Goal: Task Accomplishment & Management: Use online tool/utility

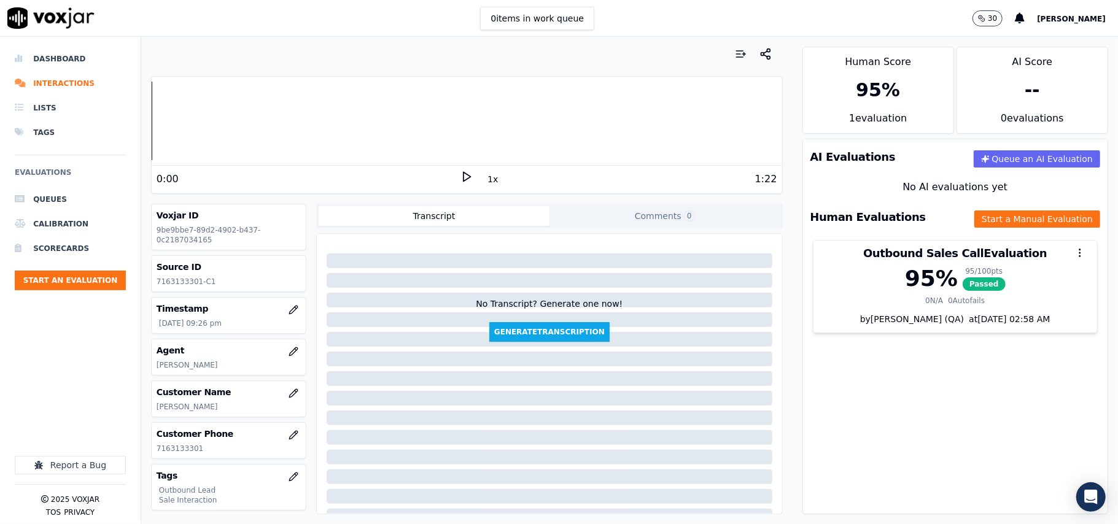
scroll to position [120, 0]
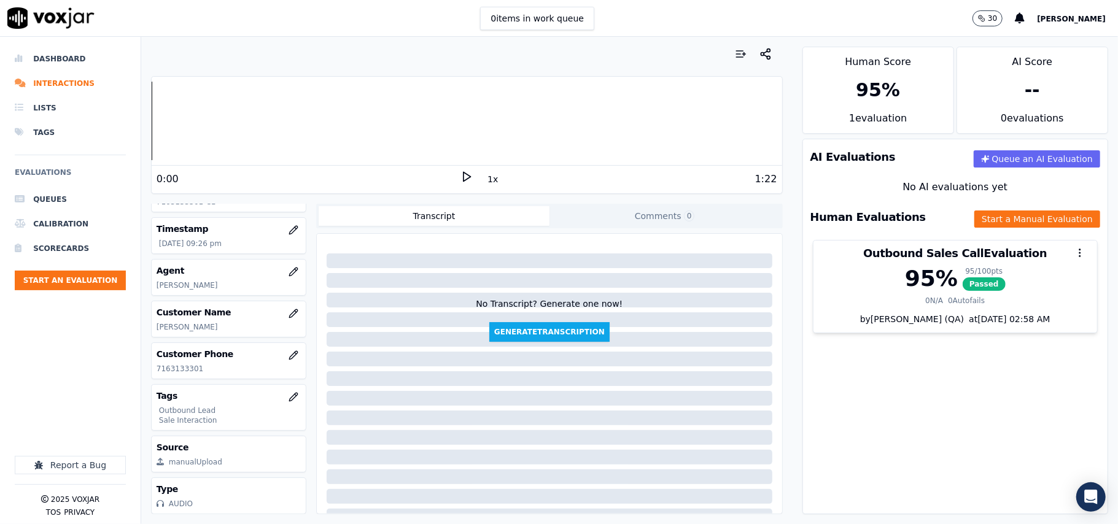
click at [168, 364] on p "7163133301" at bounding box center [229, 369] width 144 height 10
copy p "7163133301"
click at [80, 285] on button "Start an Evaluation" at bounding box center [70, 281] width 111 height 20
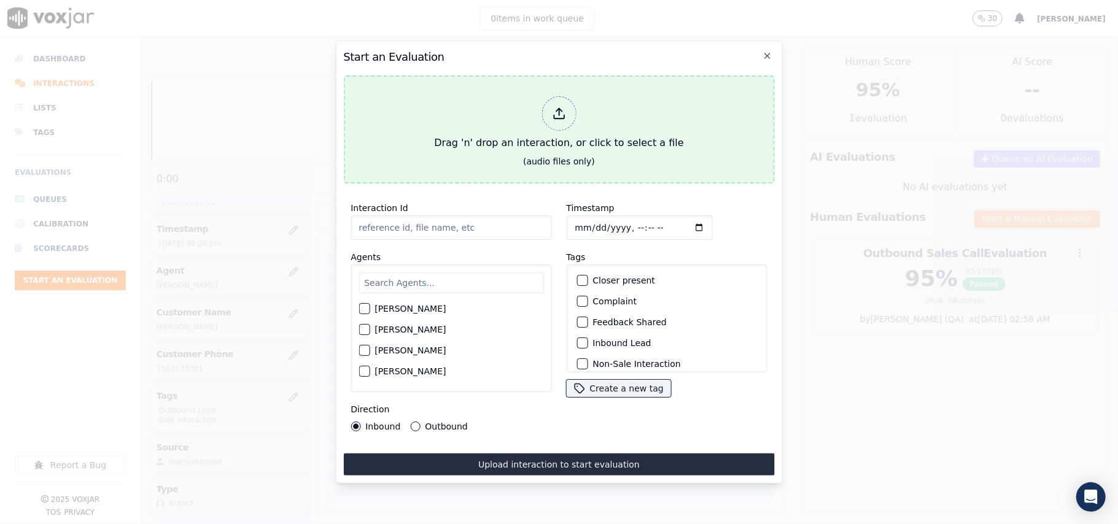
click at [592, 136] on div "Drag 'n' drop an interaction, or click to select a file" at bounding box center [558, 123] width 259 height 64
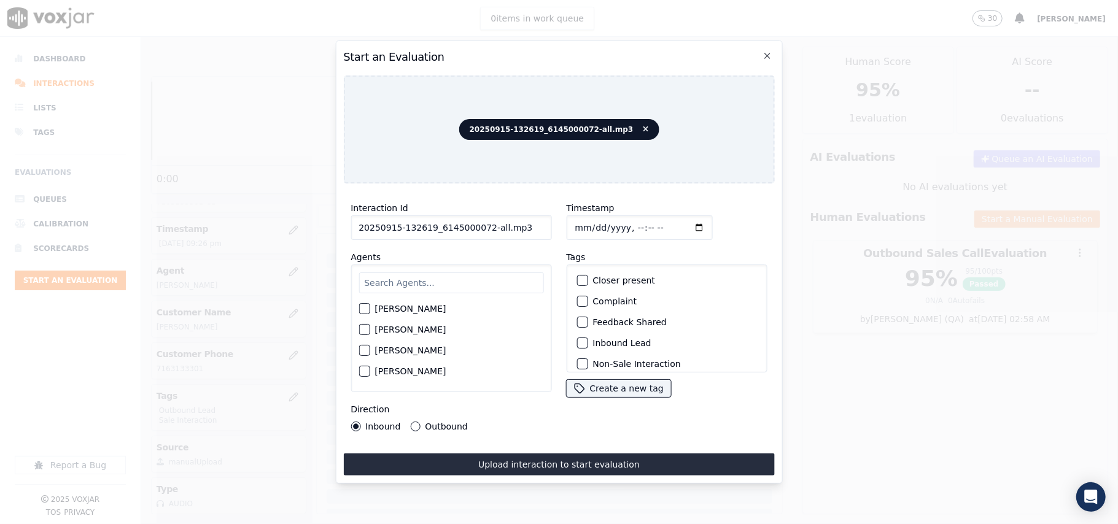
drag, startPoint x: 527, startPoint y: 222, endPoint x: 481, endPoint y: 221, distance: 45.4
click at [481, 221] on input "20250915-132619_6145000072-all.mp3" at bounding box center [451, 227] width 201 height 25
type input "20250915-132619_6145000072-C1"
click at [592, 219] on input "Timestamp" at bounding box center [639, 227] width 146 height 25
type input "[DATE]T22:17"
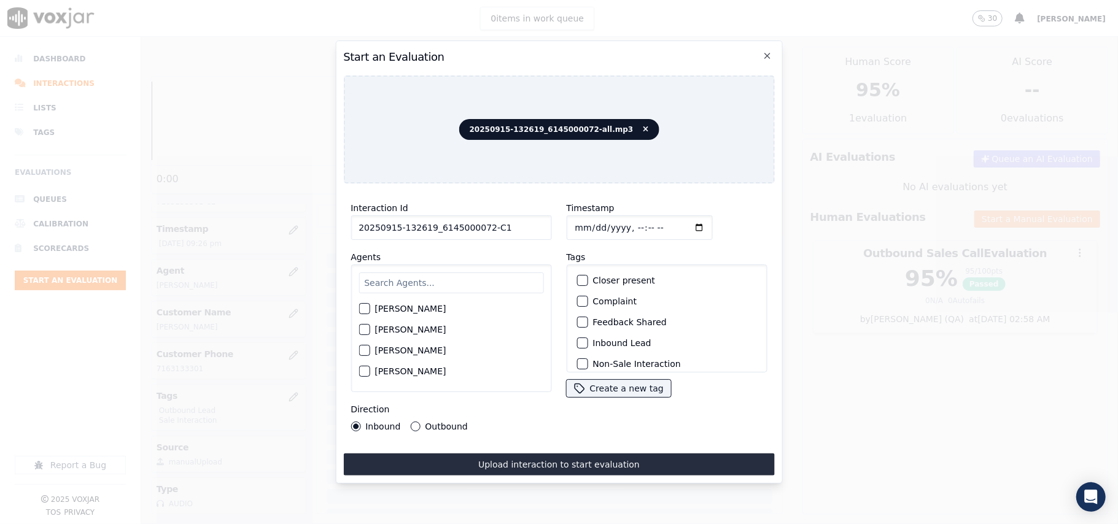
click at [440, 273] on input "text" at bounding box center [450, 283] width 185 height 21
type input "jam"
click at [379, 308] on label "[PERSON_NAME]" at bounding box center [409, 312] width 71 height 9
click at [370, 307] on button "[PERSON_NAME]" at bounding box center [363, 312] width 11 height 11
click at [580, 338] on button "Inbound Lead" at bounding box center [581, 343] width 11 height 11
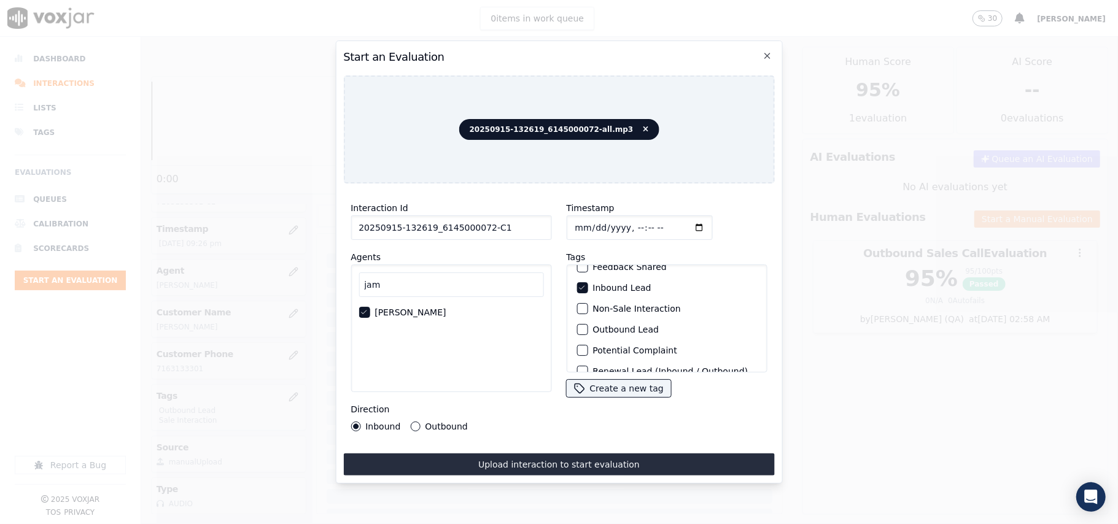
scroll to position [107, 0]
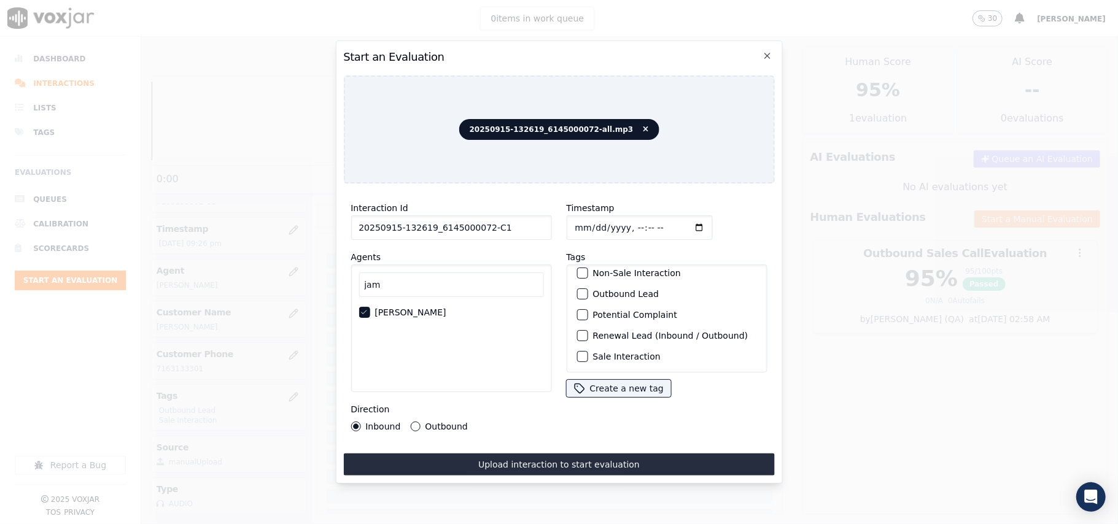
click at [582, 351] on button "Sale Interaction" at bounding box center [581, 356] width 11 height 11
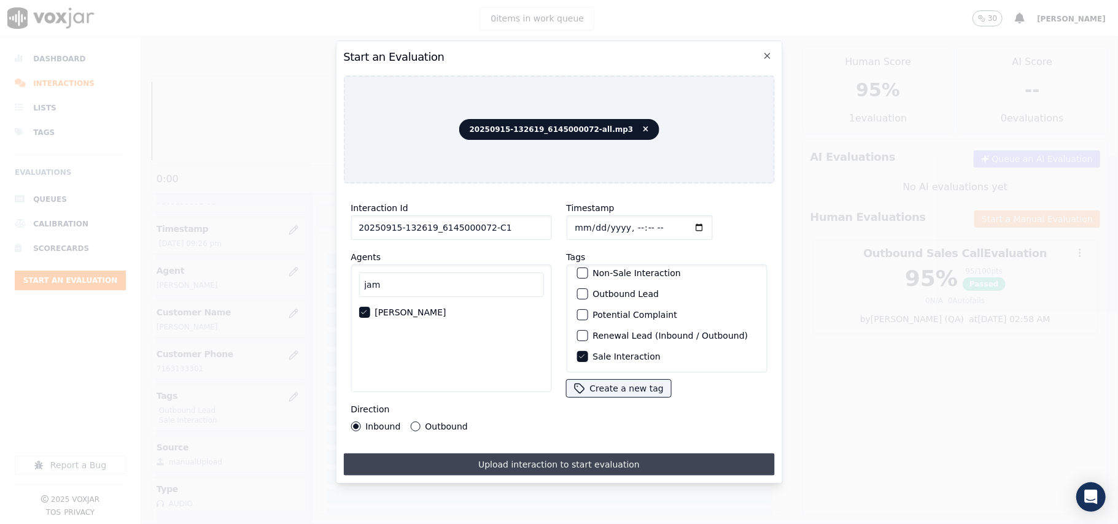
click at [498, 454] on button "Upload interaction to start evaluation" at bounding box center [558, 465] width 431 height 22
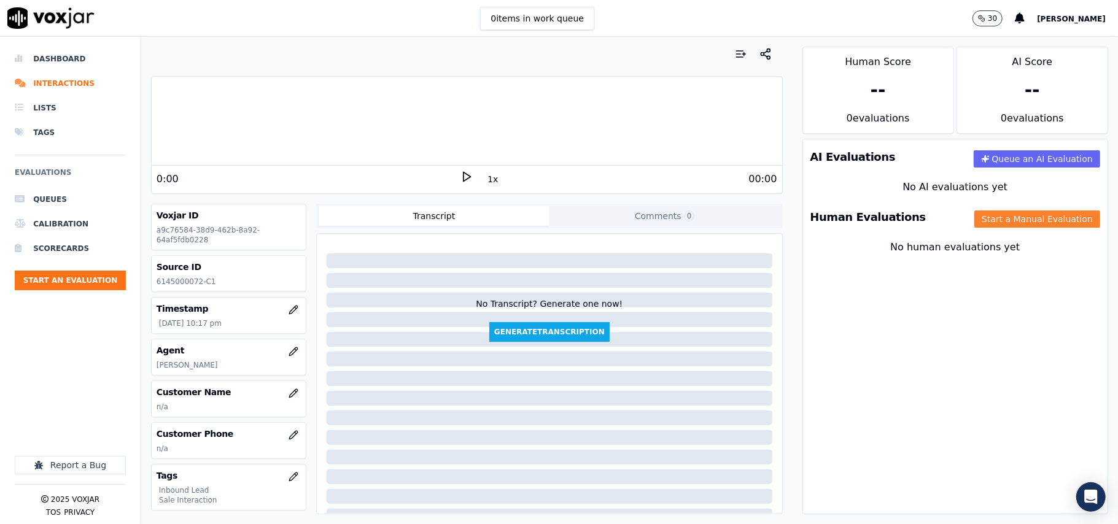
click at [978, 222] on button "Start a Manual Evaluation" at bounding box center [1037, 219] width 126 height 17
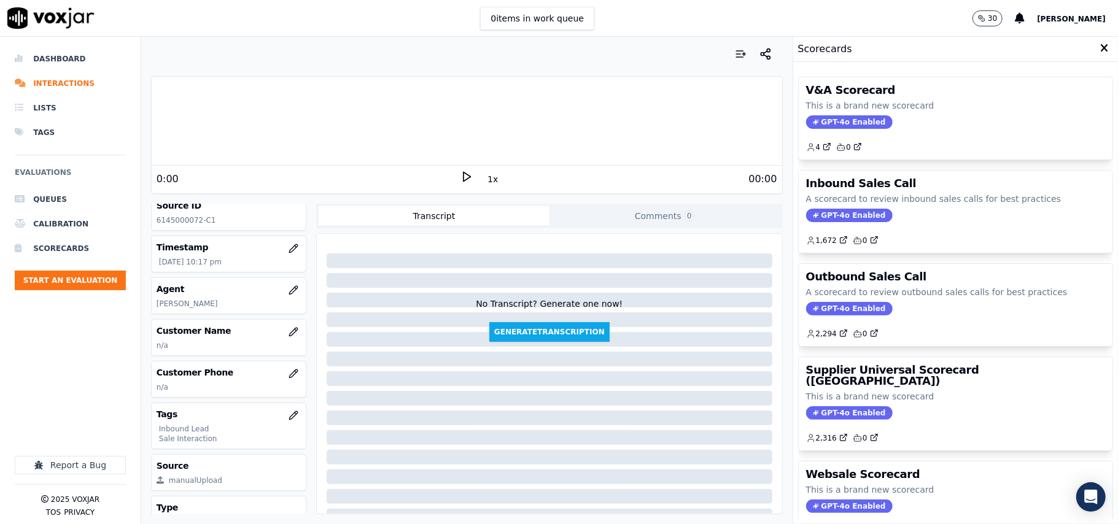
scroll to position [120, 0]
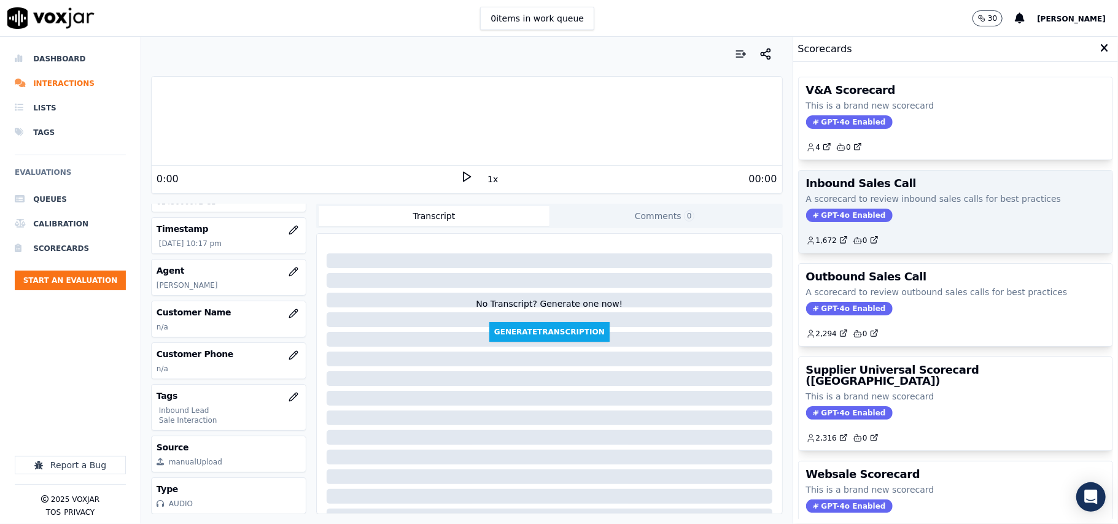
click at [848, 216] on span "GPT-4o Enabled" at bounding box center [849, 216] width 87 height 14
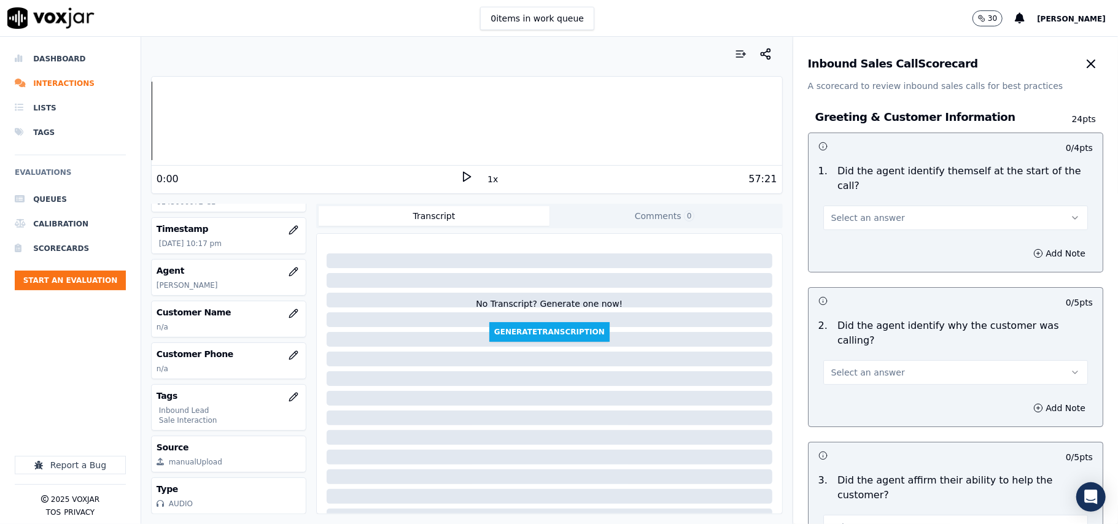
scroll to position [2166, 0]
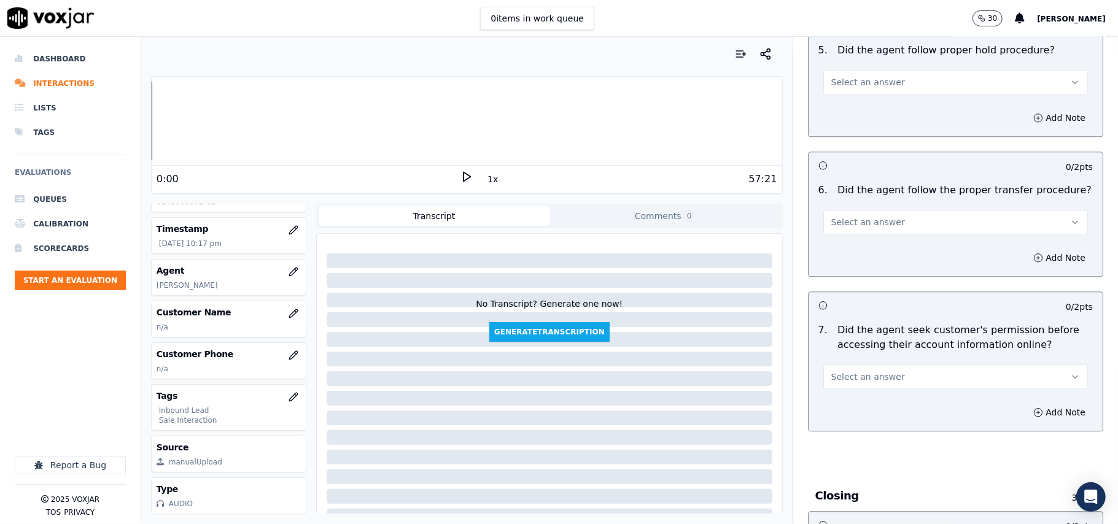
click at [877, 371] on span "Select an answer" at bounding box center [868, 377] width 74 height 12
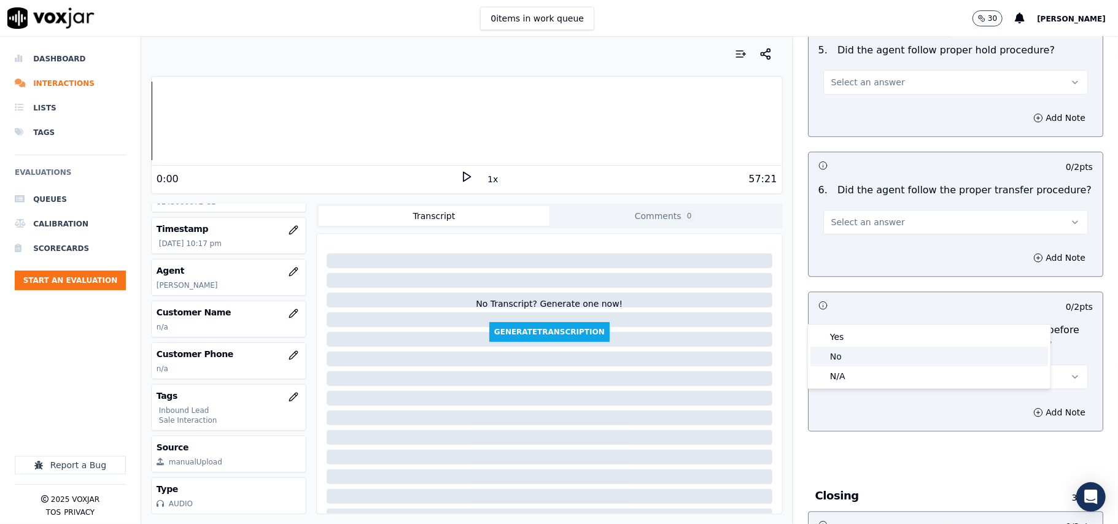
click at [845, 351] on div "No" at bounding box center [929, 357] width 238 height 20
click at [1051, 404] on button "Add Note" at bounding box center [1059, 412] width 67 height 17
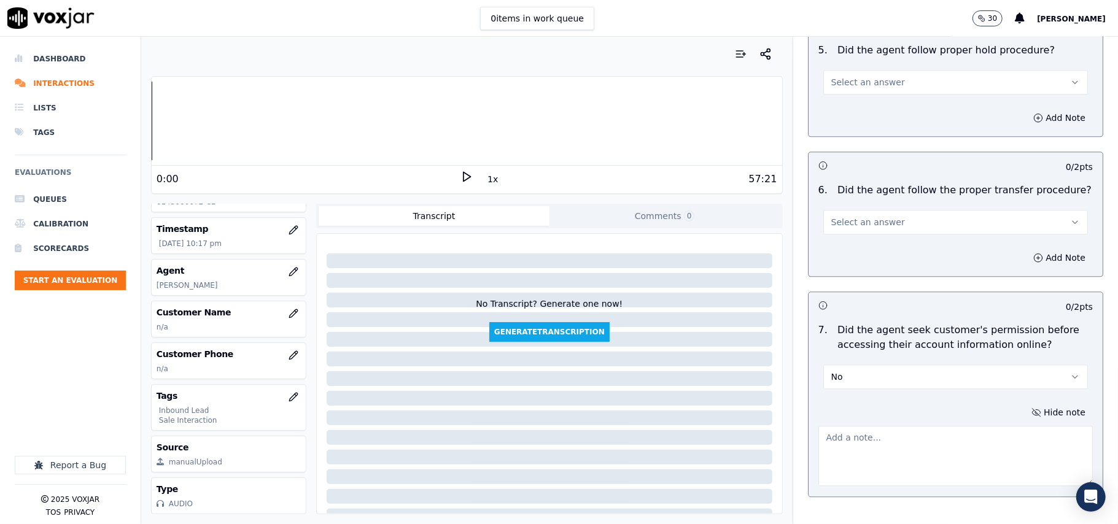
click at [869, 426] on textarea at bounding box center [955, 456] width 274 height 60
paste textarea "@18:51- The agent accessed the customer’s account without taking prior permissi…"
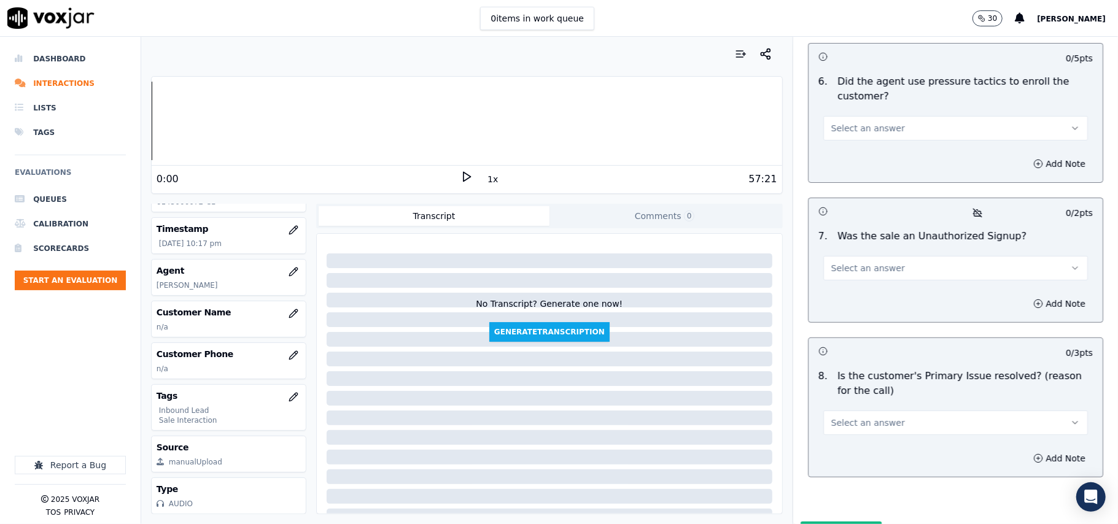
type textarea "@18:51- The agent accessed the customer’s account without taking prior permissi…"
click at [891, 411] on button "Select an answer" at bounding box center [955, 423] width 265 height 25
click at [858, 381] on div "Yes" at bounding box center [929, 387] width 238 height 20
click at [831, 262] on span "Select an answer" at bounding box center [868, 268] width 74 height 12
click at [836, 246] on div "No" at bounding box center [929, 251] width 238 height 20
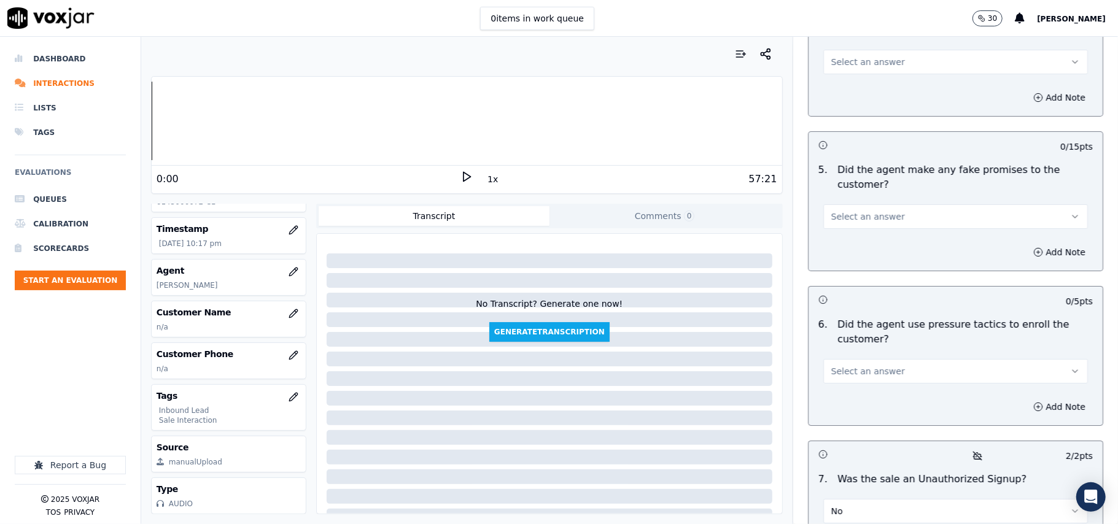
scroll to position [3256, 0]
click at [875, 368] on span "Select an answer" at bounding box center [868, 374] width 74 height 12
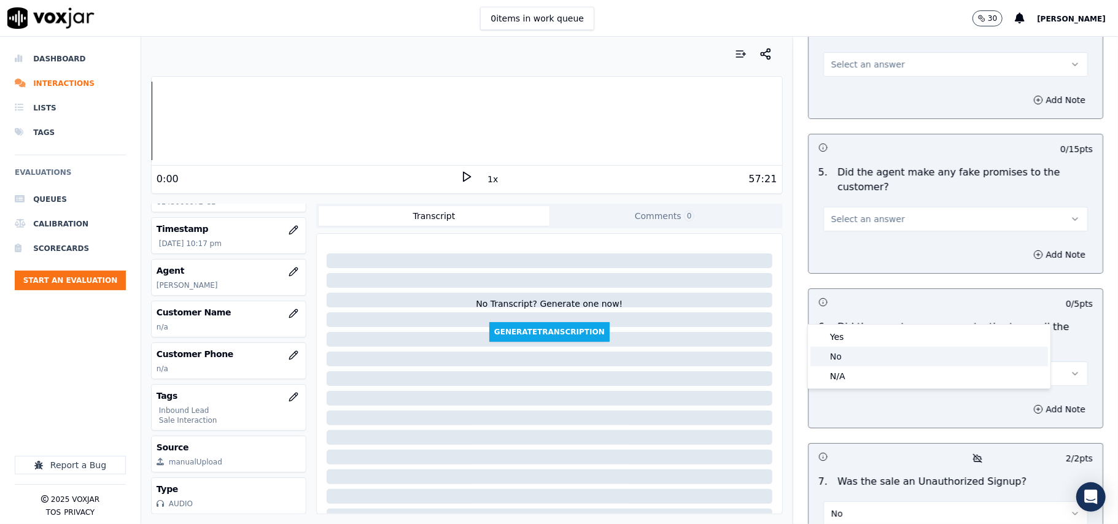
click at [861, 354] on div "No" at bounding box center [929, 357] width 238 height 20
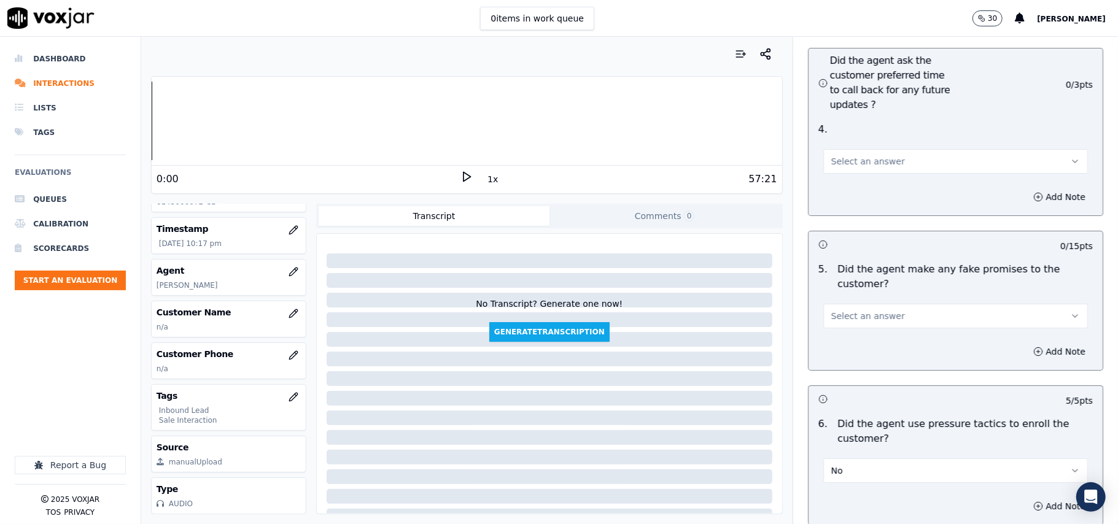
scroll to position [3010, 0]
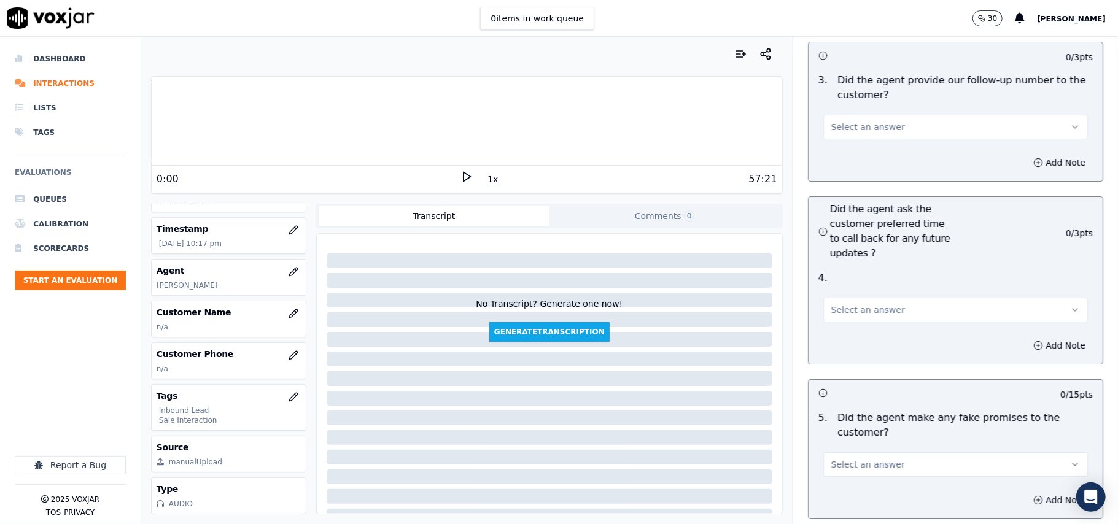
click at [877, 452] on button "Select an answer" at bounding box center [955, 464] width 265 height 25
click at [858, 436] on div "Yes" at bounding box center [929, 427] width 238 height 20
click at [862, 298] on button "Select an answer" at bounding box center [955, 310] width 265 height 25
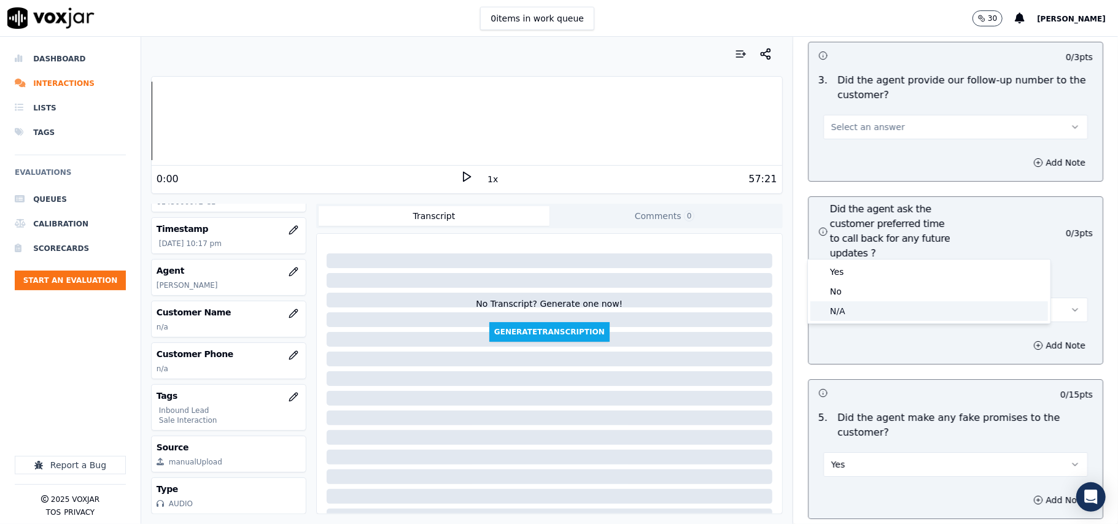
click at [857, 309] on div "N/A" at bounding box center [929, 311] width 238 height 20
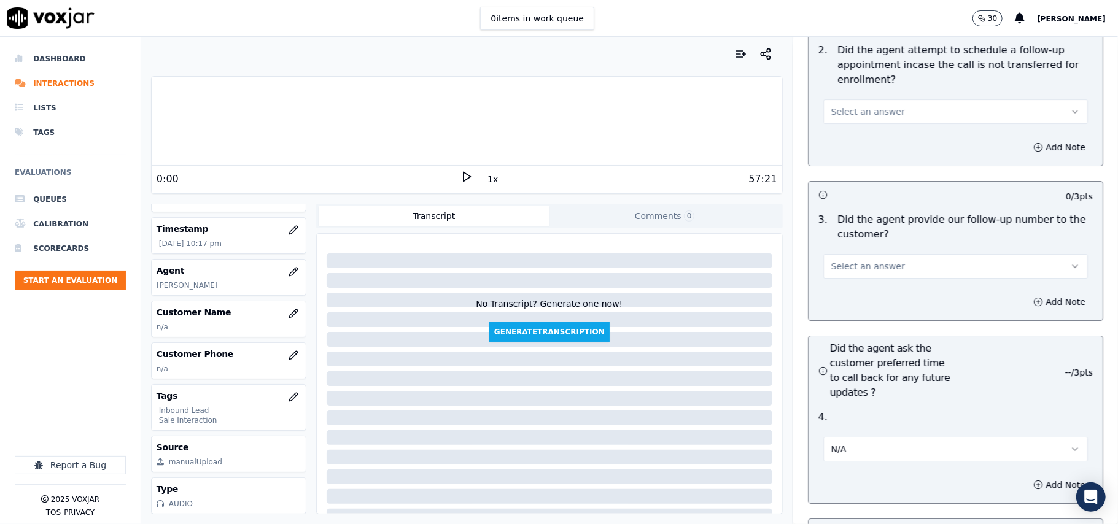
scroll to position [2765, 0]
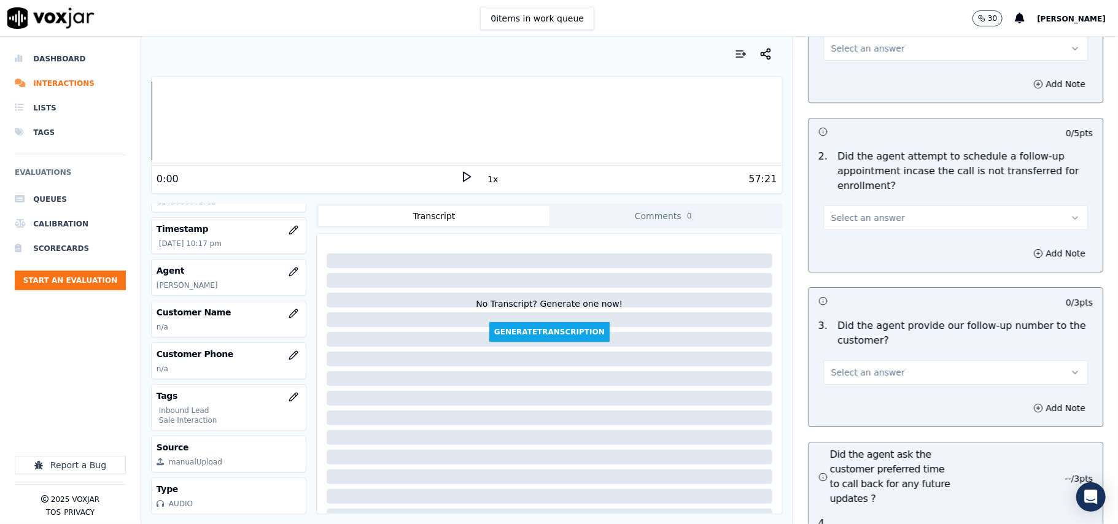
click at [877, 360] on button "Select an answer" at bounding box center [955, 372] width 265 height 25
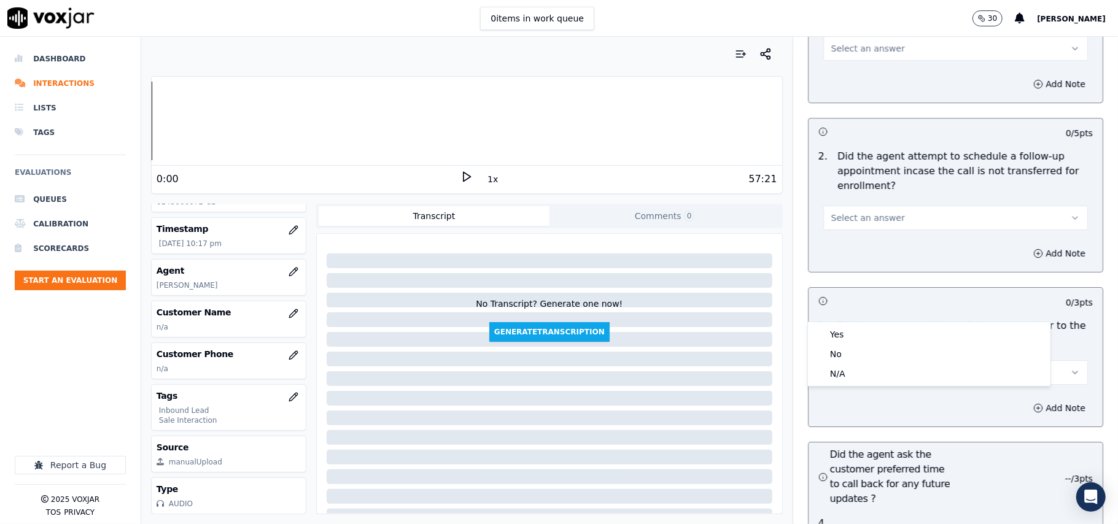
click at [859, 335] on div "Yes" at bounding box center [929, 335] width 238 height 20
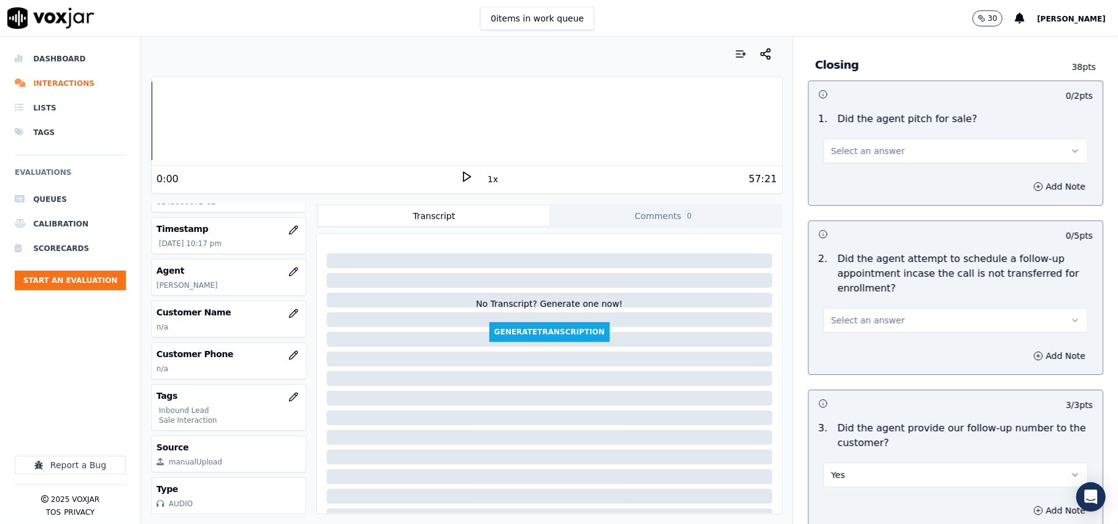
scroll to position [2519, 0]
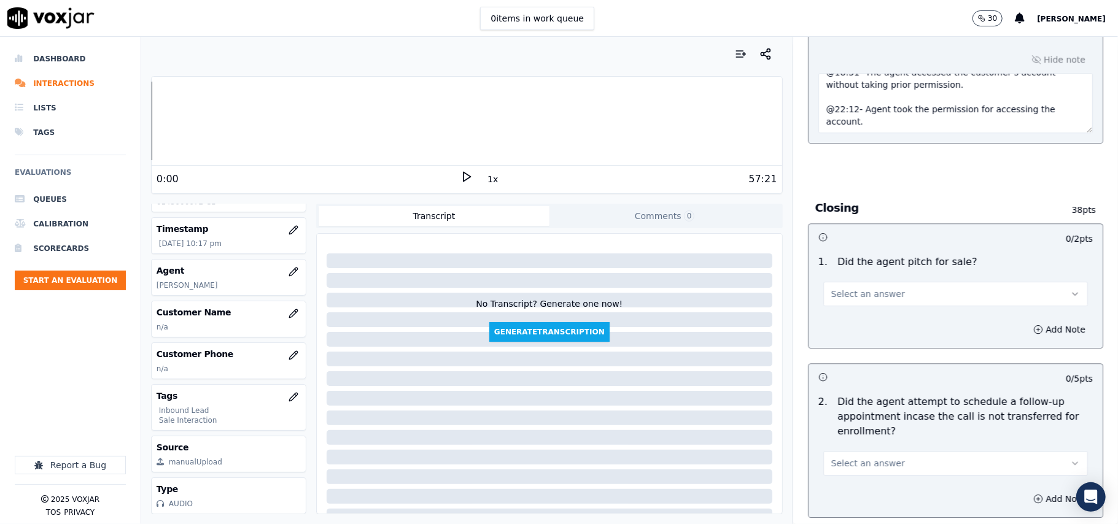
click at [862, 457] on span "Select an answer" at bounding box center [868, 463] width 74 height 12
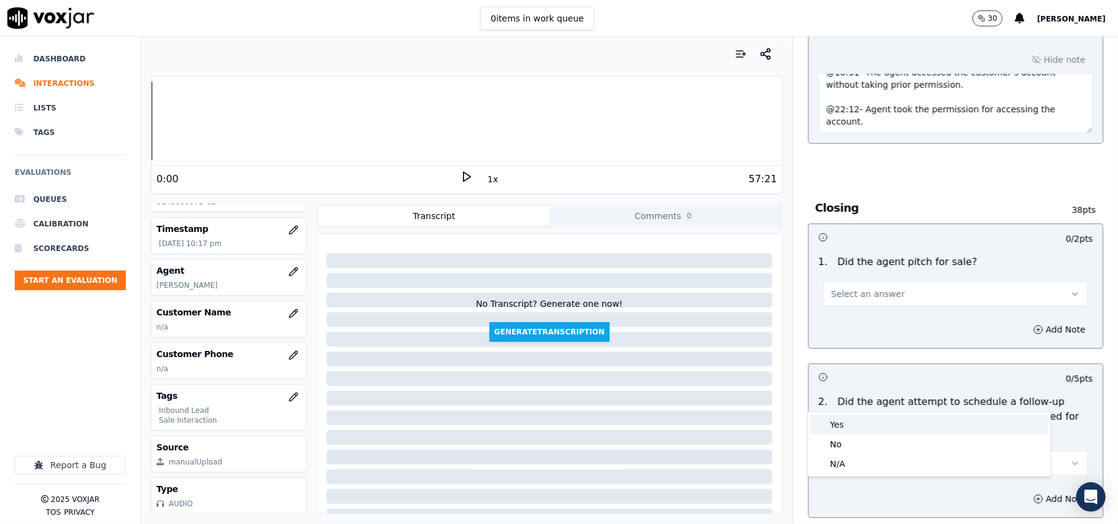
click at [868, 425] on div "Yes" at bounding box center [929, 425] width 238 height 20
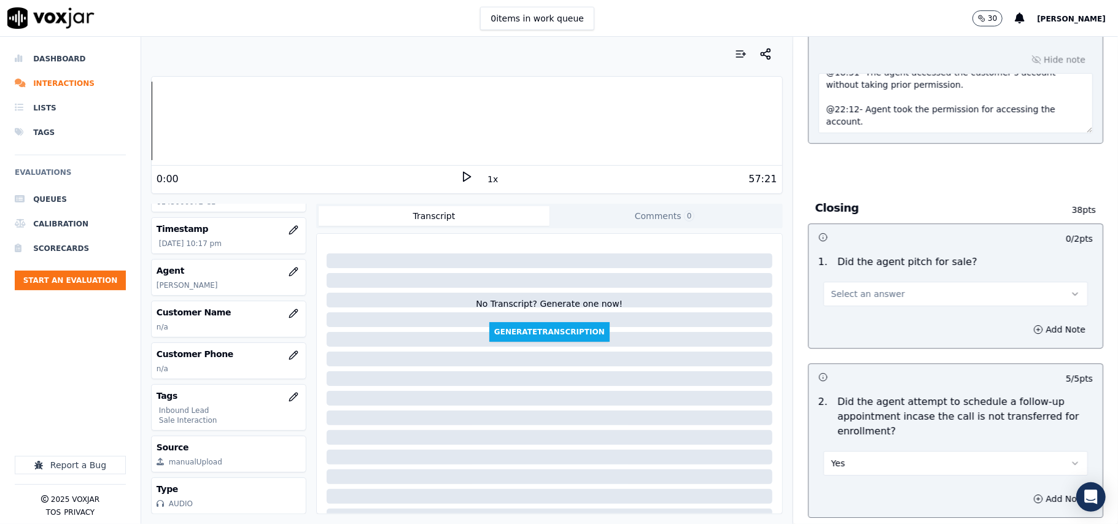
click at [850, 269] on div "Select an answer" at bounding box center [955, 287] width 284 height 37
click at [850, 288] on span "Select an answer" at bounding box center [868, 294] width 74 height 12
click at [846, 255] on div "Yes" at bounding box center [929, 255] width 238 height 20
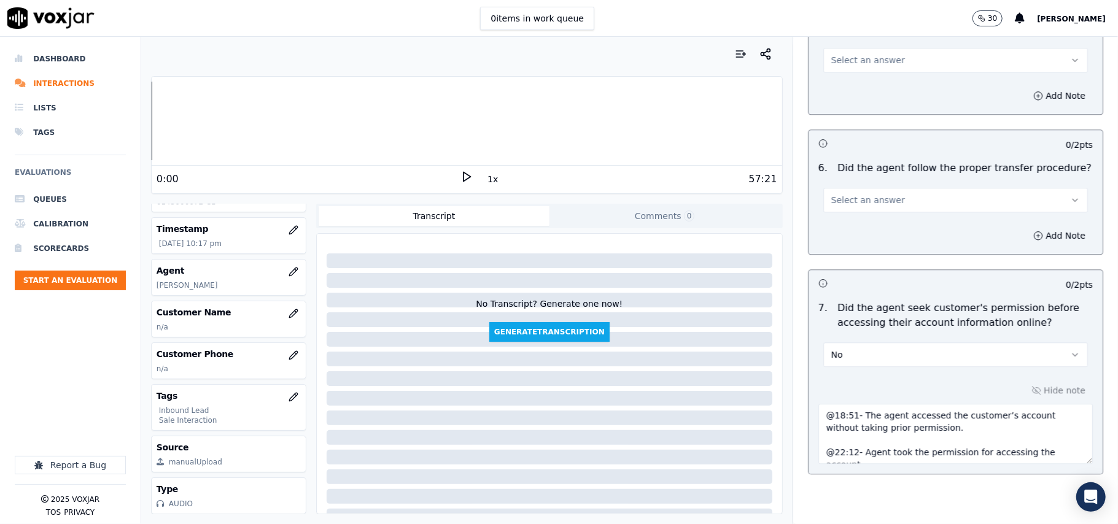
scroll to position [2110, 0]
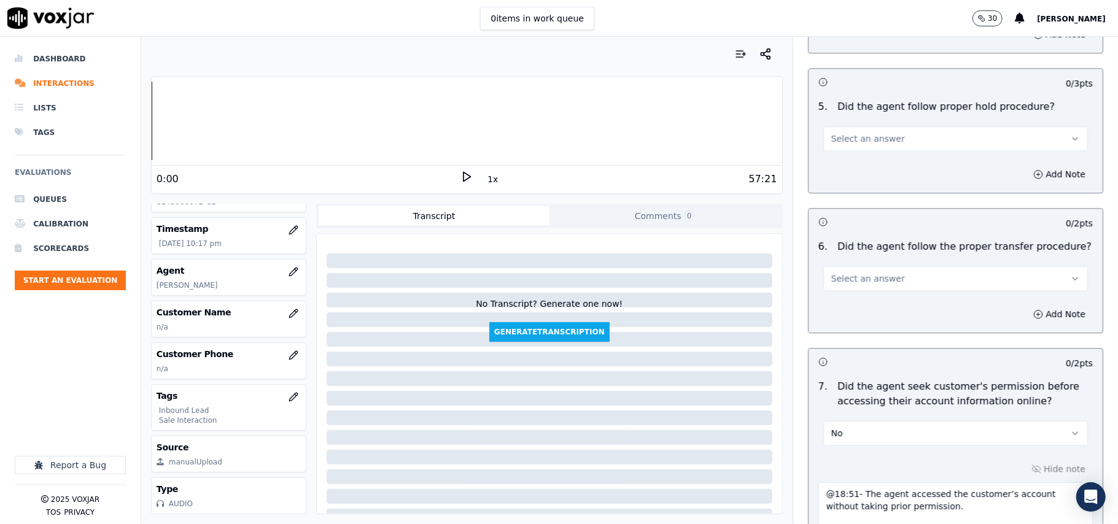
click at [868, 273] on span "Select an answer" at bounding box center [868, 279] width 74 height 12
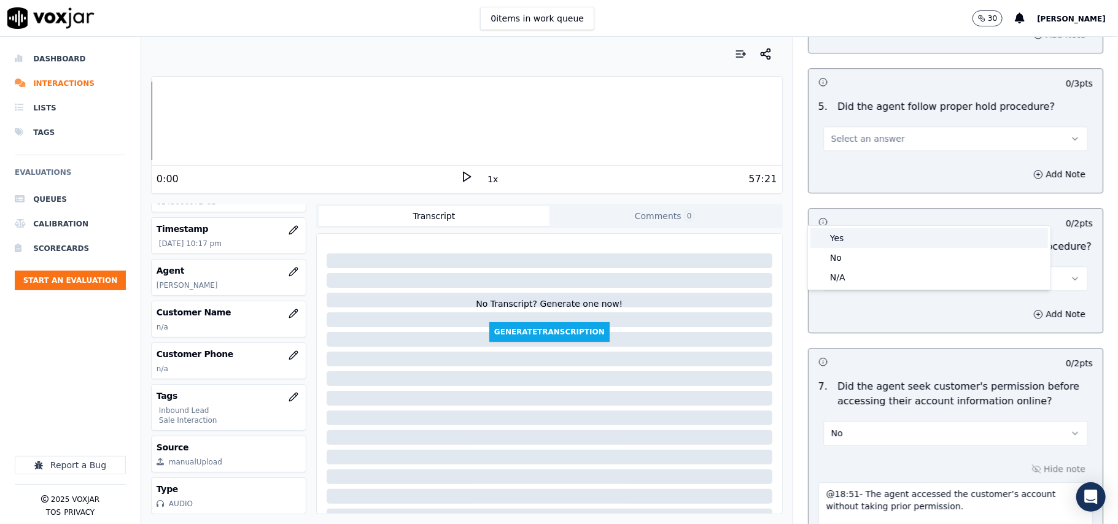
click at [868, 233] on div "Yes" at bounding box center [929, 238] width 238 height 20
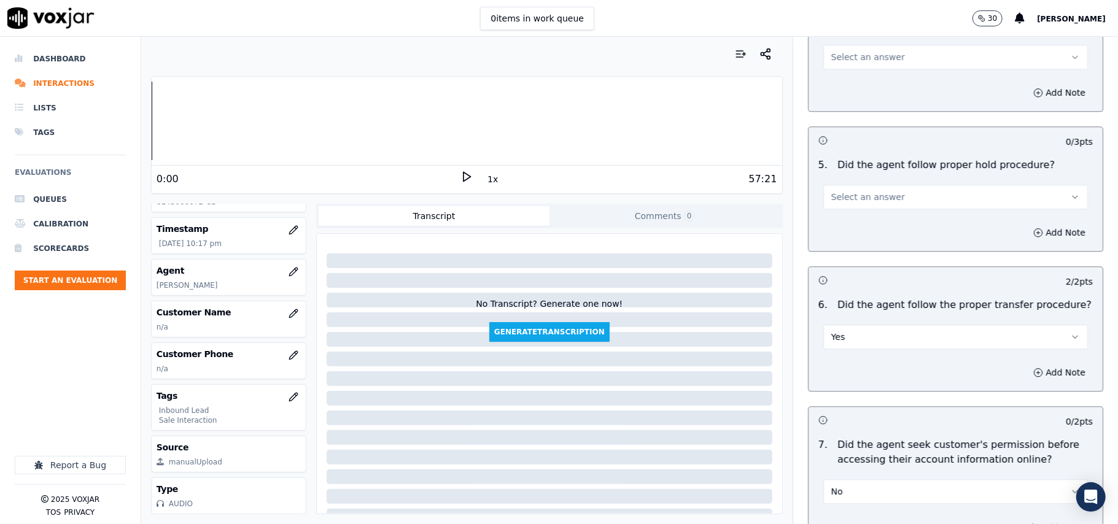
scroll to position [1946, 0]
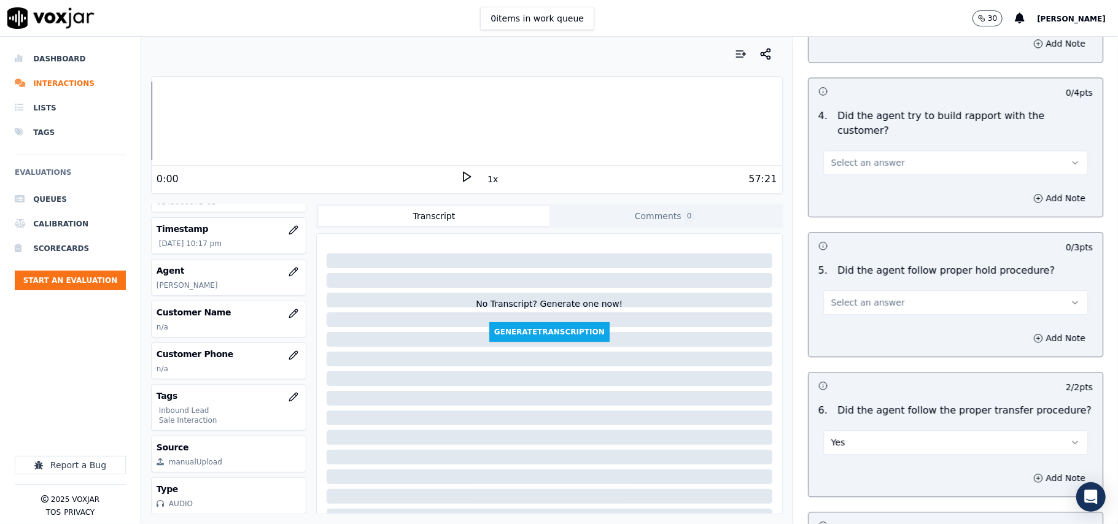
click at [867, 296] on span "Select an answer" at bounding box center [868, 302] width 74 height 12
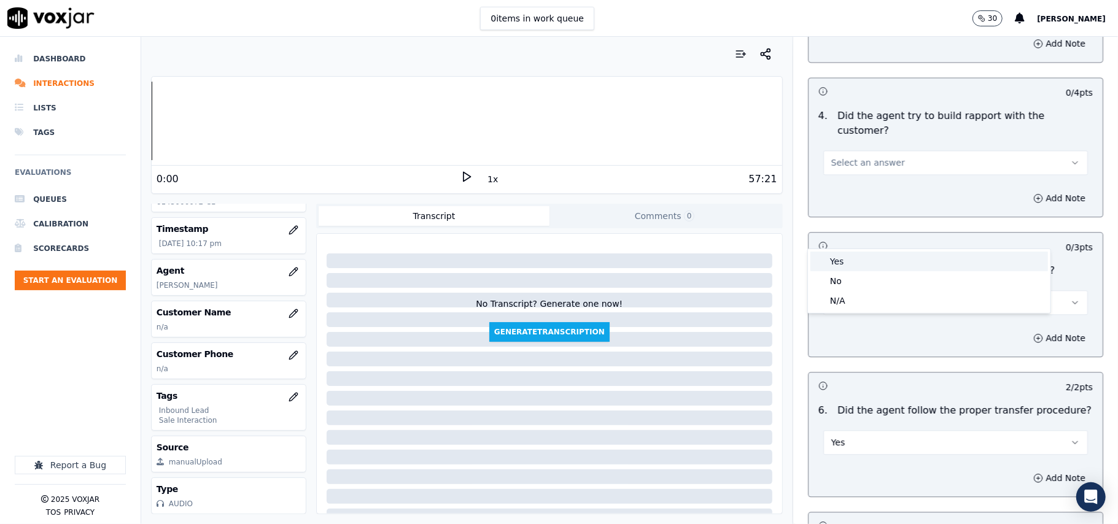
click at [861, 258] on div "Yes" at bounding box center [929, 262] width 238 height 20
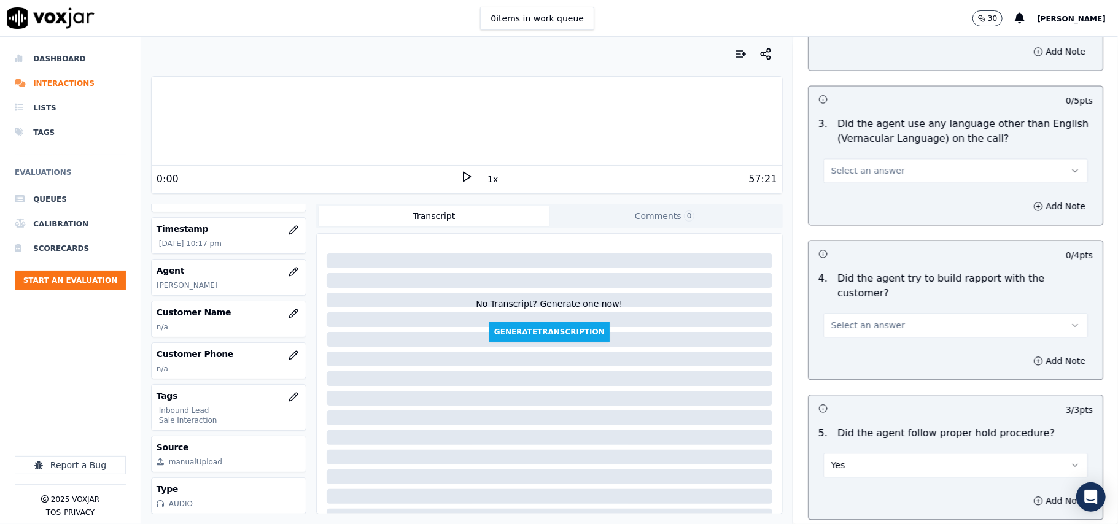
scroll to position [1783, 0]
click at [867, 311] on div "Select an answer" at bounding box center [955, 324] width 265 height 27
click at [860, 320] on span "Select an answer" at bounding box center [868, 326] width 74 height 12
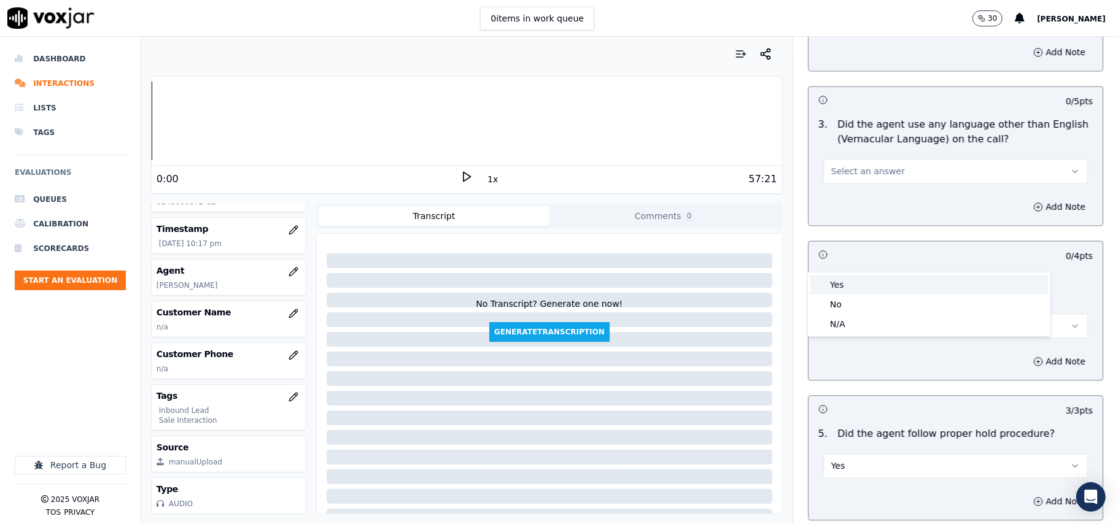
click at [848, 284] on div "Yes" at bounding box center [929, 285] width 238 height 20
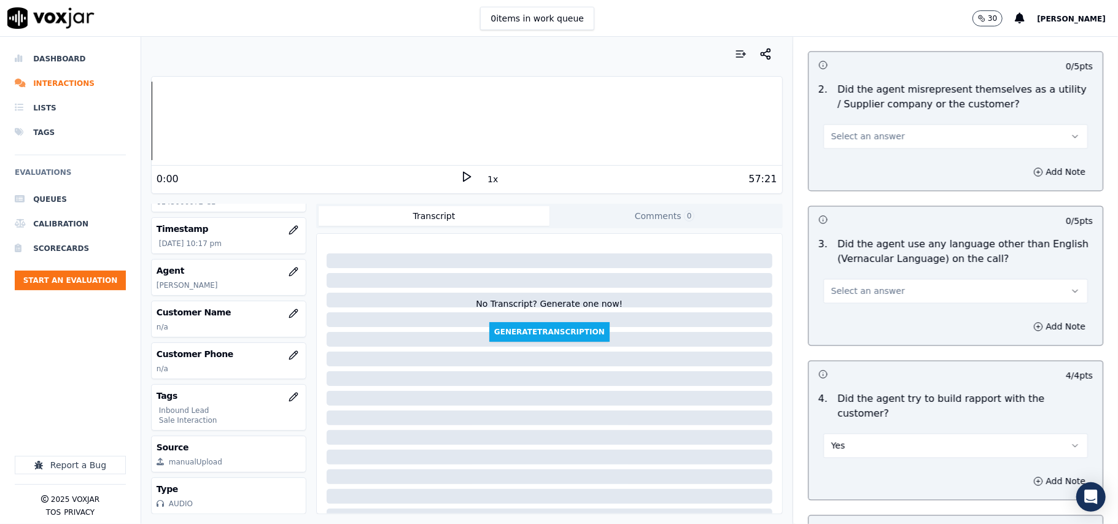
scroll to position [1537, 0]
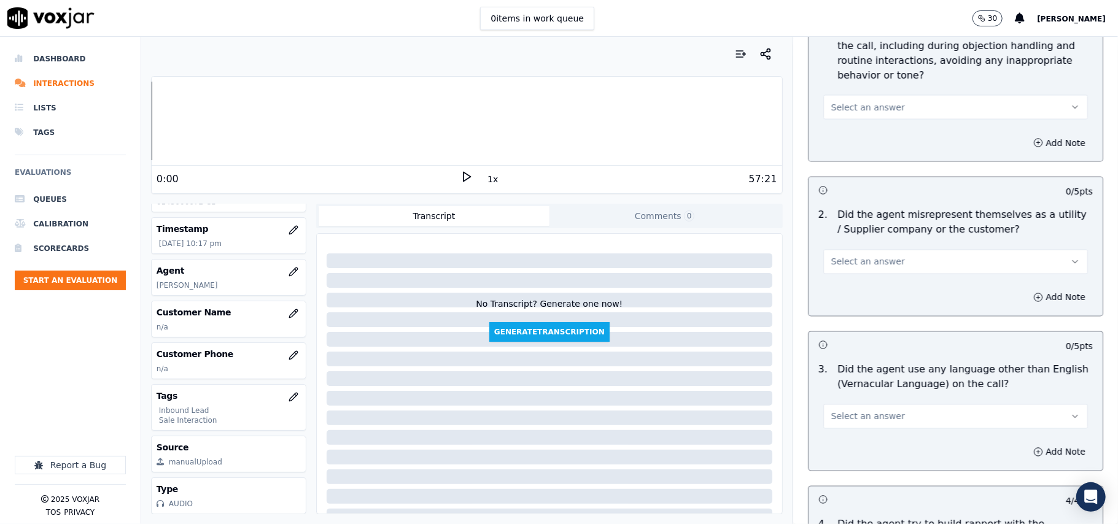
click at [851, 411] on span "Select an answer" at bounding box center [868, 417] width 74 height 12
click at [834, 411] on div "No" at bounding box center [929, 410] width 238 height 20
click at [850, 256] on span "Select an answer" at bounding box center [868, 262] width 74 height 12
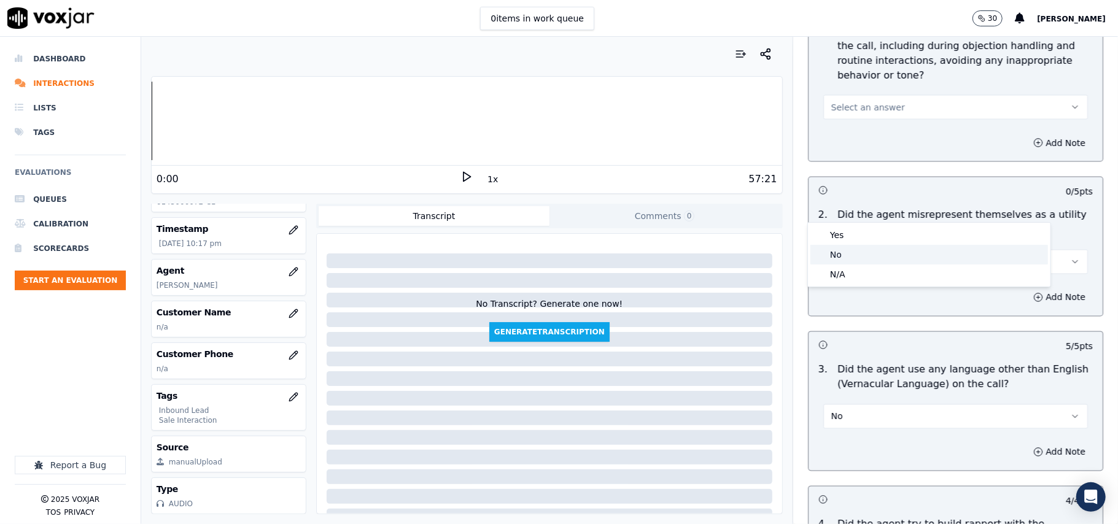
click at [848, 257] on div "No" at bounding box center [929, 255] width 238 height 20
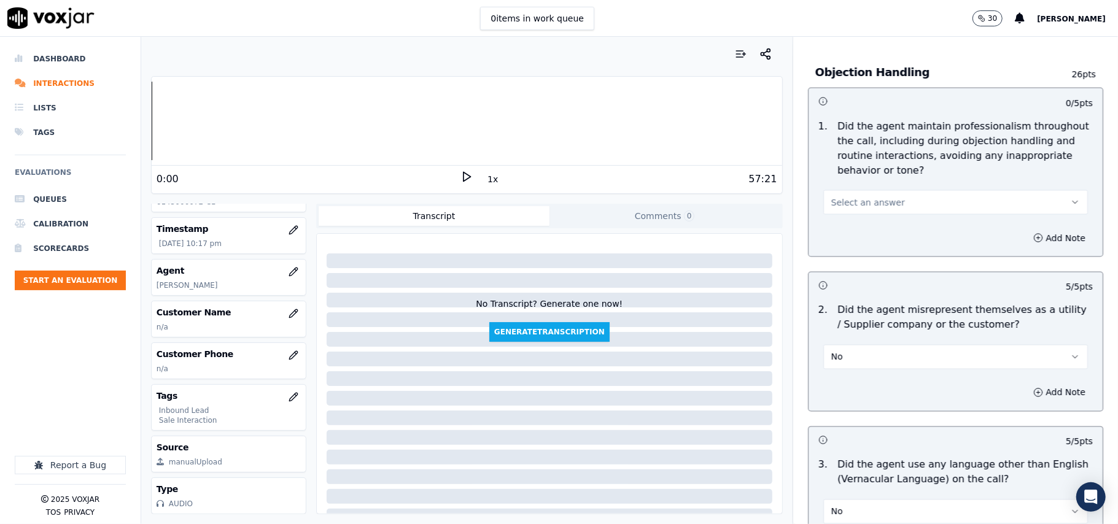
scroll to position [1373, 0]
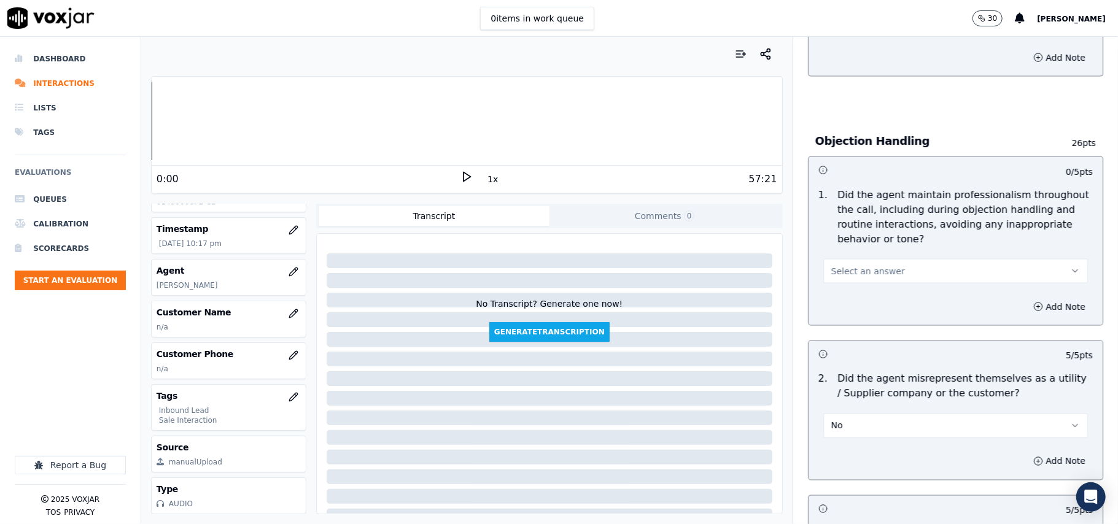
click at [870, 259] on button "Select an answer" at bounding box center [955, 271] width 265 height 25
click at [867, 236] on div "Yes" at bounding box center [929, 244] width 238 height 20
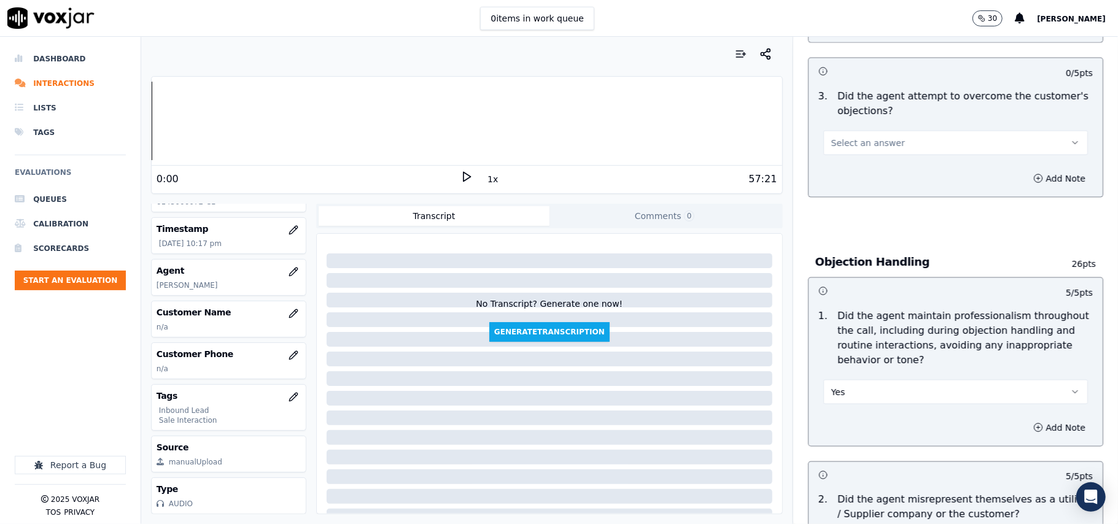
scroll to position [1128, 0]
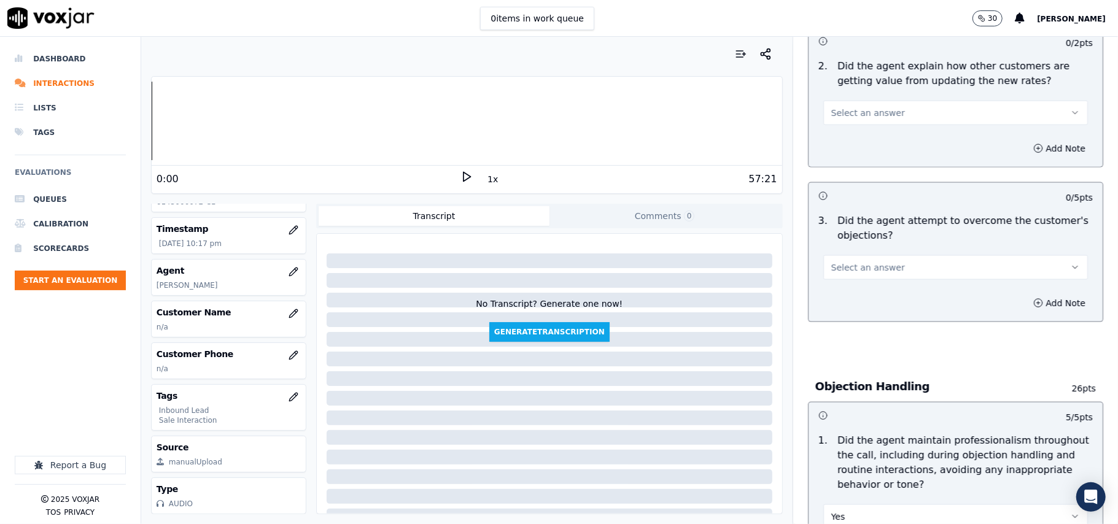
click at [869, 261] on span "Select an answer" at bounding box center [868, 267] width 74 height 12
click at [869, 244] on div "Yes" at bounding box center [929, 240] width 238 height 20
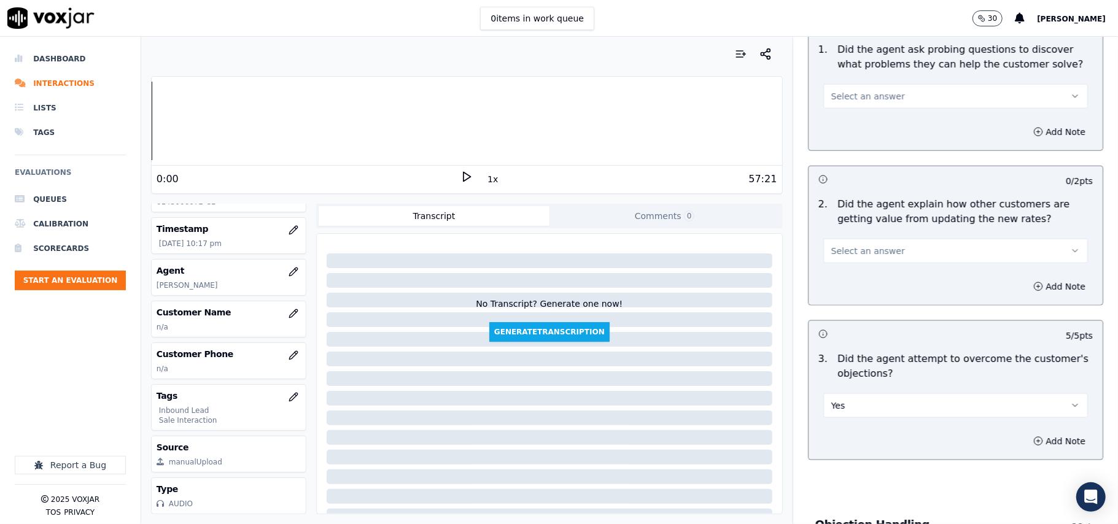
scroll to position [964, 0]
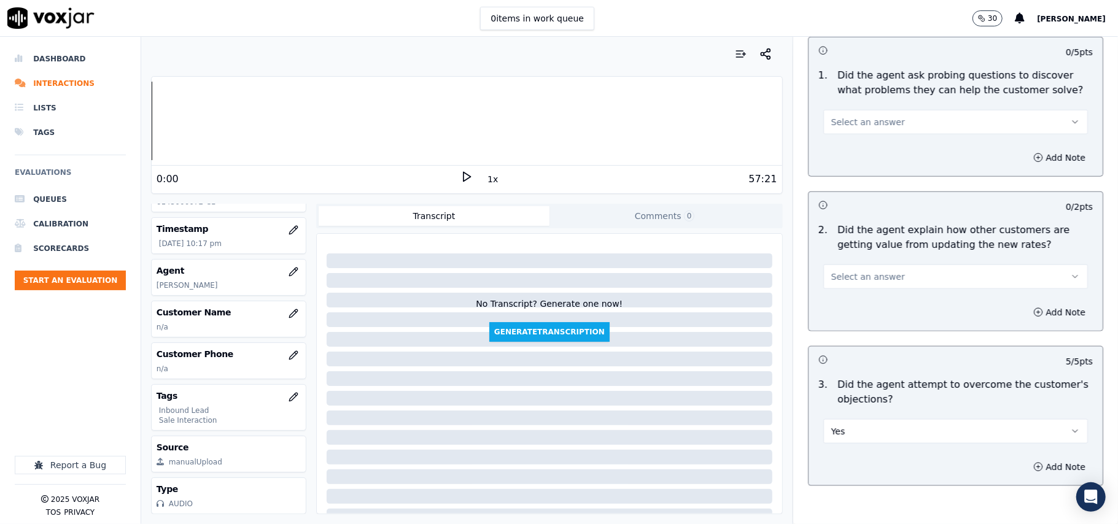
click at [867, 271] on span "Select an answer" at bounding box center [868, 277] width 74 height 12
click at [862, 255] on div "Yes" at bounding box center [929, 248] width 238 height 20
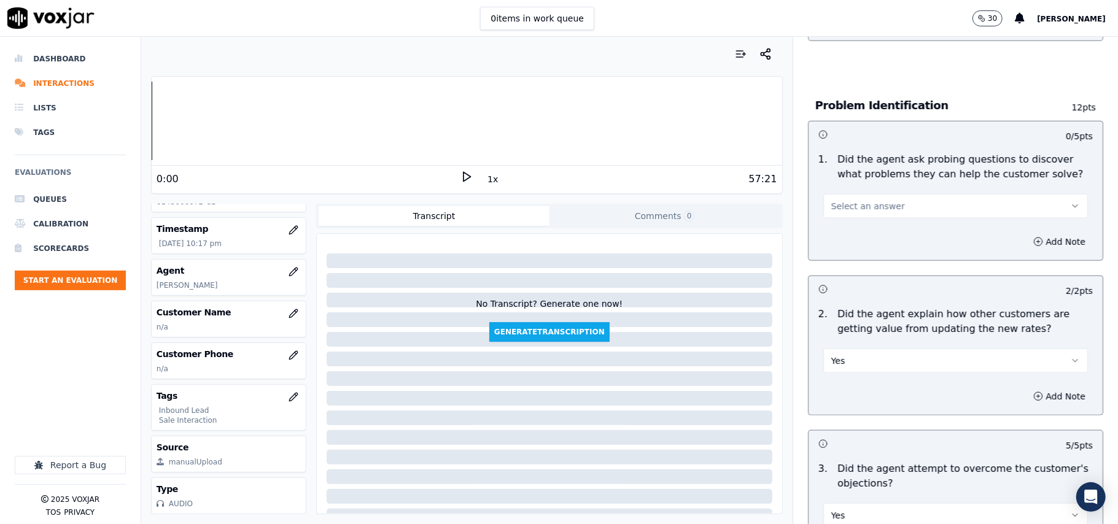
scroll to position [800, 0]
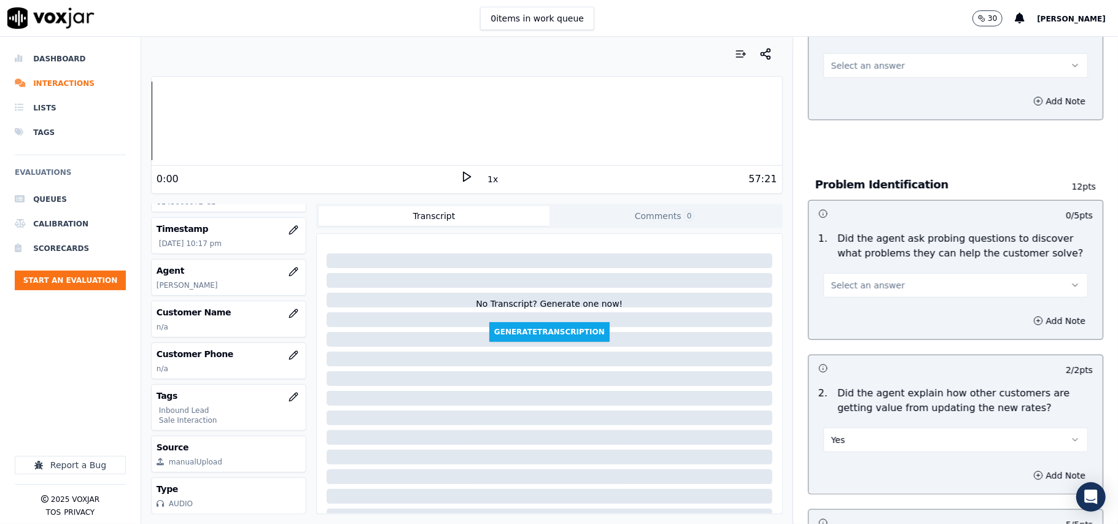
click at [870, 279] on span "Select an answer" at bounding box center [868, 285] width 74 height 12
click at [853, 260] on div "Yes" at bounding box center [929, 257] width 238 height 20
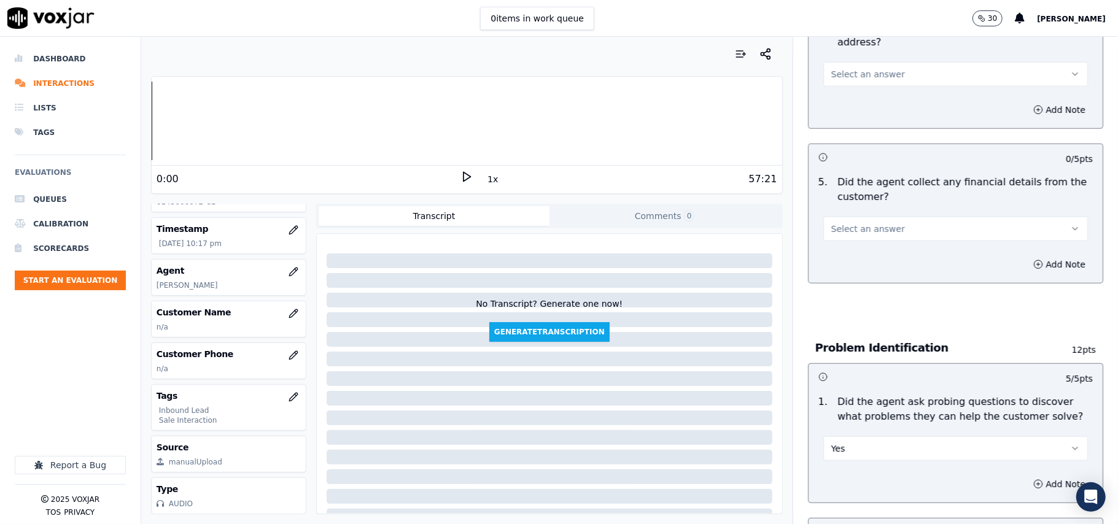
scroll to position [637, 0]
click at [853, 217] on button "Select an answer" at bounding box center [955, 229] width 265 height 25
click at [843, 196] on div "Yes" at bounding box center [929, 200] width 238 height 20
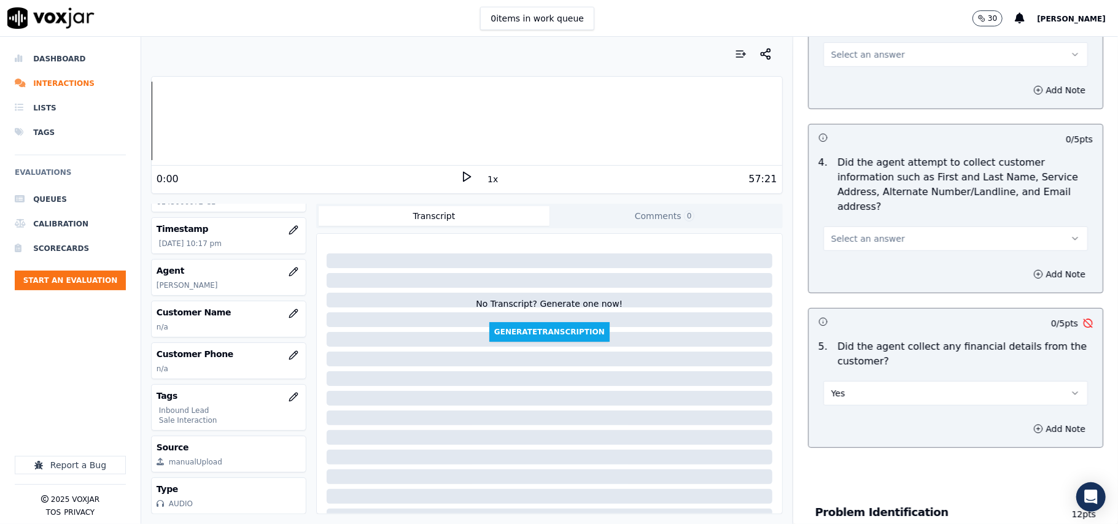
click at [842, 381] on button "Yes" at bounding box center [955, 393] width 265 height 25
click at [856, 385] on div "No" at bounding box center [929, 384] width 238 height 20
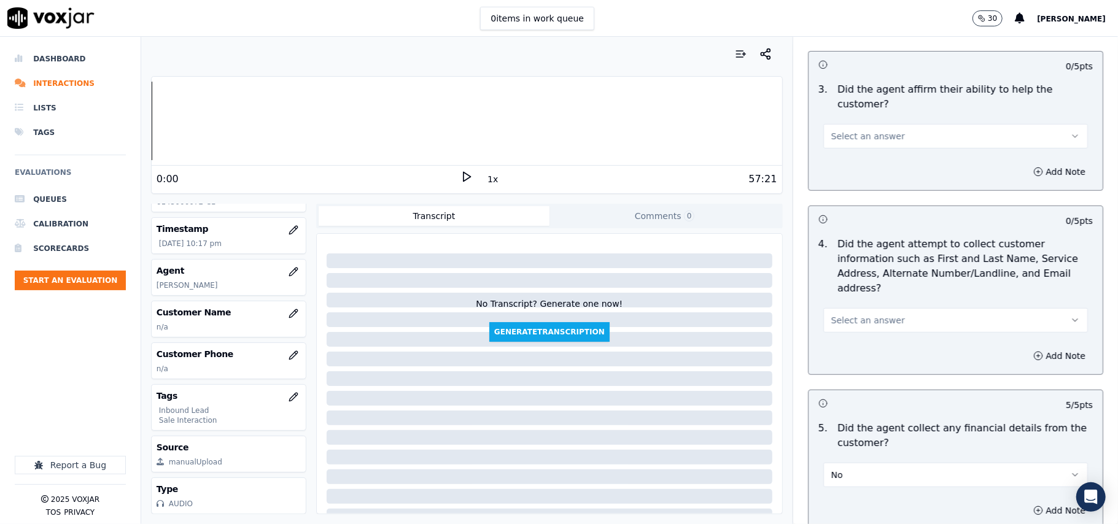
click at [853, 314] on span "Select an answer" at bounding box center [868, 320] width 74 height 12
click at [839, 277] on div "Yes No N/A" at bounding box center [929, 309] width 244 height 65
click at [828, 293] on div "Yes" at bounding box center [929, 291] width 238 height 20
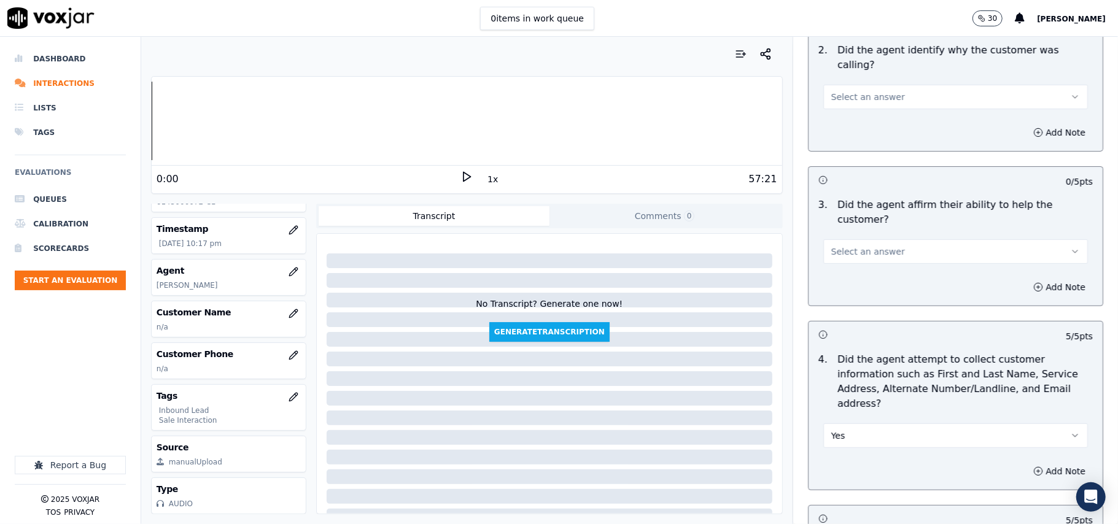
scroll to position [227, 0]
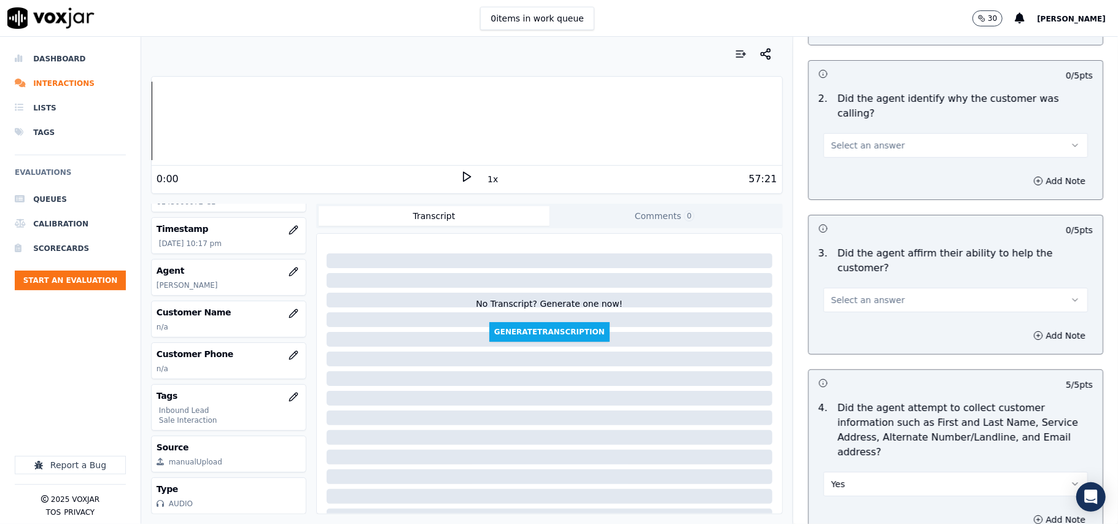
click at [851, 294] on span "Select an answer" at bounding box center [868, 300] width 74 height 12
click at [821, 280] on span at bounding box center [819, 284] width 9 height 9
click at [872, 139] on span "Select an answer" at bounding box center [868, 145] width 74 height 12
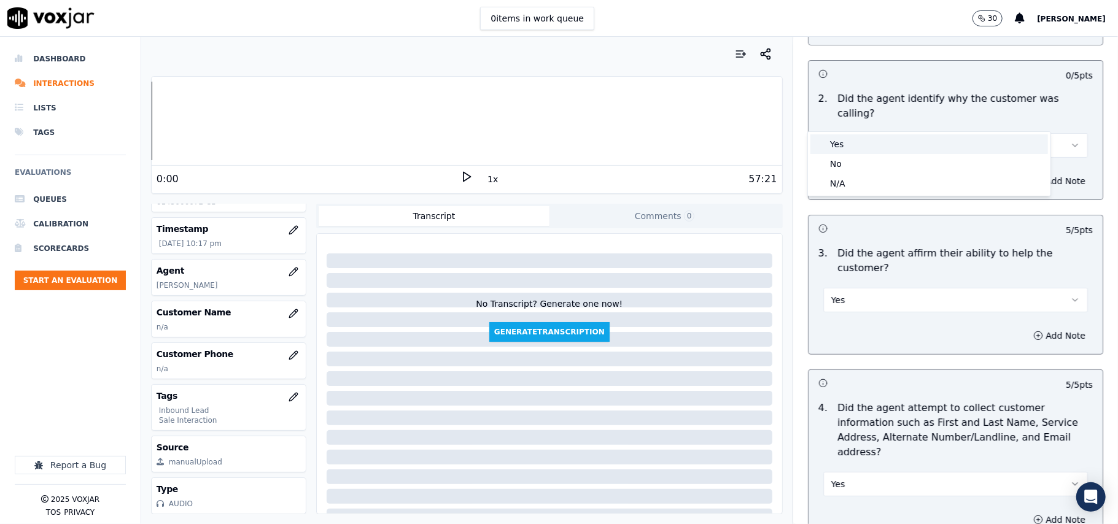
click at [863, 136] on div "Yes" at bounding box center [929, 144] width 238 height 20
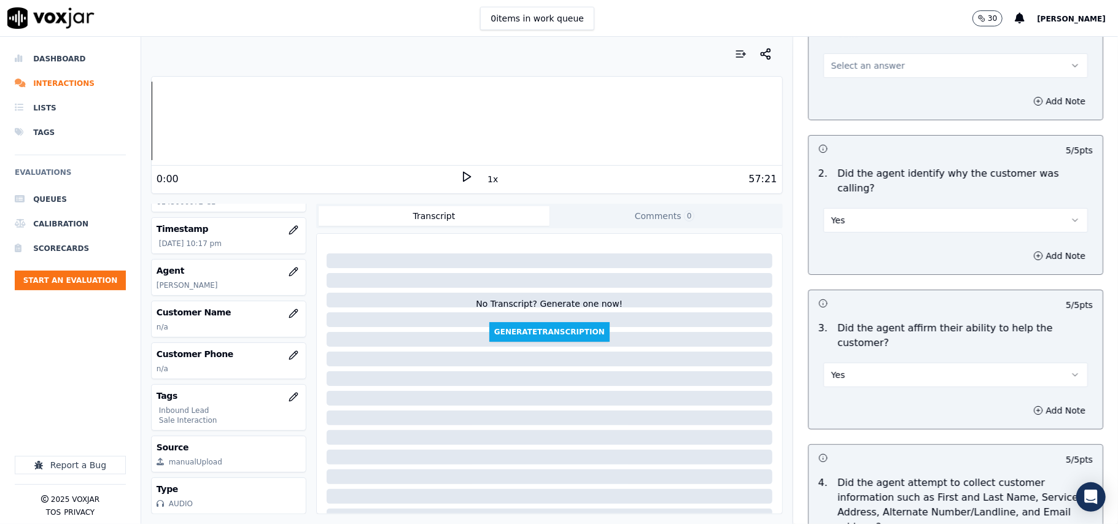
scroll to position [0, 0]
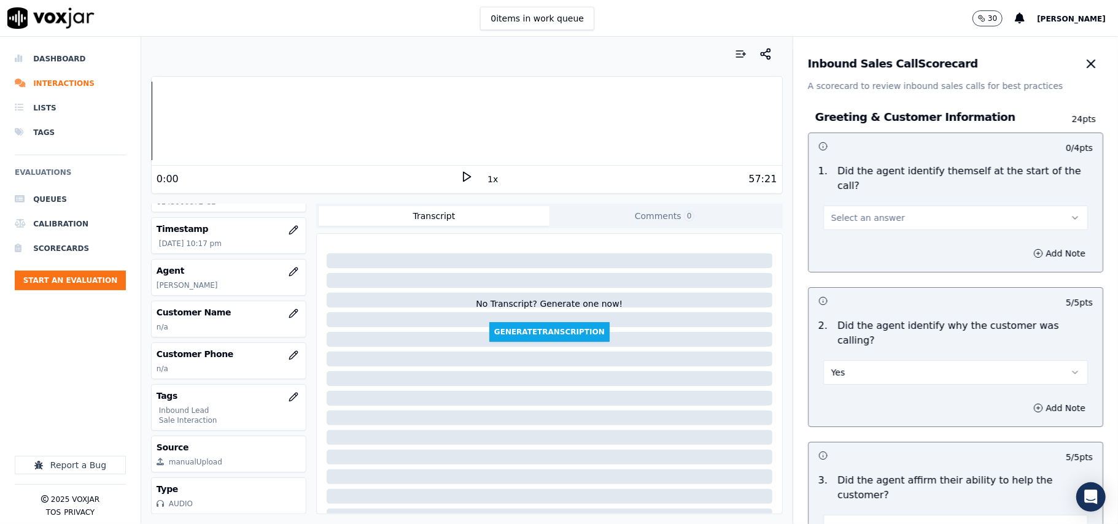
click at [853, 206] on button "Select an answer" at bounding box center [955, 218] width 265 height 25
click at [820, 230] on span at bounding box center [819, 231] width 9 height 9
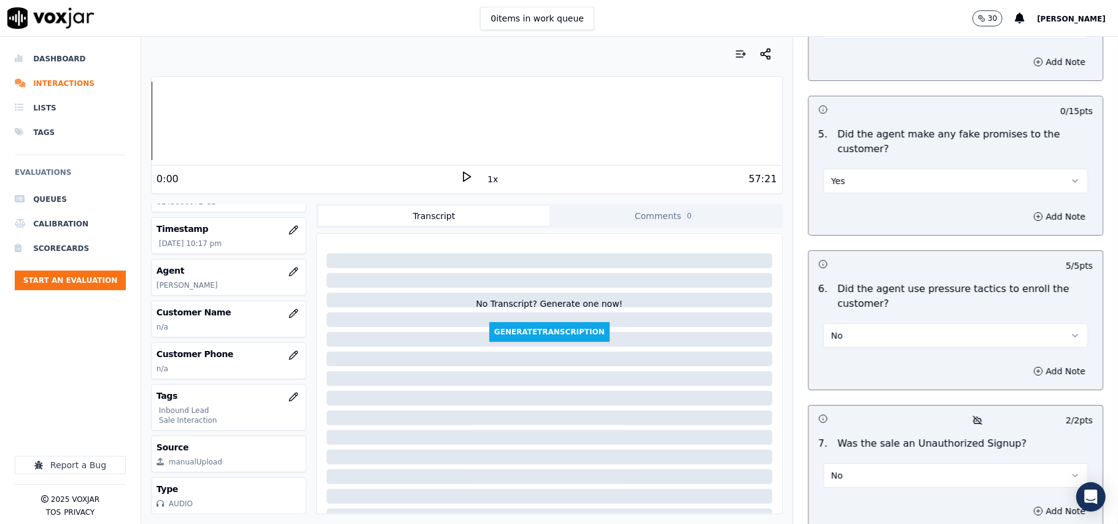
scroll to position [3501, 0]
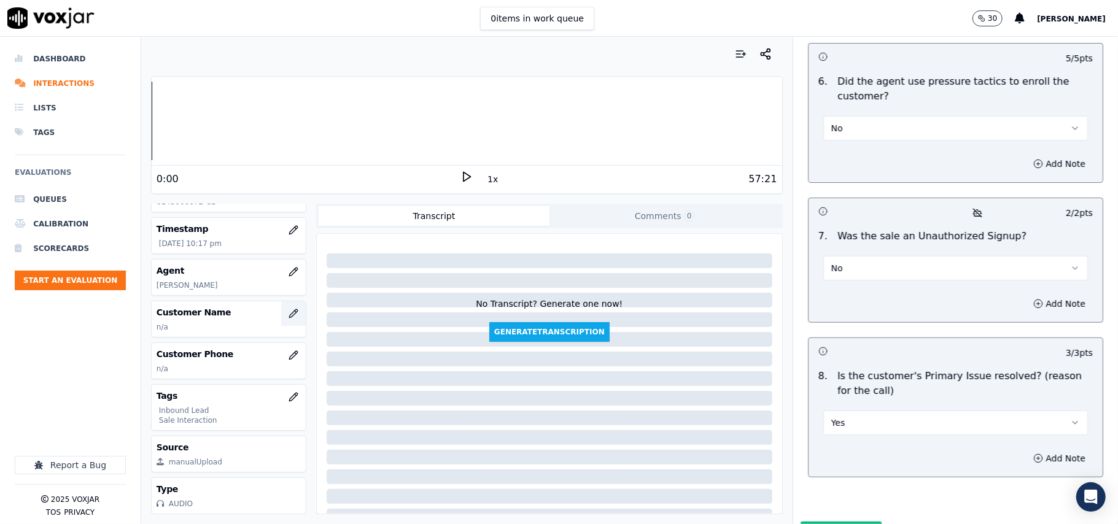
click at [281, 301] on button "button" at bounding box center [293, 313] width 25 height 25
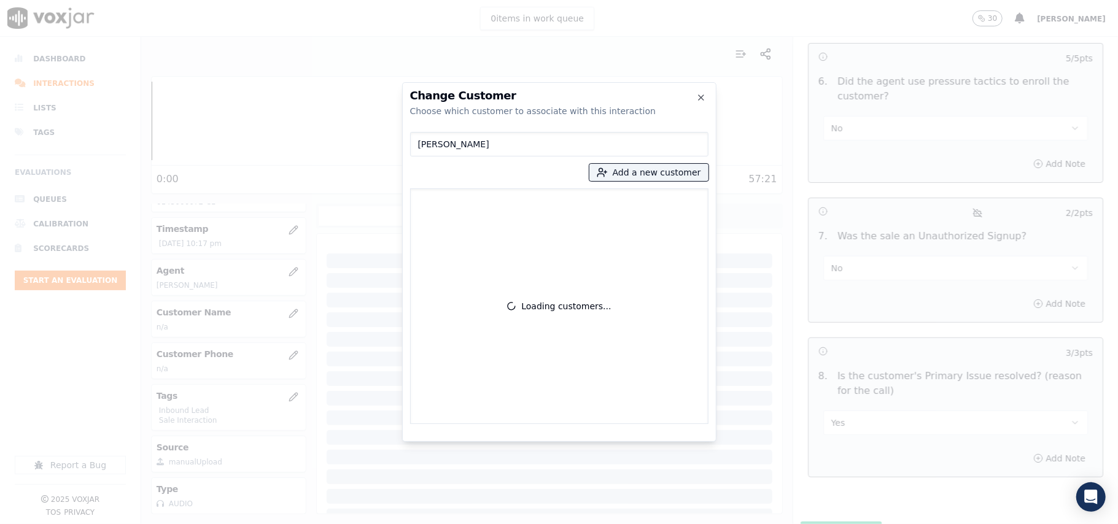
click at [418, 149] on input "[PERSON_NAME]" at bounding box center [559, 144] width 298 height 25
type input "[PERSON_NAME]"
click at [465, 204] on p "[PERSON_NAME]" at bounding box center [488, 205] width 96 height 19
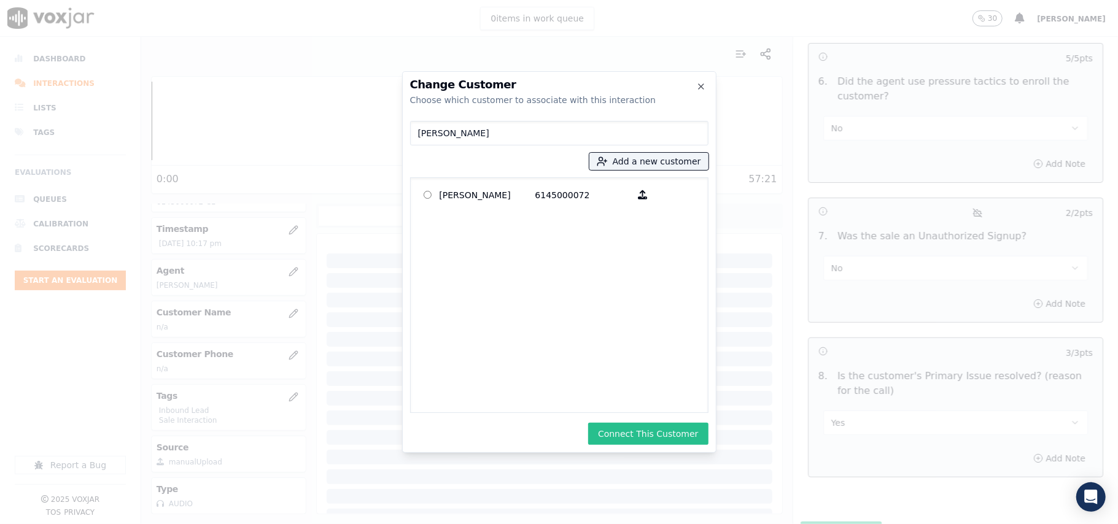
click at [611, 430] on button "Connect This Customer" at bounding box center [648, 434] width 120 height 22
click at [816, 471] on body "0 items in work queue 30 [PERSON_NAME] Dashboard Interactions Lists Tags Evalua…" at bounding box center [559, 262] width 1118 height 524
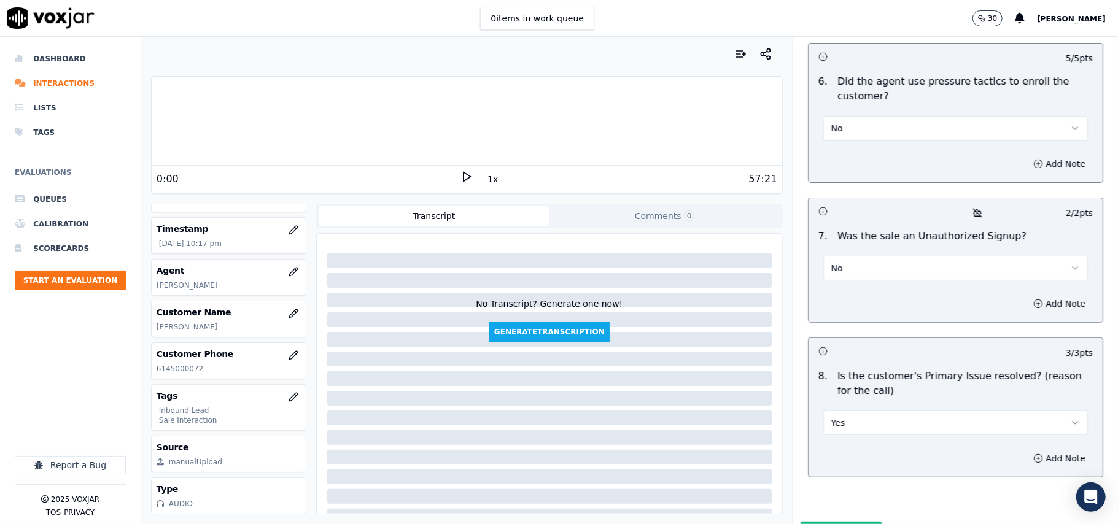
click at [816, 522] on button "Submit Scores" at bounding box center [841, 533] width 82 height 22
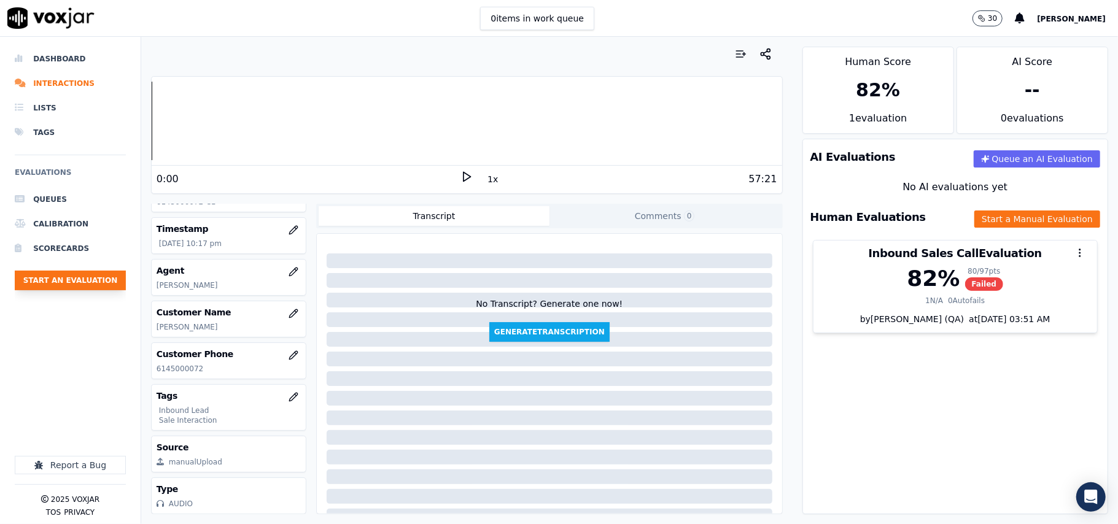
click at [82, 282] on button "Start an Evaluation" at bounding box center [70, 281] width 111 height 20
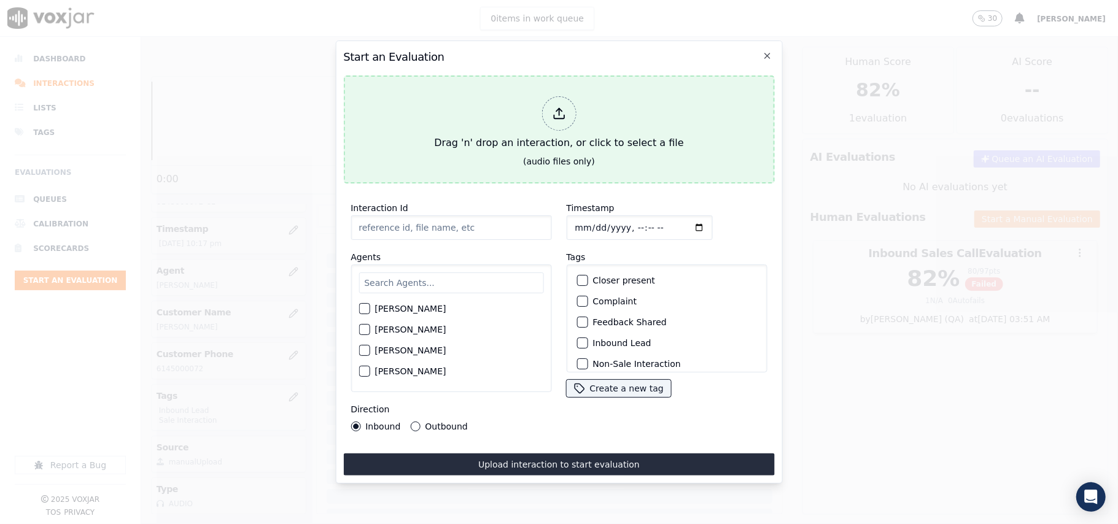
click at [571, 114] on div at bounding box center [558, 113] width 34 height 34
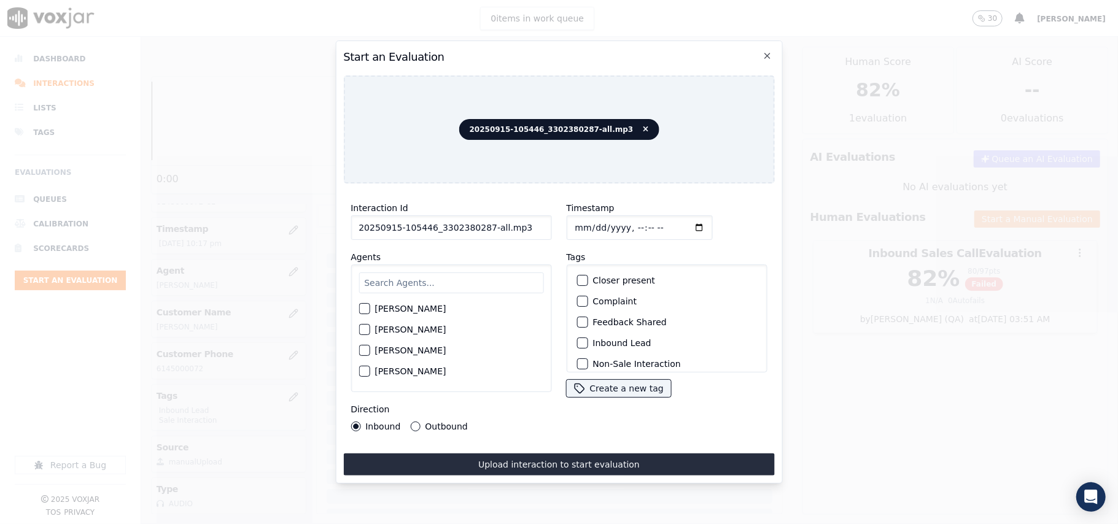
drag, startPoint x: 521, startPoint y: 222, endPoint x: 484, endPoint y: 222, distance: 36.8
click at [484, 222] on input "20250915-105446_3302380287-all.mp3" at bounding box center [451, 227] width 201 height 25
type input "20250915-105446_3302380287-C1"
click at [594, 222] on input "Timestamp" at bounding box center [639, 227] width 146 height 25
click at [592, 221] on input "Timestamp" at bounding box center [639, 227] width 146 height 25
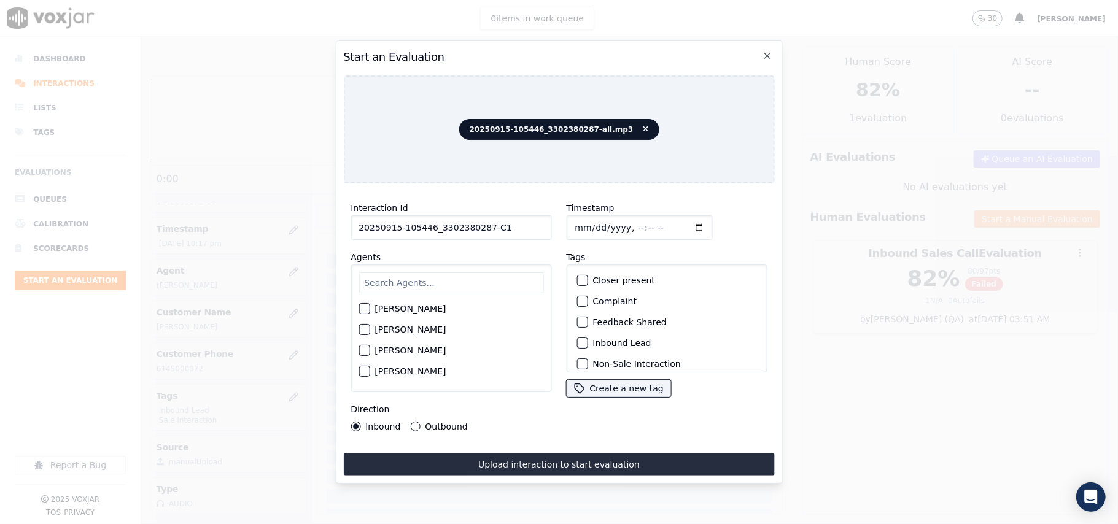
click at [589, 219] on input "Timestamp" at bounding box center [639, 227] width 146 height 25
type input "[DATE]T22:22"
click at [413, 273] on input "text" at bounding box center [450, 283] width 185 height 21
paste input "[PERSON_NAME]"
type input "[PERSON_NAME]"
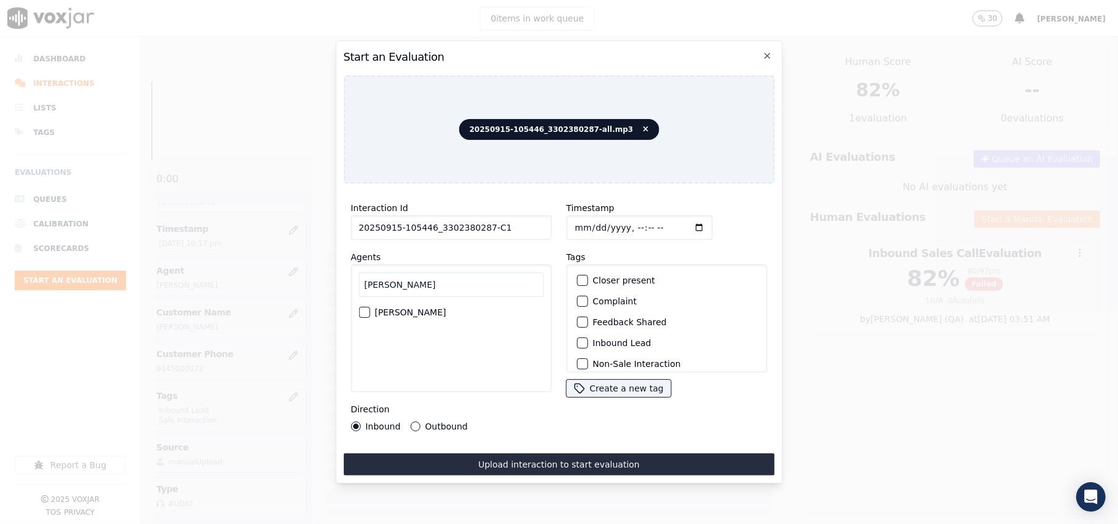
click at [371, 313] on div "[PERSON_NAME]" at bounding box center [450, 312] width 185 height 21
click at [371, 305] on div "[PERSON_NAME]" at bounding box center [450, 312] width 185 height 21
click at [368, 308] on div "button" at bounding box center [363, 312] width 9 height 9
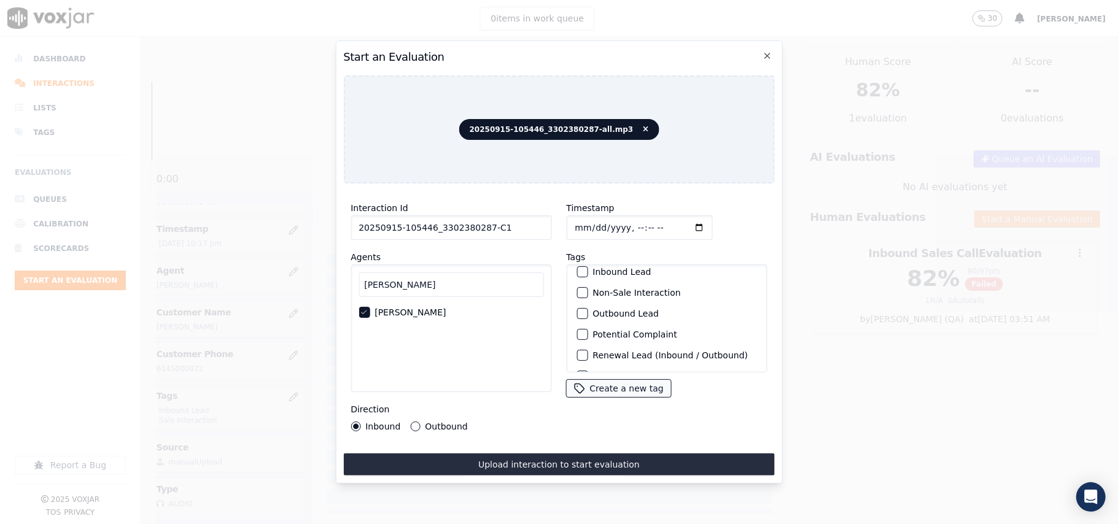
scroll to position [107, 0]
click at [585, 346] on div "Sale Interaction" at bounding box center [666, 356] width 190 height 21
click at [575, 284] on div "Outbound Lead" at bounding box center [666, 294] width 190 height 21
click at [577, 290] on div "button" at bounding box center [581, 294] width 9 height 9
click at [577, 352] on div "button" at bounding box center [581, 356] width 9 height 9
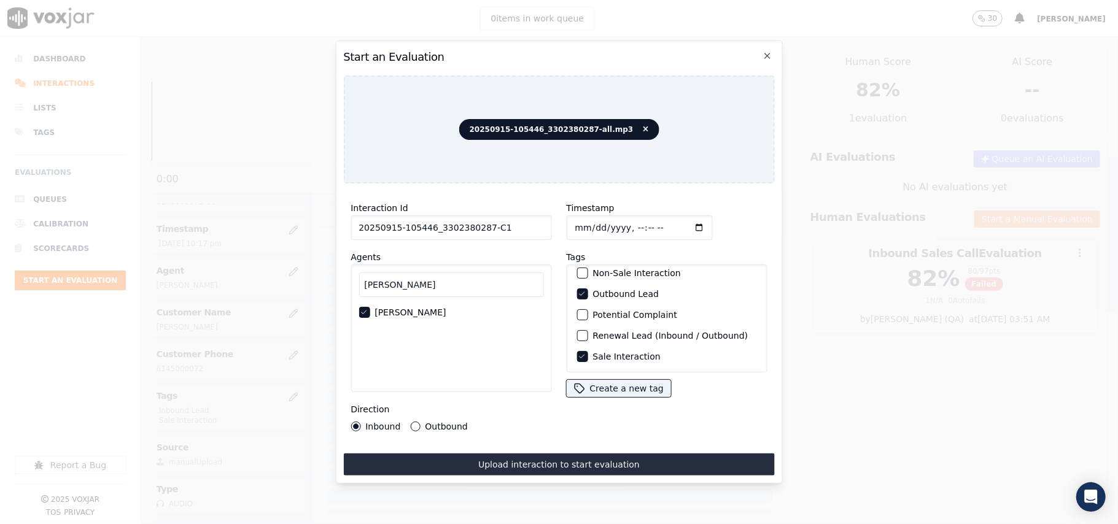
click at [414, 422] on button "Outbound" at bounding box center [415, 427] width 10 height 10
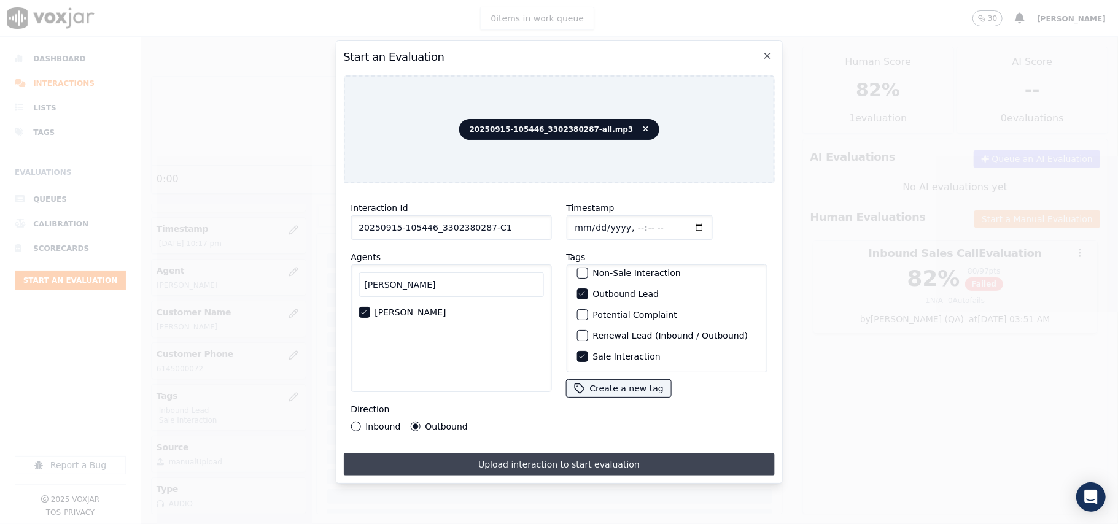
click at [501, 468] on button "Upload interaction to start evaluation" at bounding box center [558, 465] width 431 height 22
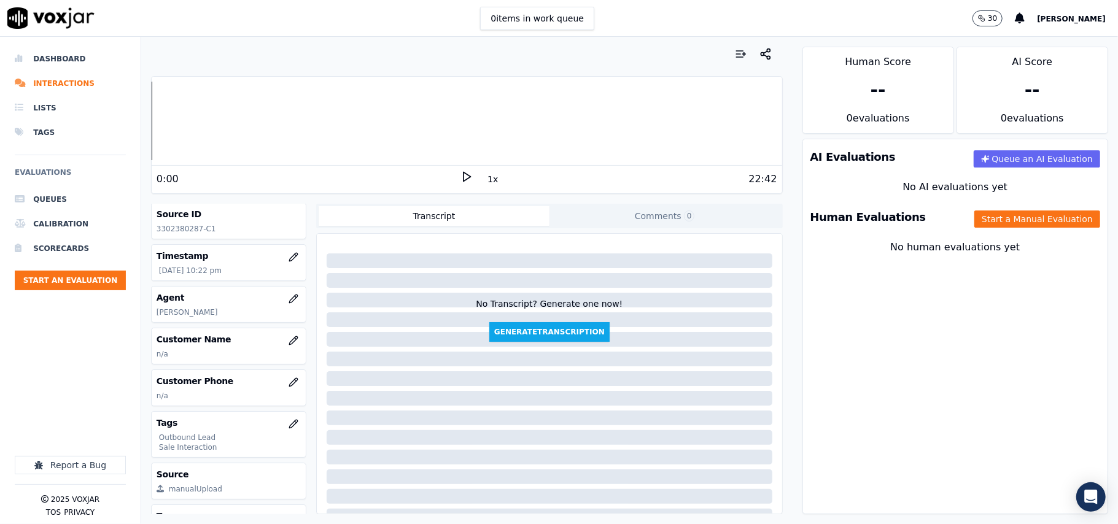
scroll to position [82, 0]
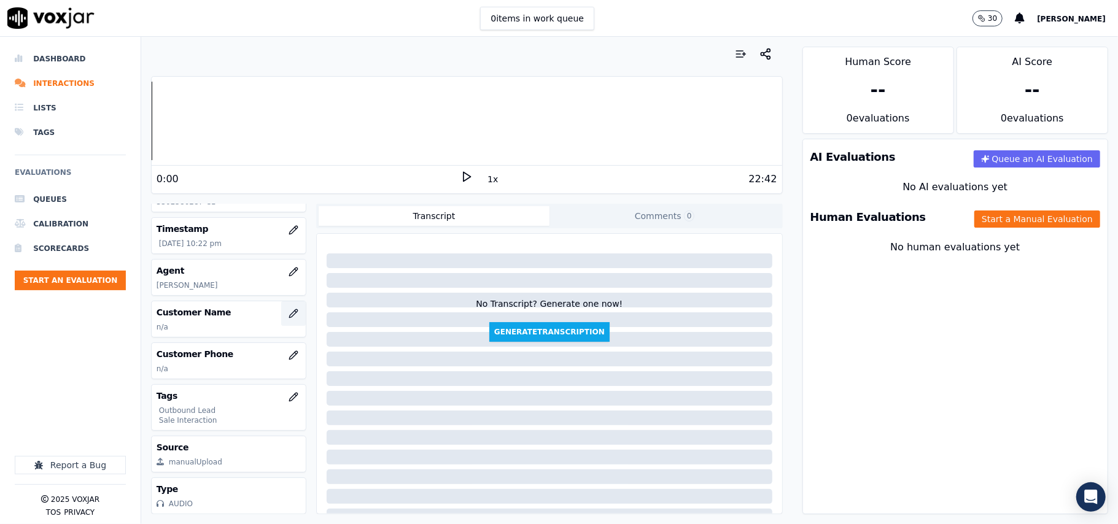
click at [289, 313] on icon "button" at bounding box center [293, 313] width 8 height 8
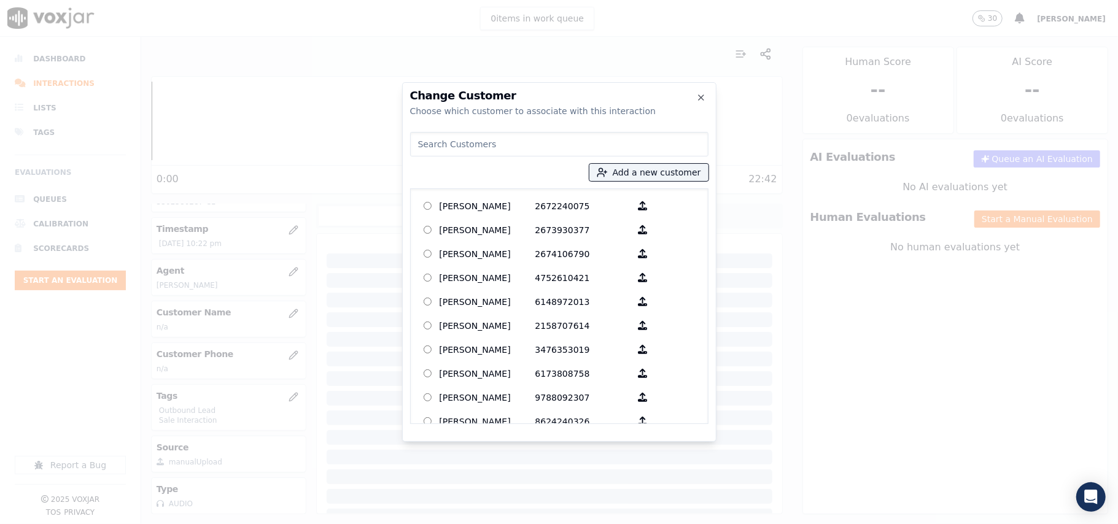
paste input "[PERSON_NAME]"
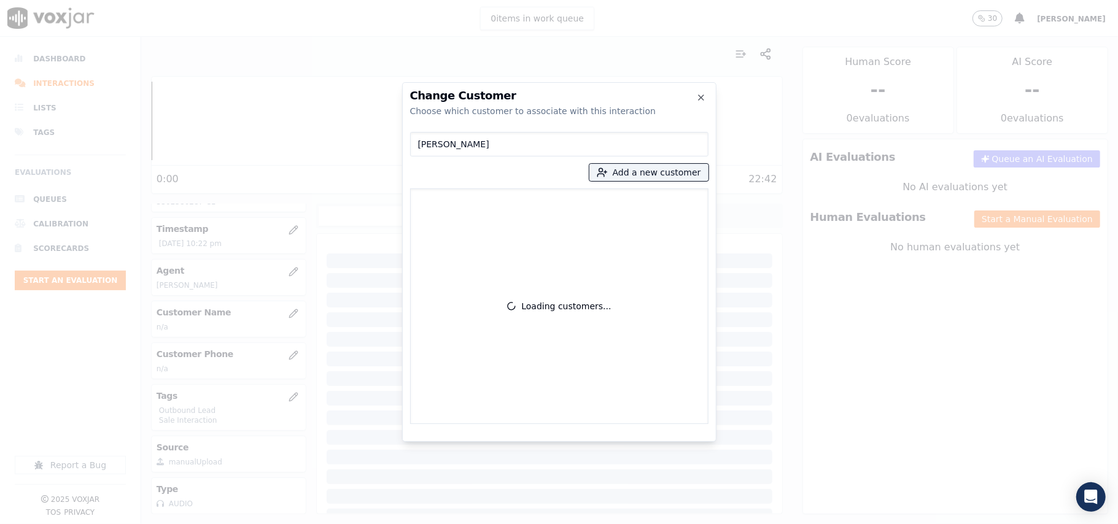
click at [427, 145] on input "[PERSON_NAME]" at bounding box center [559, 144] width 298 height 25
click at [422, 144] on input "[PERSON_NAME]" at bounding box center [559, 144] width 298 height 25
type input "[PERSON_NAME]"
click at [460, 209] on p "[PERSON_NAME]" at bounding box center [488, 205] width 96 height 19
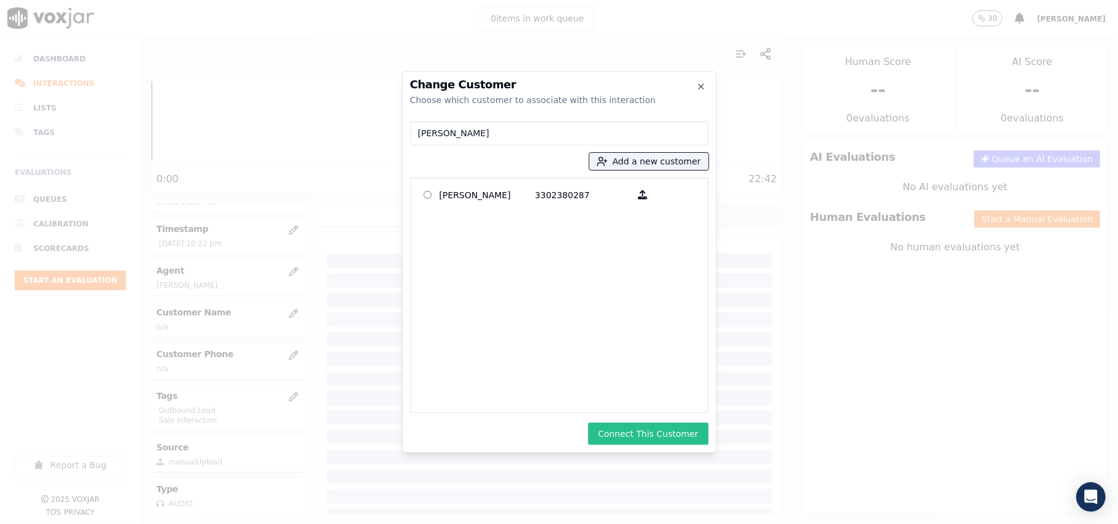
click at [633, 438] on button "Connect This Customer" at bounding box center [648, 434] width 120 height 22
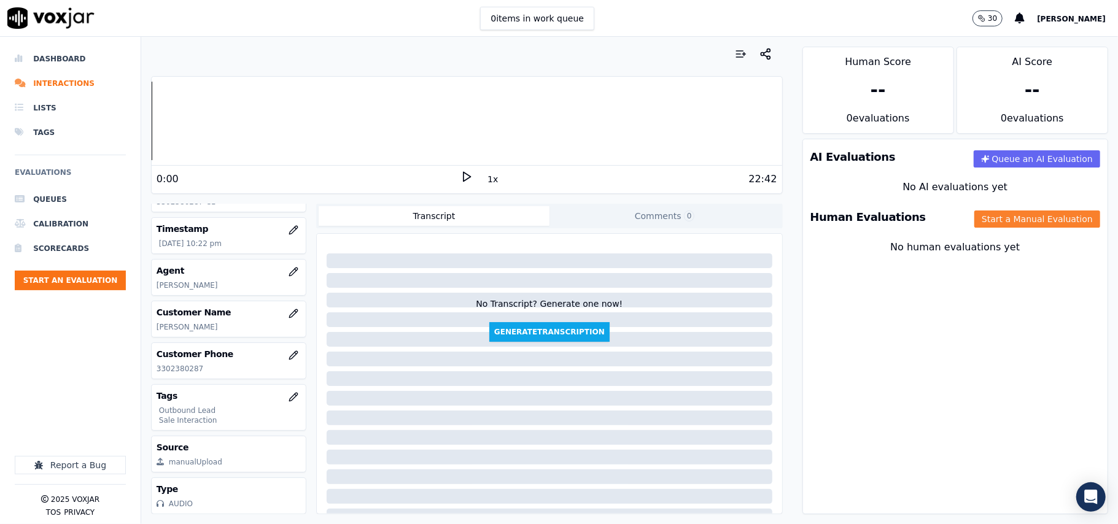
click at [981, 221] on button "Start a Manual Evaluation" at bounding box center [1037, 219] width 126 height 17
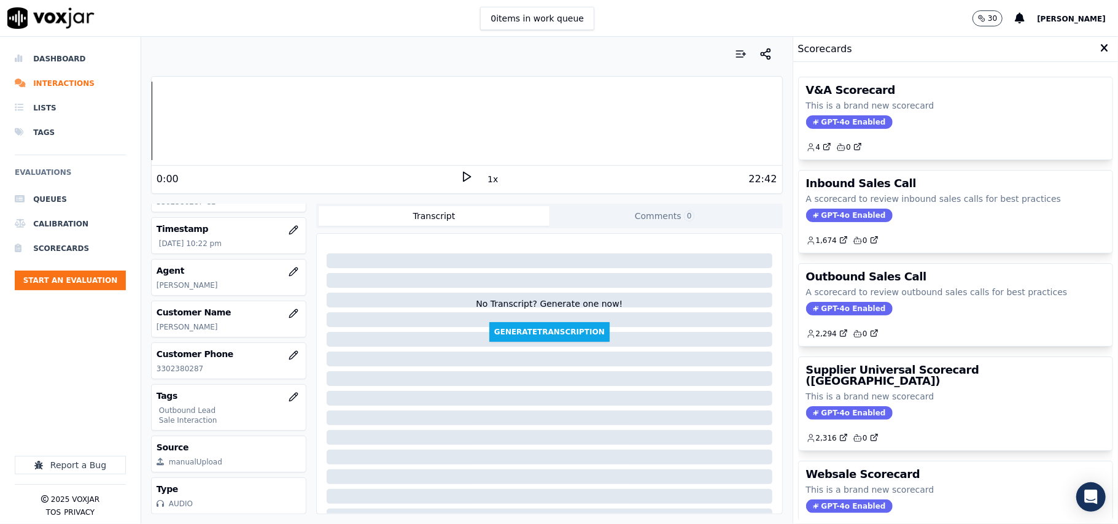
scroll to position [120, 0]
click at [814, 311] on span "GPT-4o Enabled" at bounding box center [849, 309] width 87 height 14
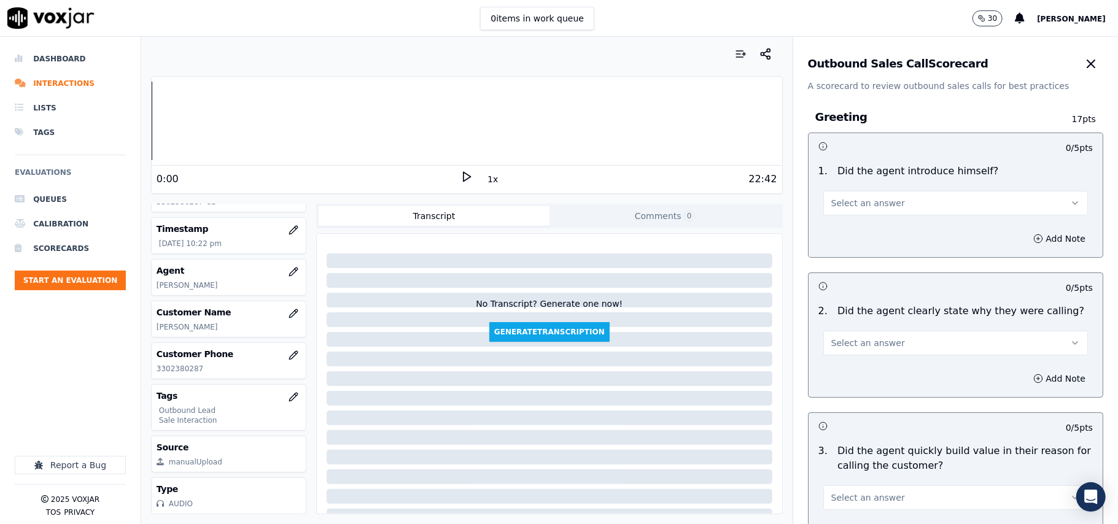
click at [840, 211] on button "Select an answer" at bounding box center [955, 203] width 265 height 25
click at [840, 232] on div "Yes" at bounding box center [929, 232] width 238 height 20
click at [865, 347] on span "Select an answer" at bounding box center [868, 343] width 74 height 12
click at [848, 362] on div "Yes" at bounding box center [929, 372] width 238 height 20
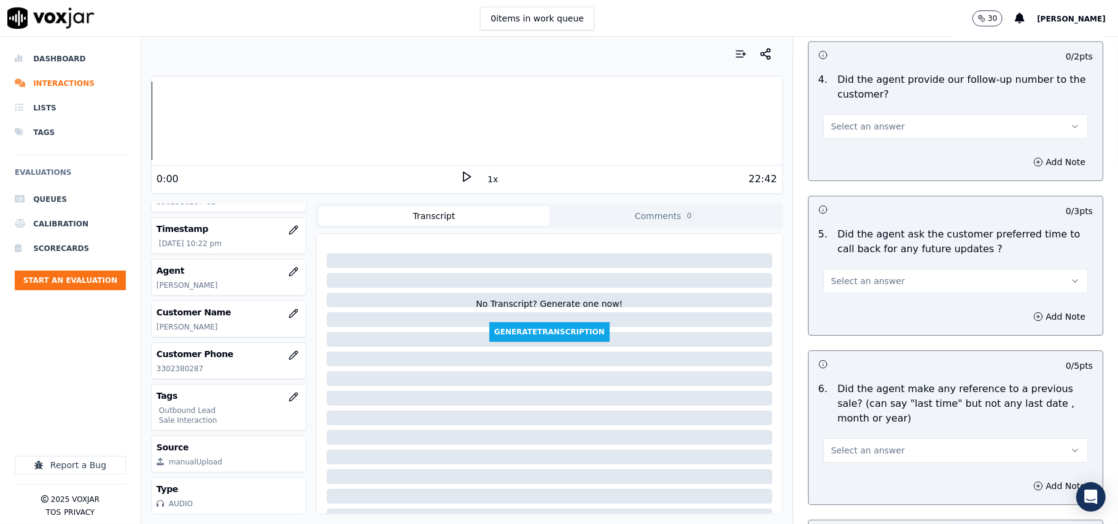
scroll to position [3062, 0]
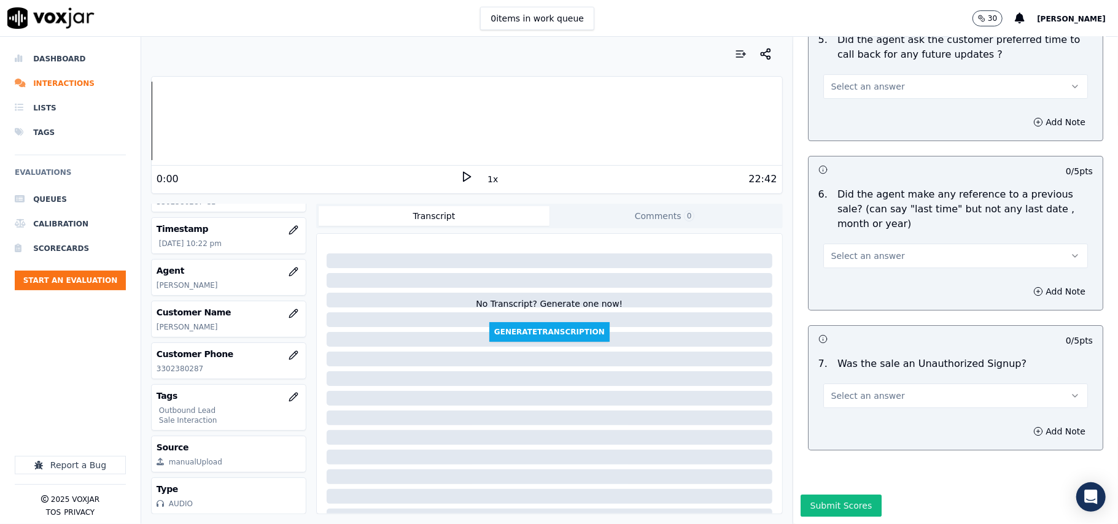
drag, startPoint x: 884, startPoint y: 354, endPoint x: 884, endPoint y: 363, distance: 9.2
click at [884, 384] on button "Select an answer" at bounding box center [955, 396] width 265 height 25
click at [864, 381] on div "Yes" at bounding box center [929, 387] width 238 height 20
click at [884, 244] on button "Select an answer" at bounding box center [955, 256] width 265 height 25
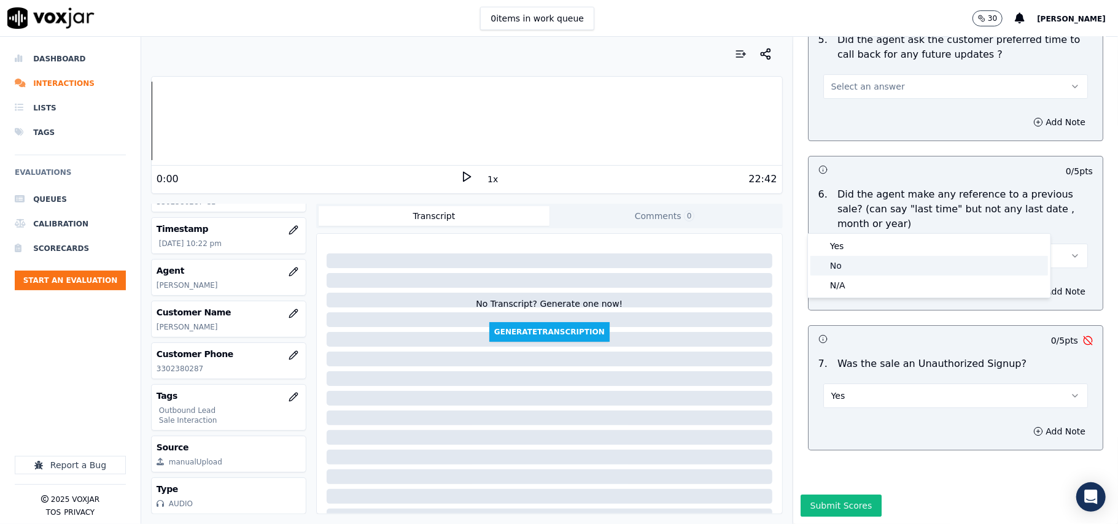
click at [887, 260] on div "No" at bounding box center [929, 266] width 238 height 20
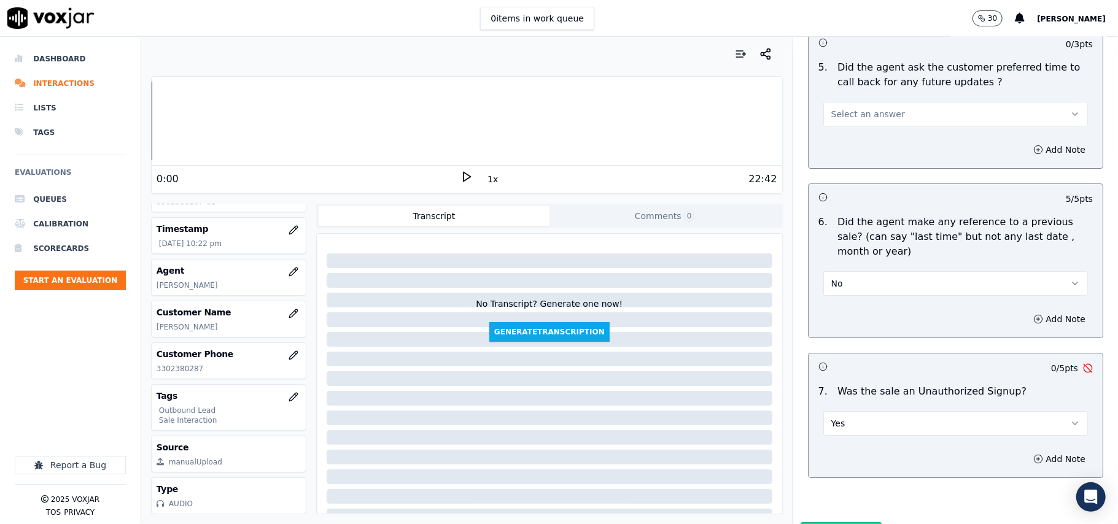
scroll to position [2816, 0]
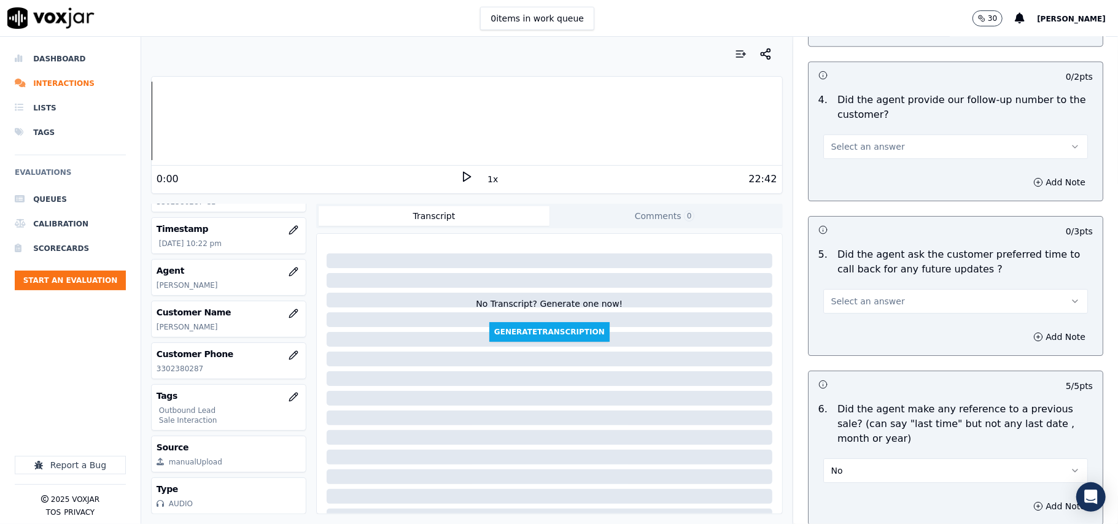
click at [872, 289] on button "Select an answer" at bounding box center [955, 301] width 265 height 25
click at [867, 320] on div "Yes" at bounding box center [929, 322] width 238 height 20
click at [860, 145] on button "Select an answer" at bounding box center [955, 146] width 265 height 25
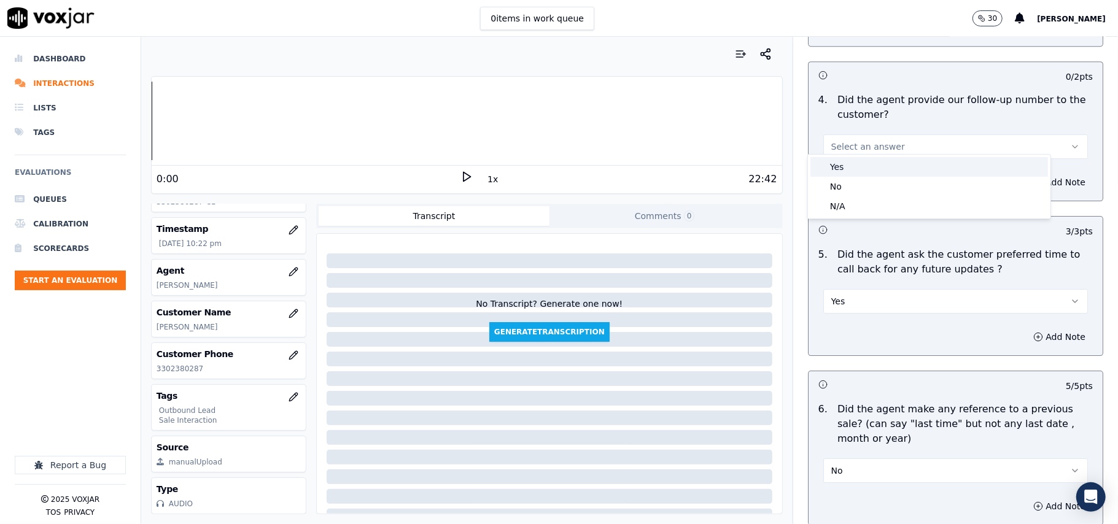
click at [855, 172] on div "Yes" at bounding box center [929, 167] width 238 height 20
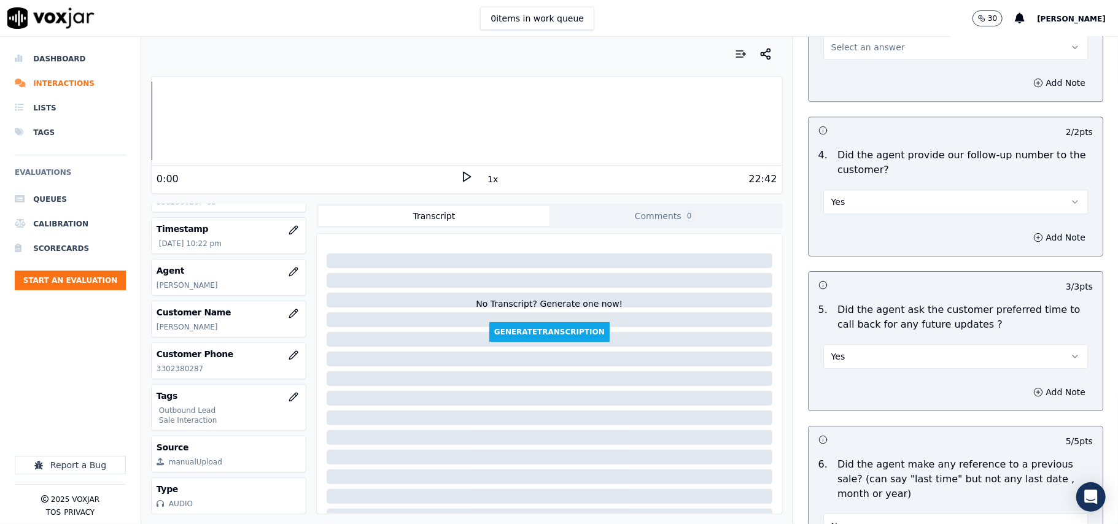
scroll to position [2652, 0]
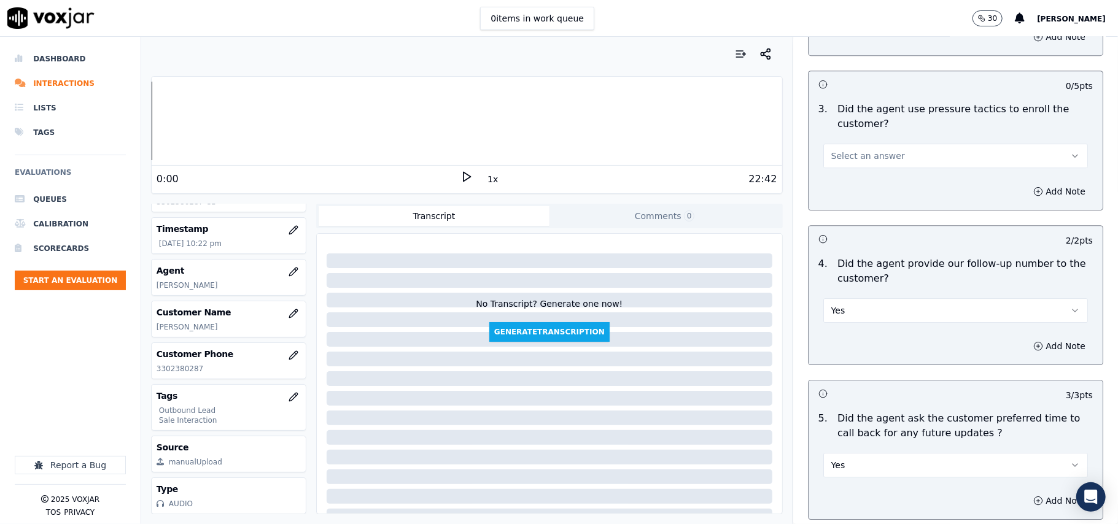
click at [865, 160] on button "Select an answer" at bounding box center [955, 156] width 265 height 25
click at [845, 192] on div "No" at bounding box center [929, 195] width 238 height 20
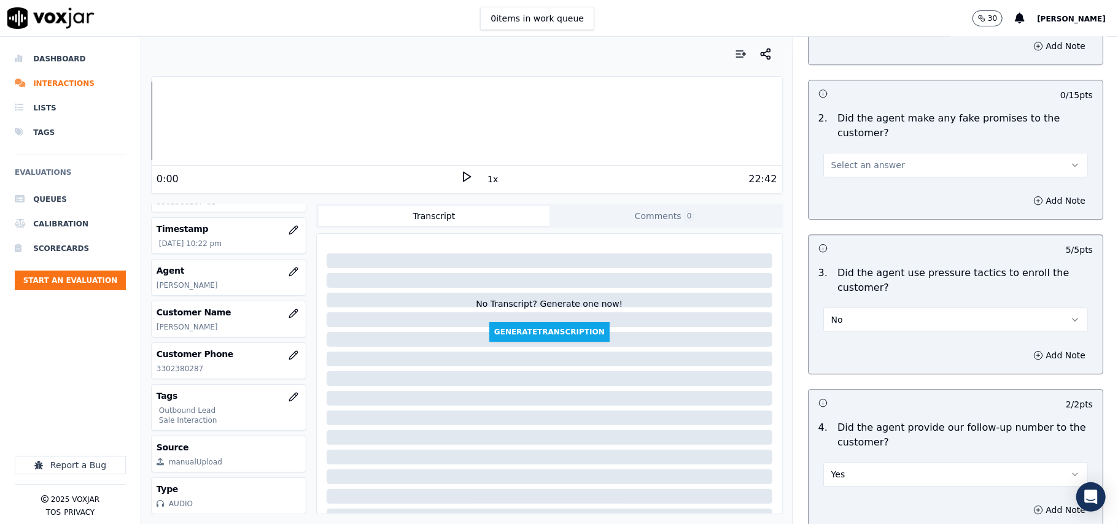
click at [865, 159] on span "Select an answer" at bounding box center [868, 165] width 74 height 12
click at [840, 205] on div "No" at bounding box center [929, 204] width 238 height 20
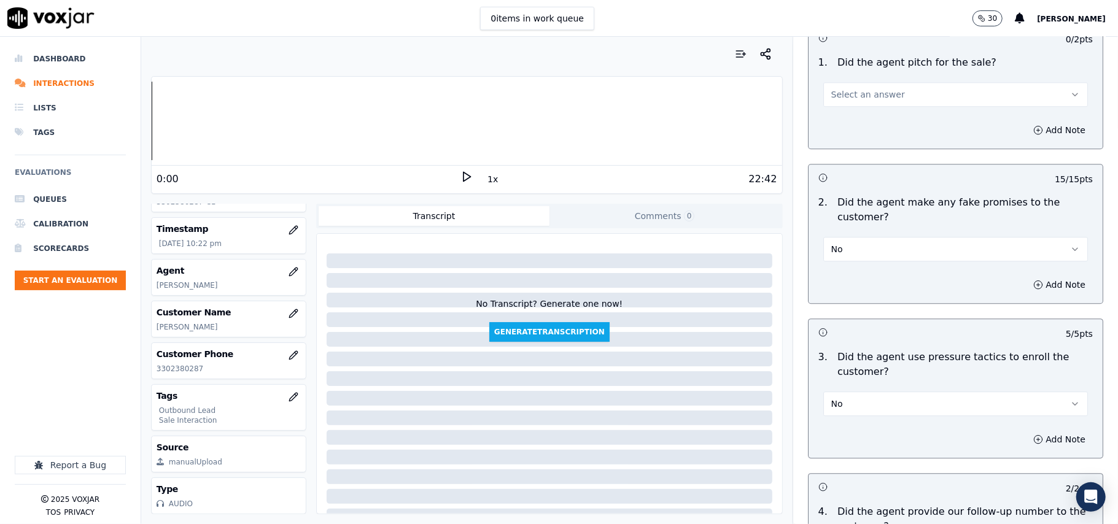
scroll to position [2325, 0]
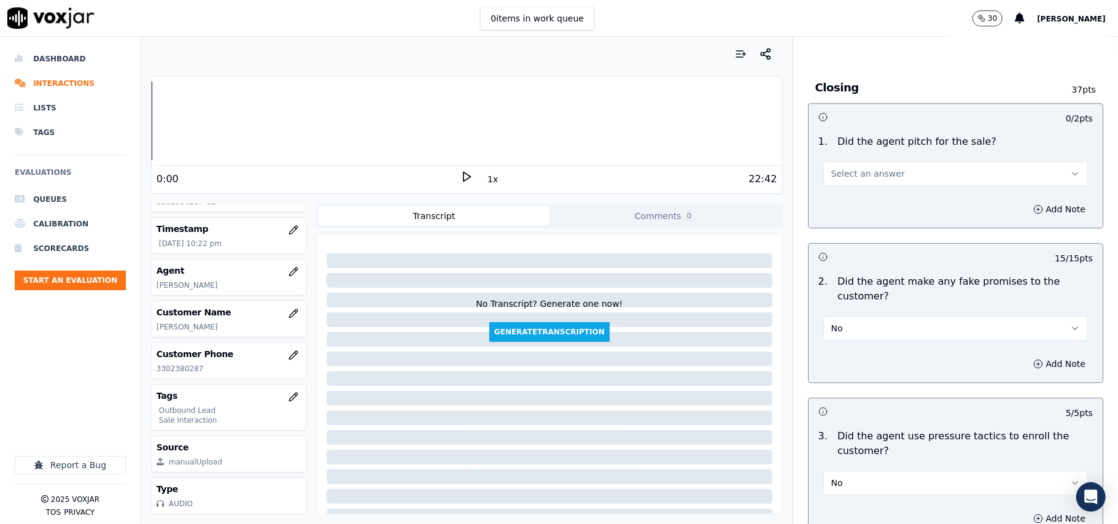
click at [848, 168] on span "Select an answer" at bounding box center [868, 174] width 74 height 12
click at [840, 193] on div "Yes" at bounding box center [929, 193] width 238 height 20
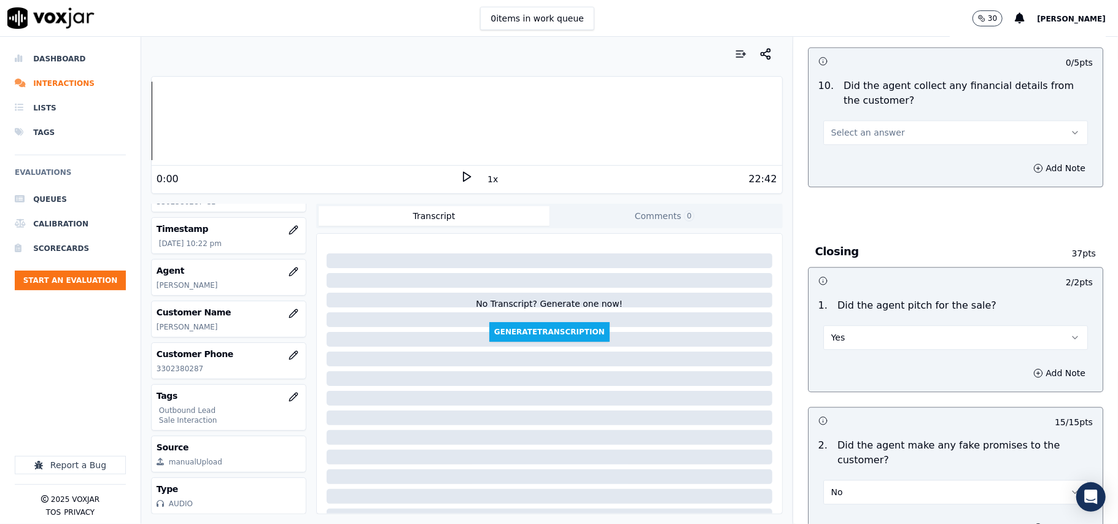
scroll to position [2080, 0]
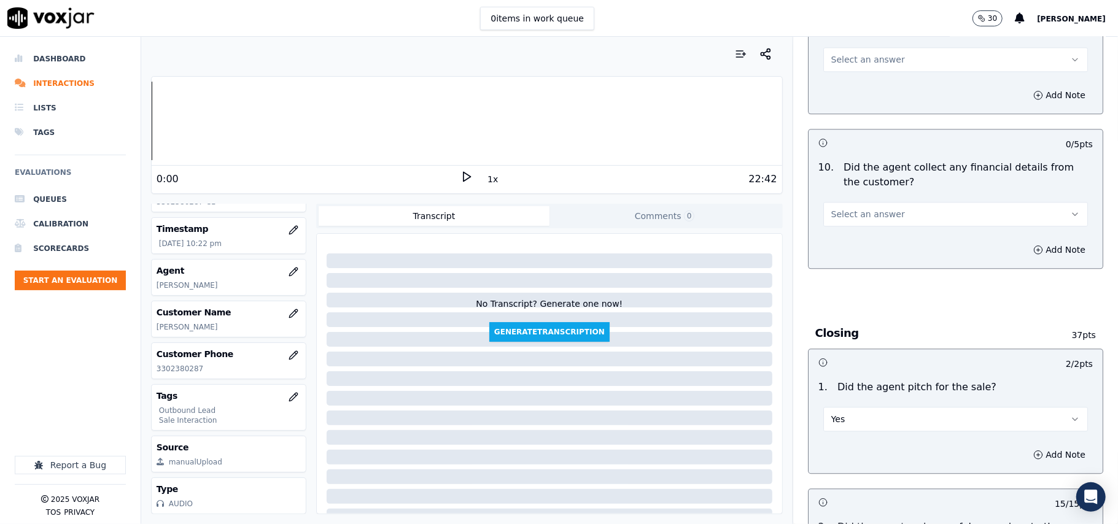
click at [845, 208] on span "Select an answer" at bounding box center [868, 214] width 74 height 12
click at [840, 249] on div "No" at bounding box center [929, 252] width 238 height 20
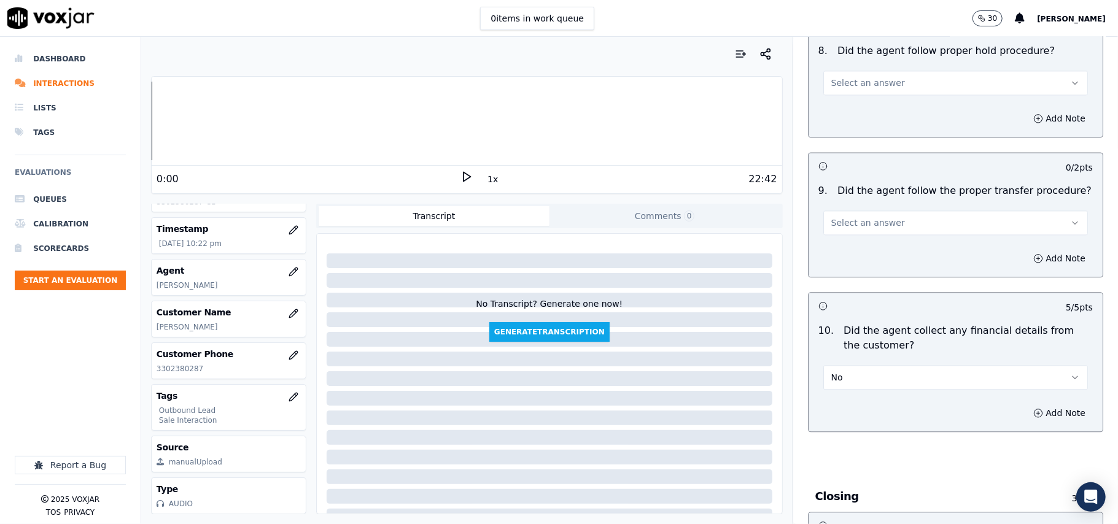
scroll to position [1916, 0]
click at [872, 217] on span "Select an answer" at bounding box center [868, 223] width 74 height 12
click at [859, 232] on div "Yes" at bounding box center [929, 241] width 238 height 20
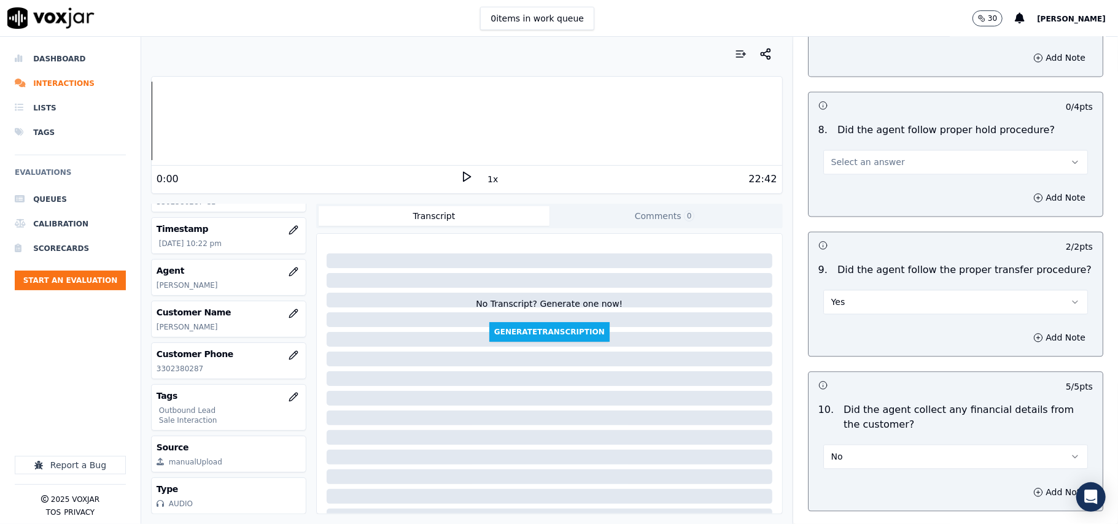
scroll to position [1752, 0]
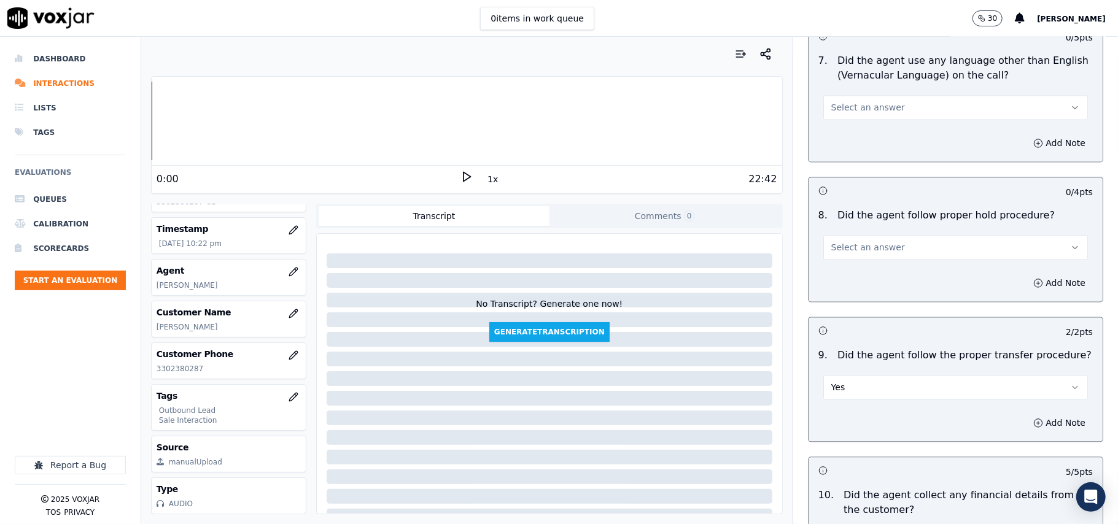
click at [863, 235] on button "Select an answer" at bounding box center [955, 247] width 265 height 25
click at [853, 259] on div "Yes" at bounding box center [929, 265] width 238 height 20
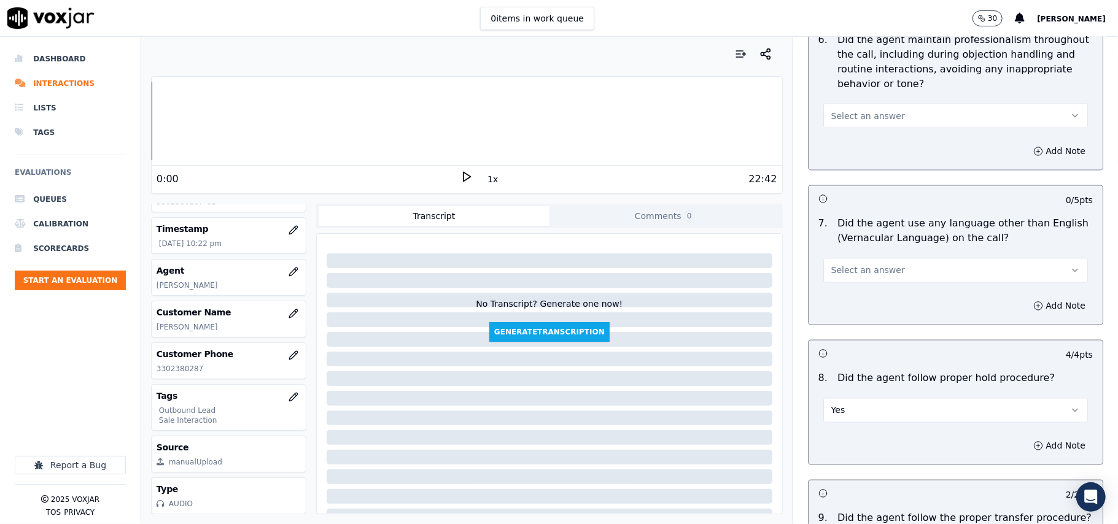
click at [867, 265] on span "Select an answer" at bounding box center [868, 271] width 74 height 12
click at [856, 298] on div "No" at bounding box center [929, 308] width 238 height 20
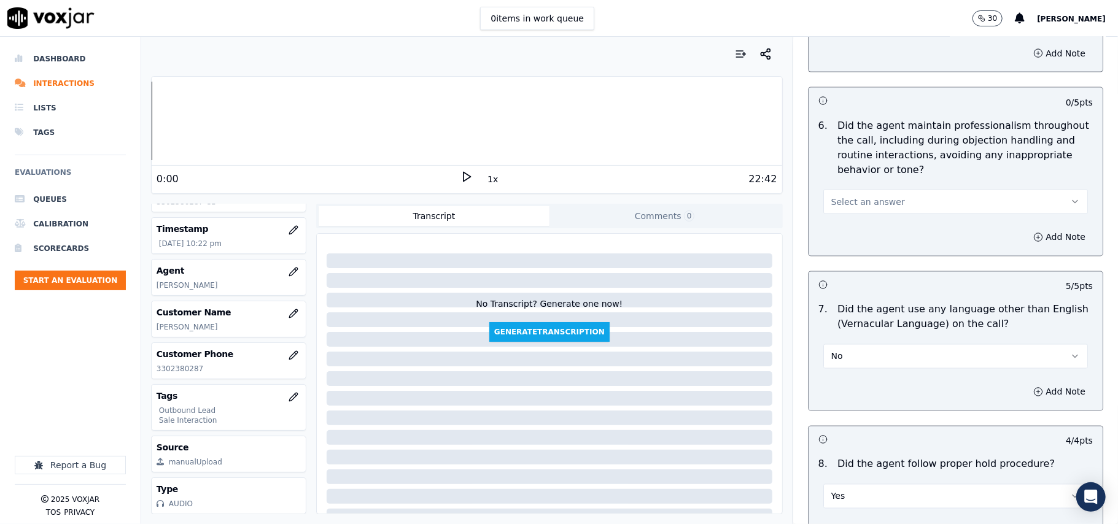
scroll to position [1425, 0]
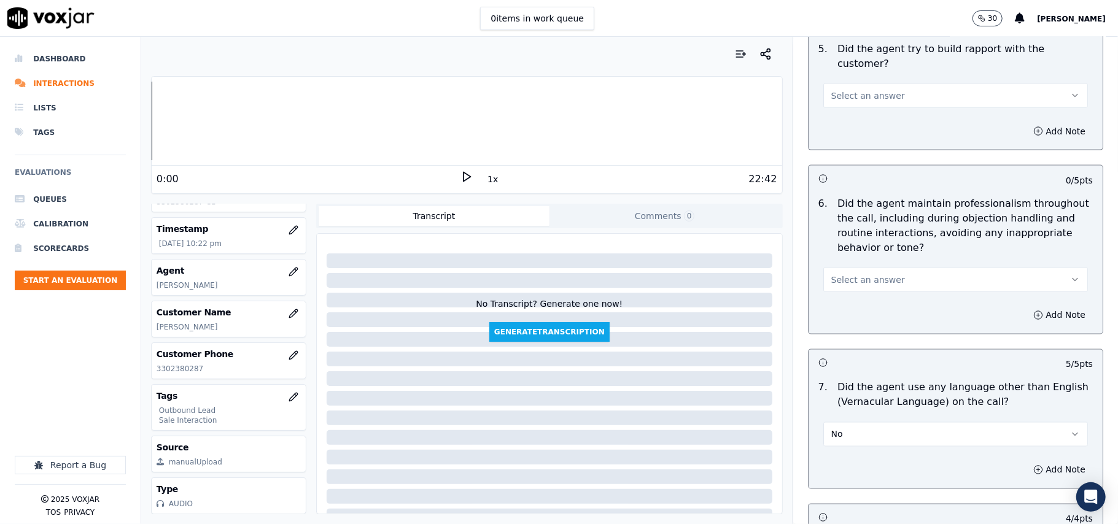
click at [861, 274] on span "Select an answer" at bounding box center [868, 280] width 74 height 12
click at [857, 293] on div "Yes" at bounding box center [929, 297] width 238 height 20
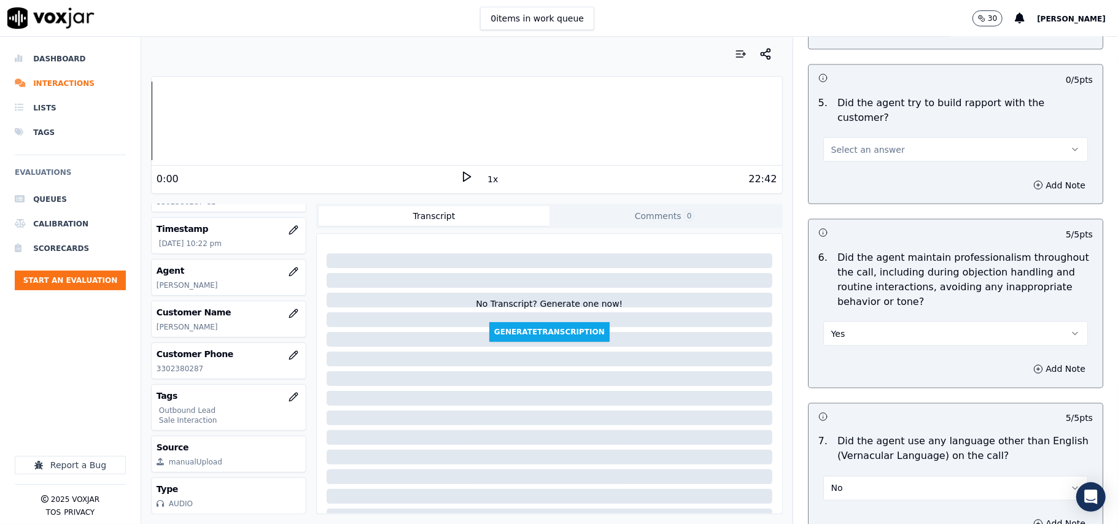
scroll to position [1343, 0]
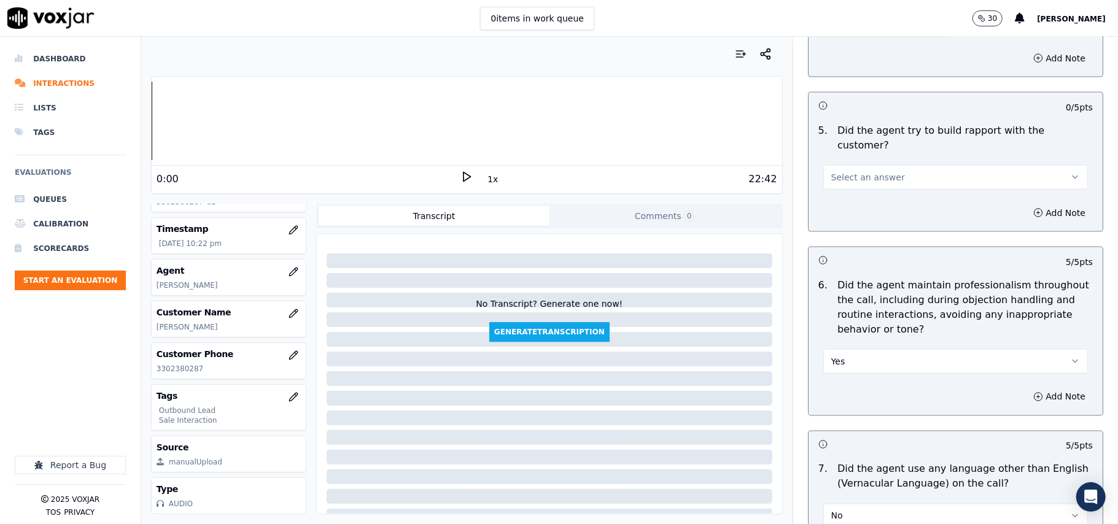
click at [870, 153] on div "Select an answer" at bounding box center [955, 171] width 284 height 37
click at [865, 171] on span "Select an answer" at bounding box center [868, 177] width 74 height 12
click at [835, 196] on div "Yes" at bounding box center [929, 194] width 238 height 20
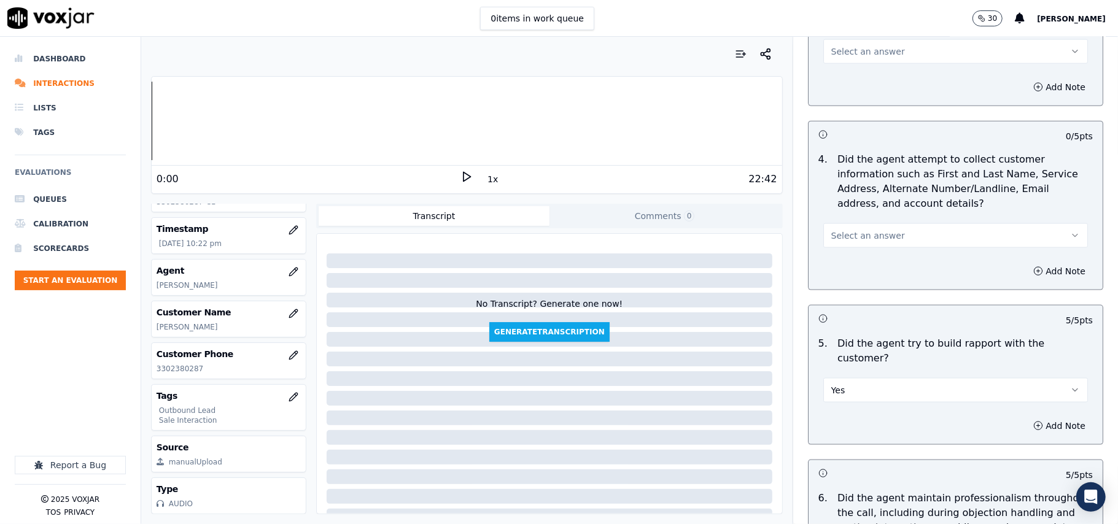
scroll to position [1098, 0]
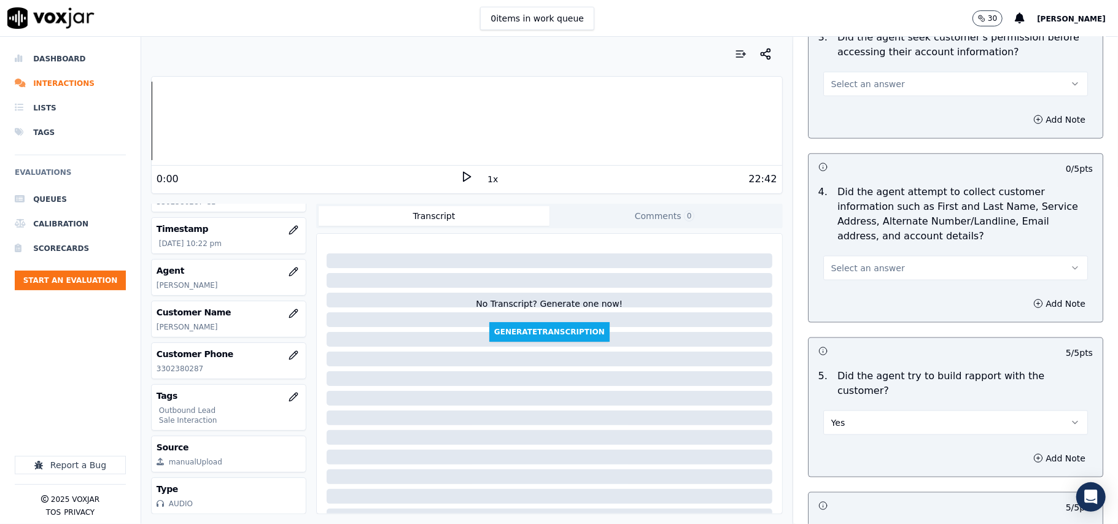
click at [842, 273] on span "Select an answer" at bounding box center [868, 268] width 74 height 12
click at [831, 302] on div "Yes" at bounding box center [929, 299] width 238 height 20
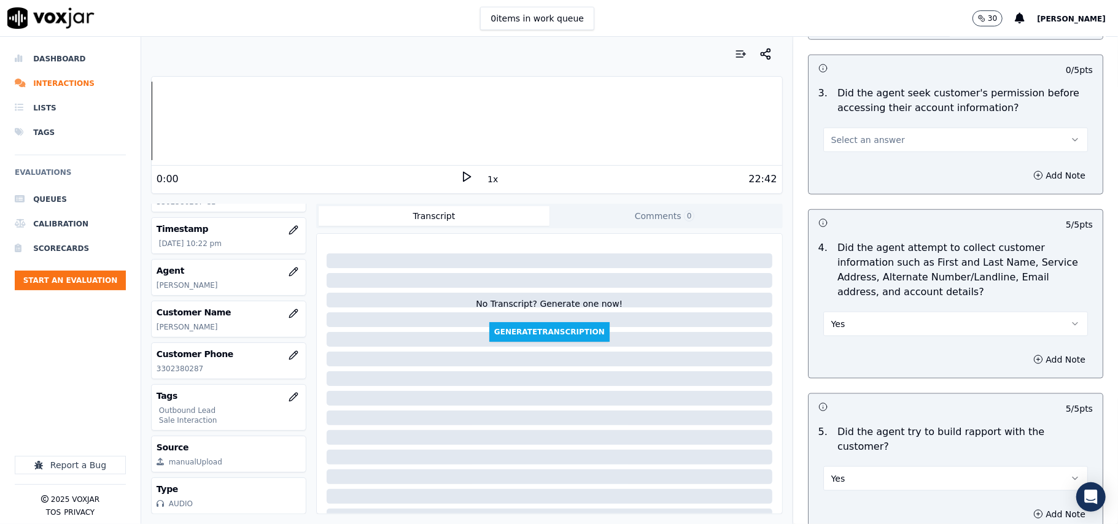
scroll to position [1015, 0]
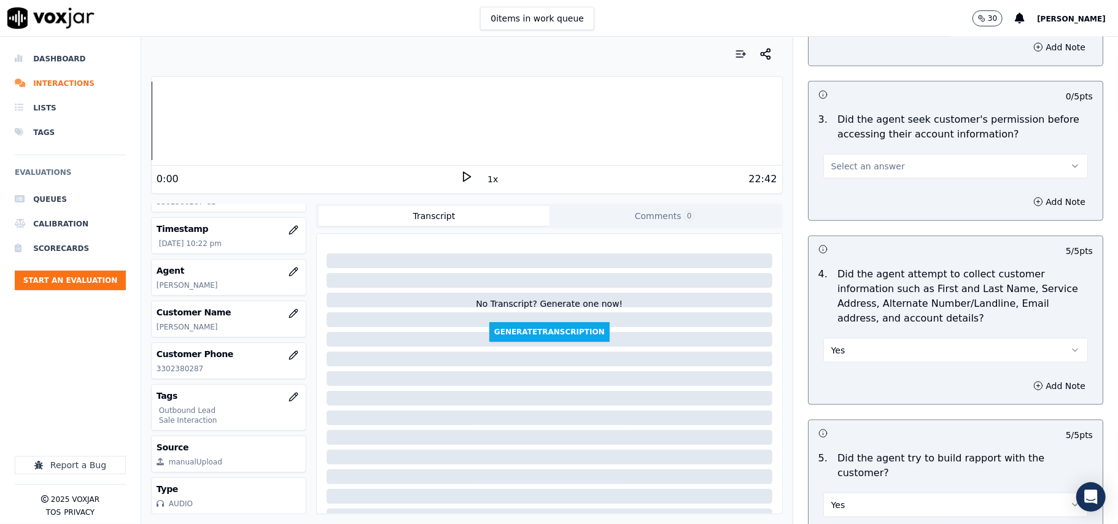
click at [858, 168] on span "Select an answer" at bounding box center [868, 166] width 74 height 12
click at [850, 198] on div "Yes" at bounding box center [929, 197] width 238 height 20
click at [853, 347] on button "Yes" at bounding box center [955, 350] width 265 height 25
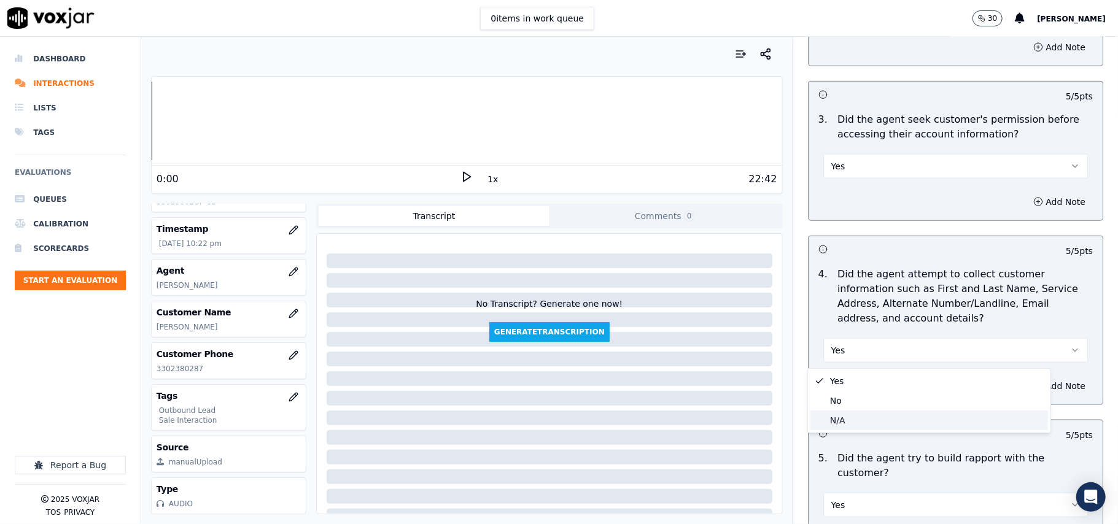
click at [845, 422] on div "N/A" at bounding box center [929, 421] width 238 height 20
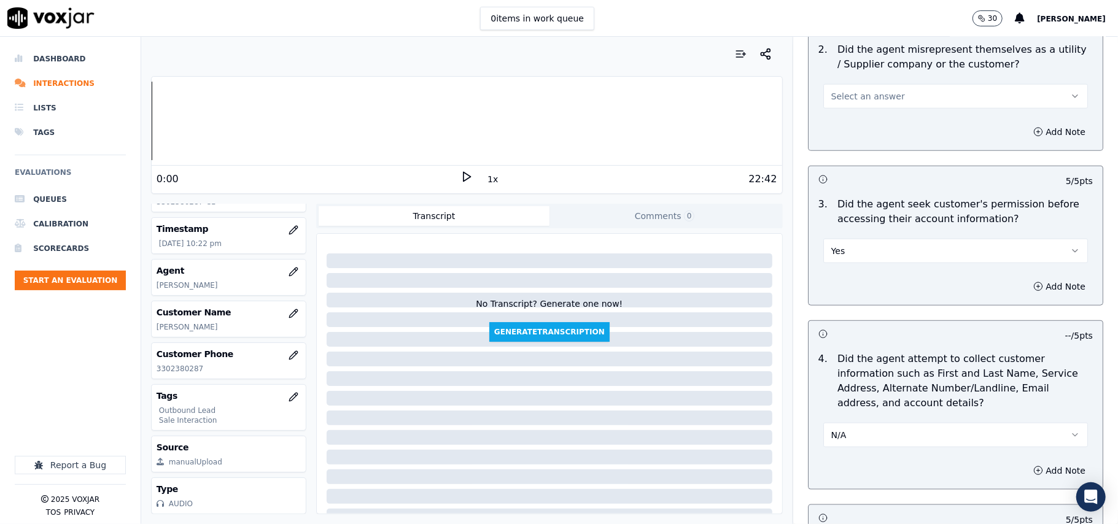
scroll to position [852, 0]
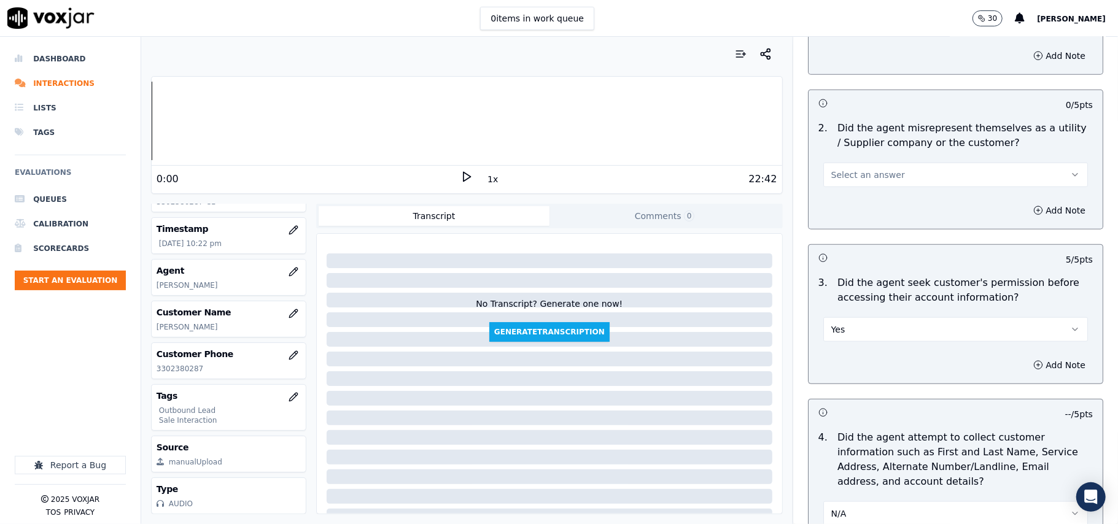
click at [834, 181] on span "Select an answer" at bounding box center [868, 175] width 74 height 12
click at [843, 226] on div "No" at bounding box center [929, 225] width 238 height 20
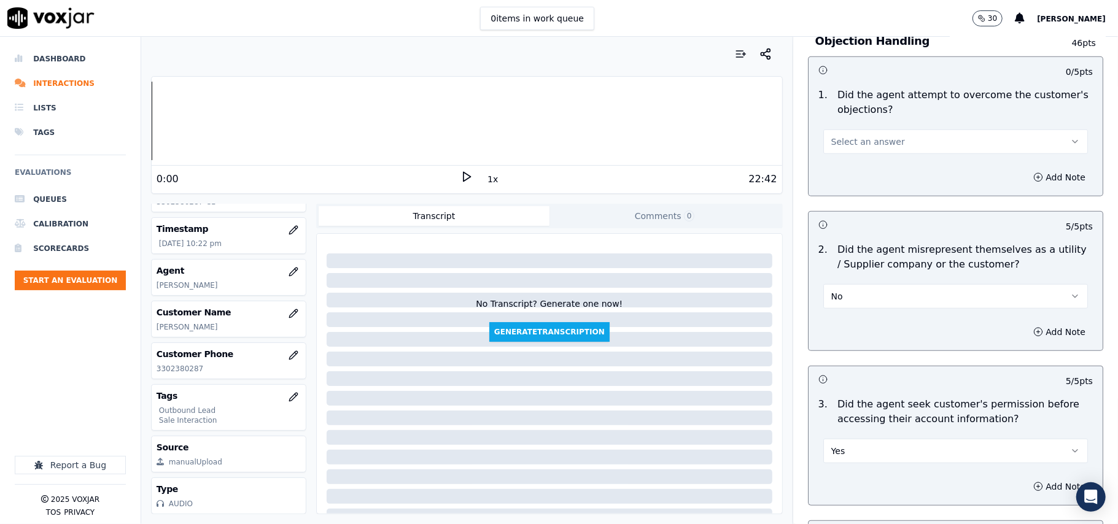
scroll to position [606, 0]
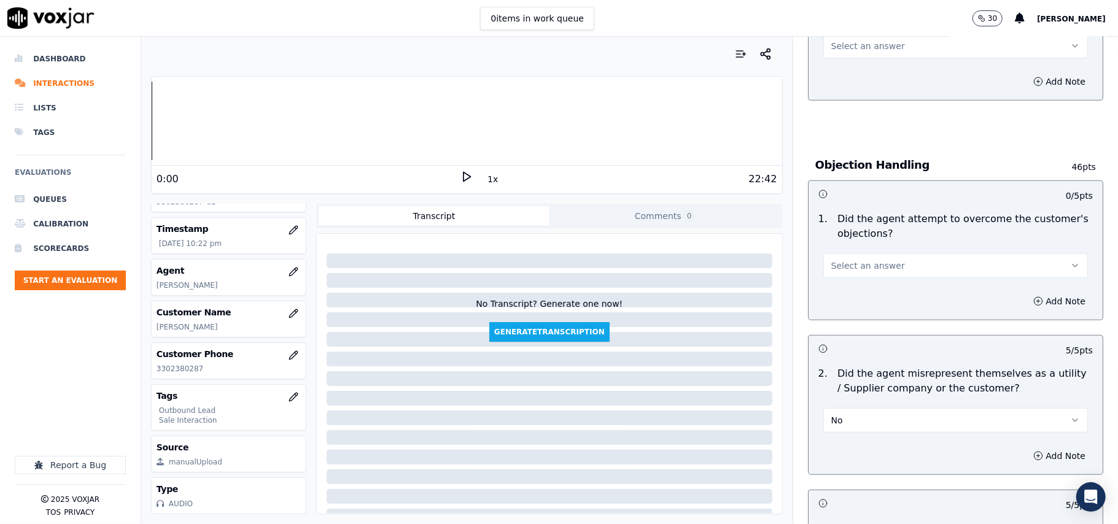
click at [847, 269] on span "Select an answer" at bounding box center [868, 266] width 74 height 12
click at [847, 297] on div "Yes" at bounding box center [929, 295] width 238 height 20
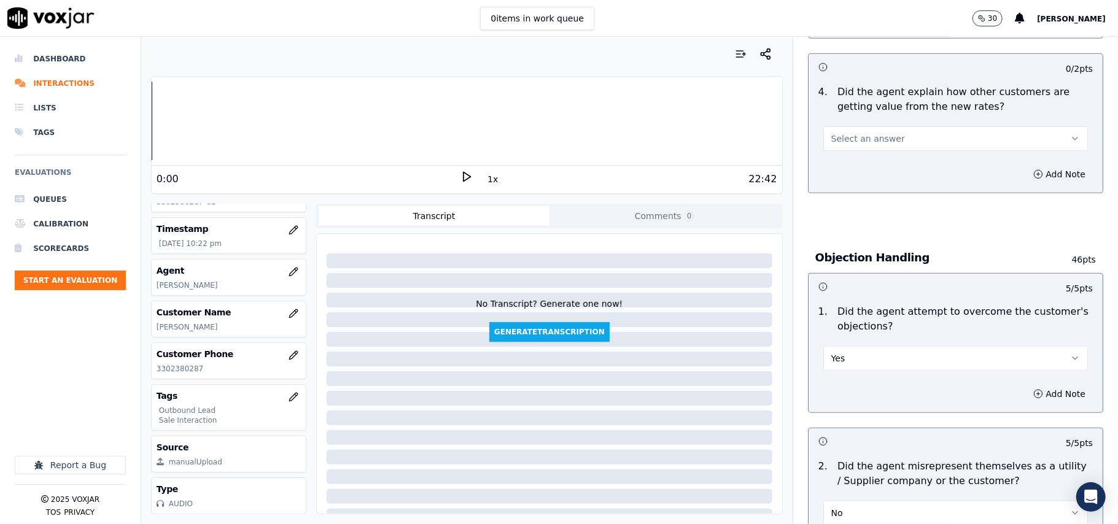
scroll to position [443, 0]
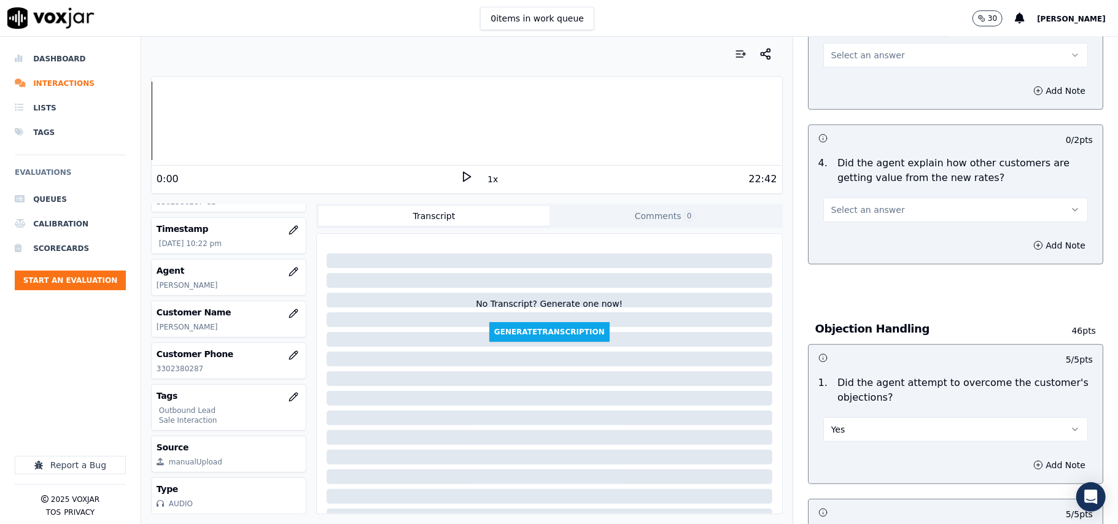
click at [855, 203] on button "Select an answer" at bounding box center [955, 210] width 265 height 25
click at [859, 236] on div "Yes" at bounding box center [929, 239] width 238 height 20
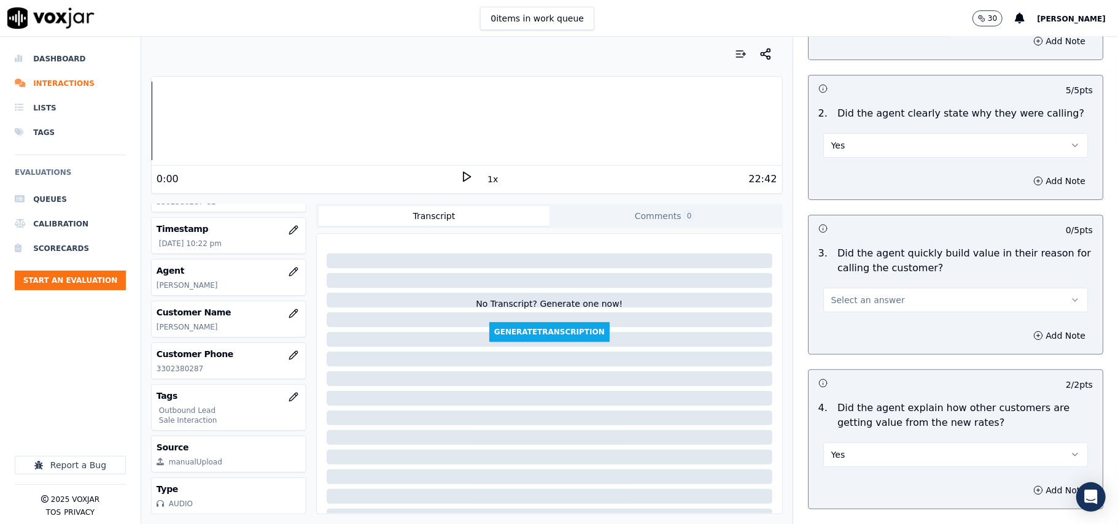
scroll to position [197, 0]
click at [853, 297] on span "Select an answer" at bounding box center [868, 301] width 74 height 12
click at [848, 319] on div "Yes No N/A" at bounding box center [929, 349] width 242 height 64
click at [845, 327] on div "Yes" at bounding box center [929, 330] width 238 height 20
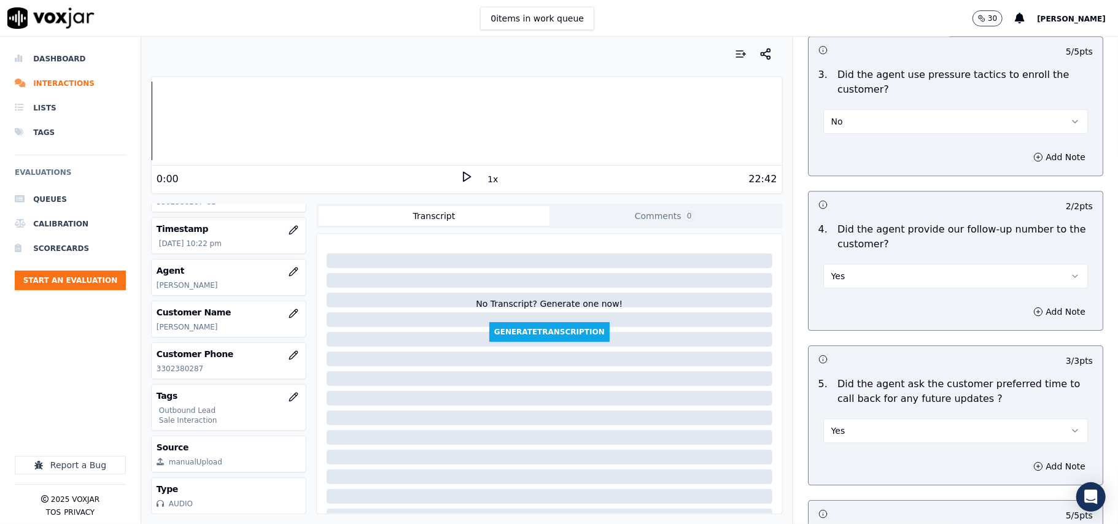
scroll to position [3062, 0]
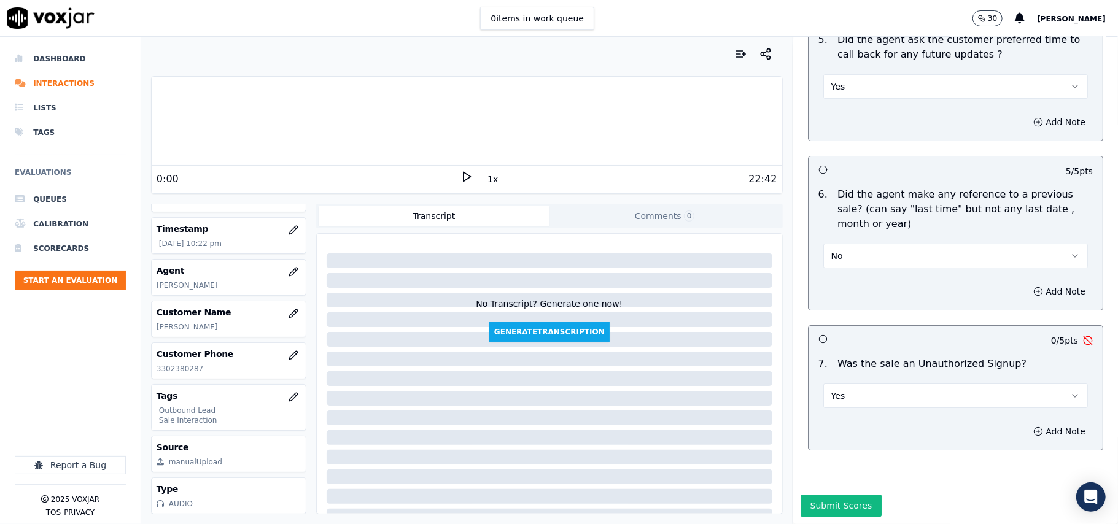
click at [877, 384] on button "Yes" at bounding box center [955, 396] width 265 height 25
click at [843, 406] on div "No" at bounding box center [929, 407] width 238 height 20
click at [819, 495] on button "Submit Scores" at bounding box center [841, 506] width 82 height 22
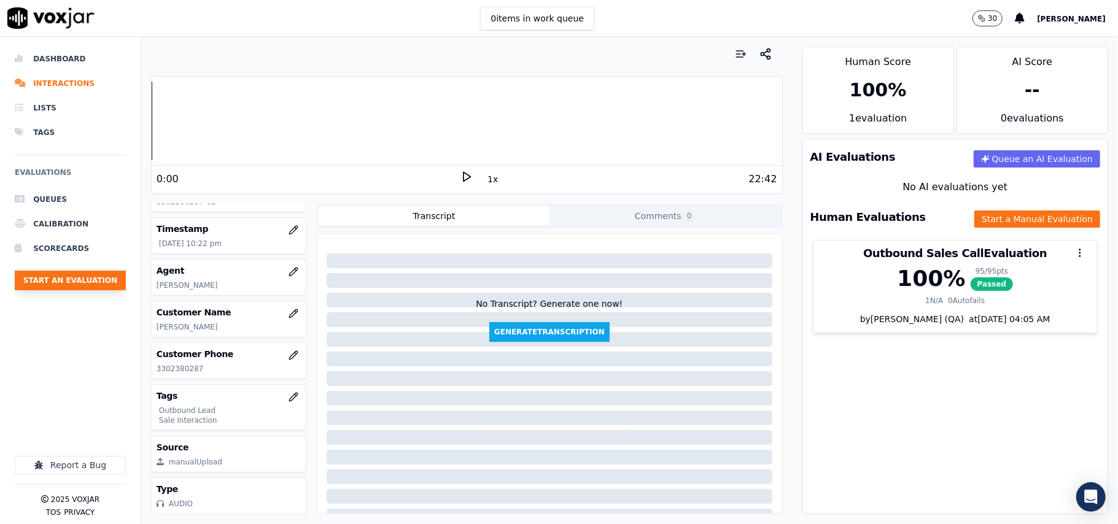
click at [81, 282] on button "Start an Evaluation" at bounding box center [70, 281] width 111 height 20
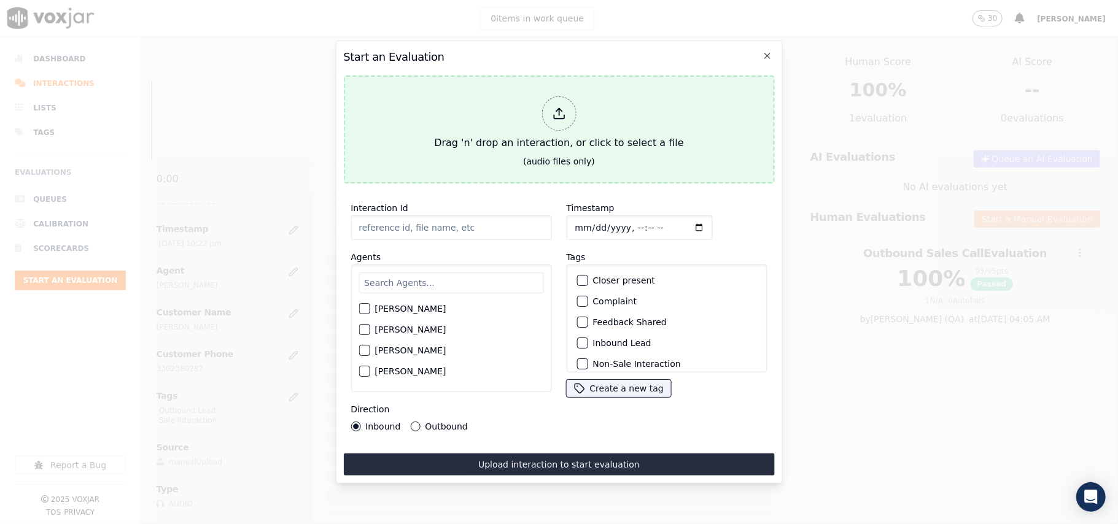
click at [556, 115] on div at bounding box center [558, 113] width 34 height 34
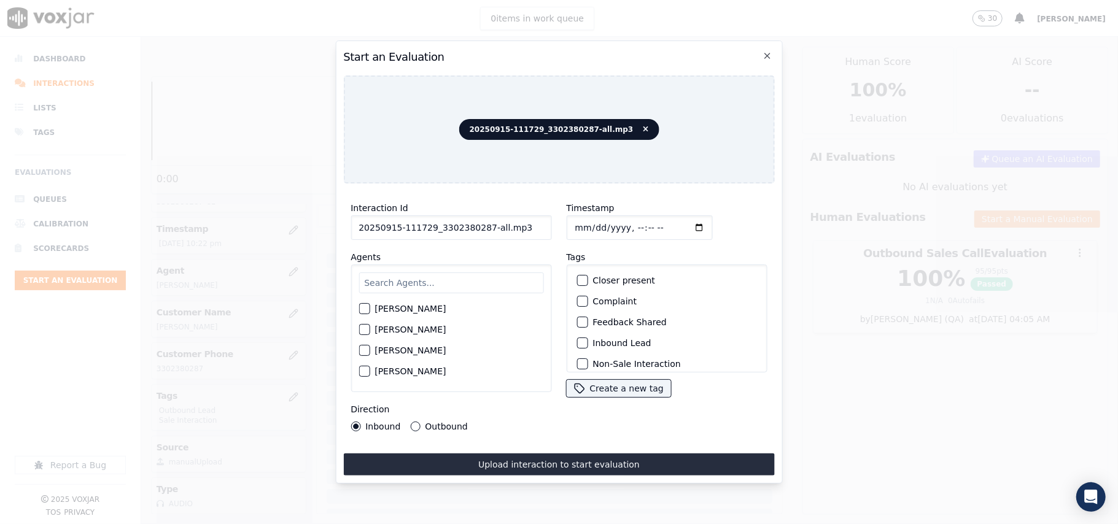
drag, startPoint x: 516, startPoint y: 221, endPoint x: 482, endPoint y: 222, distance: 34.4
click at [482, 222] on input "20250915-111729_3302380287-all.mp3" at bounding box center [451, 227] width 201 height 25
type input "20250915-111729_3302380287-C2"
click at [588, 227] on input "Timestamp" at bounding box center [639, 227] width 146 height 25
type input "[DATE]T22:35"
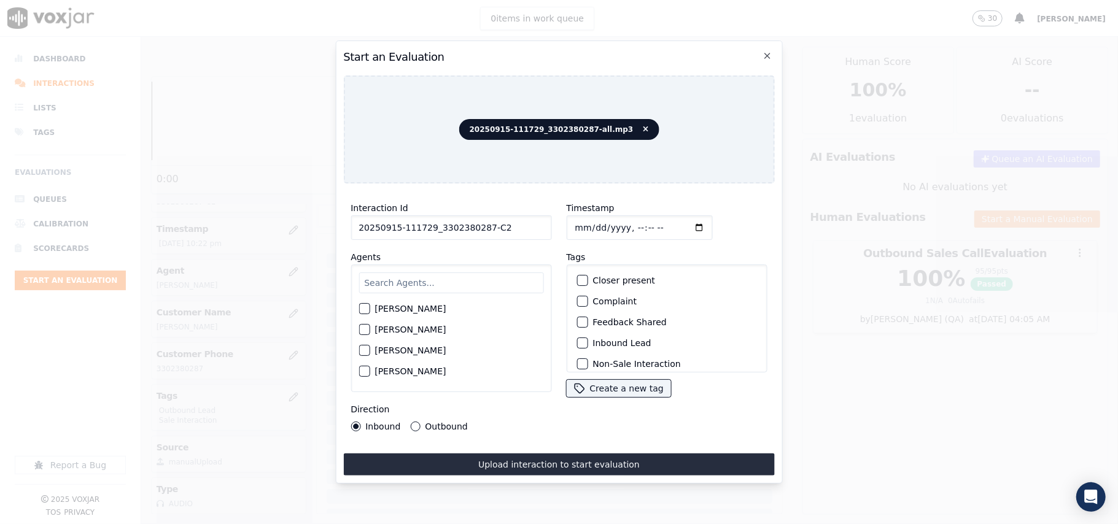
click at [468, 265] on div "[PERSON_NAME] [PERSON_NAME] [PERSON_NAME] [PERSON_NAME] [PERSON_NAME] [PERSON_N…" at bounding box center [451, 329] width 201 height 128
click at [458, 273] on input "text" at bounding box center [450, 283] width 185 height 21
type input "jack"
click at [423, 312] on label "[PERSON_NAME]" at bounding box center [409, 312] width 71 height 9
click at [370, 312] on button "[PERSON_NAME]" at bounding box center [363, 312] width 11 height 11
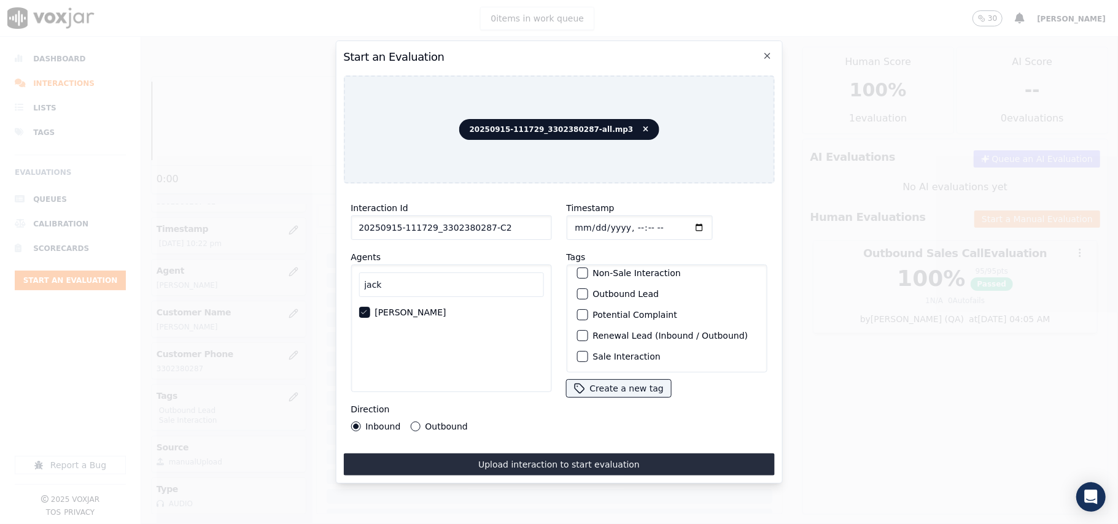
scroll to position [107, 0]
click at [595, 352] on label "Sale Interaction" at bounding box center [626, 356] width 68 height 9
click at [587, 351] on button "Sale Interaction" at bounding box center [581, 356] width 11 height 11
click at [578, 290] on div "button" at bounding box center [581, 294] width 9 height 9
click at [431, 422] on label "Outbound" at bounding box center [446, 426] width 42 height 9
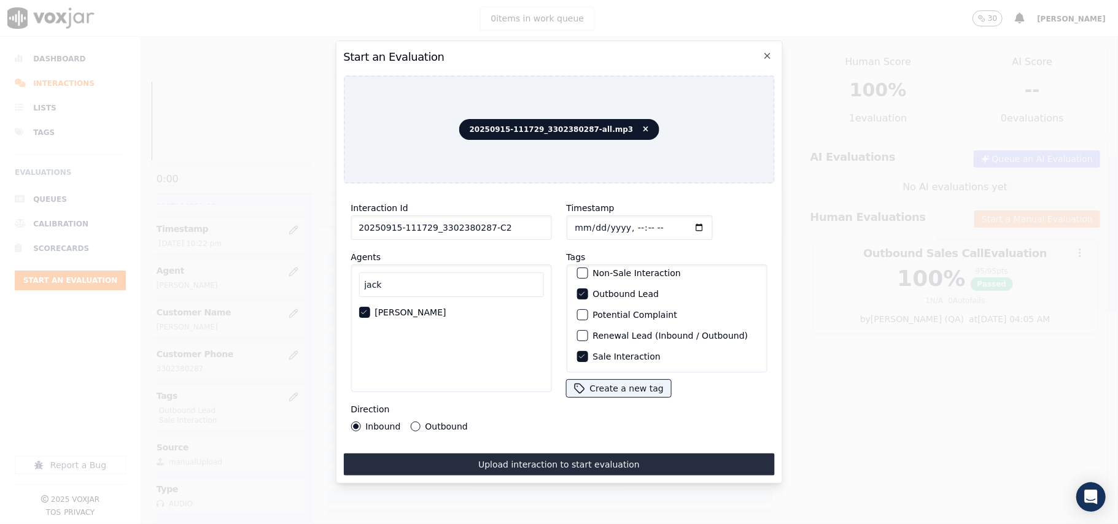
click at [420, 422] on button "Outbound" at bounding box center [415, 427] width 10 height 10
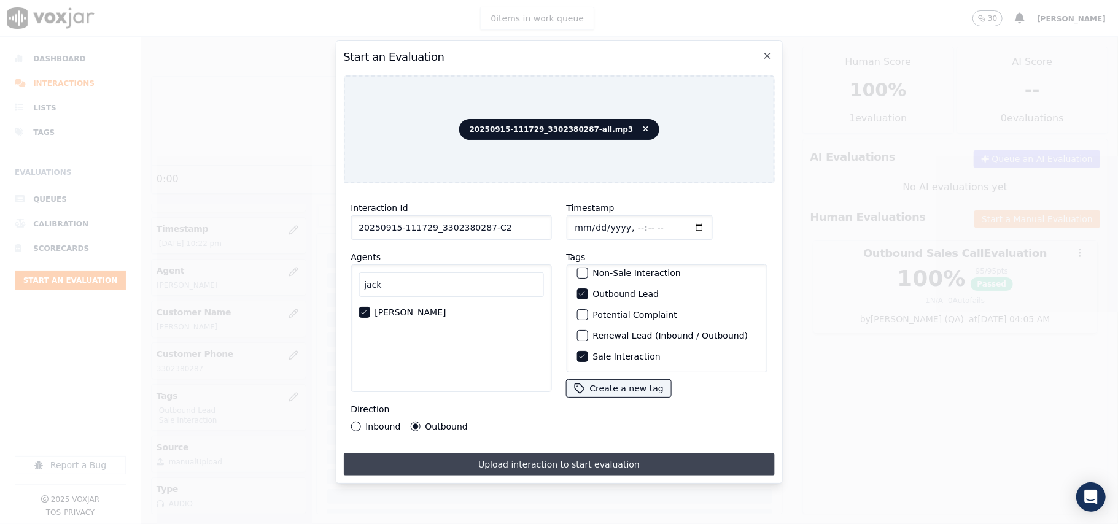
click at [495, 454] on button "Upload interaction to start evaluation" at bounding box center [558, 465] width 431 height 22
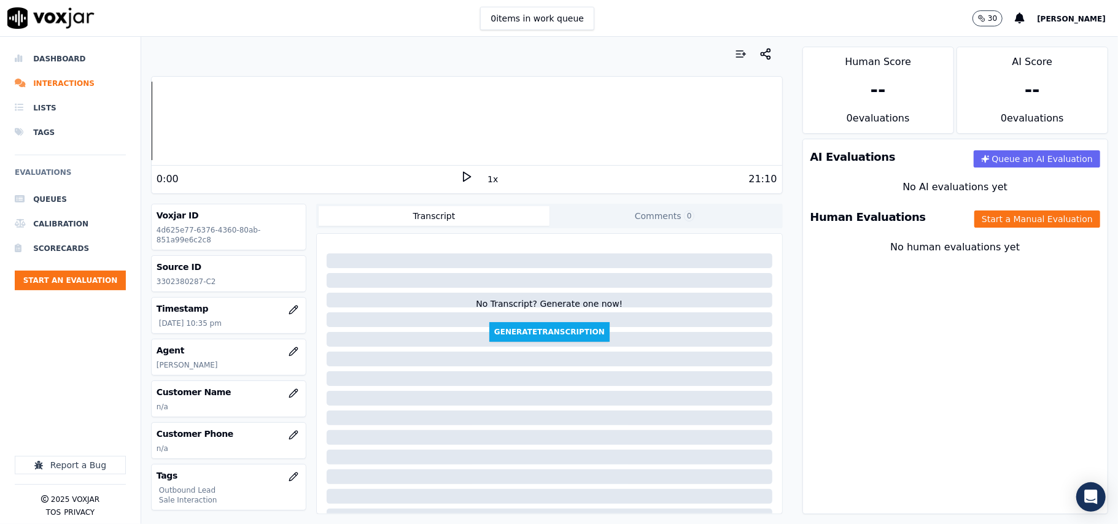
click at [994, 201] on div "Human Evaluations Start a Manual Evaluation" at bounding box center [955, 217] width 304 height 36
click at [992, 210] on div "Human Evaluations Start a Manual Evaluation" at bounding box center [955, 217] width 304 height 36
click at [975, 212] on button "Start a Manual Evaluation" at bounding box center [1037, 219] width 126 height 17
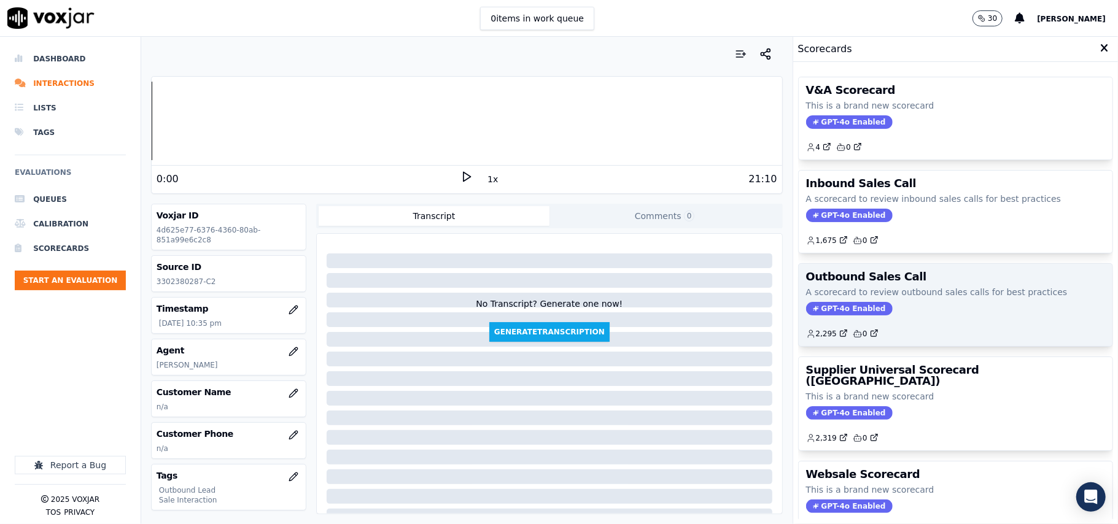
click at [820, 312] on span "GPT-4o Enabled" at bounding box center [849, 309] width 87 height 14
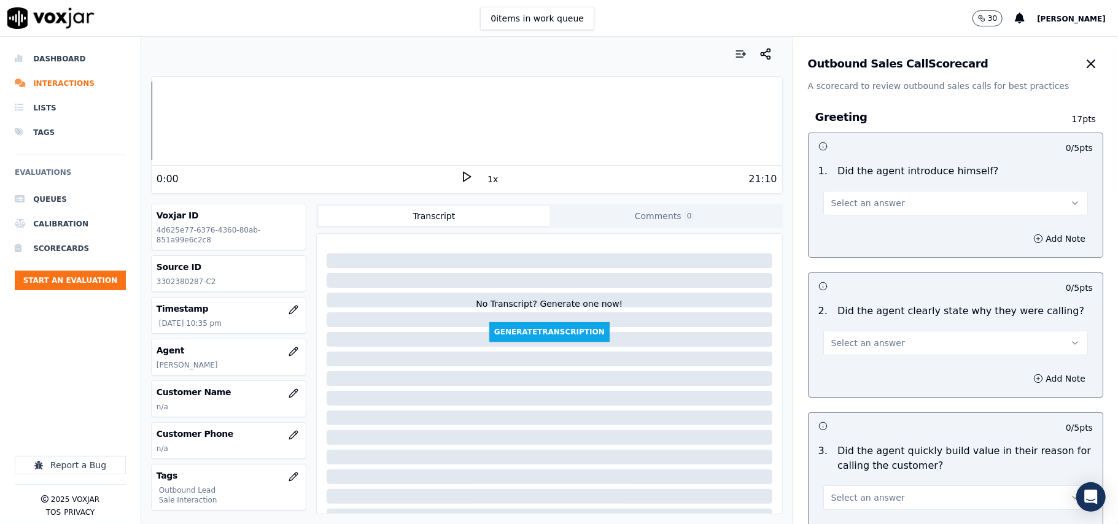
scroll to position [1555, 0]
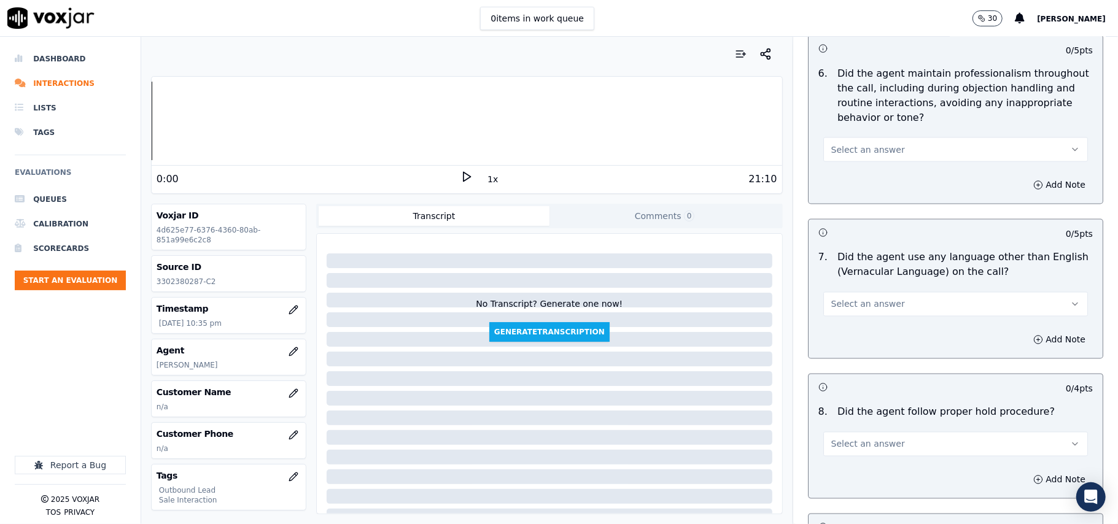
click at [869, 292] on button "Select an answer" at bounding box center [955, 304] width 265 height 25
click at [848, 337] on div "No" at bounding box center [929, 341] width 238 height 20
click at [1012, 322] on div "Add Note" at bounding box center [955, 340] width 294 height 37
click at [877, 292] on button "No" at bounding box center [955, 304] width 265 height 25
click at [850, 323] on div "Yes" at bounding box center [929, 322] width 238 height 20
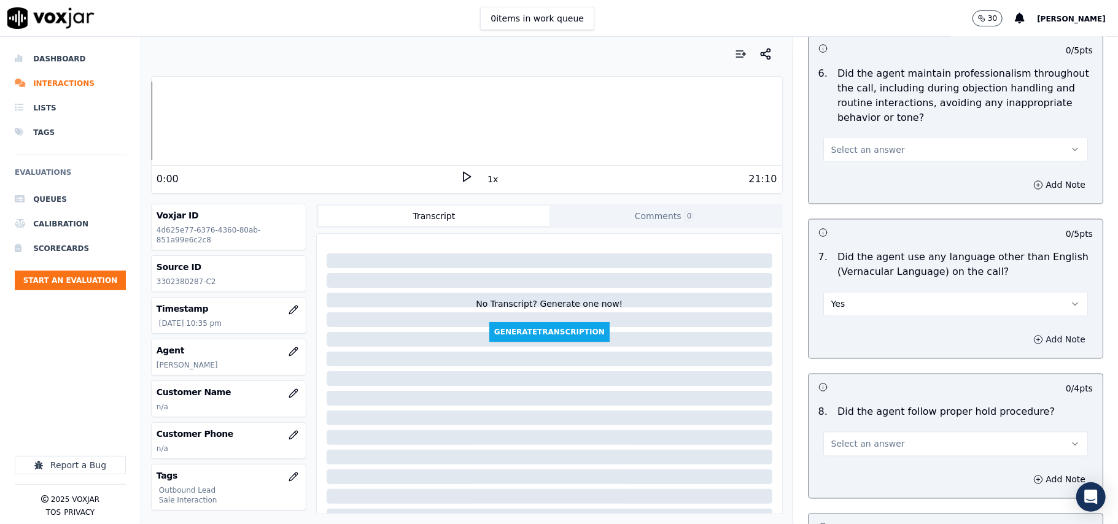
click at [1033, 335] on icon "button" at bounding box center [1038, 340] width 10 height 10
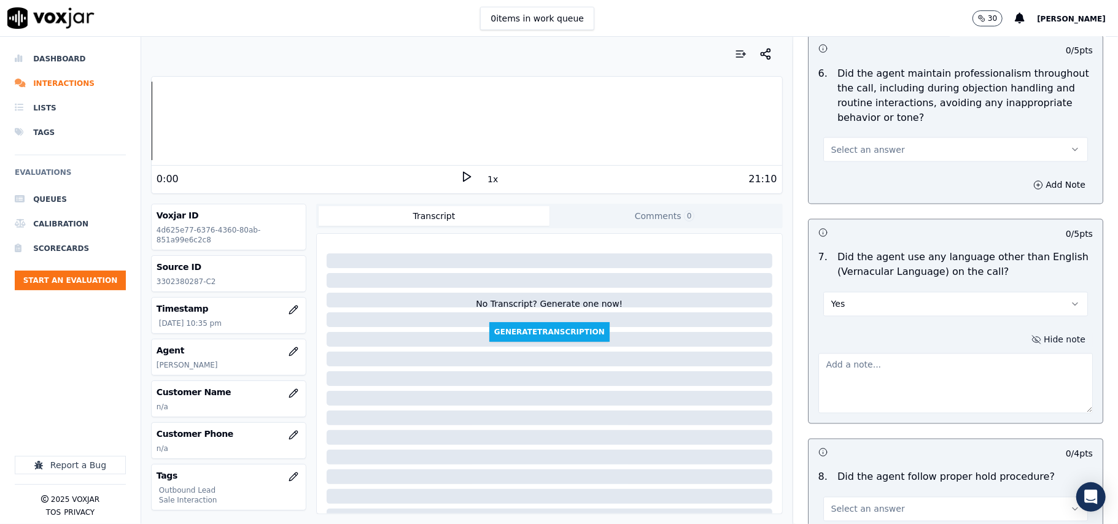
click at [867, 367] on textarea at bounding box center [955, 384] width 274 height 60
paste textarea "After the verification was completed, Closer [PERSON_NAME] came into the line t…"
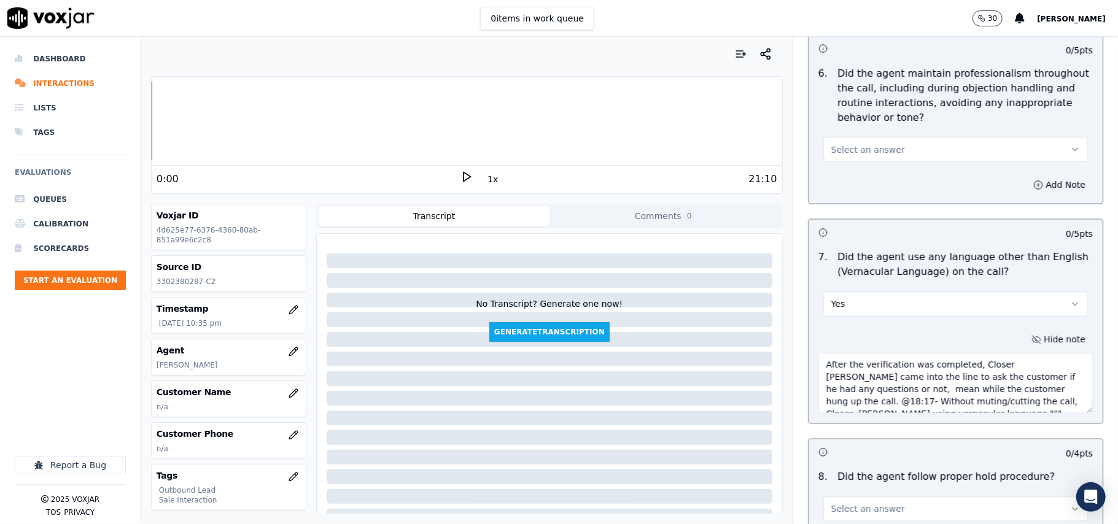
scroll to position [12, 0]
type textarea "After the verification was completed, Closer [PERSON_NAME] came into the line t…"
click at [281, 400] on button "button" at bounding box center [293, 393] width 25 height 25
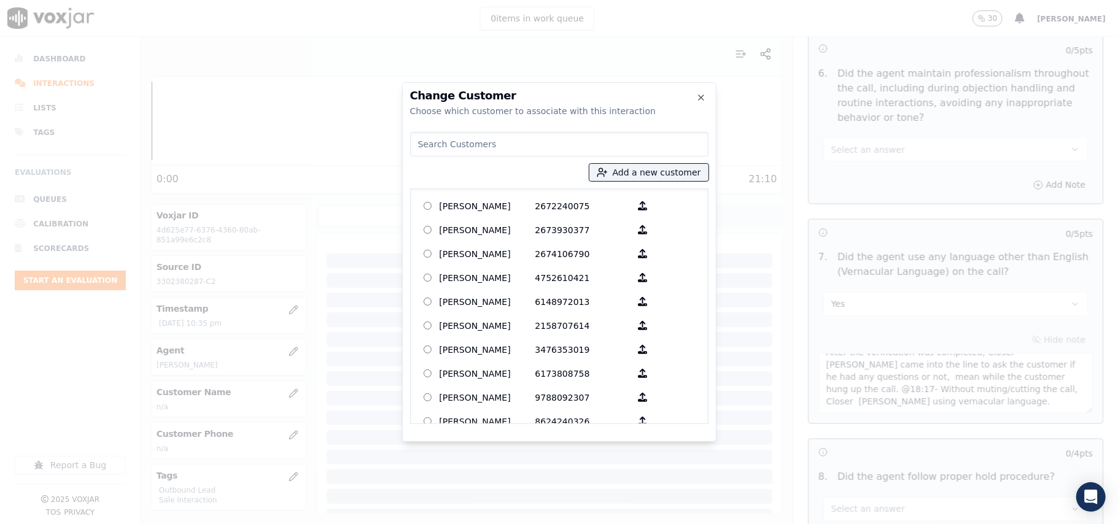
paste input "[PERSON_NAME]"
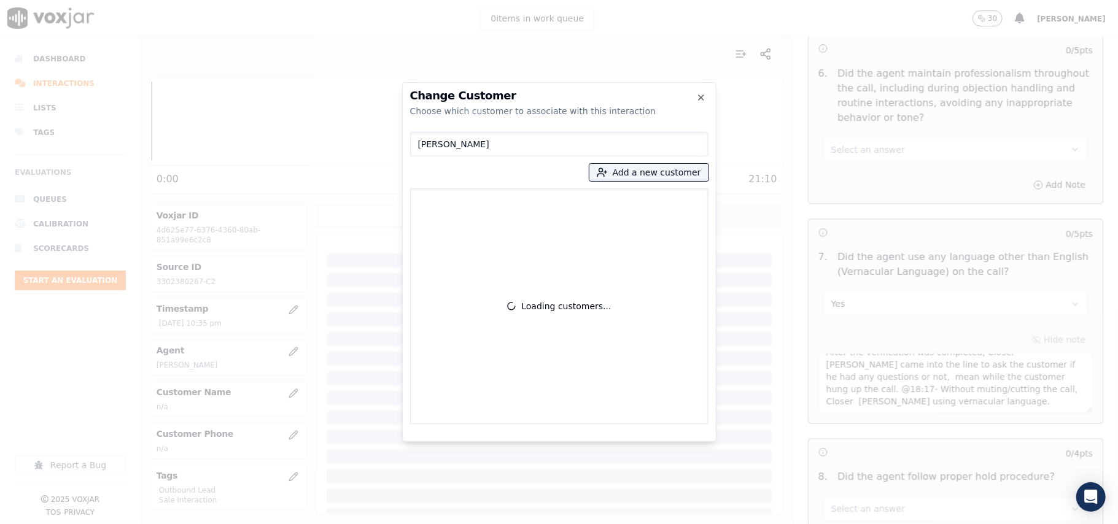
click at [419, 146] on input "[PERSON_NAME]" at bounding box center [559, 144] width 298 height 25
click at [423, 139] on input "[PERSON_NAME]" at bounding box center [559, 144] width 298 height 25
type input "[PERSON_NAME]"
click at [452, 204] on p "[PERSON_NAME]" at bounding box center [488, 205] width 96 height 19
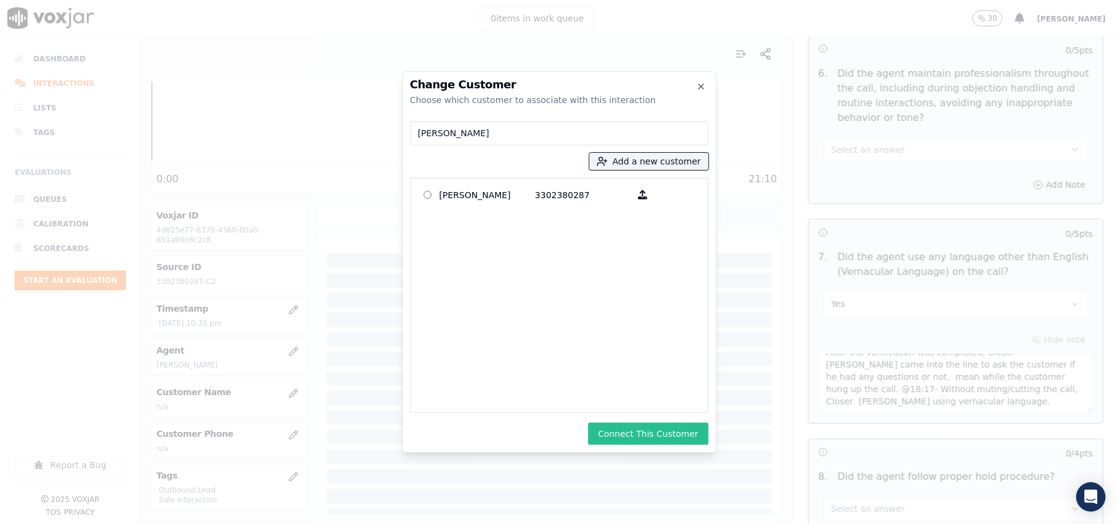
click at [632, 425] on button "Connect This Customer" at bounding box center [648, 434] width 120 height 22
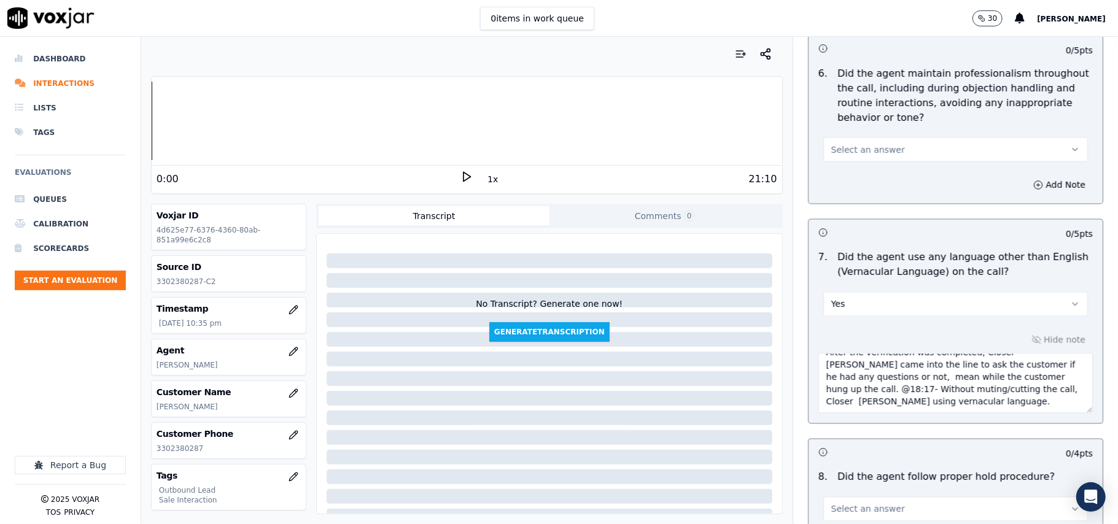
scroll to position [3127, 0]
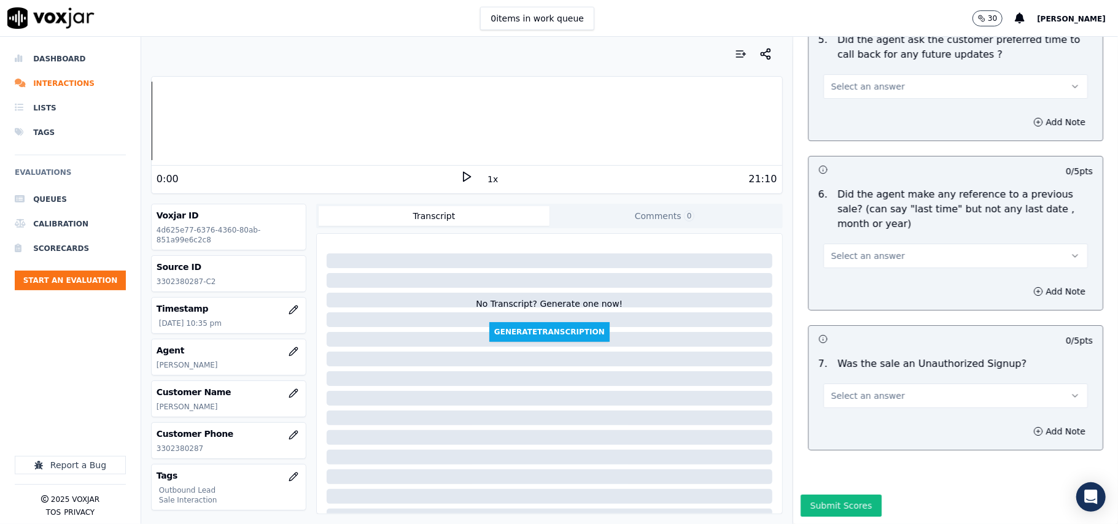
click at [912, 384] on button "Select an answer" at bounding box center [955, 396] width 265 height 25
click at [850, 420] on div "N/A" at bounding box center [929, 426] width 238 height 20
drag, startPoint x: 854, startPoint y: 215, endPoint x: 851, endPoint y: 224, distance: 9.9
click at [851, 250] on span "Select an answer" at bounding box center [868, 256] width 74 height 12
click at [835, 291] on div "N/A" at bounding box center [929, 286] width 238 height 20
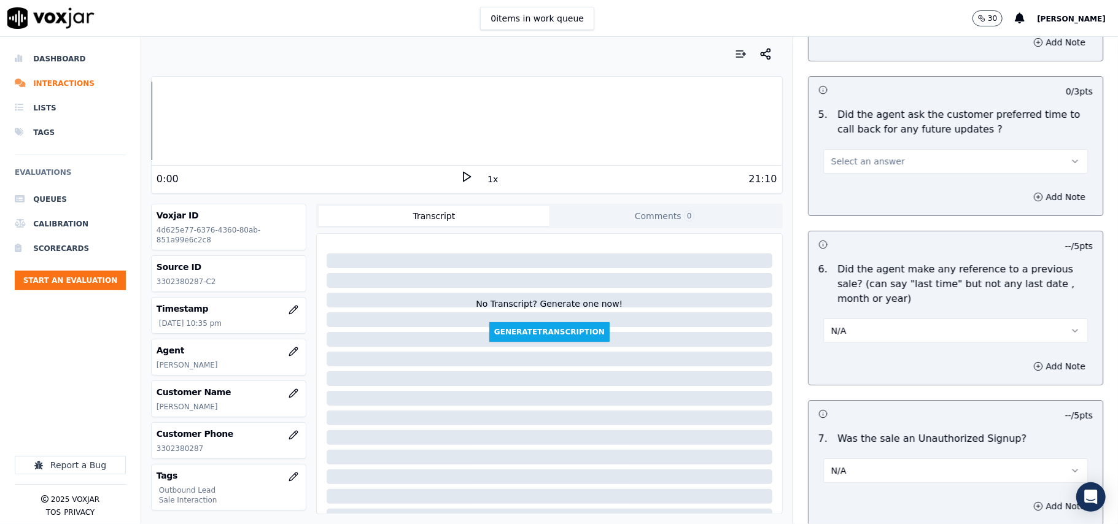
scroll to position [2881, 0]
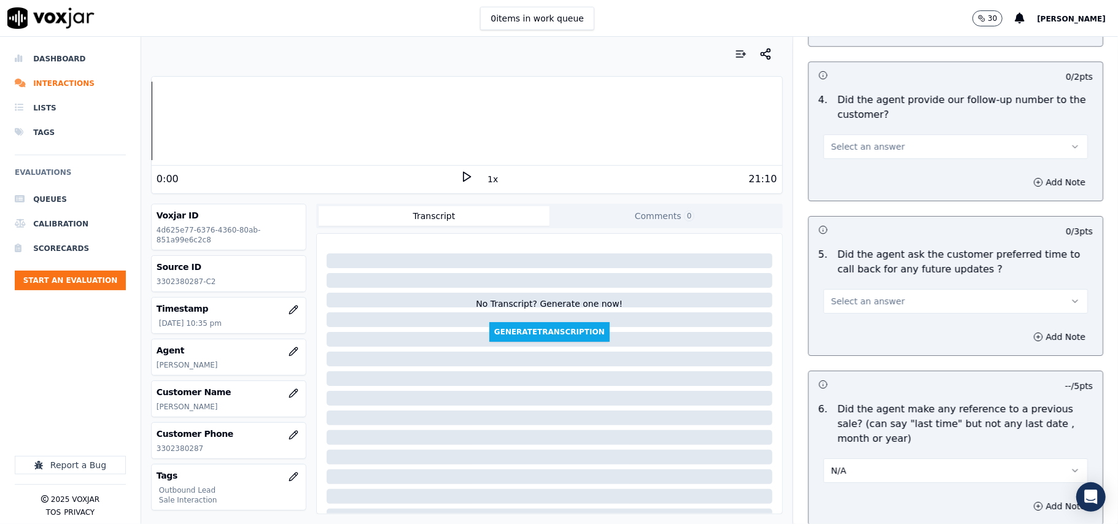
drag, startPoint x: 853, startPoint y: 290, endPoint x: 848, endPoint y: 302, distance: 12.4
click at [853, 295] on span "Select an answer" at bounding box center [868, 301] width 74 height 12
click at [834, 360] on div "N/A" at bounding box center [929, 362] width 238 height 20
click at [853, 141] on span "Select an answer" at bounding box center [868, 147] width 74 height 12
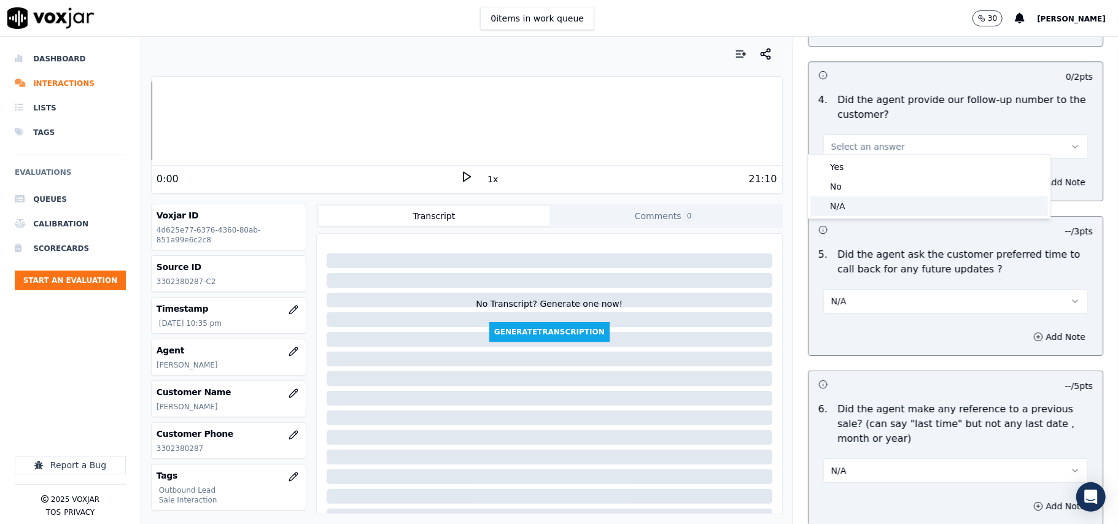
click at [853, 199] on div "N/A" at bounding box center [929, 206] width 238 height 20
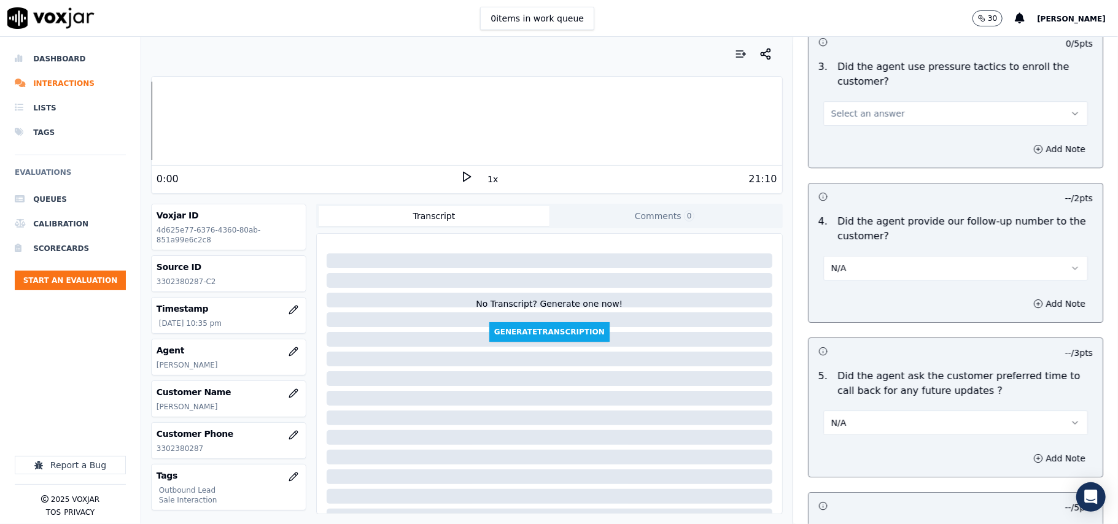
scroll to position [2636, 0]
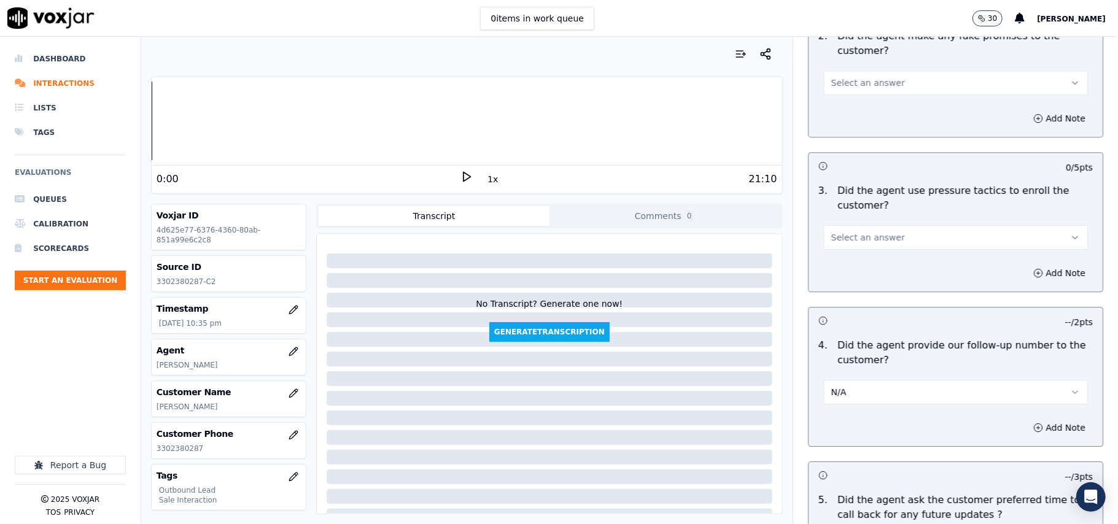
click at [869, 225] on button "Select an answer" at bounding box center [955, 237] width 265 height 25
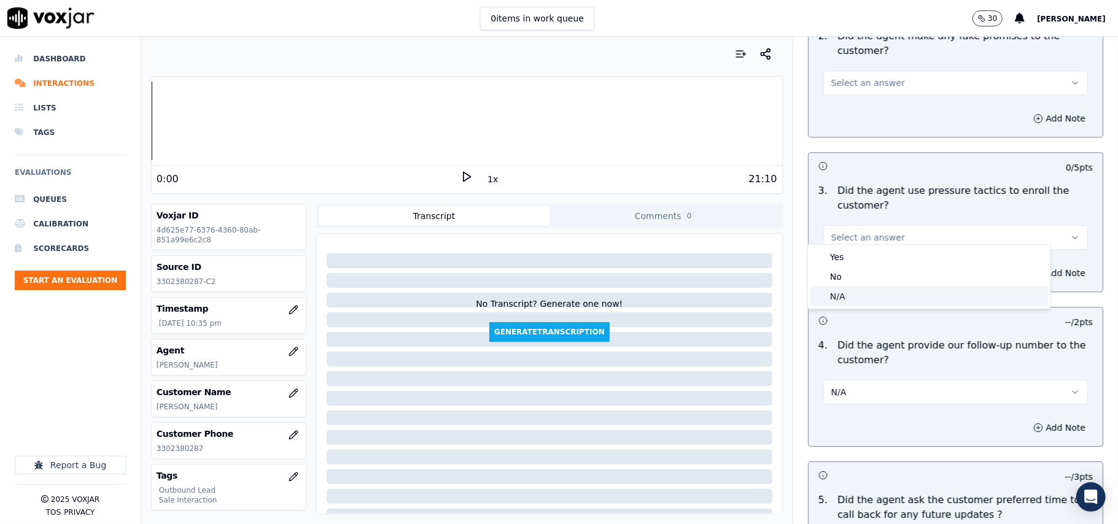
click at [851, 291] on div "N/A" at bounding box center [929, 297] width 238 height 20
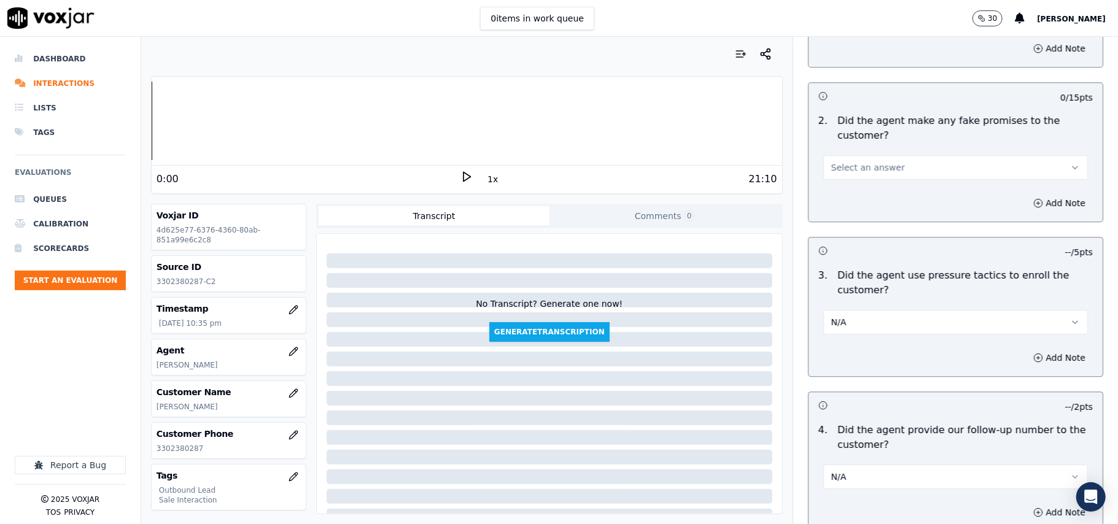
scroll to position [2473, 0]
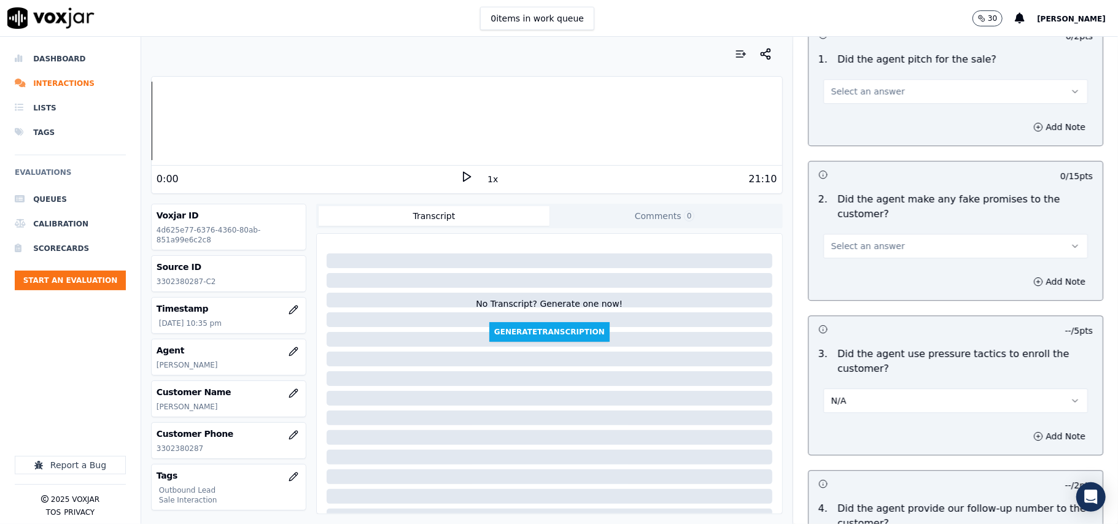
click at [847, 240] on span "Select an answer" at bounding box center [868, 246] width 74 height 12
click at [847, 290] on div "No" at bounding box center [929, 286] width 238 height 20
click at [845, 234] on button "No" at bounding box center [955, 246] width 265 height 25
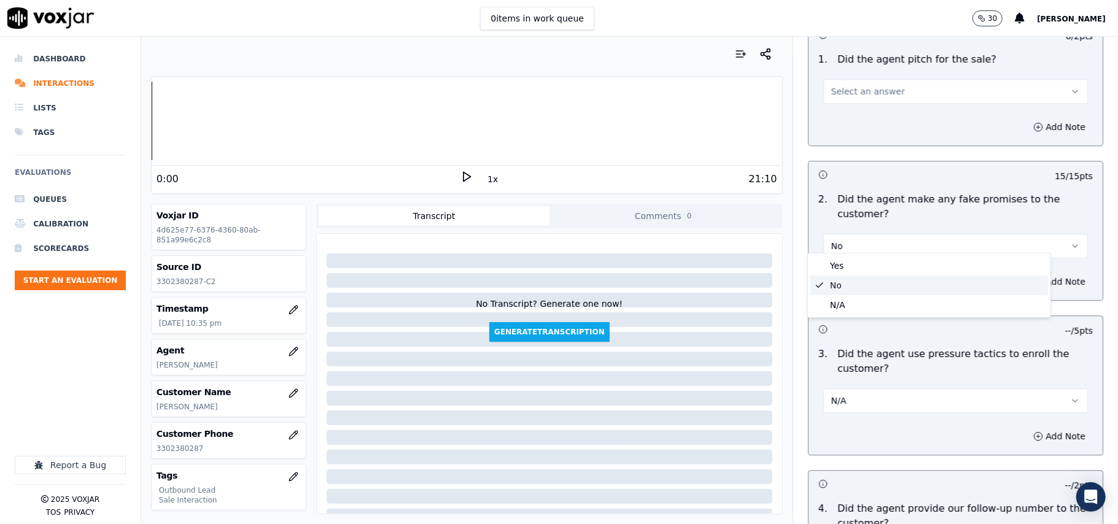
click at [845, 292] on div "No" at bounding box center [929, 286] width 238 height 20
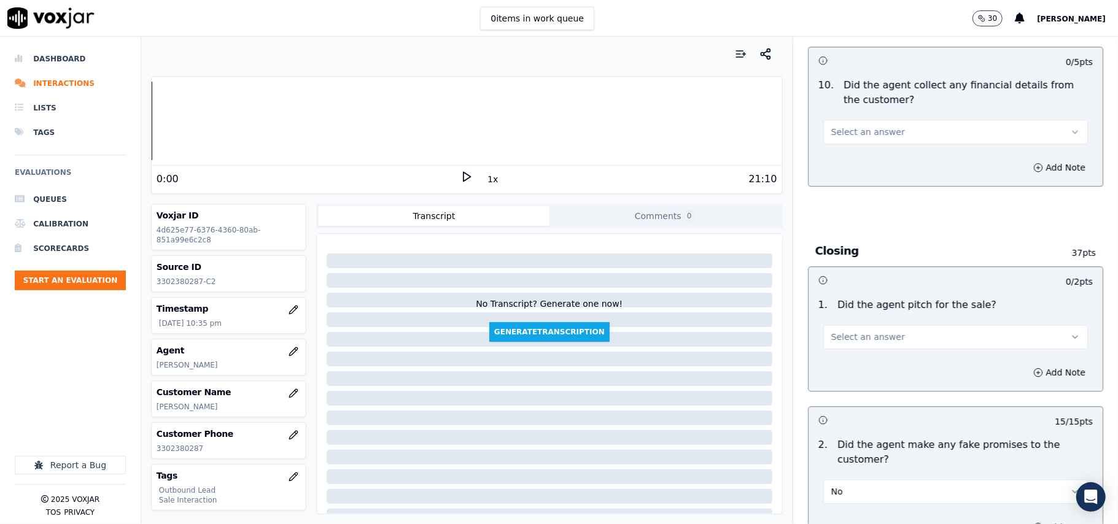
drag, startPoint x: 851, startPoint y: 330, endPoint x: 852, endPoint y: 339, distance: 8.7
click at [852, 331] on span "Select an answer" at bounding box center [868, 337] width 74 height 12
click at [853, 397] on div "N/A" at bounding box center [929, 396] width 238 height 20
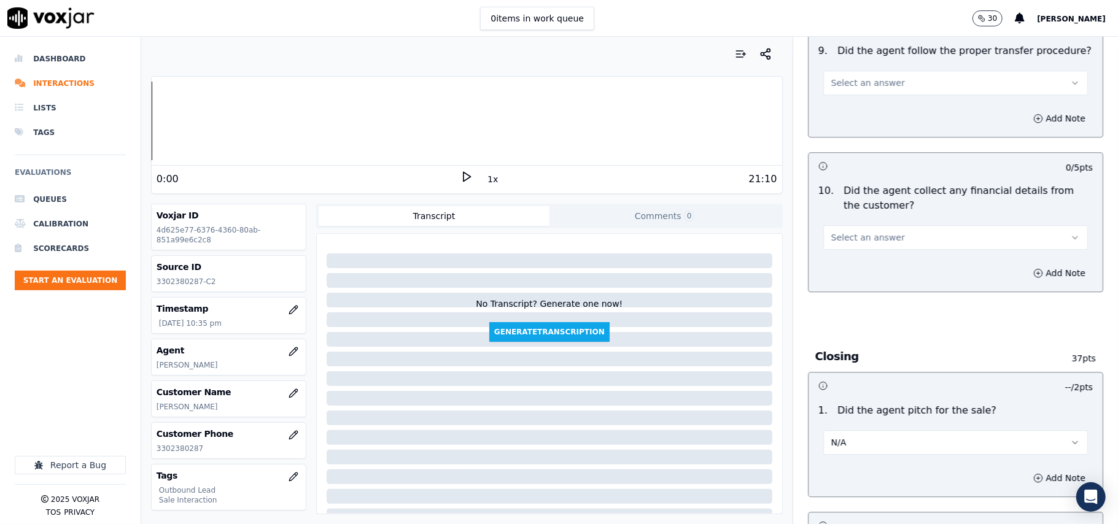
scroll to position [2063, 0]
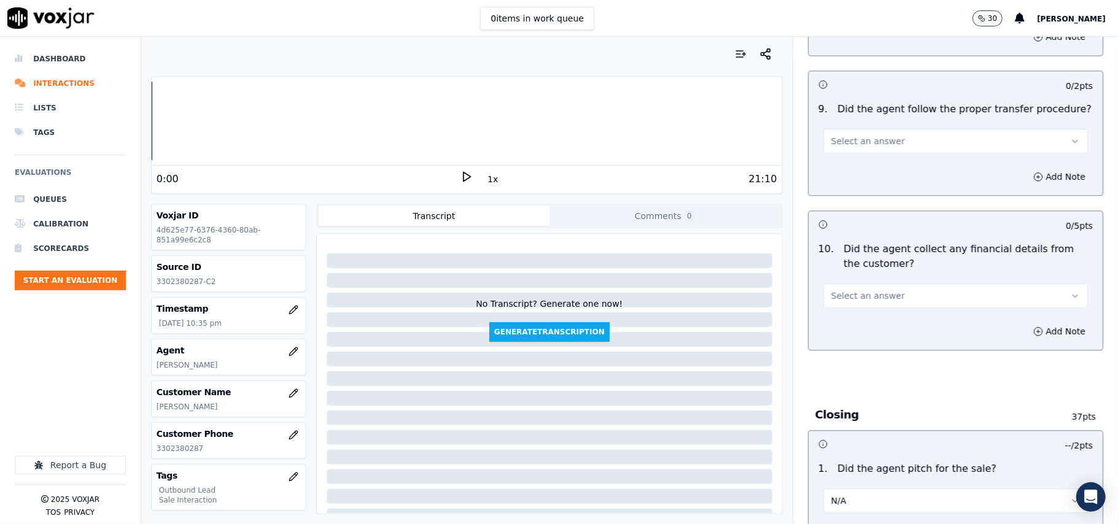
click at [886, 293] on button "Select an answer" at bounding box center [955, 296] width 265 height 25
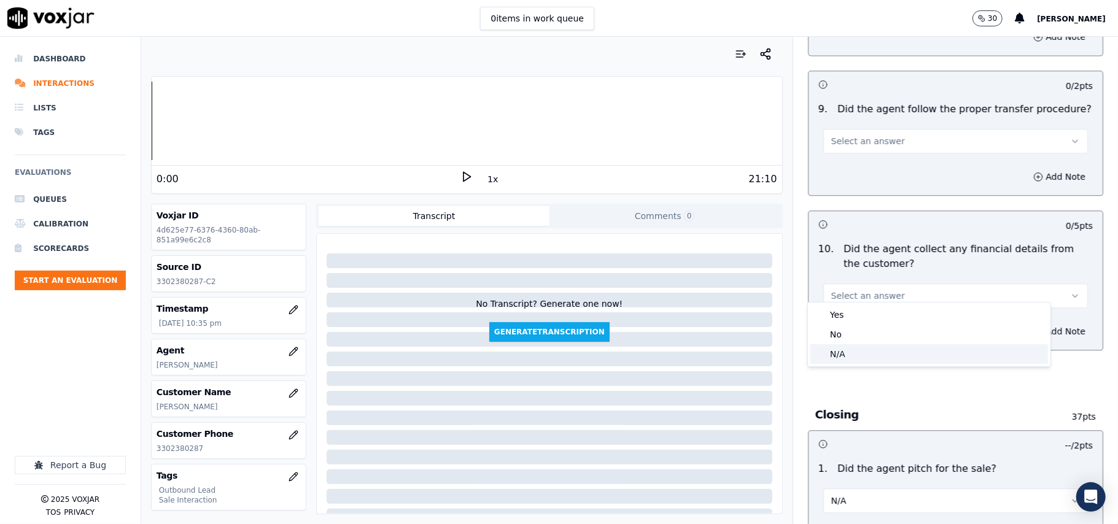
click at [855, 356] on div "N/A" at bounding box center [929, 354] width 238 height 20
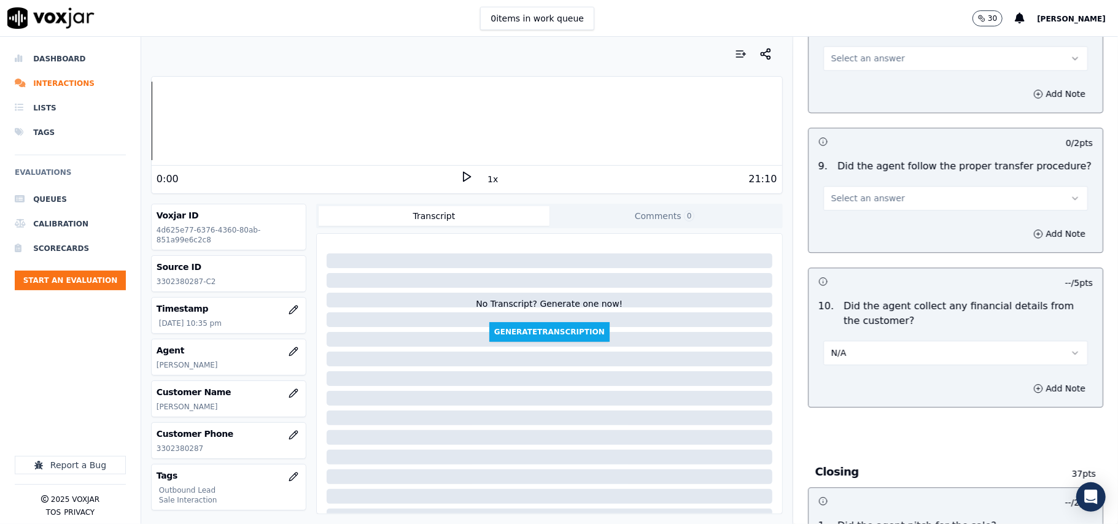
scroll to position [1981, 0]
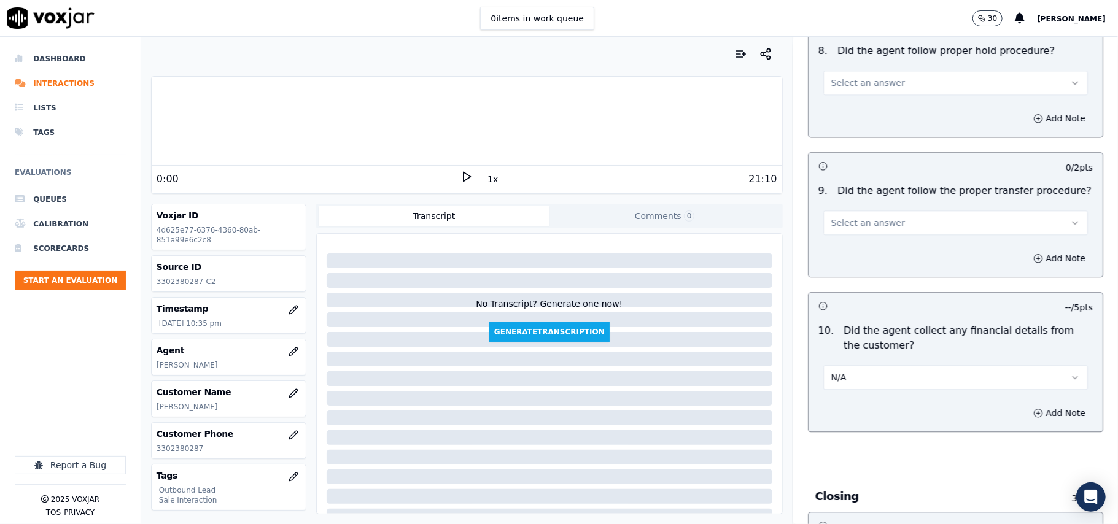
click at [860, 217] on span "Select an answer" at bounding box center [868, 223] width 74 height 12
click at [867, 276] on div "N/A" at bounding box center [929, 281] width 238 height 20
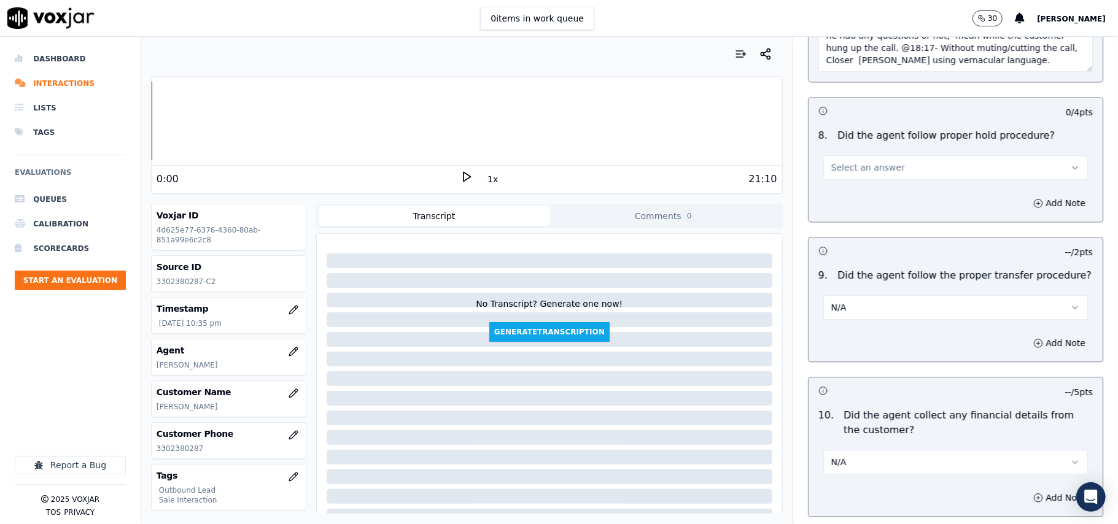
scroll to position [1818, 0]
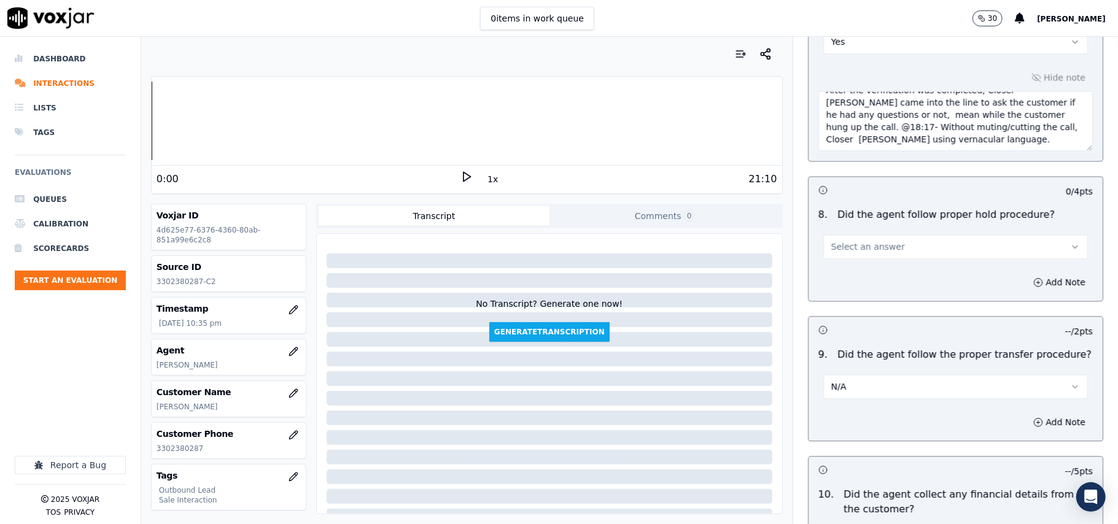
click at [837, 241] on span "Select an answer" at bounding box center [868, 247] width 74 height 12
click at [837, 303] on div "N/A" at bounding box center [929, 304] width 238 height 20
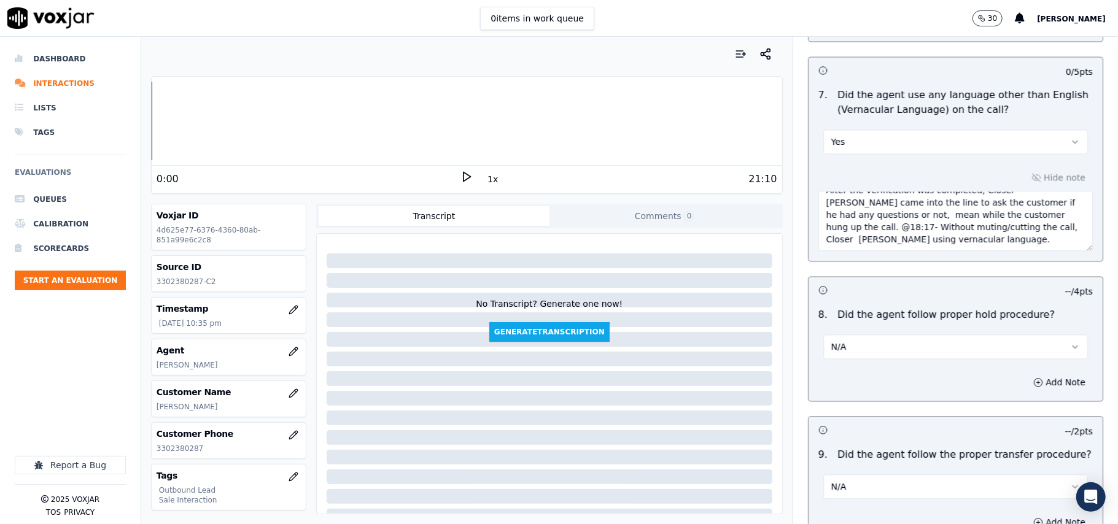
scroll to position [1572, 0]
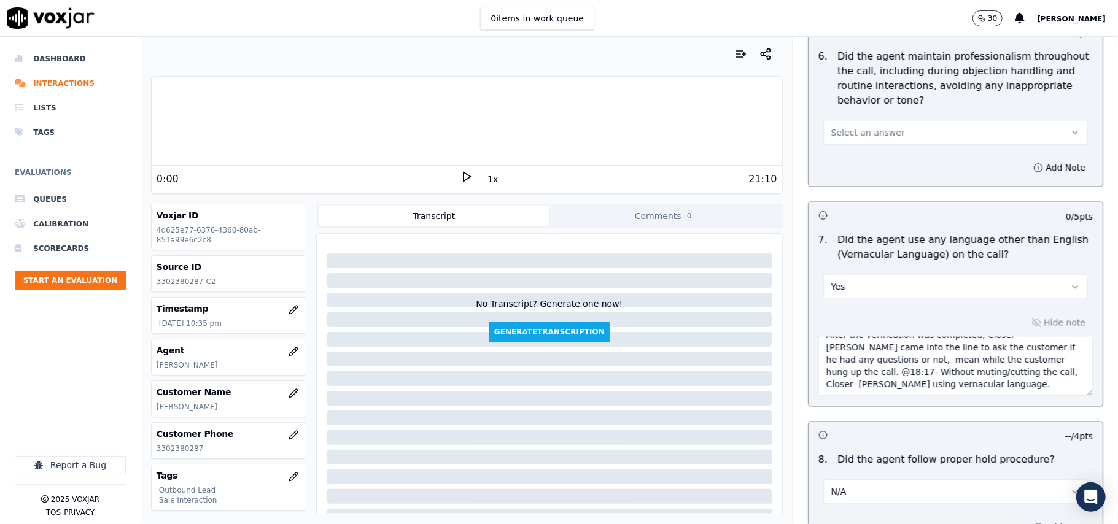
click at [870, 126] on span "Select an answer" at bounding box center [868, 132] width 74 height 12
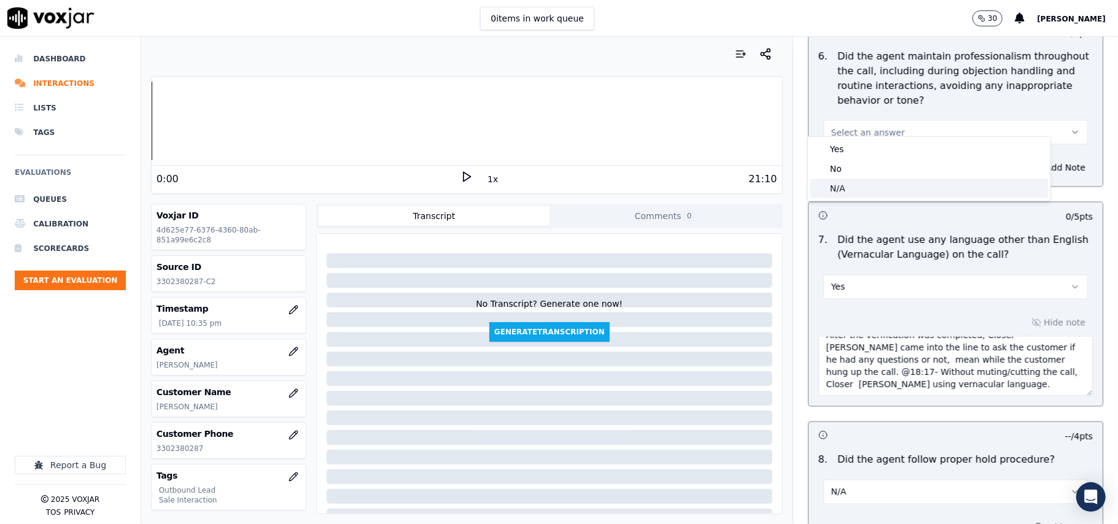
click at [862, 195] on div "N/A" at bounding box center [929, 189] width 238 height 20
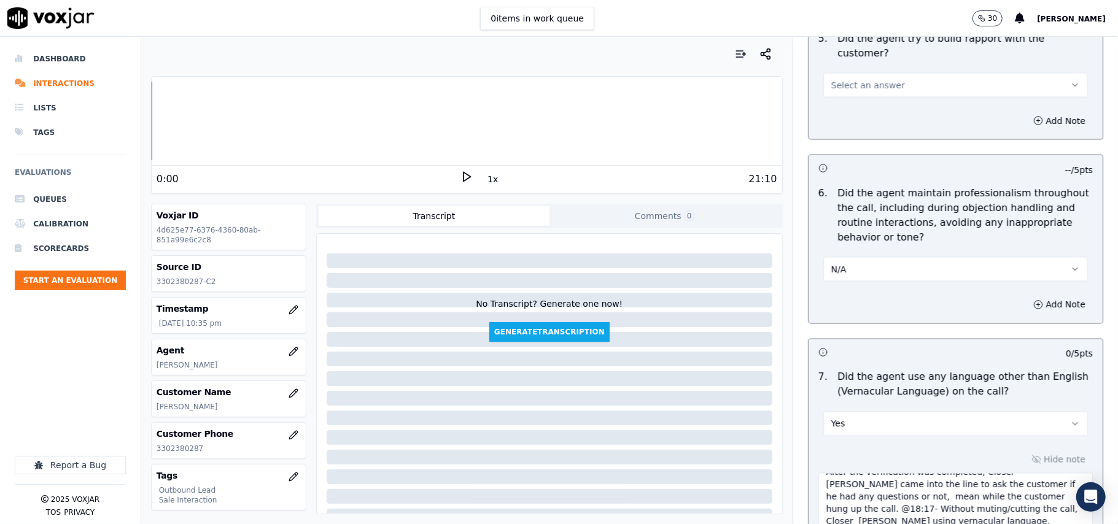
scroll to position [1245, 0]
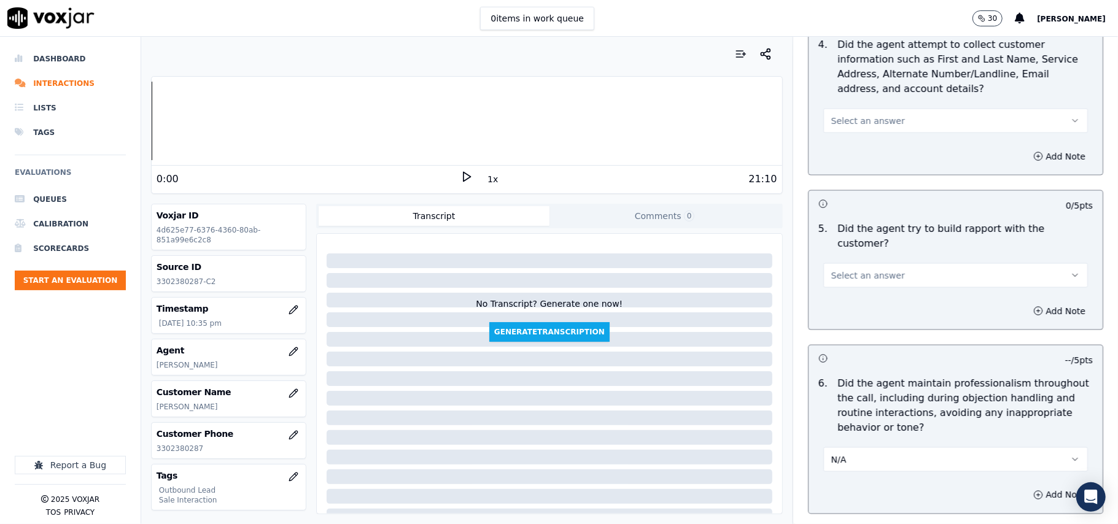
click at [856, 269] on span "Select an answer" at bounding box center [868, 275] width 74 height 12
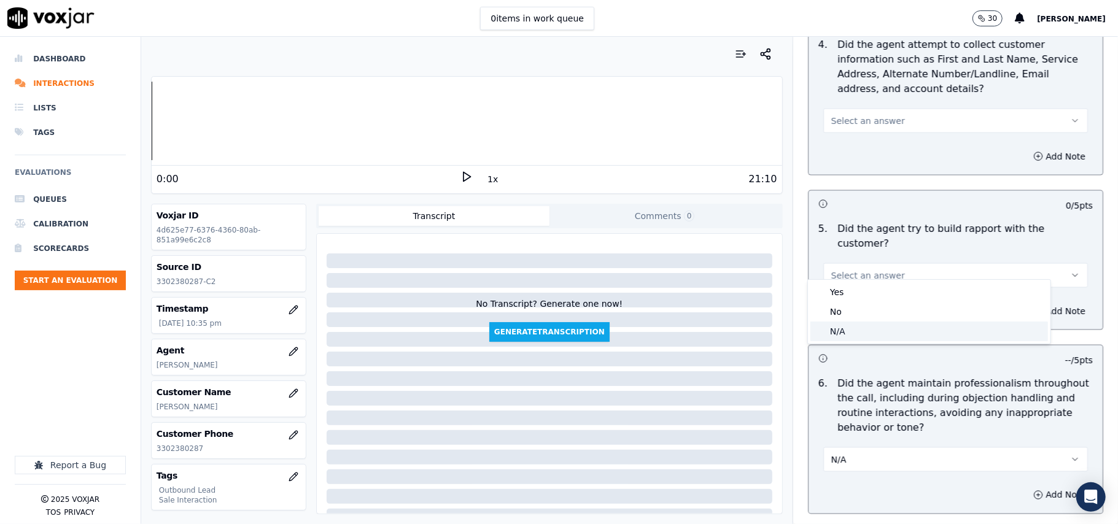
click at [851, 334] on div "N/A" at bounding box center [929, 332] width 238 height 20
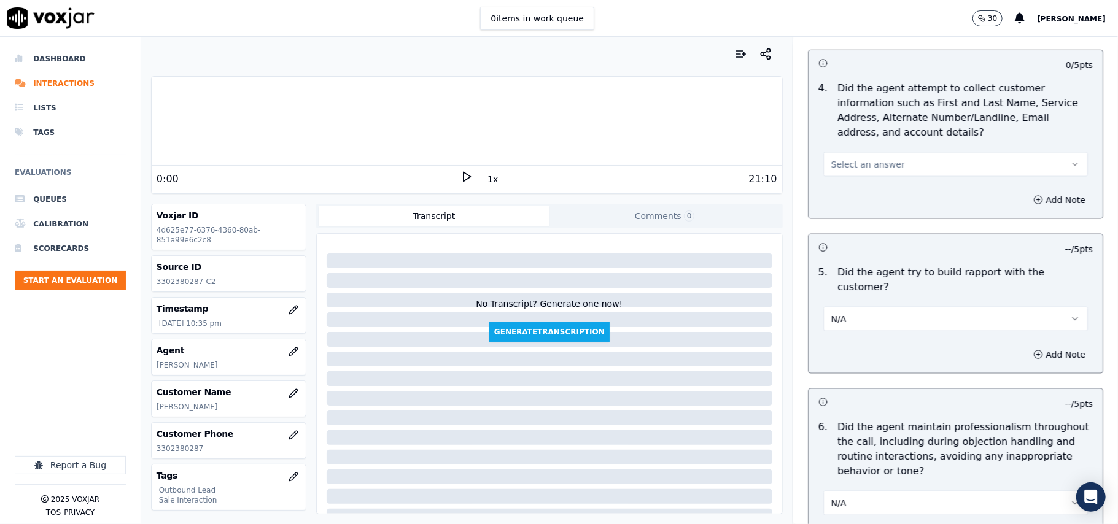
scroll to position [1163, 0]
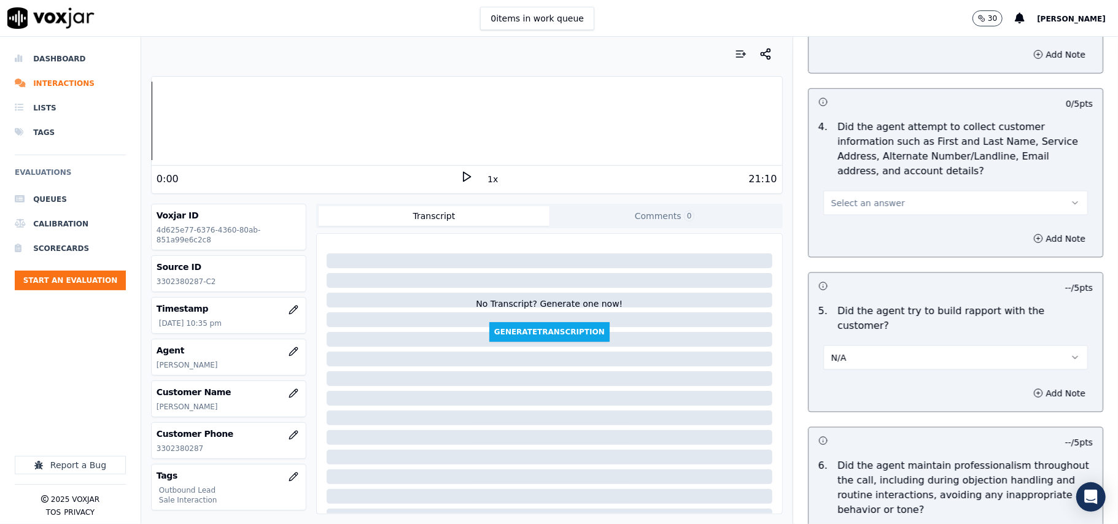
click at [832, 203] on span "Select an answer" at bounding box center [868, 203] width 74 height 12
drag, startPoint x: 832, startPoint y: 210, endPoint x: 832, endPoint y: 276, distance: 65.7
click at [832, 276] on div "N/A" at bounding box center [929, 273] width 238 height 20
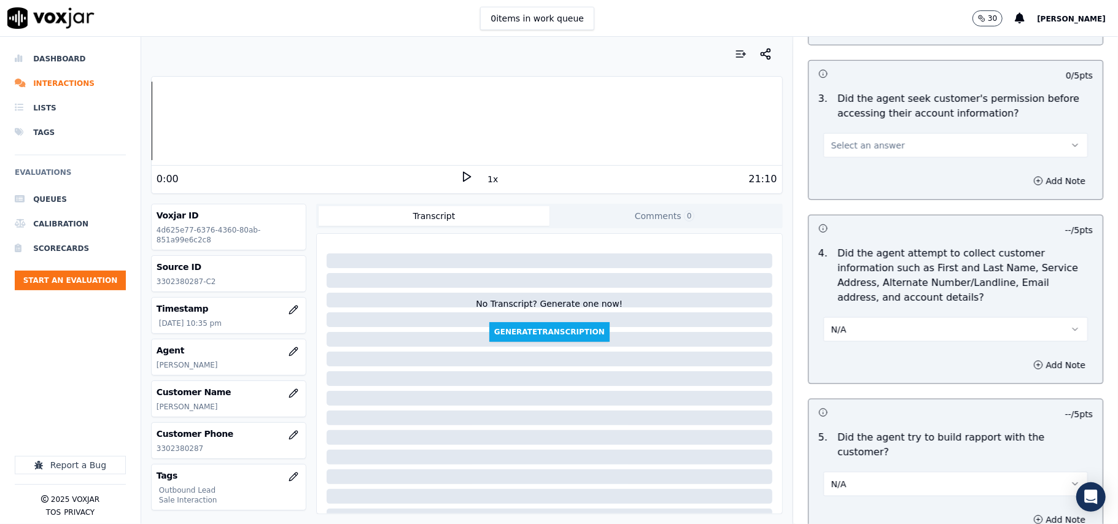
scroll to position [917, 0]
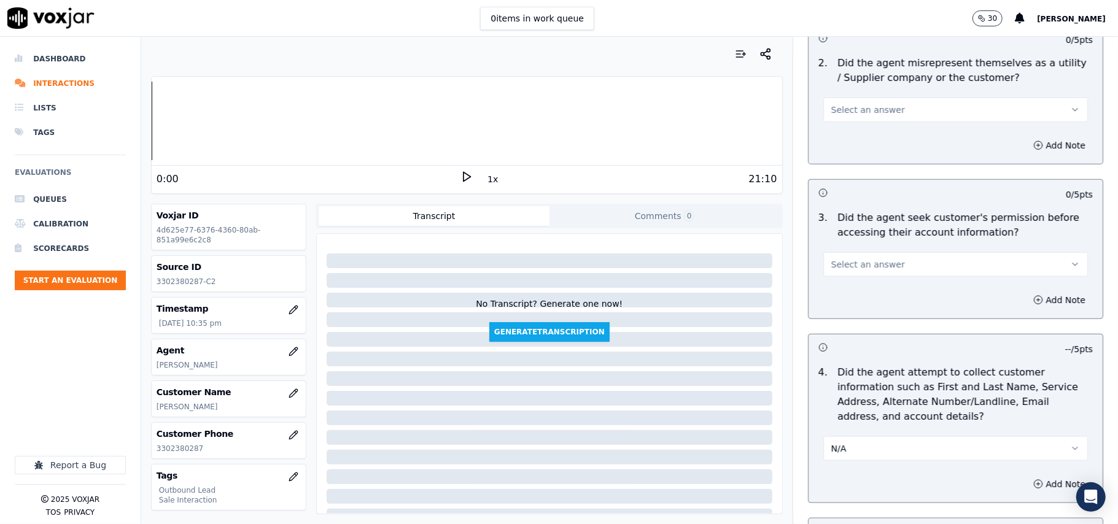
click at [845, 276] on button "Select an answer" at bounding box center [955, 264] width 265 height 25
drag, startPoint x: 821, startPoint y: 342, endPoint x: 818, endPoint y: 255, distance: 86.6
click at [821, 341] on div "N/A" at bounding box center [929, 334] width 238 height 20
click at [839, 91] on div "Select an answer" at bounding box center [955, 103] width 284 height 37
click at [843, 107] on span "Select an answer" at bounding box center [868, 110] width 74 height 12
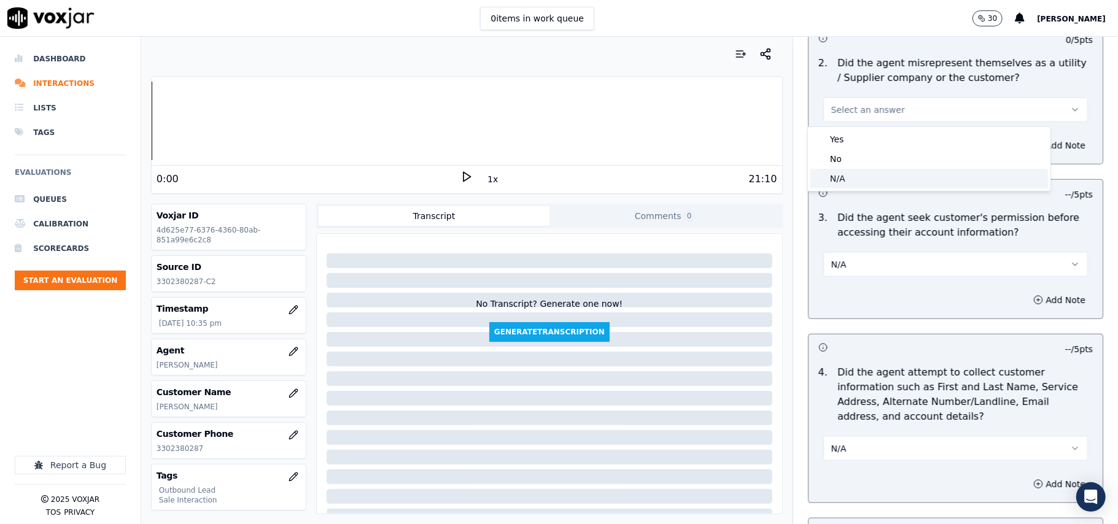
click at [838, 178] on div "N/A" at bounding box center [929, 179] width 238 height 20
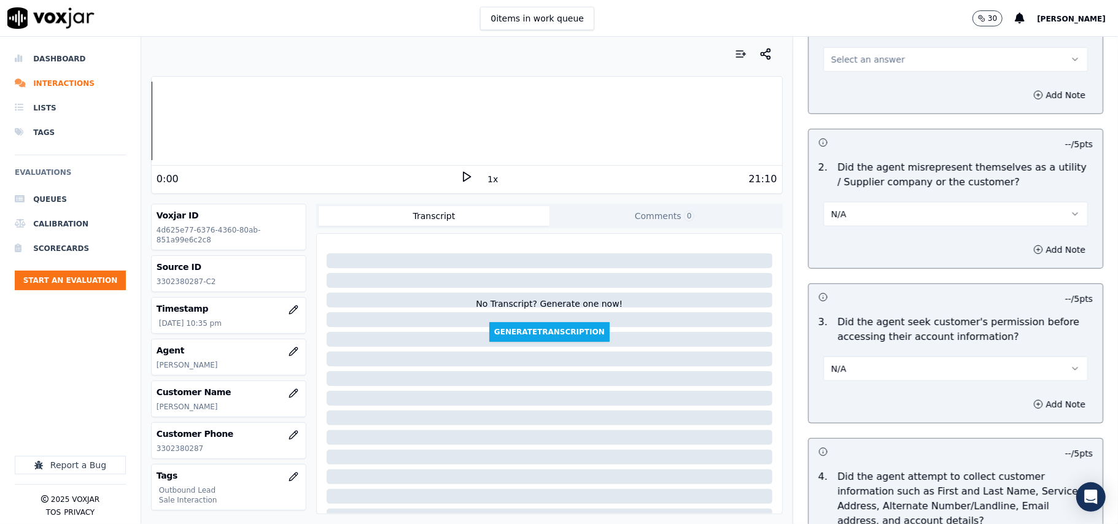
scroll to position [754, 0]
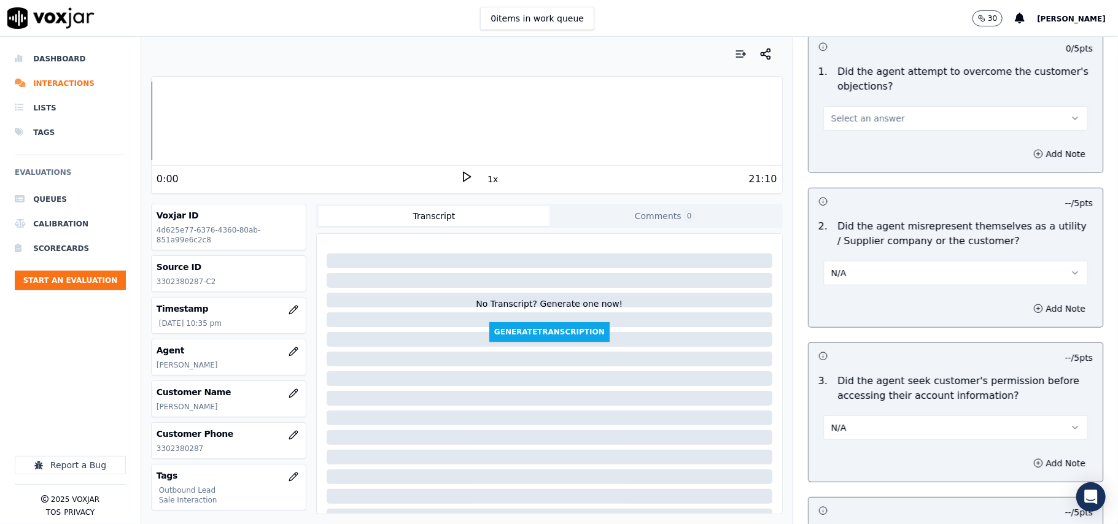
click at [851, 124] on span "Select an answer" at bounding box center [868, 118] width 74 height 12
click at [851, 196] on div "N/A" at bounding box center [929, 187] width 238 height 20
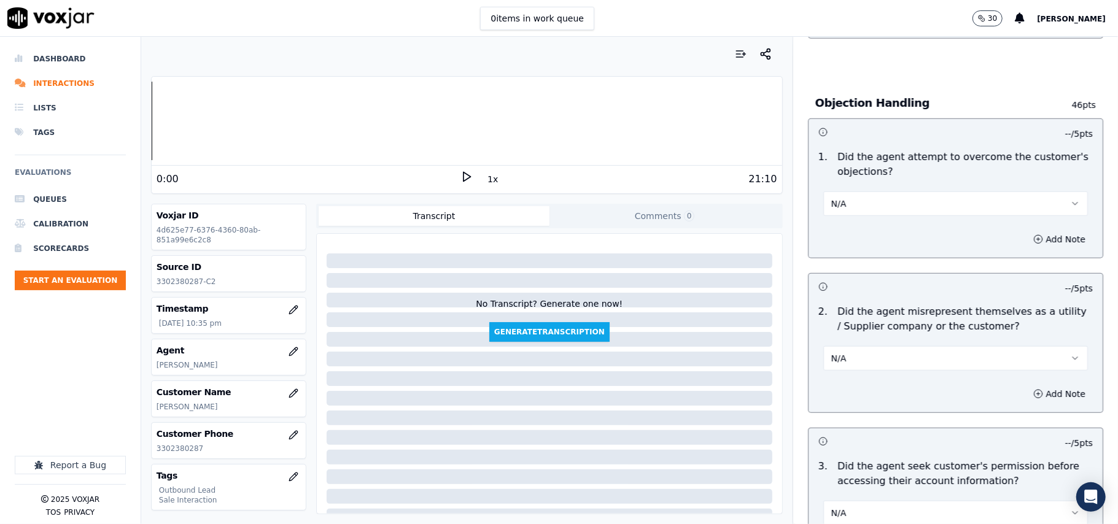
scroll to position [590, 0]
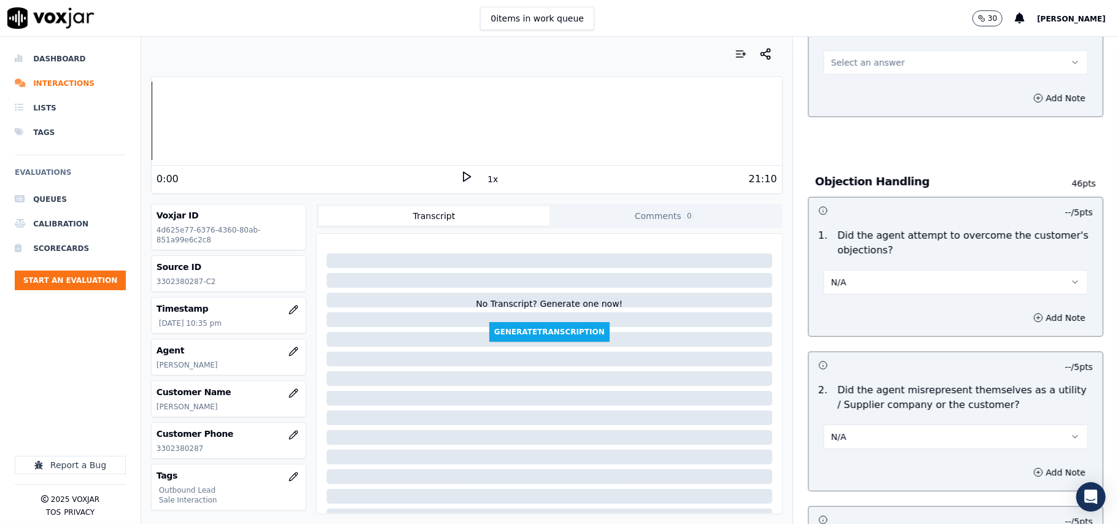
drag, startPoint x: 865, startPoint y: 58, endPoint x: 866, endPoint y: 74, distance: 16.0
click at [865, 56] on button "Select an answer" at bounding box center [955, 62] width 265 height 25
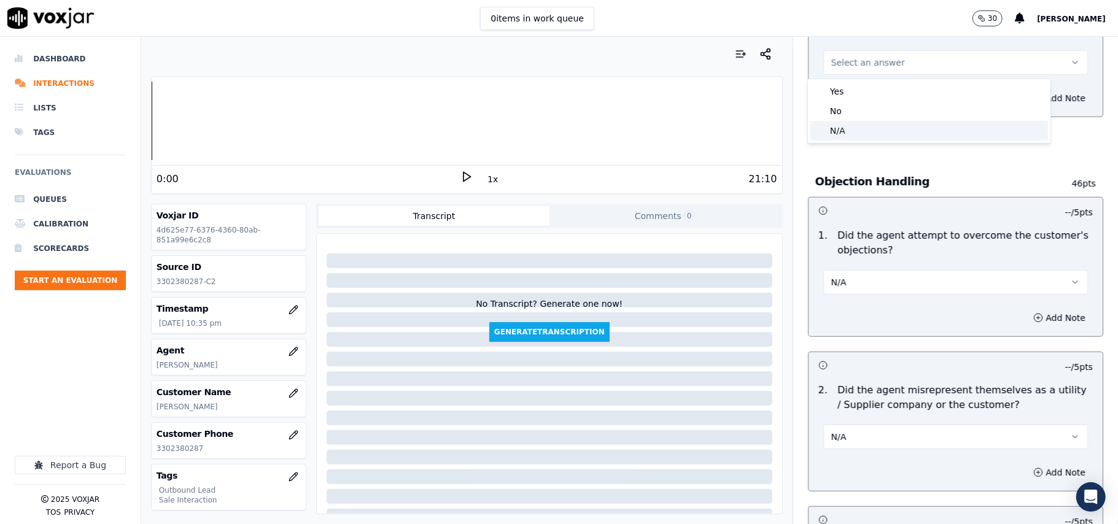
click at [867, 136] on div "N/A" at bounding box center [929, 131] width 238 height 20
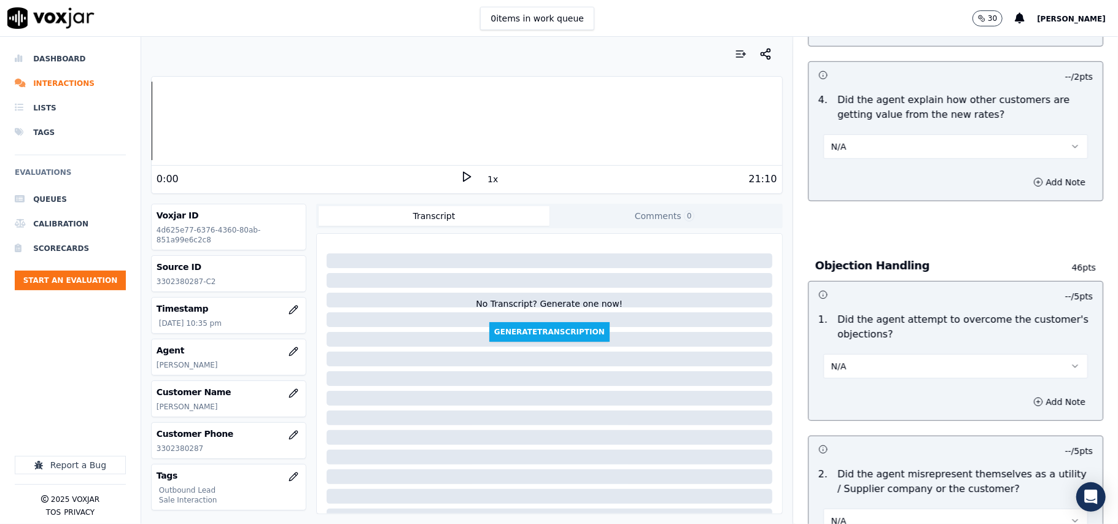
scroll to position [426, 0]
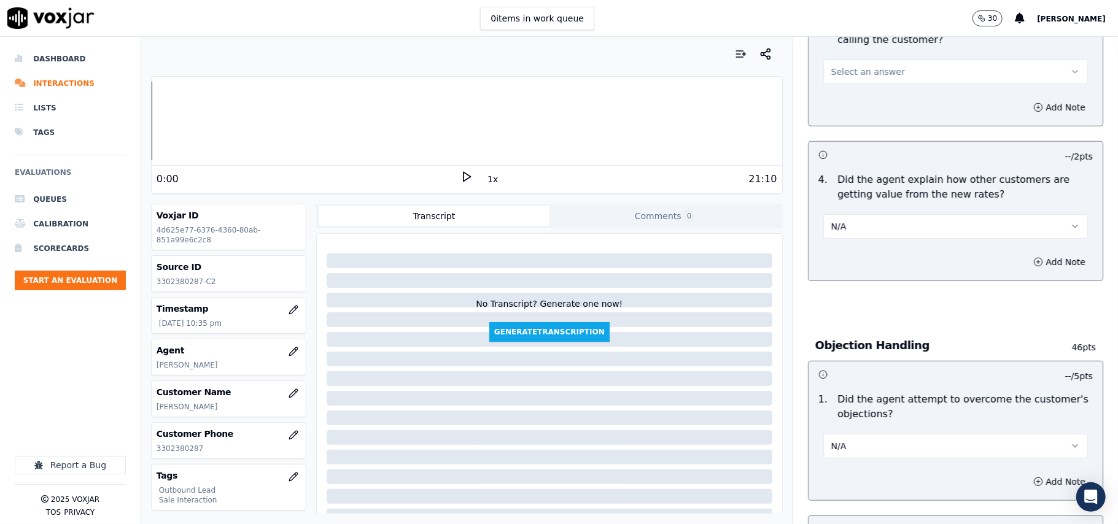
click at [861, 62] on button "Select an answer" at bounding box center [955, 72] width 265 height 25
click at [842, 141] on div "N/A" at bounding box center [929, 140] width 238 height 20
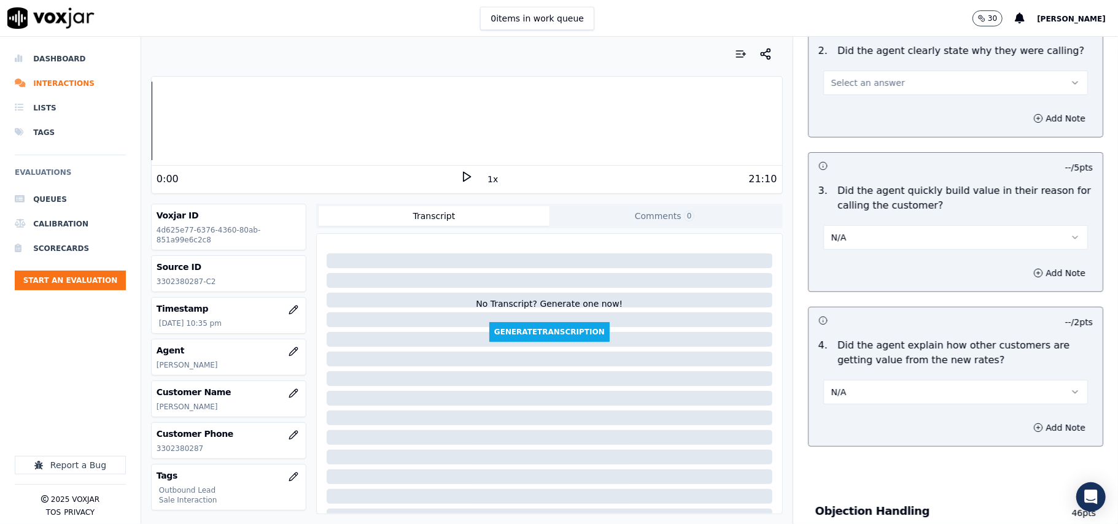
scroll to position [99, 0]
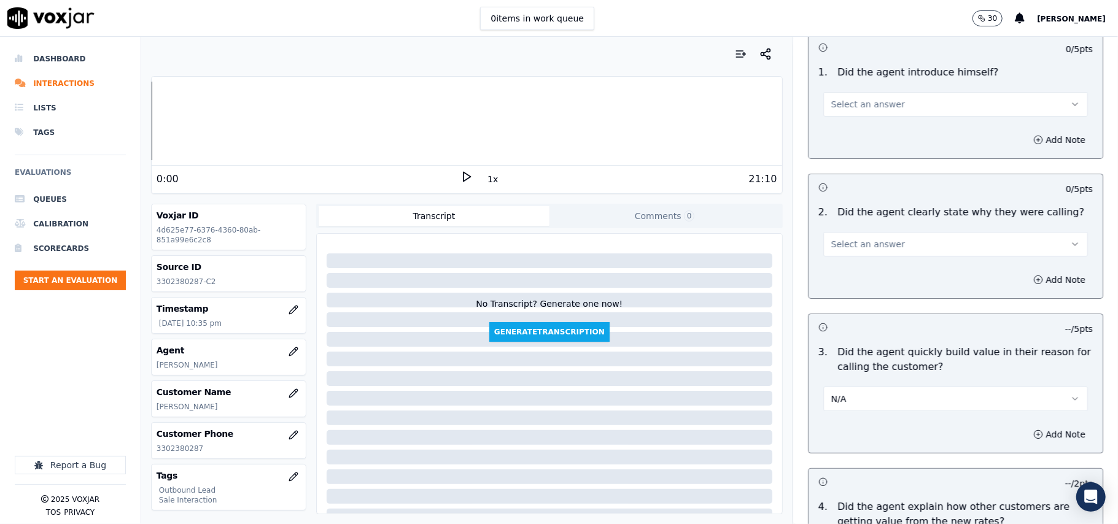
click at [848, 249] on span "Select an answer" at bounding box center [868, 244] width 74 height 12
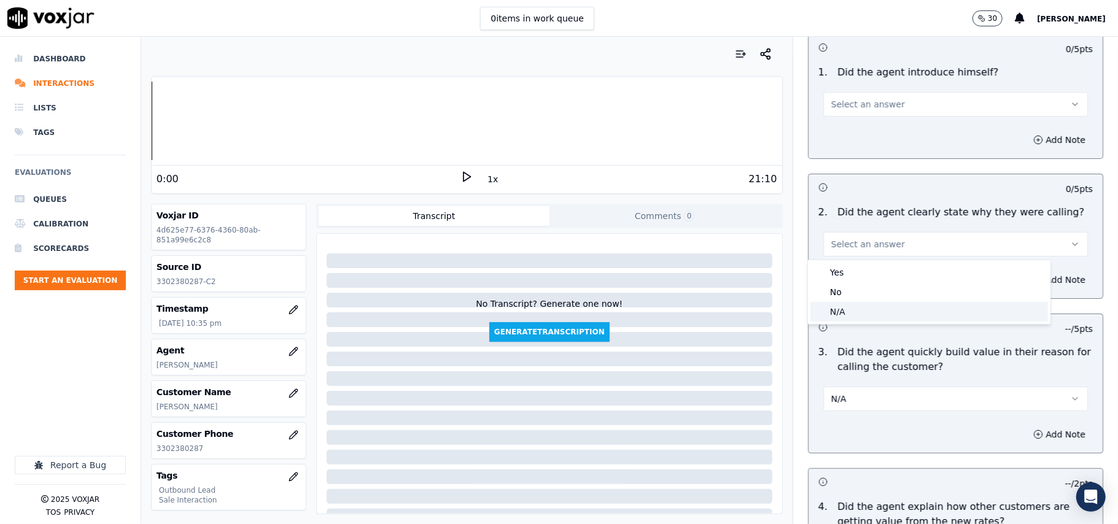
click at [840, 308] on div "N/A" at bounding box center [929, 312] width 238 height 20
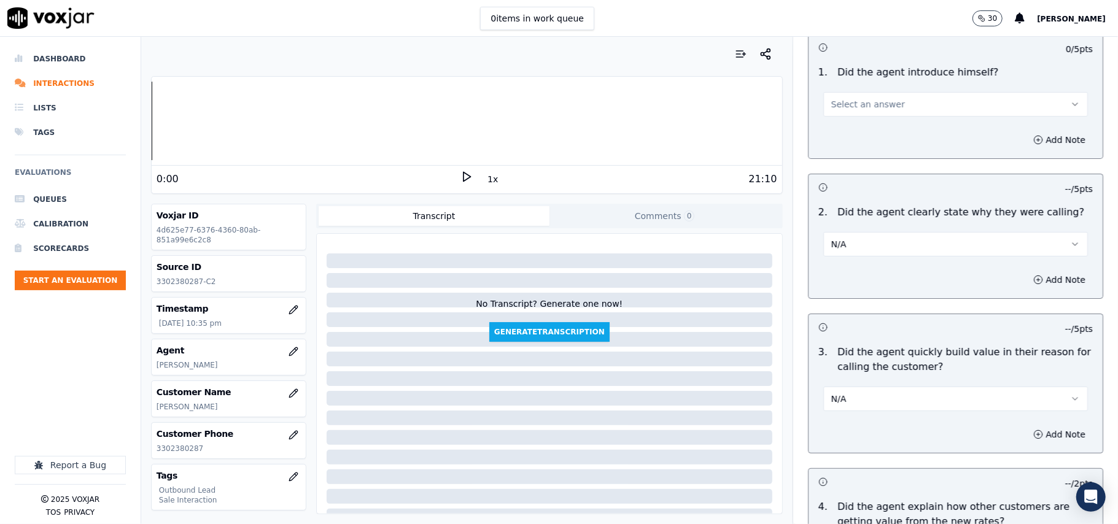
click at [845, 90] on div "Select an answer" at bounding box center [955, 103] width 265 height 27
drag, startPoint x: 845, startPoint y: 101, endPoint x: 845, endPoint y: 109, distance: 8.6
click at [845, 99] on span "Select an answer" at bounding box center [868, 104] width 74 height 12
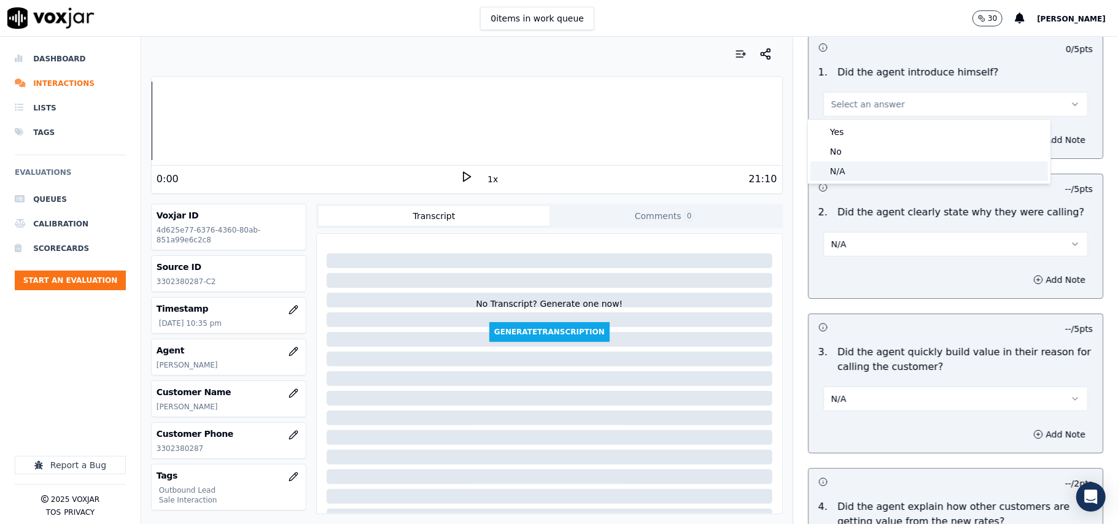
click at [837, 166] on div "N/A" at bounding box center [929, 171] width 238 height 20
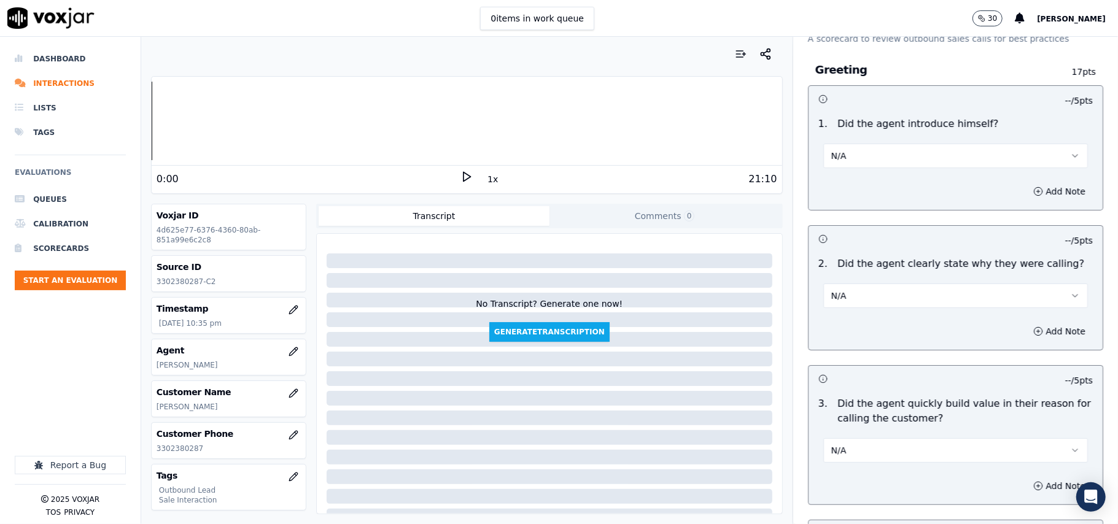
scroll to position [0, 0]
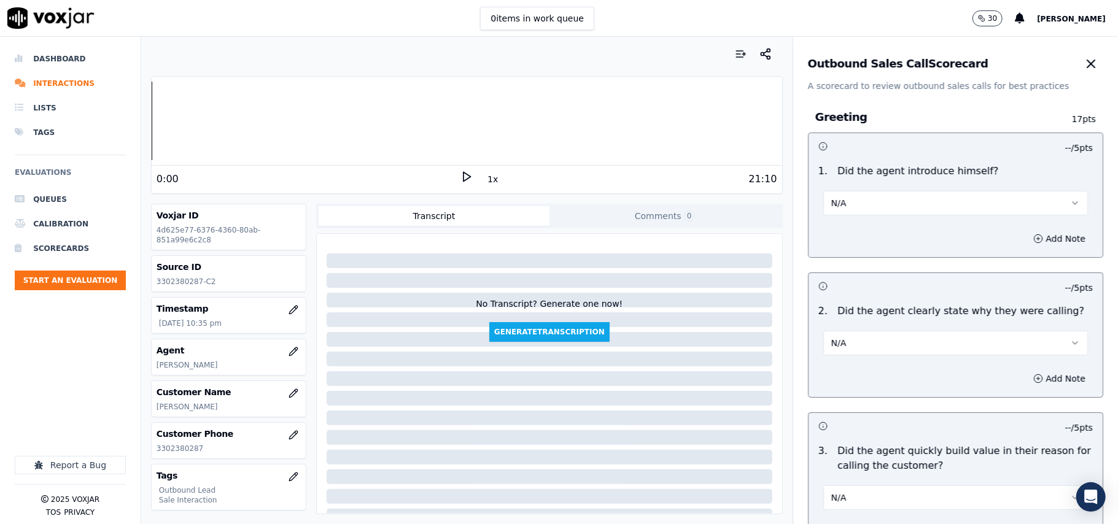
click at [864, 192] on button "N/A" at bounding box center [955, 203] width 265 height 25
click at [854, 239] on div "Yes" at bounding box center [929, 232] width 238 height 20
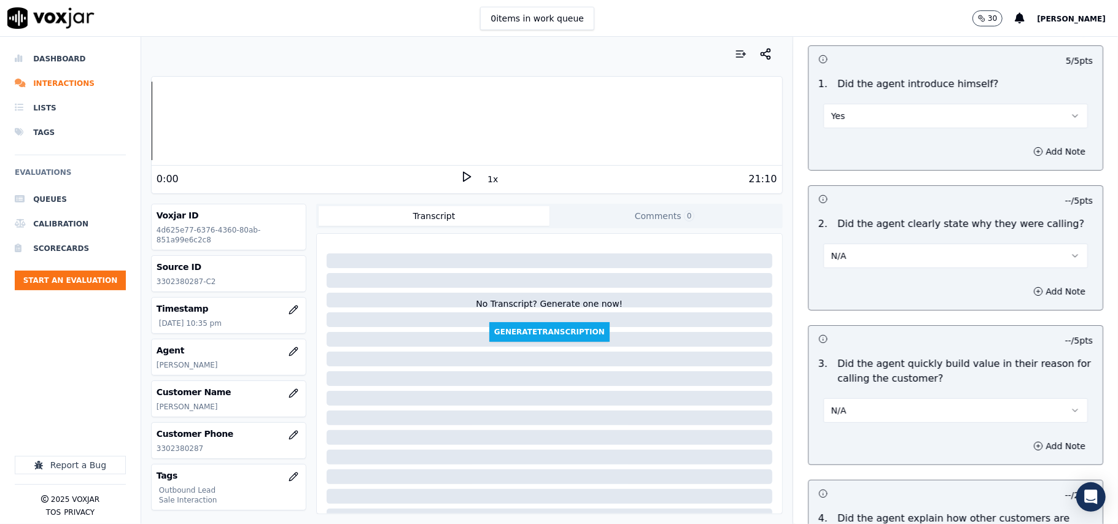
scroll to position [163, 0]
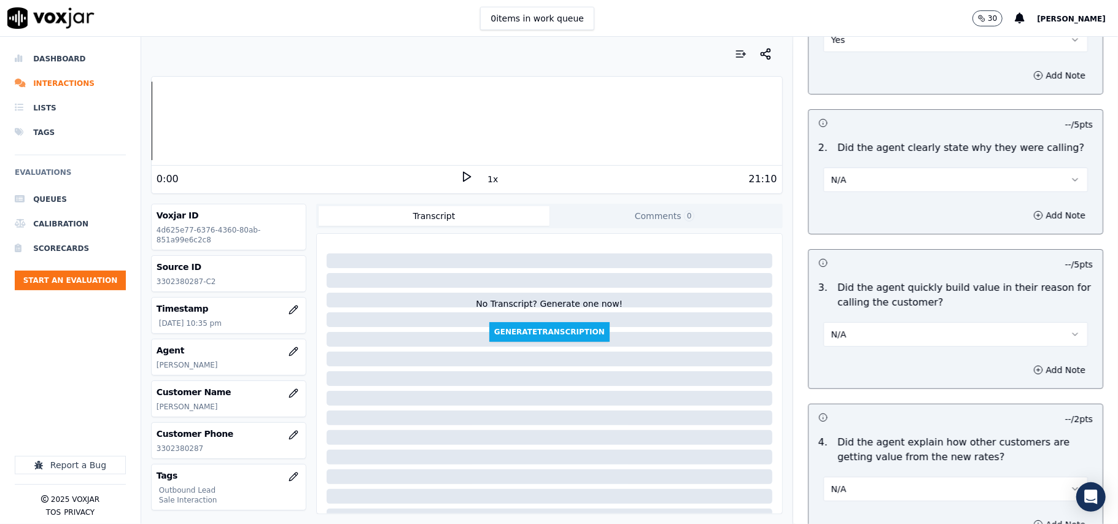
click at [874, 173] on button "N/A" at bounding box center [955, 180] width 265 height 25
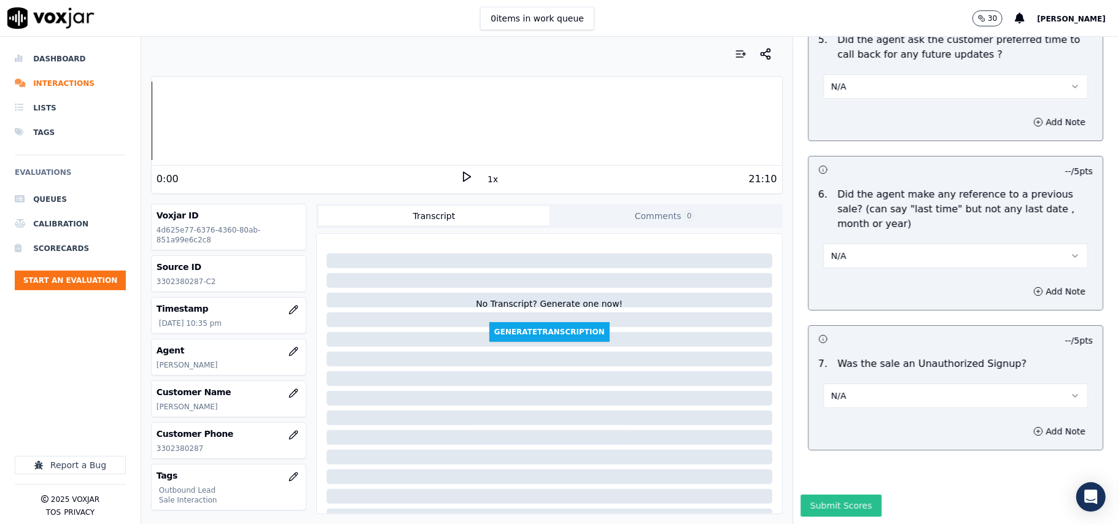
click at [823, 495] on button "Submit Scores" at bounding box center [841, 506] width 82 height 22
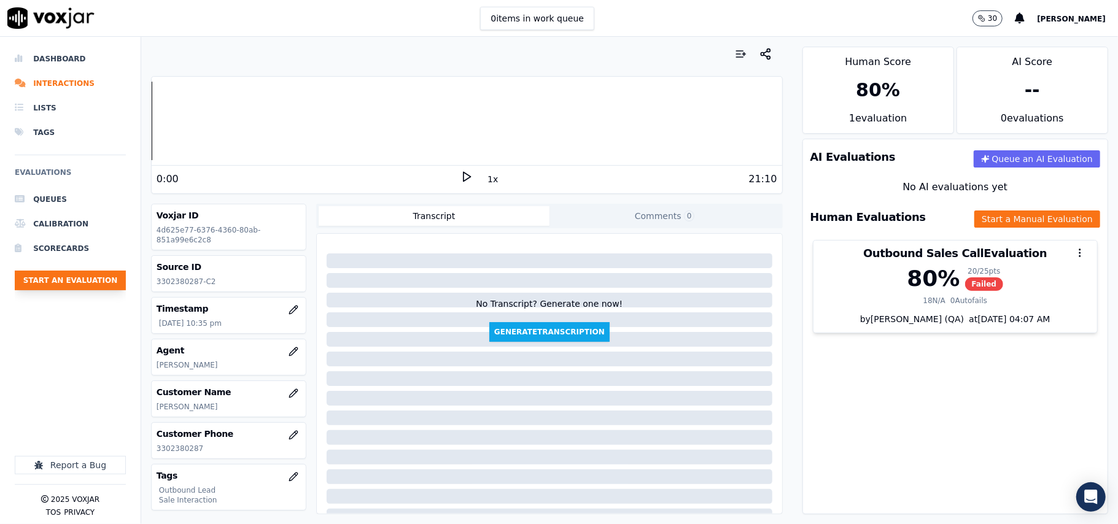
click at [61, 277] on button "Start an Evaluation" at bounding box center [70, 281] width 111 height 20
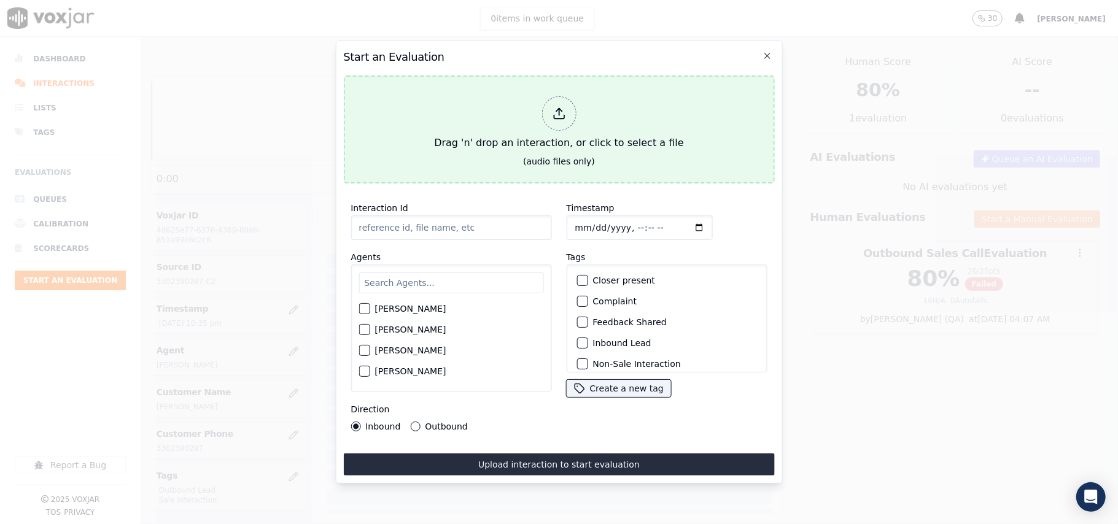
click at [573, 110] on div at bounding box center [558, 113] width 34 height 34
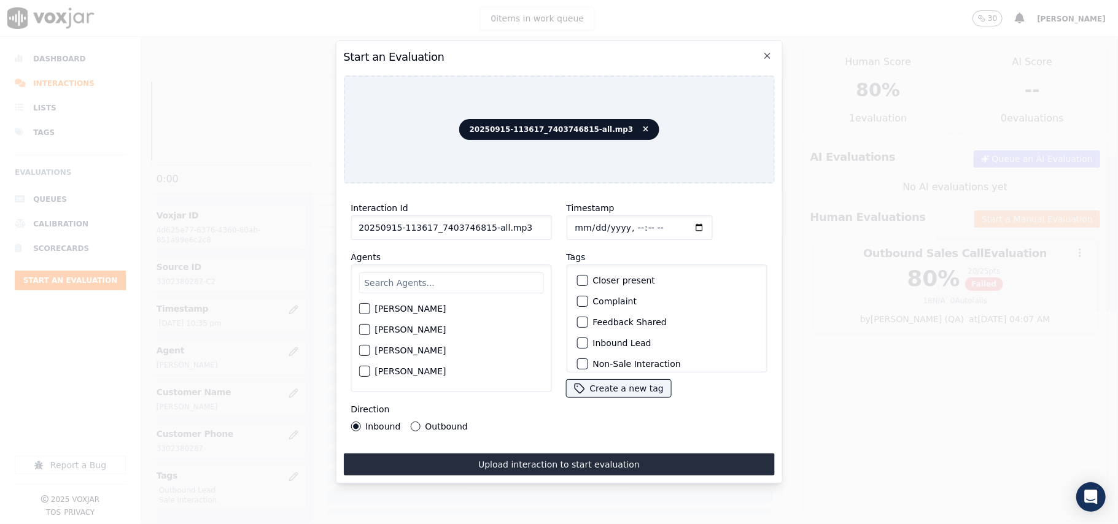
drag, startPoint x: 538, startPoint y: 219, endPoint x: 482, endPoint y: 219, distance: 55.2
click at [482, 219] on input "20250915-113617_7403746815-all.mp3" at bounding box center [451, 227] width 201 height 25
type input "20250915-113617_7403746815-C1"
click at [582, 222] on input "Timestamp" at bounding box center [639, 227] width 146 height 25
type input "[DATE]T23:04"
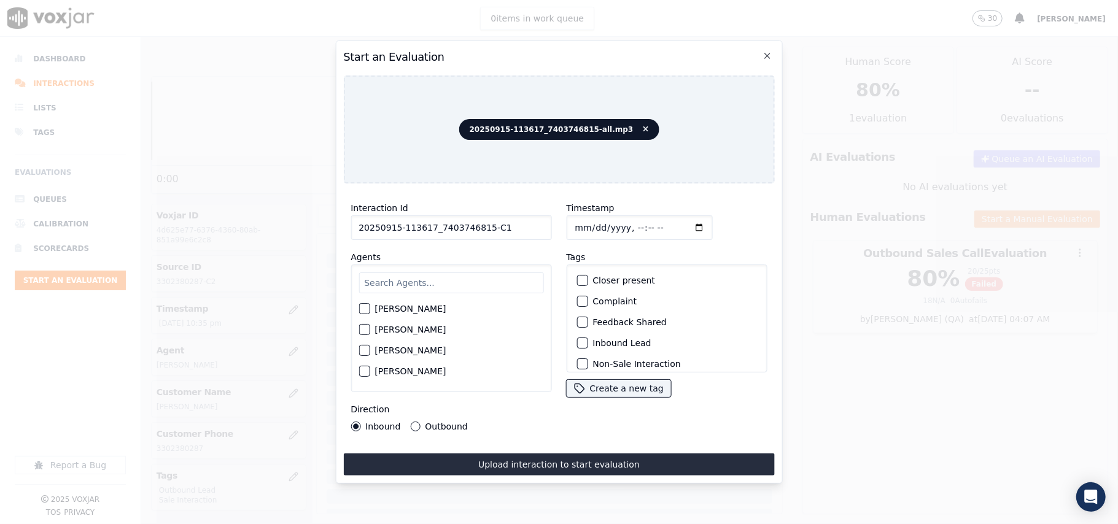
click at [425, 273] on input "text" at bounding box center [450, 283] width 185 height 21
type input "[PERSON_NAME]"
click at [395, 302] on div "[PERSON_NAME]" at bounding box center [450, 312] width 185 height 21
click at [401, 308] on label "[PERSON_NAME]" at bounding box center [409, 312] width 71 height 9
click at [370, 307] on button "[PERSON_NAME]" at bounding box center [363, 312] width 11 height 11
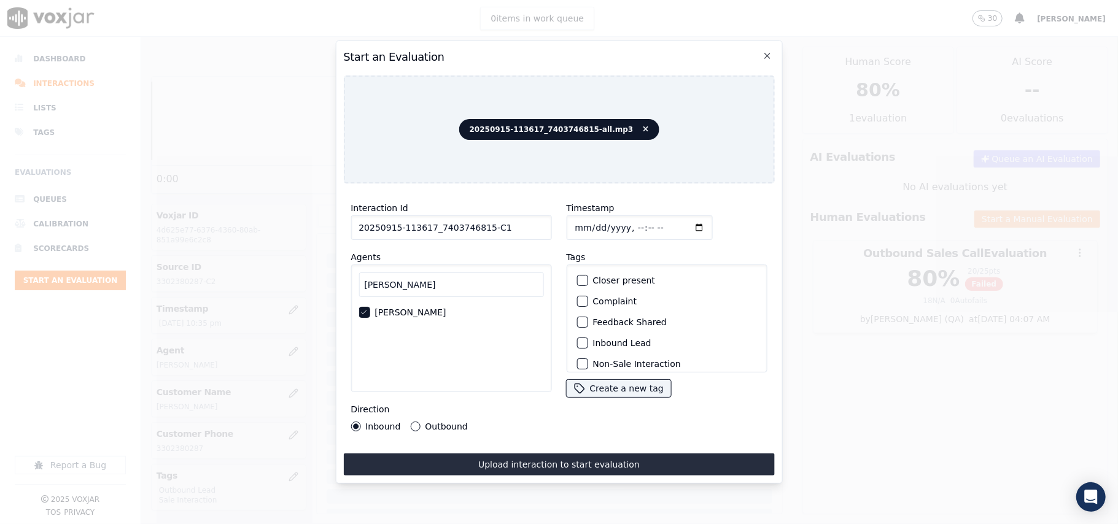
scroll to position [107, 0]
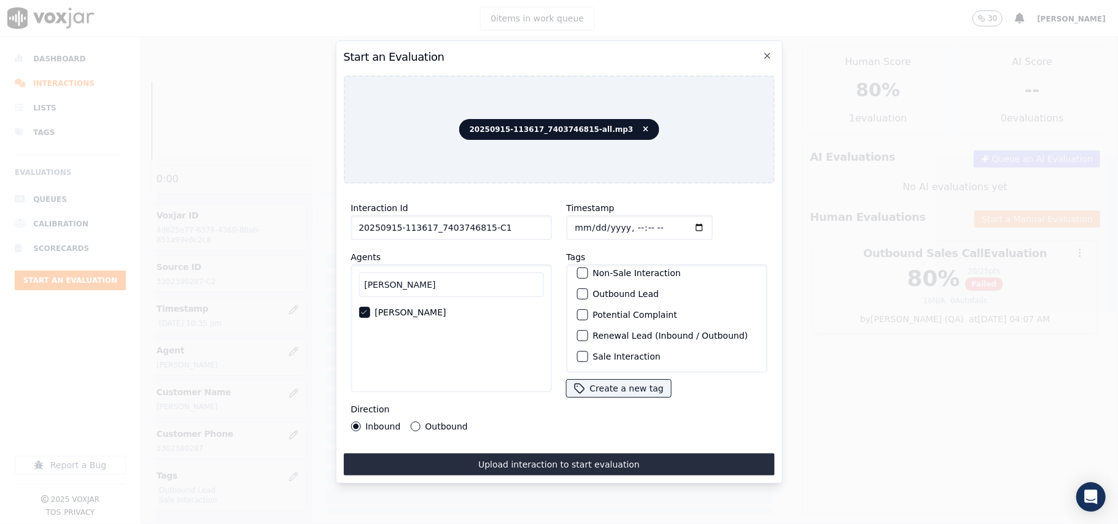
click at [607, 352] on label "Sale Interaction" at bounding box center [626, 356] width 68 height 9
click at [587, 351] on button "Sale Interaction" at bounding box center [581, 356] width 11 height 11
click at [585, 284] on div "Outbound Lead" at bounding box center [666, 294] width 190 height 21
click at [577, 290] on div "button" at bounding box center [581, 294] width 9 height 9
click at [426, 423] on label "Outbound" at bounding box center [446, 426] width 42 height 9
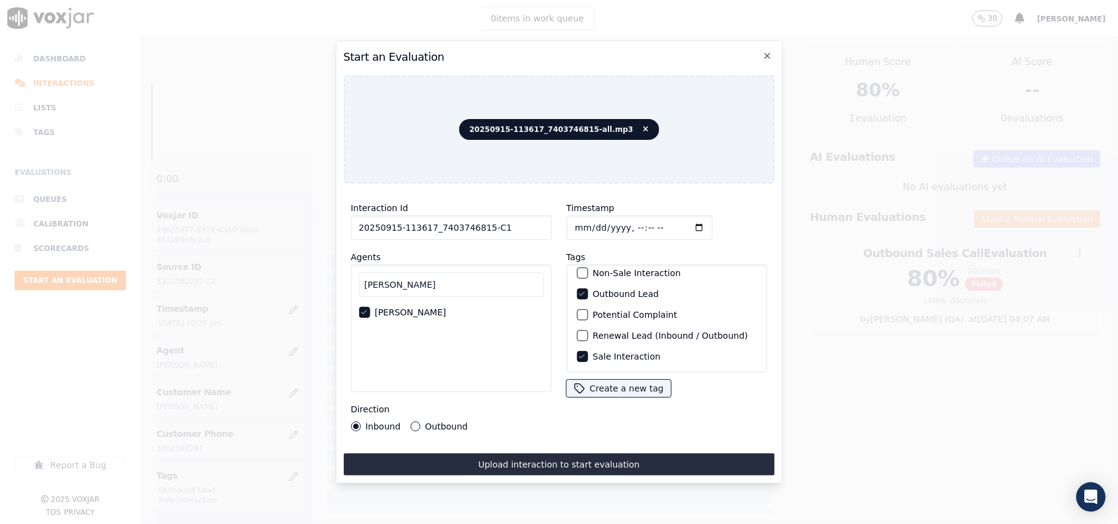
click at [420, 423] on button "Outbound" at bounding box center [415, 427] width 10 height 10
click at [462, 447] on div "Interaction Id 20250915-113617_7403746815-C1 Agents [PERSON_NAME] [PERSON_NAME]…" at bounding box center [558, 334] width 431 height 282
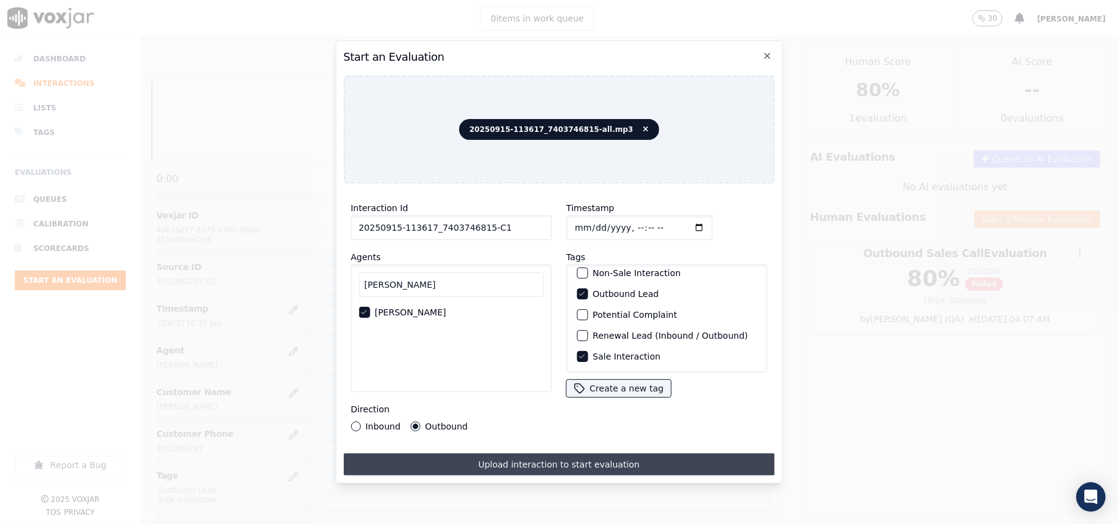
click at [462, 454] on button "Upload interaction to start evaluation" at bounding box center [558, 465] width 431 height 22
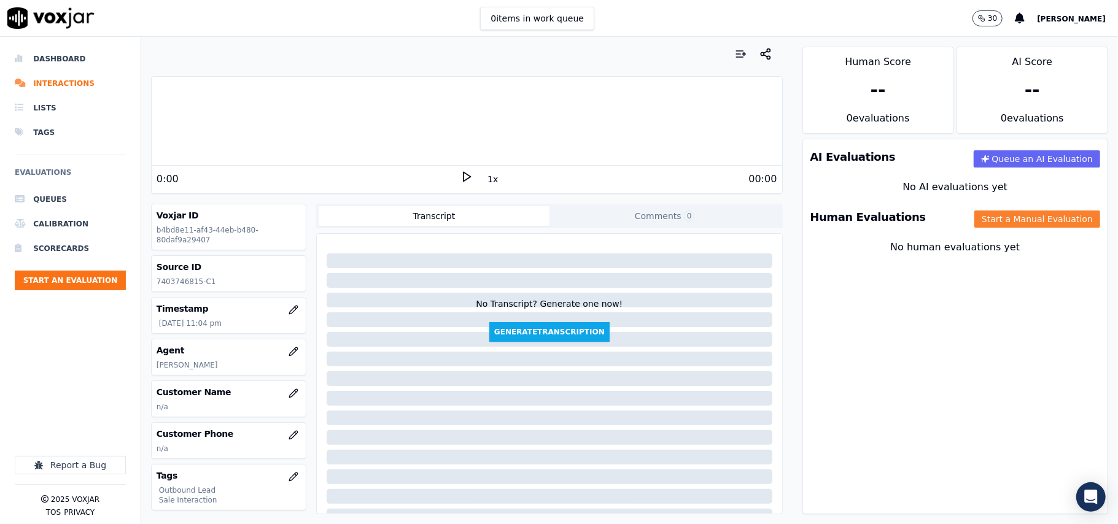
click at [978, 219] on button "Start a Manual Evaluation" at bounding box center [1037, 219] width 126 height 17
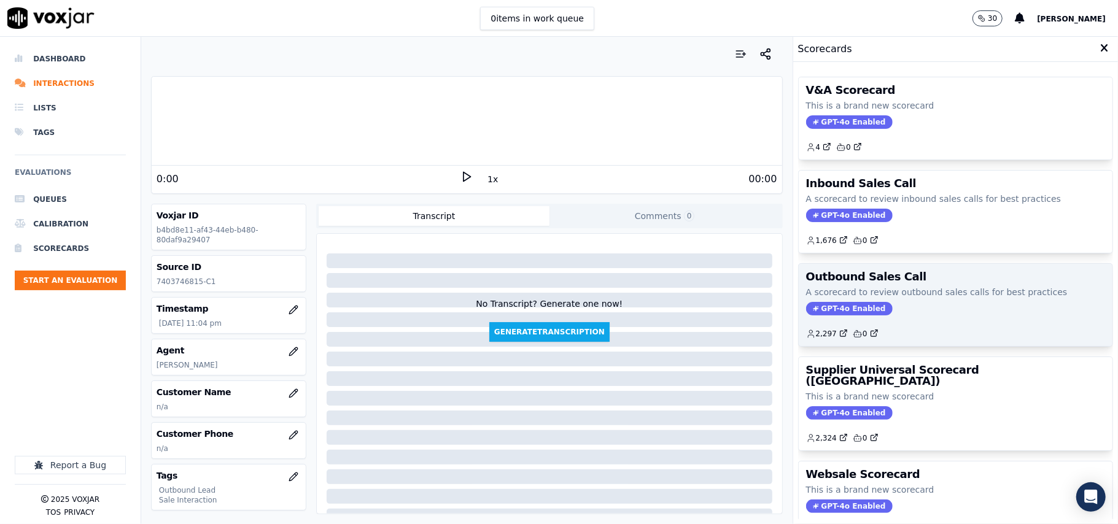
click at [826, 312] on span "GPT-4o Enabled" at bounding box center [849, 309] width 87 height 14
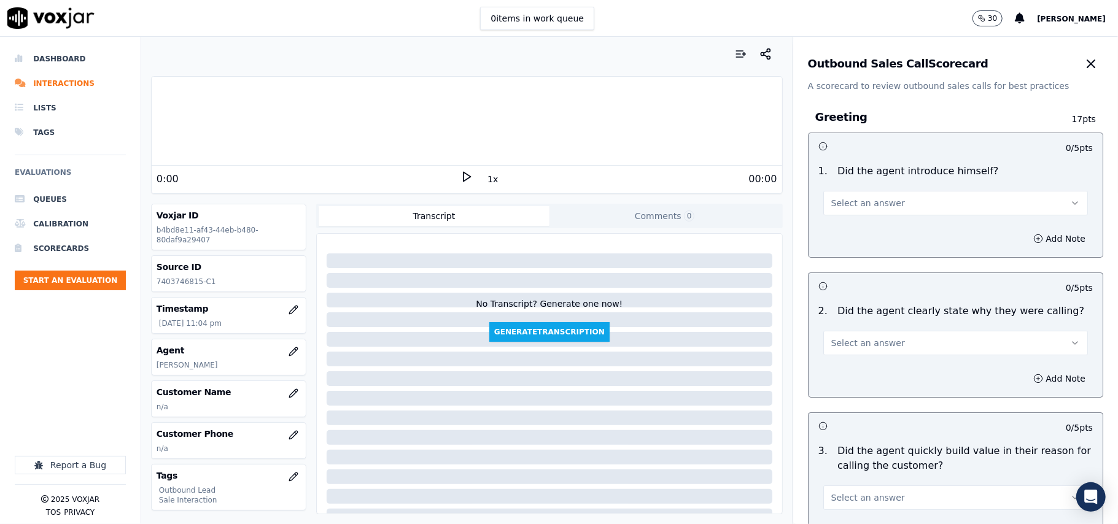
scroll to position [875, 0]
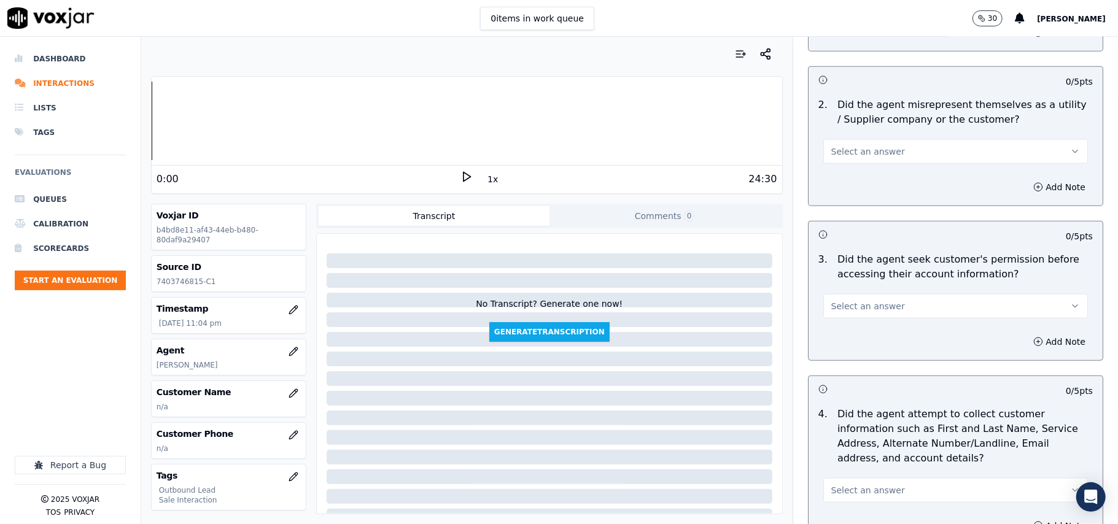
click at [904, 307] on button "Select an answer" at bounding box center [955, 306] width 265 height 25
click at [859, 355] on div "No" at bounding box center [929, 356] width 238 height 20
click at [1037, 342] on icon "button" at bounding box center [1038, 342] width 3 height 0
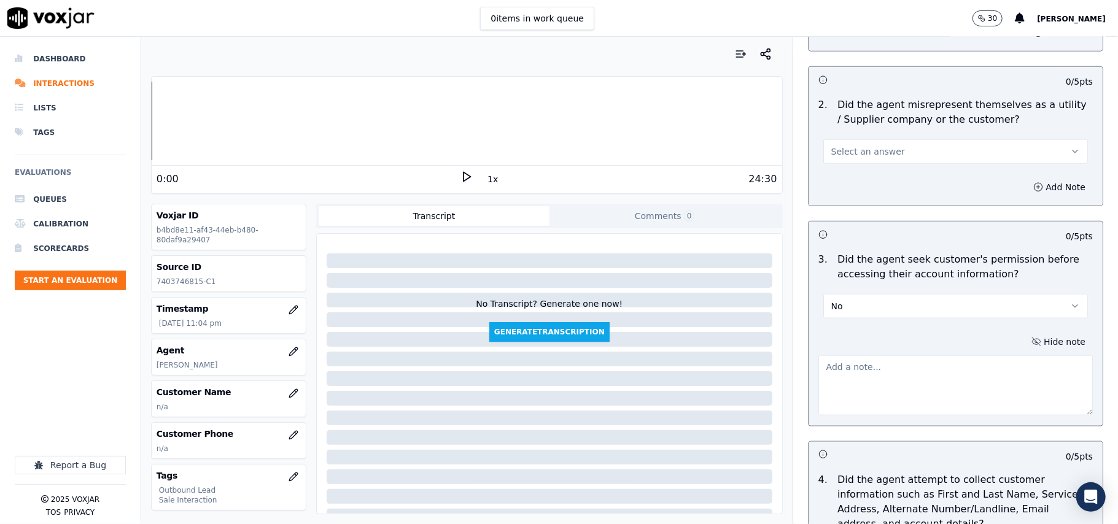
click at [835, 362] on textarea at bounding box center [955, 385] width 274 height 60
paste textarea "@2:56- The agent accessed the customer’s account without taking prior permissio…"
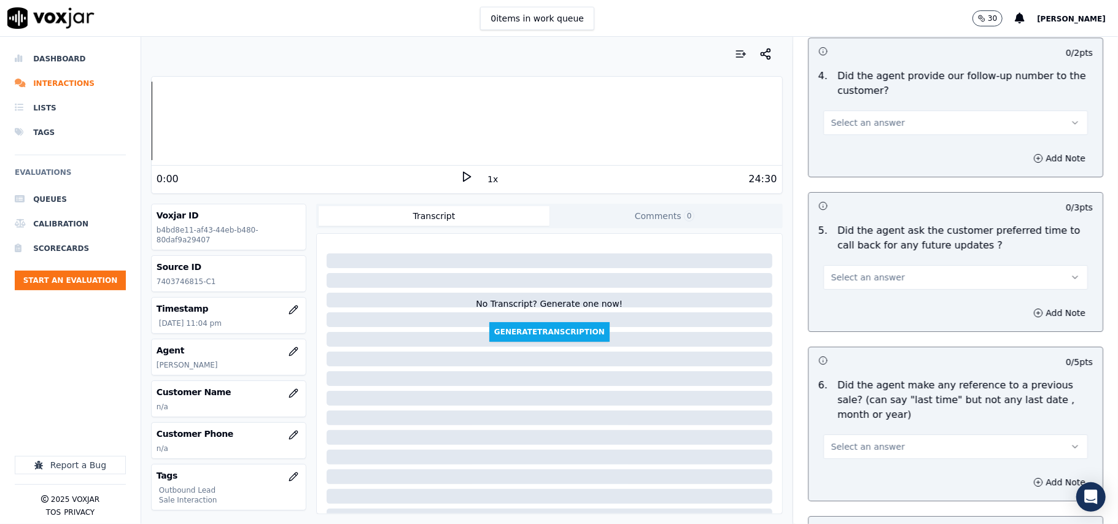
scroll to position [3127, 0]
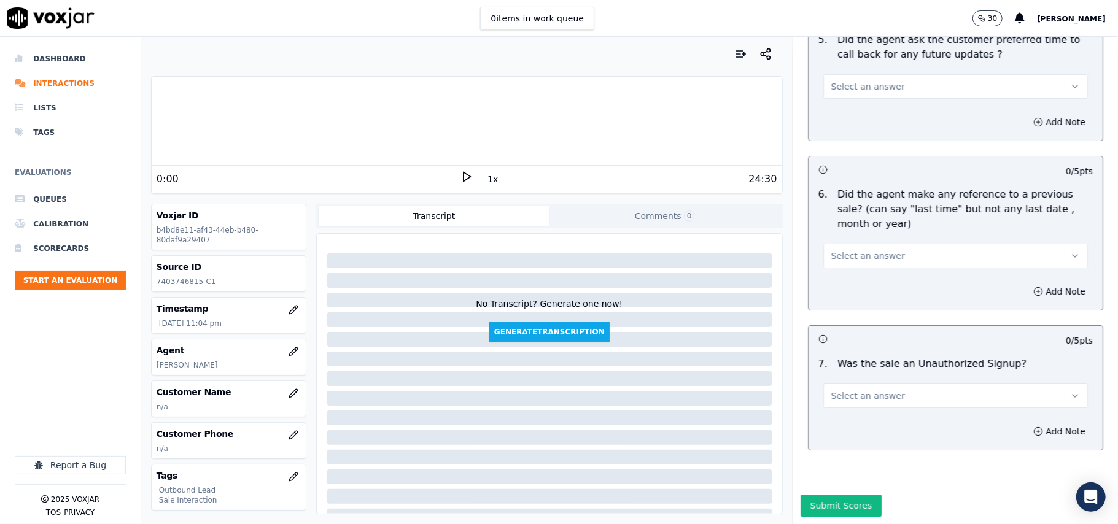
type textarea "@2:56- The agent accessed the customer’s account without taking prior permissio…"
click at [894, 384] on button "Select an answer" at bounding box center [955, 396] width 265 height 25
click at [838, 403] on div "No" at bounding box center [929, 407] width 238 height 20
click at [858, 250] on span "Select an answer" at bounding box center [868, 256] width 74 height 12
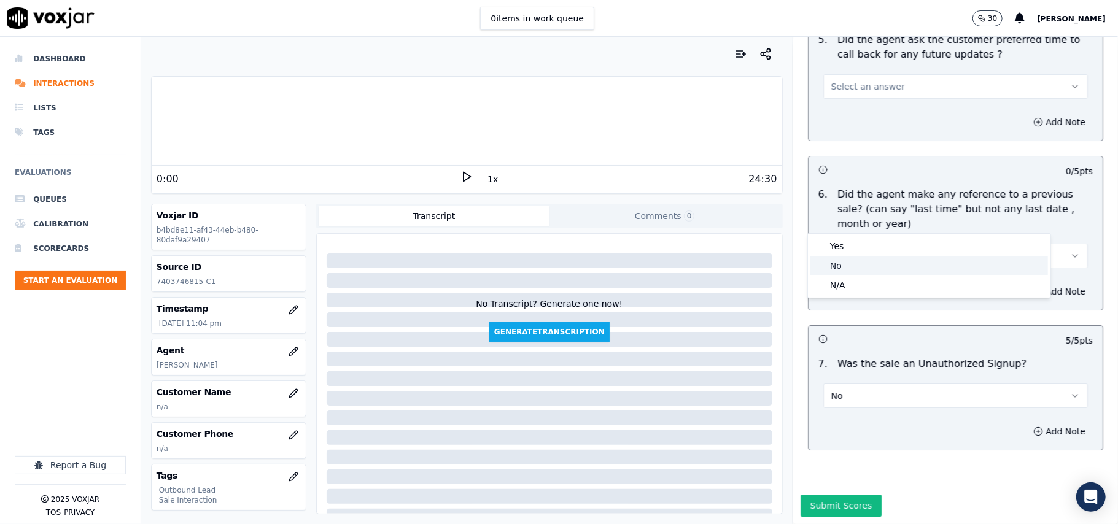
click at [847, 268] on div "No" at bounding box center [929, 266] width 238 height 20
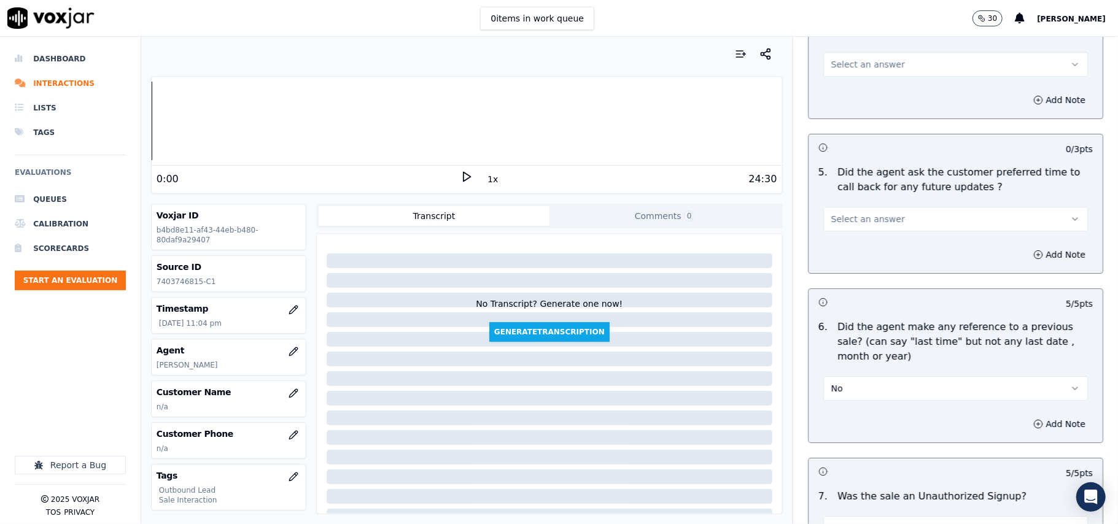
scroll to position [2881, 0]
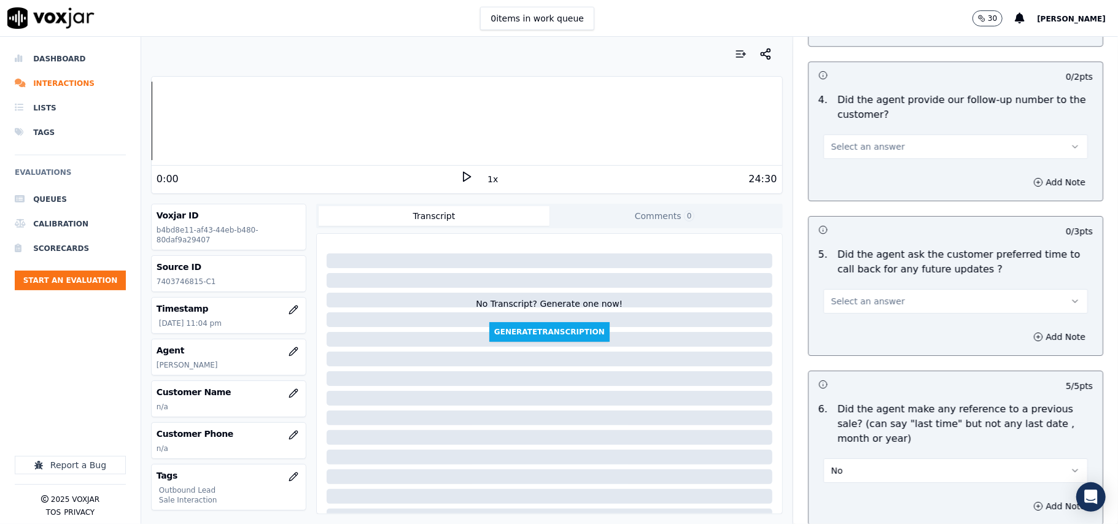
click at [840, 295] on span "Select an answer" at bounding box center [868, 301] width 74 height 12
click at [840, 327] on div "Yes" at bounding box center [929, 322] width 238 height 20
click at [843, 144] on span "Select an answer" at bounding box center [868, 147] width 74 height 12
click at [838, 177] on div "No" at bounding box center [929, 187] width 238 height 20
click at [853, 122] on div "No" at bounding box center [955, 140] width 284 height 37
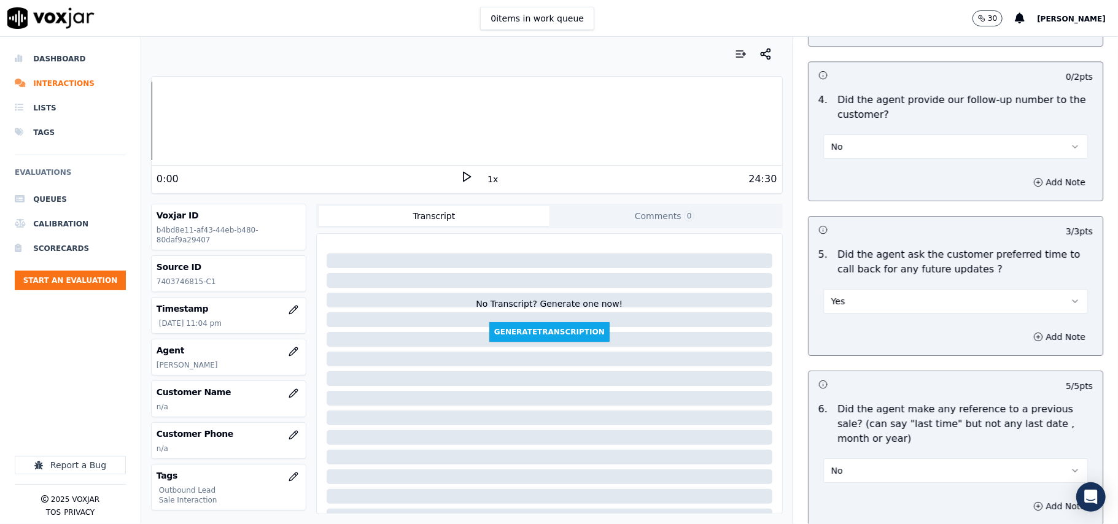
click at [853, 149] on button "No" at bounding box center [955, 146] width 265 height 25
click at [854, 165] on div "Yes" at bounding box center [929, 167] width 238 height 20
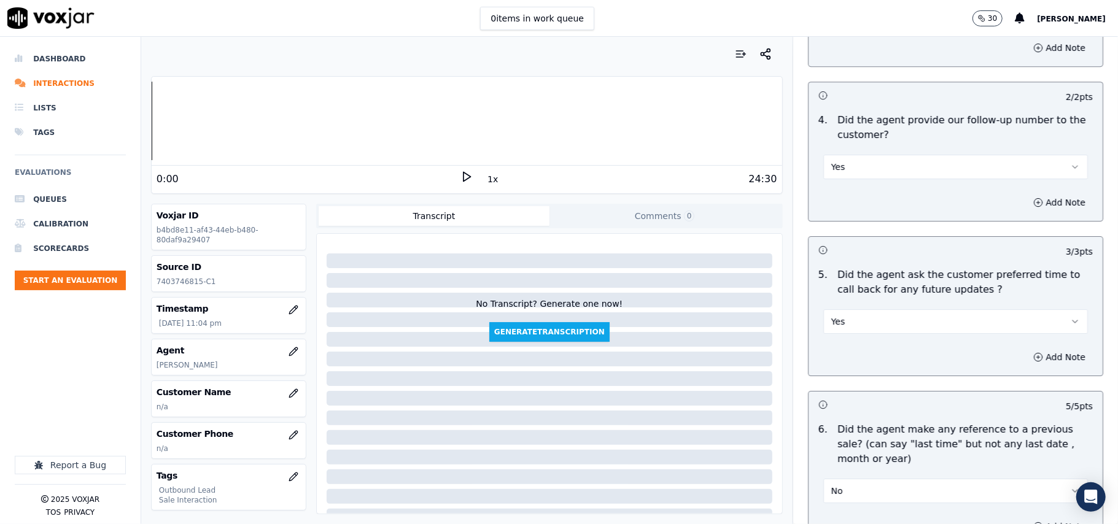
scroll to position [2964, 0]
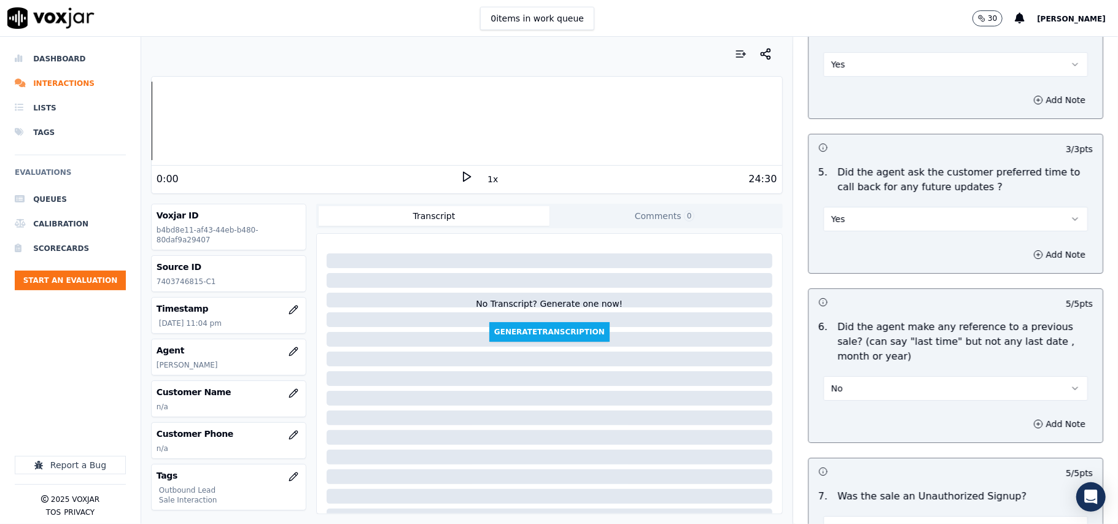
click at [862, 209] on button "Yes" at bounding box center [955, 219] width 265 height 25
click at [857, 271] on div "N/A" at bounding box center [929, 279] width 238 height 20
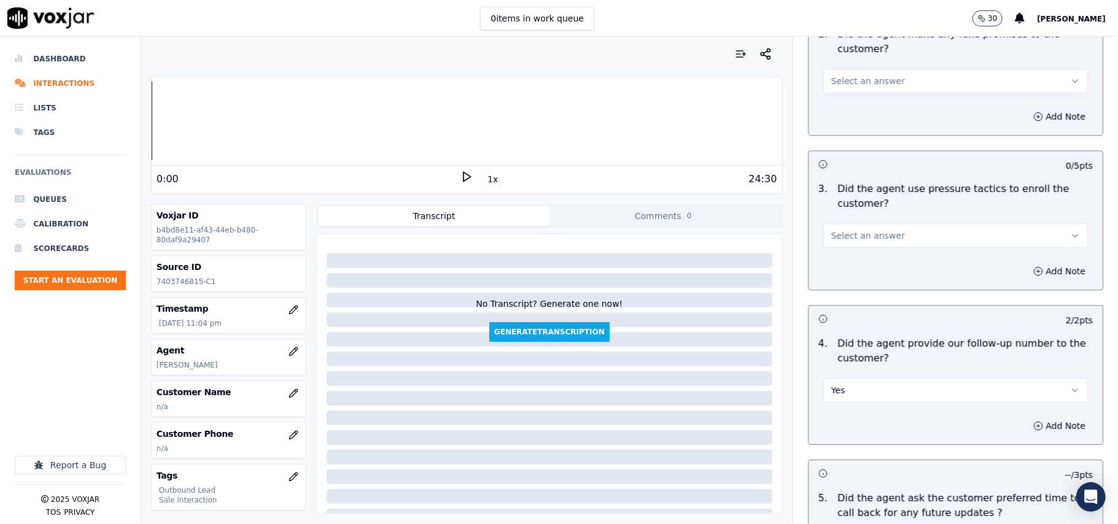
scroll to position [2636, 0]
click at [851, 231] on span "Select an answer" at bounding box center [868, 237] width 74 height 12
click at [843, 275] on div "No" at bounding box center [929, 277] width 238 height 20
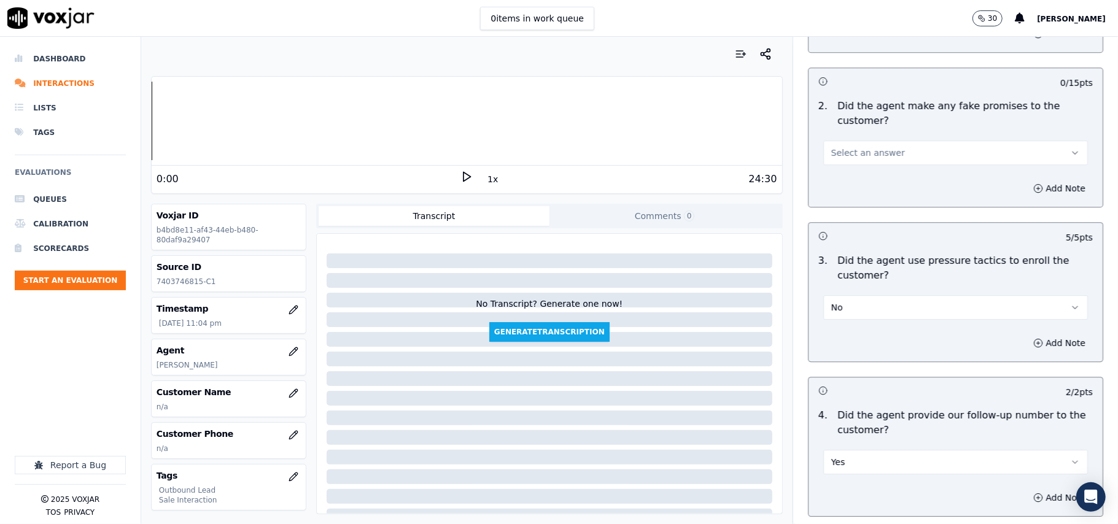
scroll to position [2473, 0]
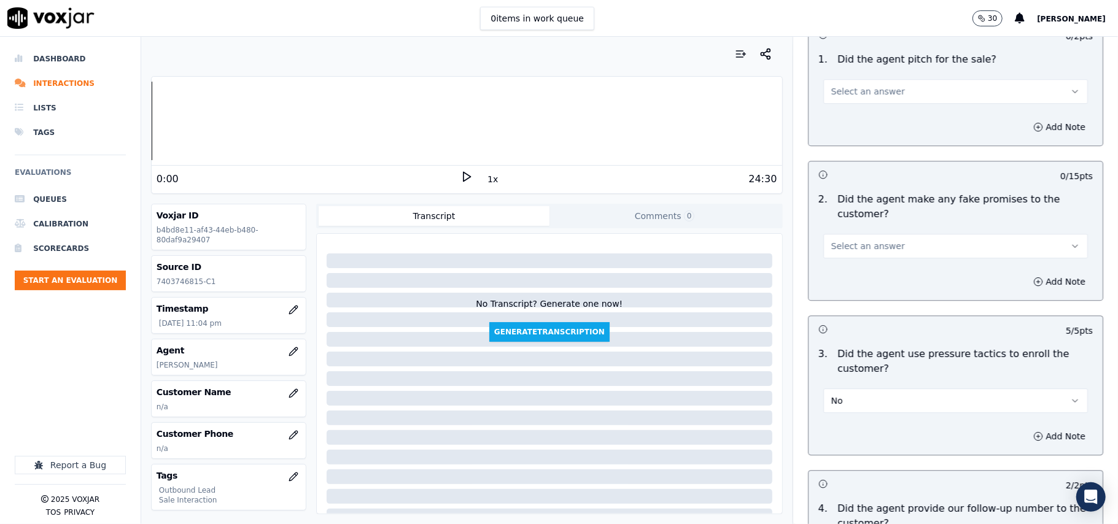
click at [873, 240] on span "Select an answer" at bounding box center [868, 246] width 74 height 12
click at [853, 286] on div "No" at bounding box center [929, 286] width 238 height 20
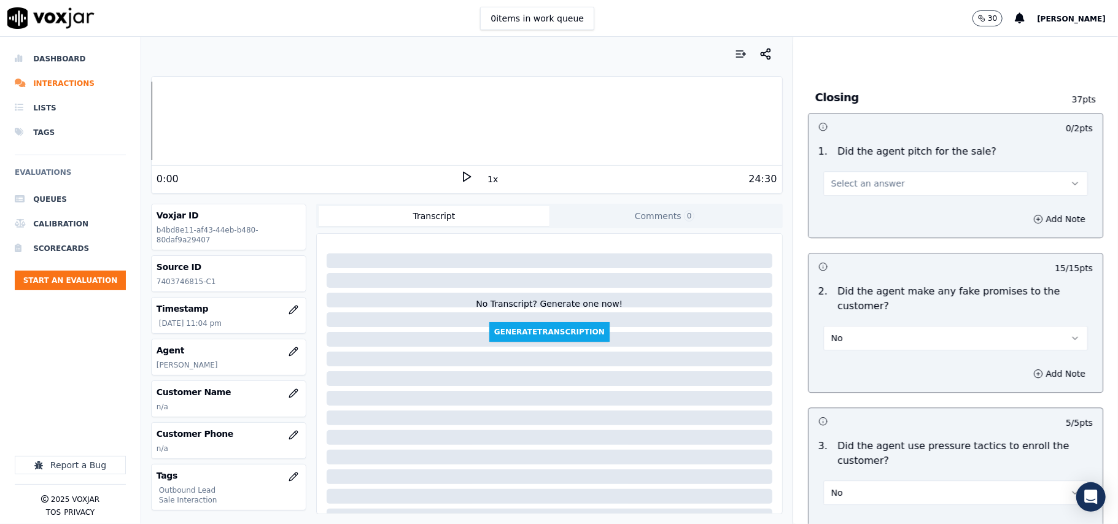
scroll to position [2309, 0]
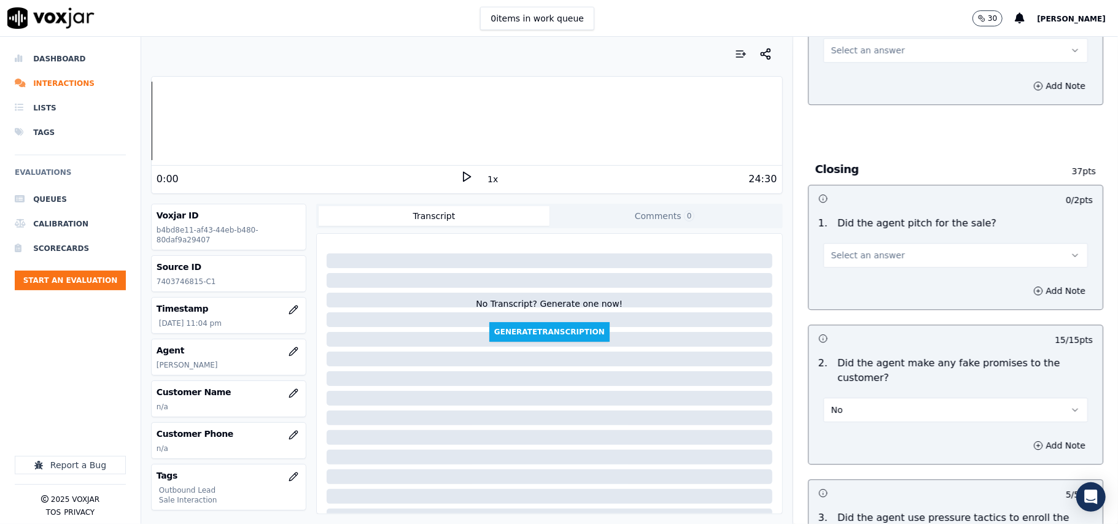
click at [858, 249] on span "Select an answer" at bounding box center [868, 255] width 74 height 12
click at [855, 284] on div "No" at bounding box center [929, 294] width 238 height 20
click at [856, 243] on button "No" at bounding box center [955, 255] width 265 height 25
click at [856, 268] on div "Yes" at bounding box center [929, 275] width 238 height 20
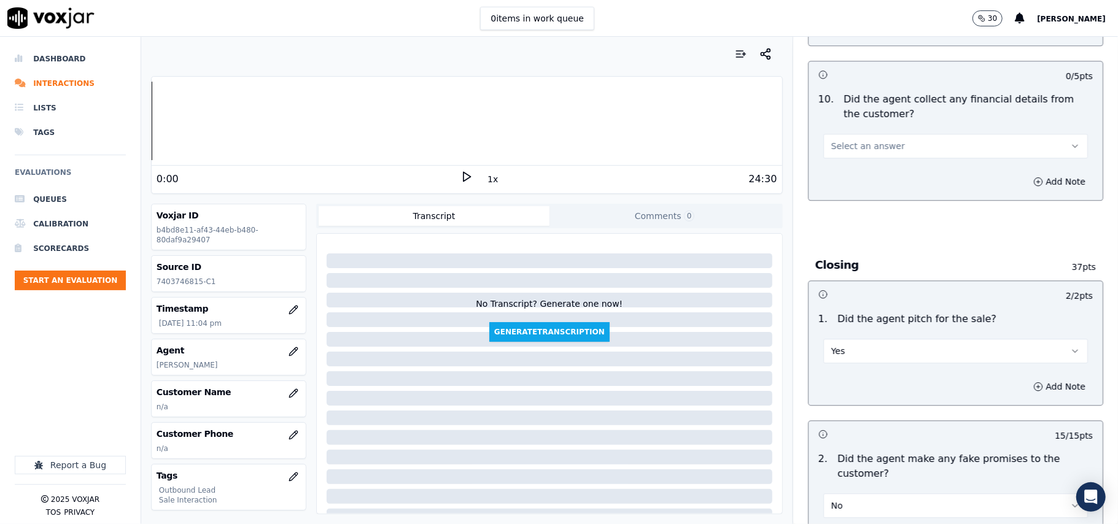
scroll to position [2145, 0]
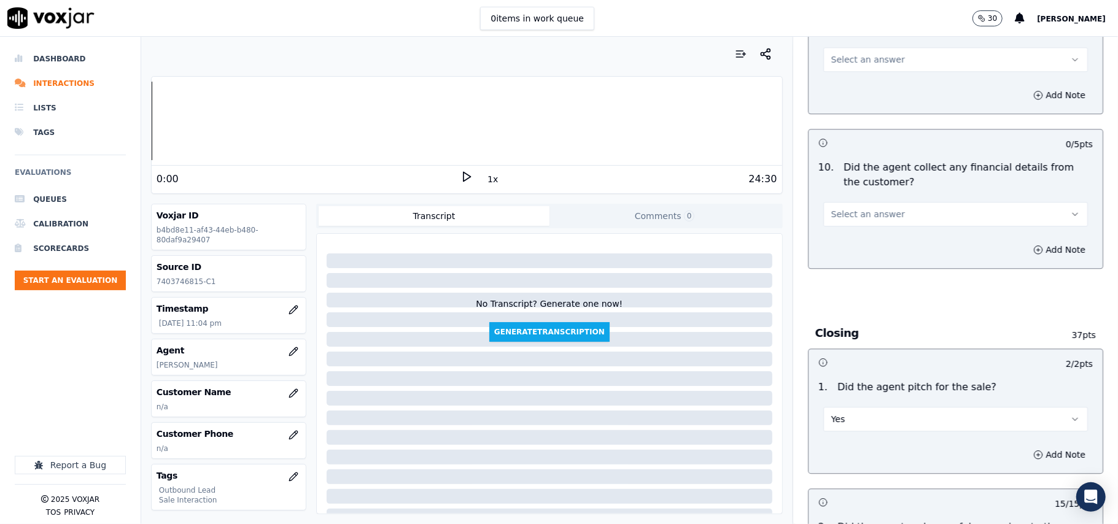
click at [889, 207] on button "Select an answer" at bounding box center [955, 214] width 265 height 25
click at [875, 236] on div "Yes" at bounding box center [929, 233] width 238 height 20
click at [866, 202] on button "Yes" at bounding box center [955, 214] width 265 height 25
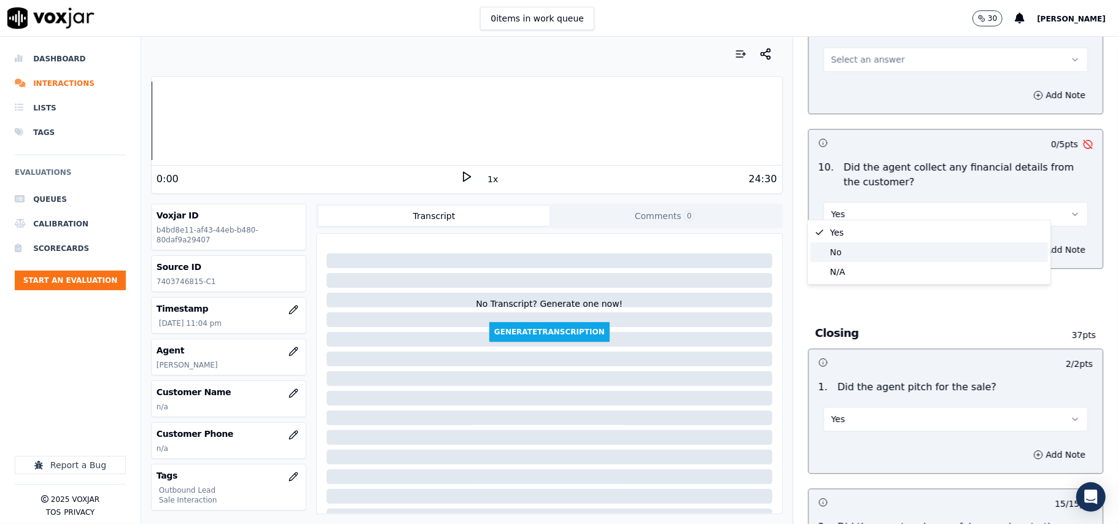
click at [848, 254] on div "No" at bounding box center [929, 252] width 238 height 20
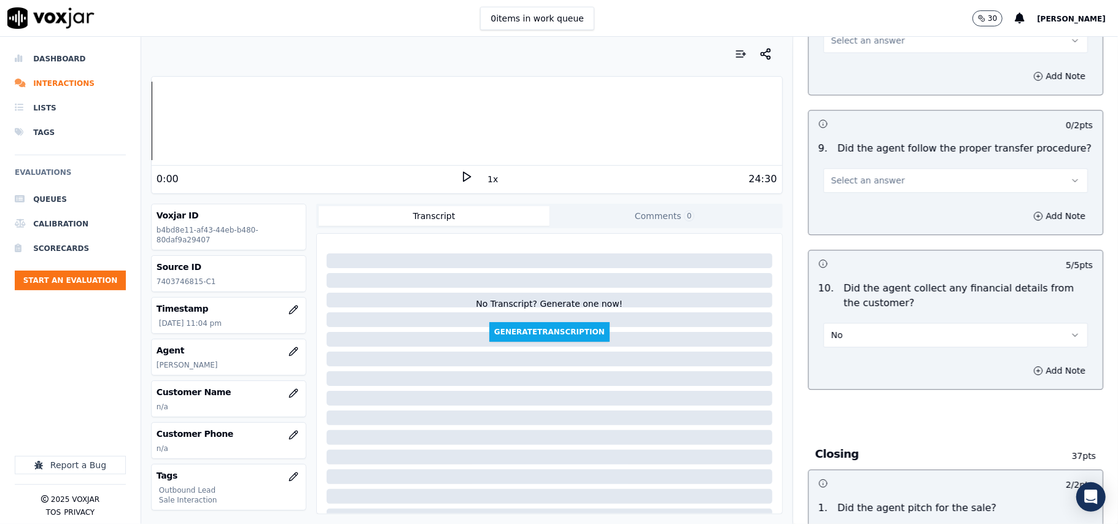
scroll to position [1899, 0]
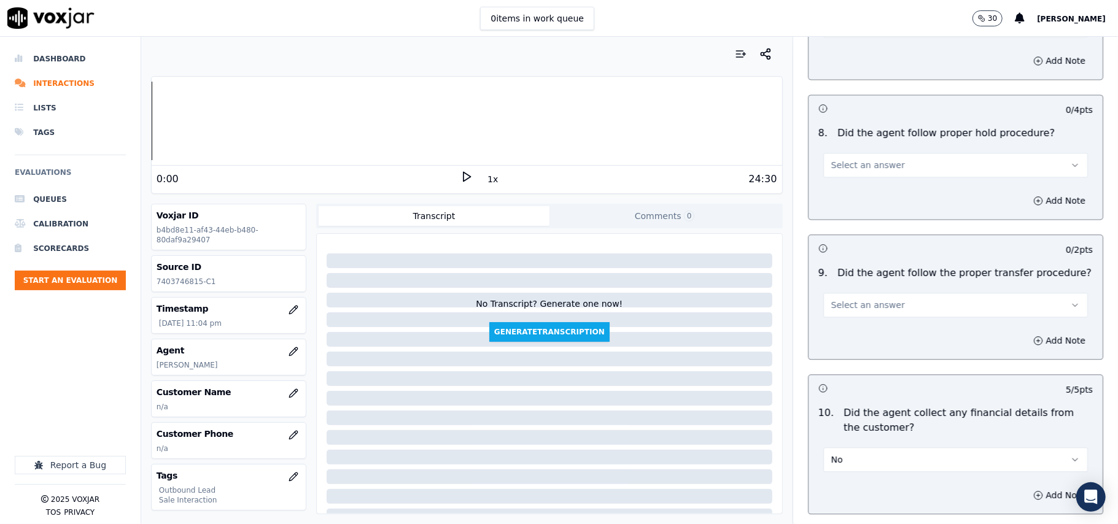
click at [862, 303] on button "Select an answer" at bounding box center [955, 305] width 265 height 25
click at [854, 327] on div "Yes" at bounding box center [929, 324] width 238 height 20
click at [883, 155] on button "Select an answer" at bounding box center [955, 165] width 265 height 25
click at [878, 177] on div "Yes" at bounding box center [929, 183] width 238 height 20
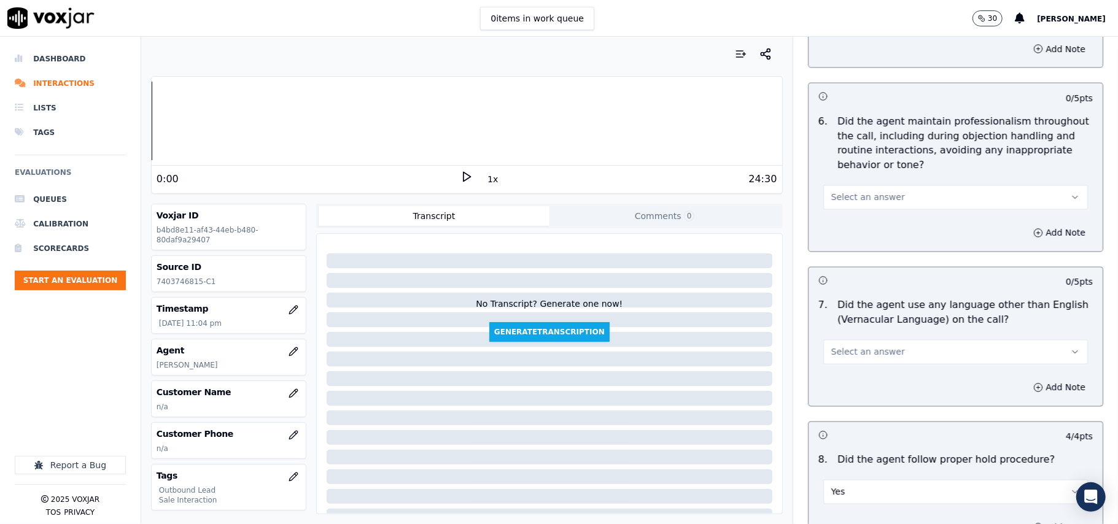
click at [870, 346] on span "Select an answer" at bounding box center [868, 352] width 74 height 12
click at [851, 405] on div "N/A" at bounding box center [929, 410] width 238 height 20
click at [848, 340] on button "N/A" at bounding box center [955, 352] width 265 height 25
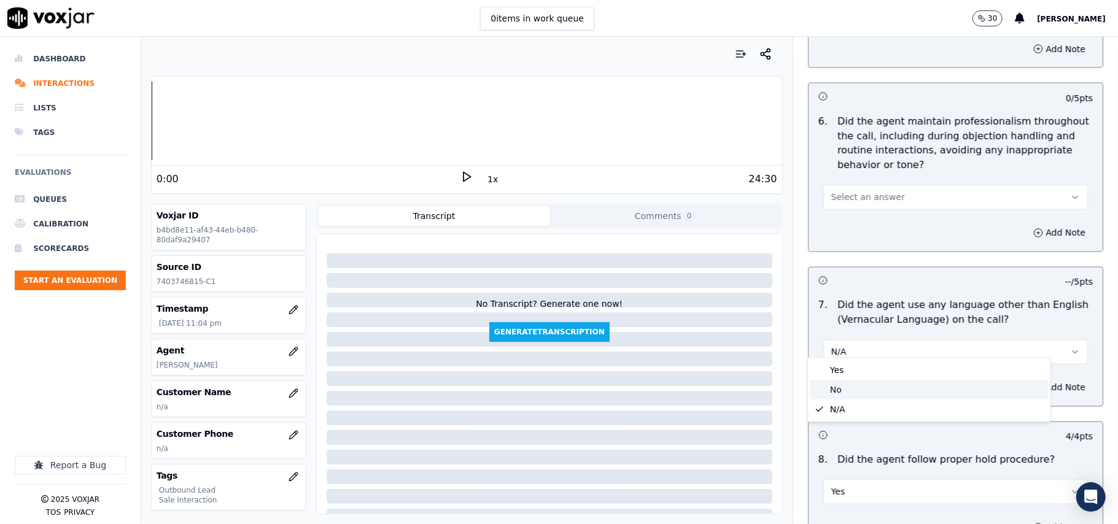
click at [847, 381] on div "No" at bounding box center [929, 390] width 238 height 20
click at [883, 195] on button "Select an answer" at bounding box center [955, 197] width 265 height 25
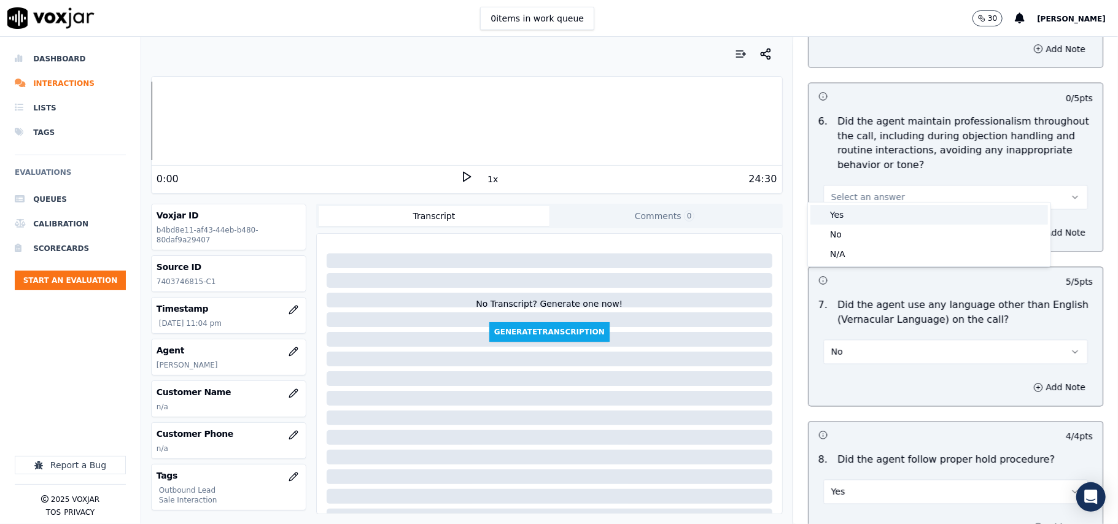
click at [875, 215] on div "Yes" at bounding box center [929, 215] width 238 height 20
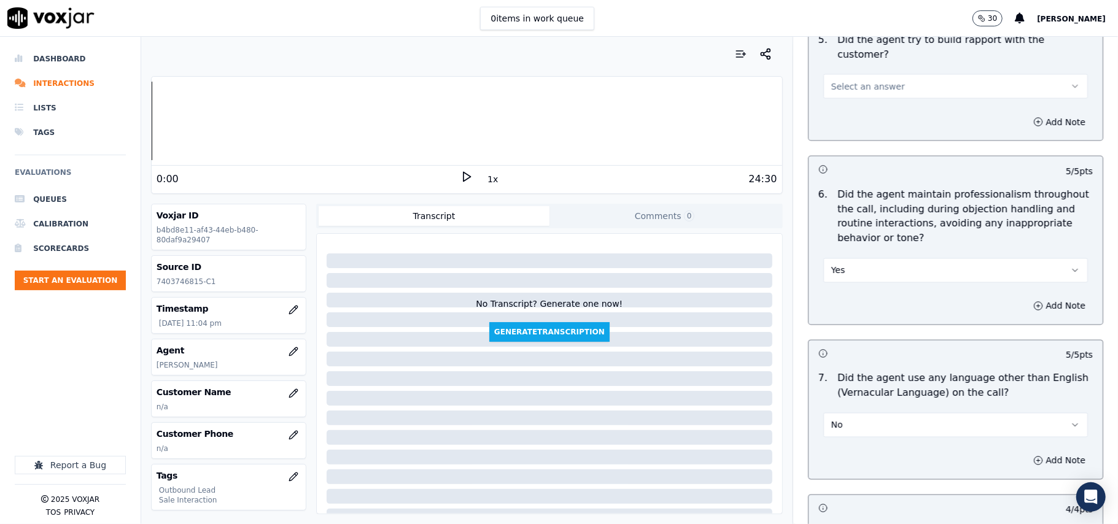
scroll to position [1408, 0]
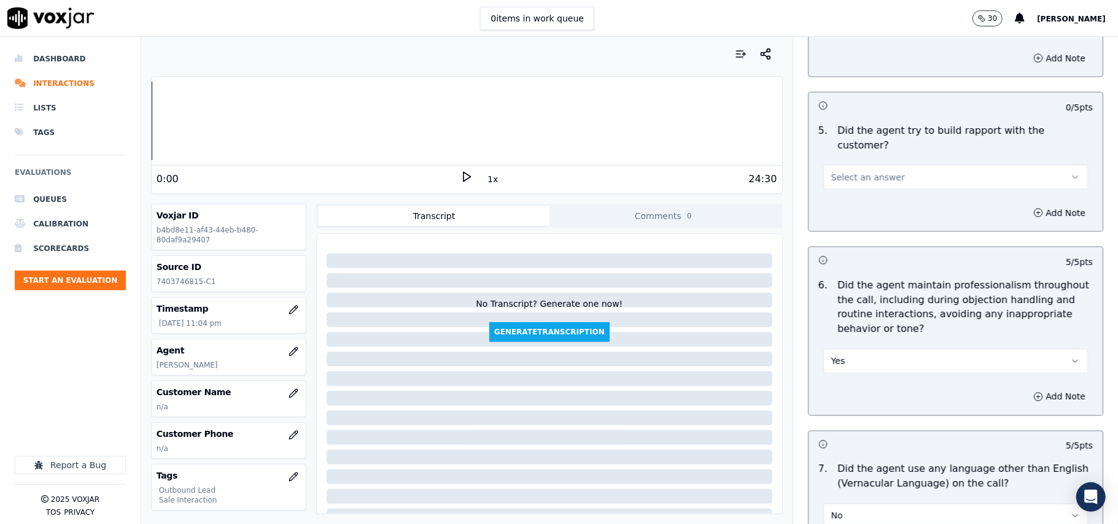
click at [888, 165] on button "Select an answer" at bounding box center [955, 177] width 265 height 25
click at [883, 185] on div "Yes" at bounding box center [929, 194] width 238 height 20
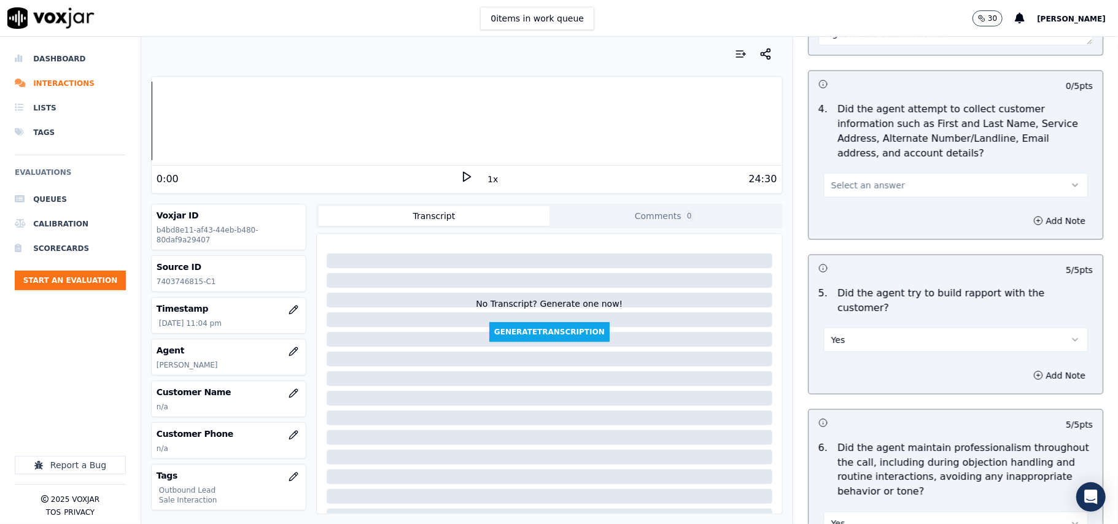
scroll to position [1245, 0]
click at [855, 178] on button "Select an answer" at bounding box center [955, 186] width 265 height 25
click at [856, 263] on div "N/A" at bounding box center [929, 257] width 238 height 20
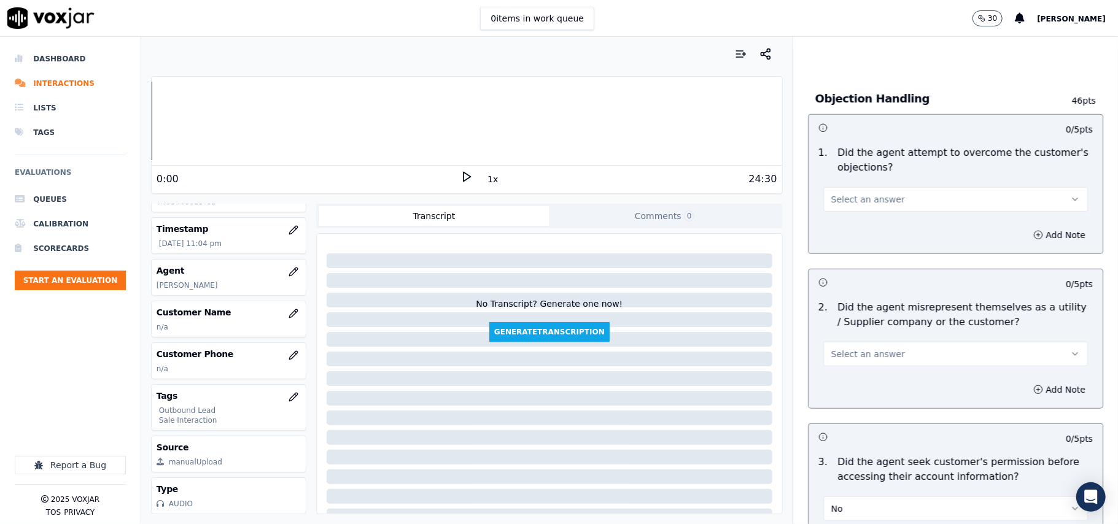
scroll to position [672, 0]
click at [839, 349] on button "Select an answer" at bounding box center [955, 355] width 265 height 25
click at [835, 406] on div "No" at bounding box center [929, 405] width 238 height 20
click at [831, 206] on span "Select an answer" at bounding box center [868, 201] width 74 height 12
click at [840, 236] on div "Yes" at bounding box center [929, 230] width 238 height 20
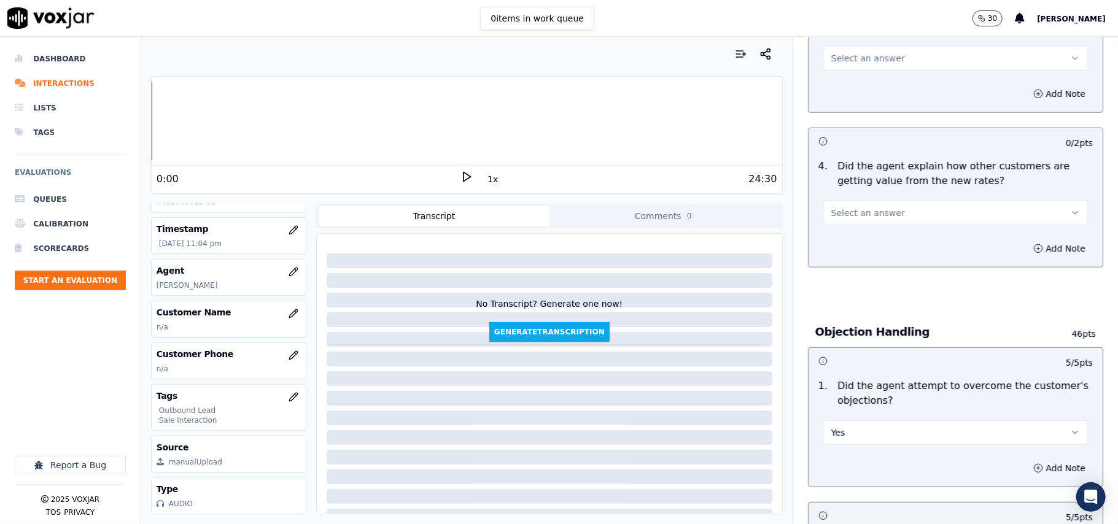
scroll to position [344, 0]
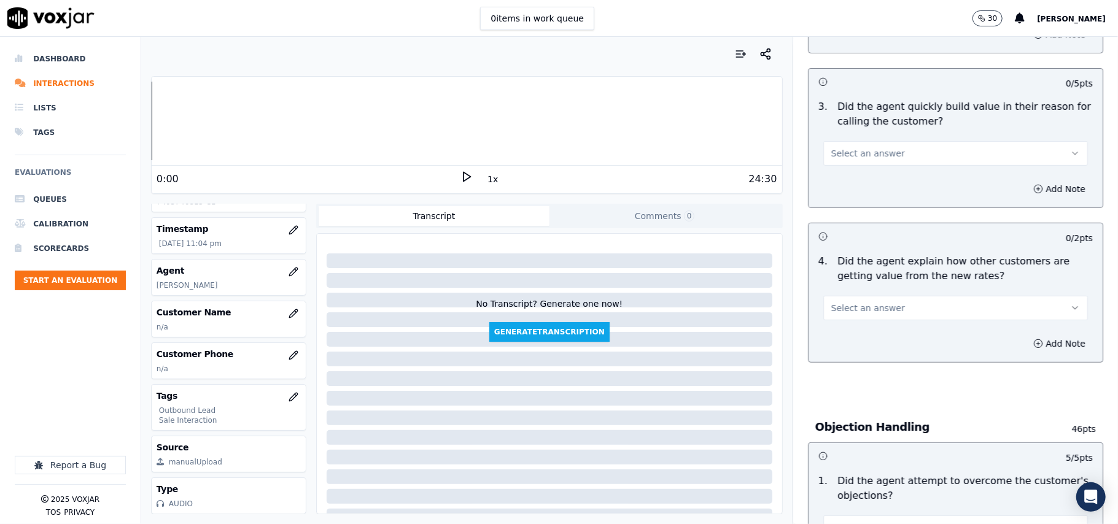
click at [848, 312] on span "Select an answer" at bounding box center [868, 308] width 74 height 12
click at [847, 334] on div "Yes" at bounding box center [929, 337] width 238 height 20
click at [840, 150] on span "Select an answer" at bounding box center [868, 153] width 74 height 12
click at [841, 195] on div "No" at bounding box center [929, 202] width 238 height 20
click at [843, 166] on button "No" at bounding box center [955, 153] width 265 height 25
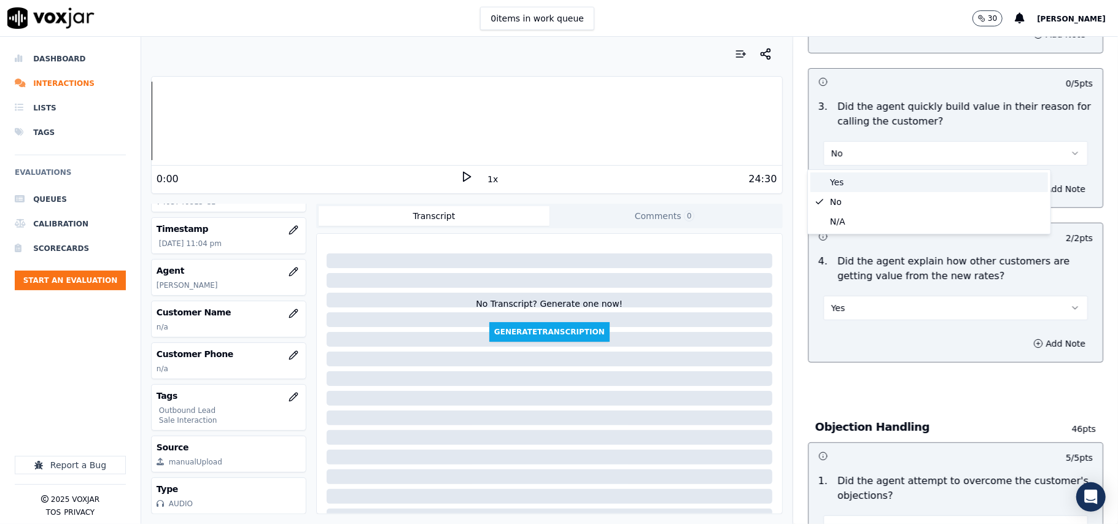
click at [846, 183] on div "Yes" at bounding box center [929, 182] width 238 height 20
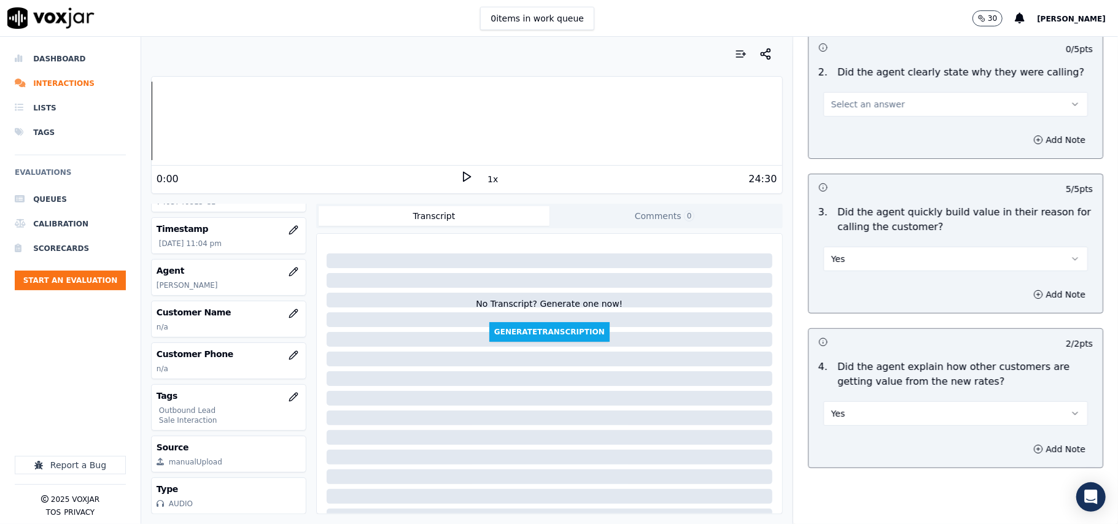
scroll to position [99, 0]
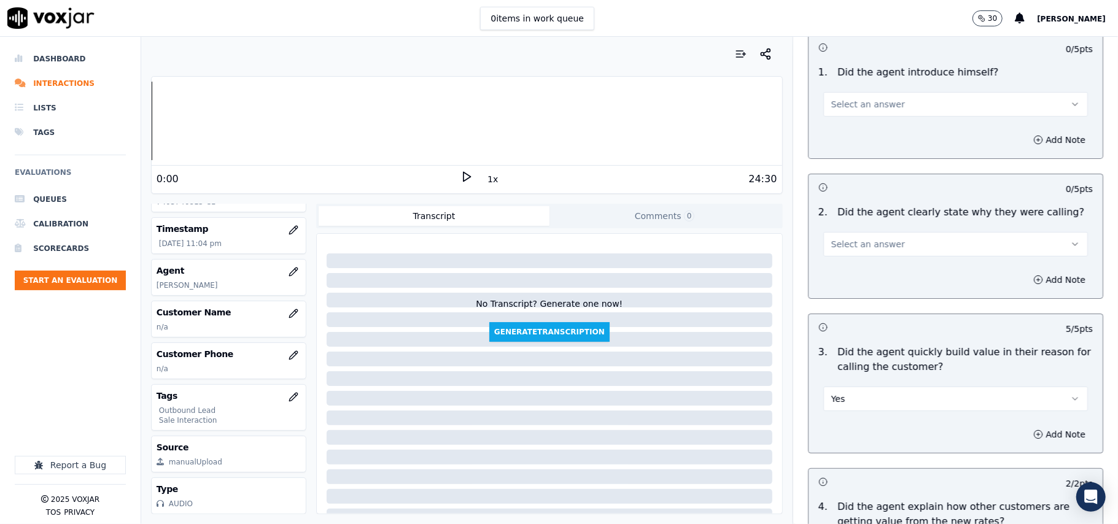
click at [872, 244] on span "Select an answer" at bounding box center [868, 244] width 74 height 12
drag, startPoint x: 855, startPoint y: 271, endPoint x: 846, endPoint y: 113, distance: 158.0
click at [855, 270] on div "Yes" at bounding box center [929, 273] width 238 height 20
click at [846, 94] on button "Select an answer" at bounding box center [955, 104] width 265 height 25
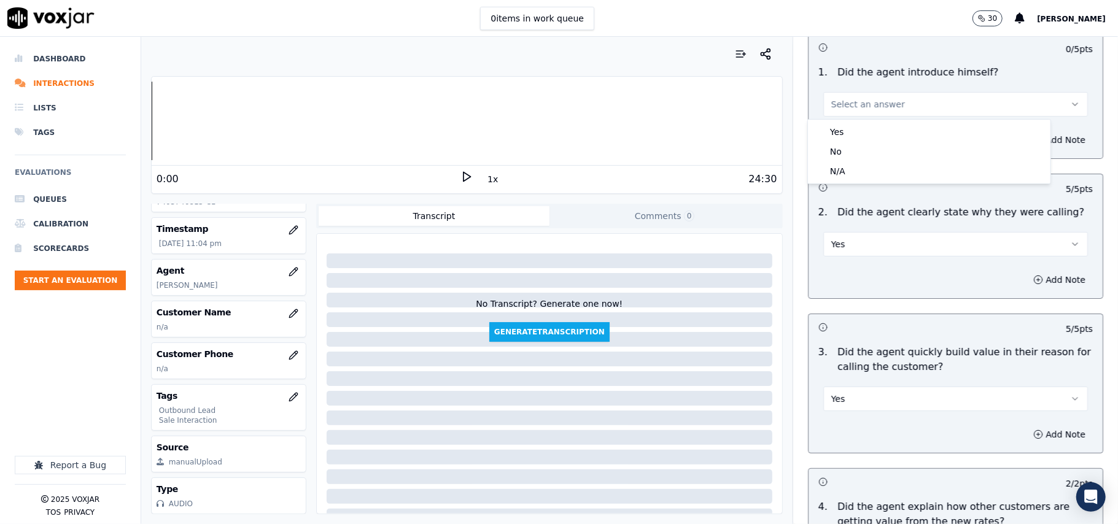
click at [840, 134] on div "Yes" at bounding box center [929, 132] width 238 height 20
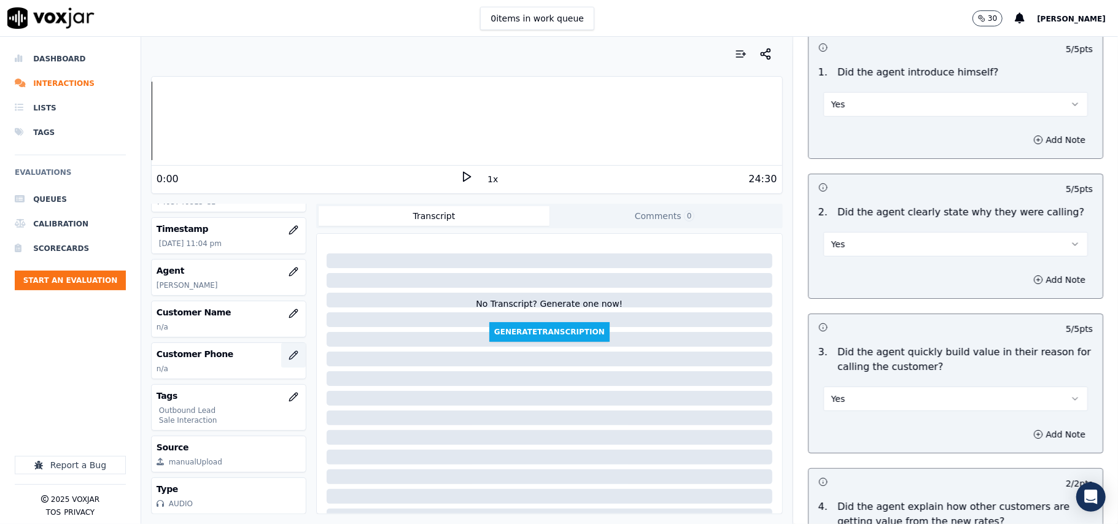
click at [289, 351] on icon "button" at bounding box center [294, 356] width 10 height 10
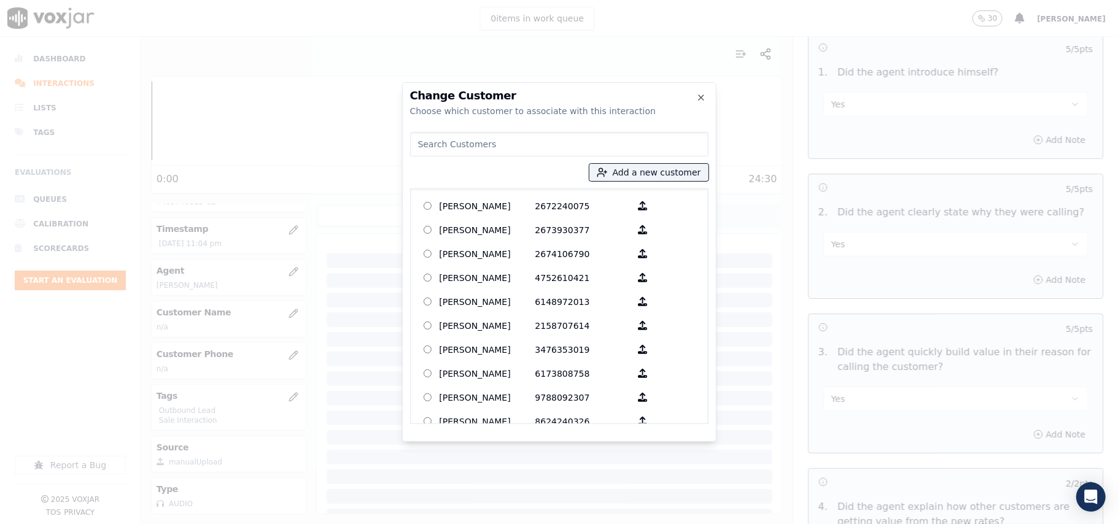
click at [275, 280] on div at bounding box center [559, 262] width 1118 height 524
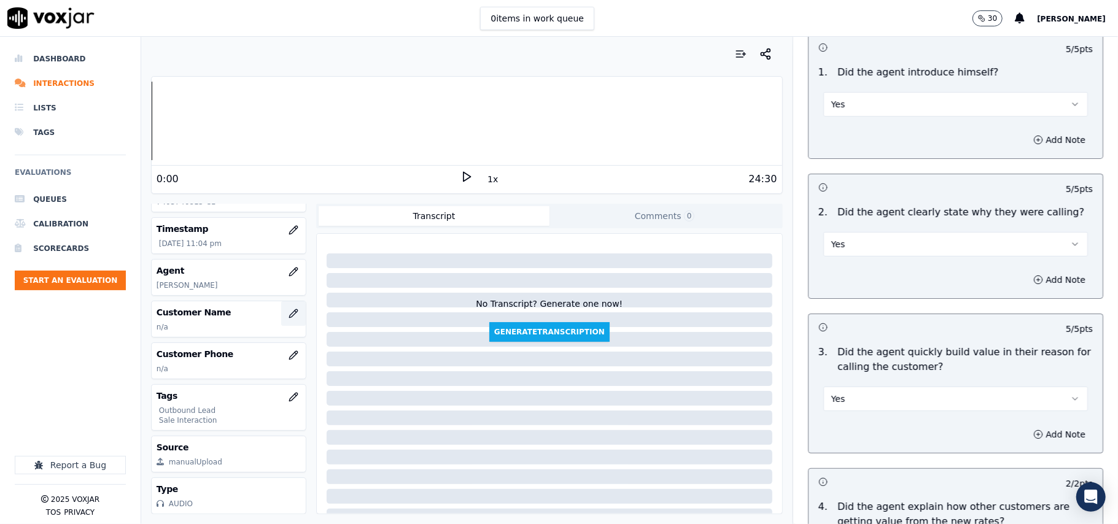
click at [281, 301] on button "button" at bounding box center [293, 313] width 25 height 25
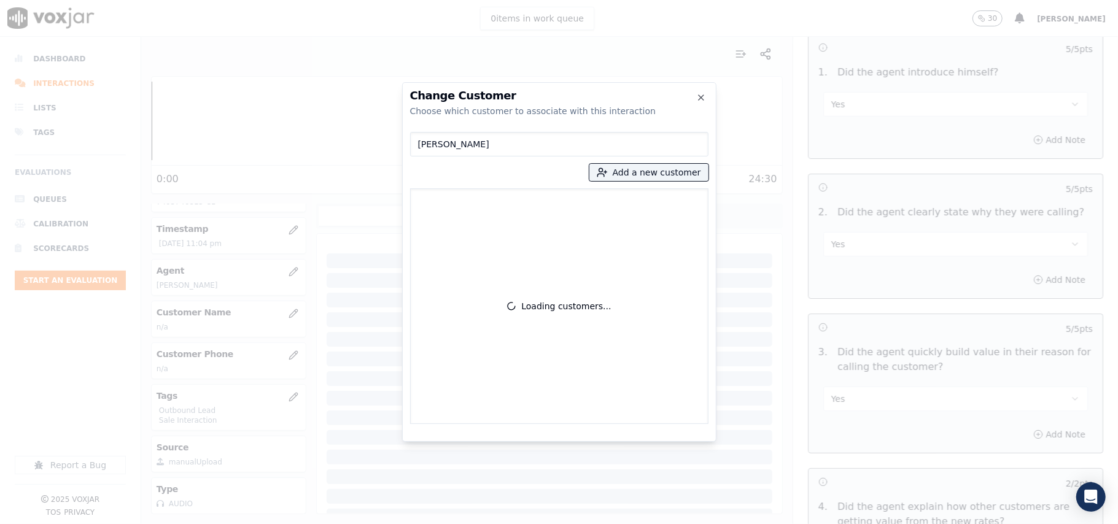
click at [419, 145] on input "[PERSON_NAME]" at bounding box center [559, 144] width 298 height 25
type input "[PERSON_NAME]"
click at [457, 210] on p "[PERSON_NAME]" at bounding box center [488, 205] width 96 height 19
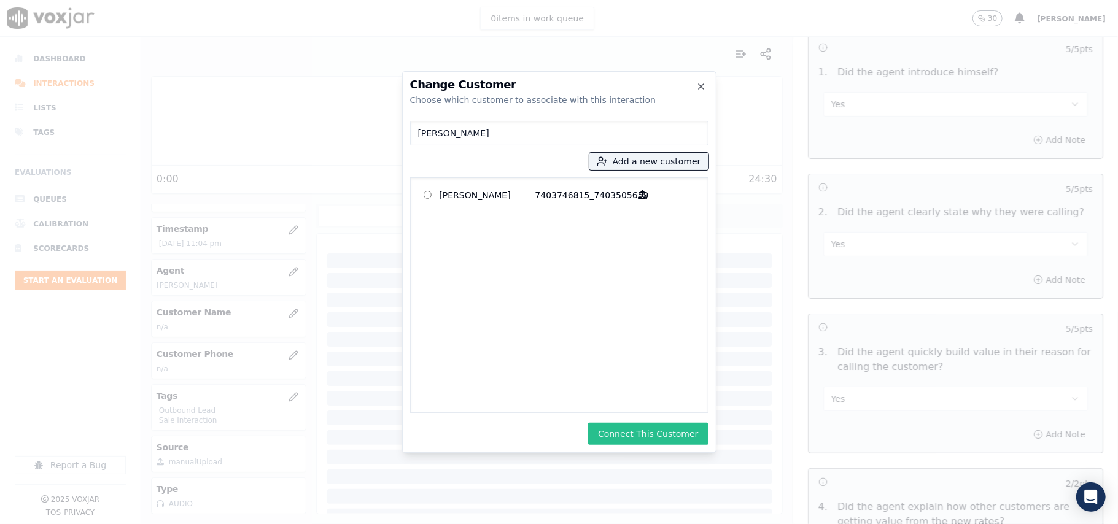
click at [646, 432] on button "Connect This Customer" at bounding box center [648, 434] width 120 height 22
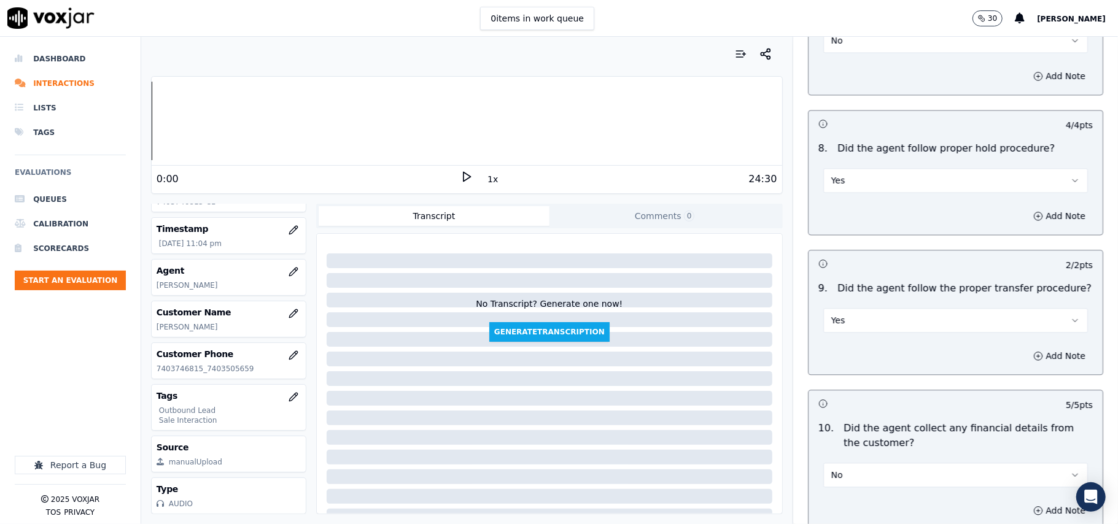
scroll to position [3127, 0]
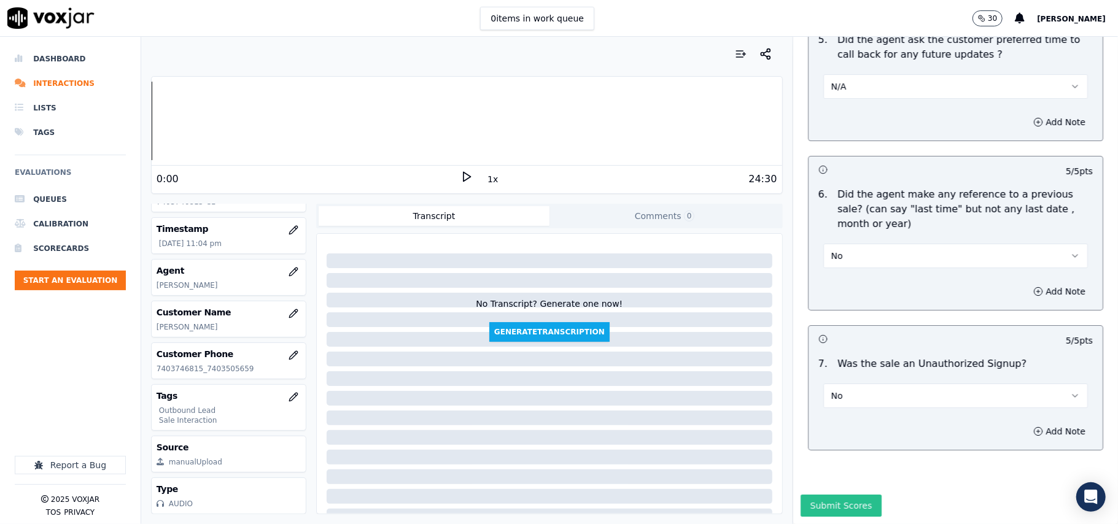
click at [828, 495] on button "Submit Scores" at bounding box center [841, 506] width 82 height 22
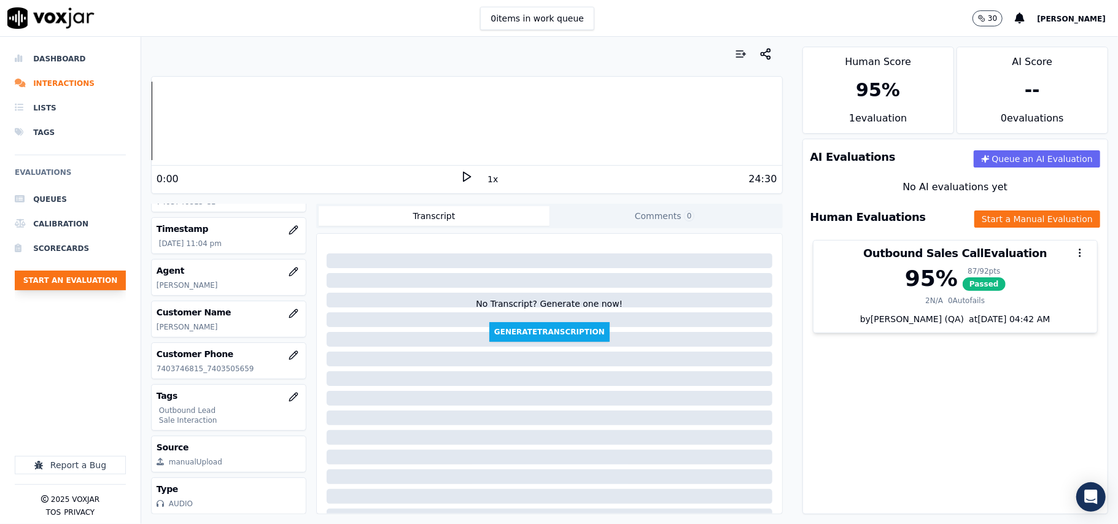
click at [55, 285] on button "Start an Evaluation" at bounding box center [70, 281] width 111 height 20
click at [85, 281] on button "Start an Evaluation" at bounding box center [70, 281] width 111 height 20
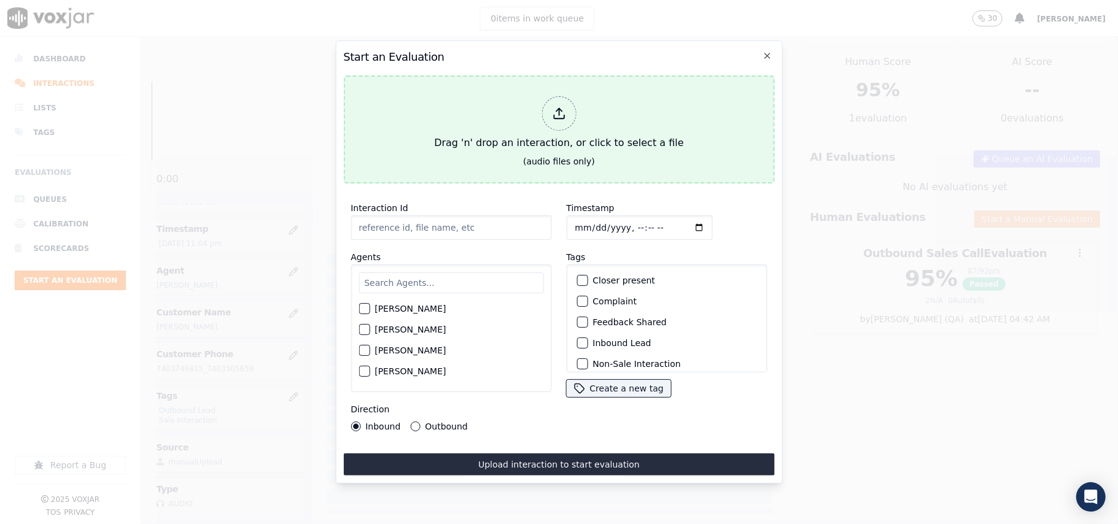
click at [489, 148] on div "Drag 'n' drop an interaction, or click to select a file" at bounding box center [558, 123] width 259 height 64
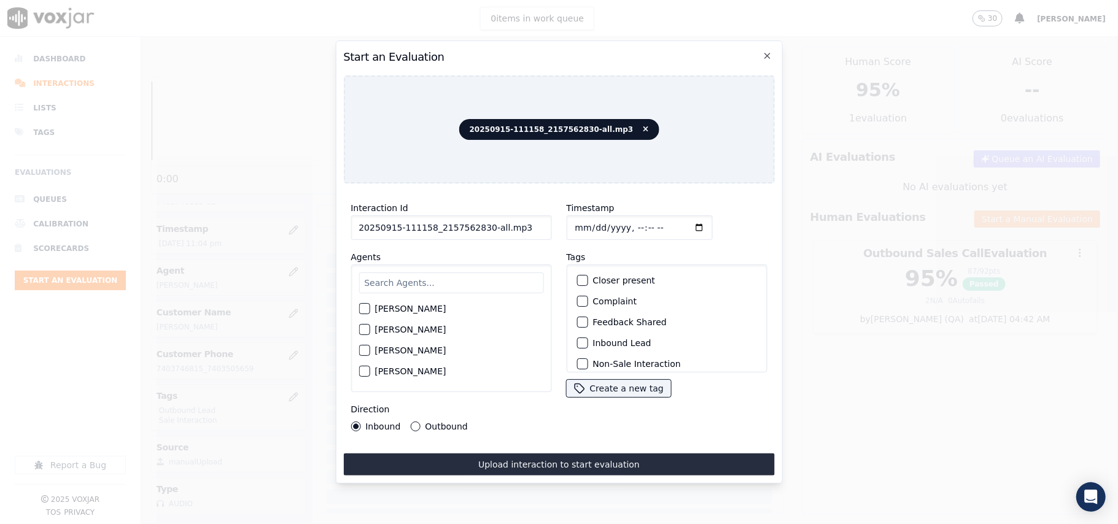
drag, startPoint x: 531, startPoint y: 219, endPoint x: 480, endPoint y: 217, distance: 51.0
click at [480, 217] on input "20250915-111158_2157562830-all.mp3" at bounding box center [451, 227] width 201 height 25
type input "20250915-111158_2157562830-C1"
click at [590, 224] on input "Timestamp" at bounding box center [639, 227] width 146 height 25
type input "[DATE]T23:14"
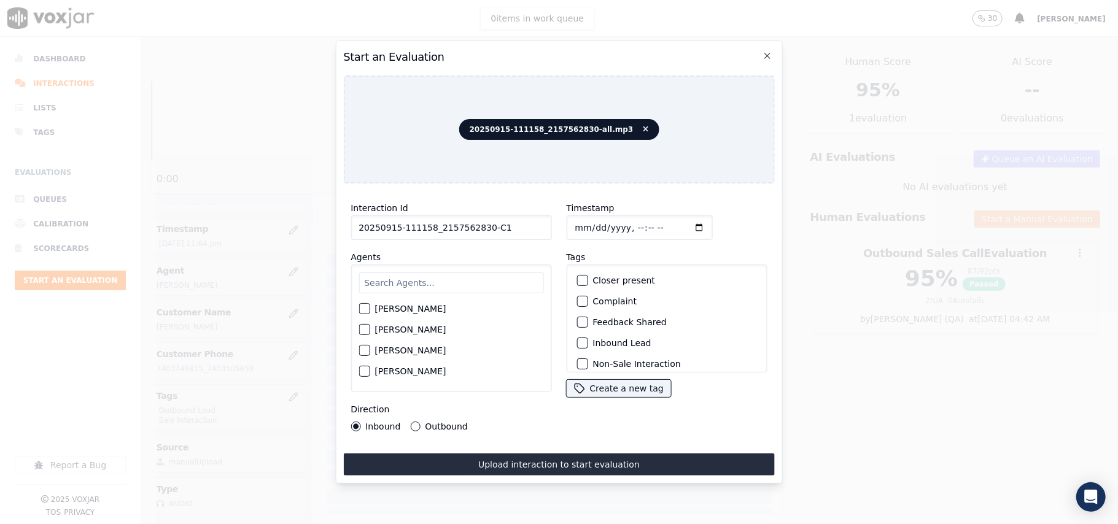
click at [395, 273] on input "text" at bounding box center [450, 283] width 185 height 21
type input "[PERSON_NAME]"
click at [376, 308] on label "[PERSON_NAME]" at bounding box center [409, 312] width 71 height 9
click at [370, 307] on button "[PERSON_NAME]" at bounding box center [363, 312] width 11 height 11
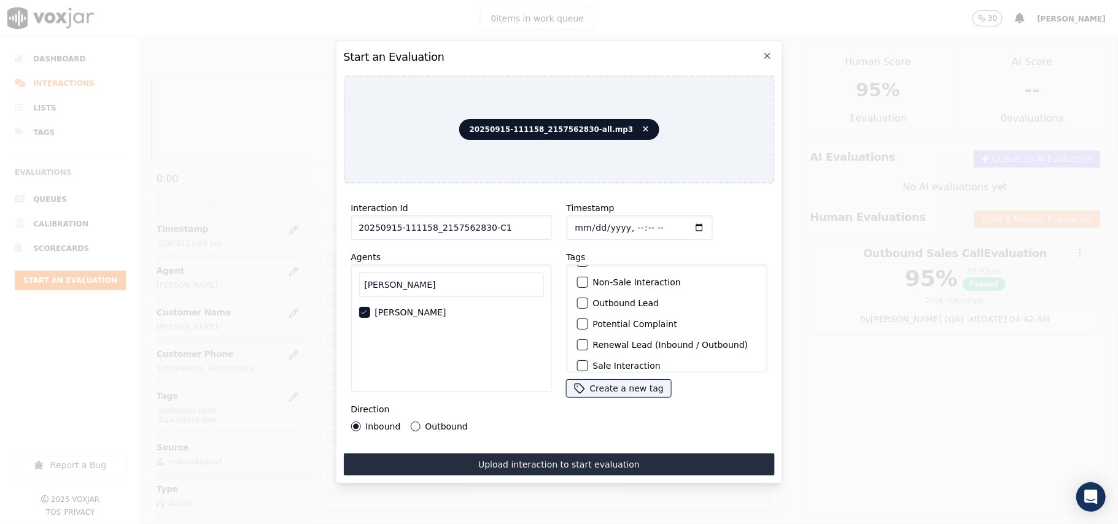
scroll to position [0, 0]
click at [577, 340] on div "button" at bounding box center [581, 343] width 9 height 9
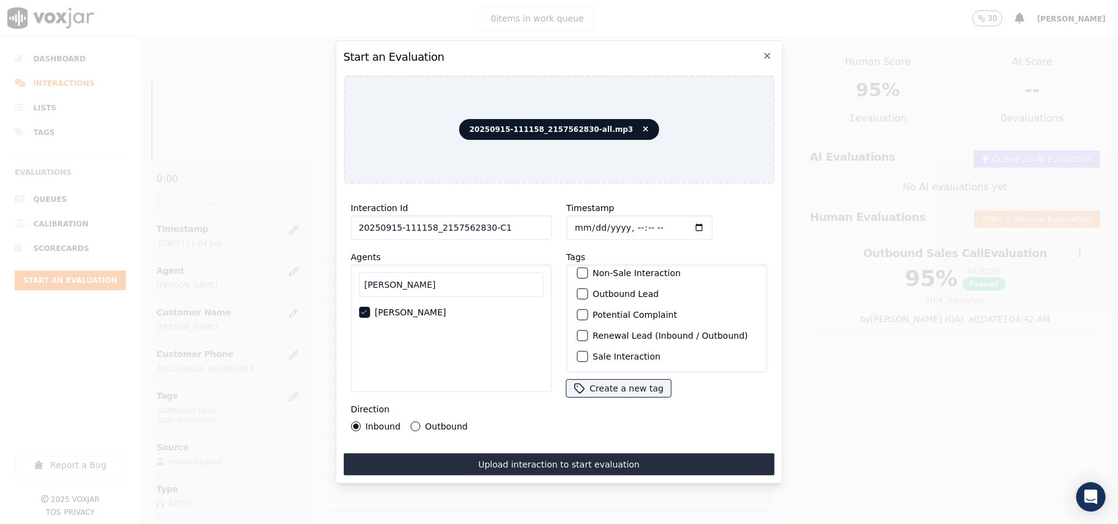
scroll to position [107, 0]
click at [582, 351] on button "Sale Interaction" at bounding box center [581, 356] width 11 height 11
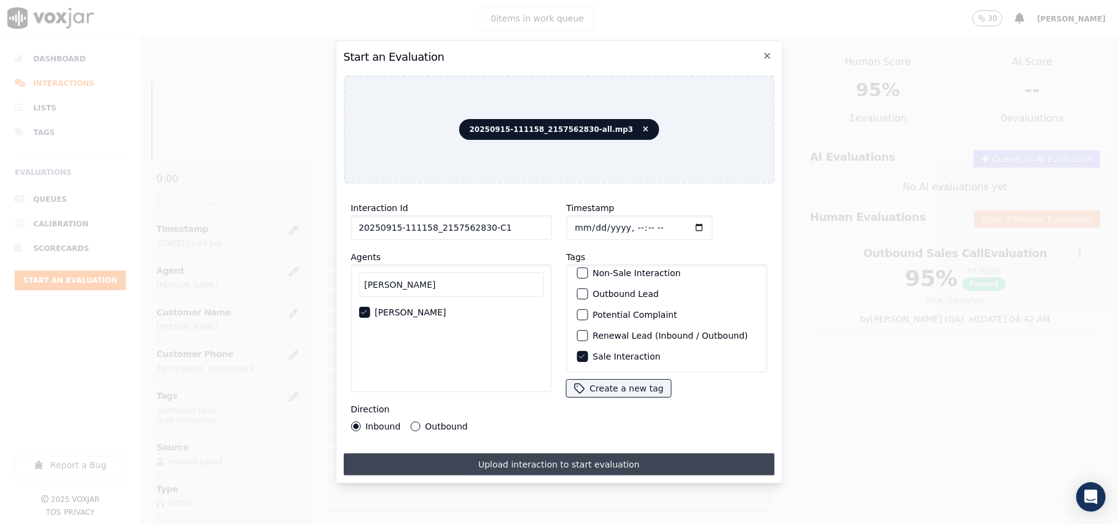
click at [414, 459] on button "Upload interaction to start evaluation" at bounding box center [558, 465] width 431 height 22
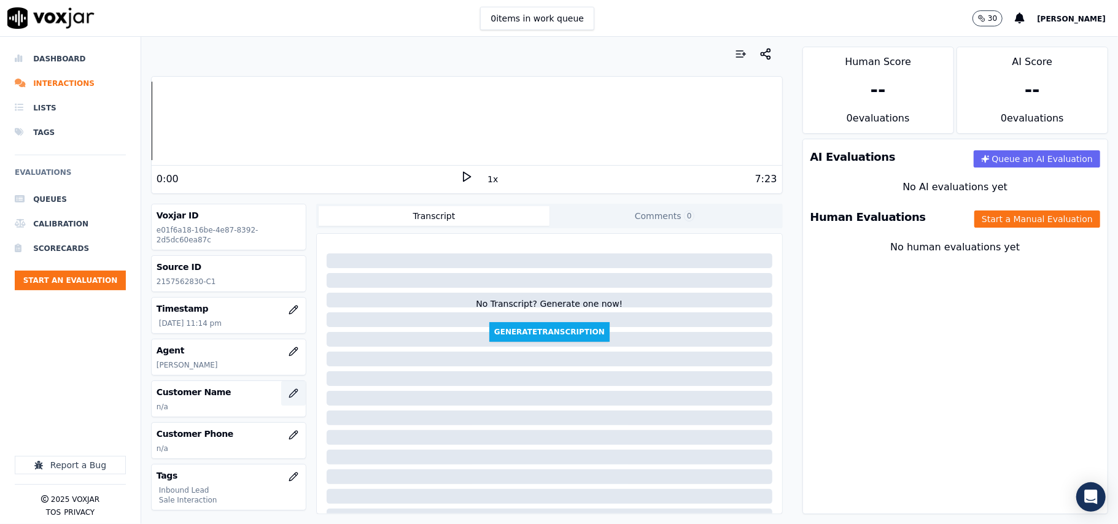
click at [289, 395] on icon "button" at bounding box center [294, 394] width 10 height 10
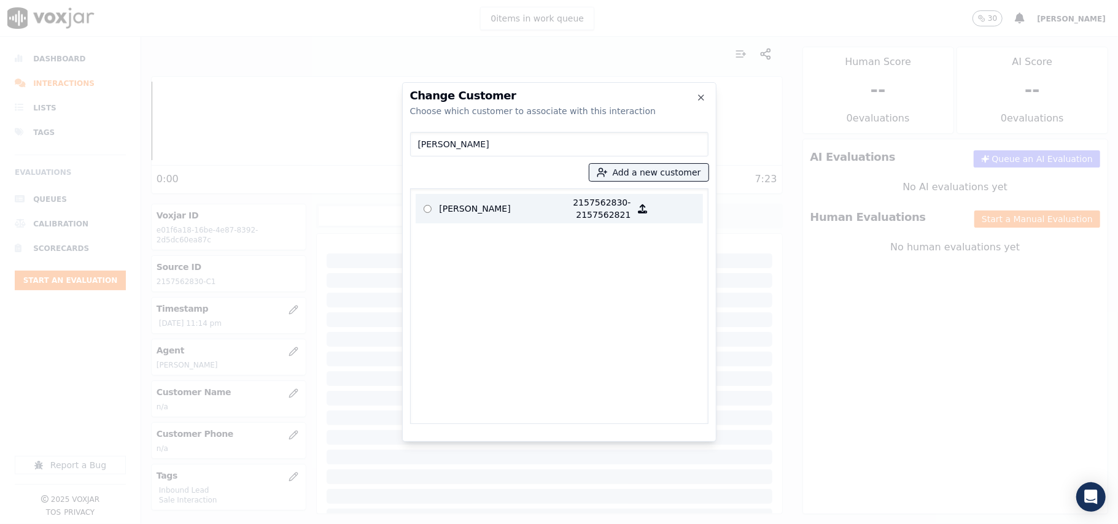
type input "[PERSON_NAME]"
click at [464, 200] on p "[PERSON_NAME]" at bounding box center [488, 208] width 96 height 25
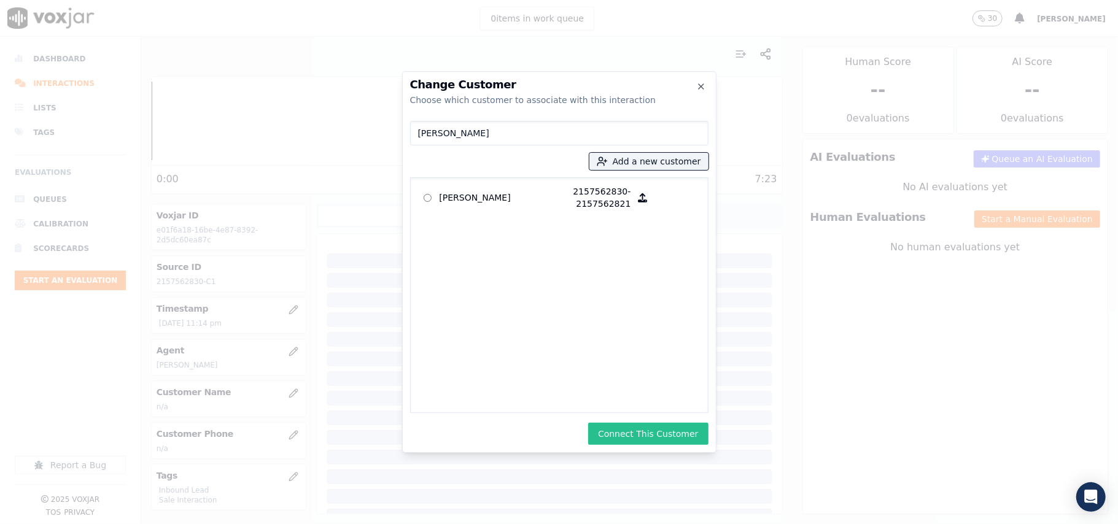
click at [657, 437] on button "Connect This Customer" at bounding box center [648, 434] width 120 height 22
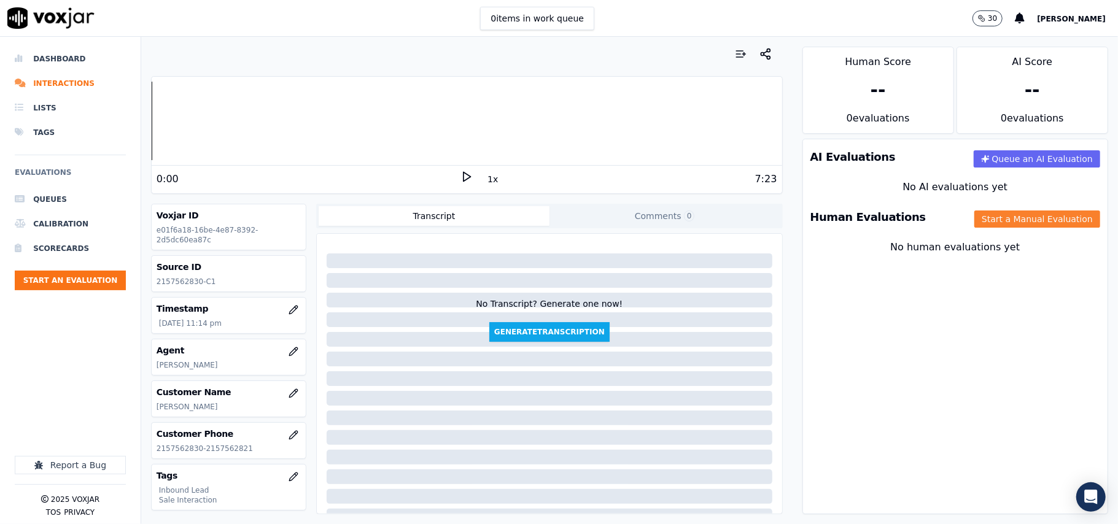
click at [974, 222] on button "Start a Manual Evaluation" at bounding box center [1037, 219] width 126 height 17
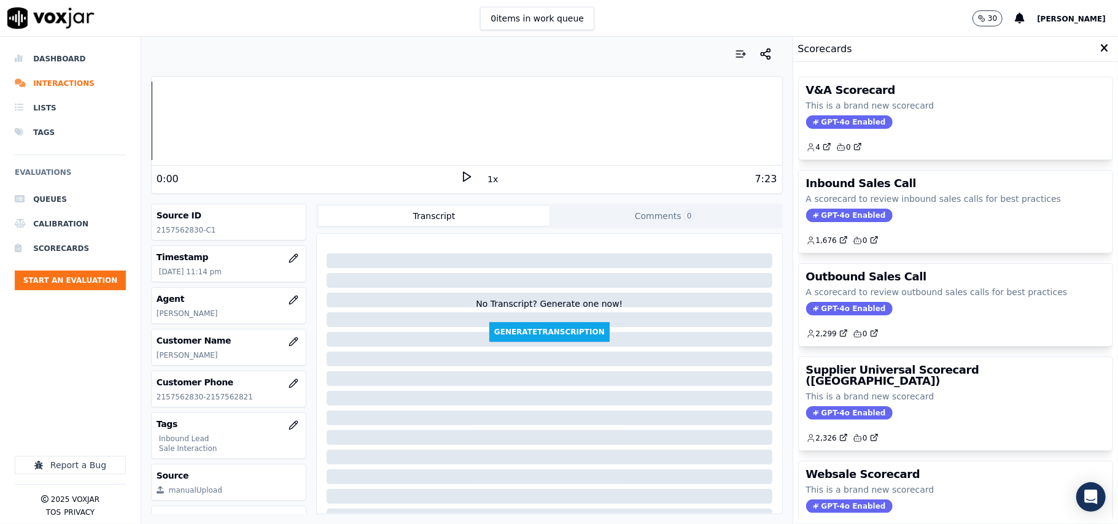
scroll to position [120, 0]
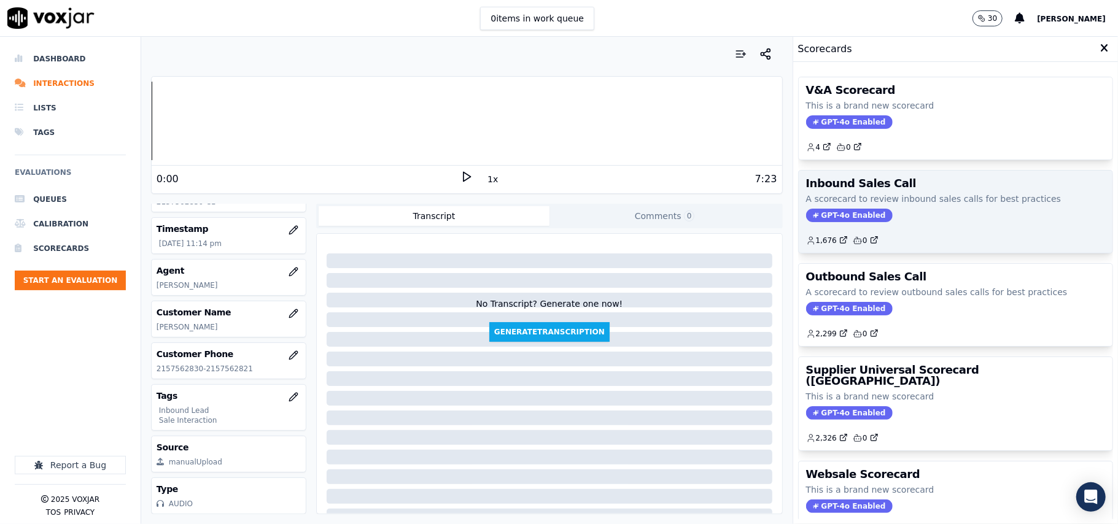
click at [847, 219] on span "GPT-4o Enabled" at bounding box center [849, 216] width 87 height 14
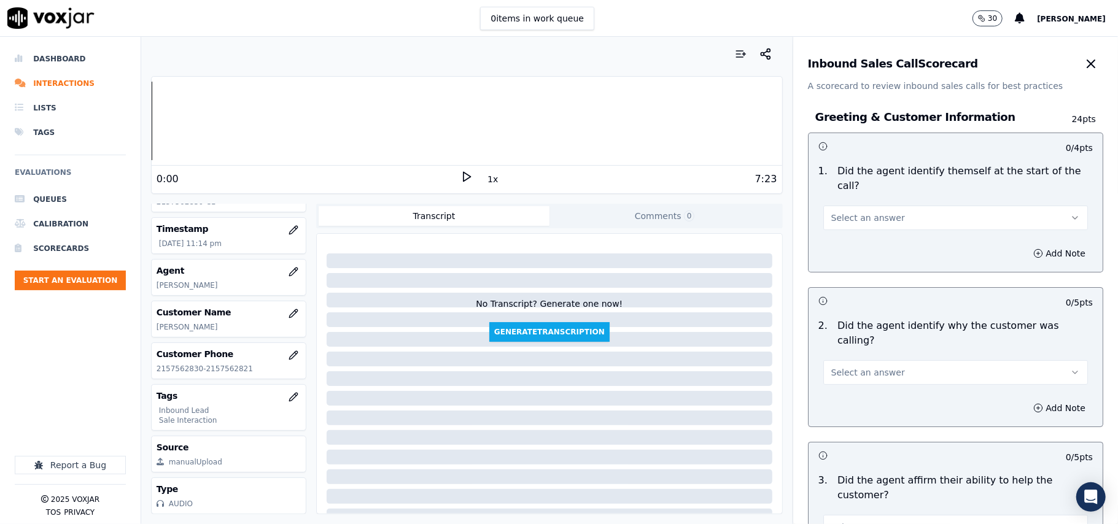
click at [867, 212] on span "Select an answer" at bounding box center [868, 218] width 74 height 12
click at [836, 232] on div "Yes" at bounding box center [929, 232] width 238 height 20
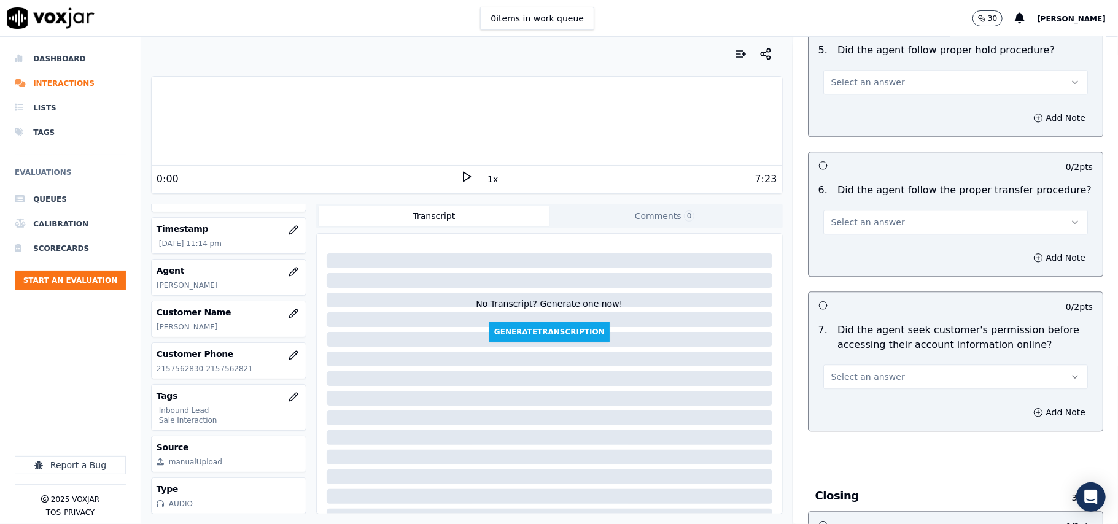
click at [926, 365] on button "Select an answer" at bounding box center [955, 377] width 265 height 25
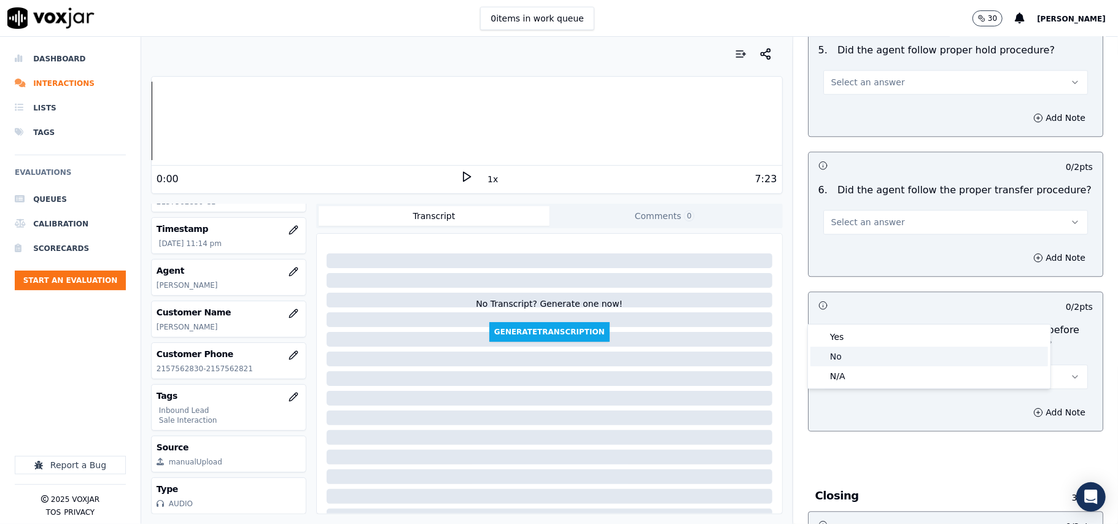
click at [846, 354] on div "No" at bounding box center [929, 357] width 238 height 20
click at [1026, 404] on button "Add Note" at bounding box center [1059, 412] width 67 height 17
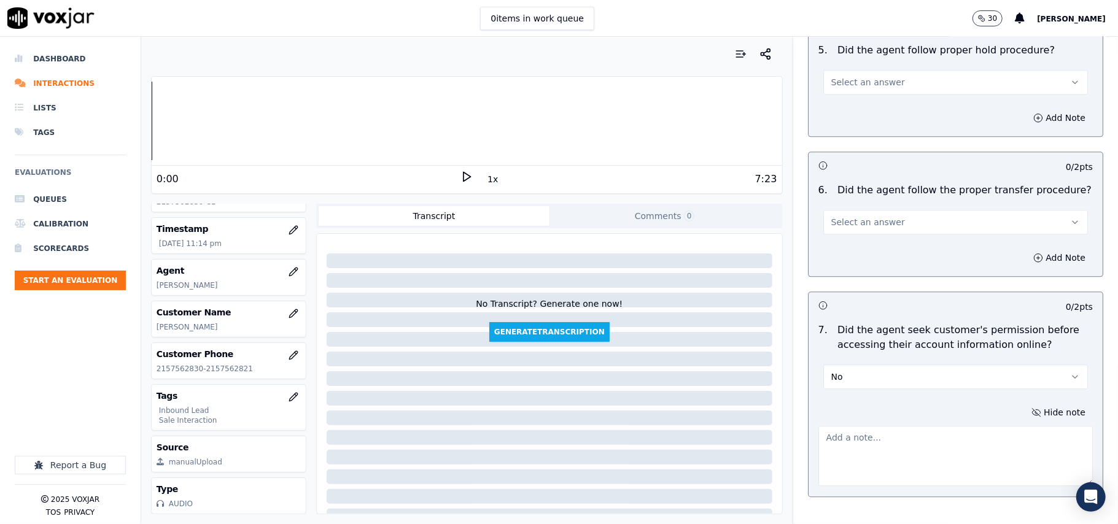
click at [877, 426] on textarea at bounding box center [955, 456] width 274 height 60
paste textarea "@06:11- The agent accessed the customer’s account without taking prior permissi…"
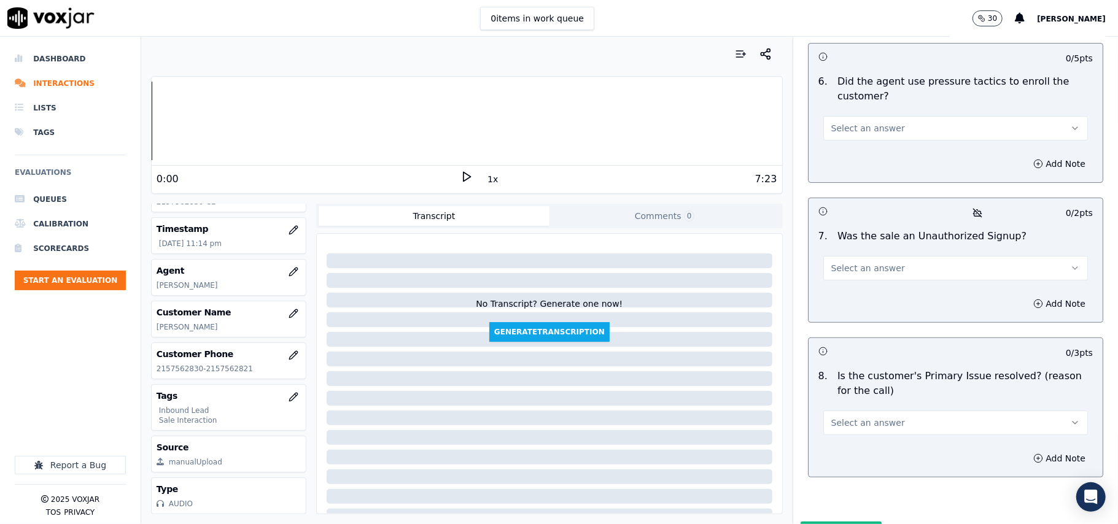
type textarea "@06:11- The agent accessed the customer’s account without taking prior permissi…"
click at [927, 411] on button "Select an answer" at bounding box center [955, 423] width 265 height 25
click at [858, 381] on div "Yes" at bounding box center [929, 387] width 238 height 20
click at [885, 256] on button "Select an answer" at bounding box center [955, 268] width 265 height 25
click at [859, 246] on div "No" at bounding box center [929, 251] width 238 height 20
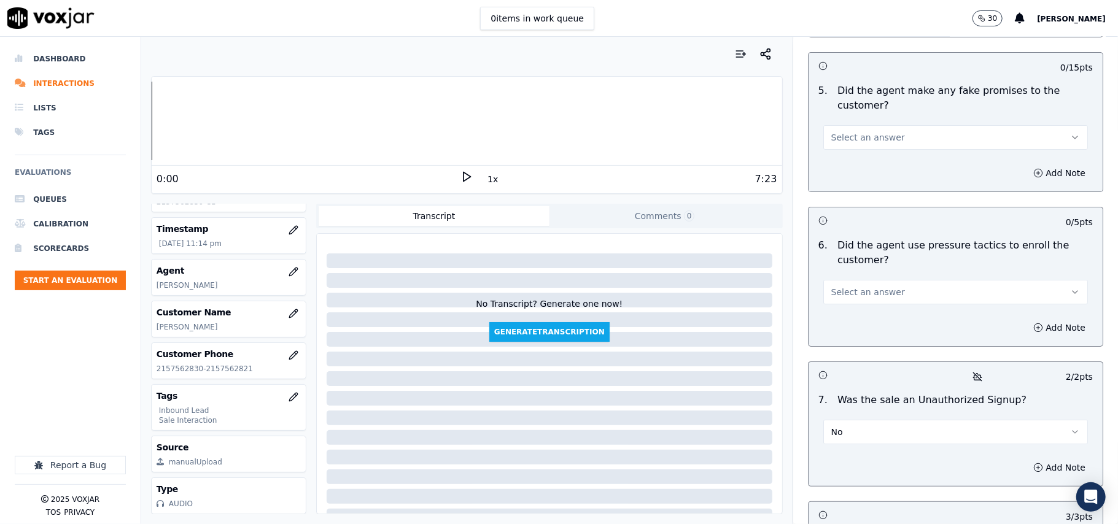
scroll to position [3256, 0]
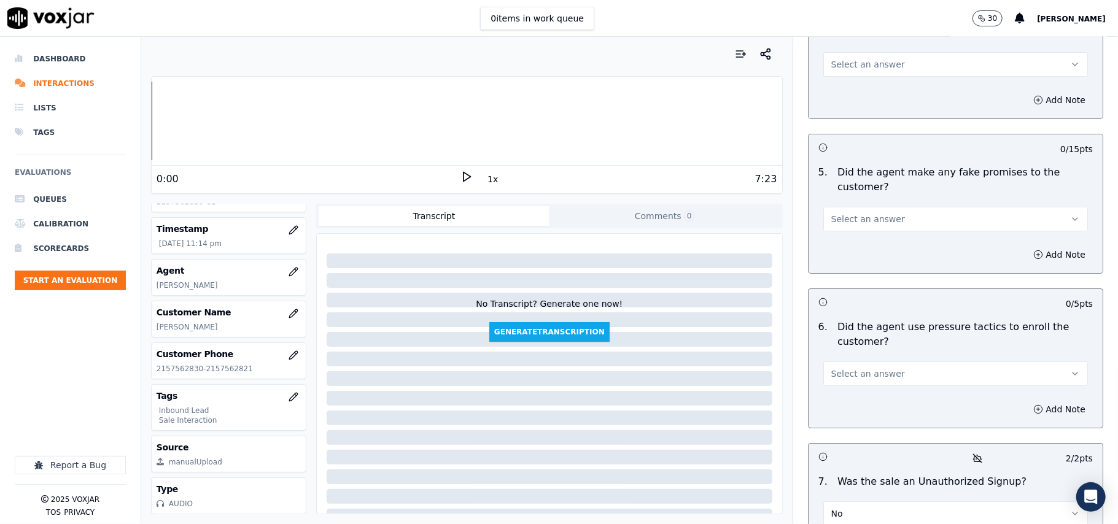
click at [867, 368] on span "Select an answer" at bounding box center [868, 374] width 74 height 12
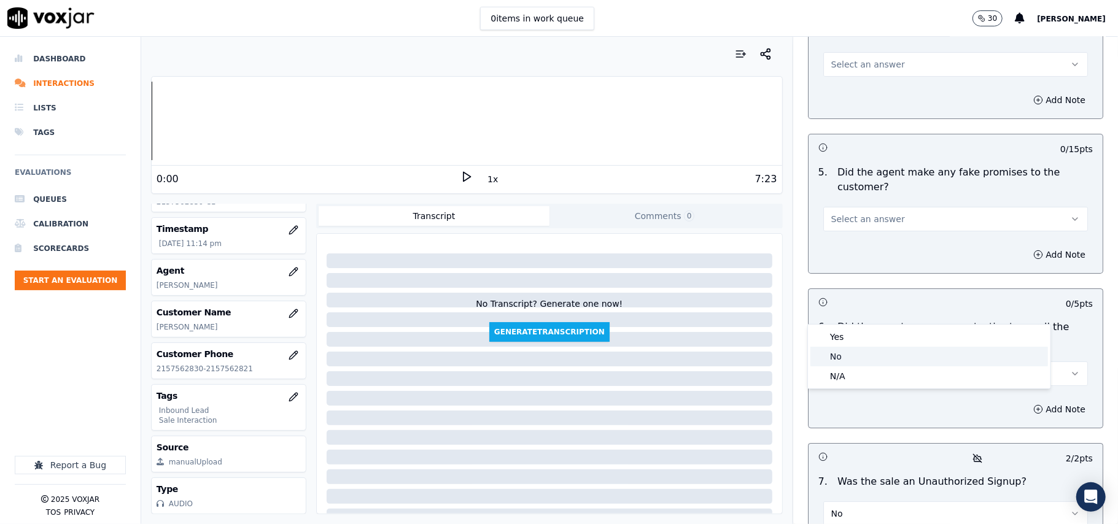
click at [856, 351] on div "No" at bounding box center [929, 357] width 238 height 20
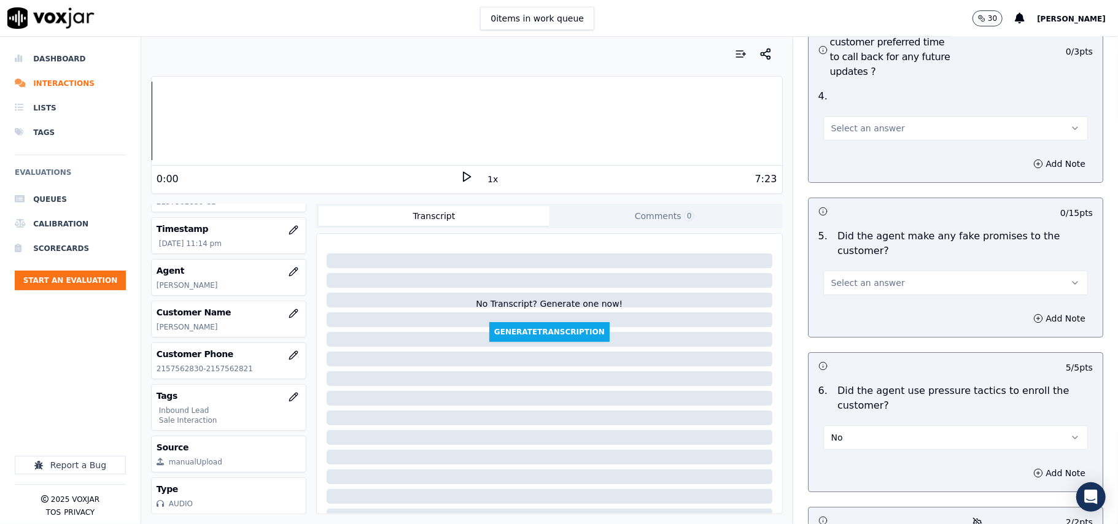
scroll to position [3092, 0]
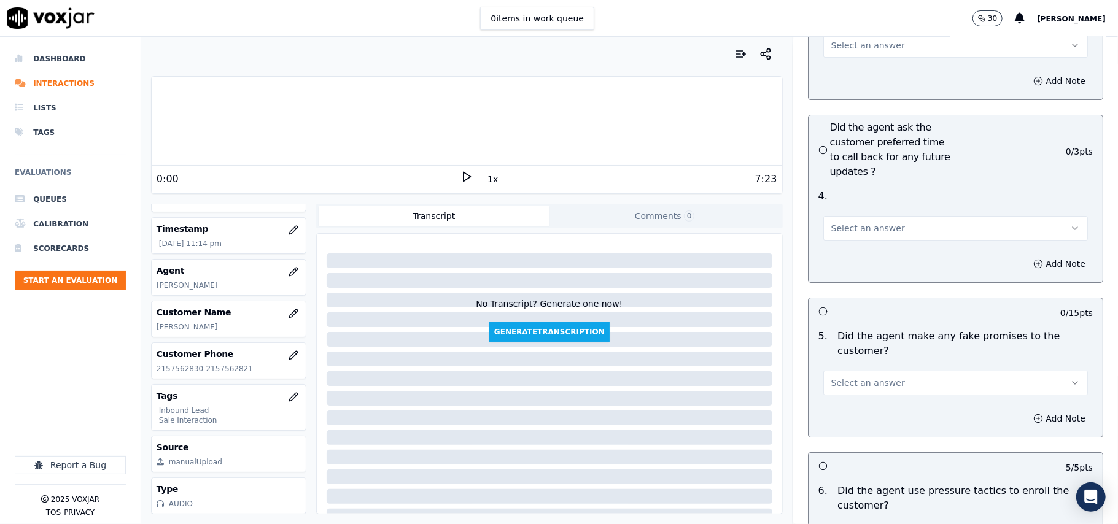
click at [874, 377] on span "Select an answer" at bounding box center [868, 383] width 74 height 12
click at [856, 355] on div "No" at bounding box center [929, 365] width 238 height 20
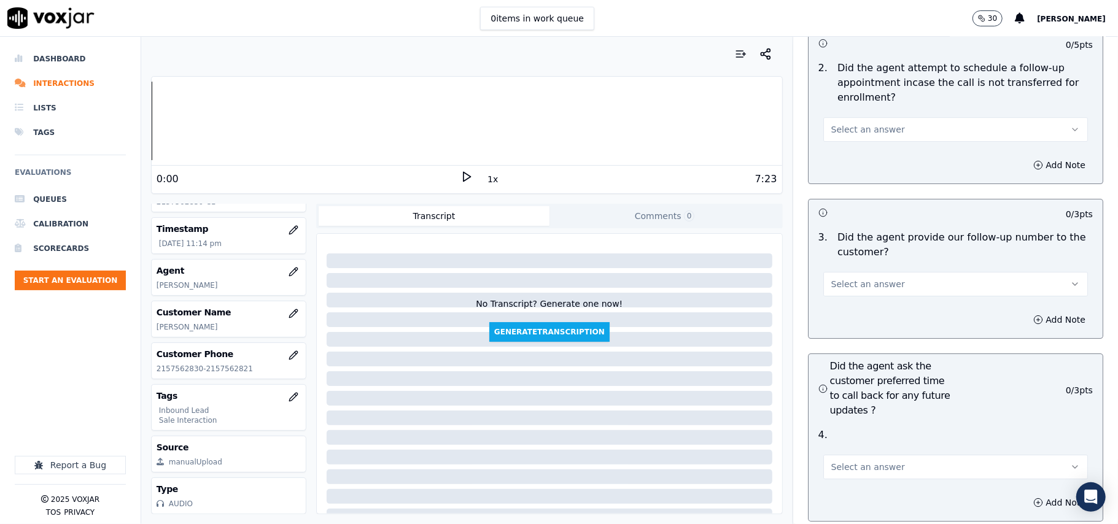
scroll to position [2846, 0]
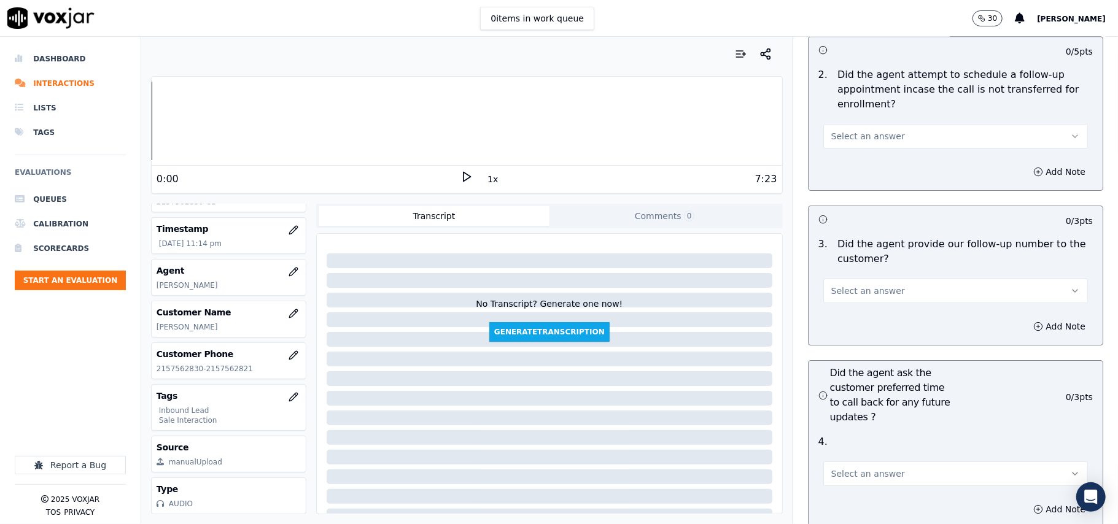
click at [853, 468] on span "Select an answer" at bounding box center [868, 474] width 74 height 12
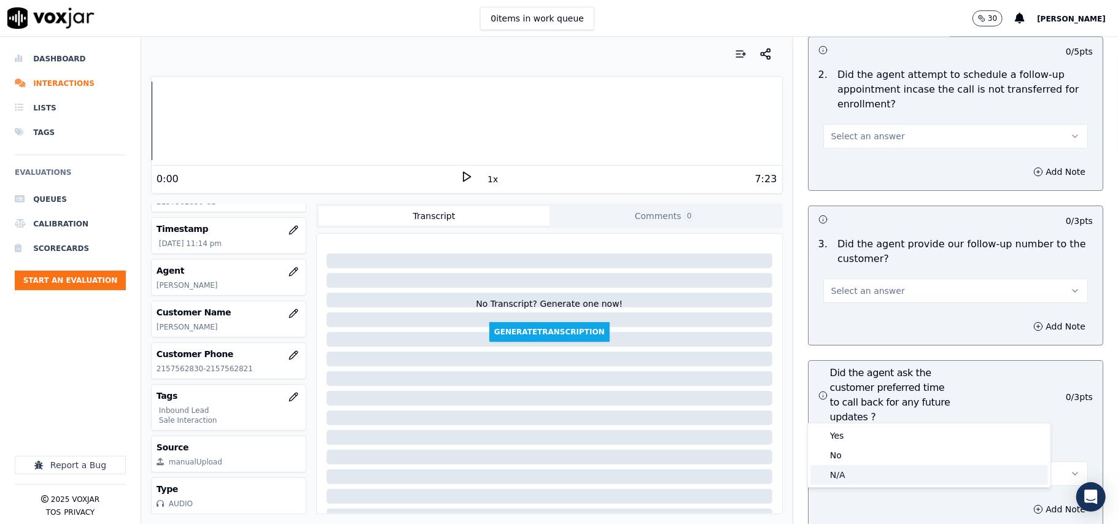
click at [852, 478] on div "N/A" at bounding box center [929, 475] width 238 height 20
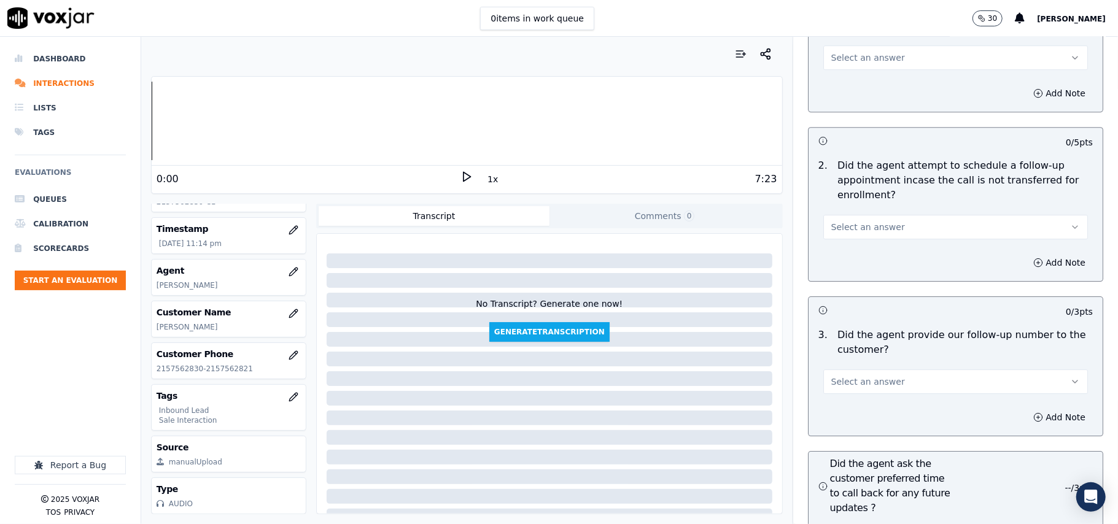
scroll to position [2683, 0]
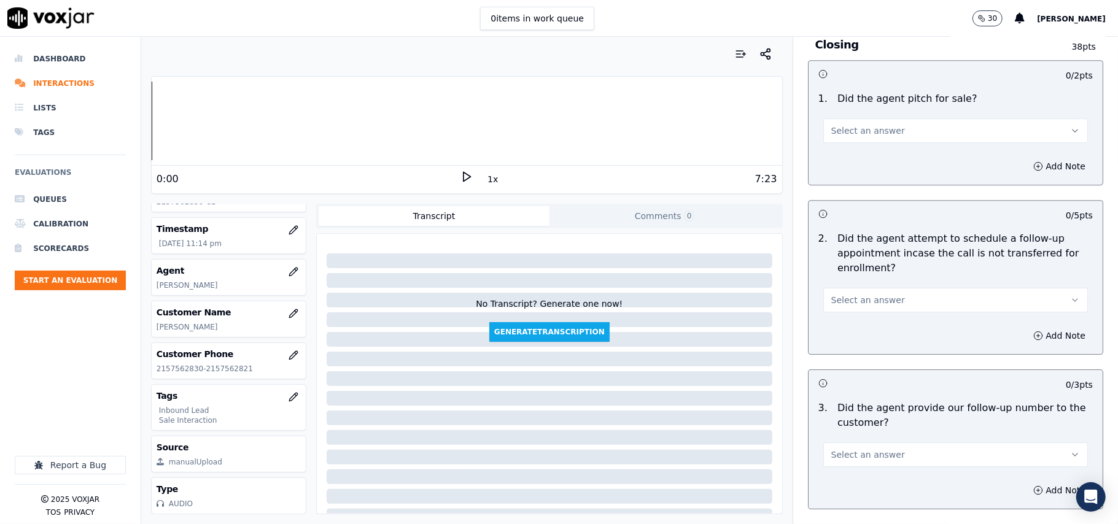
click at [858, 449] on span "Select an answer" at bounding box center [868, 455] width 74 height 12
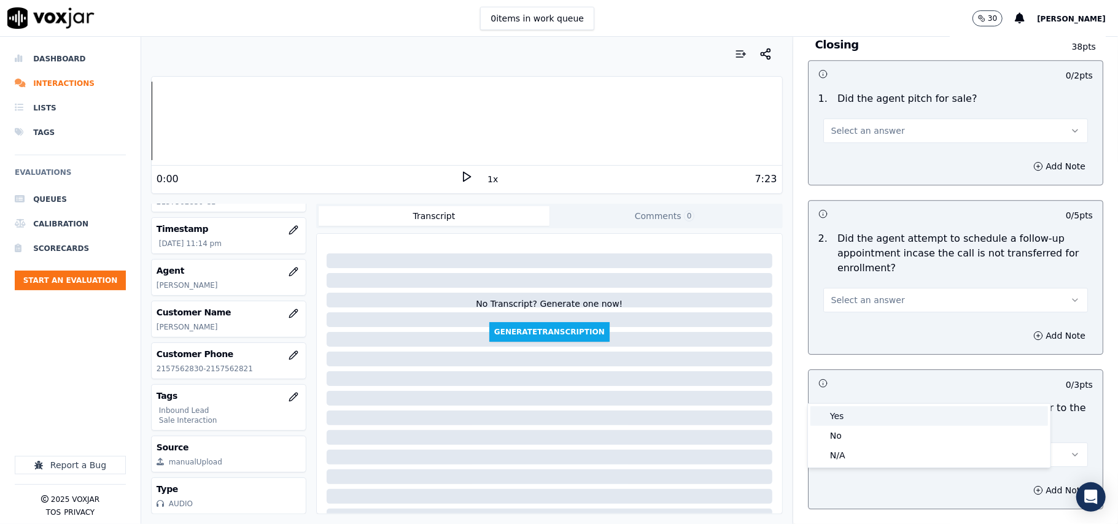
click at [857, 419] on div "Yes" at bounding box center [929, 416] width 238 height 20
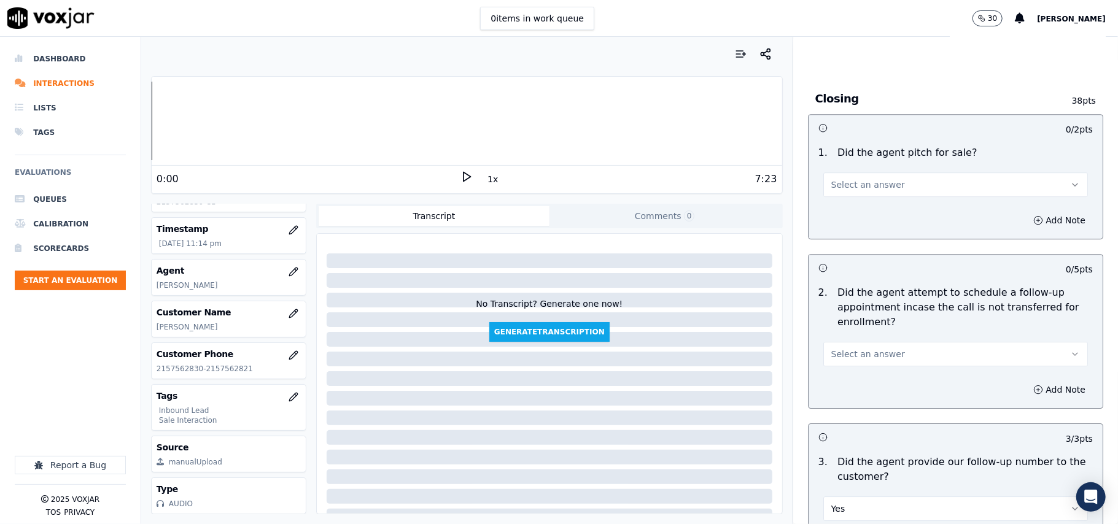
scroll to position [2519, 0]
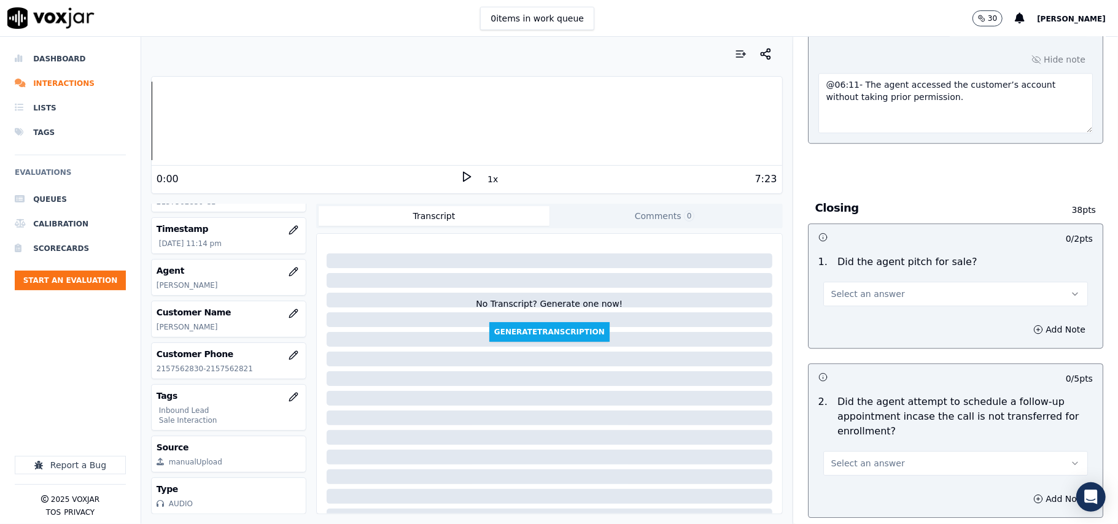
click at [854, 457] on span "Select an answer" at bounding box center [868, 463] width 74 height 12
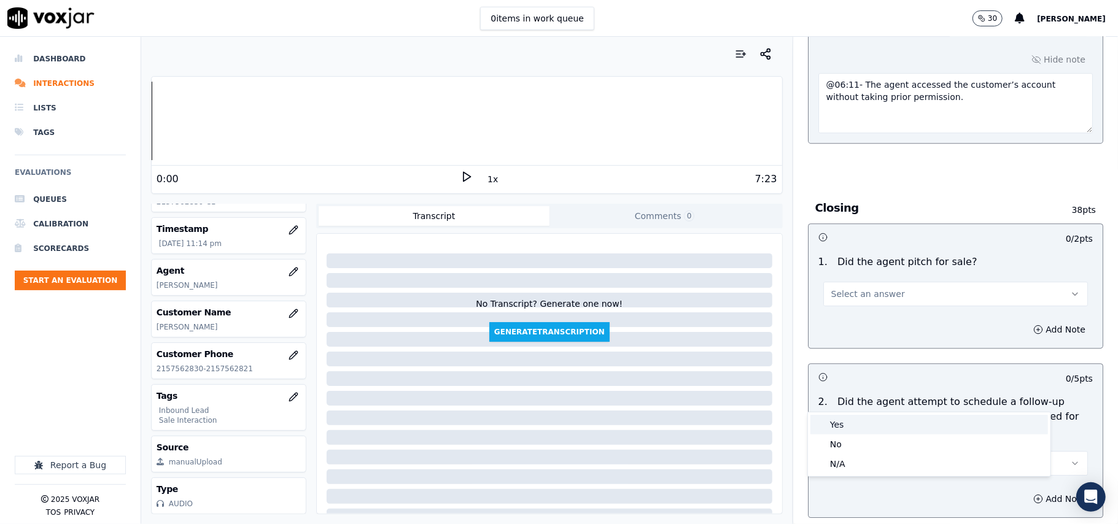
click at [853, 420] on div "Yes" at bounding box center [929, 425] width 238 height 20
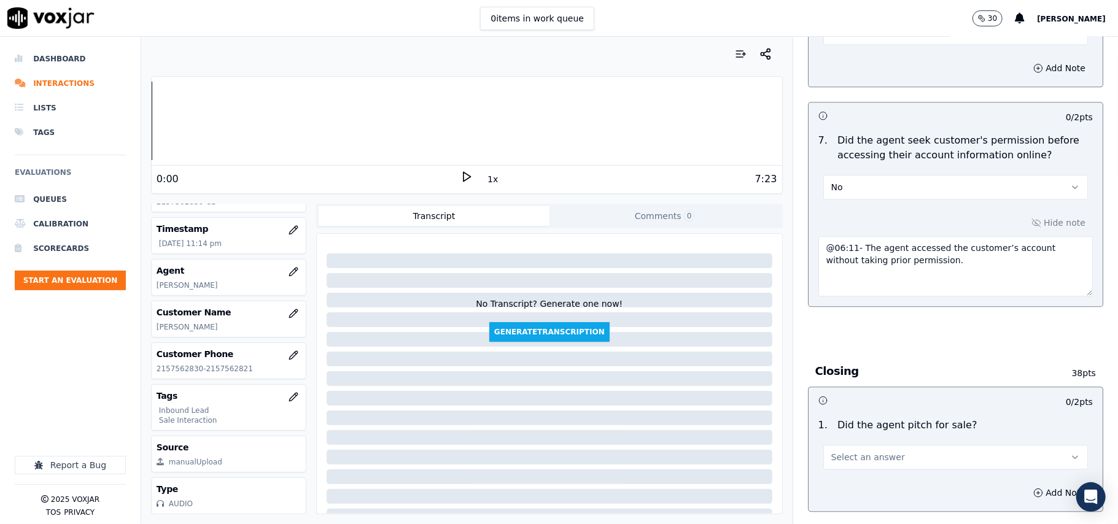
scroll to position [2355, 0]
click at [850, 452] on span "Select an answer" at bounding box center [868, 458] width 74 height 12
click at [850, 420] on div "Yes" at bounding box center [929, 419] width 238 height 20
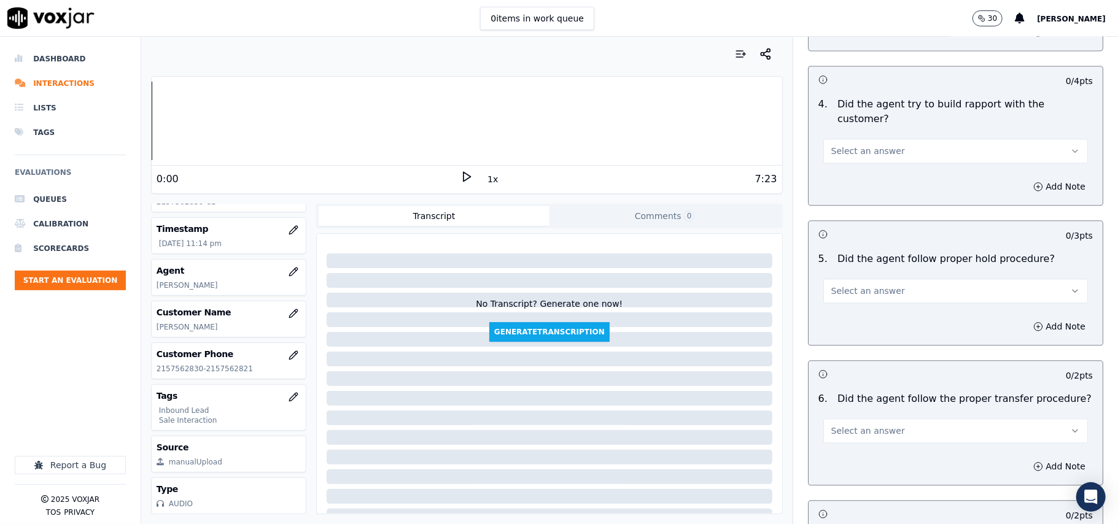
scroll to position [1946, 0]
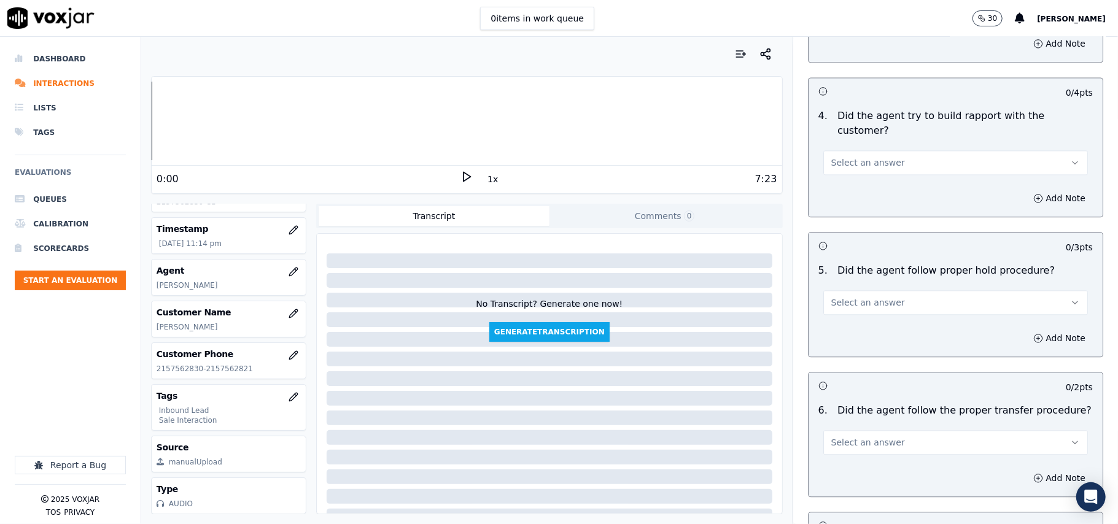
click at [878, 436] on span "Select an answer" at bounding box center [868, 442] width 74 height 12
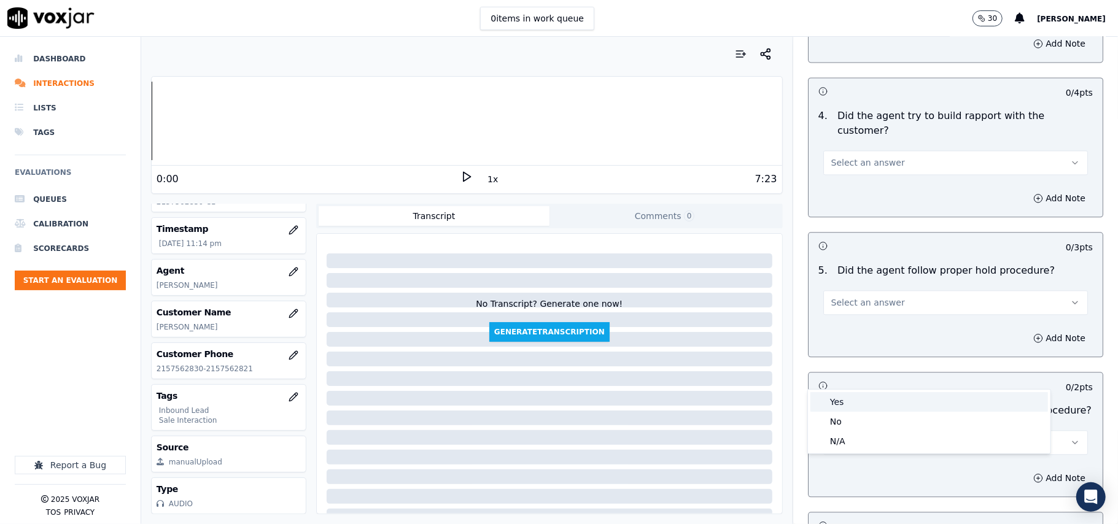
click at [887, 410] on div "Yes" at bounding box center [929, 402] width 238 height 20
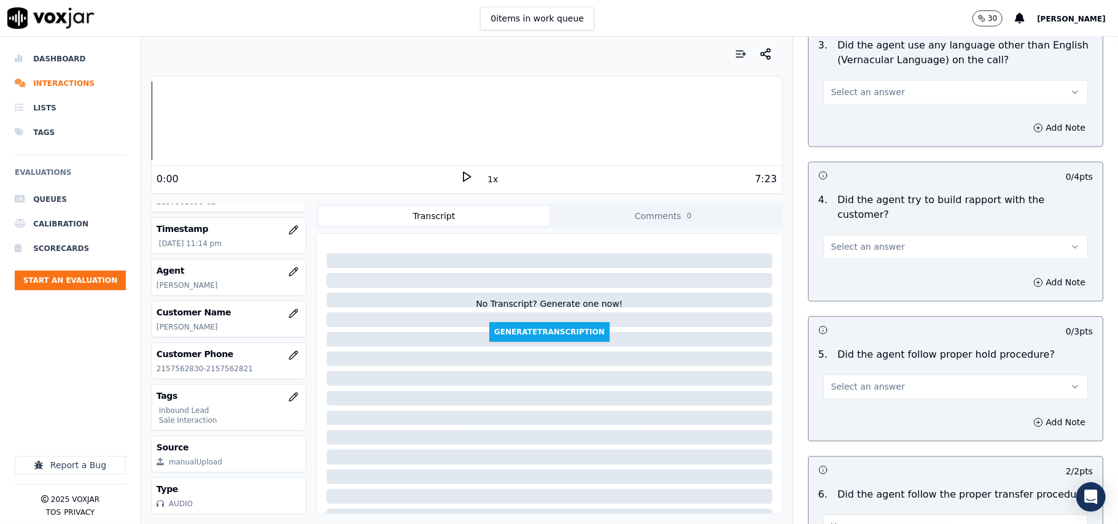
scroll to position [1783, 0]
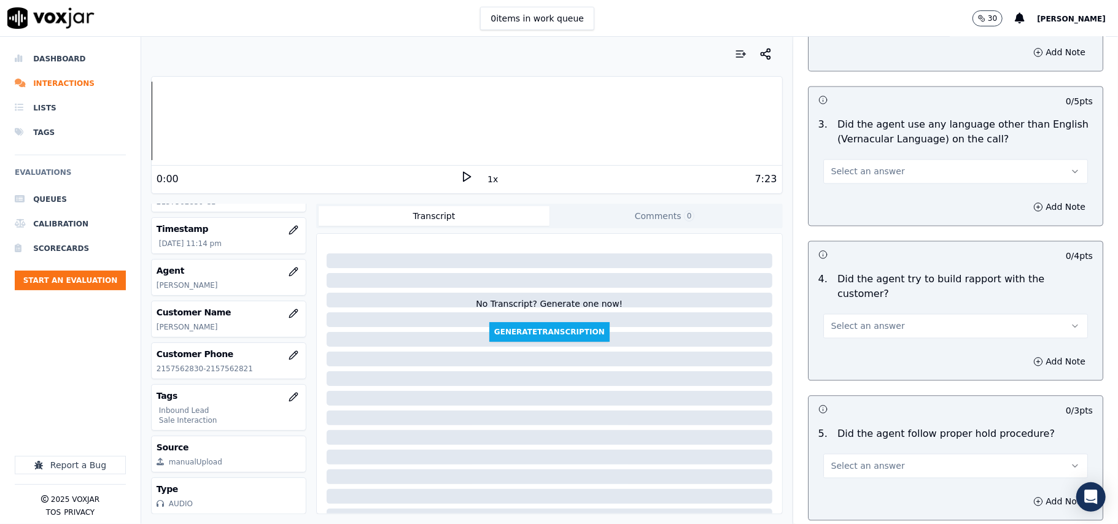
click at [891, 454] on button "Select an answer" at bounding box center [955, 466] width 265 height 25
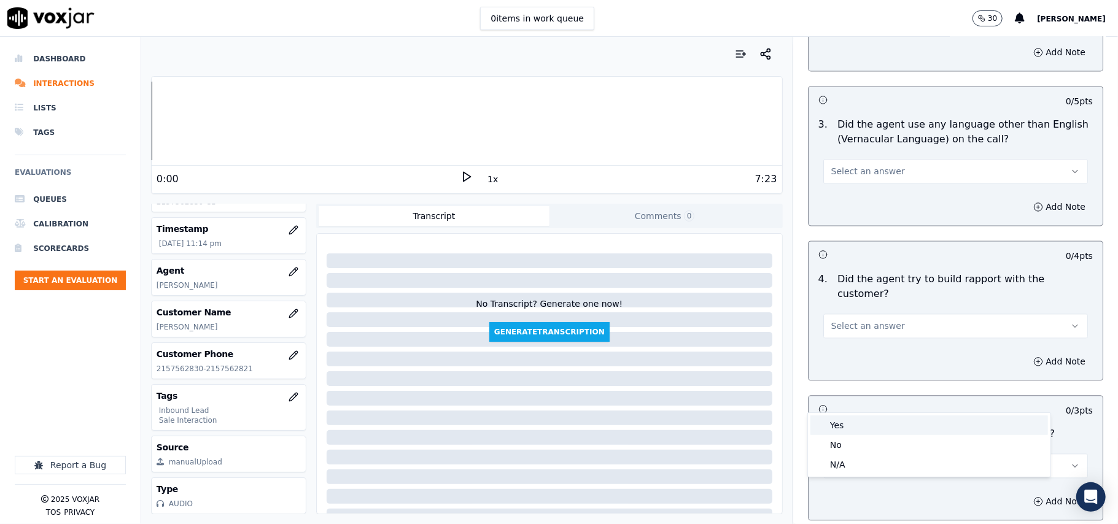
click at [886, 421] on div "Yes" at bounding box center [929, 426] width 238 height 20
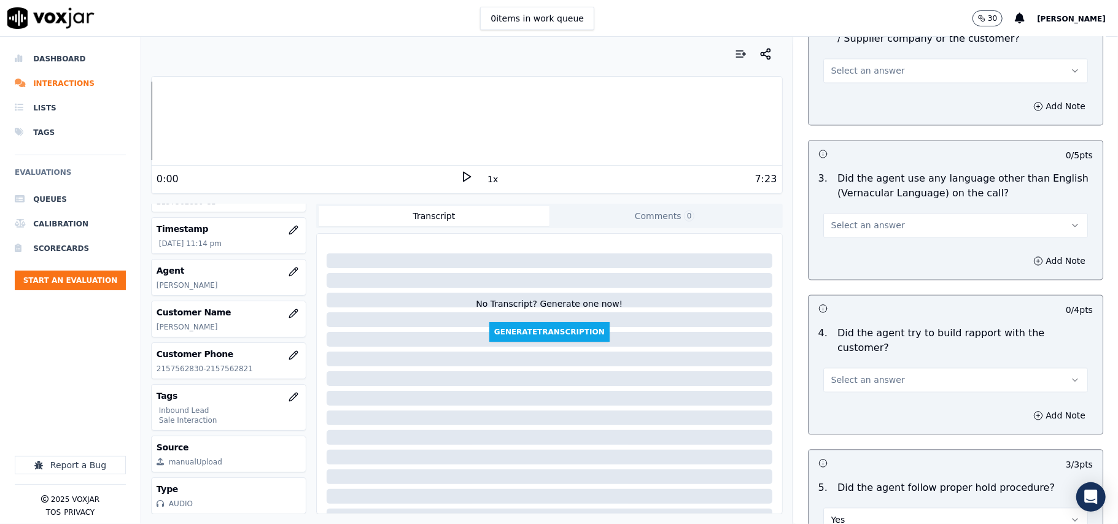
scroll to position [1619, 0]
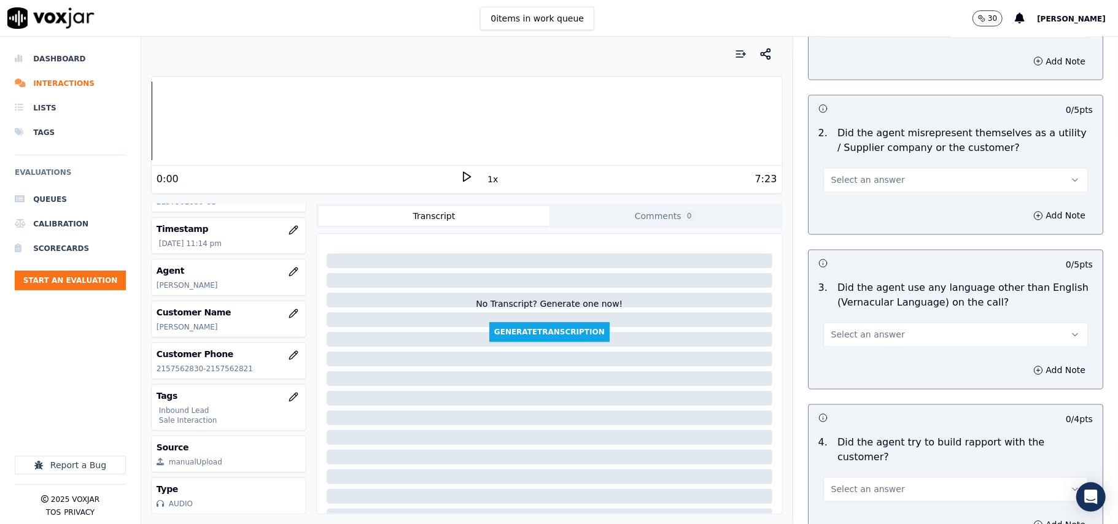
click at [872, 465] on div "Select an answer" at bounding box center [955, 483] width 284 height 37
click at [870, 484] on span "Select an answer" at bounding box center [868, 490] width 74 height 12
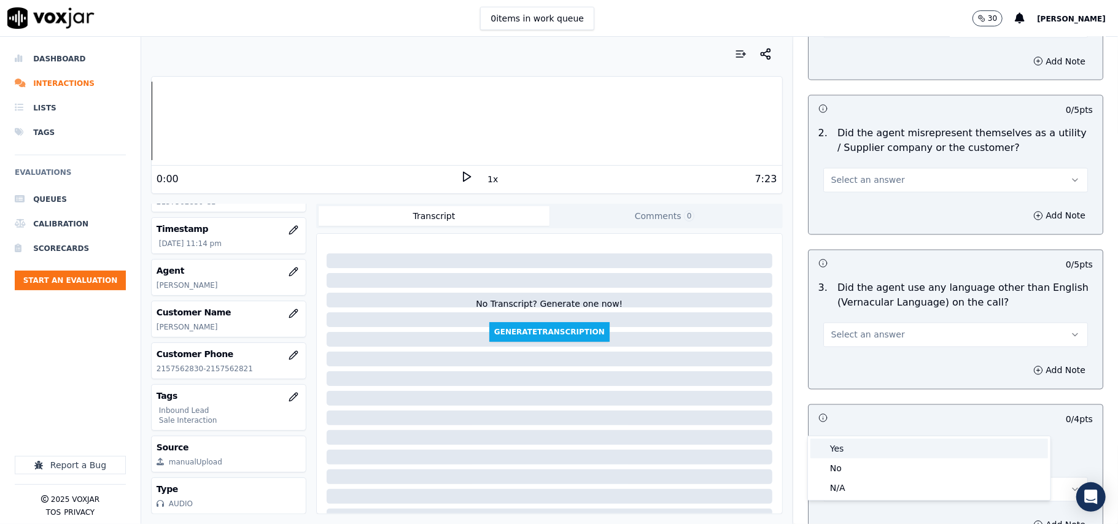
click at [868, 443] on div "Yes" at bounding box center [929, 449] width 238 height 20
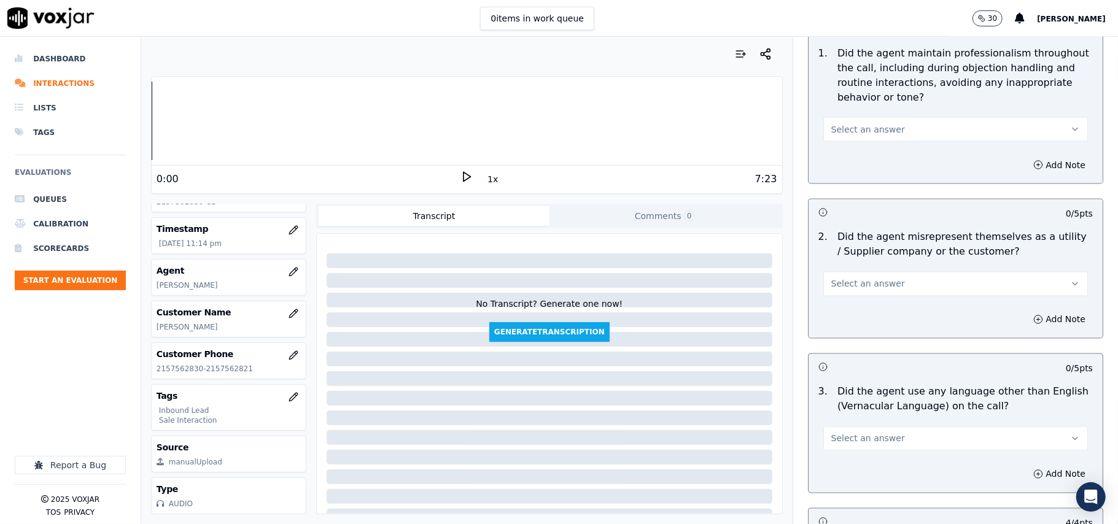
scroll to position [1455, 0]
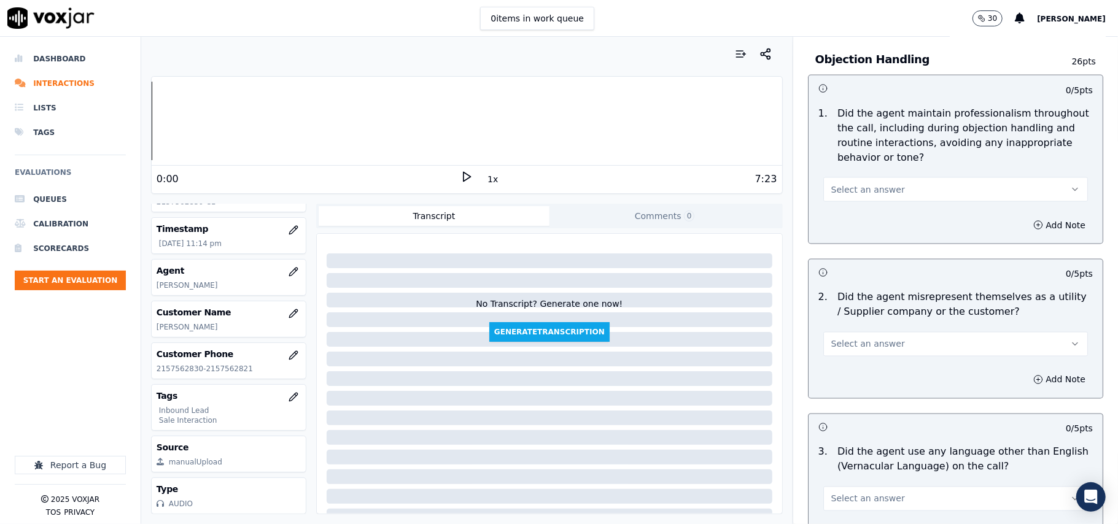
click at [864, 487] on button "Select an answer" at bounding box center [955, 499] width 265 height 25
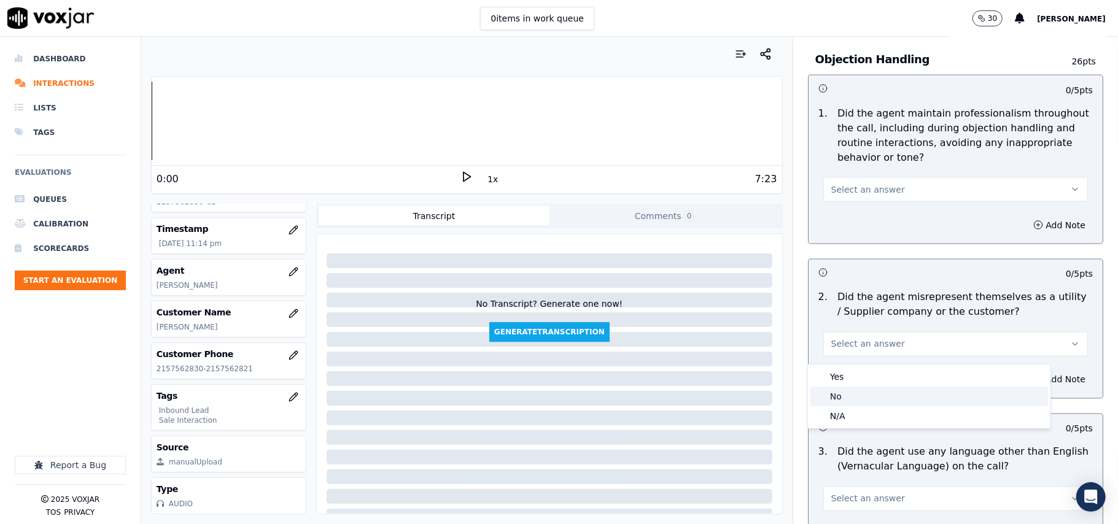
click at [843, 393] on div "No" at bounding box center [929, 397] width 238 height 20
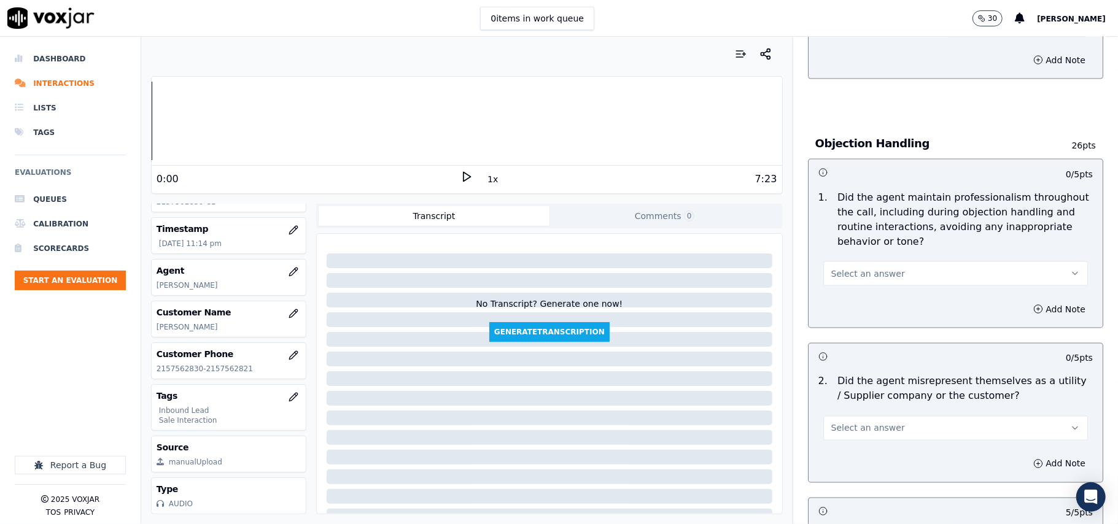
scroll to position [1292, 0]
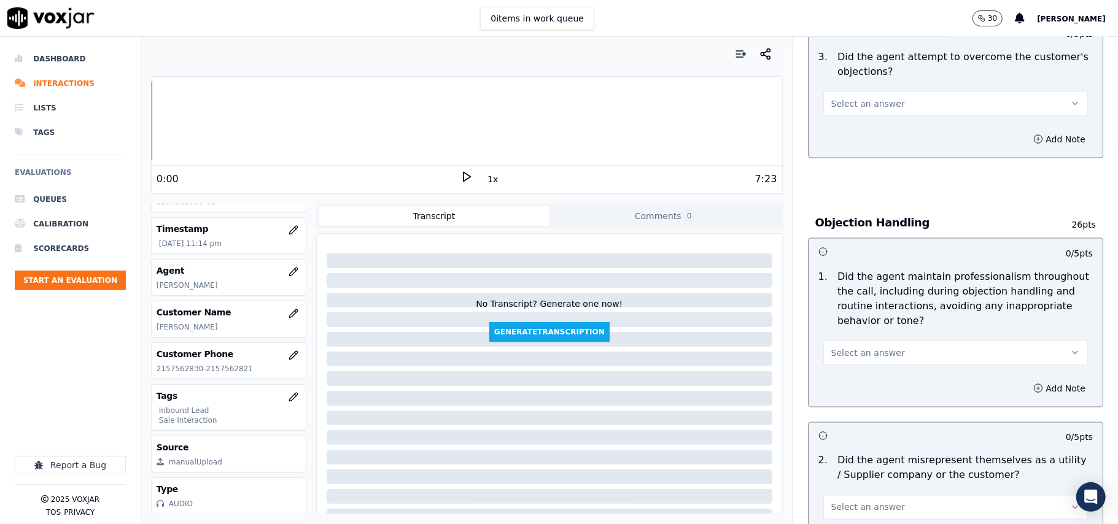
click at [848, 502] on span "Select an answer" at bounding box center [868, 508] width 74 height 12
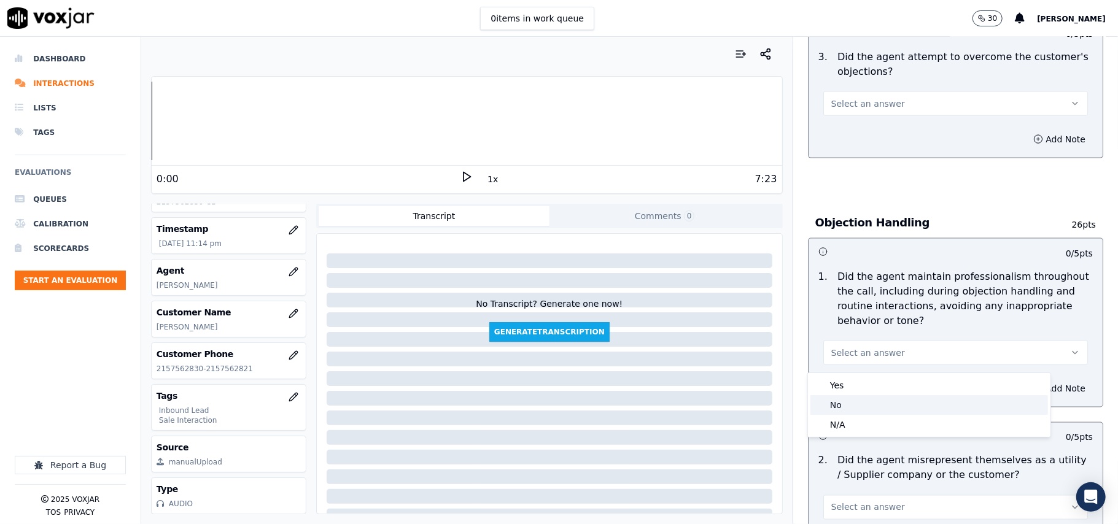
click at [852, 406] on div "No" at bounding box center [929, 405] width 238 height 20
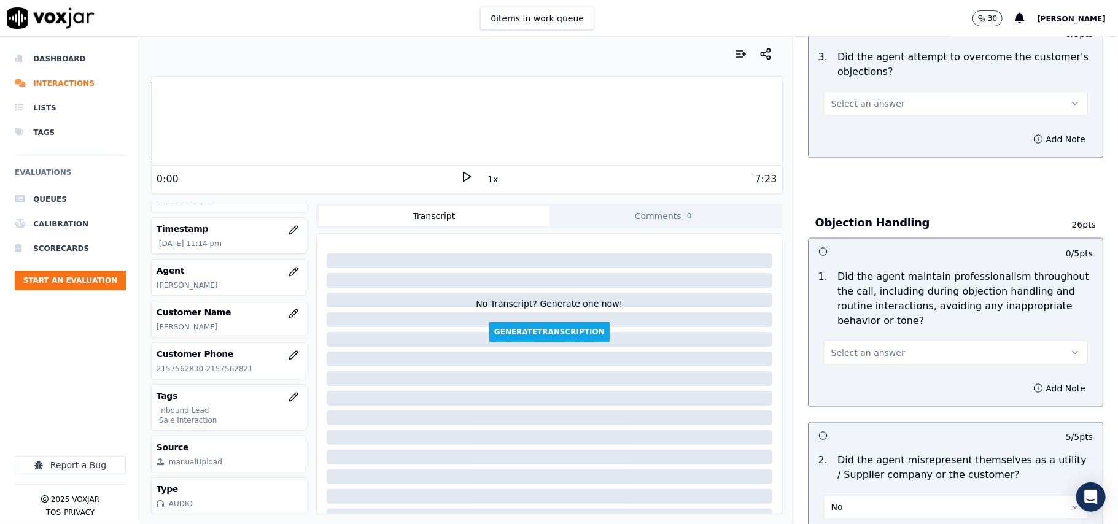
scroll to position [1209, 0]
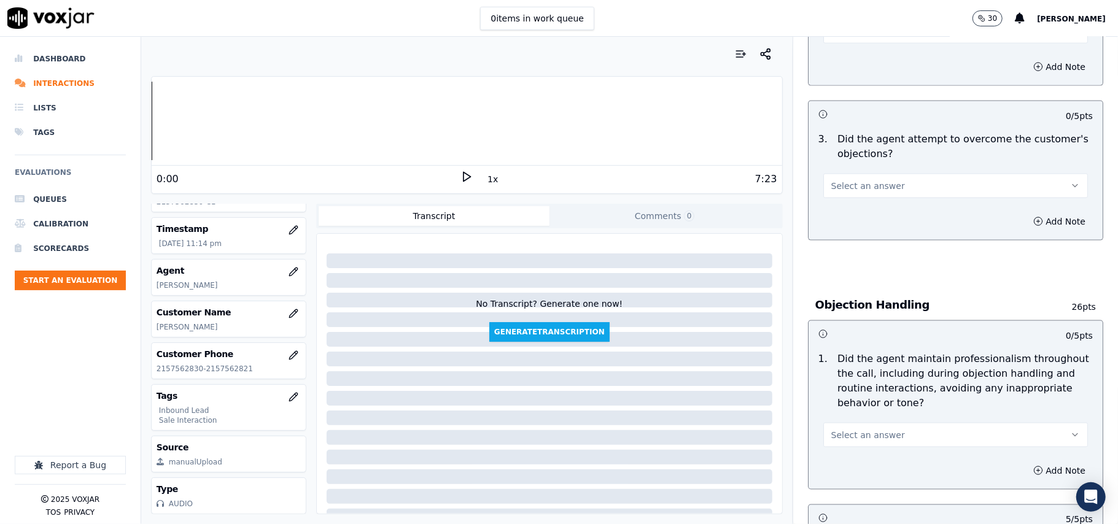
click at [868, 429] on span "Select an answer" at bounding box center [868, 435] width 74 height 12
click at [867, 397] on div "Yes" at bounding box center [929, 407] width 238 height 20
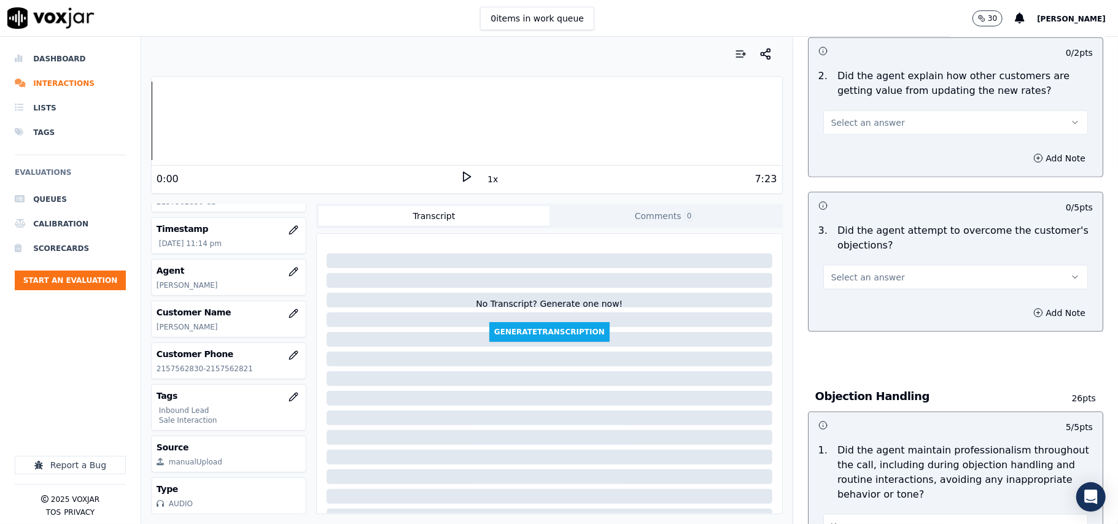
scroll to position [1046, 0]
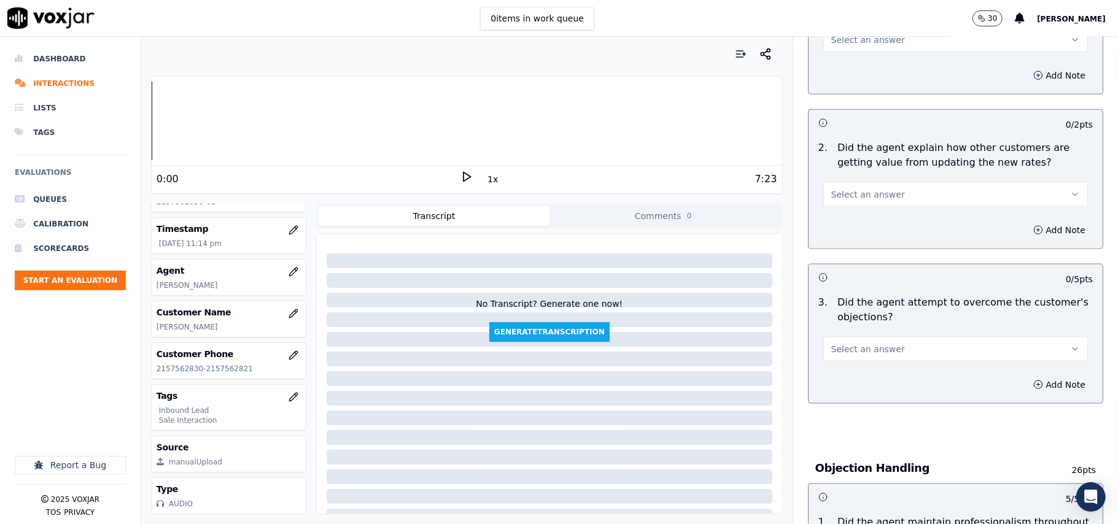
click at [837, 343] on span "Select an answer" at bounding box center [868, 349] width 74 height 12
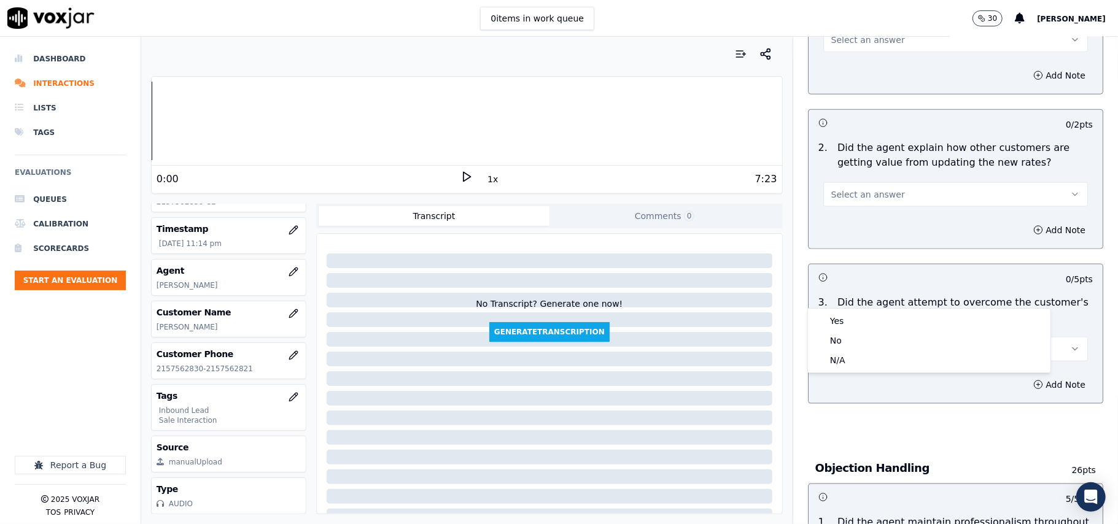
click at [840, 337] on button "Select an answer" at bounding box center [955, 349] width 265 height 25
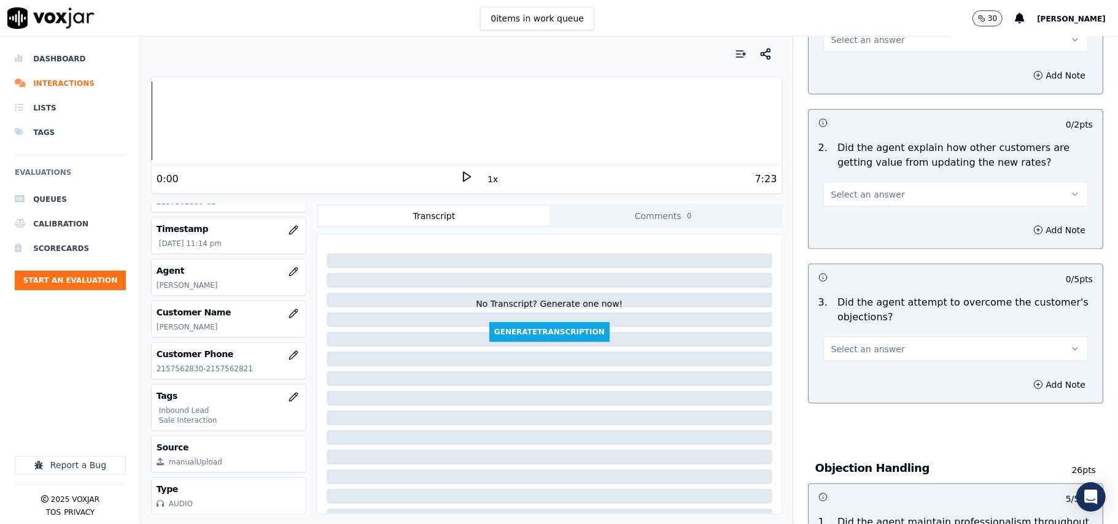
click at [867, 343] on span "Select an answer" at bounding box center [868, 349] width 74 height 12
click at [867, 320] on div "Yes" at bounding box center [929, 321] width 238 height 20
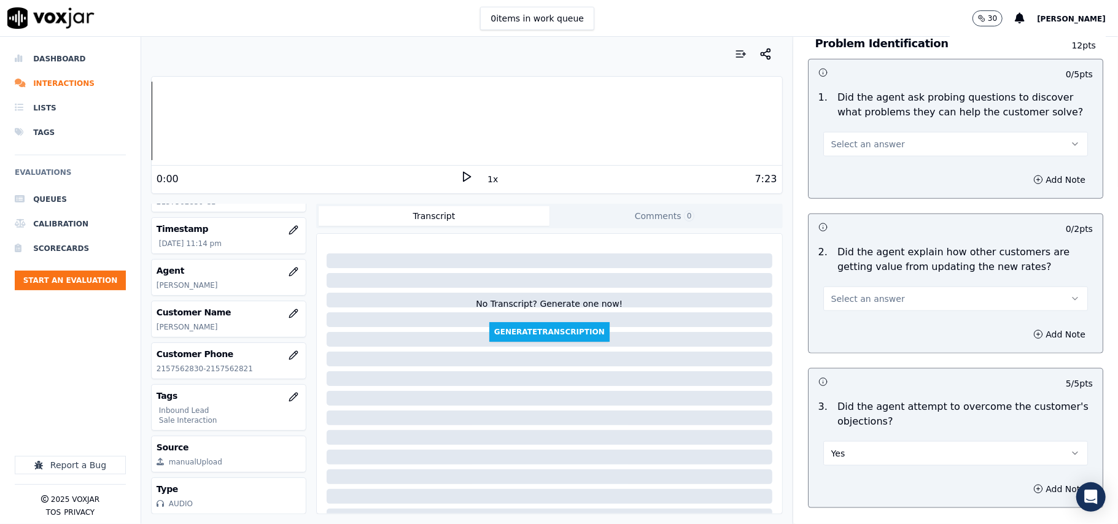
scroll to position [882, 0]
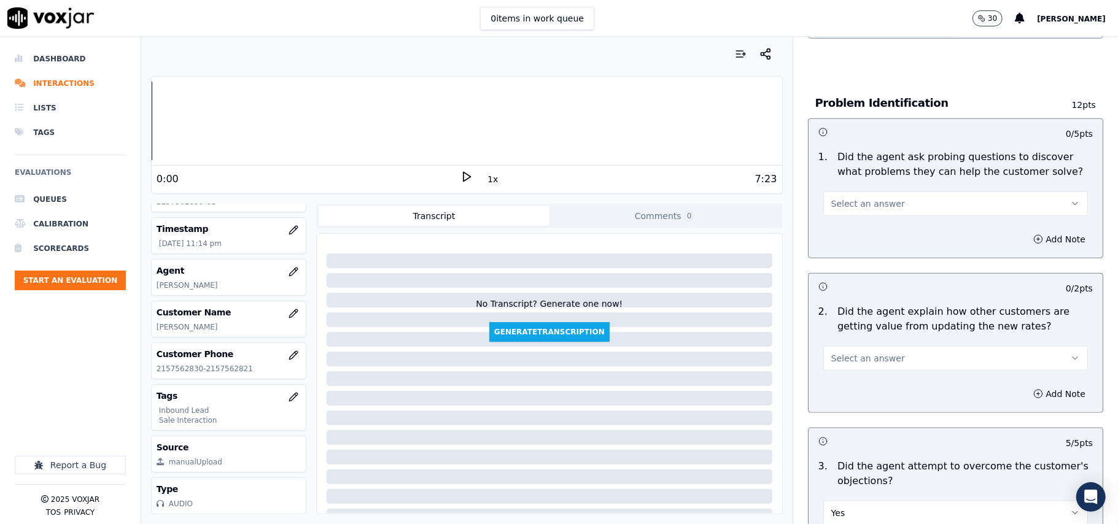
drag, startPoint x: 865, startPoint y: 303, endPoint x: 865, endPoint y: 312, distance: 9.2
click at [865, 352] on span "Select an answer" at bounding box center [868, 358] width 74 height 12
click at [866, 324] on div "Yes" at bounding box center [929, 330] width 238 height 20
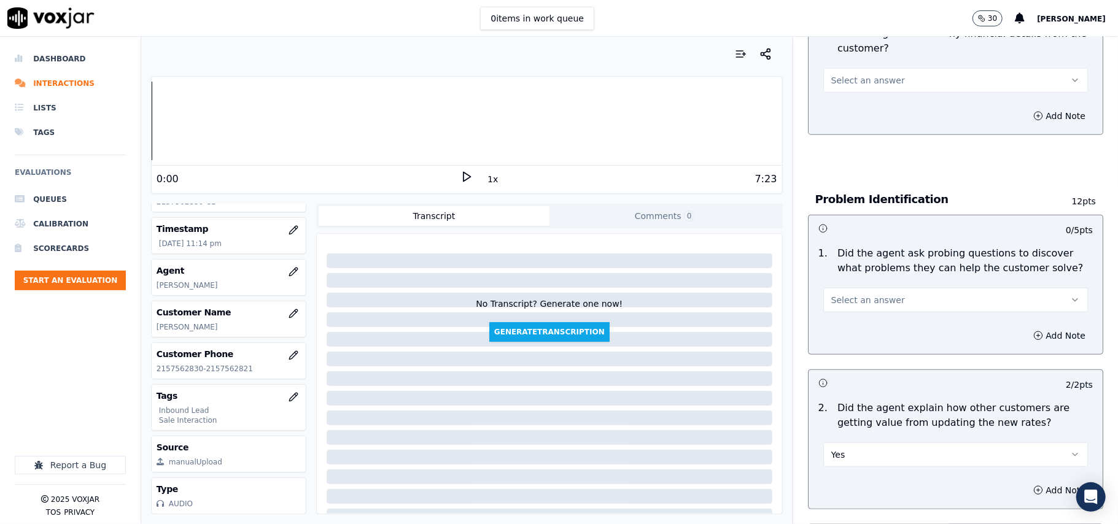
scroll to position [637, 0]
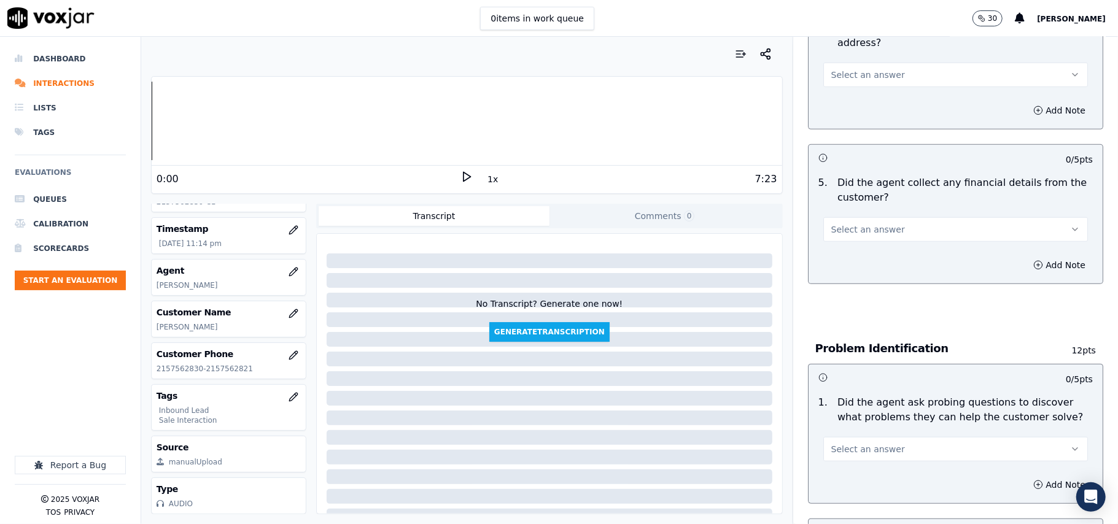
click at [863, 425] on div "Select an answer" at bounding box center [955, 443] width 284 height 37
click at [862, 443] on span "Select an answer" at bounding box center [868, 449] width 74 height 12
click at [862, 411] on div "Yes" at bounding box center [929, 421] width 238 height 20
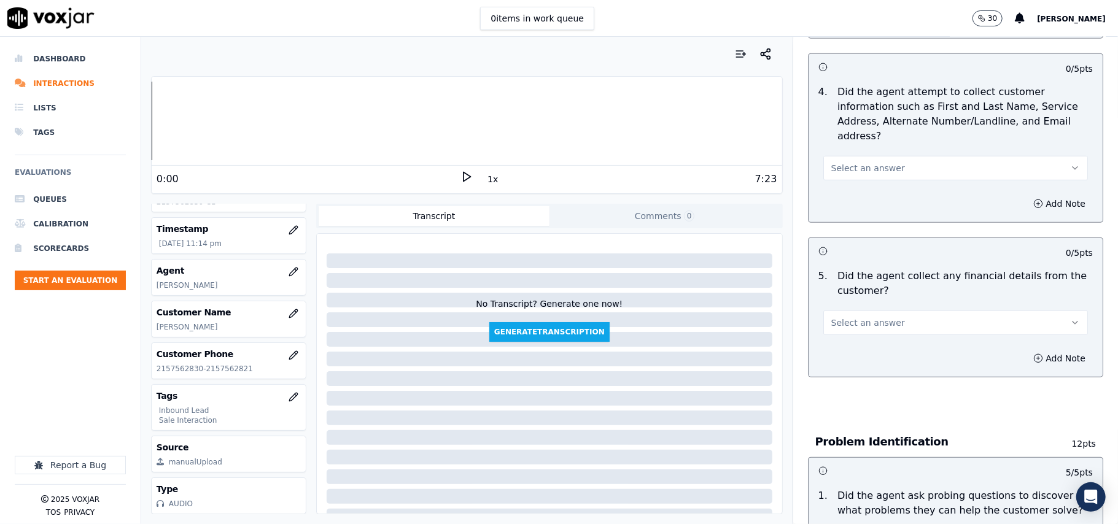
scroll to position [473, 0]
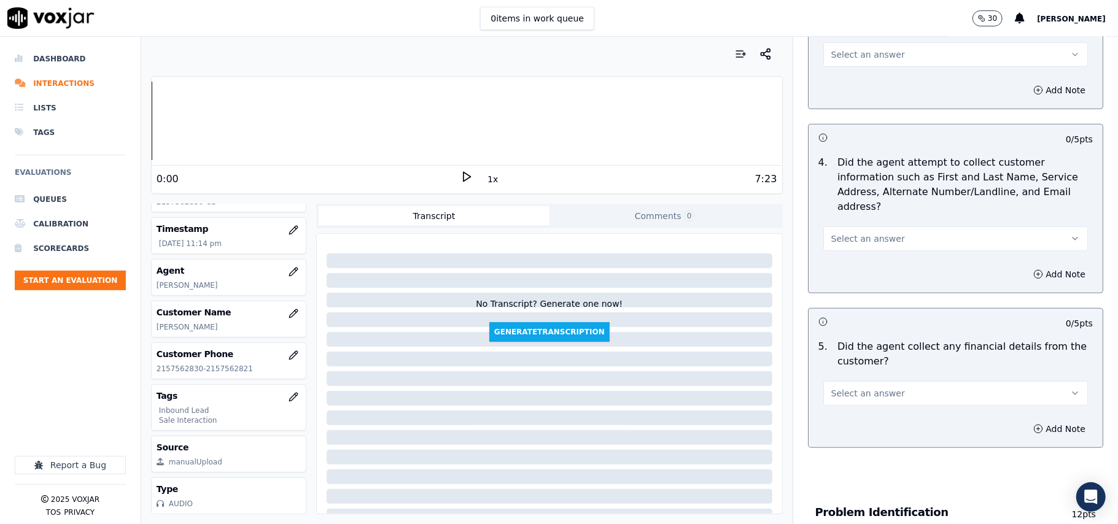
click at [855, 381] on button "Select an answer" at bounding box center [955, 393] width 265 height 25
click at [858, 381] on div "No" at bounding box center [929, 384] width 238 height 20
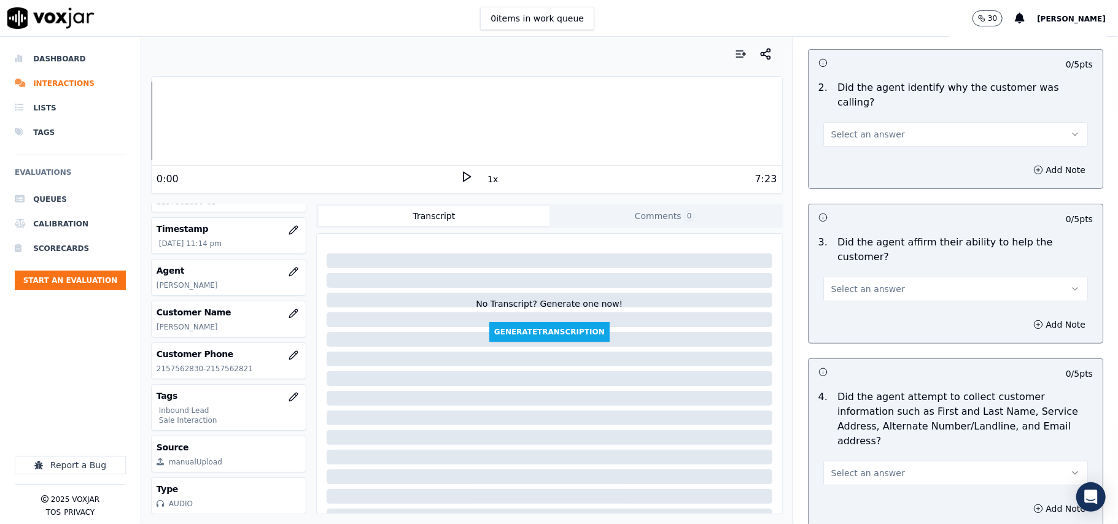
scroll to position [309, 0]
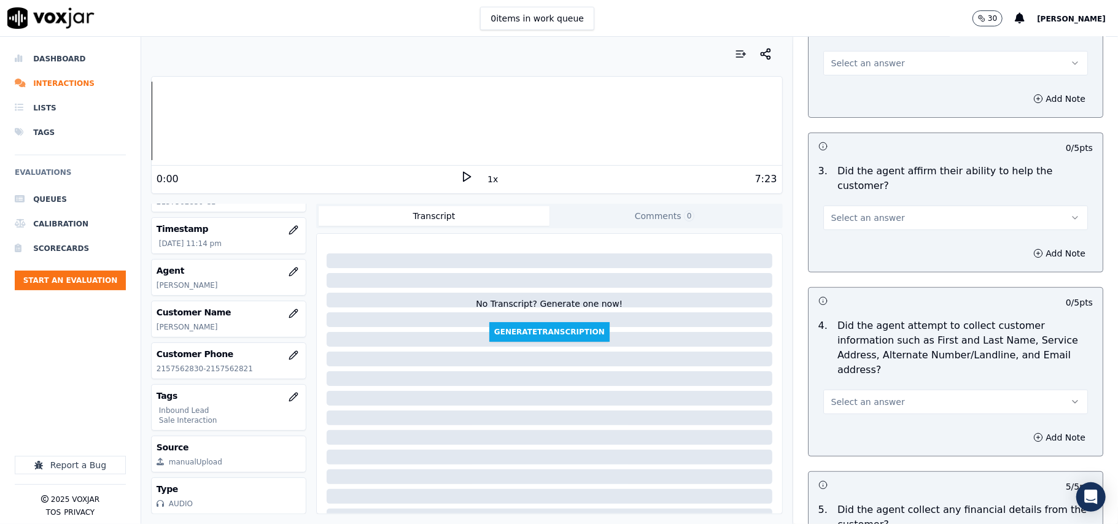
click at [873, 396] on span "Select an answer" at bounding box center [868, 402] width 74 height 12
click at [874, 368] on div "Yes" at bounding box center [929, 373] width 238 height 20
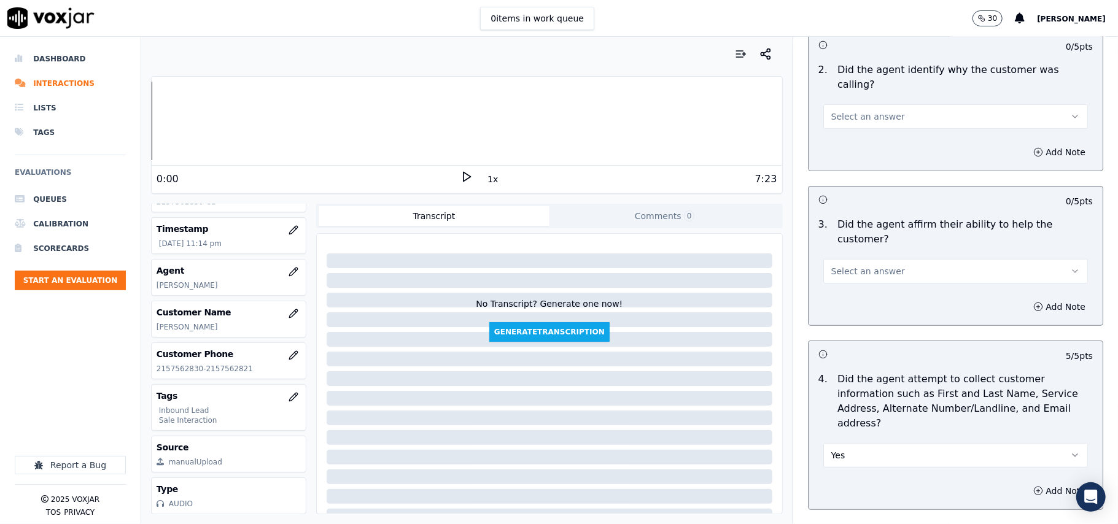
scroll to position [227, 0]
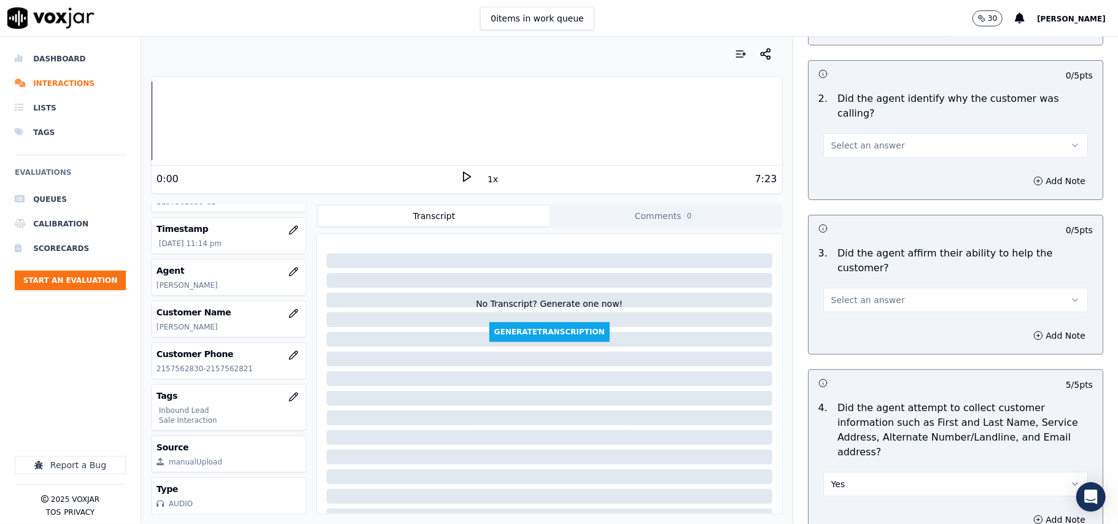
click at [879, 288] on button "Select an answer" at bounding box center [955, 300] width 265 height 25
click at [850, 285] on div "Yes" at bounding box center [929, 284] width 238 height 20
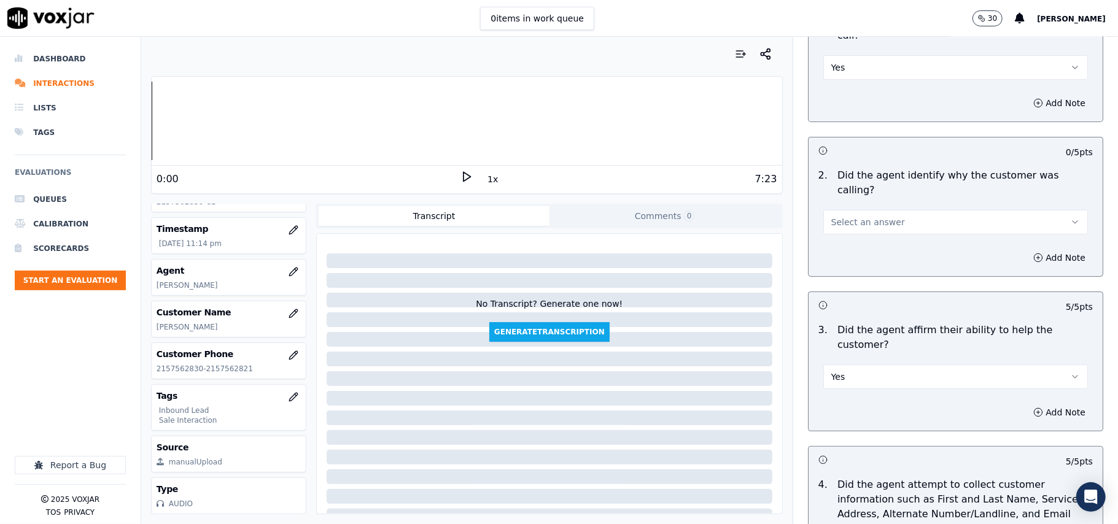
scroll to position [64, 0]
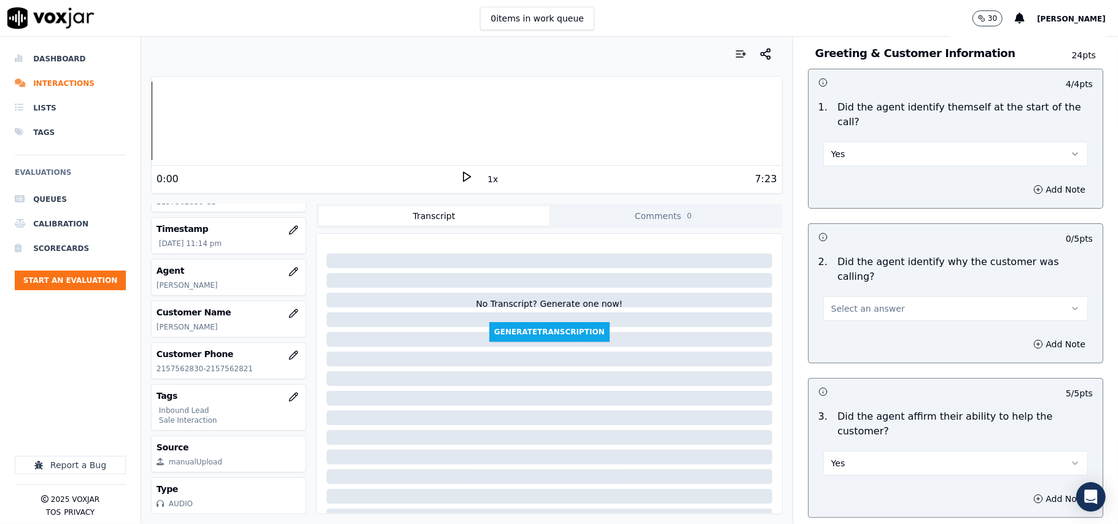
click at [848, 303] on span "Select an answer" at bounding box center [868, 309] width 74 height 12
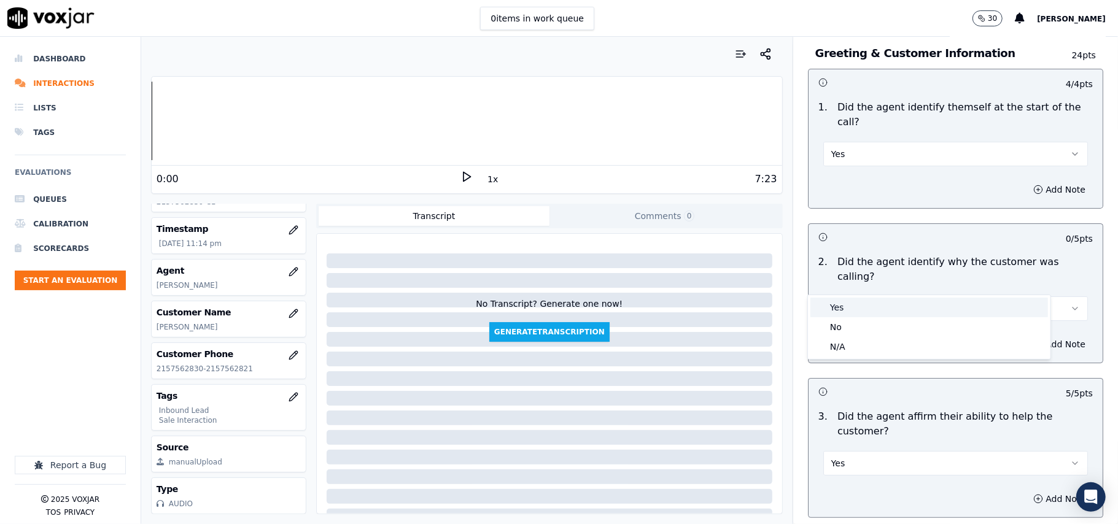
click at [840, 307] on div "Yes" at bounding box center [929, 308] width 238 height 20
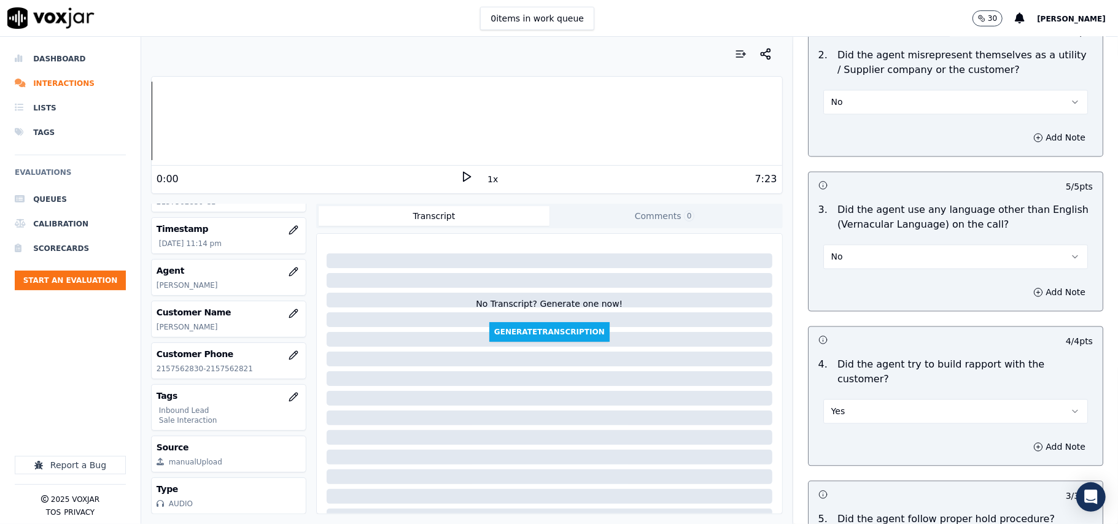
scroll to position [3501, 0]
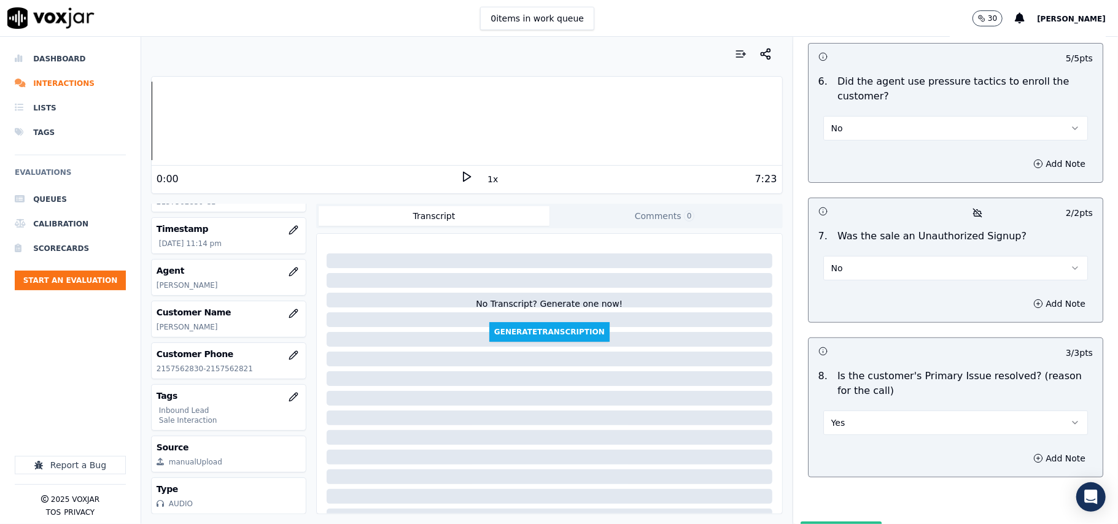
click at [800, 522] on button "Submit Scores" at bounding box center [841, 533] width 82 height 22
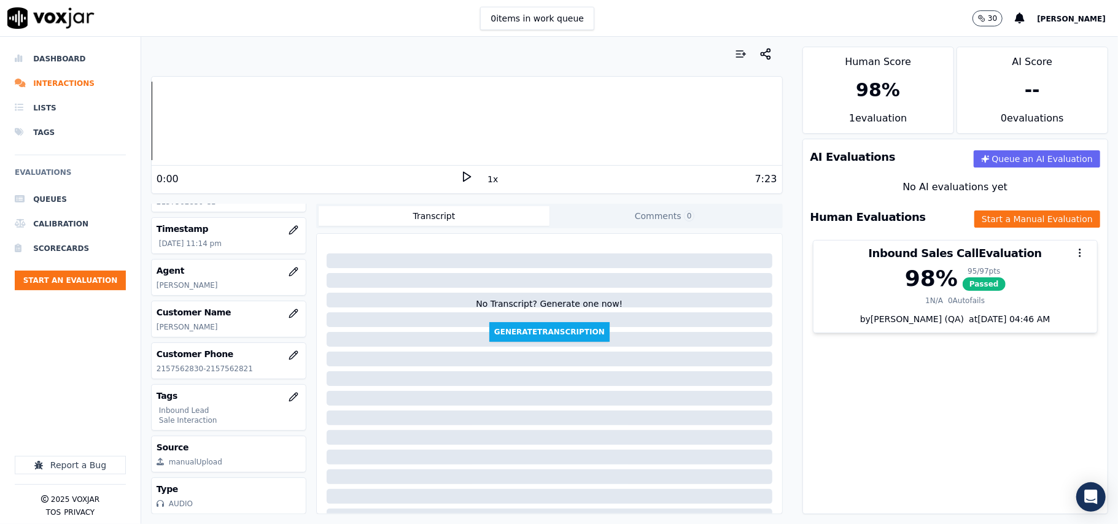
click at [174, 322] on p "[PERSON_NAME]" at bounding box center [229, 327] width 144 height 10
copy p "SUZANA"
click at [95, 280] on button "Start an Evaluation" at bounding box center [70, 281] width 111 height 20
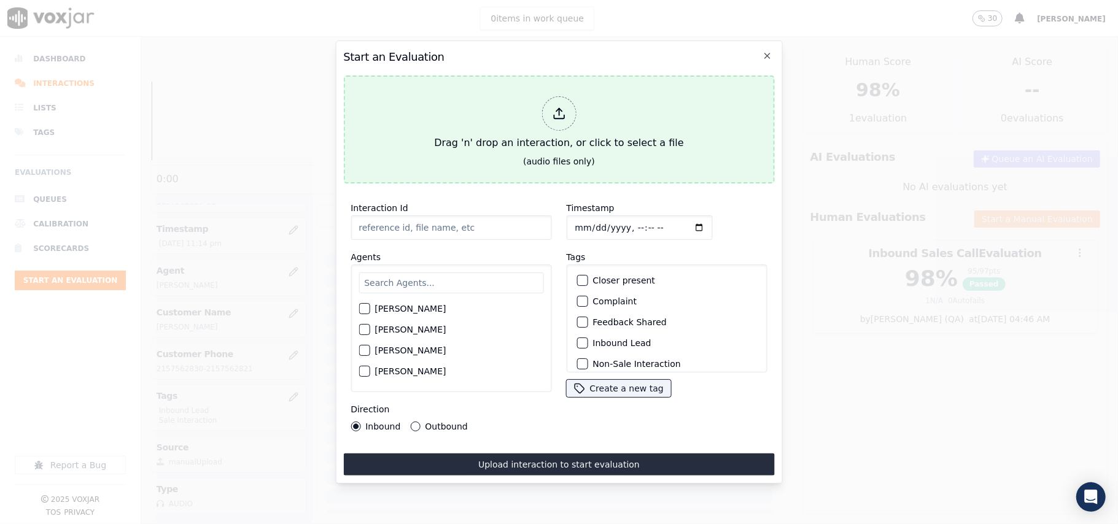
click at [573, 121] on div "Drag 'n' drop an interaction, or click to select a file" at bounding box center [558, 123] width 259 height 64
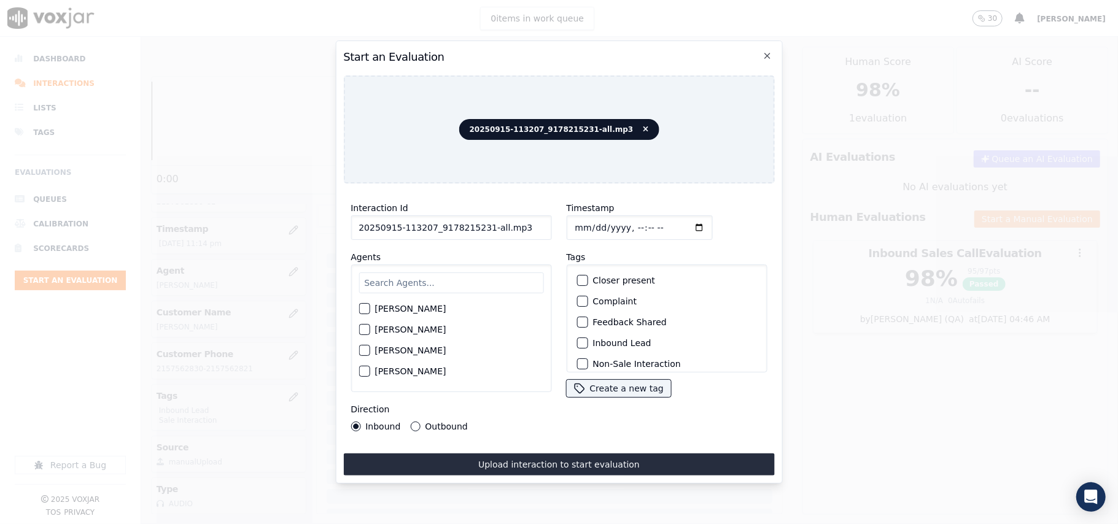
drag, startPoint x: 512, startPoint y: 227, endPoint x: 482, endPoint y: 228, distance: 30.1
click at [482, 228] on input "20250915-113207_9178215231-all.mp3" at bounding box center [451, 227] width 201 height 25
type input "20250915-113207_9178215231-C1"
click at [583, 223] on input "Timestamp" at bounding box center [639, 227] width 146 height 25
type input "[DATE]T23:24"
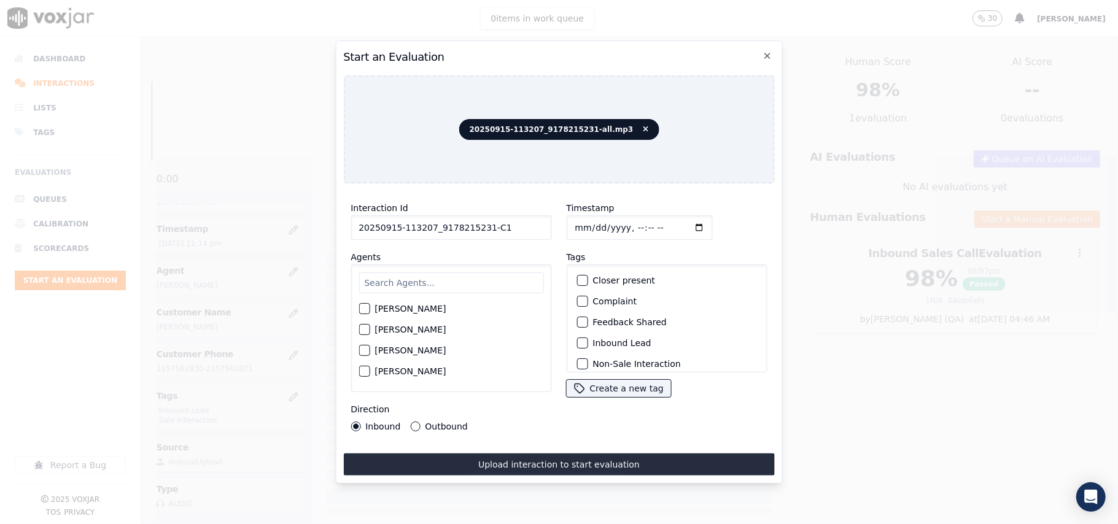
click at [446, 273] on input "text" at bounding box center [450, 283] width 185 height 21
type input "jam"
click at [425, 312] on label "[PERSON_NAME]" at bounding box center [409, 312] width 71 height 9
click at [370, 312] on button "[PERSON_NAME]" at bounding box center [363, 312] width 11 height 11
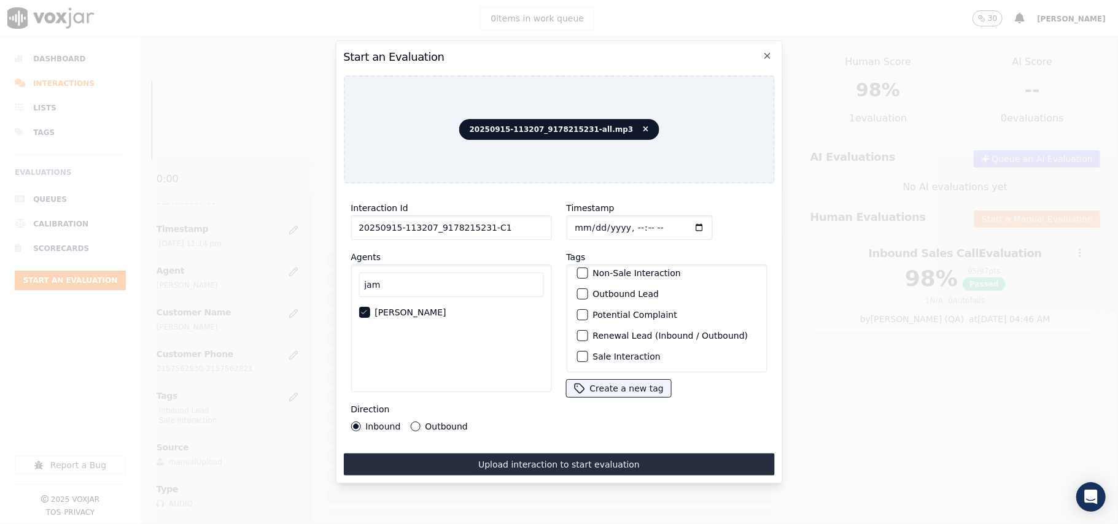
scroll to position [107, 0]
click at [585, 346] on div "Sale Interaction" at bounding box center [666, 356] width 190 height 21
click at [577, 351] on button "Sale Interaction" at bounding box center [581, 356] width 11 height 11
click at [577, 290] on div "button" at bounding box center [581, 294] width 9 height 9
click at [433, 413] on div "Direction Inbound Outbound" at bounding box center [451, 416] width 201 height 29
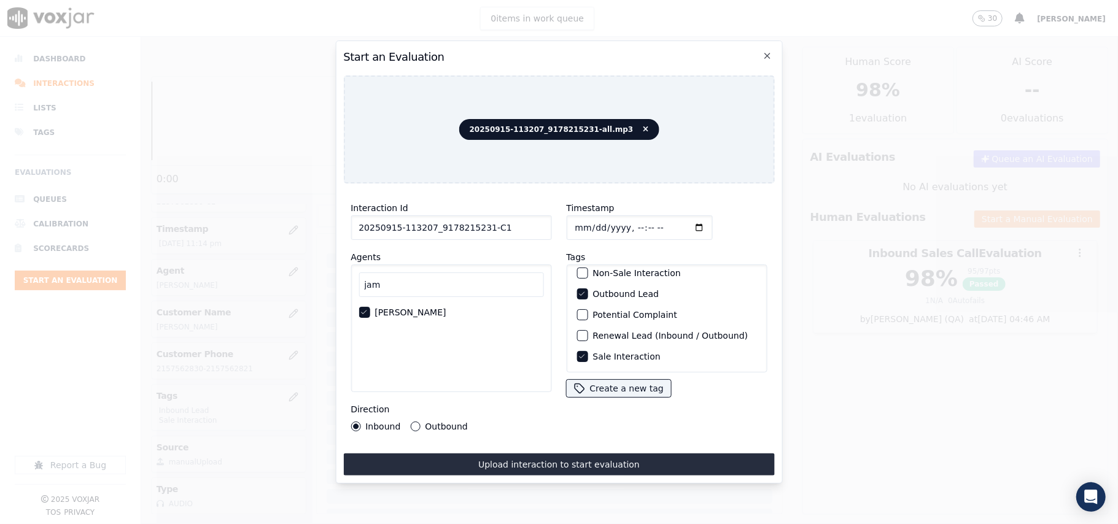
click at [410, 423] on button "Outbound" at bounding box center [415, 427] width 10 height 10
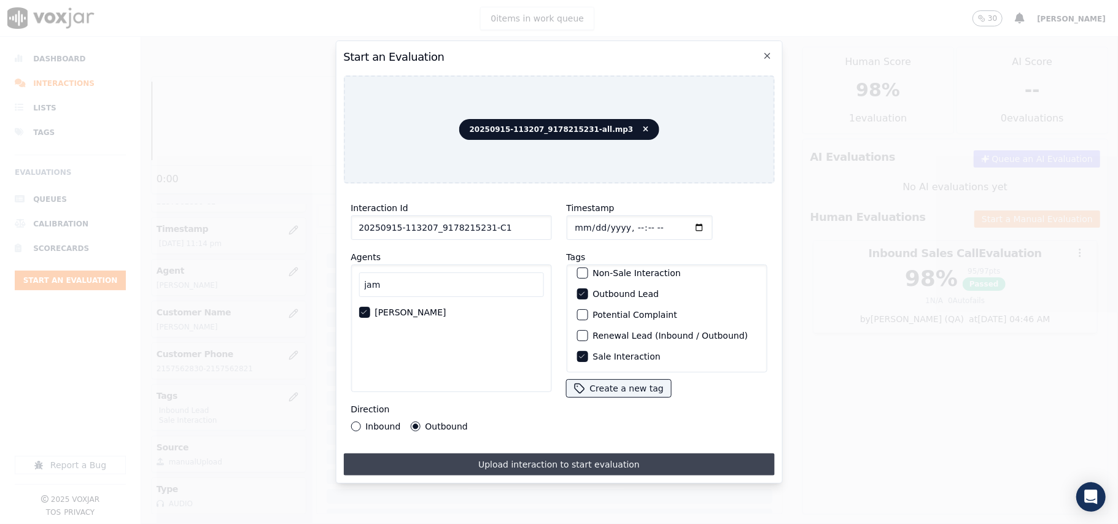
click at [469, 455] on button "Upload interaction to start evaluation" at bounding box center [558, 465] width 431 height 22
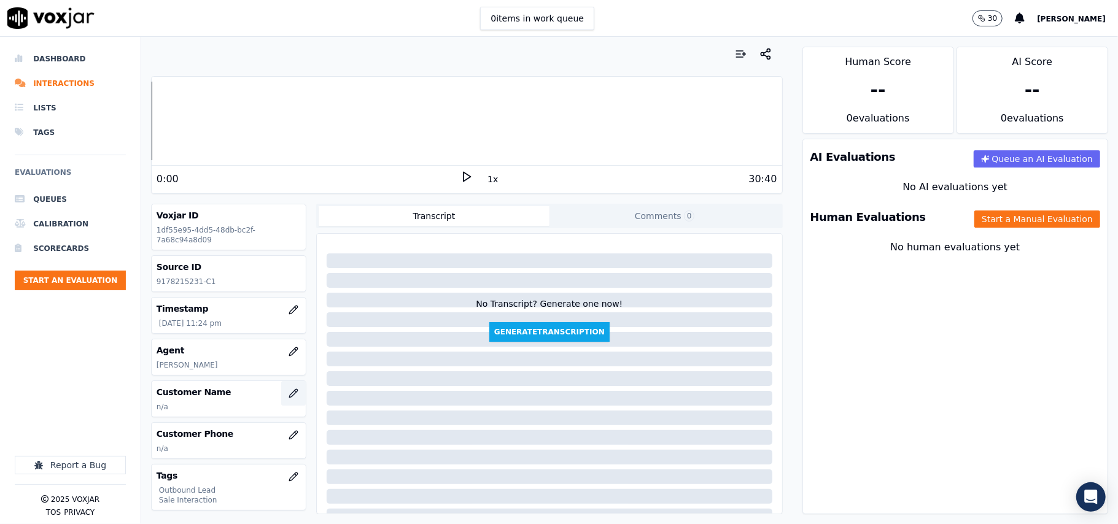
click at [281, 403] on button "button" at bounding box center [293, 393] width 25 height 25
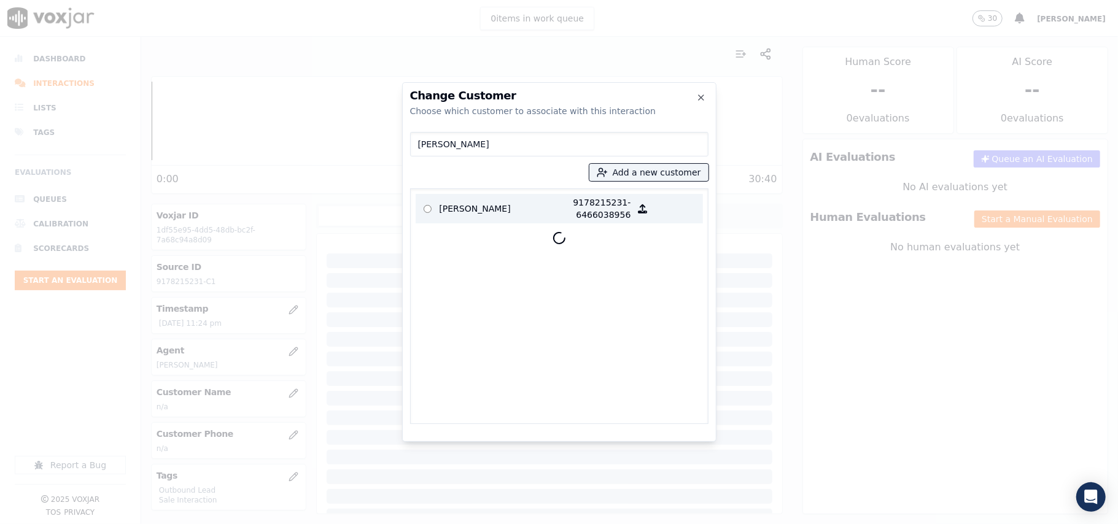
type input "[PERSON_NAME]"
click at [453, 211] on p "[PERSON_NAME]" at bounding box center [488, 208] width 96 height 25
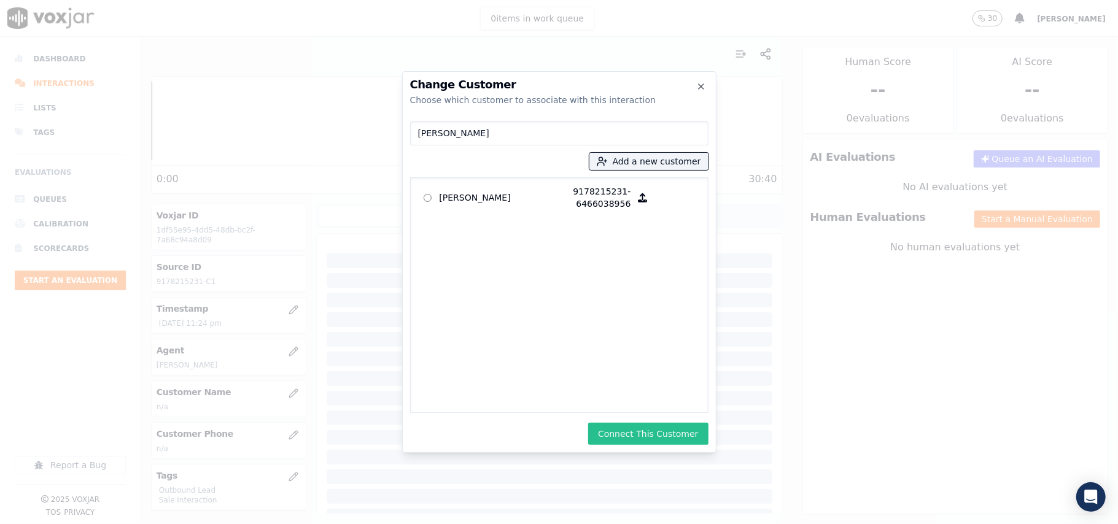
click at [629, 428] on button "Connect This Customer" at bounding box center [648, 434] width 120 height 22
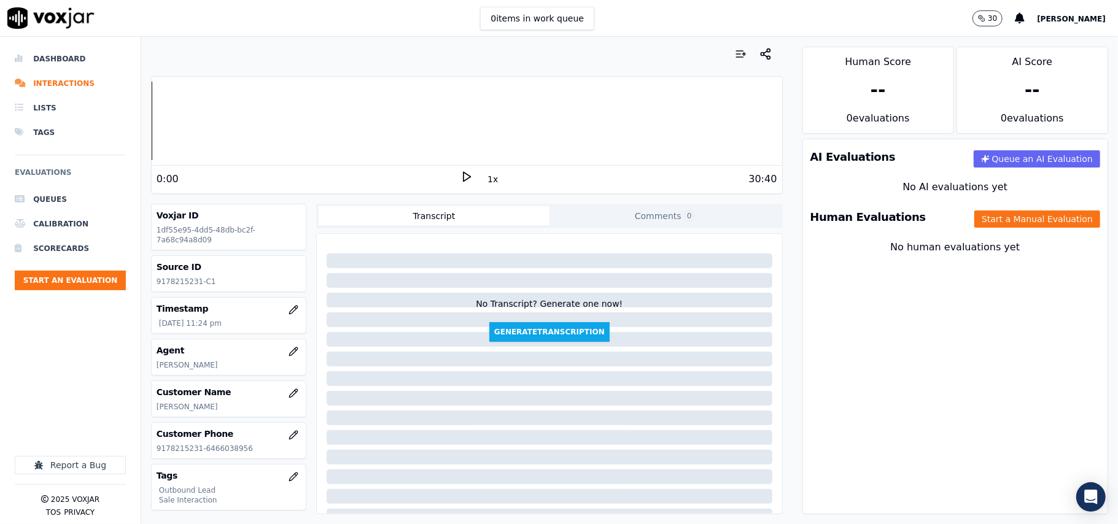
click at [986, 239] on div "No human evaluations yet" at bounding box center [955, 262] width 304 height 54
click at [983, 219] on button "Start a Manual Evaluation" at bounding box center [1037, 219] width 126 height 17
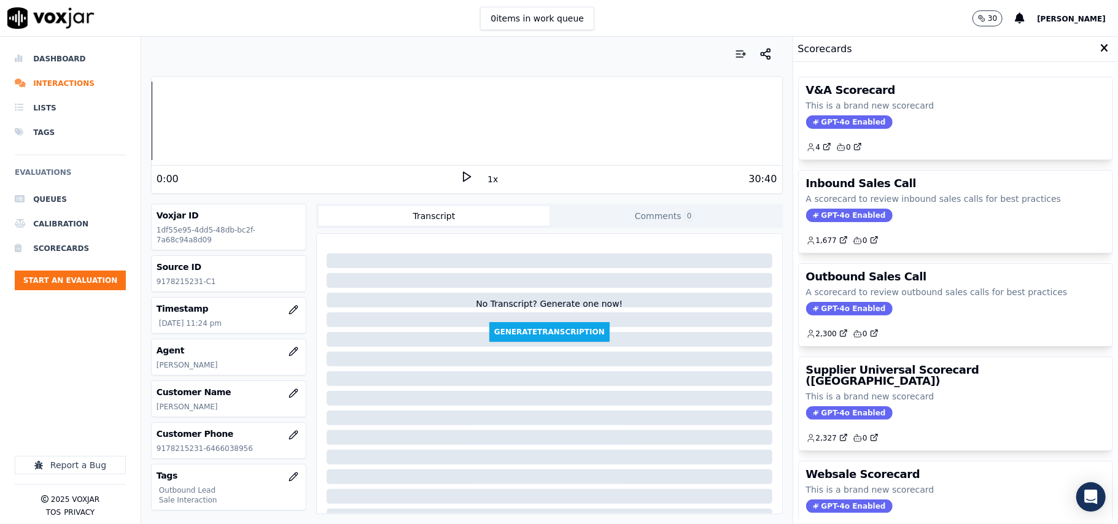
scroll to position [120, 0]
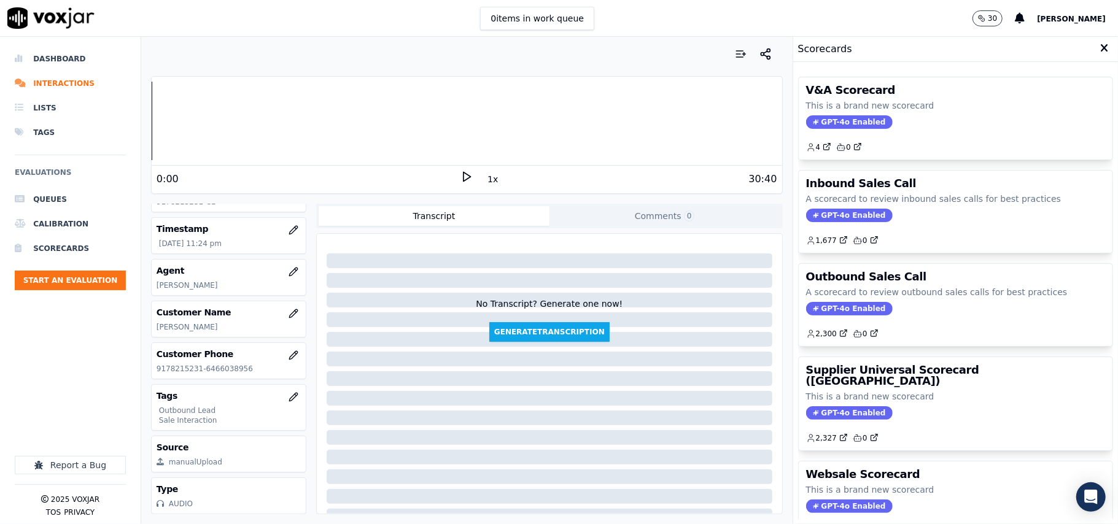
click at [808, 312] on span "GPT-4o Enabled" at bounding box center [849, 309] width 87 height 14
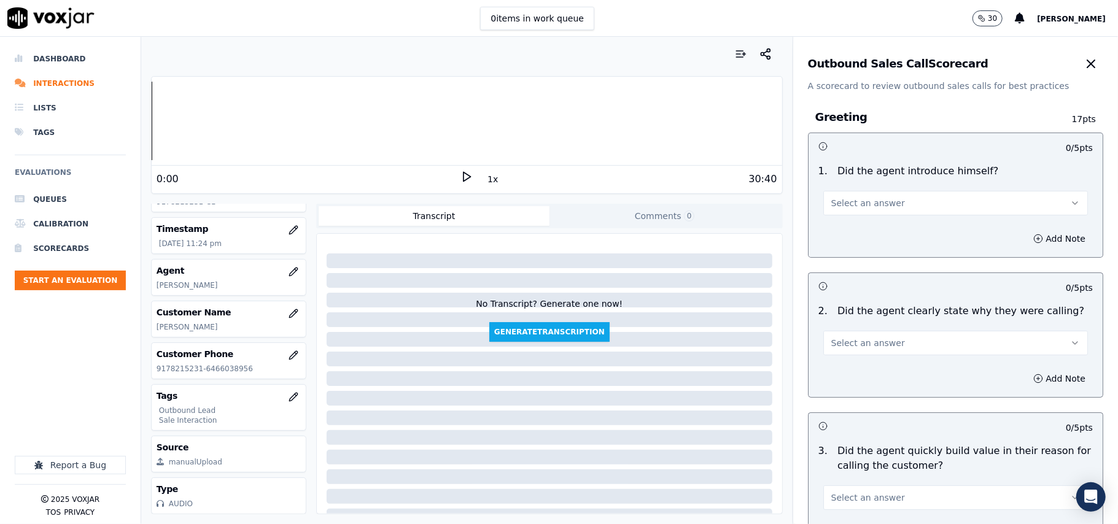
click at [858, 191] on button "Select an answer" at bounding box center [955, 203] width 265 height 25
click at [850, 224] on div "Yes" at bounding box center [929, 232] width 238 height 20
click at [838, 352] on button "Select an answer" at bounding box center [955, 343] width 265 height 25
click at [836, 364] on div "Yes" at bounding box center [929, 372] width 238 height 20
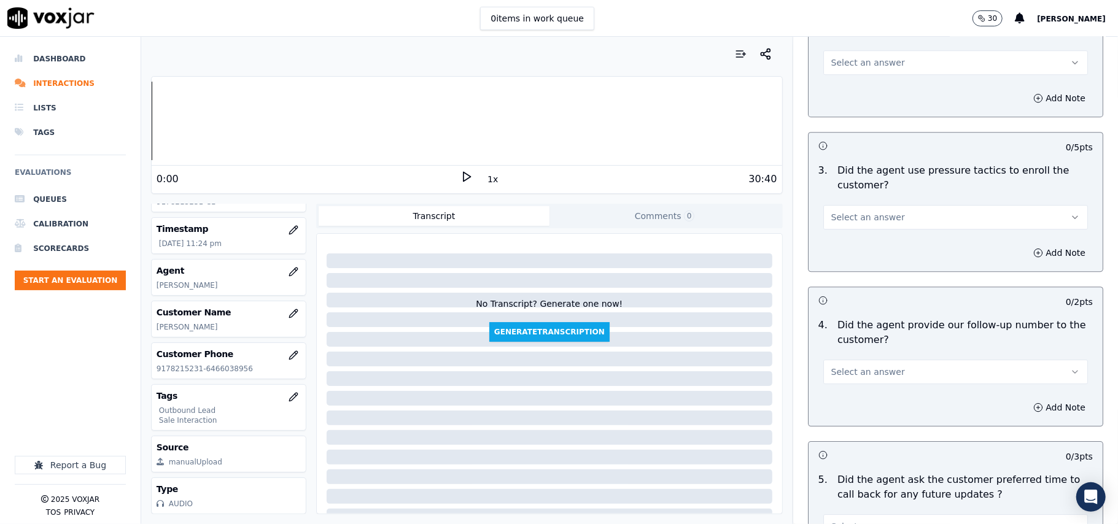
scroll to position [3062, 0]
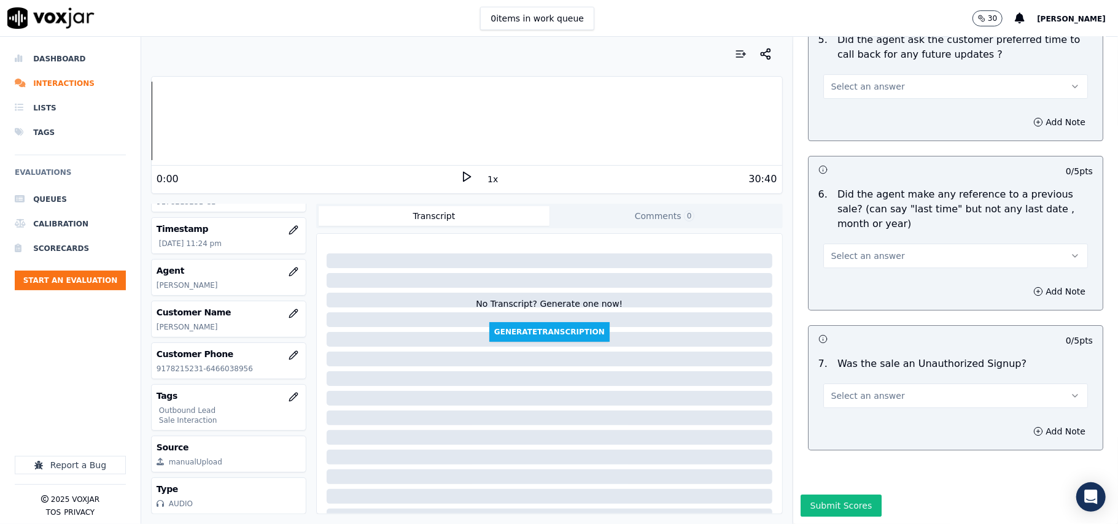
click at [907, 384] on button "Select an answer" at bounding box center [955, 396] width 265 height 25
click at [867, 404] on div "No" at bounding box center [929, 407] width 238 height 20
click at [886, 244] on button "Select an answer" at bounding box center [955, 256] width 265 height 25
click at [847, 282] on div "N/A" at bounding box center [929, 286] width 238 height 20
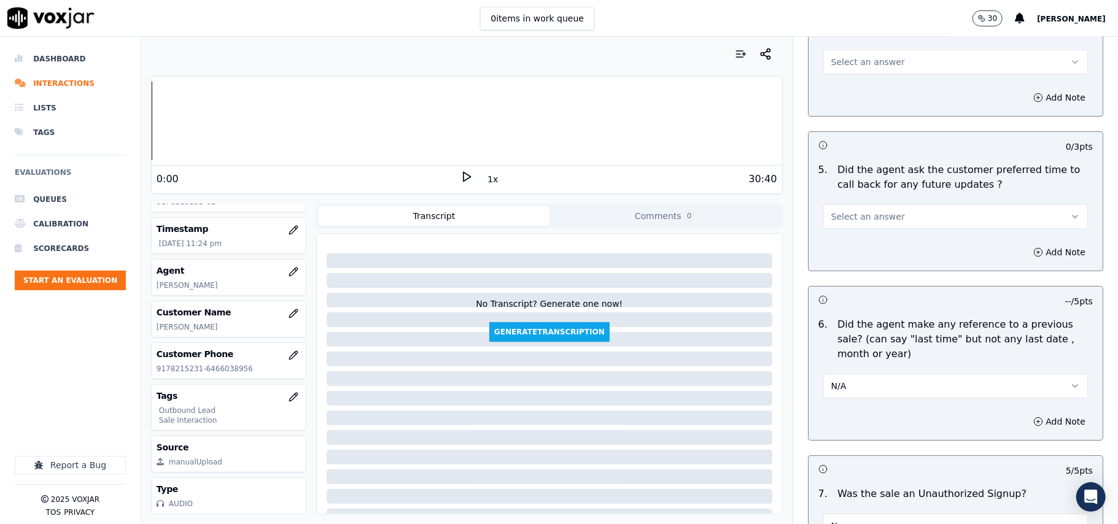
scroll to position [2898, 0]
click at [848, 383] on button "N/A" at bounding box center [955, 389] width 265 height 25
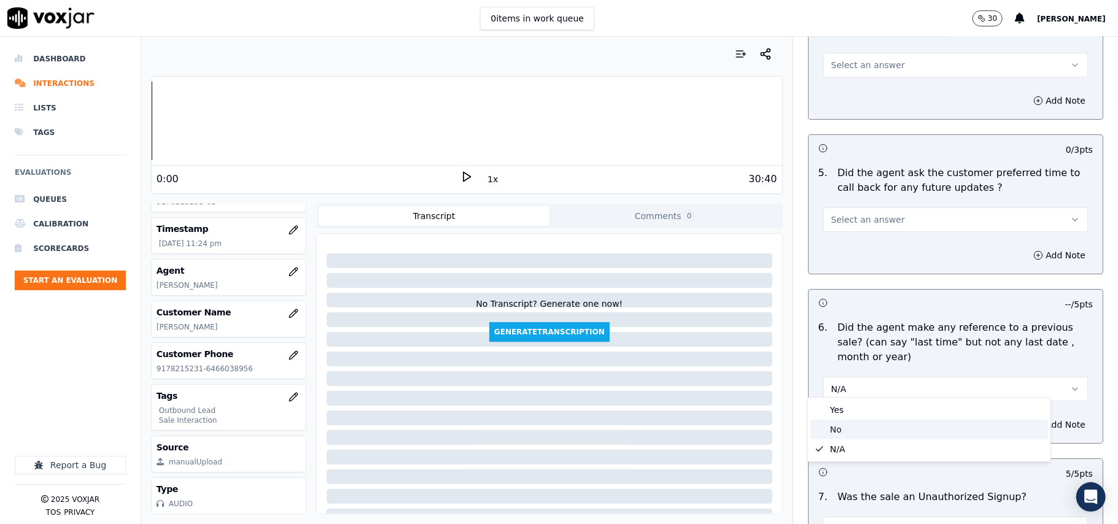
click at [835, 438] on div "No" at bounding box center [929, 430] width 238 height 20
click at [853, 205] on div "Select an answer" at bounding box center [955, 218] width 265 height 27
drag, startPoint x: 853, startPoint y: 206, endPoint x: 853, endPoint y: 215, distance: 8.6
click at [853, 214] on span "Select an answer" at bounding box center [868, 220] width 74 height 12
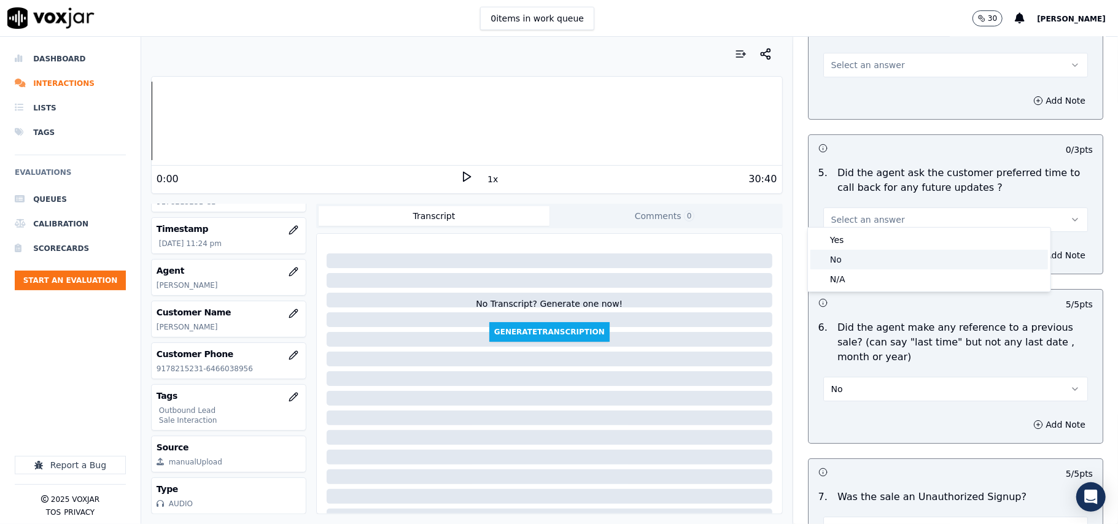
click at [847, 266] on div "No" at bounding box center [929, 260] width 238 height 20
click at [845, 212] on button "No" at bounding box center [955, 219] width 265 height 25
click at [848, 273] on div "N/A" at bounding box center [929, 279] width 238 height 20
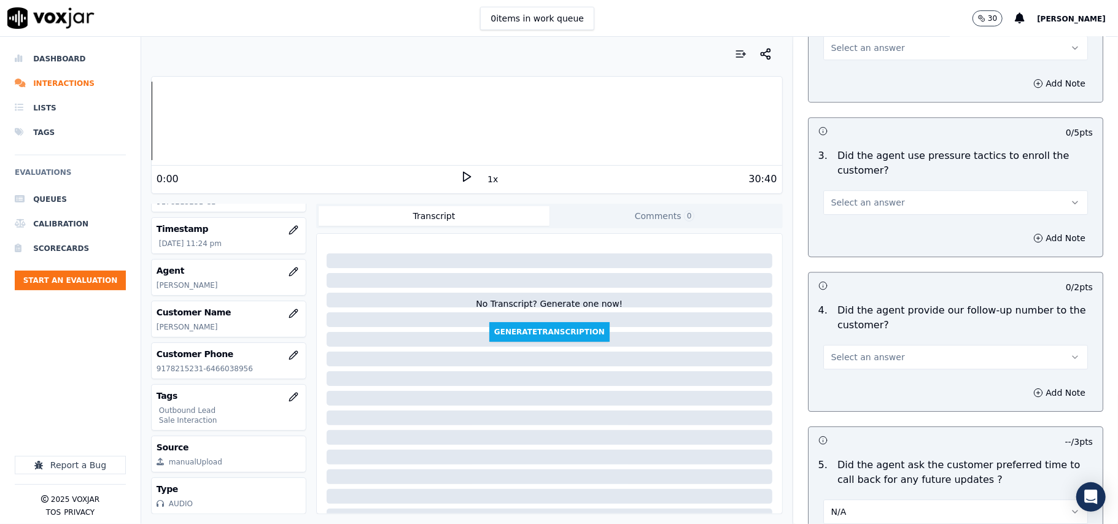
scroll to position [2571, 0]
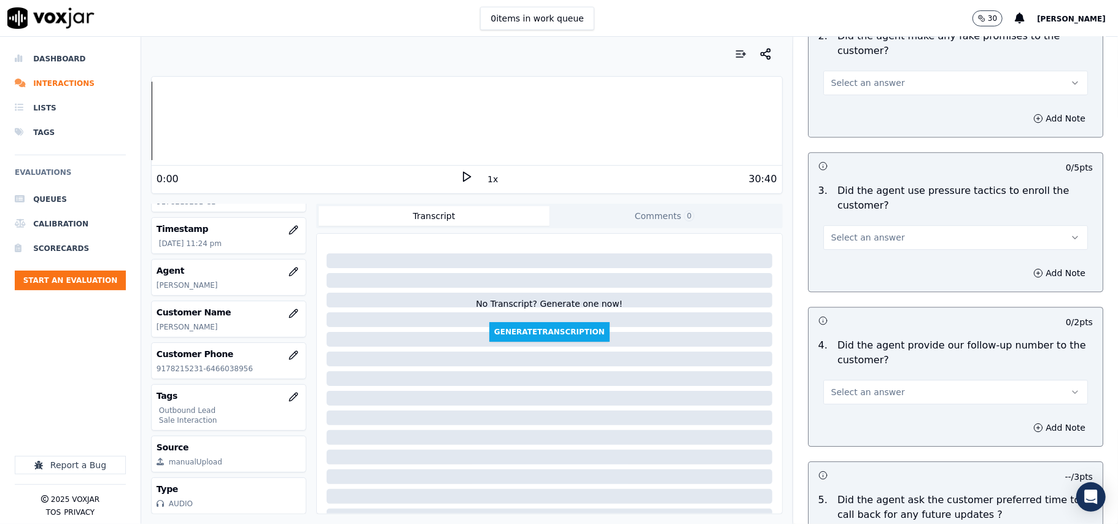
click at [855, 390] on span "Select an answer" at bounding box center [868, 392] width 74 height 12
click at [827, 411] on div "Yes" at bounding box center [929, 413] width 238 height 20
click at [902, 236] on button "Select an answer" at bounding box center [955, 237] width 265 height 25
click at [858, 282] on div "No" at bounding box center [929, 277] width 238 height 20
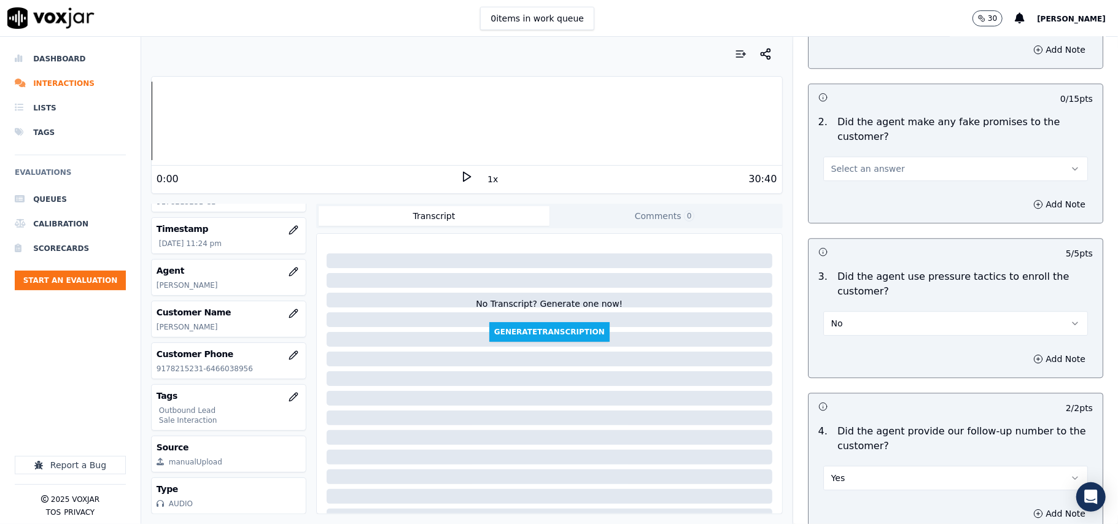
scroll to position [2407, 0]
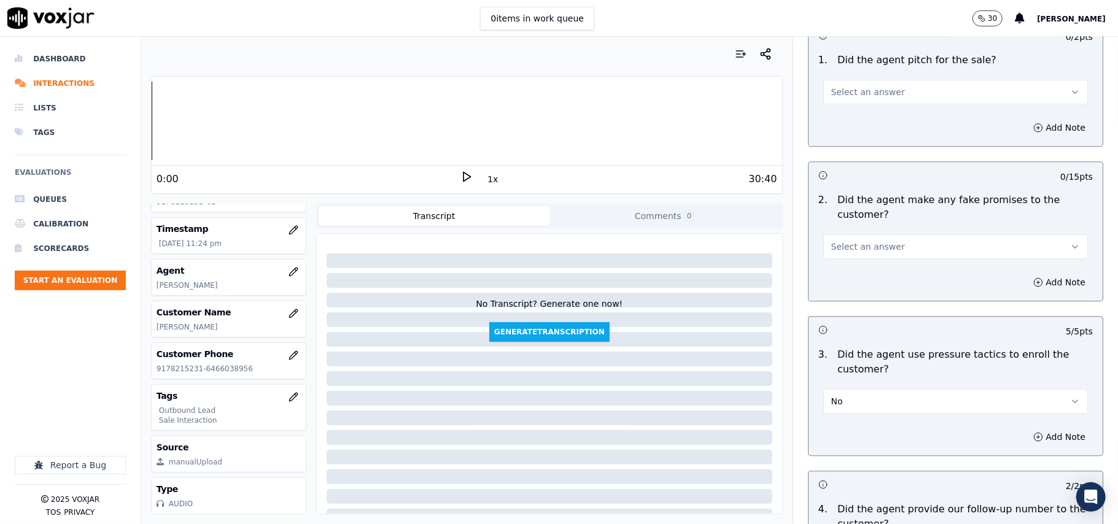
click at [882, 242] on button "Select an answer" at bounding box center [955, 246] width 265 height 25
click at [874, 281] on div "No" at bounding box center [929, 286] width 238 height 20
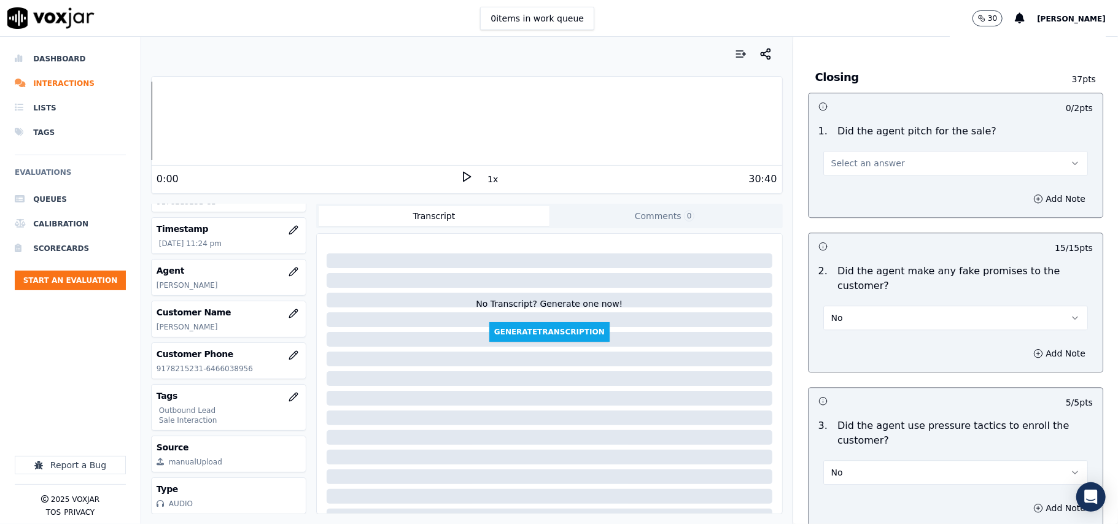
scroll to position [2243, 0]
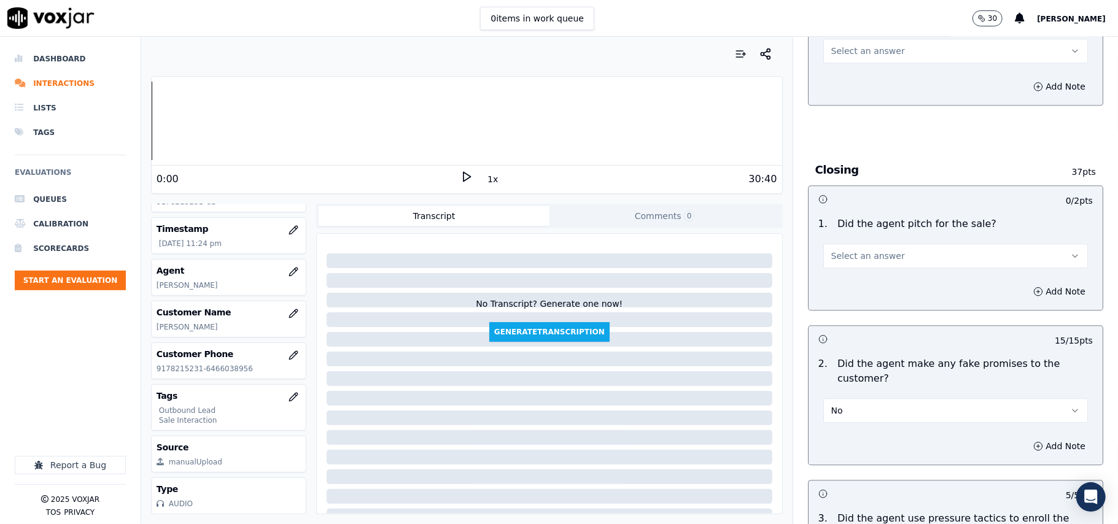
click at [875, 254] on button "Select an answer" at bounding box center [955, 256] width 265 height 25
click at [878, 278] on div "Yes" at bounding box center [929, 275] width 238 height 20
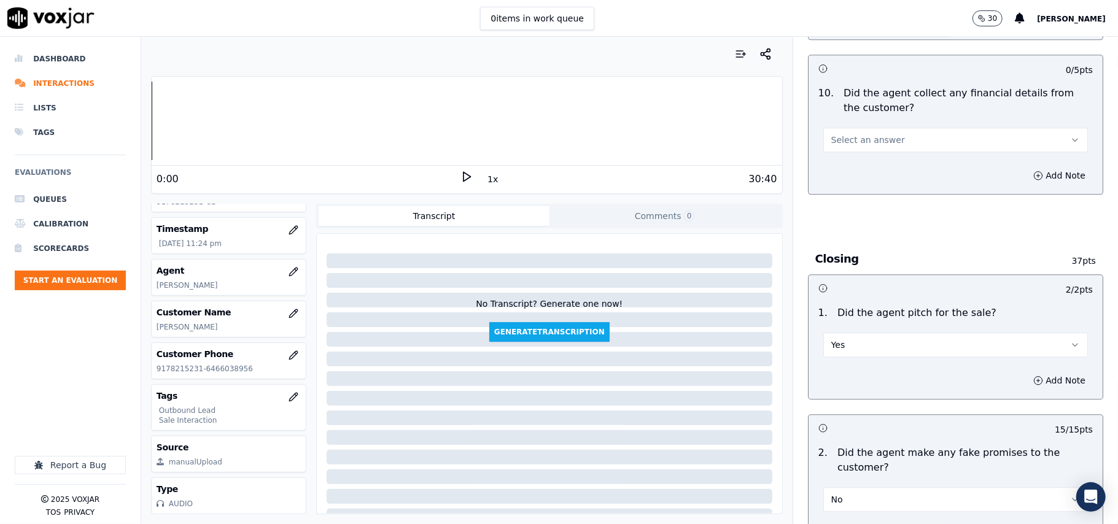
scroll to position [1997, 0]
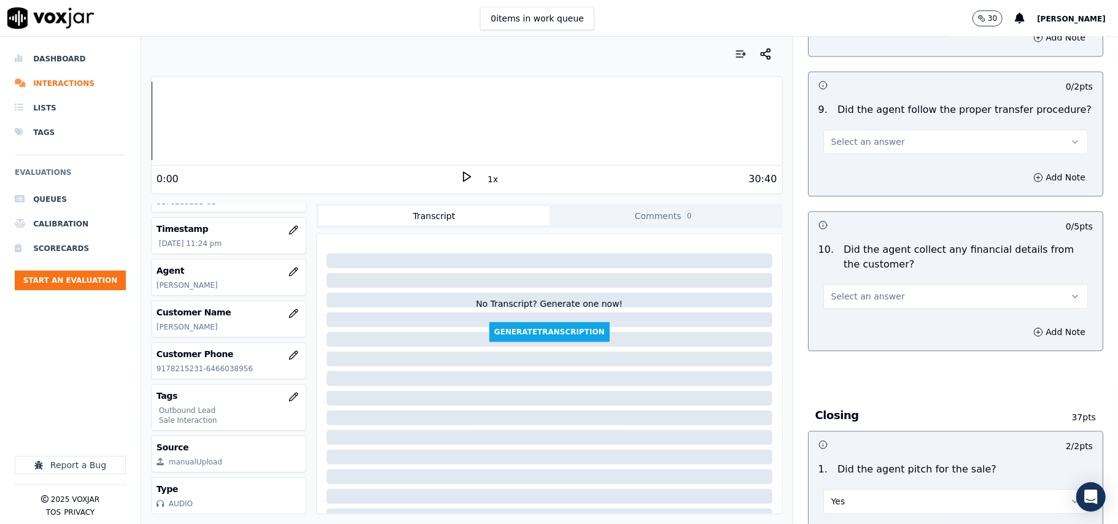
click at [857, 290] on span "Select an answer" at bounding box center [868, 296] width 74 height 12
click at [854, 336] on div "No" at bounding box center [929, 335] width 238 height 20
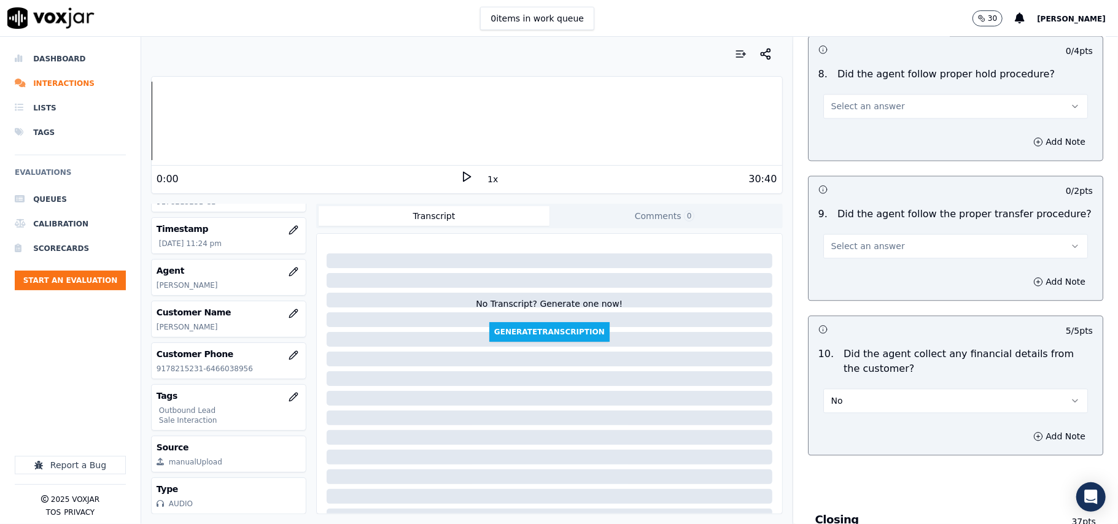
scroll to position [1834, 0]
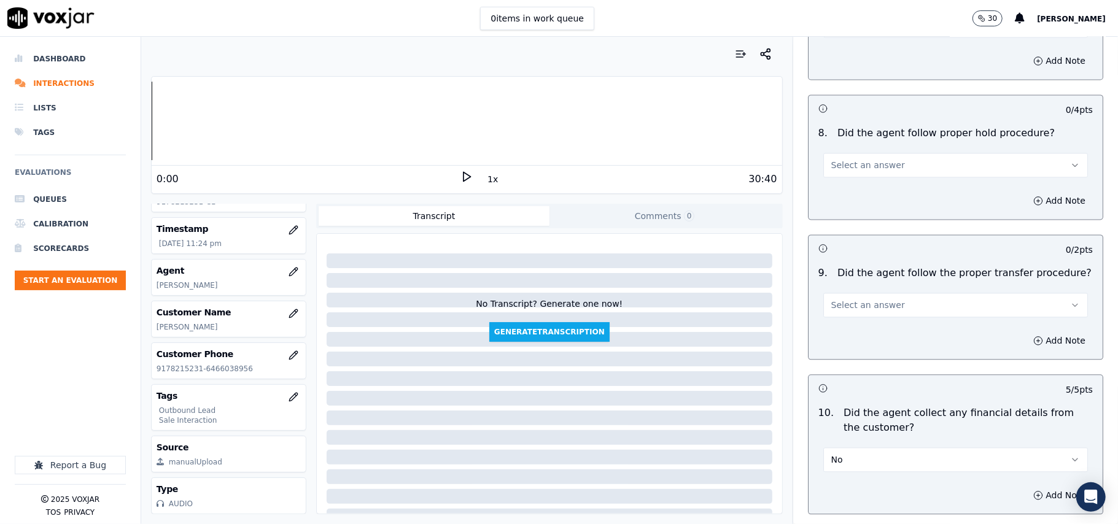
click at [873, 299] on span "Select an answer" at bounding box center [868, 305] width 74 height 12
click at [861, 324] on div "Yes" at bounding box center [929, 324] width 238 height 20
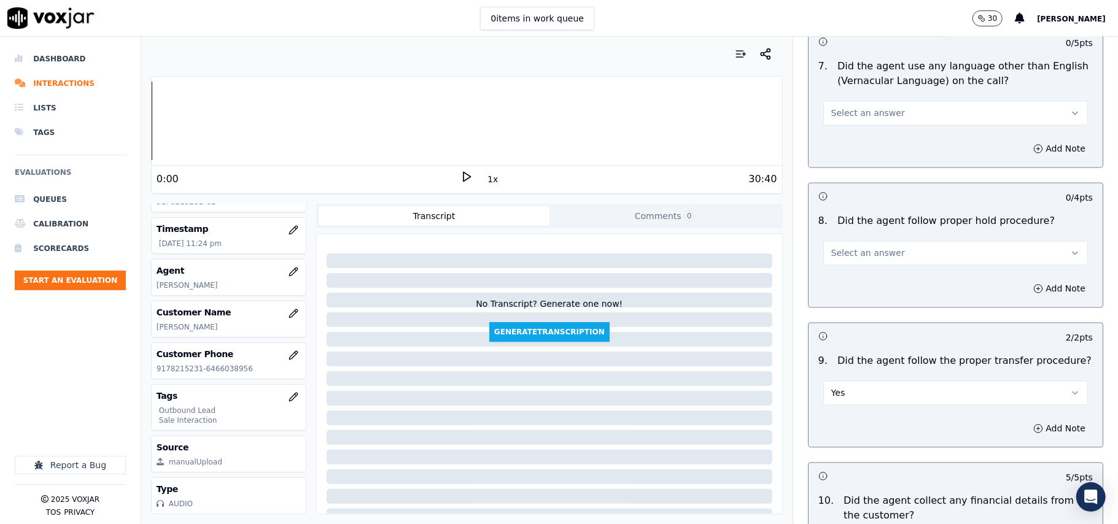
scroll to position [1670, 0]
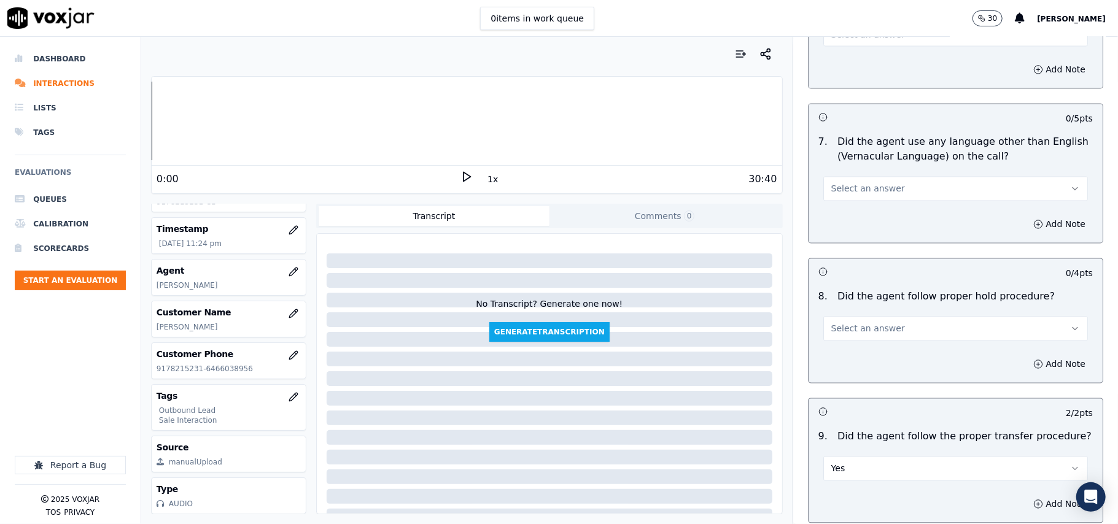
click at [897, 317] on button "Select an answer" at bounding box center [955, 329] width 265 height 25
click at [885, 349] on div "Yes" at bounding box center [929, 347] width 238 height 20
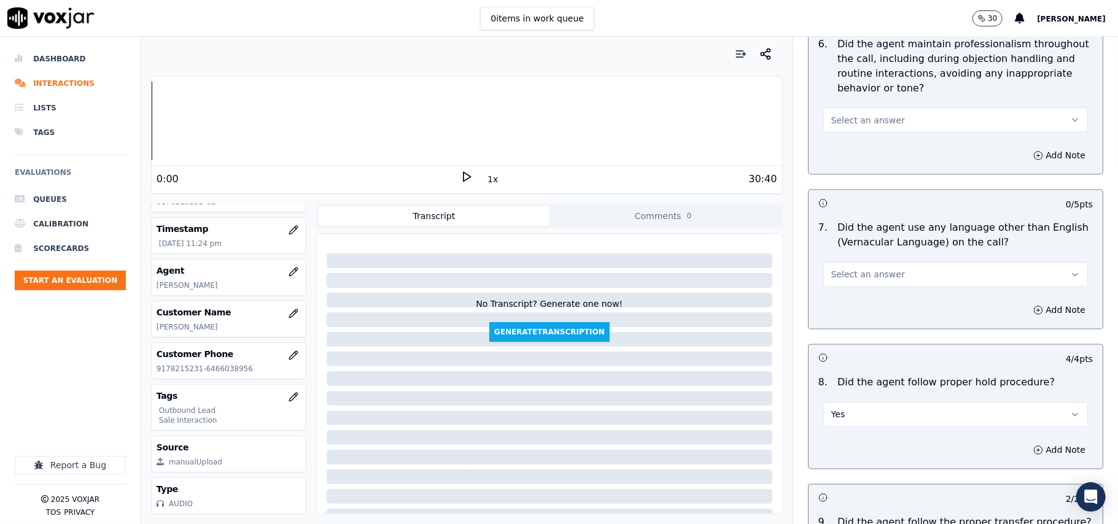
scroll to position [1506, 0]
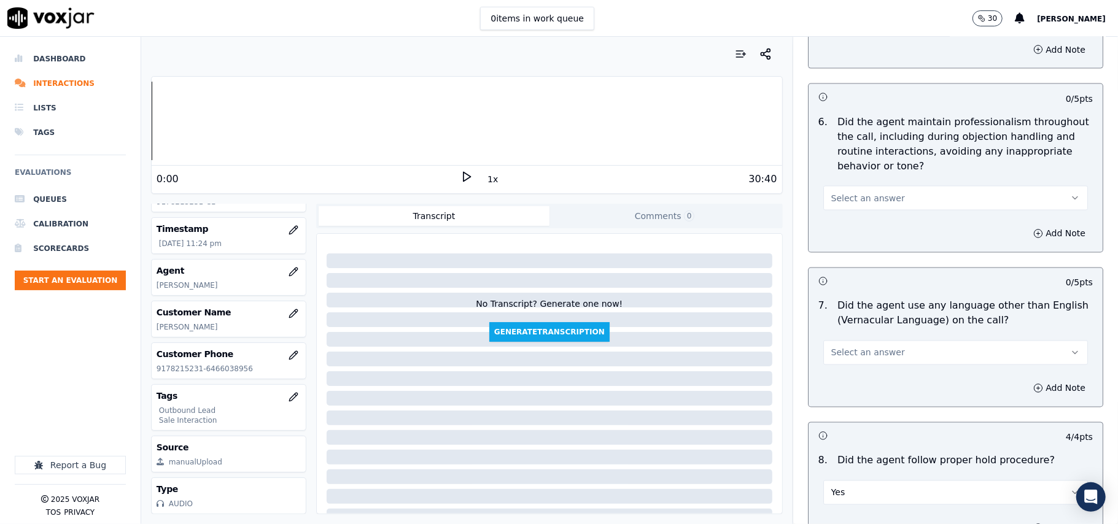
click at [863, 349] on button "Select an answer" at bounding box center [955, 353] width 265 height 25
click at [845, 389] on div "No" at bounding box center [929, 390] width 238 height 20
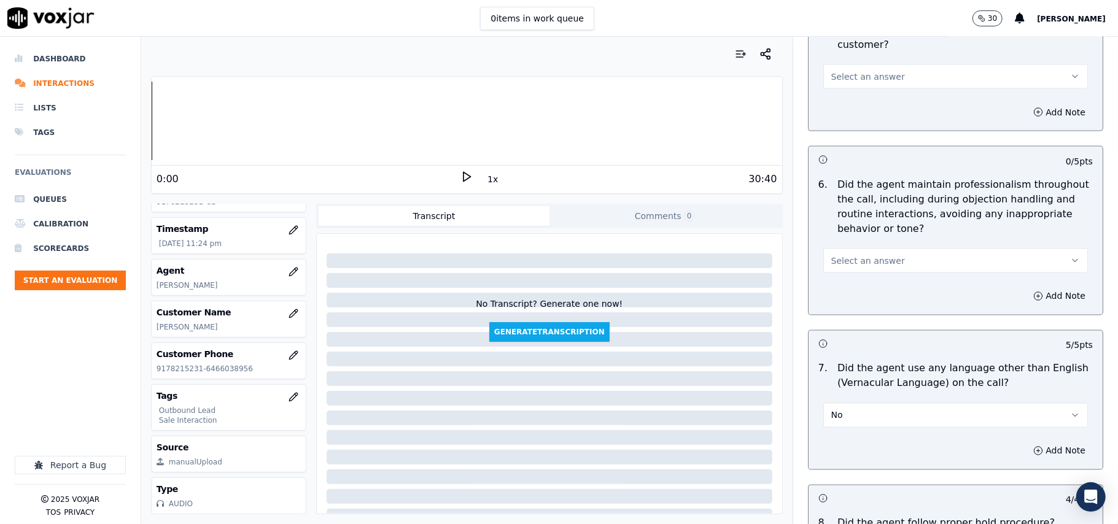
scroll to position [1343, 0]
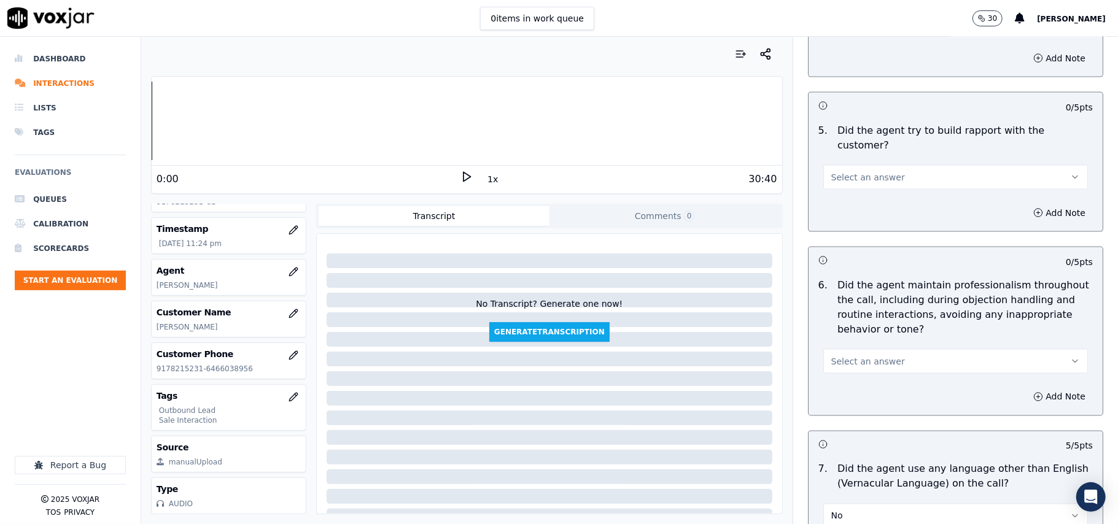
click at [862, 355] on span "Select an answer" at bounding box center [868, 361] width 74 height 12
click at [858, 379] on div "Yes" at bounding box center [929, 379] width 238 height 20
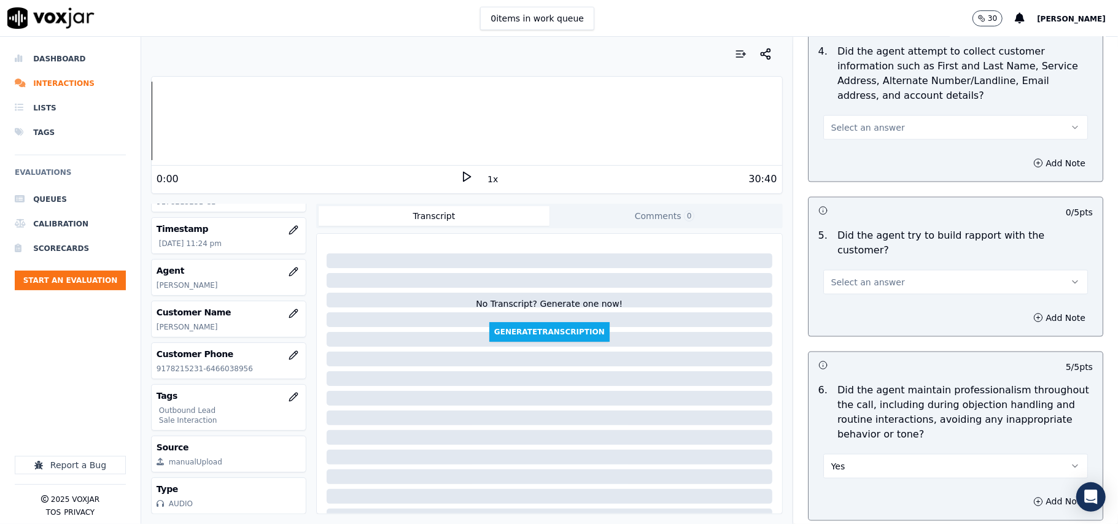
scroll to position [1179, 0]
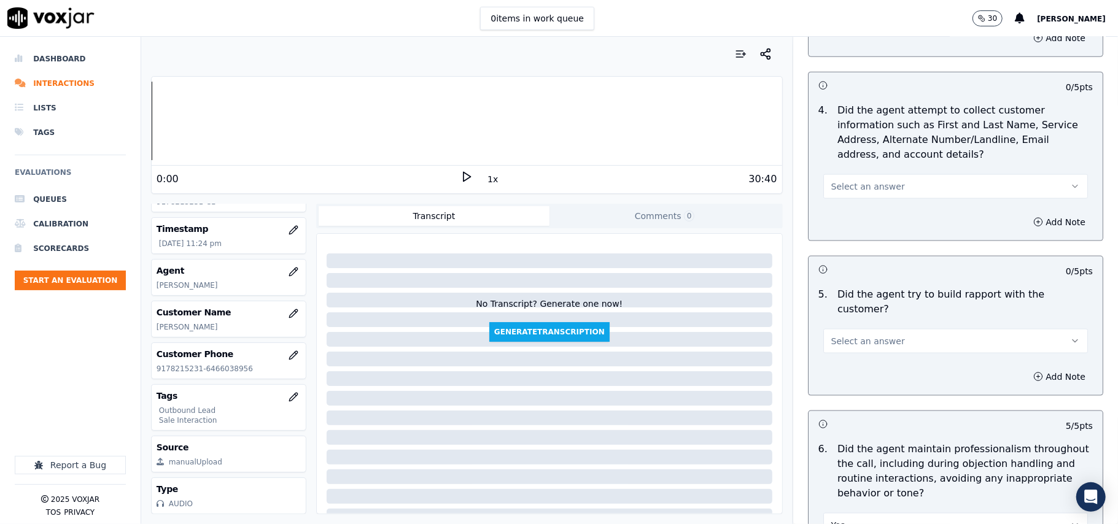
click at [859, 335] on span "Select an answer" at bounding box center [868, 341] width 74 height 12
click at [858, 350] on div "Yes" at bounding box center [929, 358] width 238 height 20
click at [857, 207] on div "Add Note" at bounding box center [955, 222] width 294 height 37
click at [846, 192] on span "Select an answer" at bounding box center [868, 186] width 74 height 12
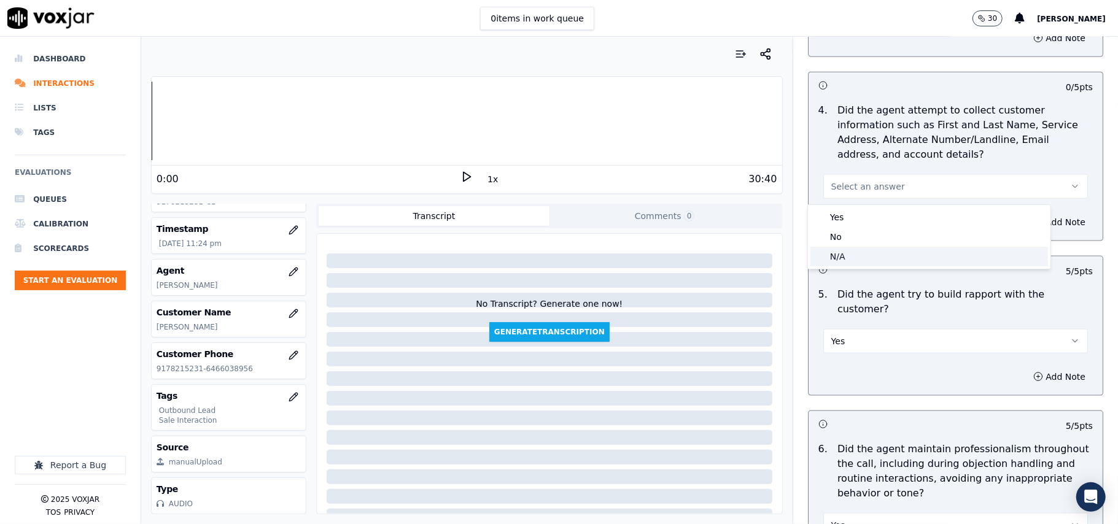
click at [851, 254] on div "N/A" at bounding box center [929, 257] width 238 height 20
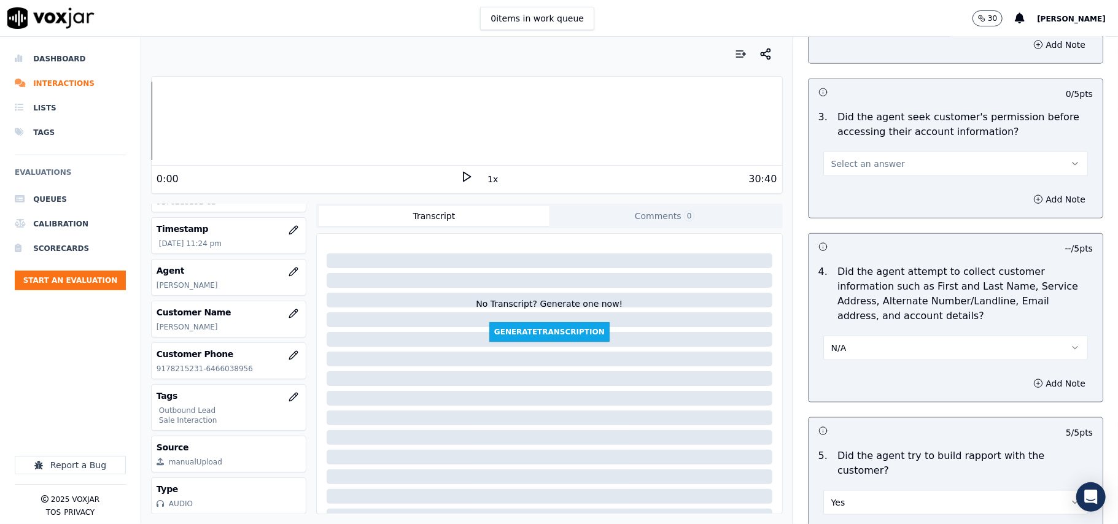
scroll to position [1015, 0]
click at [874, 162] on span "Select an answer" at bounding box center [868, 166] width 74 height 12
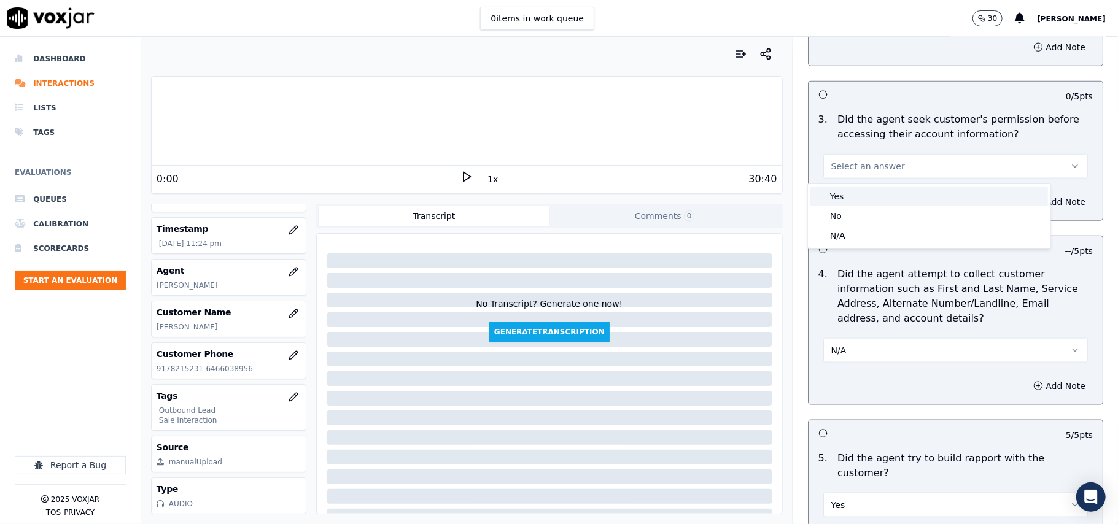
click at [859, 200] on div "Yes" at bounding box center [929, 197] width 238 height 20
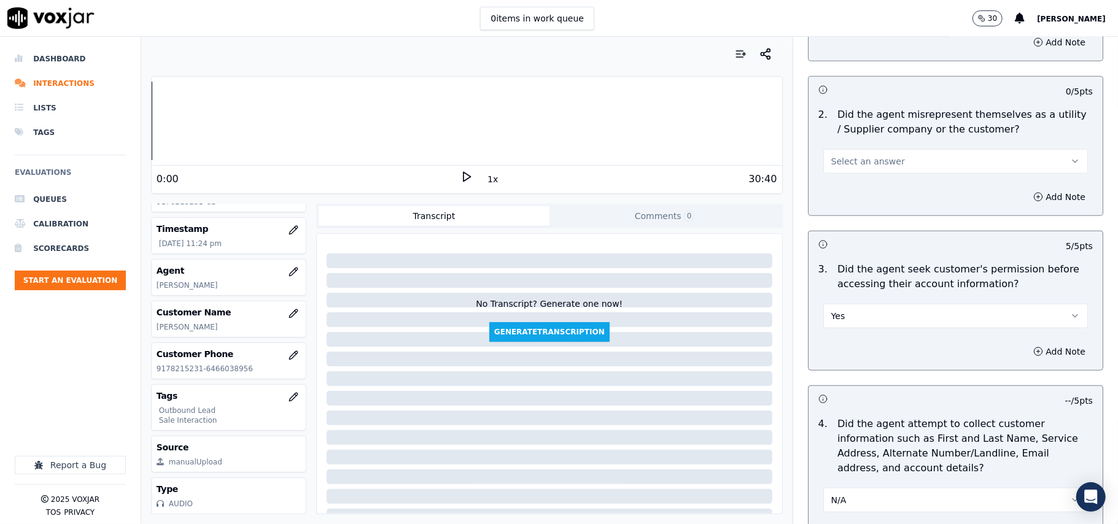
scroll to position [770, 0]
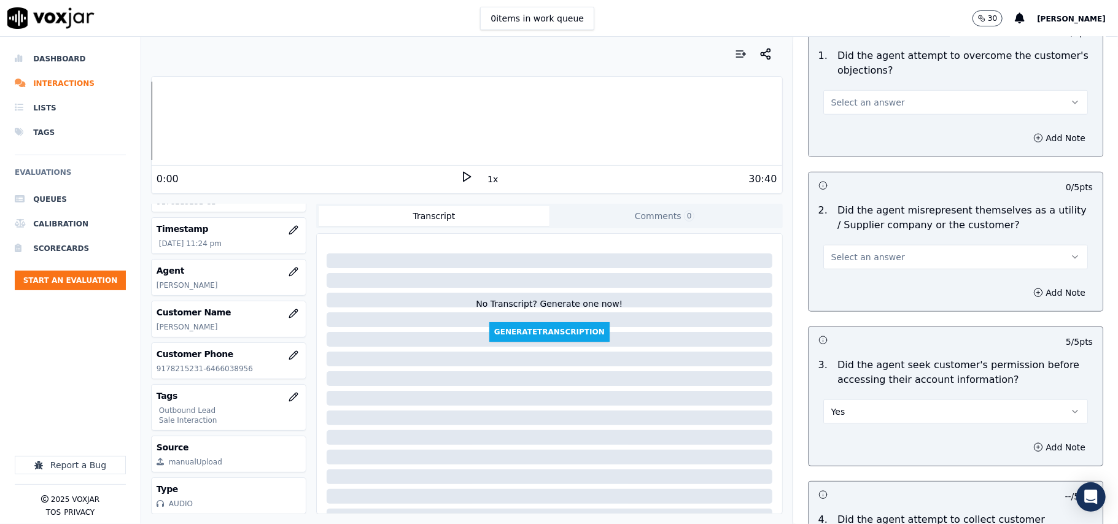
click at [859, 256] on span "Select an answer" at bounding box center [868, 257] width 74 height 12
click at [833, 308] on div "No" at bounding box center [929, 306] width 238 height 20
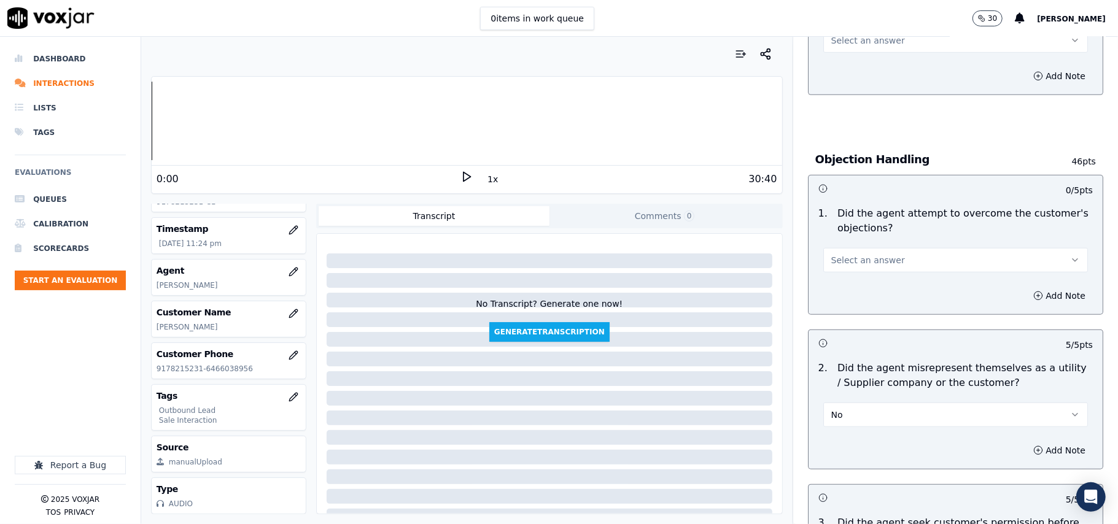
scroll to position [524, 0]
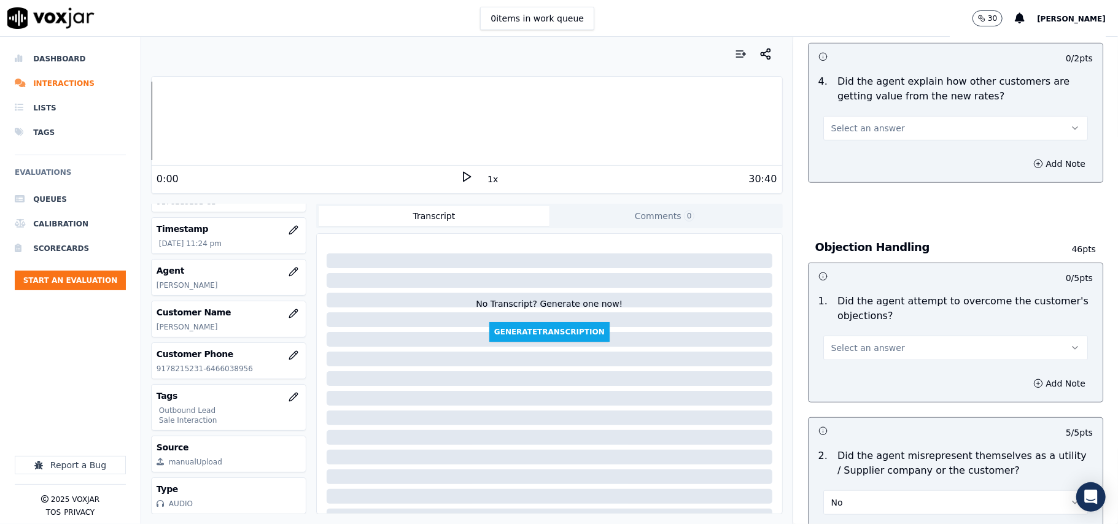
click at [880, 347] on button "Select an answer" at bounding box center [955, 348] width 265 height 25
click at [853, 376] on div "Yes" at bounding box center [929, 378] width 238 height 20
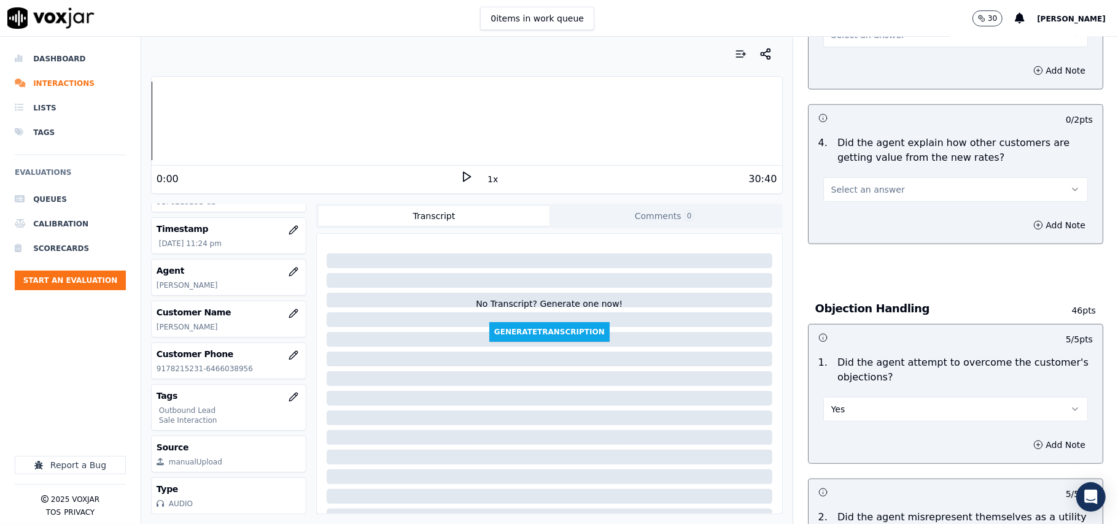
scroll to position [361, 0]
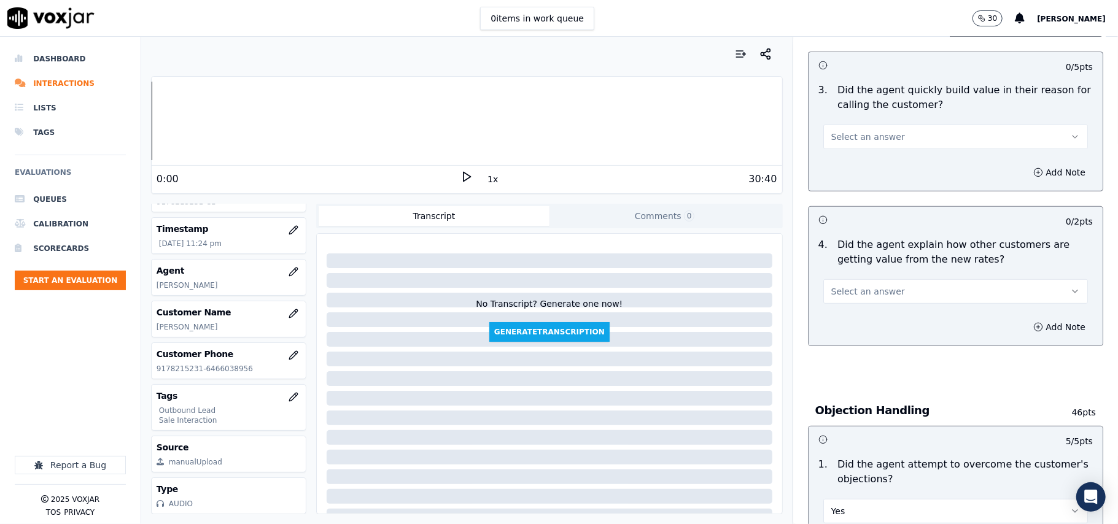
click at [874, 282] on button "Select an answer" at bounding box center [955, 291] width 265 height 25
click at [860, 320] on div "Yes" at bounding box center [929, 321] width 238 height 20
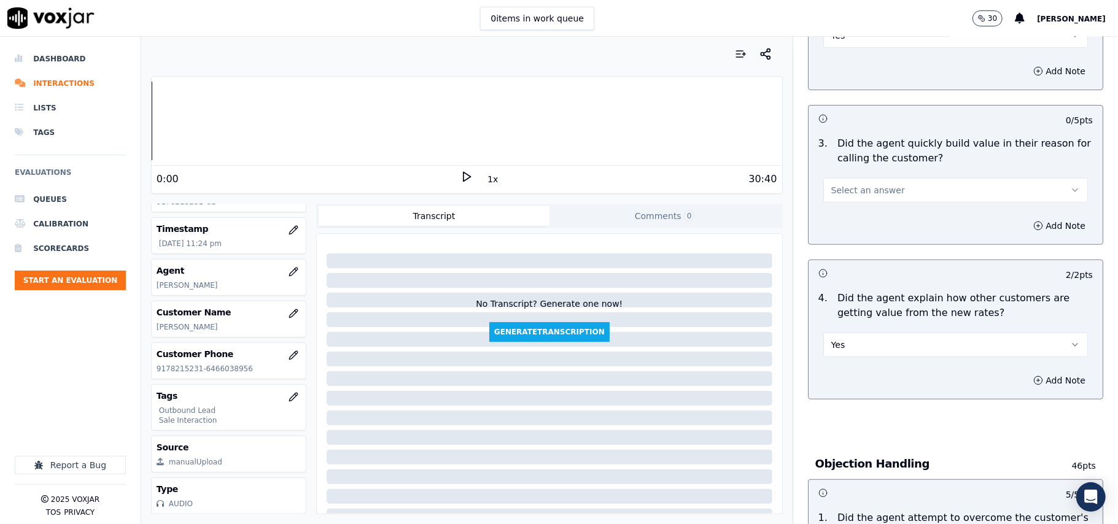
scroll to position [279, 0]
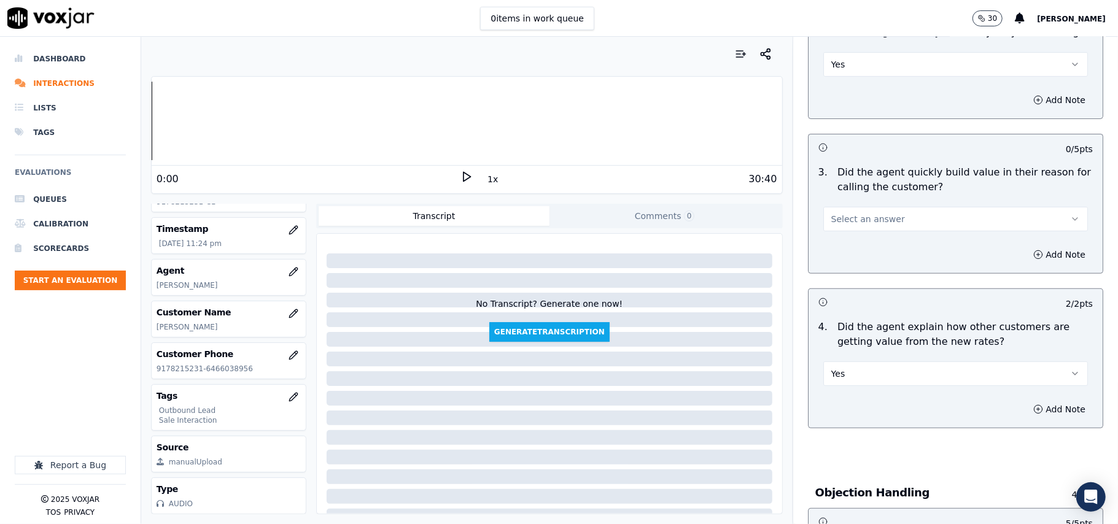
click at [882, 220] on button "Select an answer" at bounding box center [955, 219] width 265 height 25
click at [875, 258] on div "No" at bounding box center [929, 267] width 238 height 20
click at [863, 222] on button "No" at bounding box center [955, 219] width 265 height 25
click at [856, 242] on div "Yes" at bounding box center [929, 248] width 238 height 20
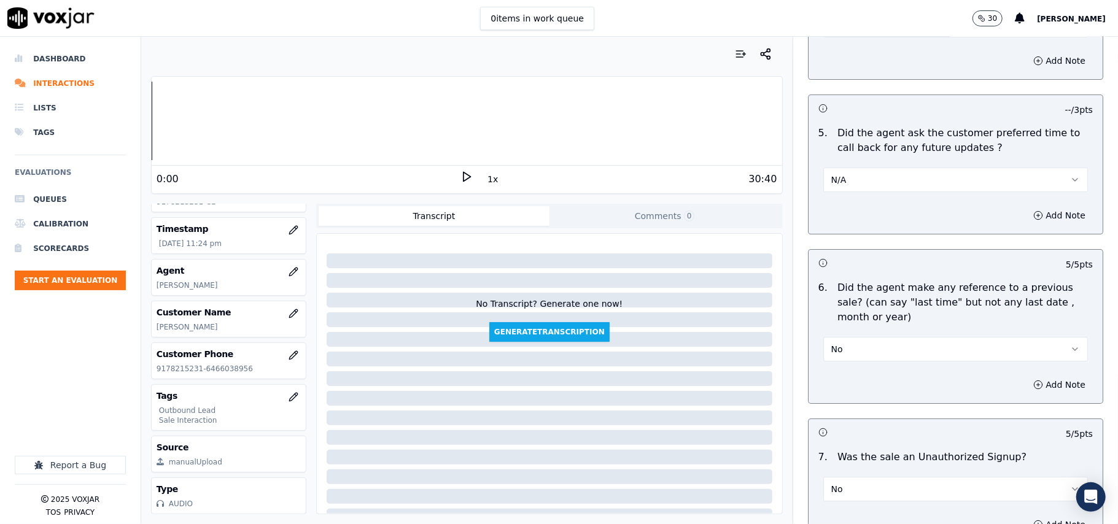
scroll to position [3062, 0]
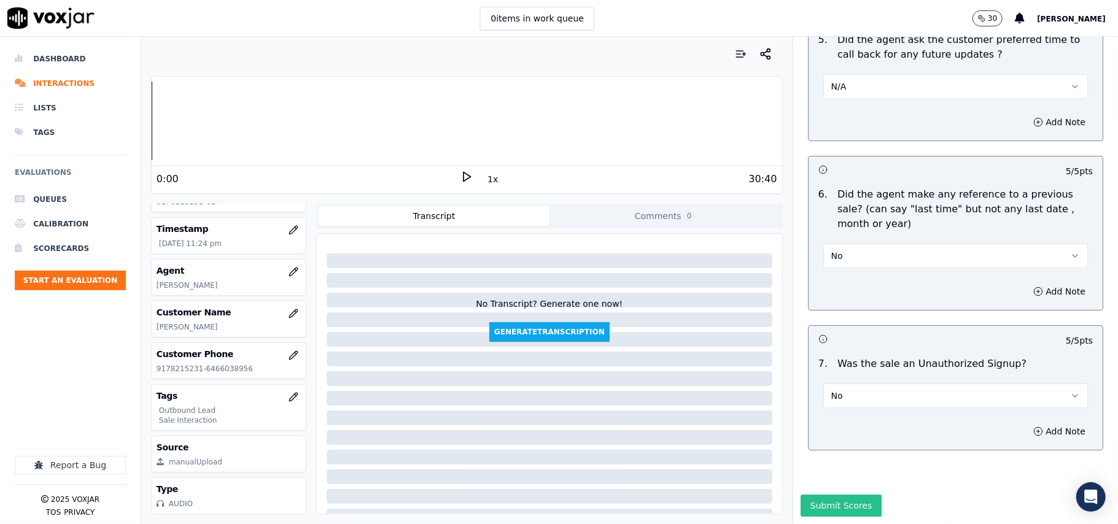
click at [834, 495] on button "Submit Scores" at bounding box center [841, 506] width 82 height 22
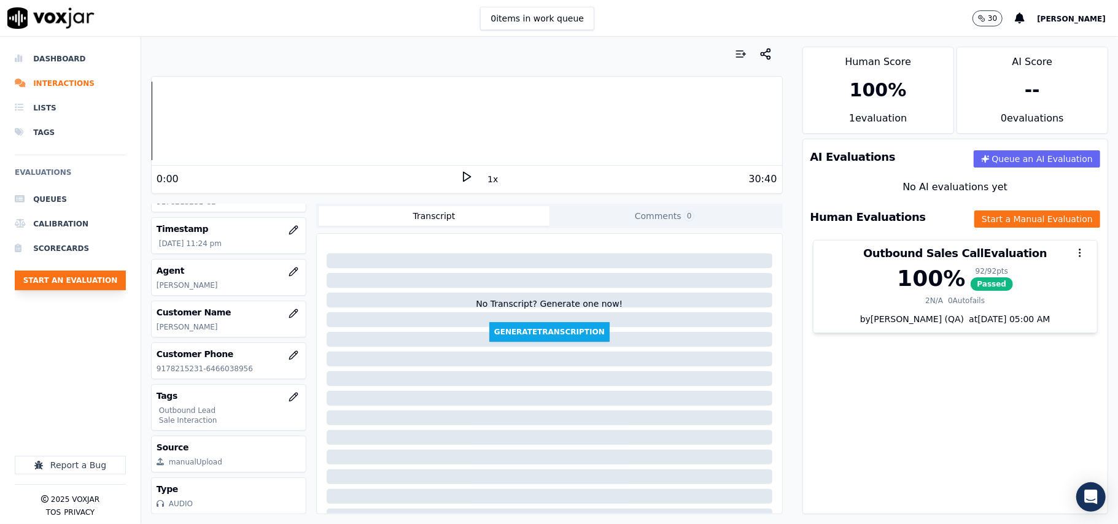
click at [80, 279] on button "Start an Evaluation" at bounding box center [70, 281] width 111 height 20
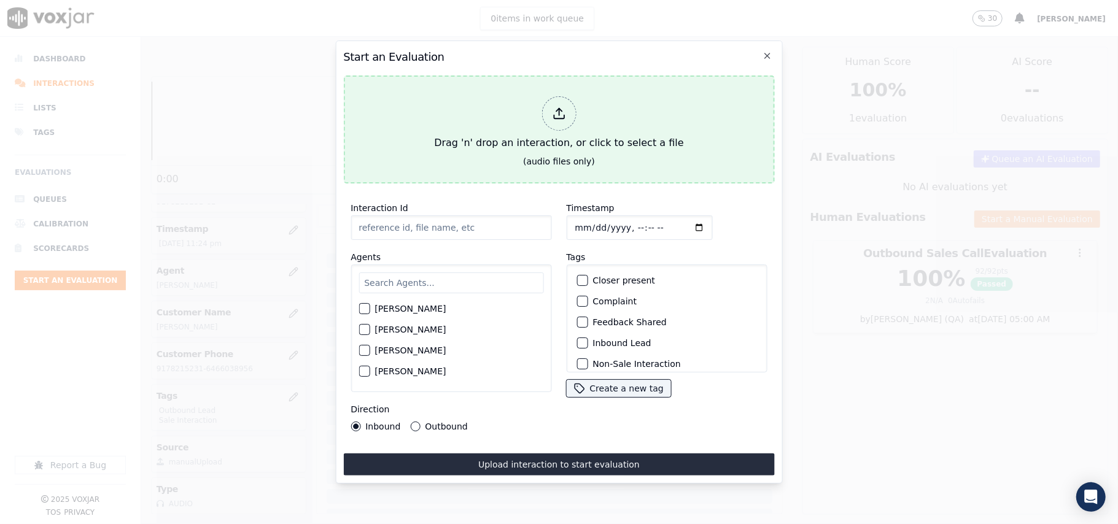
click at [573, 109] on div at bounding box center [558, 113] width 34 height 34
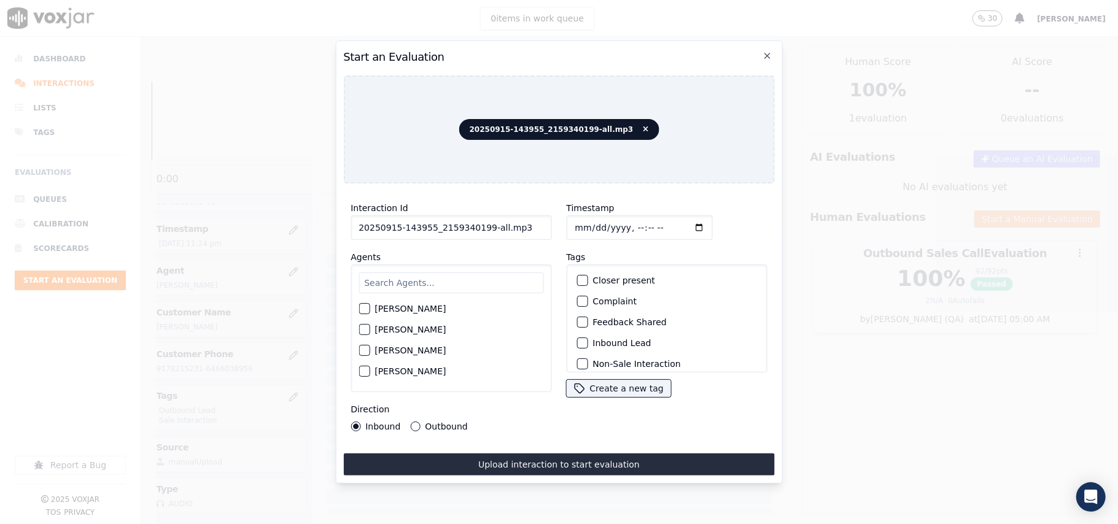
drag, startPoint x: 514, startPoint y: 223, endPoint x: 482, endPoint y: 219, distance: 31.7
click at [482, 219] on input "20250915-143955_2159340199-all.mp3" at bounding box center [451, 227] width 201 height 25
type input "20250915-143955_2159340199-C1"
click at [587, 219] on input "Timestamp" at bounding box center [639, 227] width 146 height 25
type input "[DATE]T23:30"
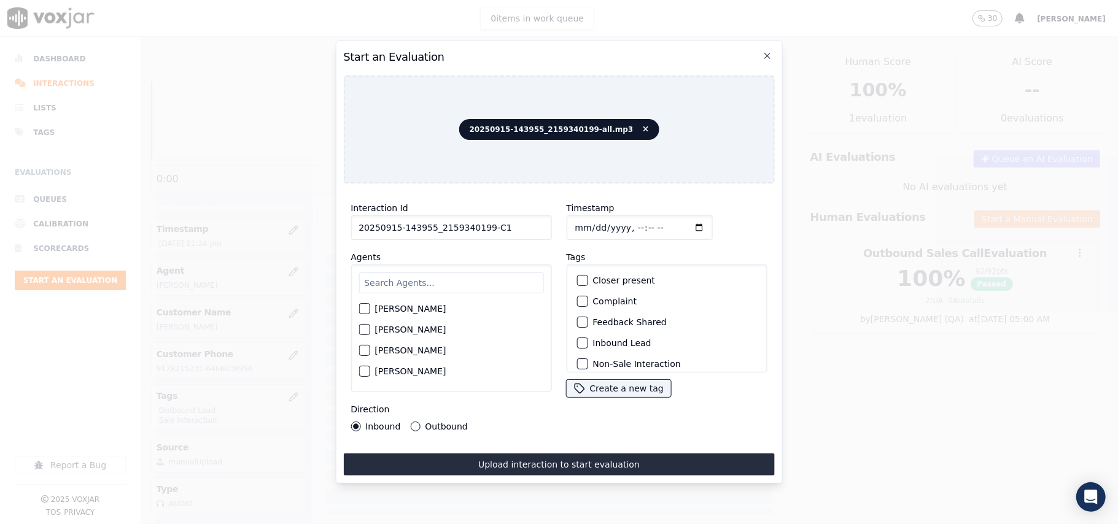
click at [371, 285] on input "text" at bounding box center [450, 283] width 185 height 21
type input "[PERSON_NAME]"
click at [374, 302] on div "[PERSON_NAME]" at bounding box center [450, 312] width 185 height 21
click at [378, 308] on label "[PERSON_NAME]" at bounding box center [409, 312] width 71 height 9
click at [370, 307] on button "[PERSON_NAME]" at bounding box center [363, 312] width 11 height 11
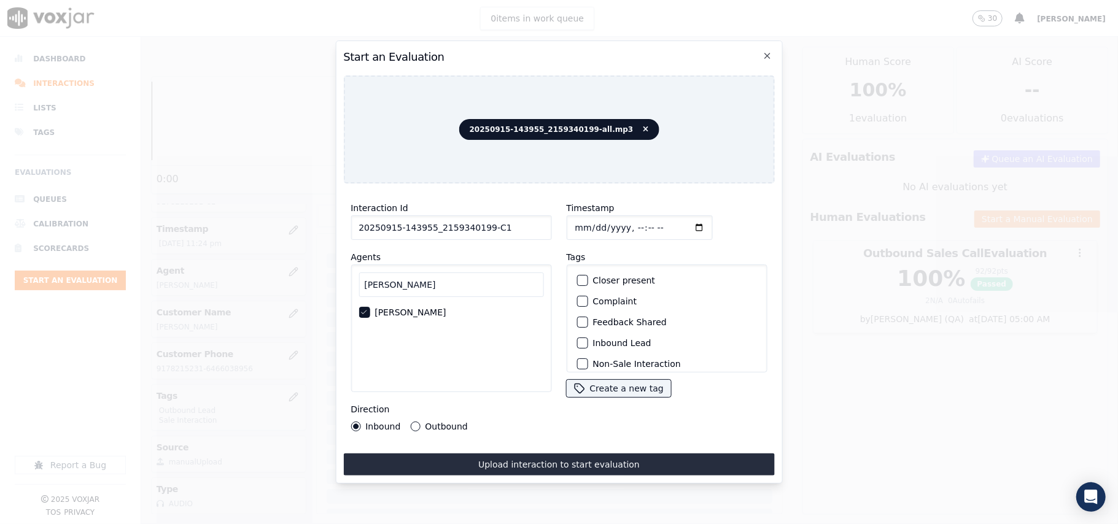
click at [597, 339] on label "Inbound Lead" at bounding box center [621, 343] width 58 height 9
click at [587, 339] on button "Inbound Lead" at bounding box center [581, 343] width 11 height 11
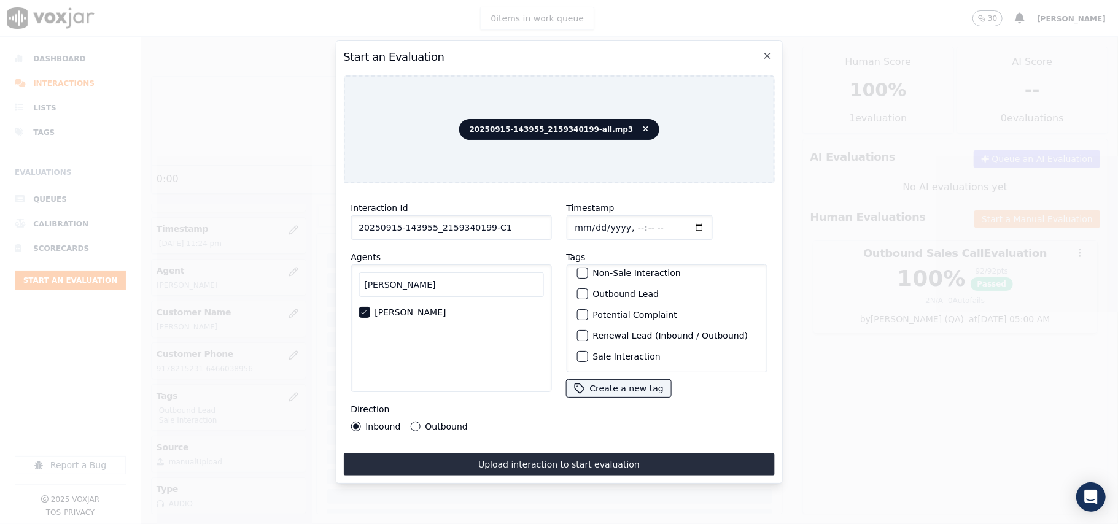
click at [586, 346] on div "Sale Interaction" at bounding box center [666, 356] width 190 height 21
click at [577, 352] on div "button" at bounding box center [581, 356] width 9 height 9
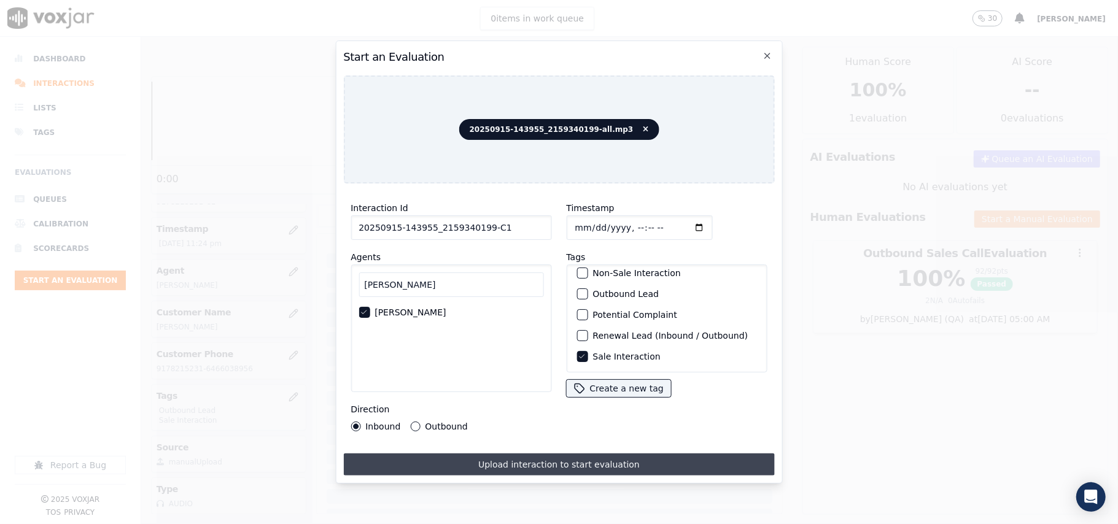
click at [500, 464] on button "Upload interaction to start evaluation" at bounding box center [558, 465] width 431 height 22
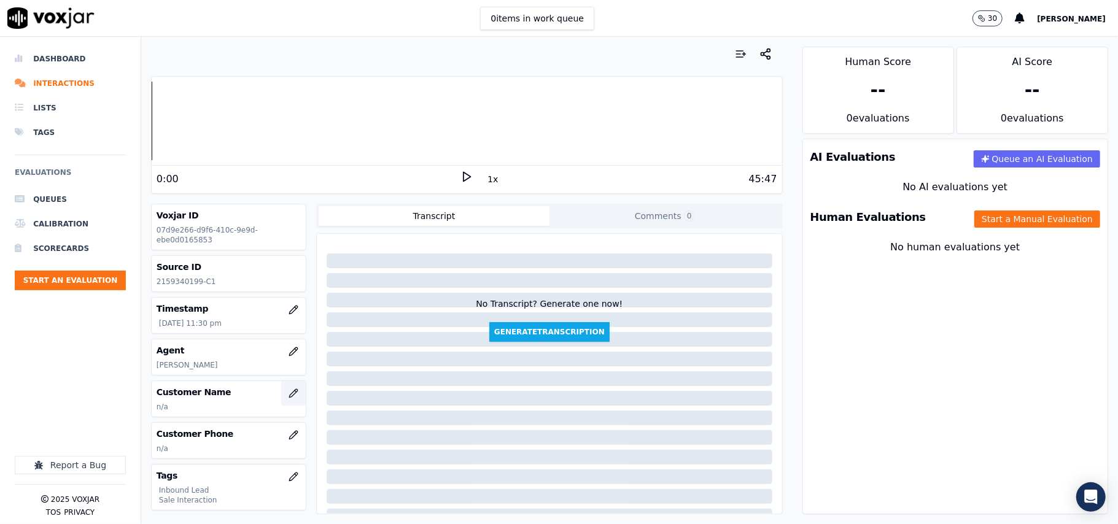
click at [289, 395] on icon "button" at bounding box center [294, 394] width 10 height 10
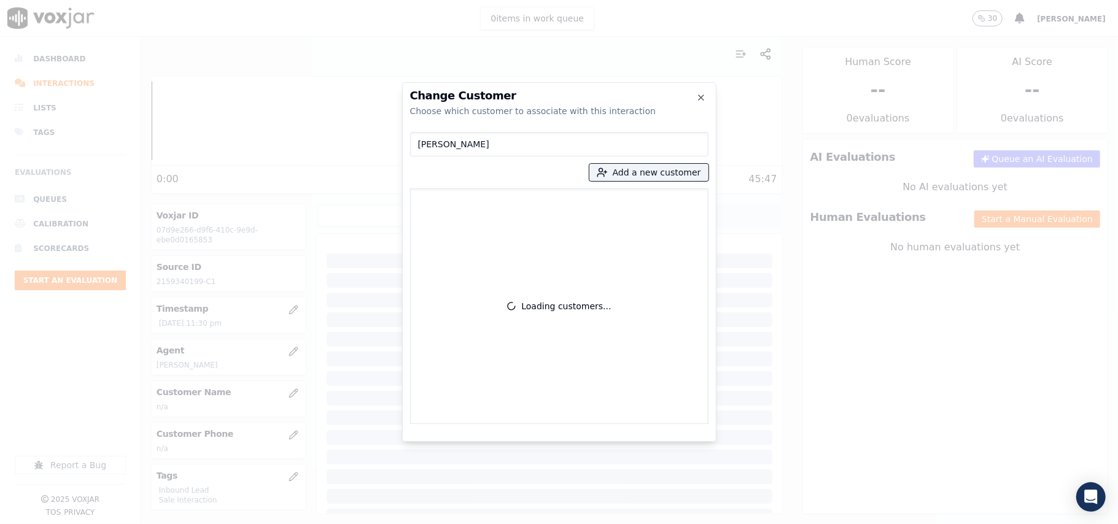
drag, startPoint x: 418, startPoint y: 141, endPoint x: 433, endPoint y: 150, distance: 17.7
click at [417, 141] on input "[PERSON_NAME]" at bounding box center [559, 144] width 298 height 25
click at [423, 145] on input "[PERSON_NAME]" at bounding box center [559, 144] width 298 height 25
click at [420, 146] on input "[PERSON_NAME]" at bounding box center [559, 144] width 298 height 25
type input "[PERSON_NAME]"
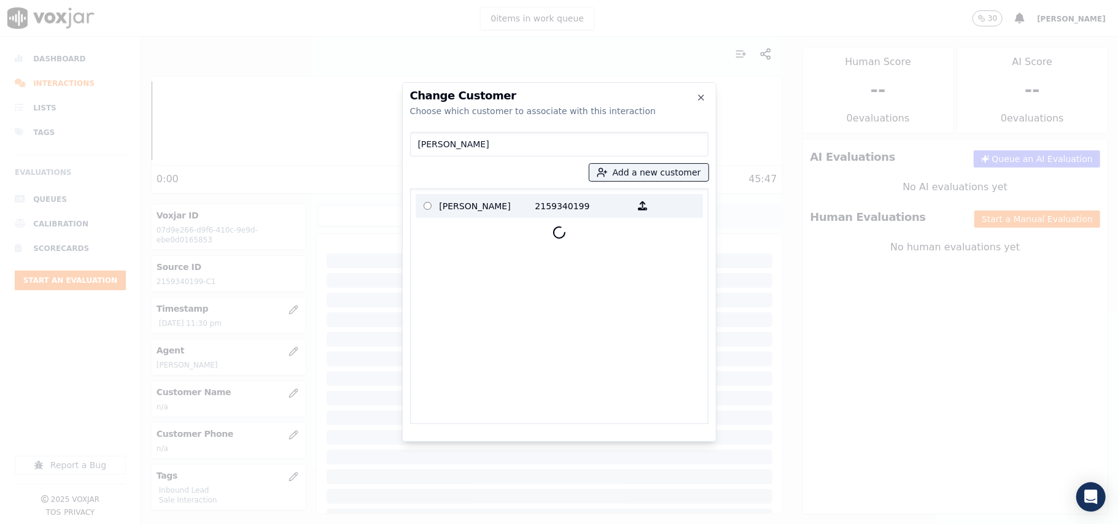
click at [464, 212] on p "[PERSON_NAME]" at bounding box center [488, 205] width 96 height 19
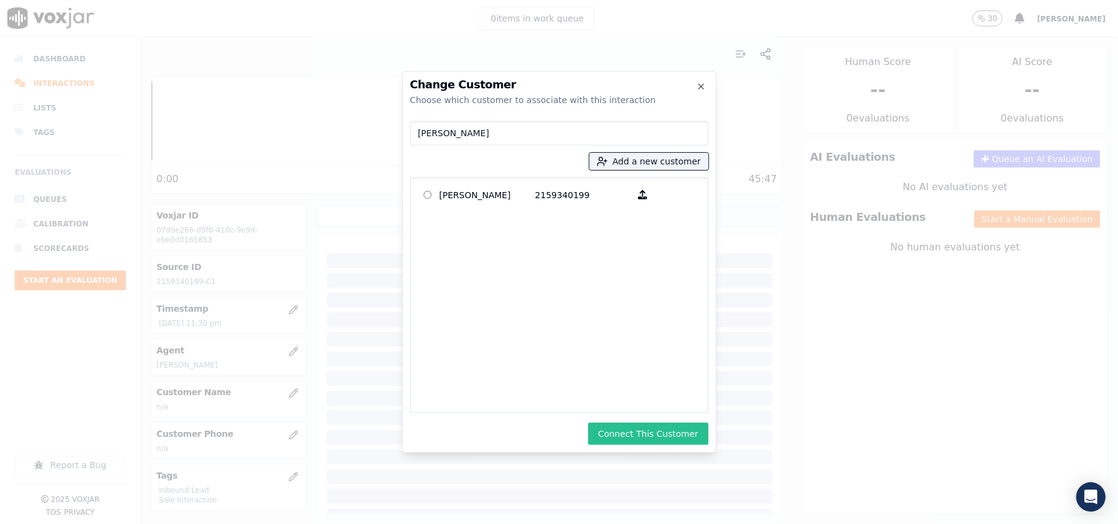
click at [612, 425] on button "Connect This Customer" at bounding box center [648, 434] width 120 height 22
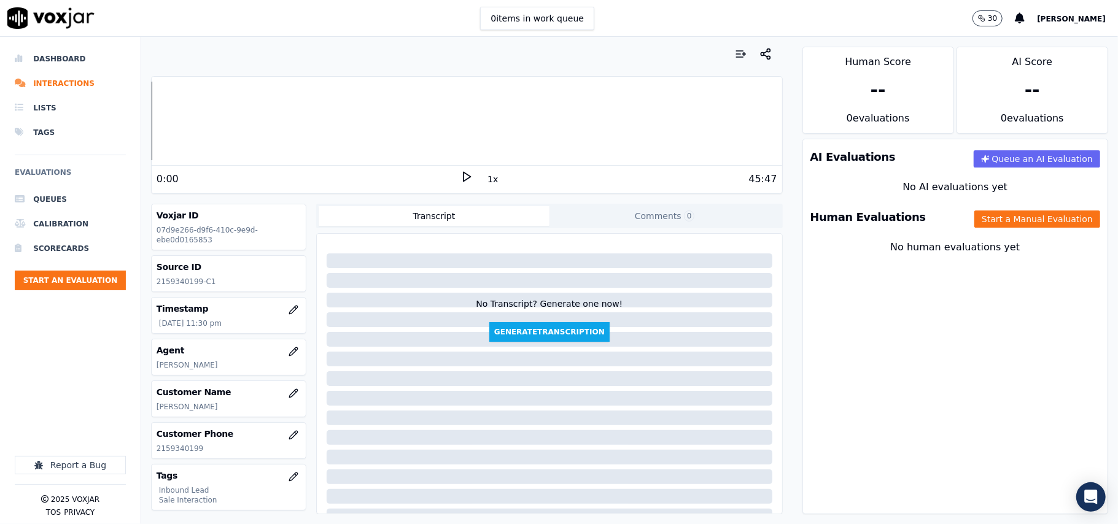
click at [975, 209] on div "Human Evaluations Start a Manual Evaluation" at bounding box center [955, 217] width 304 height 36
click at [1013, 219] on button "Start a Manual Evaluation" at bounding box center [1037, 219] width 126 height 17
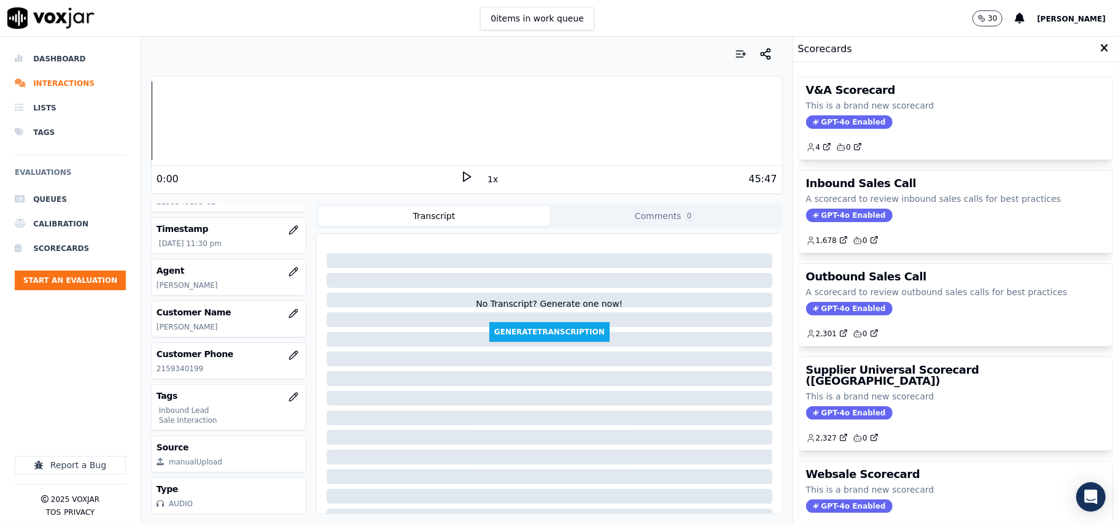
scroll to position [120, 0]
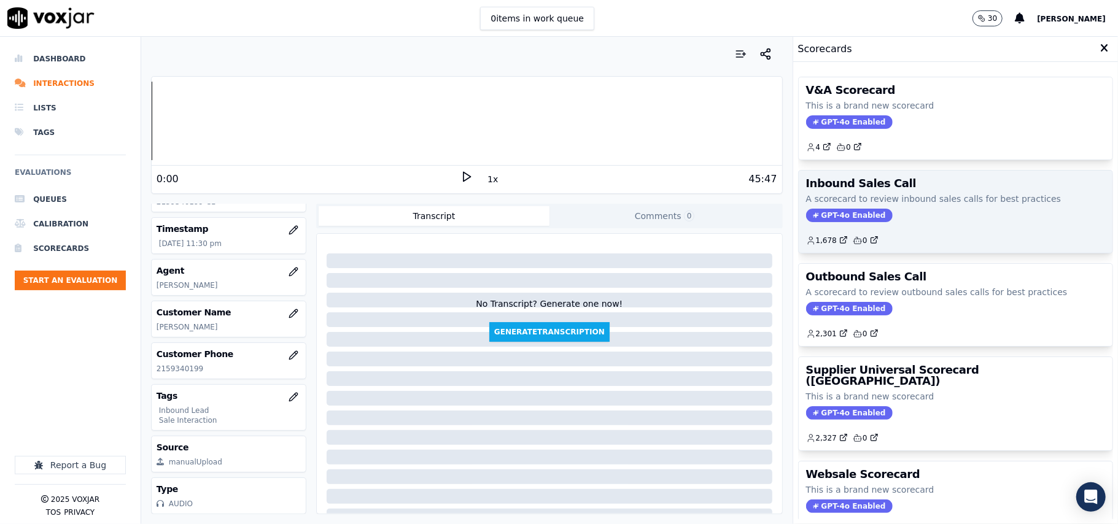
click at [813, 216] on span "GPT-4o Enabled" at bounding box center [849, 216] width 87 height 14
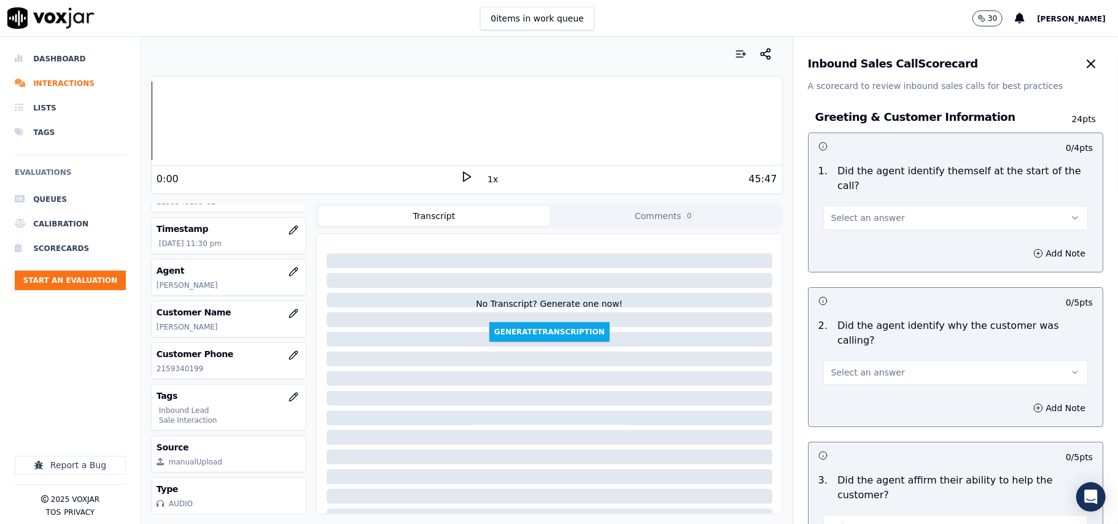
click at [884, 211] on button "Select an answer" at bounding box center [955, 218] width 265 height 25
click at [861, 239] on div "Yes" at bounding box center [929, 232] width 238 height 20
click at [848, 366] on span "Select an answer" at bounding box center [868, 372] width 74 height 12
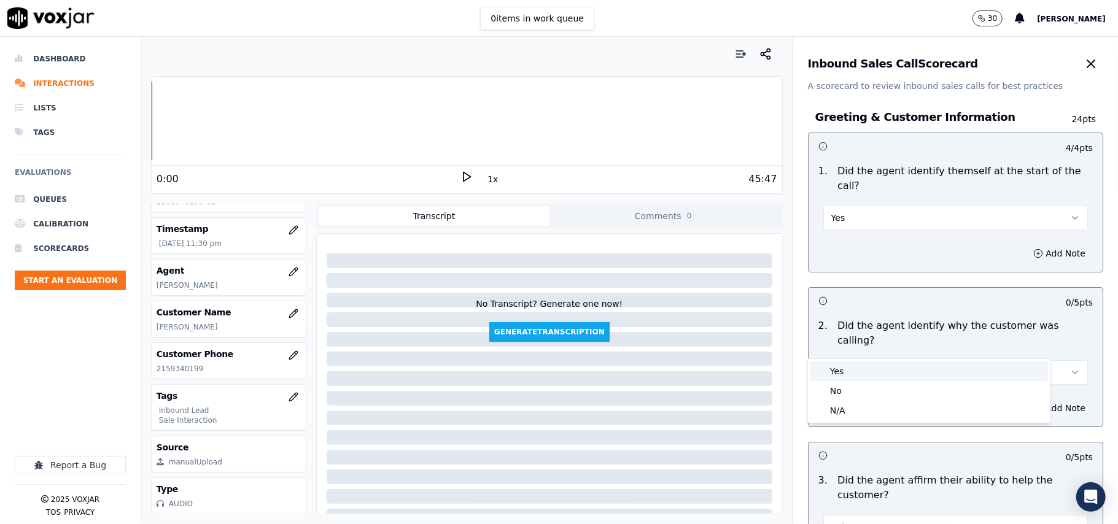
click at [843, 370] on div "Yes" at bounding box center [929, 372] width 238 height 20
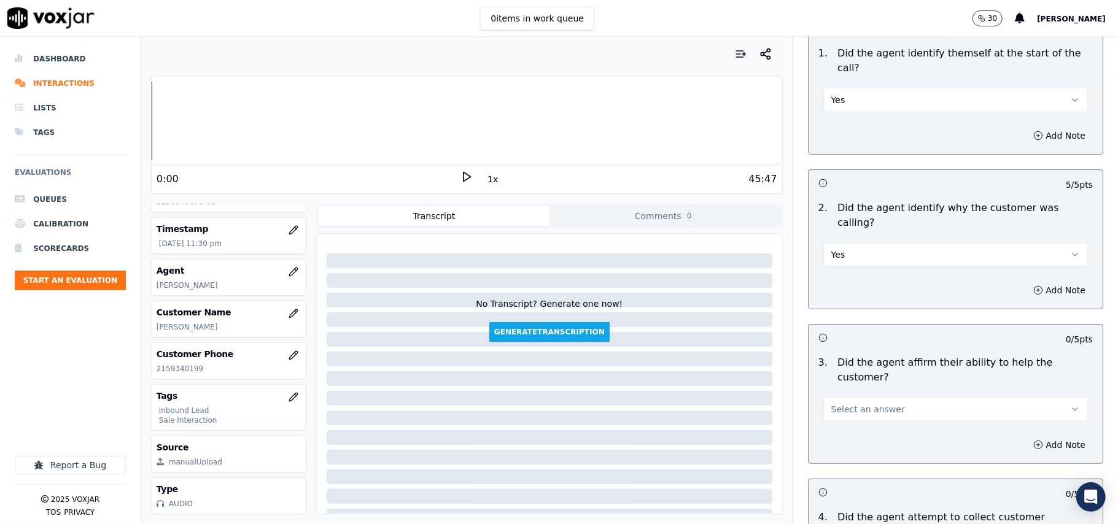
scroll to position [409, 0]
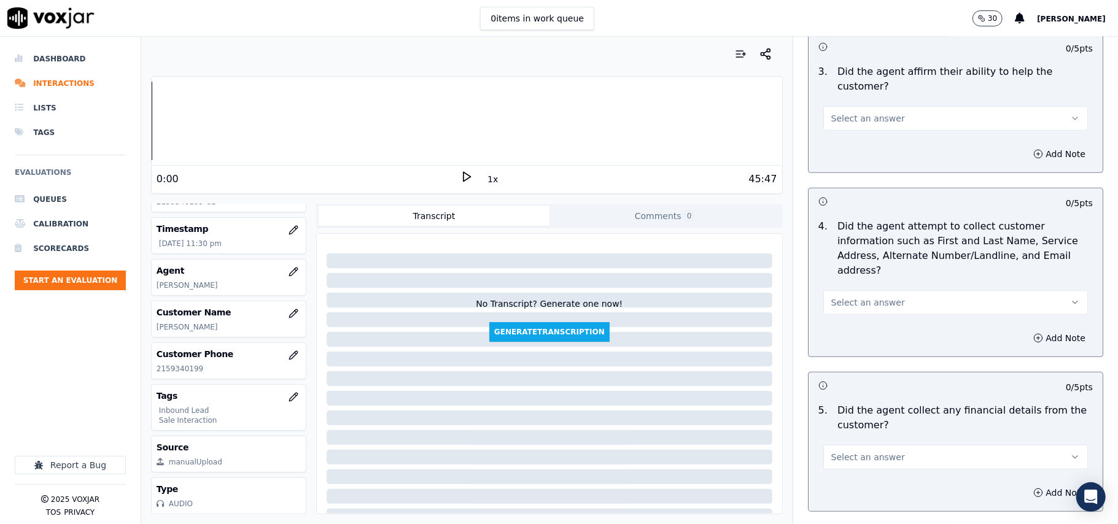
click at [840, 112] on span "Select an answer" at bounding box center [868, 118] width 74 height 12
click at [846, 96] on div "Yes" at bounding box center [929, 103] width 238 height 20
click at [892, 290] on button "Select an answer" at bounding box center [955, 302] width 265 height 25
click at [874, 295] on div "No" at bounding box center [929, 292] width 238 height 20
click at [879, 445] on button "Select an answer" at bounding box center [955, 457] width 265 height 25
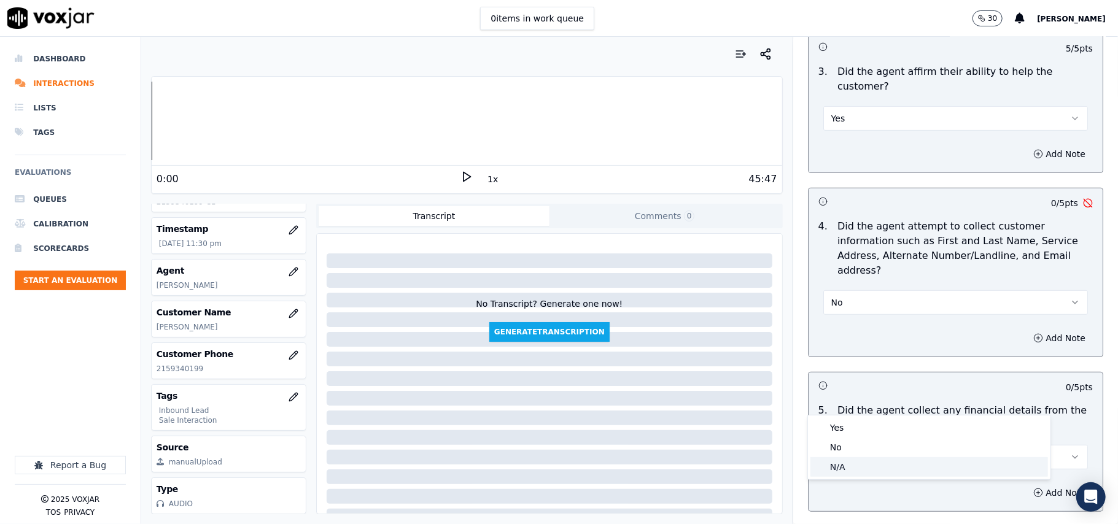
click at [866, 455] on div "No" at bounding box center [929, 448] width 238 height 20
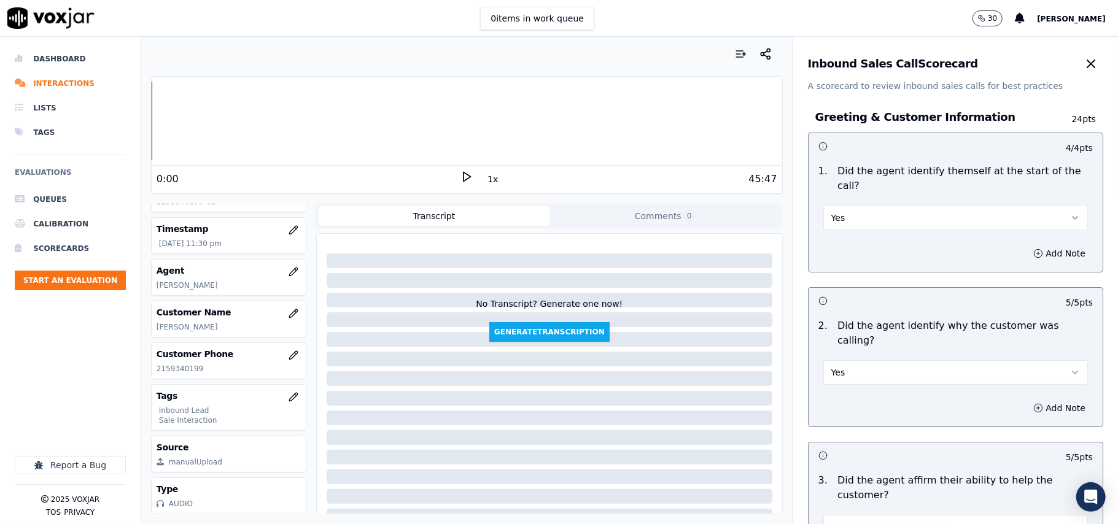
scroll to position [246, 0]
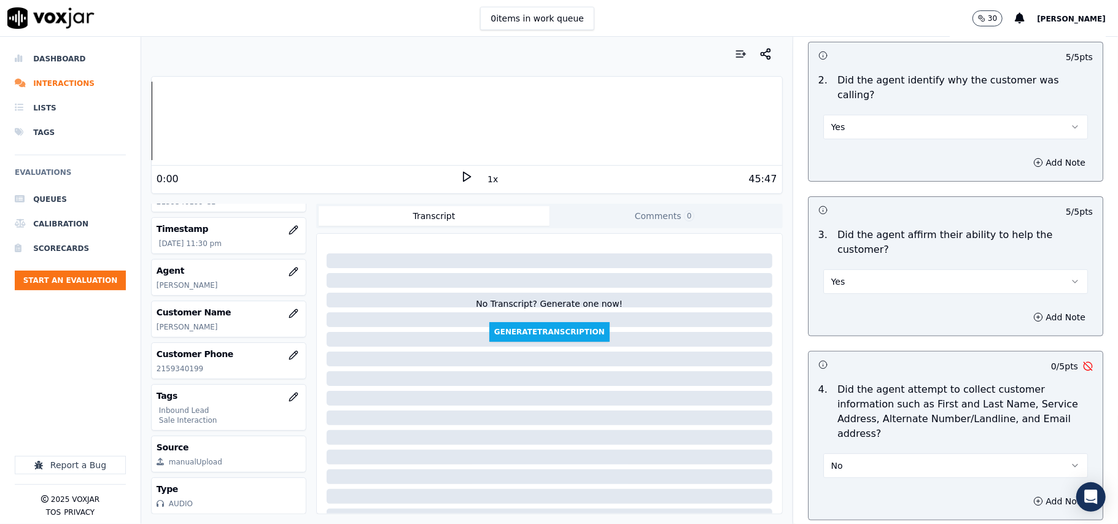
click at [864, 454] on button "No" at bounding box center [955, 466] width 265 height 25
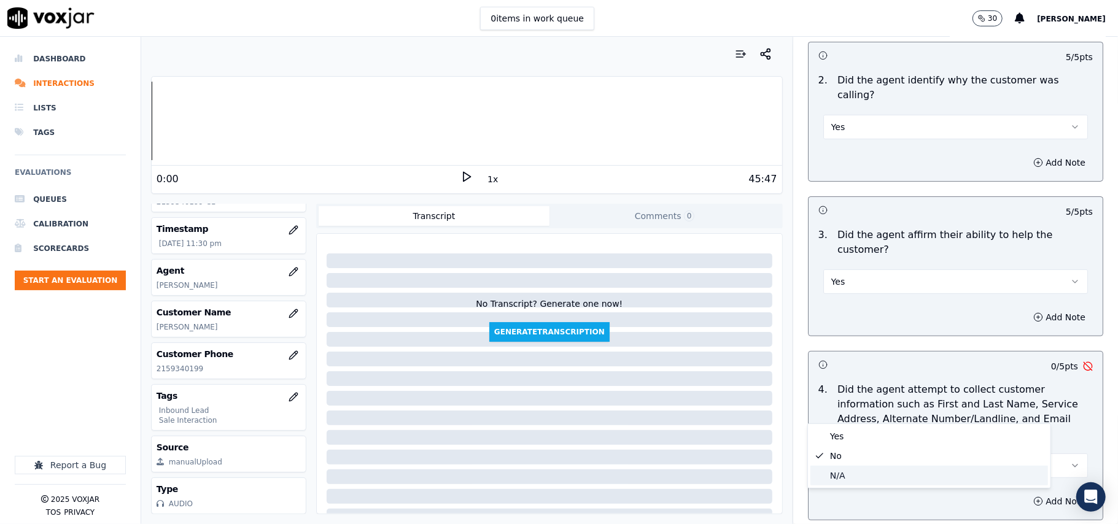
click at [850, 476] on div "N/A" at bounding box center [929, 476] width 238 height 20
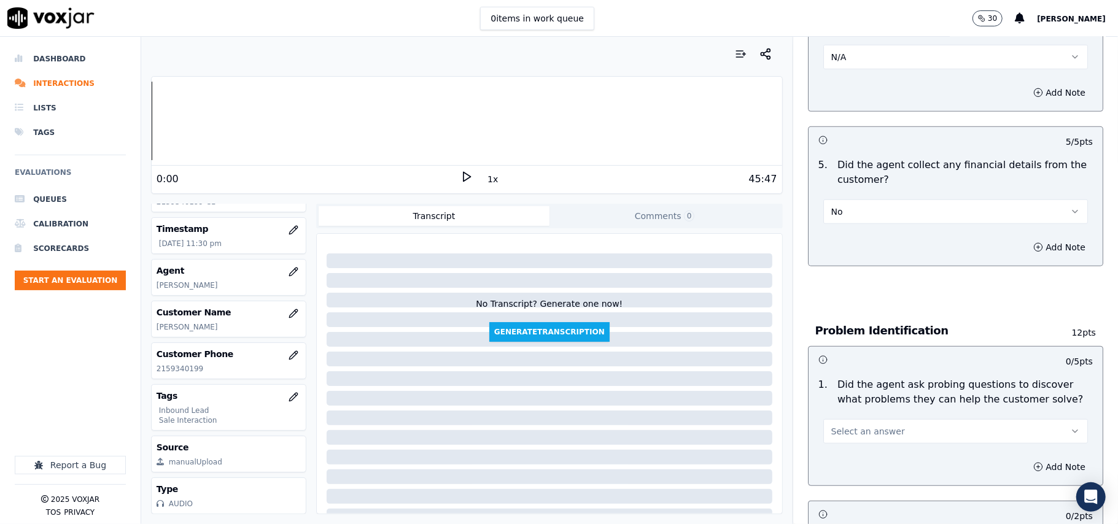
scroll to position [491, 0]
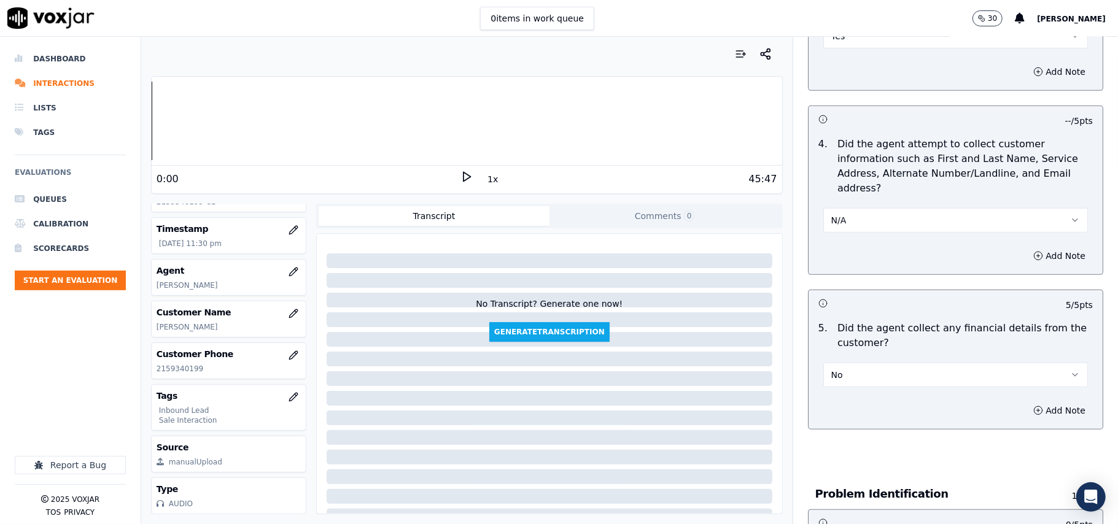
click at [869, 208] on button "N/A" at bounding box center [955, 220] width 265 height 25
click at [840, 193] on div "Yes" at bounding box center [929, 191] width 238 height 20
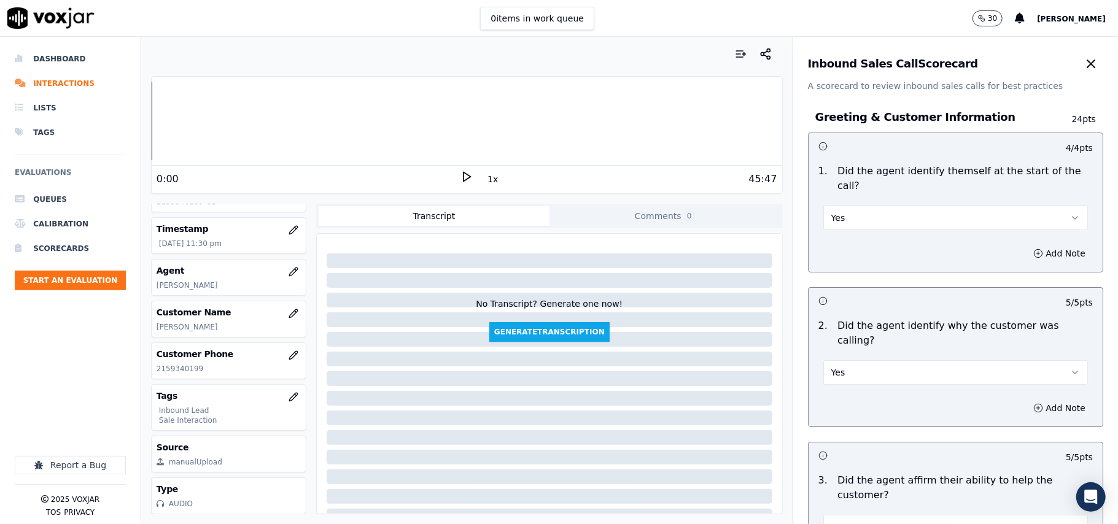
scroll to position [3436, 0]
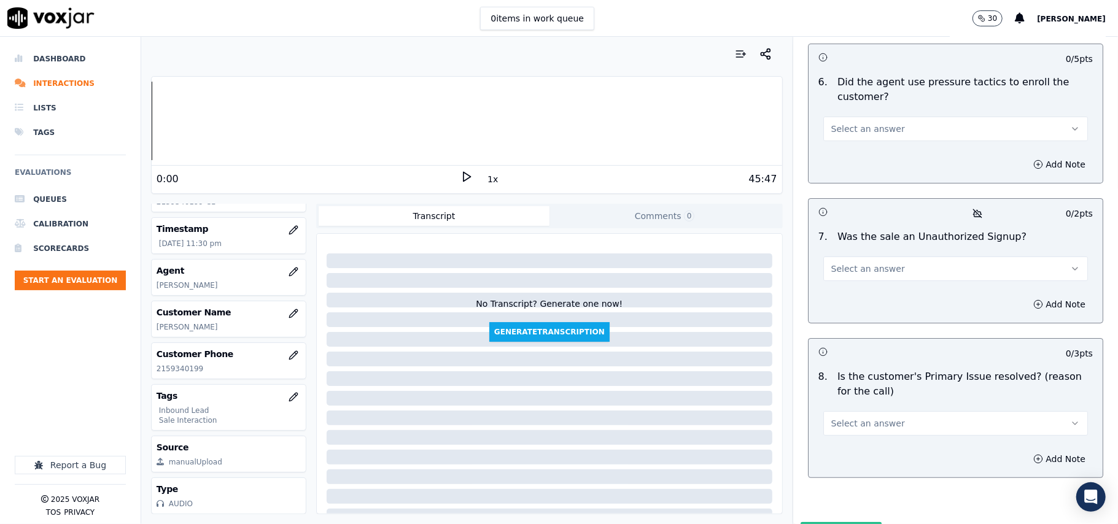
click at [835, 417] on span "Select an answer" at bounding box center [868, 423] width 74 height 12
click at [835, 386] on div "Yes" at bounding box center [929, 387] width 238 height 20
click at [861, 263] on span "Select an answer" at bounding box center [868, 269] width 74 height 12
click at [866, 247] on div "No" at bounding box center [929, 251] width 238 height 20
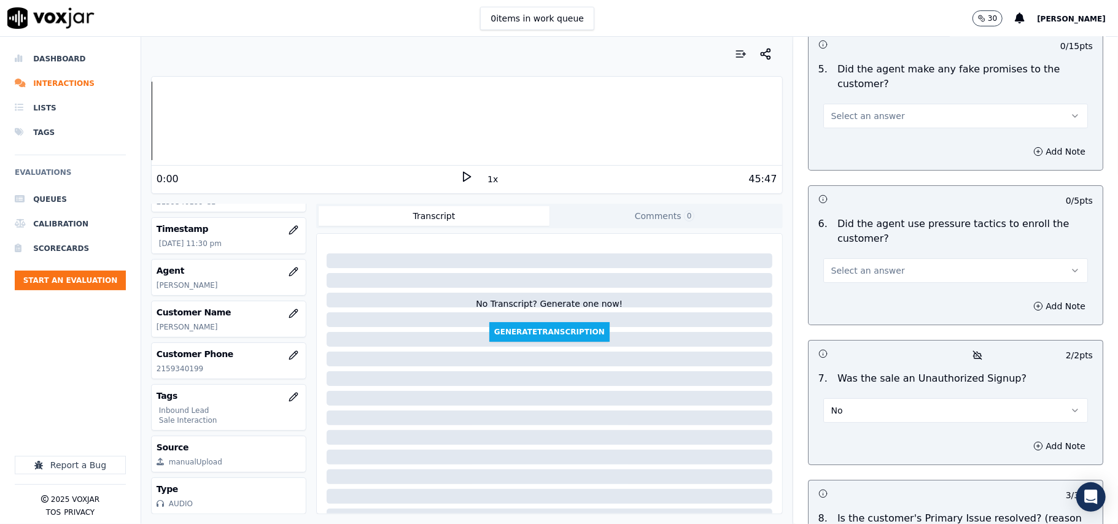
scroll to position [3190, 0]
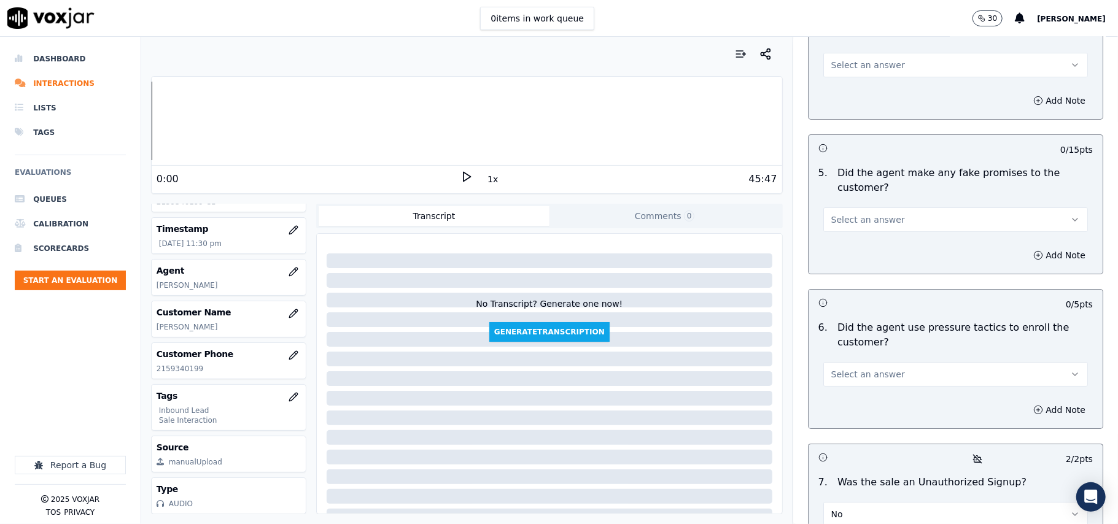
click at [867, 368] on span "Select an answer" at bounding box center [868, 374] width 74 height 12
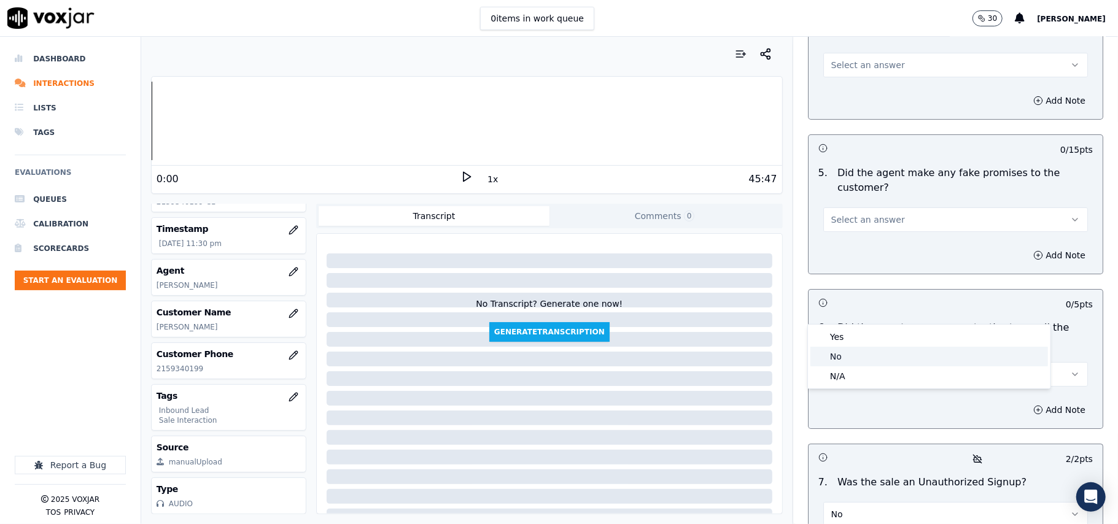
click at [835, 349] on div "No" at bounding box center [929, 357] width 238 height 20
click at [888, 166] on p "Did the agent make any fake promises to the customer?" at bounding box center [964, 180] width 255 height 29
click at [885, 207] on button "Select an answer" at bounding box center [955, 219] width 265 height 25
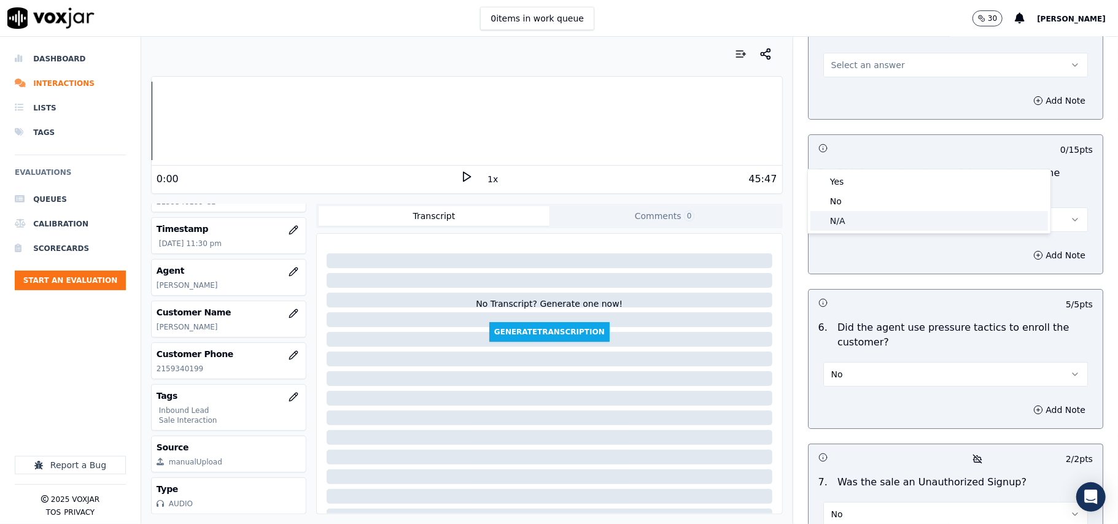
click at [872, 194] on div "No" at bounding box center [929, 202] width 238 height 20
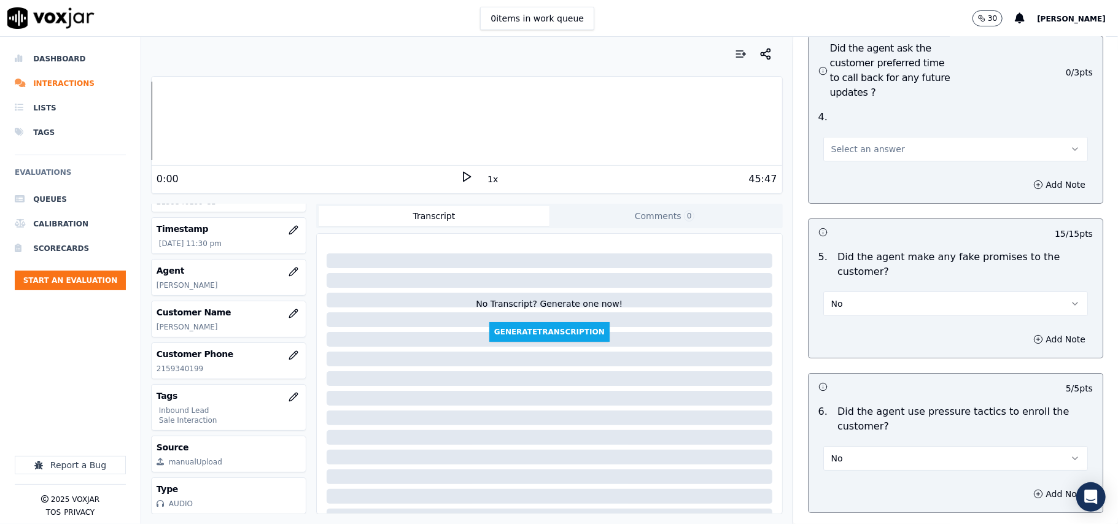
scroll to position [2945, 0]
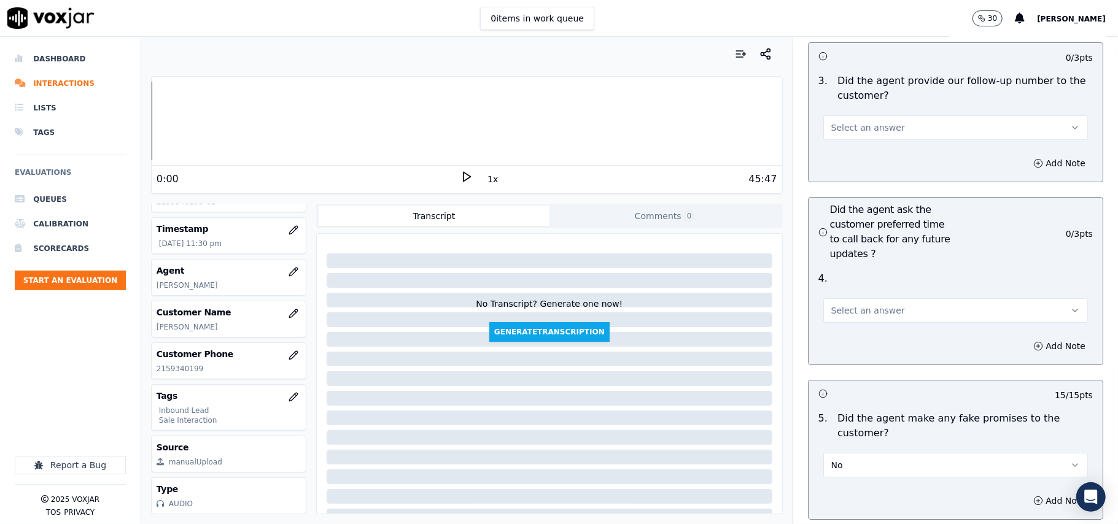
click at [867, 286] on div "Select an answer" at bounding box center [955, 304] width 284 height 37
click at [843, 298] on button "Select an answer" at bounding box center [955, 310] width 265 height 25
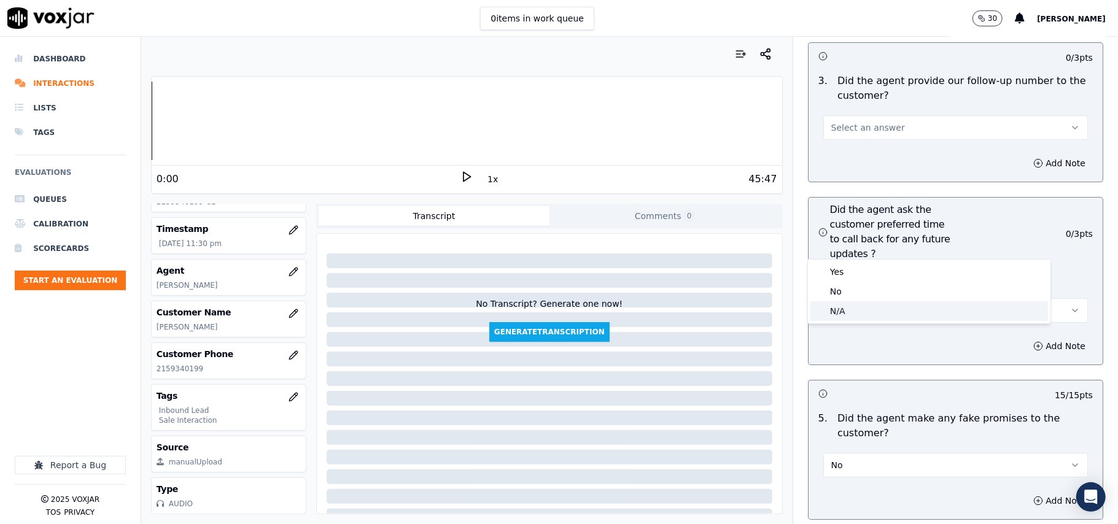
click at [821, 315] on span at bounding box center [819, 311] width 9 height 9
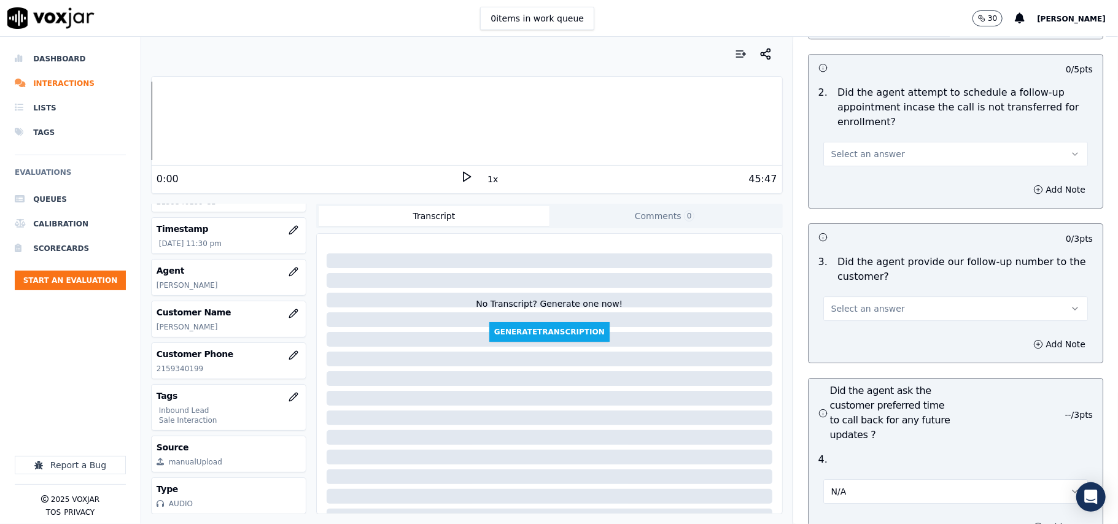
scroll to position [2699, 0]
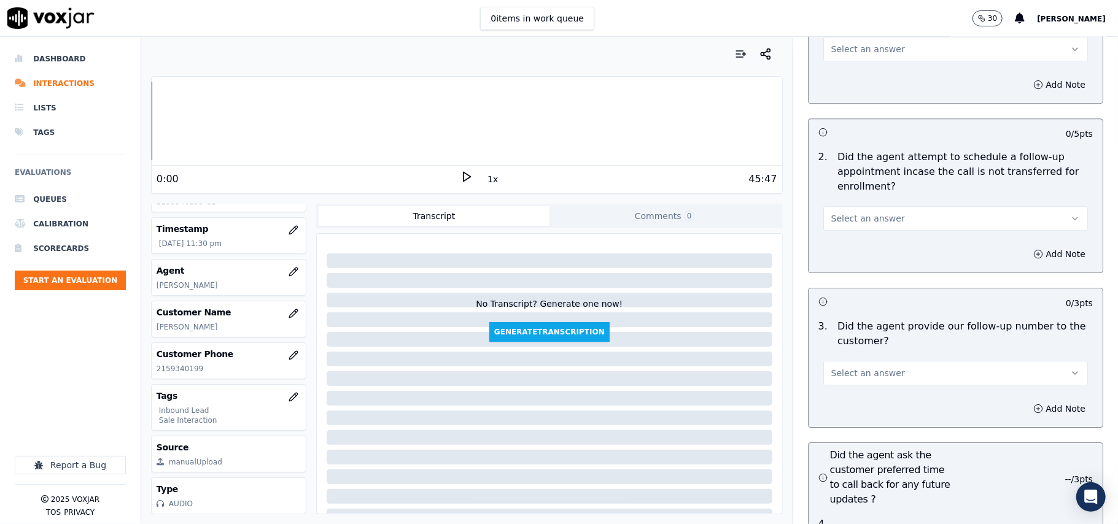
click at [886, 361] on button "Select an answer" at bounding box center [955, 373] width 265 height 25
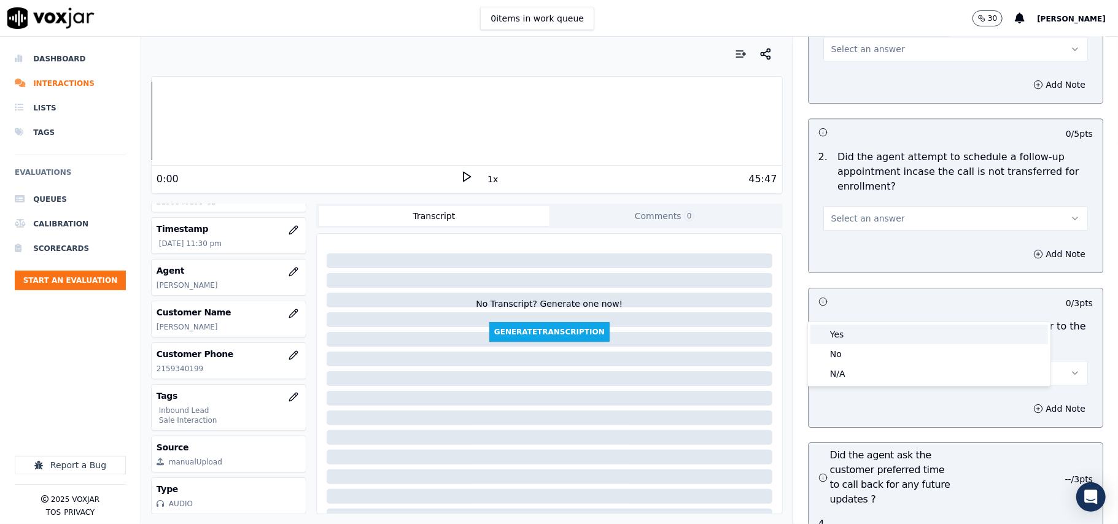
click at [853, 328] on div "Yes" at bounding box center [929, 335] width 238 height 20
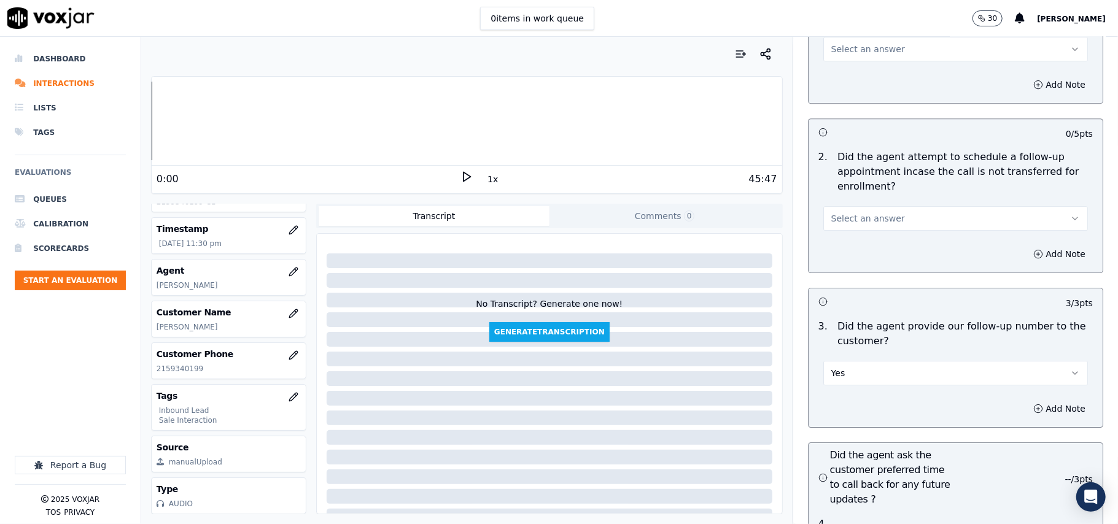
click at [845, 212] on span "Select an answer" at bounding box center [868, 218] width 74 height 12
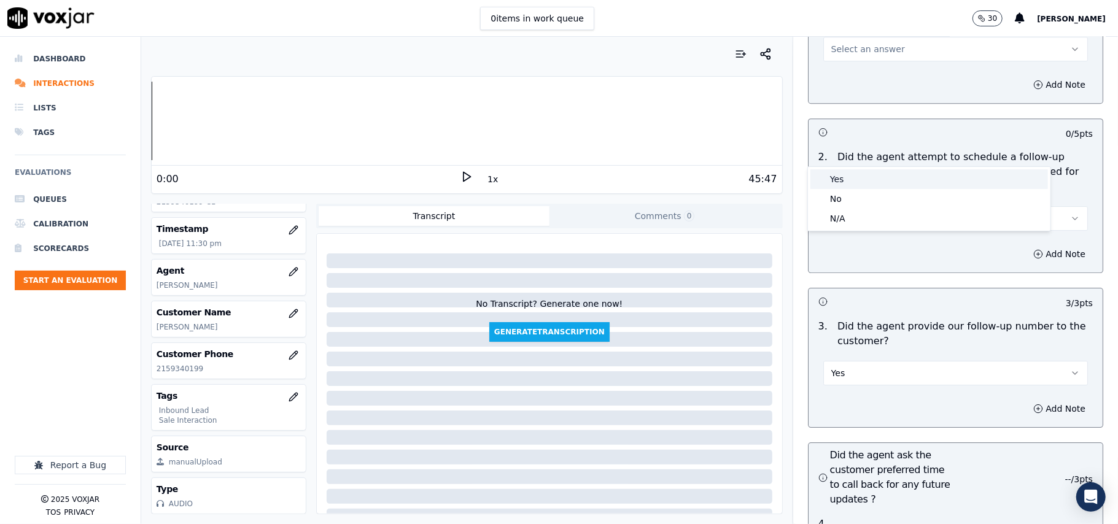
click at [845, 179] on div "Yes" at bounding box center [929, 179] width 238 height 20
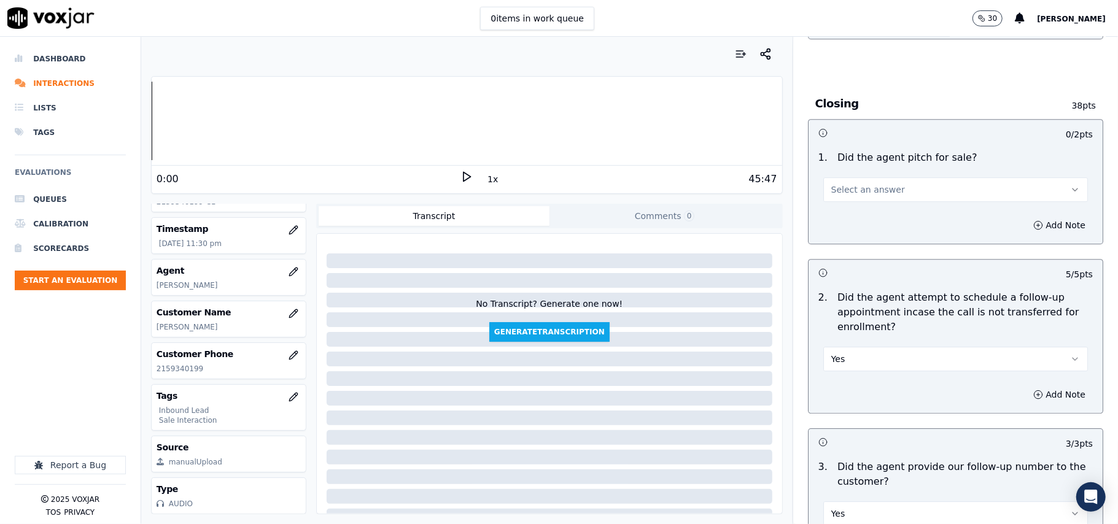
scroll to position [2454, 0]
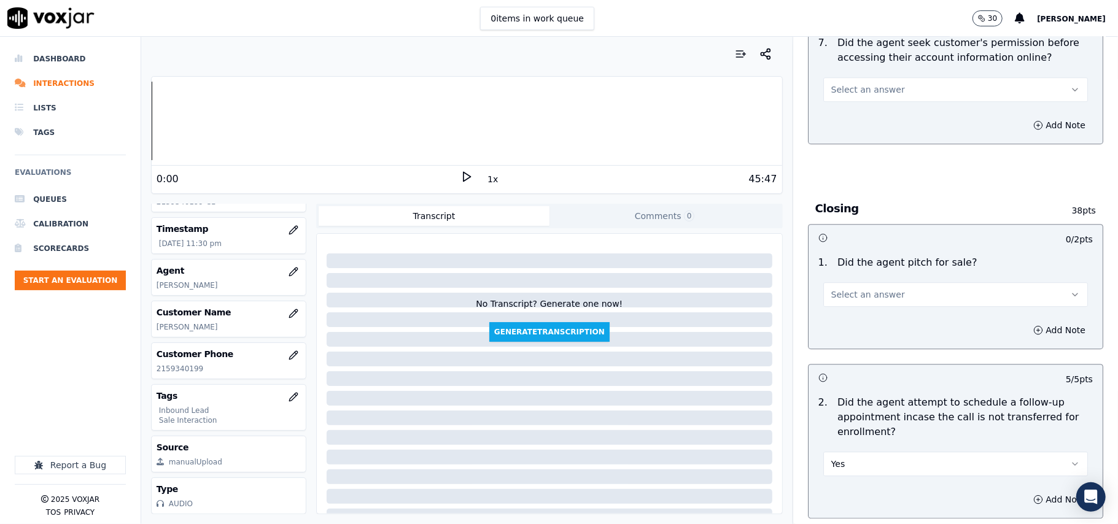
click at [905, 282] on button "Select an answer" at bounding box center [955, 294] width 265 height 25
click at [894, 252] on div "Yes" at bounding box center [929, 255] width 238 height 20
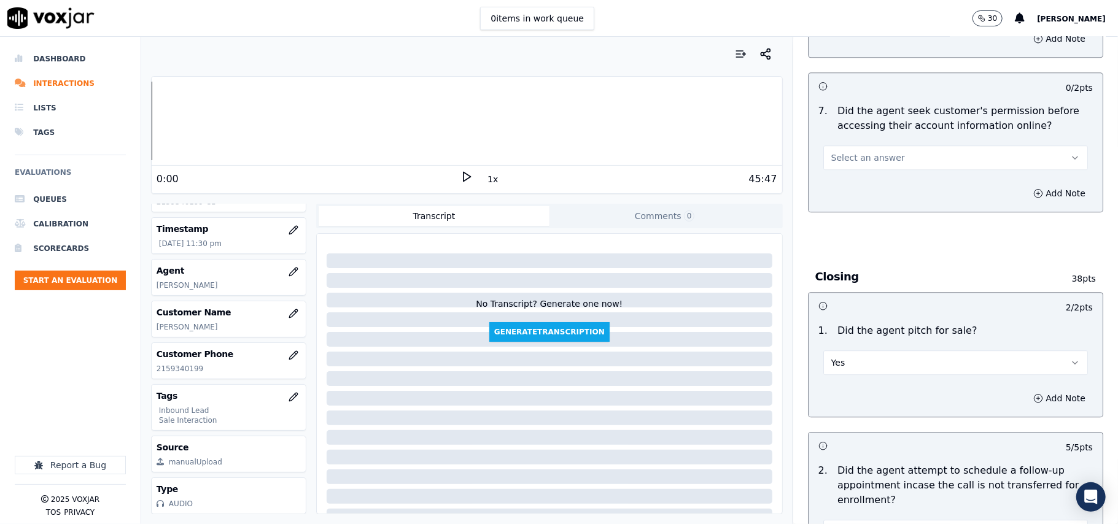
scroll to position [2290, 0]
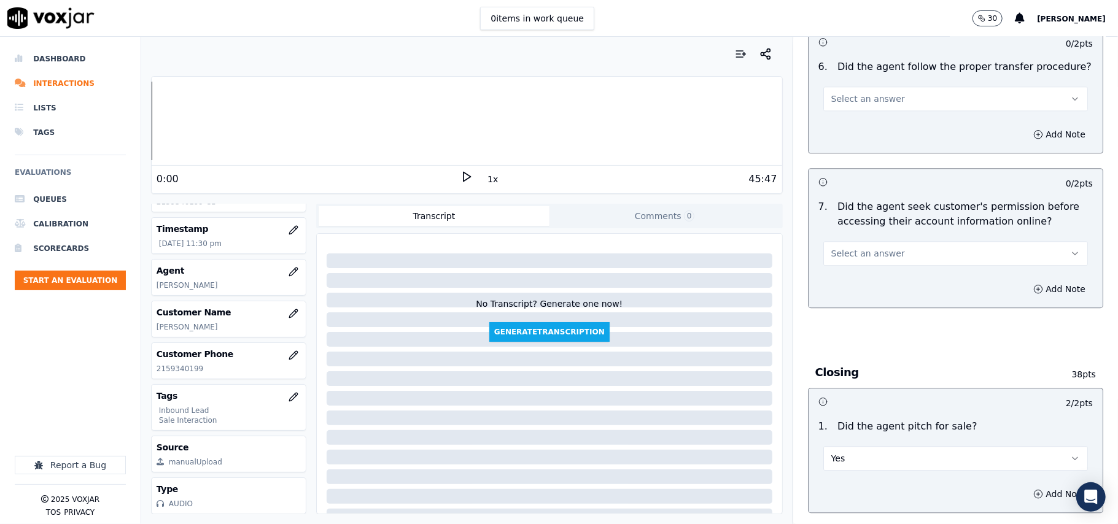
click at [891, 241] on button "Select an answer" at bounding box center [955, 253] width 265 height 25
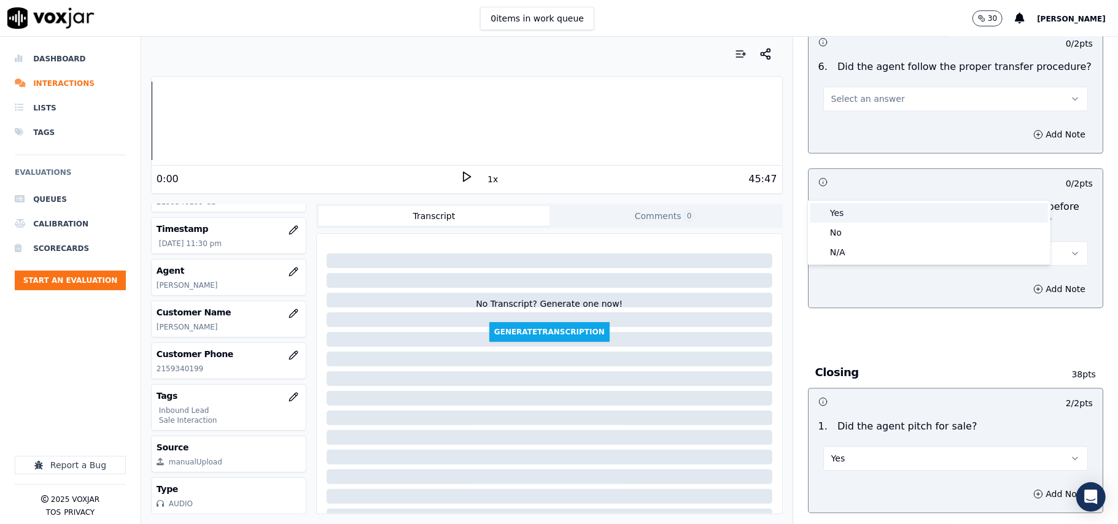
click at [891, 212] on div "Yes" at bounding box center [929, 213] width 238 height 20
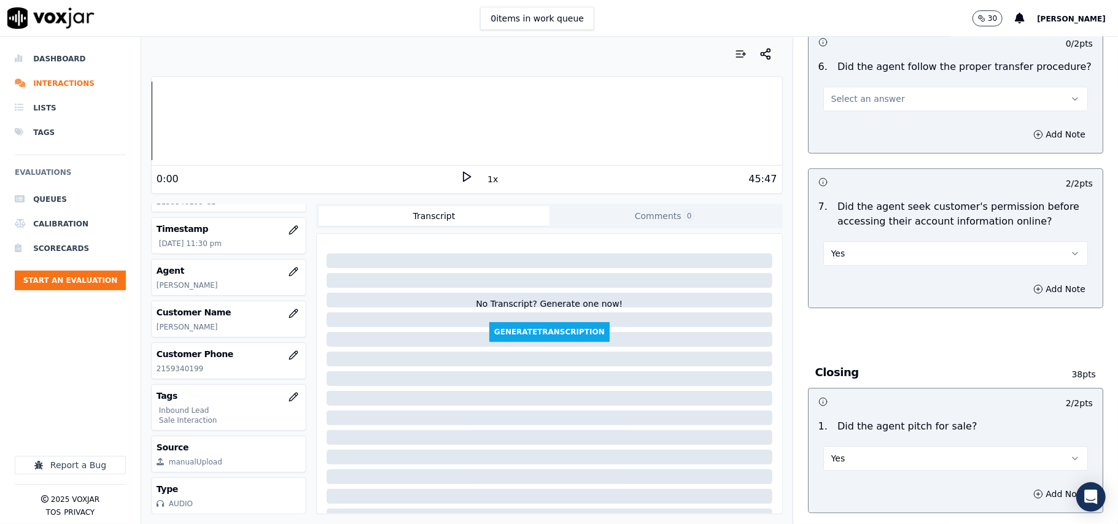
scroll to position [1962, 0]
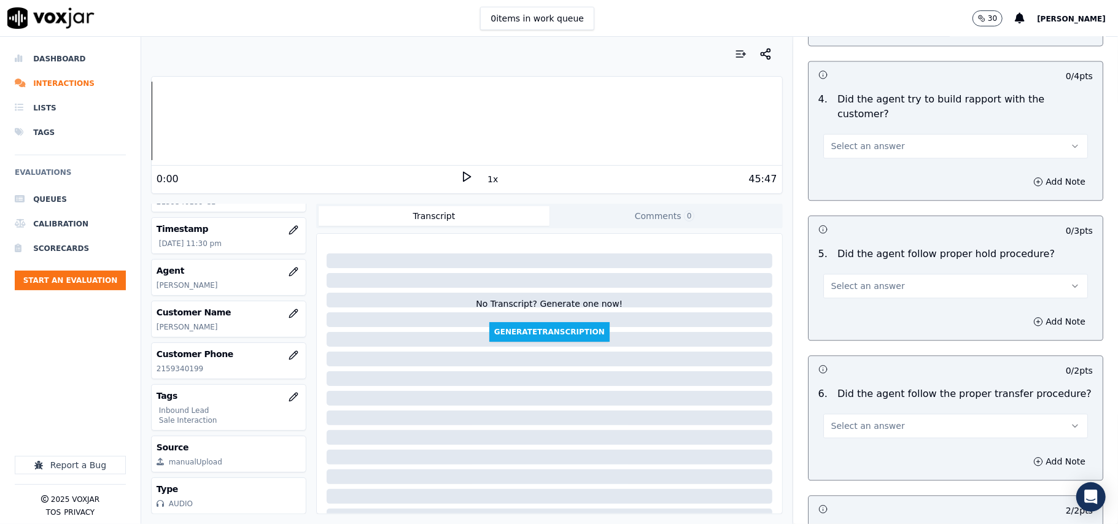
drag, startPoint x: 880, startPoint y: 335, endPoint x: 882, endPoint y: 342, distance: 7.6
click at [883, 401] on div "Select an answer" at bounding box center [955, 419] width 284 height 37
click at [882, 414] on button "Select an answer" at bounding box center [955, 426] width 265 height 25
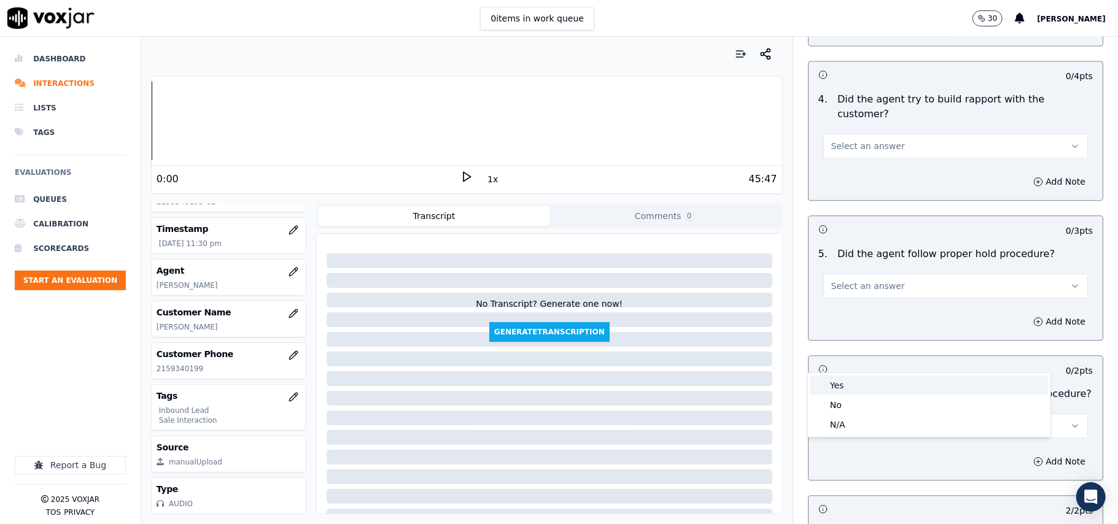
click at [881, 381] on div "Yes" at bounding box center [929, 386] width 238 height 20
click at [862, 280] on span "Select an answer" at bounding box center [868, 286] width 74 height 12
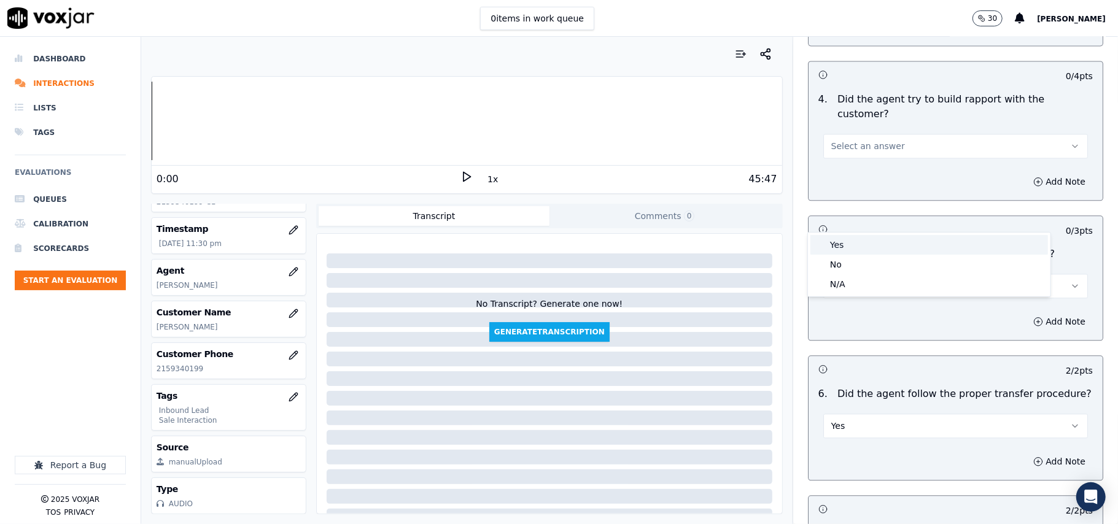
click at [860, 241] on div "Yes" at bounding box center [929, 245] width 238 height 20
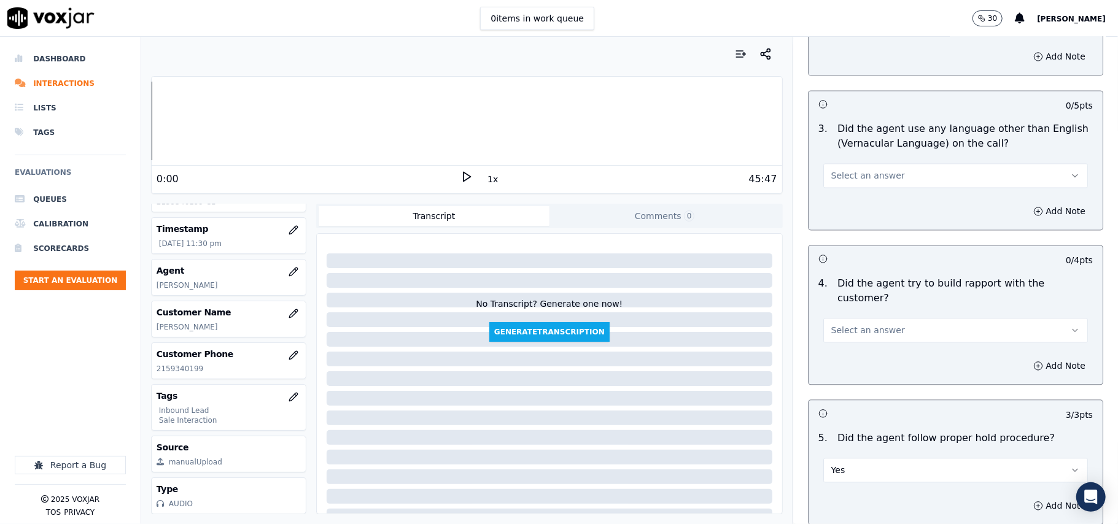
scroll to position [1635, 0]
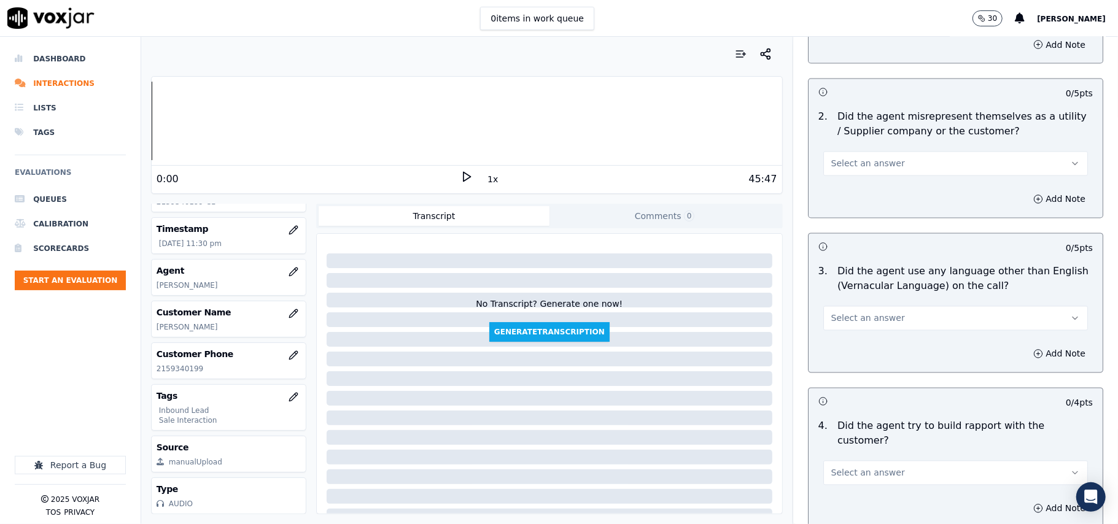
click at [920, 306] on button "Select an answer" at bounding box center [955, 318] width 265 height 25
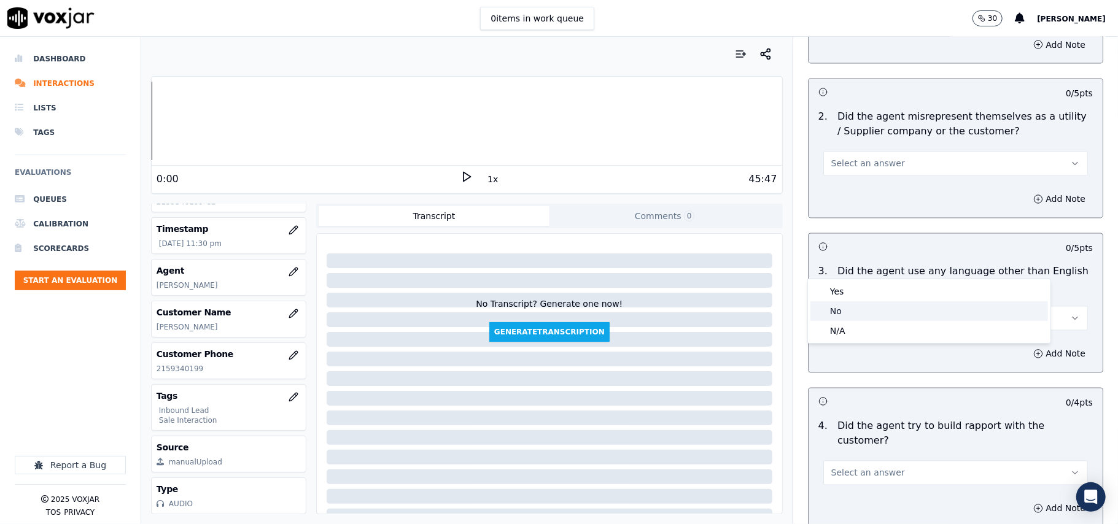
click at [891, 308] on div "No" at bounding box center [929, 311] width 238 height 20
click at [883, 419] on div "4 . Did the agent try to build rapport with the customer? Select an answer" at bounding box center [955, 452] width 294 height 76
click at [881, 461] on button "Select an answer" at bounding box center [955, 473] width 265 height 25
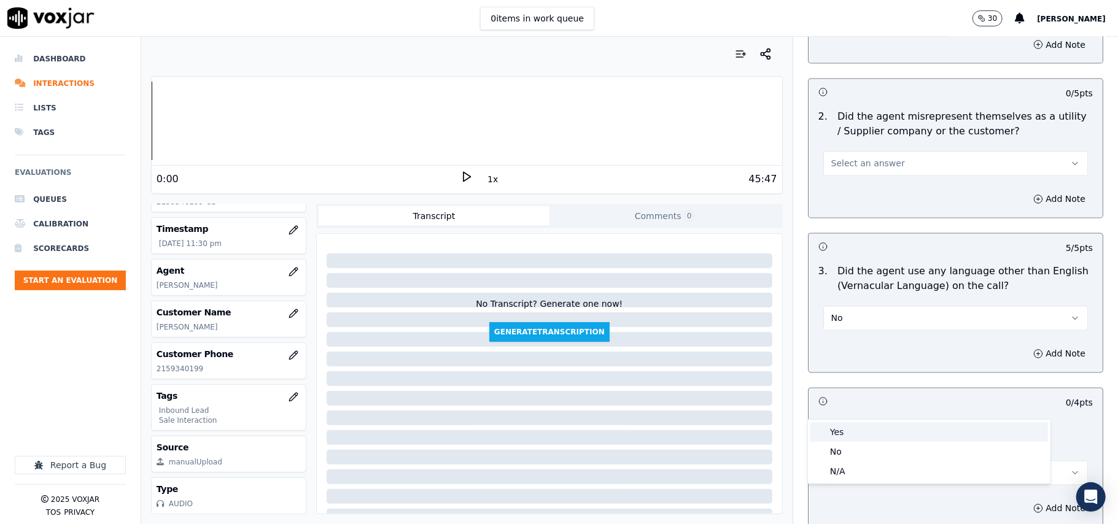
click at [865, 426] on div "Yes" at bounding box center [929, 432] width 238 height 20
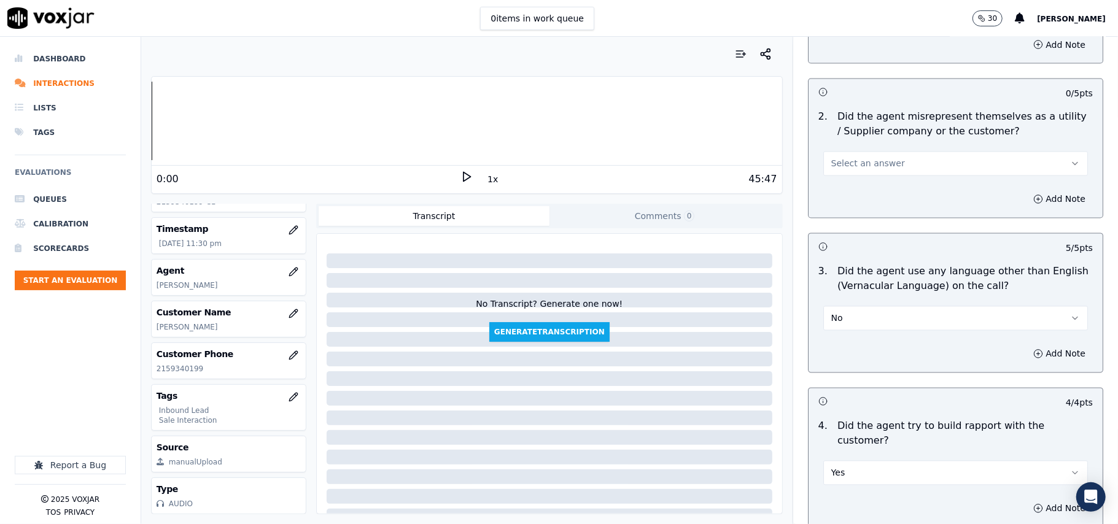
click at [900, 149] on div "Select an answer" at bounding box center [955, 162] width 265 height 27
drag, startPoint x: 877, startPoint y: 107, endPoint x: 879, endPoint y: 118, distance: 11.2
click at [879, 152] on button "Select an answer" at bounding box center [955, 164] width 265 height 25
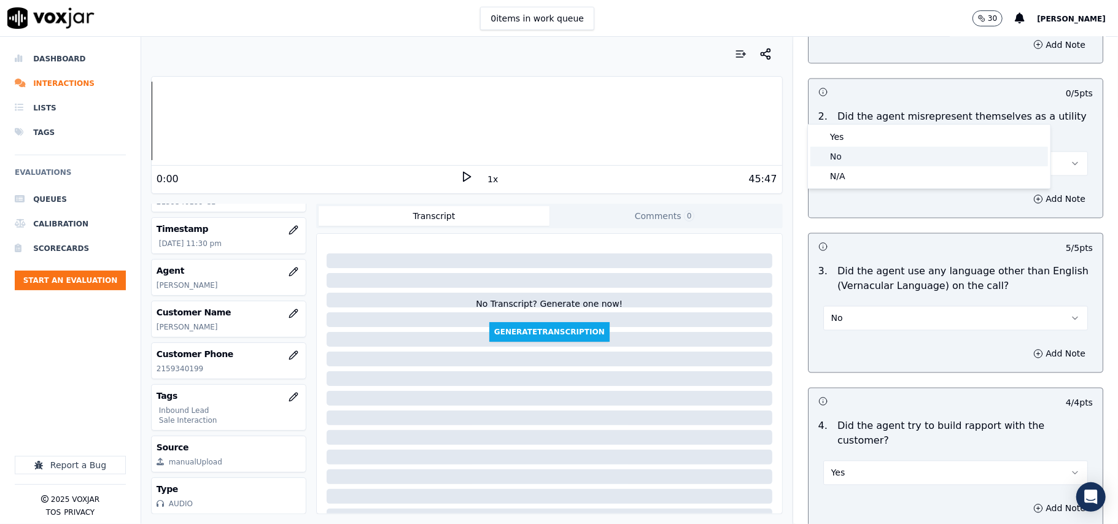
click at [879, 150] on div "No" at bounding box center [929, 157] width 238 height 20
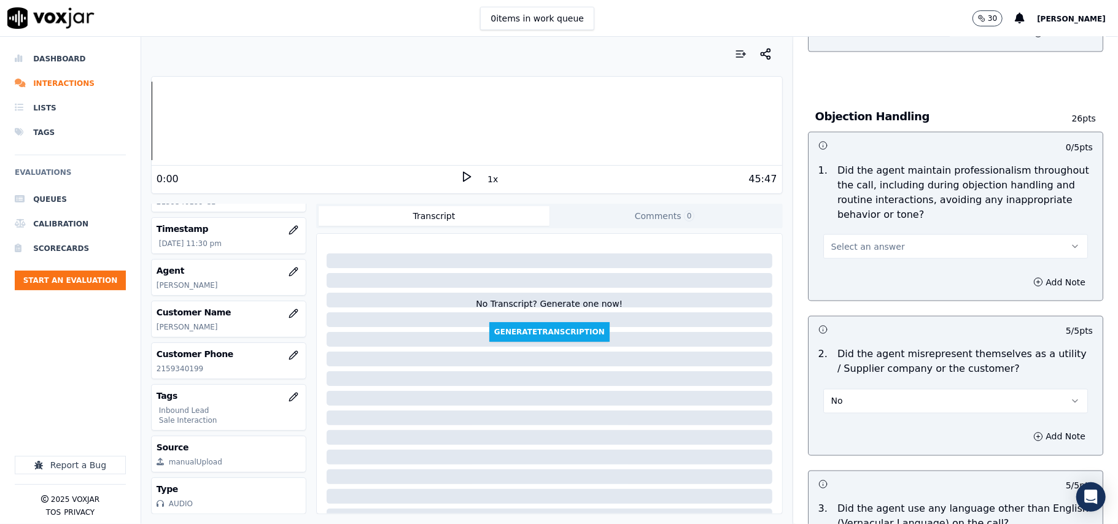
scroll to position [1307, 0]
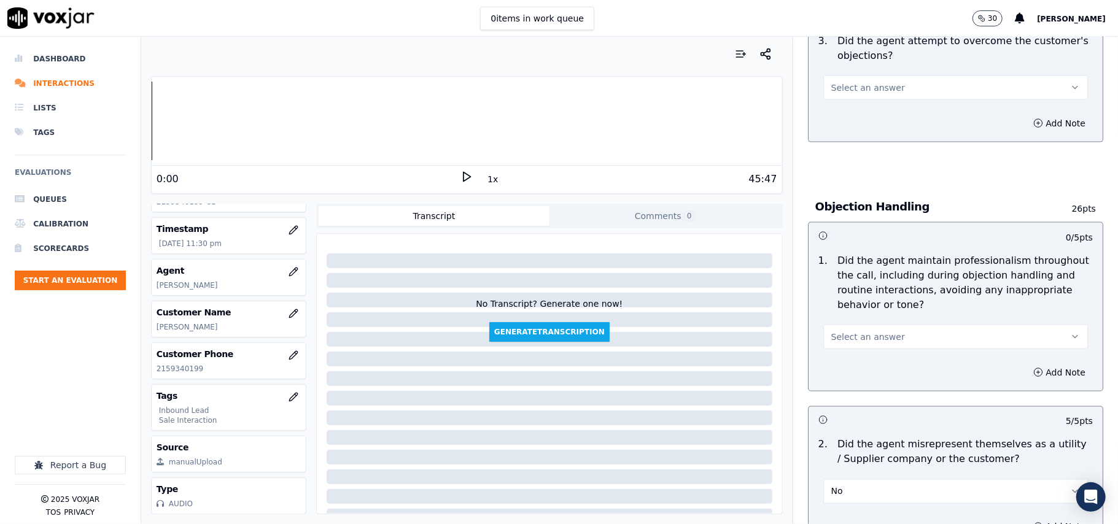
click at [875, 325] on button "Select an answer" at bounding box center [955, 337] width 265 height 25
click at [867, 312] on div "Yes" at bounding box center [929, 309] width 238 height 20
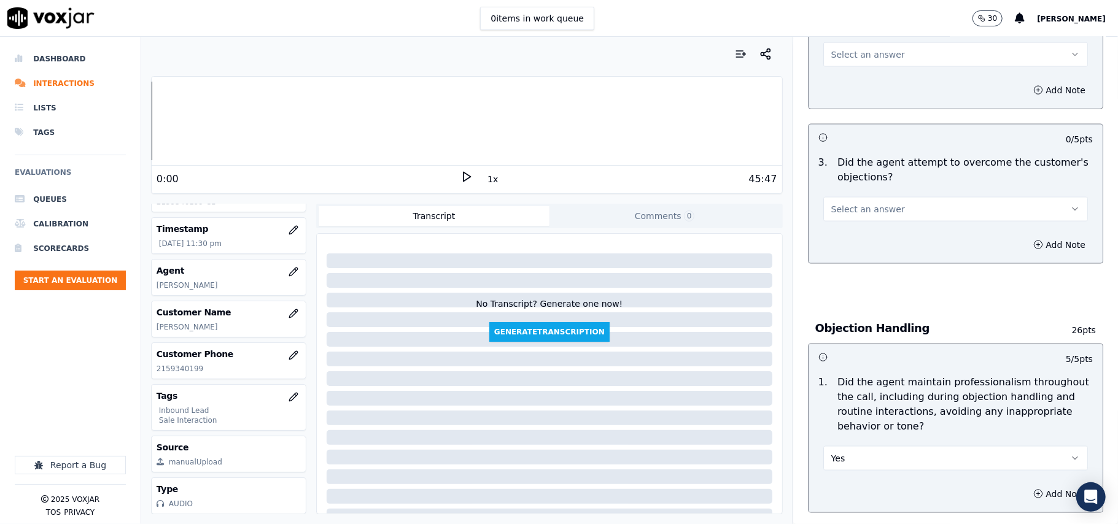
scroll to position [1062, 0]
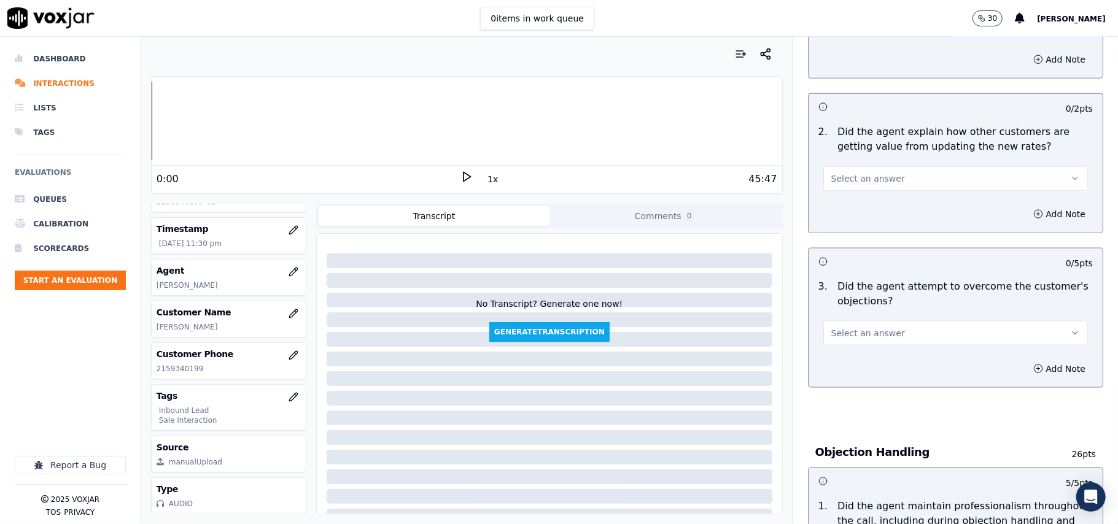
click at [881, 321] on button "Select an answer" at bounding box center [955, 333] width 265 height 25
click at [853, 312] on div "Yes" at bounding box center [929, 305] width 238 height 20
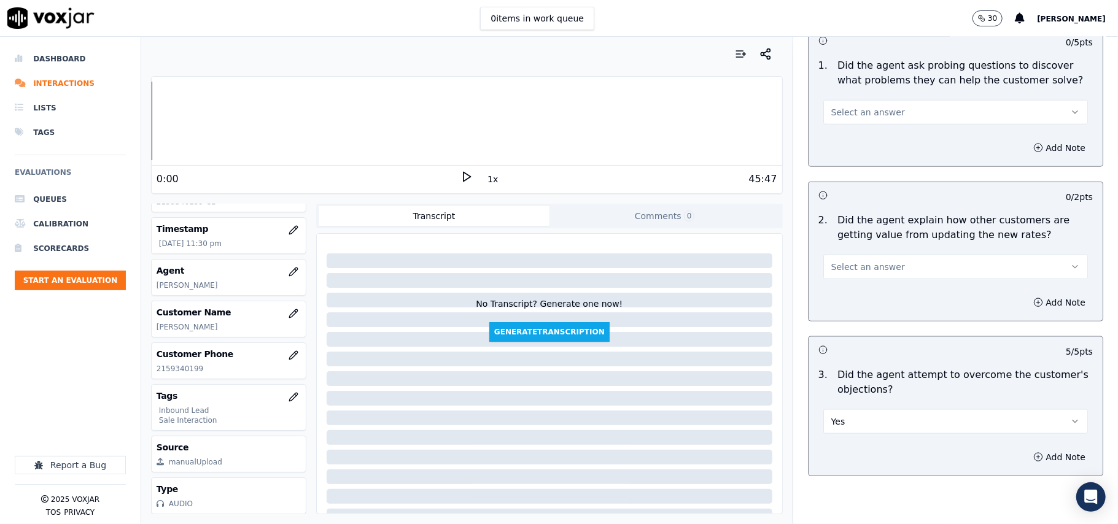
scroll to position [899, 0]
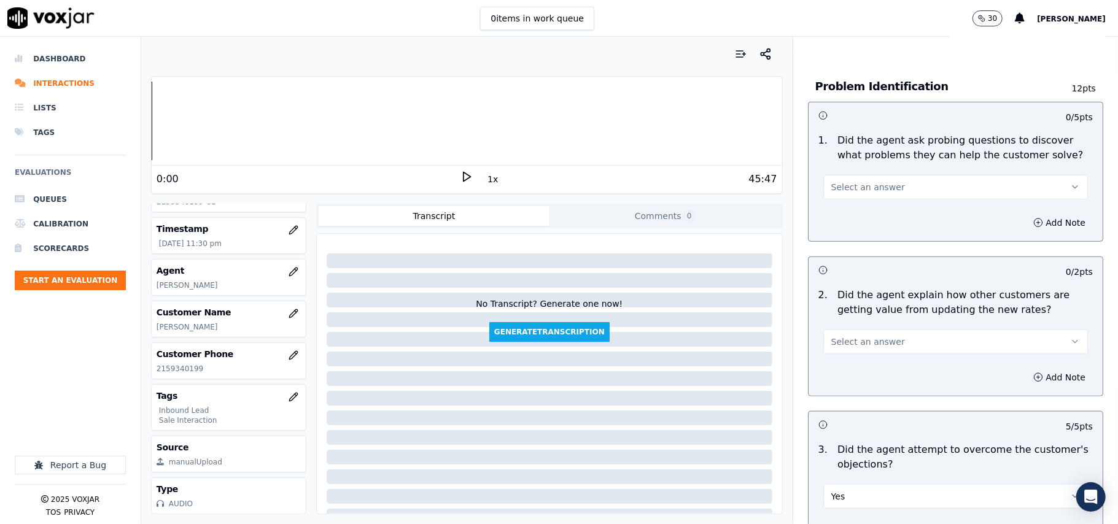
drag, startPoint x: 863, startPoint y: 271, endPoint x: 863, endPoint y: 293, distance: 22.1
click at [864, 327] on div "Select an answer" at bounding box center [955, 340] width 265 height 27
click at [861, 330] on button "Select an answer" at bounding box center [955, 342] width 265 height 25
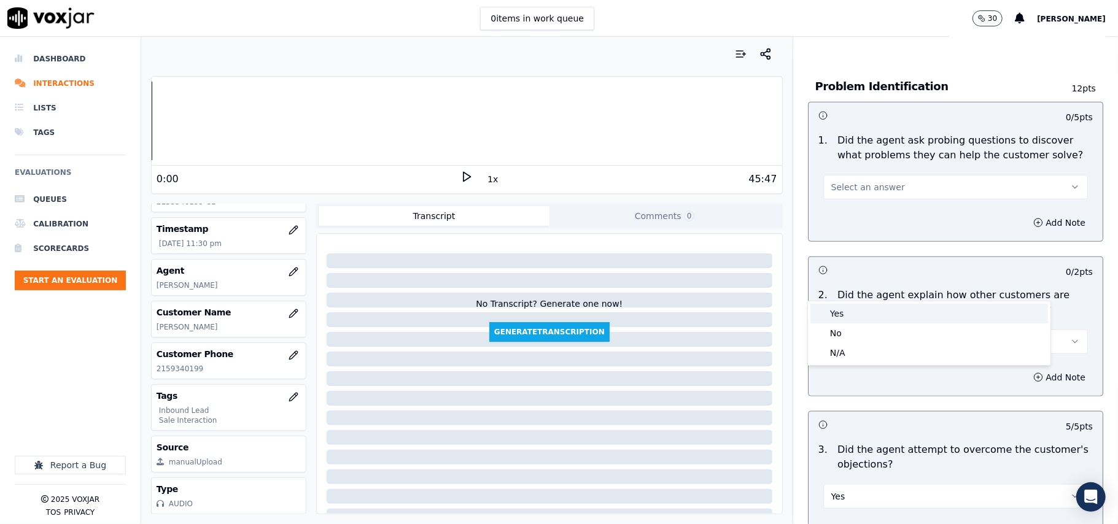
click at [858, 309] on div "Yes" at bounding box center [929, 314] width 238 height 20
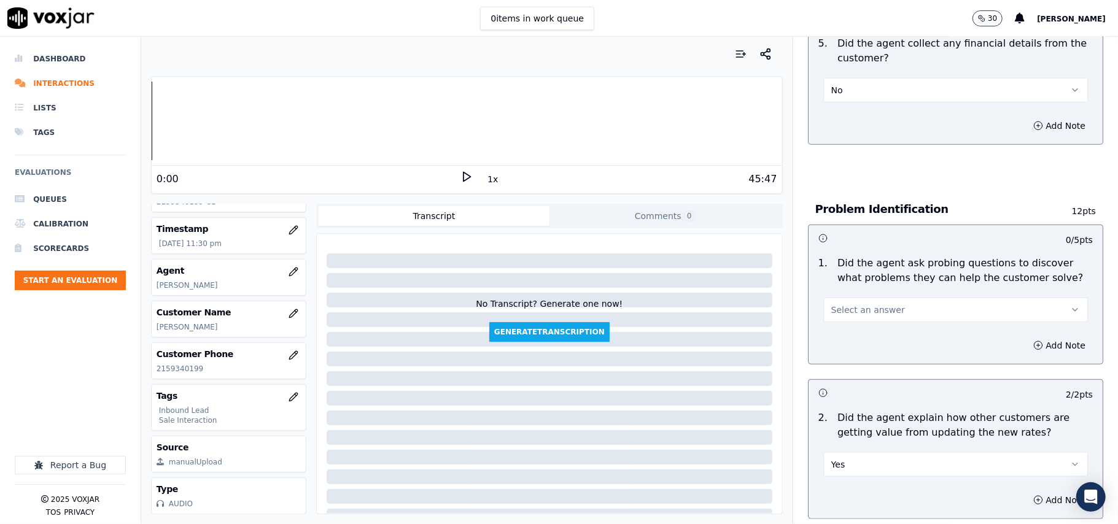
scroll to position [653, 0]
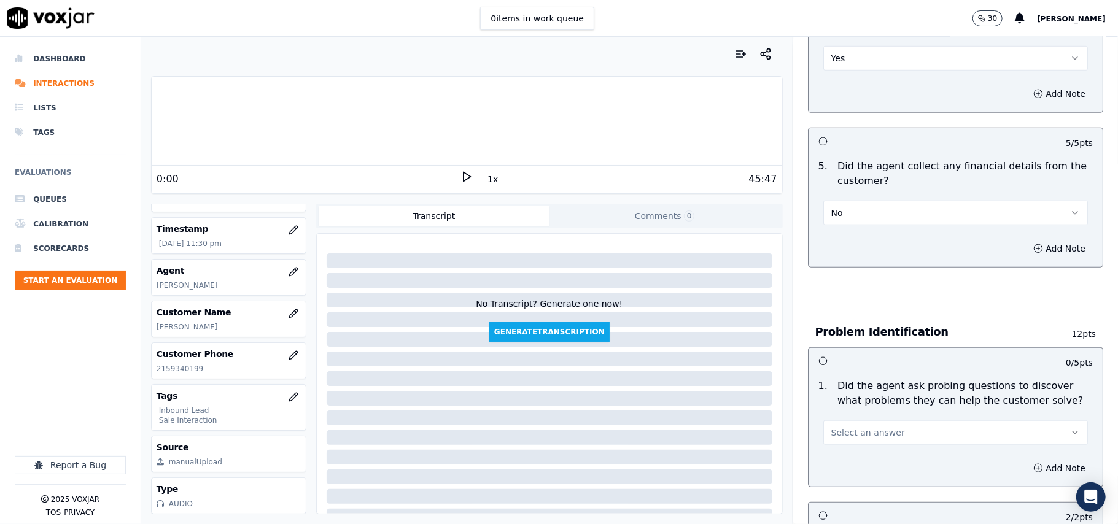
click at [848, 427] on span "Select an answer" at bounding box center [868, 433] width 74 height 12
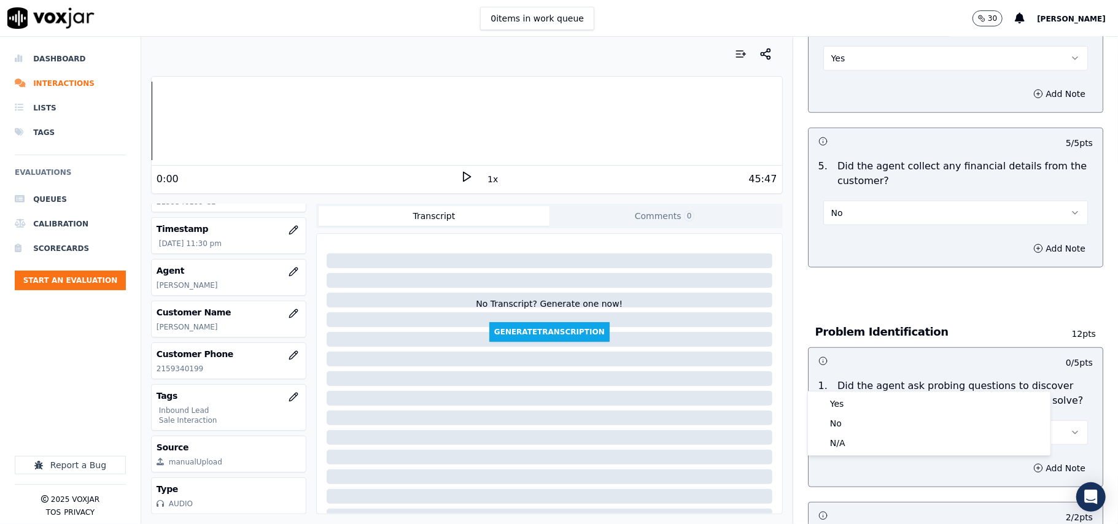
click at [831, 415] on div "No" at bounding box center [929, 424] width 238 height 20
drag, startPoint x: 835, startPoint y: 371, endPoint x: 837, endPoint y: 377, distance: 6.4
click at [837, 420] on button "No" at bounding box center [955, 432] width 265 height 25
click at [837, 399] on div "Yes" at bounding box center [929, 404] width 238 height 20
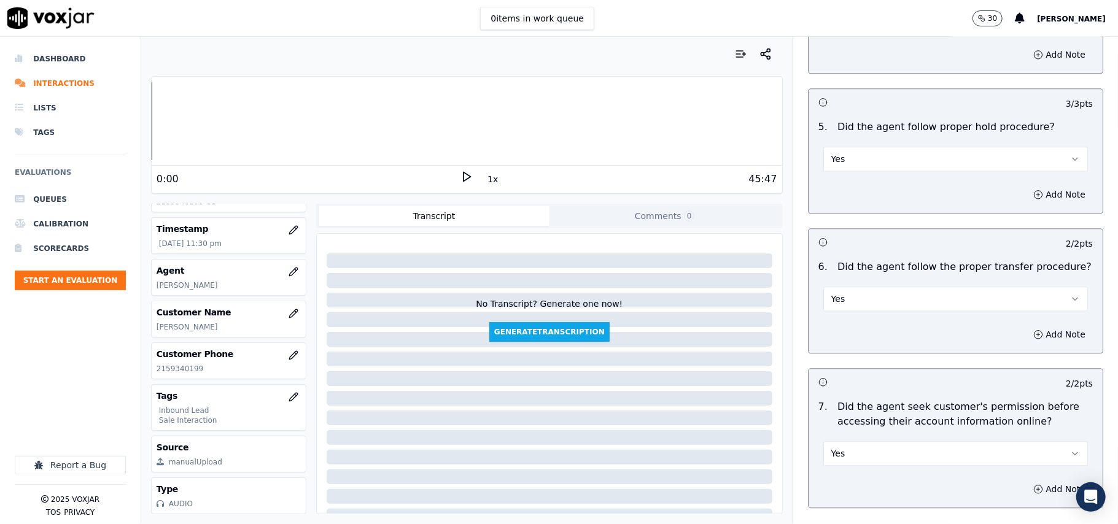
scroll to position [3436, 0]
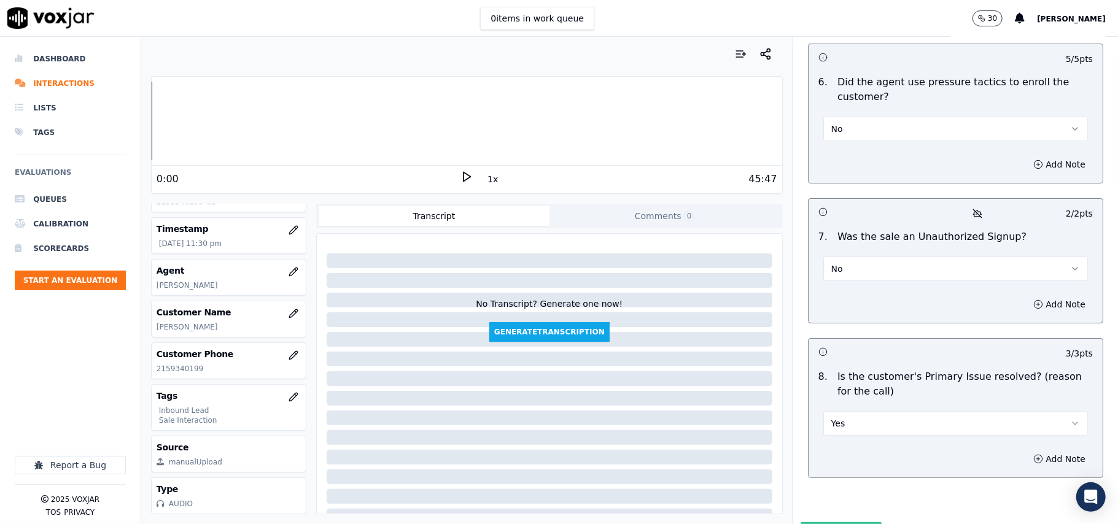
click at [811, 522] on button "Submit Scores" at bounding box center [841, 533] width 82 height 22
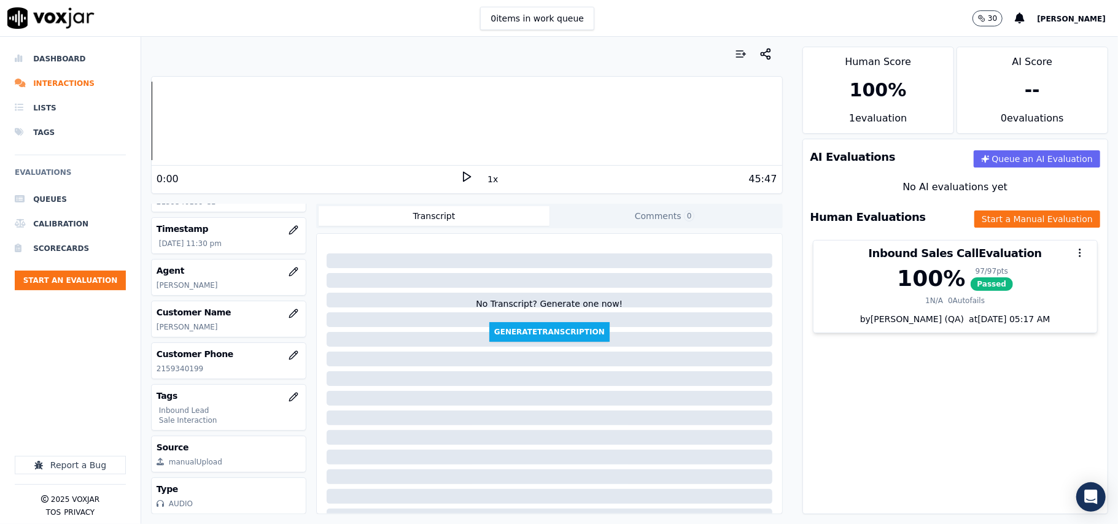
click at [50, 291] on ul "Queues Calibration Scorecards Start an Evaluation" at bounding box center [70, 243] width 111 height 113
click at [57, 286] on button "Start an Evaluation" at bounding box center [70, 281] width 111 height 20
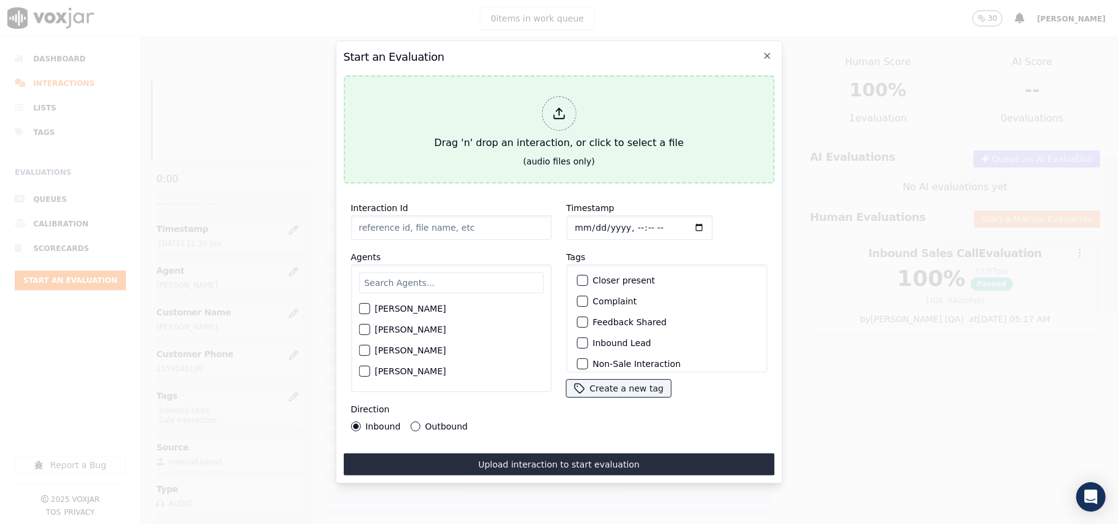
click at [551, 101] on div at bounding box center [558, 113] width 34 height 34
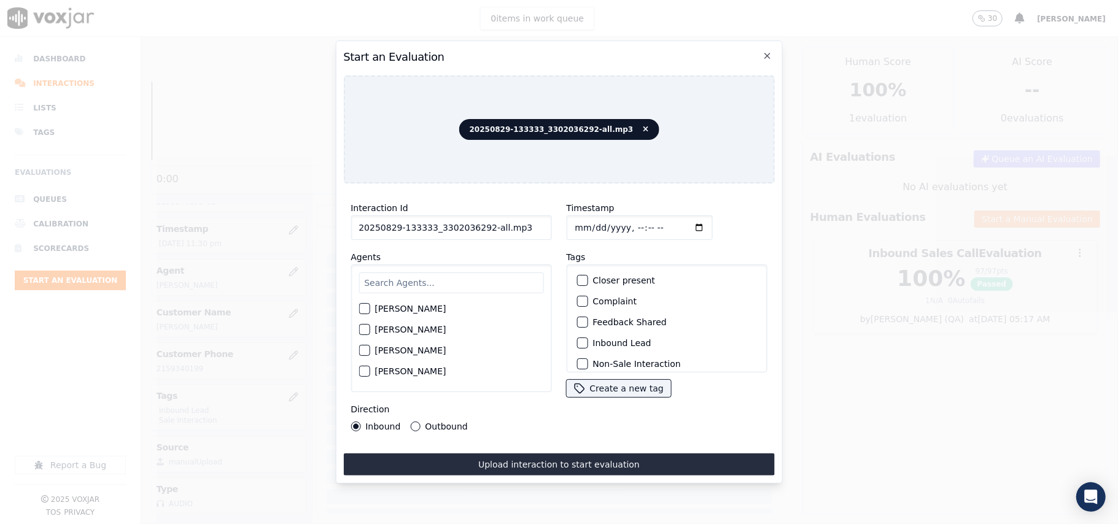
drag, startPoint x: 537, startPoint y: 223, endPoint x: 482, endPoint y: 224, distance: 54.6
click at [482, 224] on input "20250829-133333_3302036292-all.mp3" at bounding box center [451, 227] width 201 height 25
type input "20250829-133333_3302036292-C1"
click at [587, 222] on input "Timestamp" at bounding box center [639, 227] width 146 height 25
type input "[DATE]T23:53"
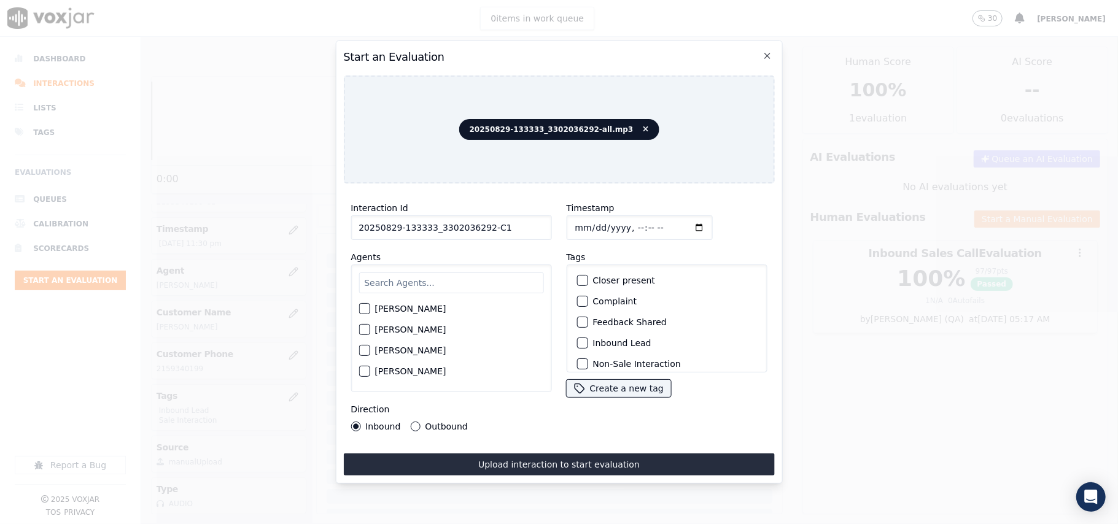
click at [441, 277] on input "text" at bounding box center [450, 283] width 185 height 21
type input "All"
click at [413, 315] on div "[PERSON_NAME]" at bounding box center [450, 312] width 185 height 21
click at [416, 308] on label "[PERSON_NAME]" at bounding box center [409, 312] width 71 height 9
click at [370, 307] on button "[PERSON_NAME]" at bounding box center [363, 312] width 11 height 11
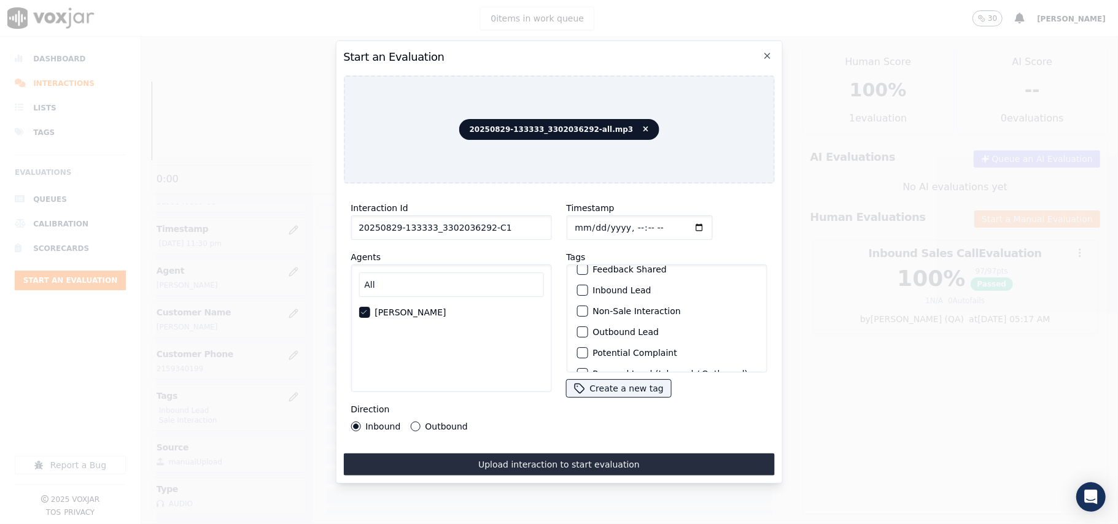
scroll to position [82, 0]
click at [578, 300] on div "button" at bounding box center [581, 303] width 9 height 9
click at [580, 351] on button "Sale Interaction" at bounding box center [581, 356] width 11 height 11
click at [413, 422] on button "Outbound" at bounding box center [415, 427] width 10 height 10
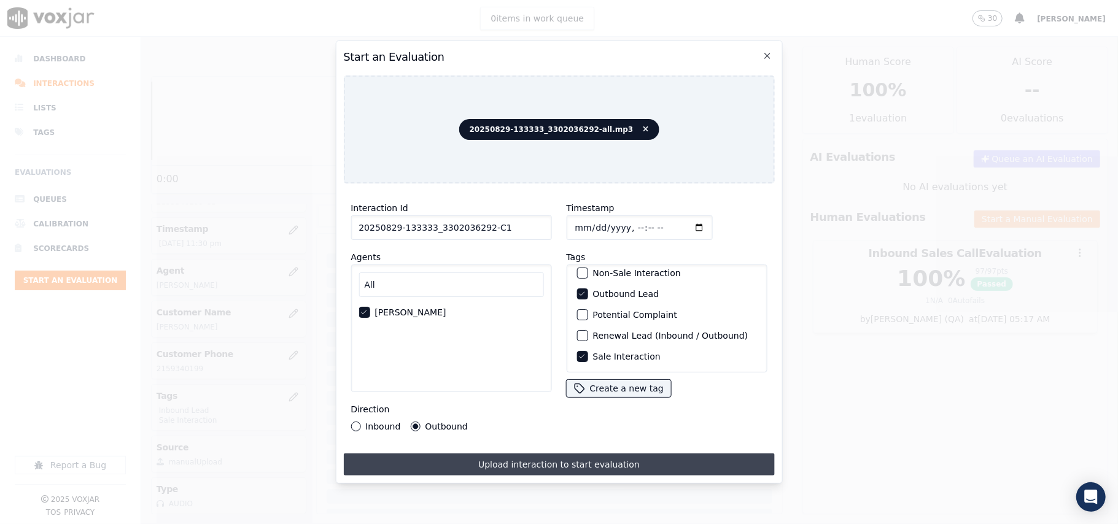
click at [465, 457] on button "Upload interaction to start evaluation" at bounding box center [558, 465] width 431 height 22
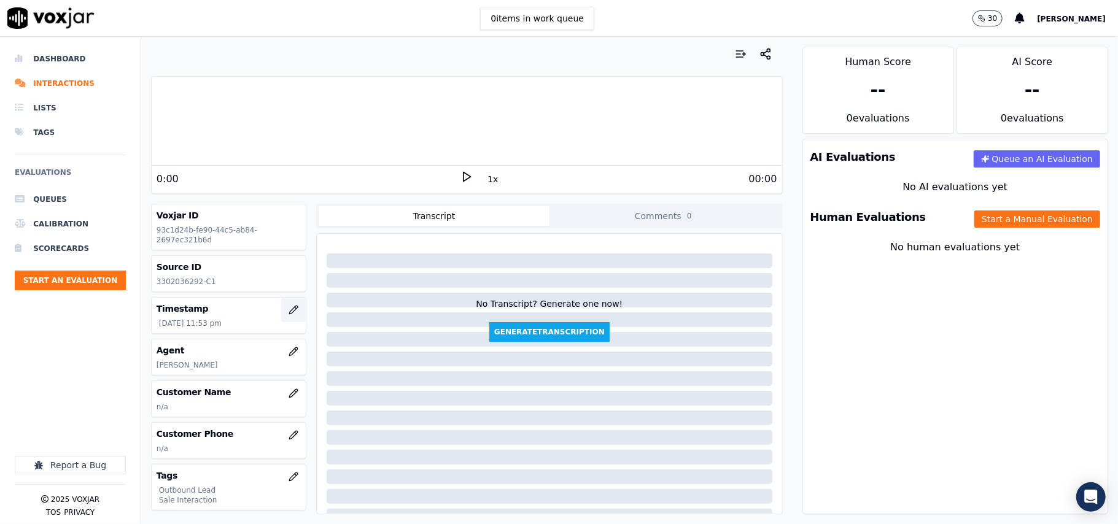
click at [289, 314] on icon "button" at bounding box center [293, 310] width 8 height 8
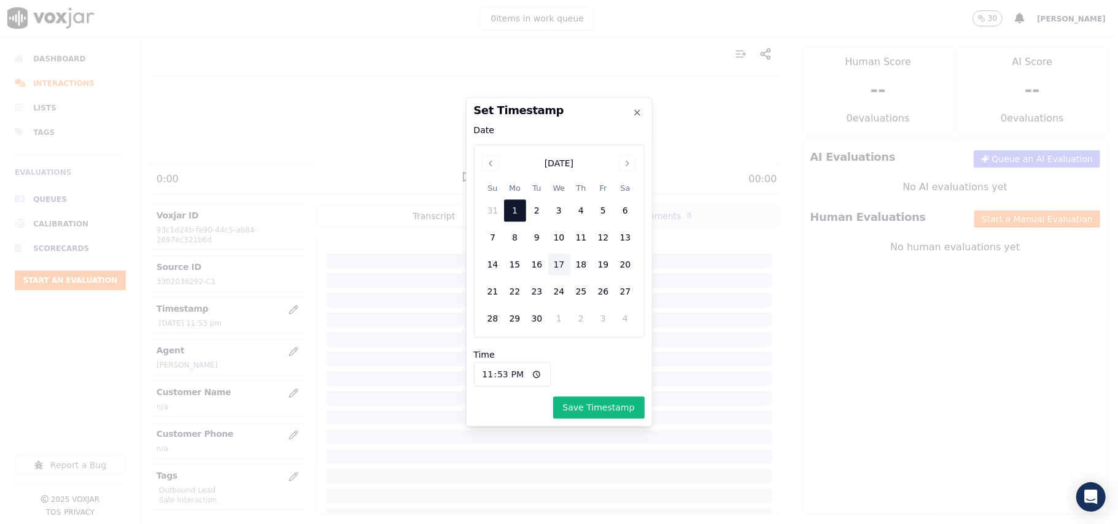
click at [494, 172] on div "Event Date, [DATE] [DATE] Su Mo Tu We Th Fr Sa 31 1 2 3 4 5 6 7 8 9 10 11 12 13…" at bounding box center [559, 240] width 171 height 193
click at [492, 165] on icon "Previous" at bounding box center [491, 163] width 10 height 10
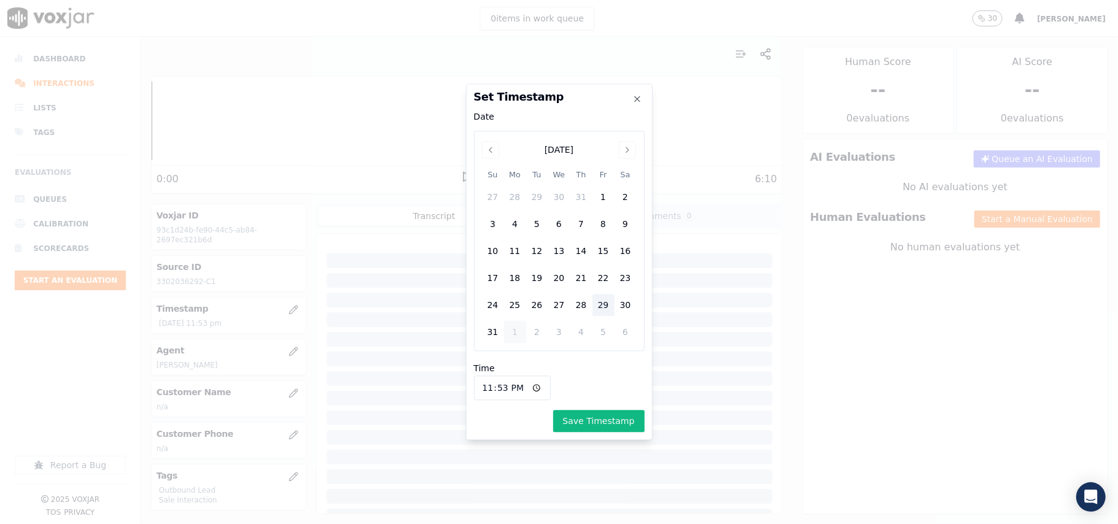
click at [603, 307] on div "29" at bounding box center [603, 306] width 22 height 22
click at [579, 424] on button "Save Timestamp" at bounding box center [598, 422] width 91 height 22
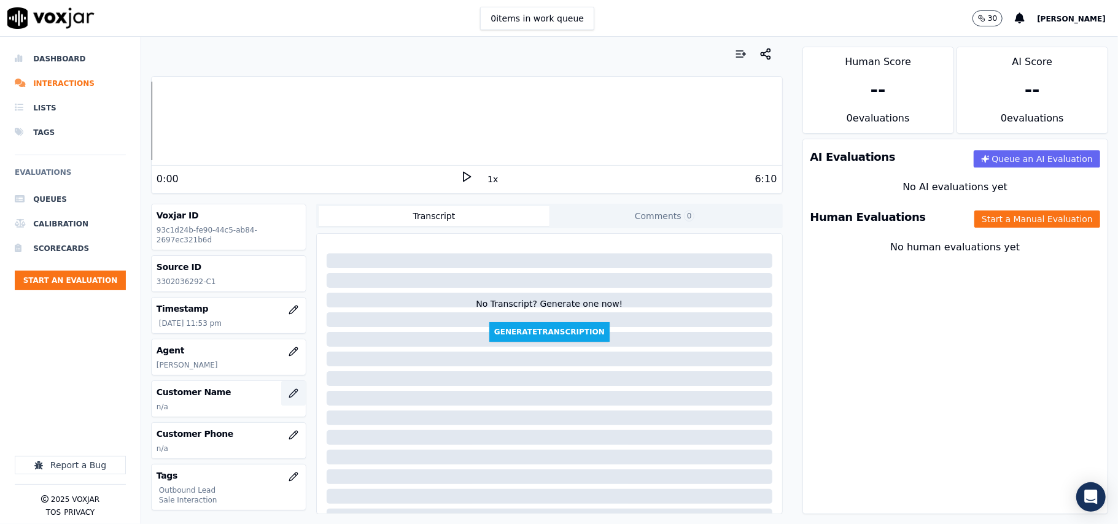
click at [289, 395] on icon "button" at bounding box center [294, 394] width 10 height 10
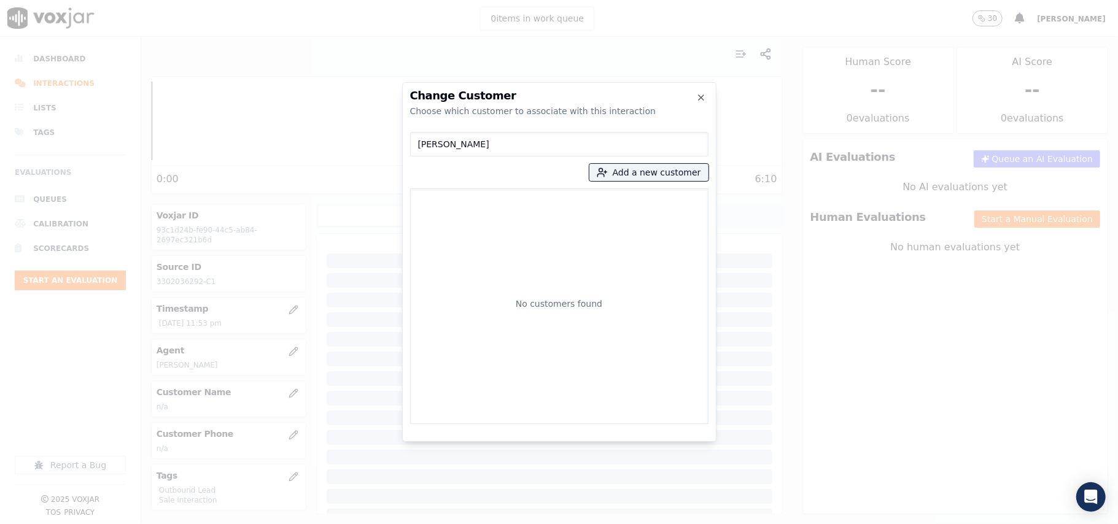
click at [420, 142] on input "[PERSON_NAME]" at bounding box center [559, 144] width 298 height 25
type input "[PERSON_NAME]"
click at [492, 199] on p "[PERSON_NAME]" at bounding box center [488, 205] width 96 height 19
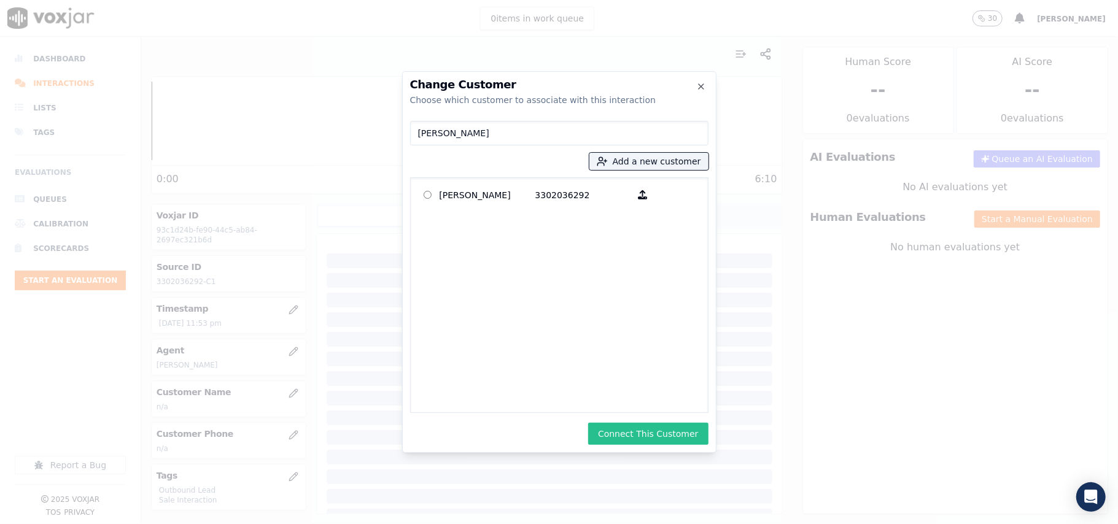
click at [624, 435] on button "Connect This Customer" at bounding box center [648, 434] width 120 height 22
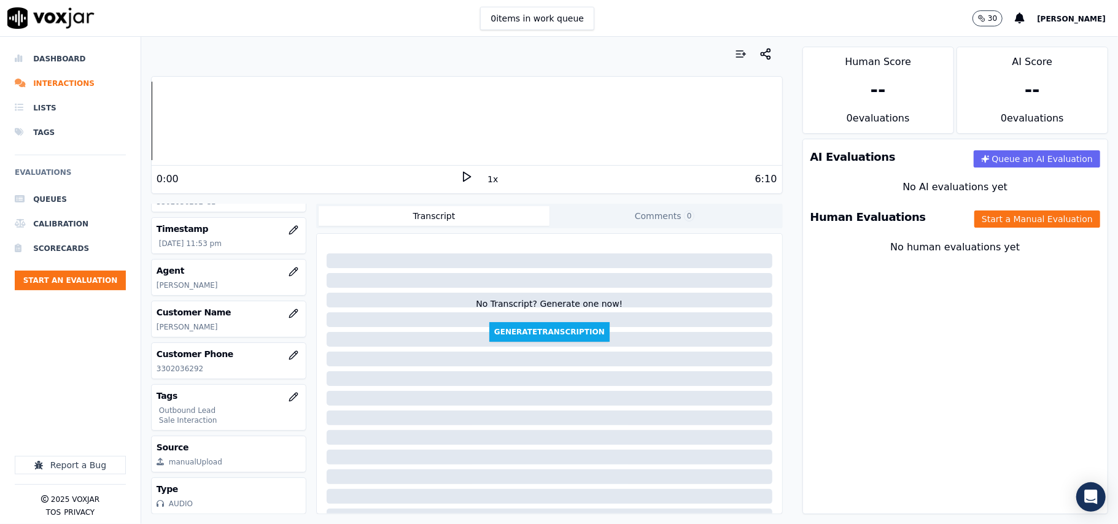
scroll to position [120, 0]
click at [974, 216] on button "Start a Manual Evaluation" at bounding box center [1037, 219] width 126 height 17
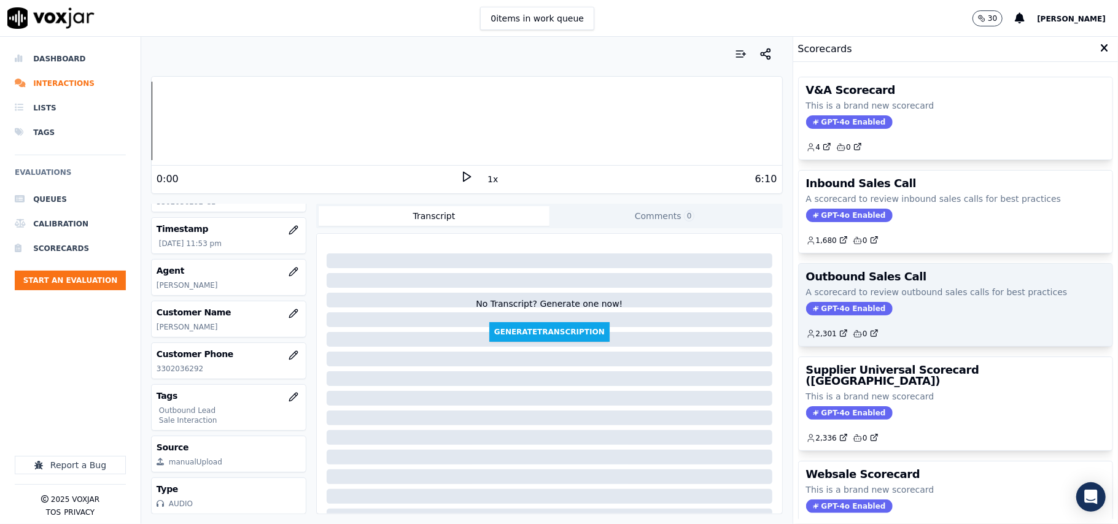
click at [828, 323] on div "2,301 0" at bounding box center [955, 329] width 299 height 20
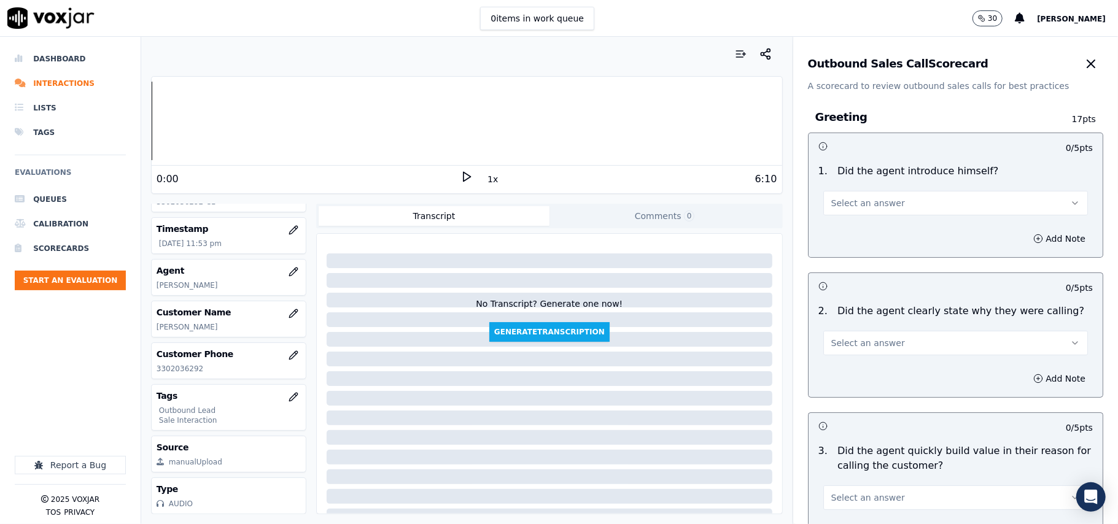
click at [848, 215] on button "Select an answer" at bounding box center [955, 203] width 265 height 25
click at [842, 232] on div "Yes" at bounding box center [929, 232] width 238 height 20
drag, startPoint x: 858, startPoint y: 339, endPoint x: 858, endPoint y: 347, distance: 8.0
click at [858, 344] on span "Select an answer" at bounding box center [868, 343] width 74 height 12
click at [854, 376] on div "Yes" at bounding box center [929, 372] width 238 height 20
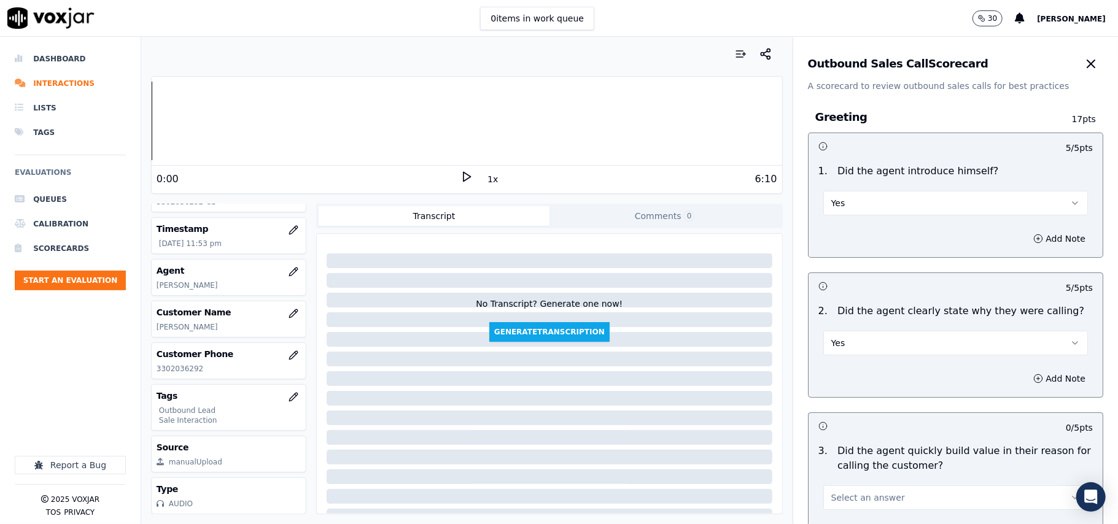
scroll to position [327, 0]
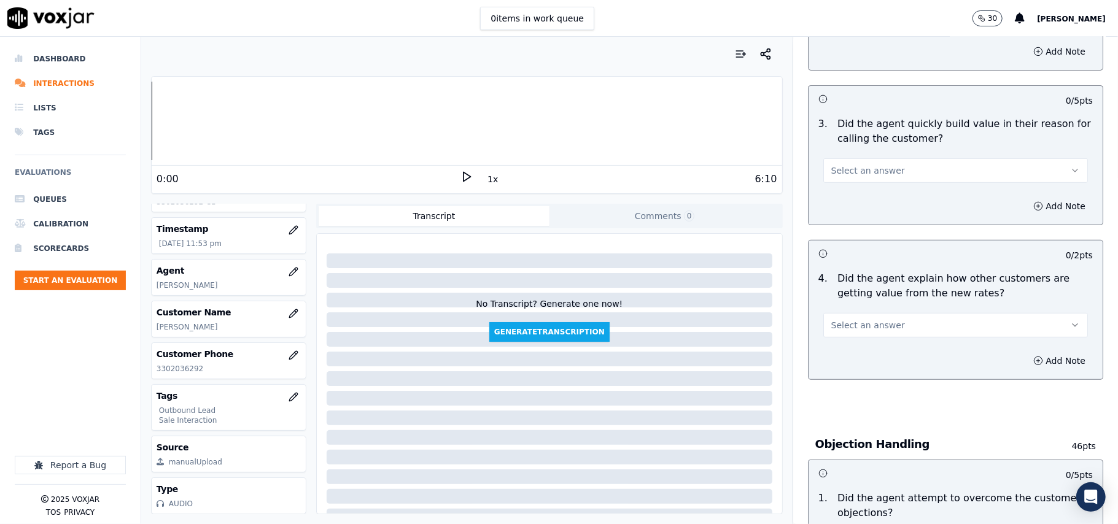
click at [833, 194] on div "Add Note" at bounding box center [955, 206] width 294 height 37
drag, startPoint x: 830, startPoint y: 168, endPoint x: 830, endPoint y: 180, distance: 12.3
click at [831, 172] on span "Select an answer" at bounding box center [868, 171] width 74 height 12
click at [831, 198] on div "Yes" at bounding box center [929, 200] width 238 height 20
click at [852, 314] on button "Select an answer" at bounding box center [955, 325] width 265 height 25
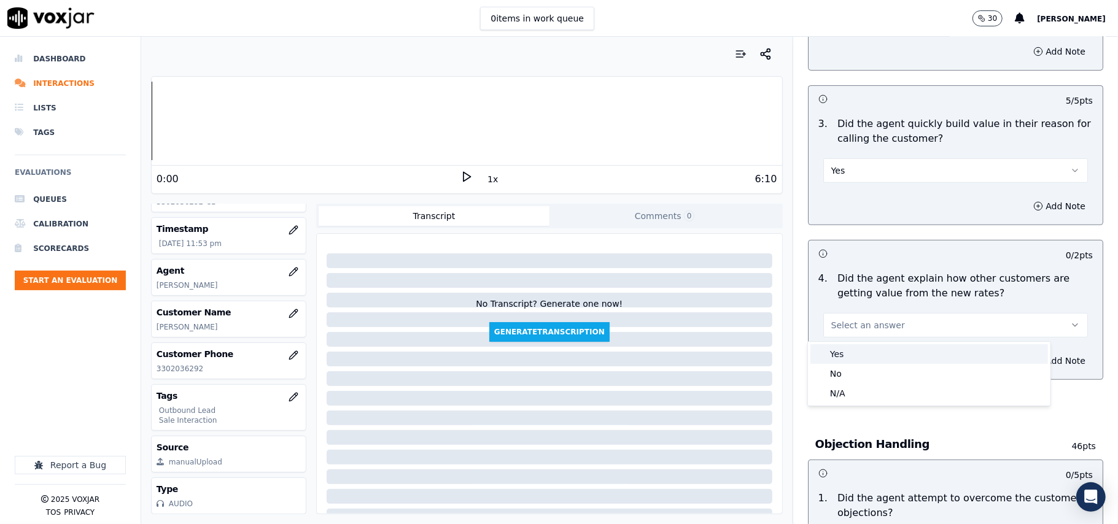
click at [846, 352] on div "Yes" at bounding box center [929, 354] width 238 height 20
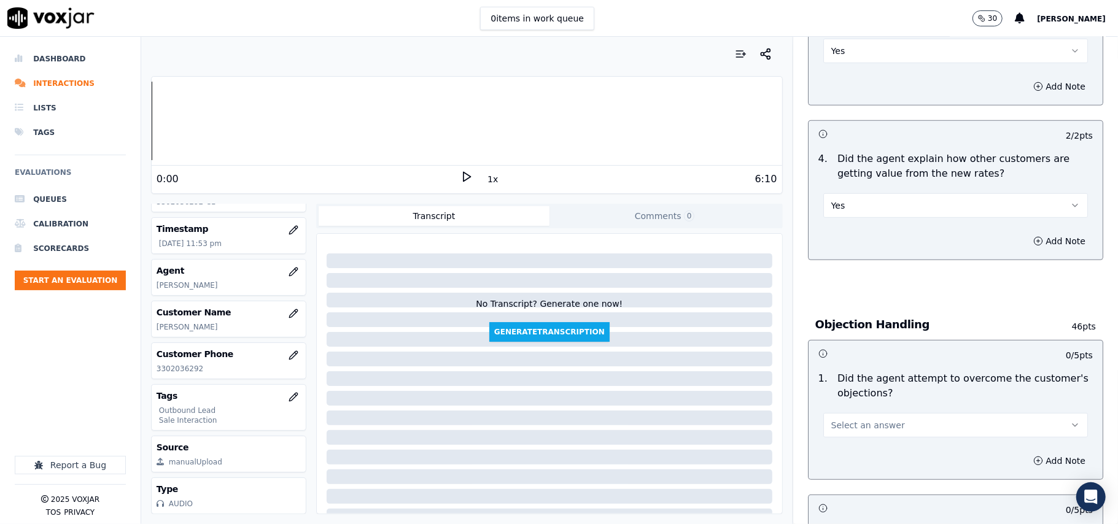
scroll to position [573, 0]
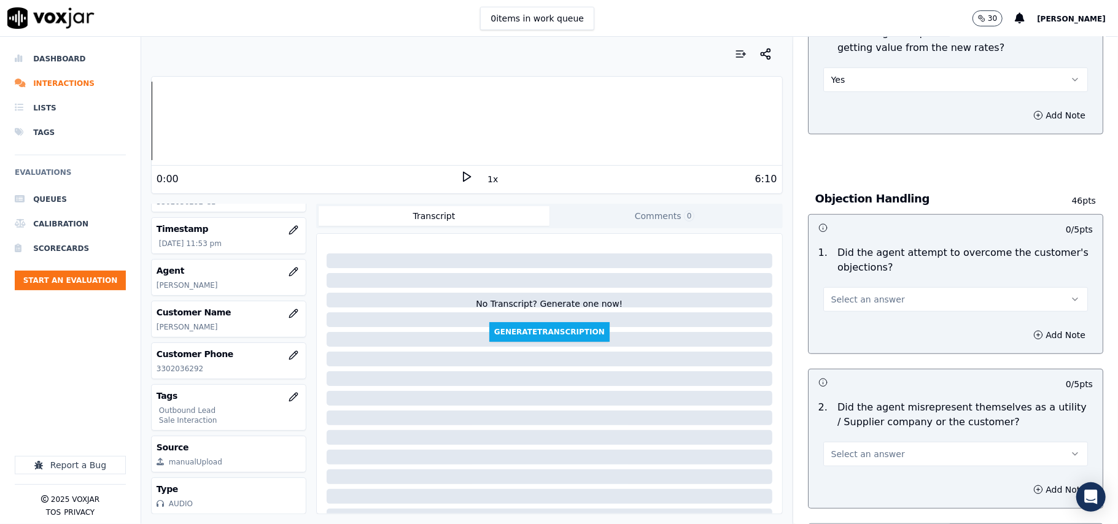
click at [831, 290] on button "Select an answer" at bounding box center [955, 299] width 265 height 25
click at [842, 339] on div "No" at bounding box center [929, 349] width 238 height 20
click at [831, 307] on button "No" at bounding box center [955, 299] width 265 height 25
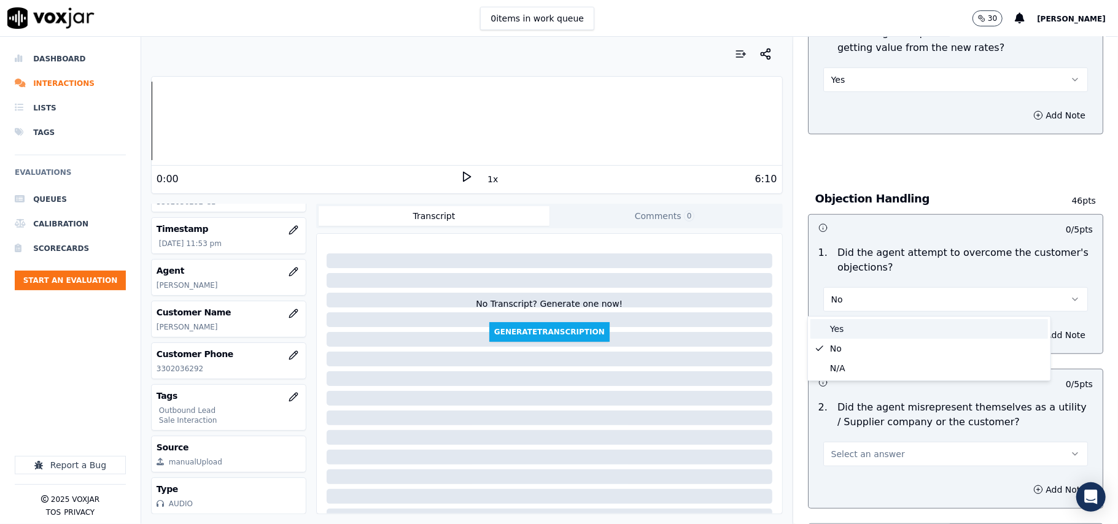
click at [835, 328] on div "Yes" at bounding box center [929, 329] width 238 height 20
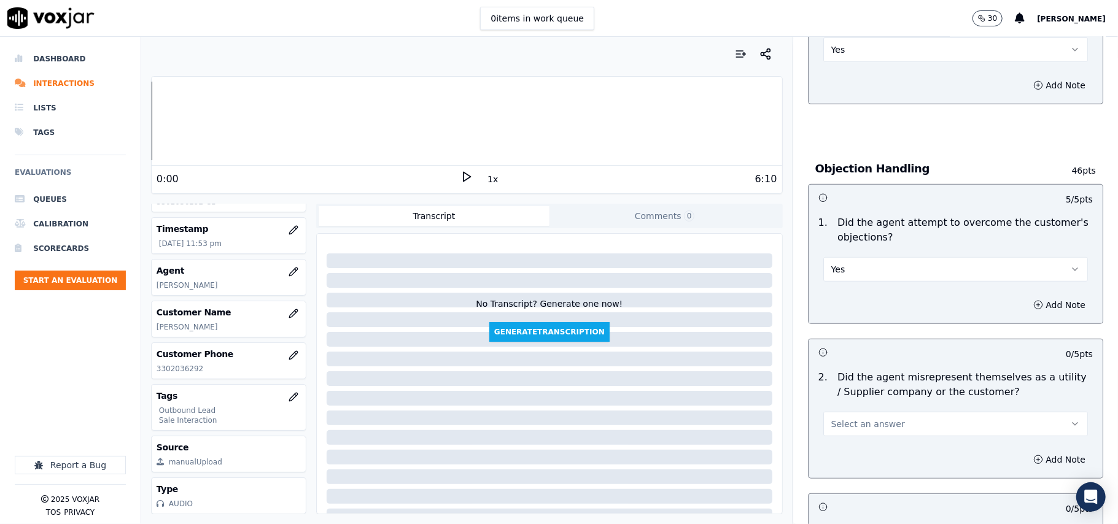
scroll to position [654, 0]
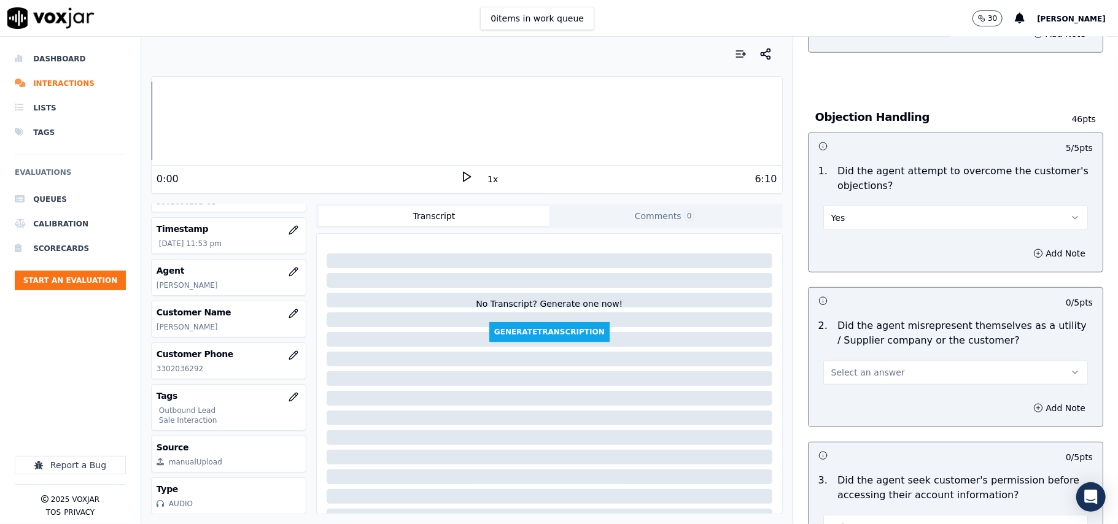
click at [840, 371] on span "Select an answer" at bounding box center [868, 372] width 74 height 12
click at [845, 423] on div "No" at bounding box center [929, 422] width 238 height 20
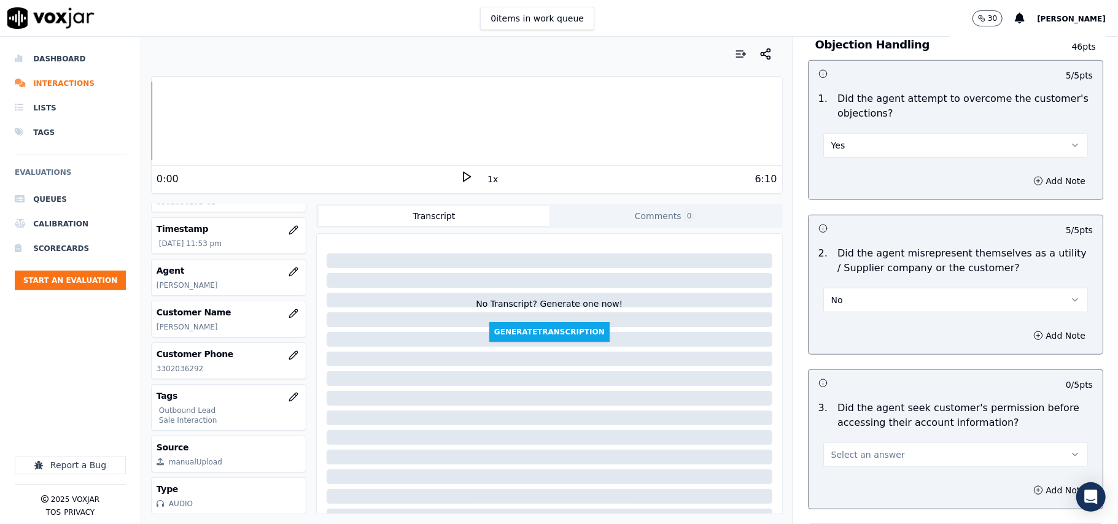
scroll to position [818, 0]
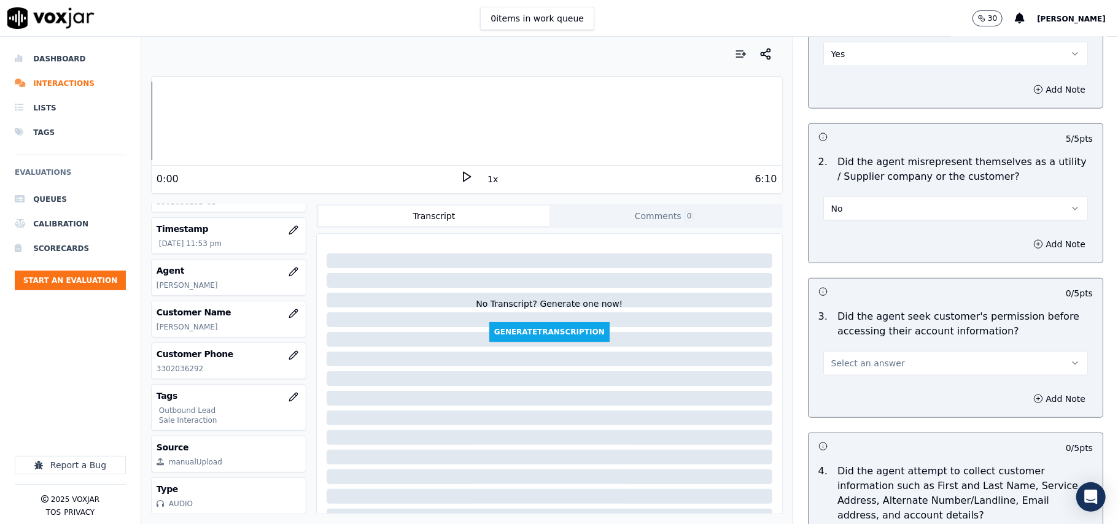
click at [897, 355] on button "Select an answer" at bounding box center [955, 363] width 265 height 25
click at [850, 387] on div "Yes" at bounding box center [929, 394] width 238 height 20
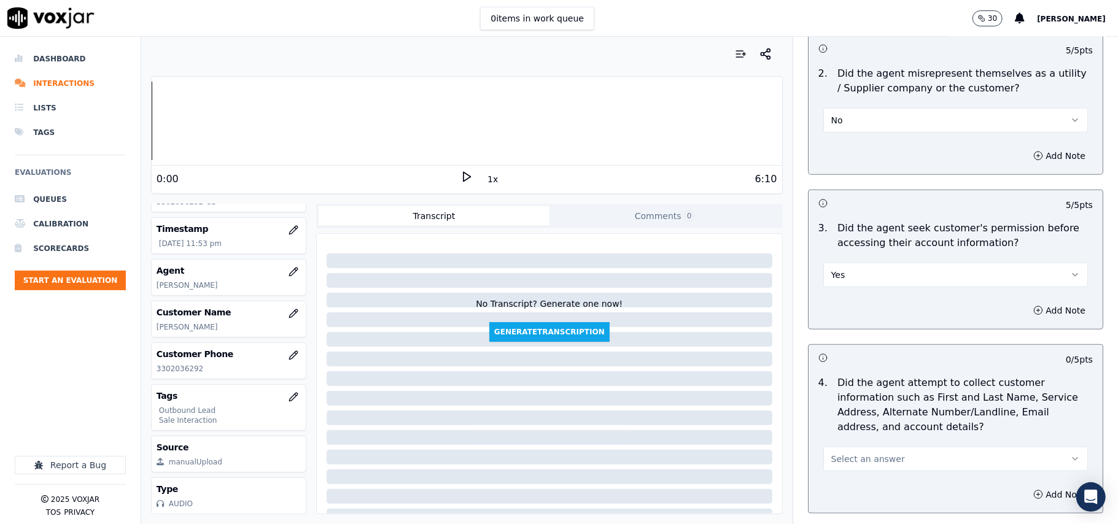
scroll to position [982, 0]
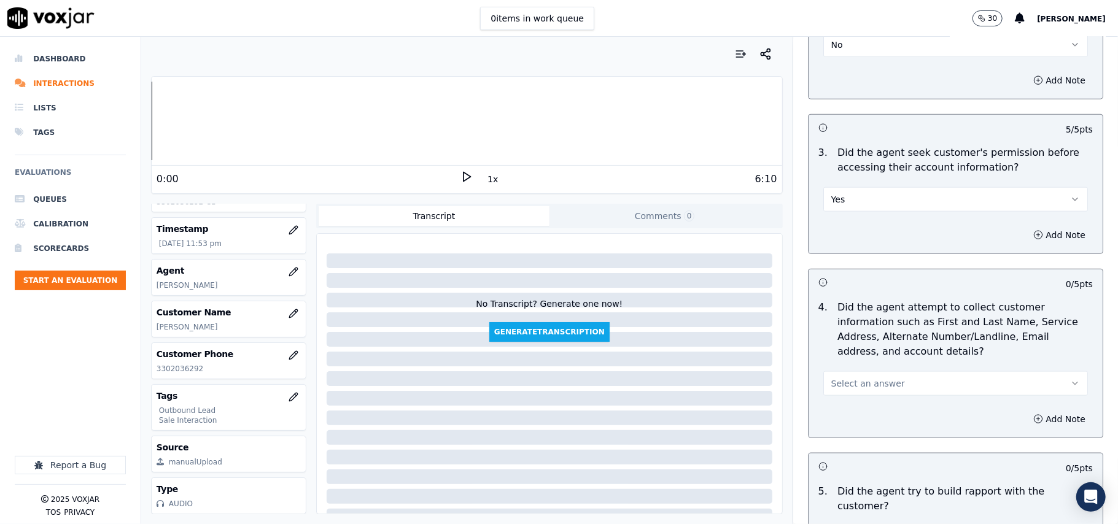
click at [890, 371] on div "Select an answer" at bounding box center [955, 377] width 284 height 37
click at [851, 381] on span "Select an answer" at bounding box center [868, 384] width 74 height 12
click at [854, 447] on div "N/A" at bounding box center [929, 454] width 238 height 20
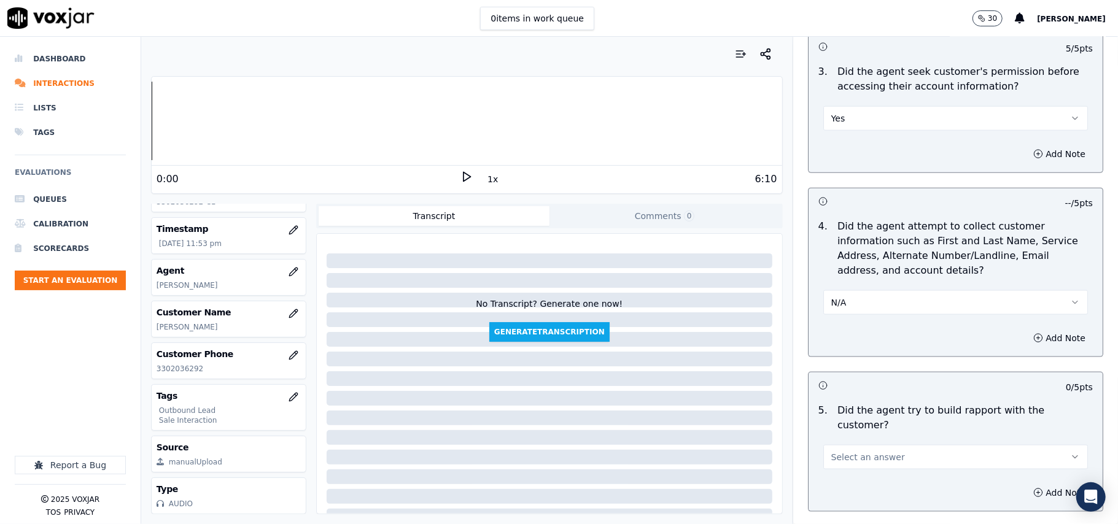
scroll to position [1228, 0]
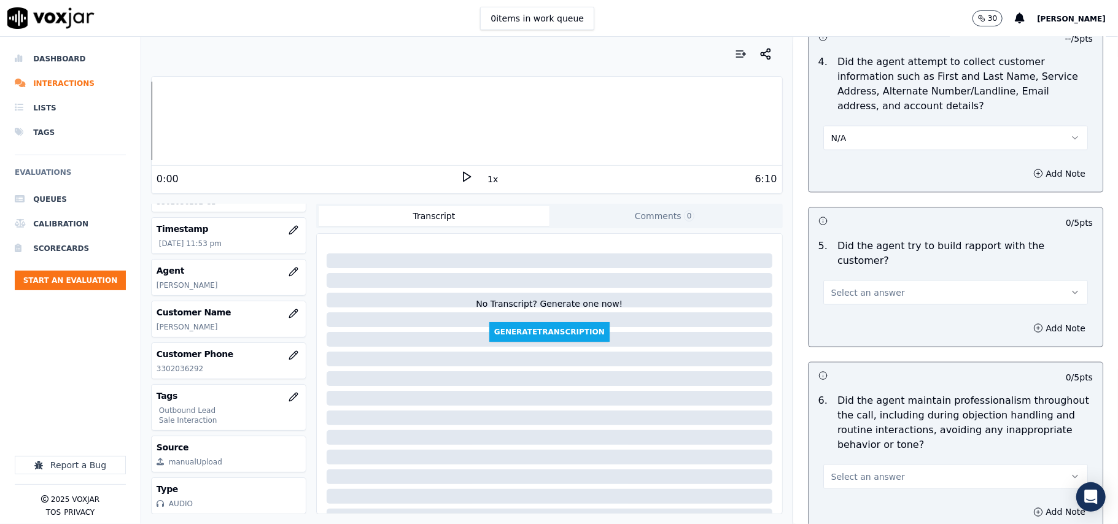
click at [848, 287] on span "Select an answer" at bounding box center [868, 293] width 74 height 12
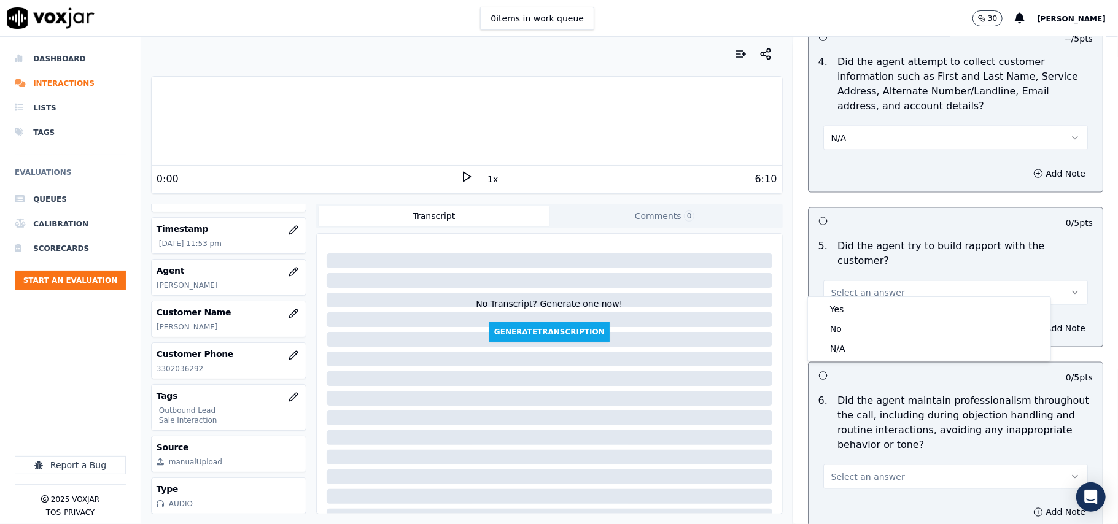
click at [851, 298] on div "Yes No N/A" at bounding box center [929, 329] width 242 height 64
click at [860, 309] on div "Yes" at bounding box center [929, 310] width 238 height 20
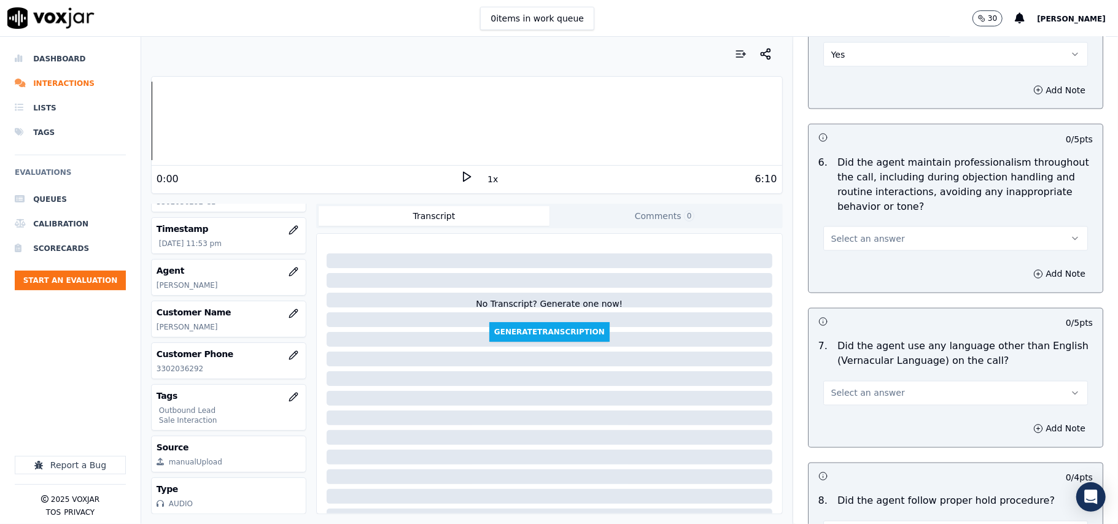
scroll to position [1473, 0]
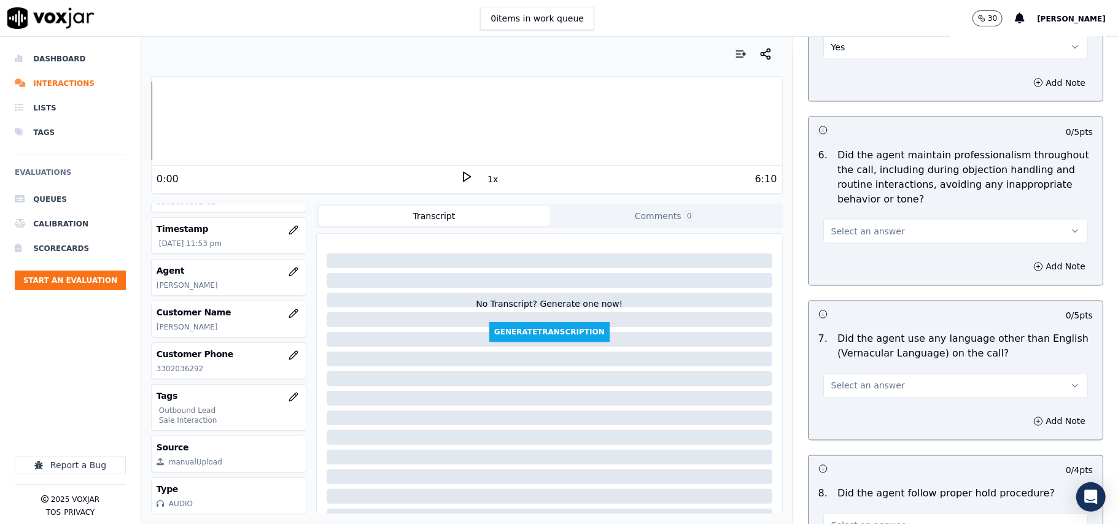
click at [857, 225] on span "Select an answer" at bounding box center [868, 231] width 74 height 12
click at [854, 246] on div "Yes" at bounding box center [929, 249] width 238 height 20
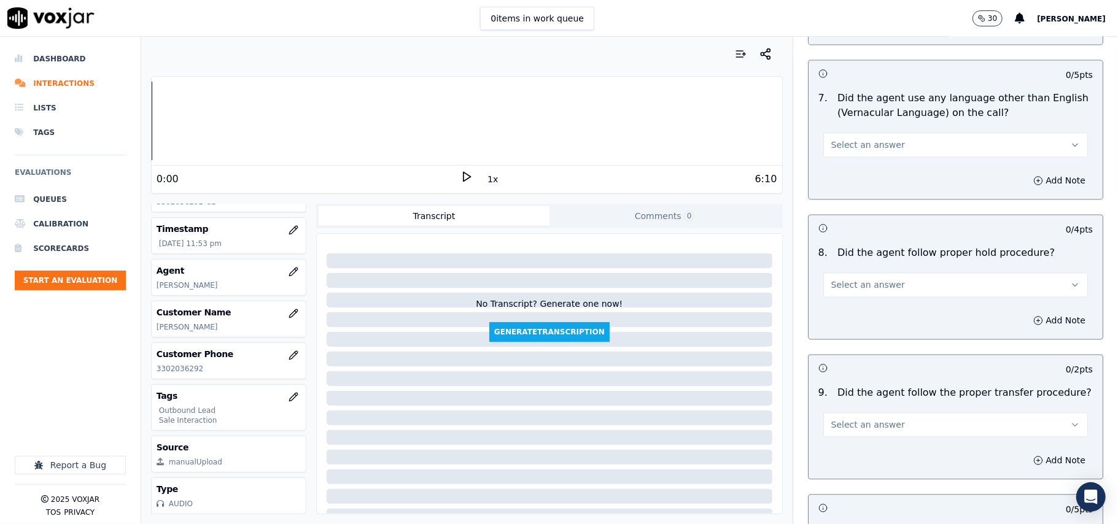
scroll to position [1719, 0]
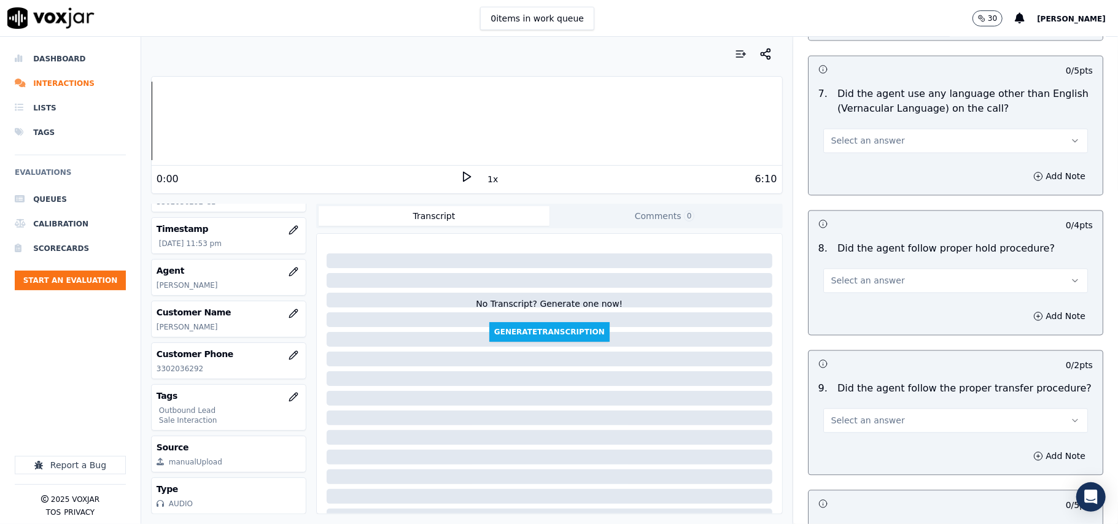
click at [858, 134] on span "Select an answer" at bounding box center [868, 140] width 74 height 12
click at [850, 182] on div "No" at bounding box center [929, 178] width 238 height 20
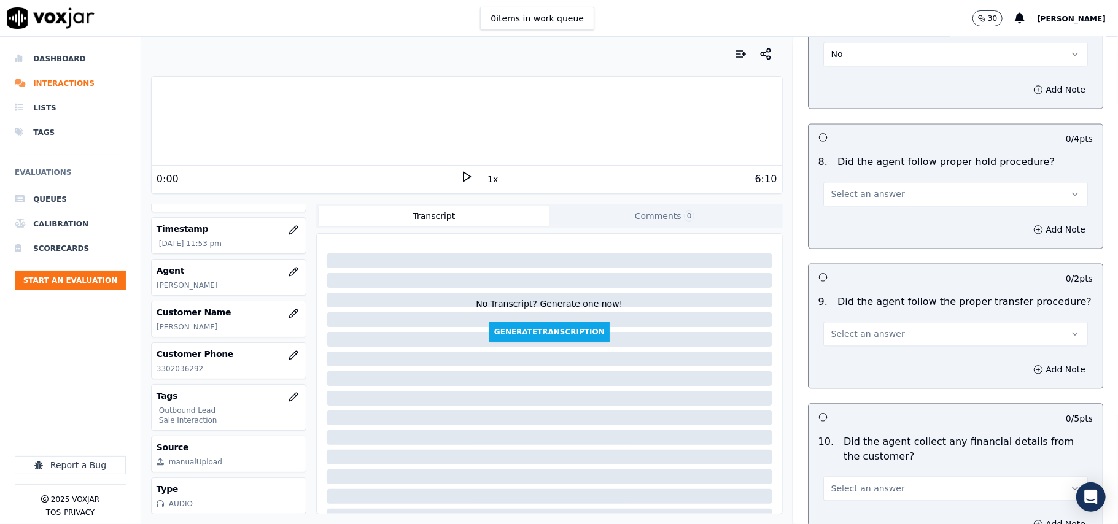
scroll to position [1882, 0]
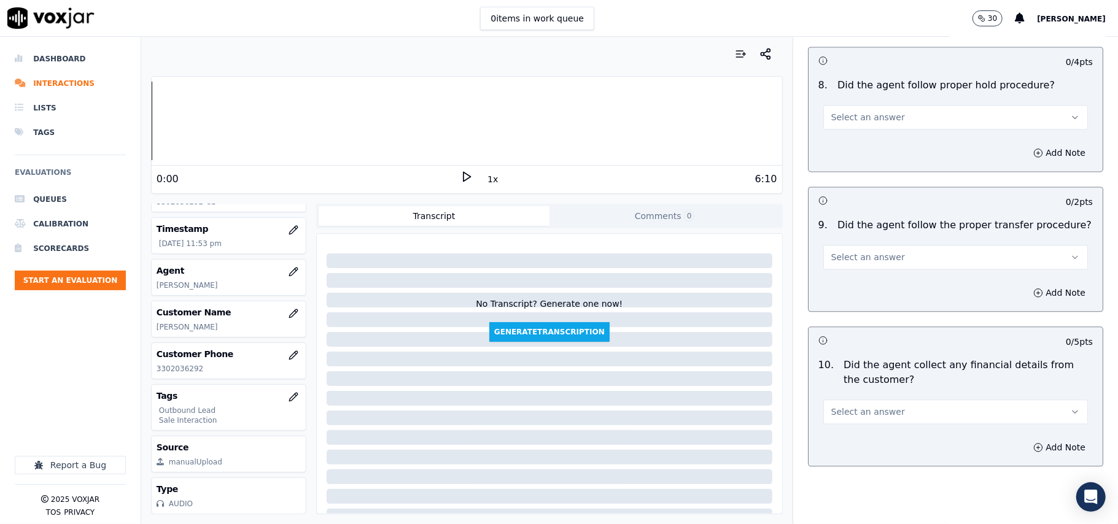
click at [896, 105] on button "Select an answer" at bounding box center [955, 117] width 265 height 25
click at [834, 131] on div "Yes" at bounding box center [929, 135] width 238 height 20
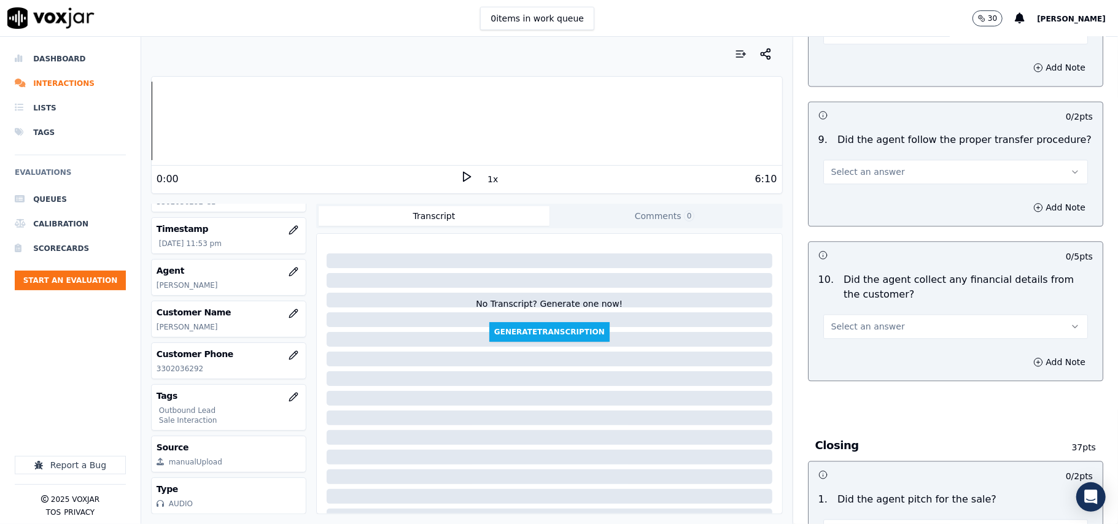
scroll to position [2046, 0]
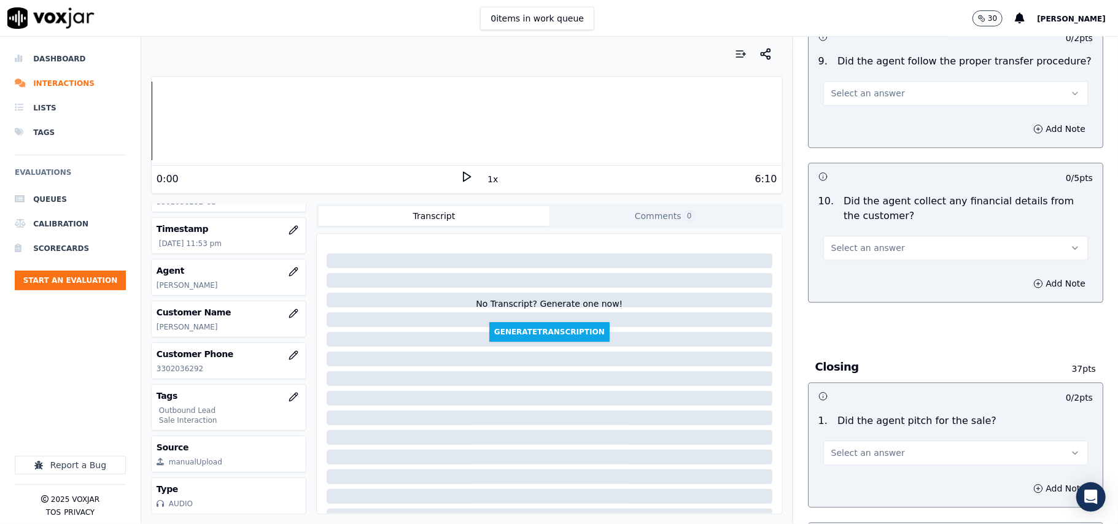
click at [832, 87] on span "Select an answer" at bounding box center [868, 93] width 74 height 12
click at [835, 101] on div "Yes" at bounding box center [929, 111] width 238 height 20
click at [866, 236] on button "Select an answer" at bounding box center [955, 248] width 265 height 25
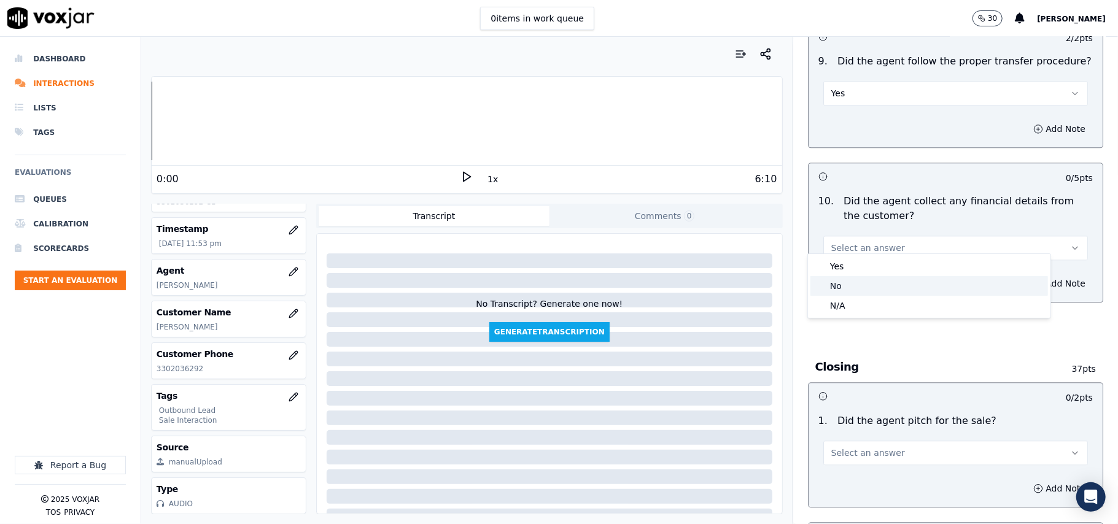
click at [858, 282] on div "No" at bounding box center [929, 286] width 238 height 20
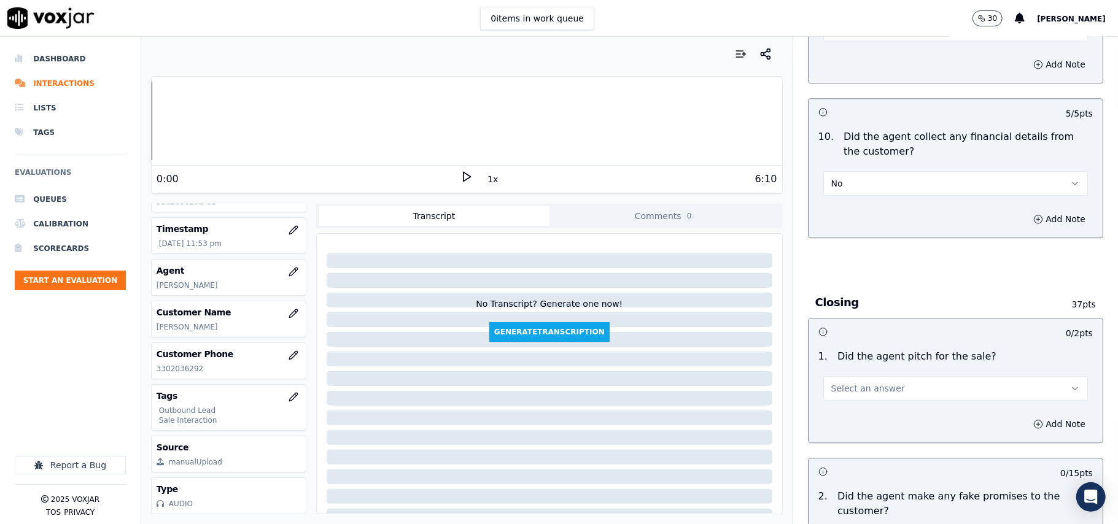
scroll to position [2291, 0]
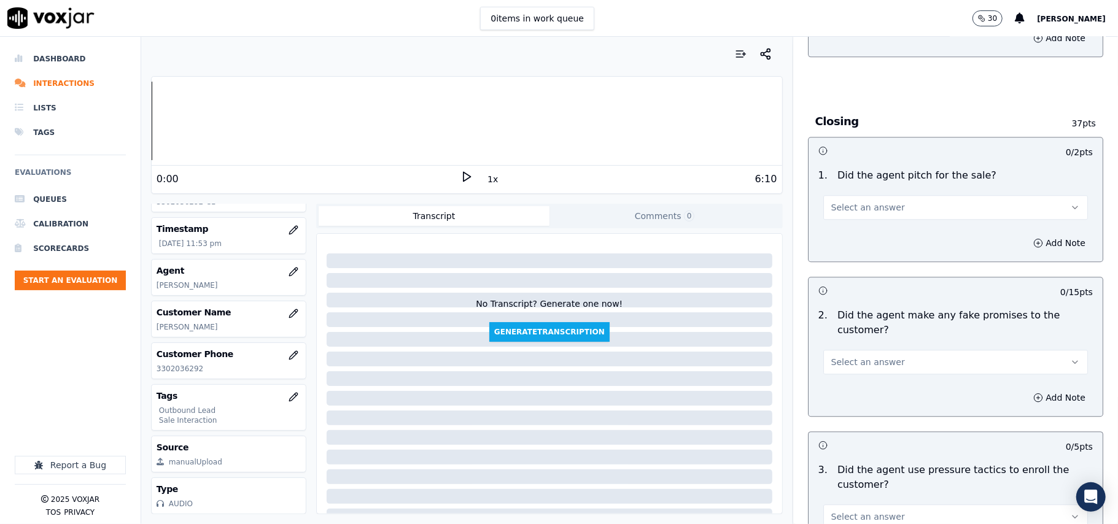
click at [893, 193] on div "Select an answer" at bounding box center [955, 206] width 265 height 27
click at [856, 201] on span "Select an answer" at bounding box center [868, 207] width 74 height 12
click at [857, 227] on div "Yes" at bounding box center [929, 227] width 238 height 20
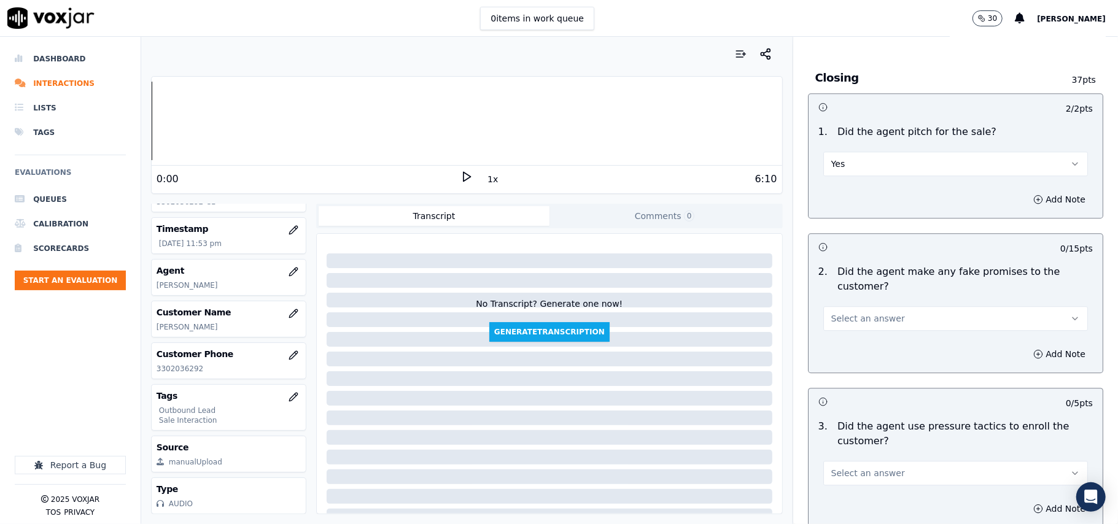
scroll to position [2373, 0]
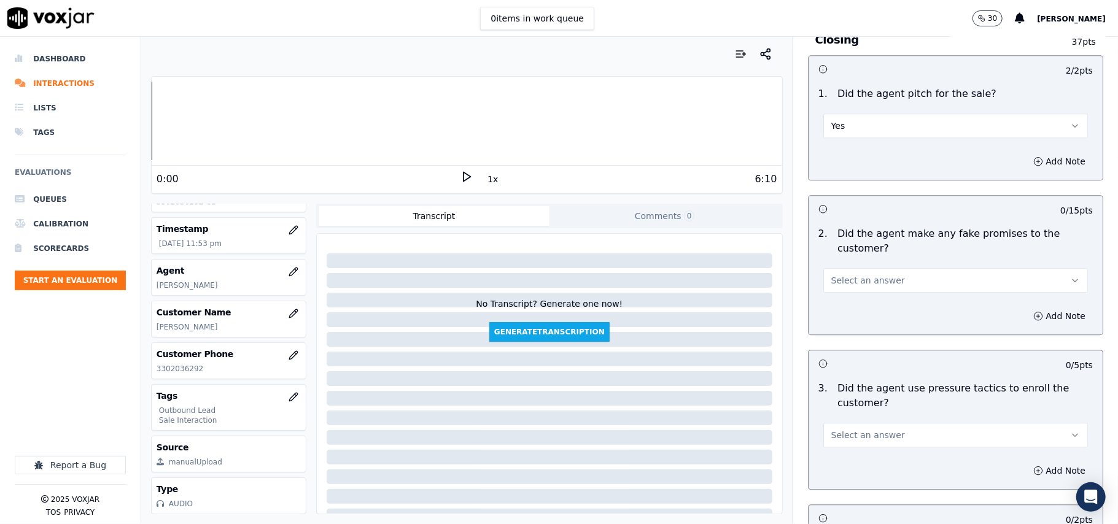
click at [837, 274] on span "Select an answer" at bounding box center [868, 280] width 74 height 12
click at [839, 317] on div "No" at bounding box center [929, 319] width 238 height 20
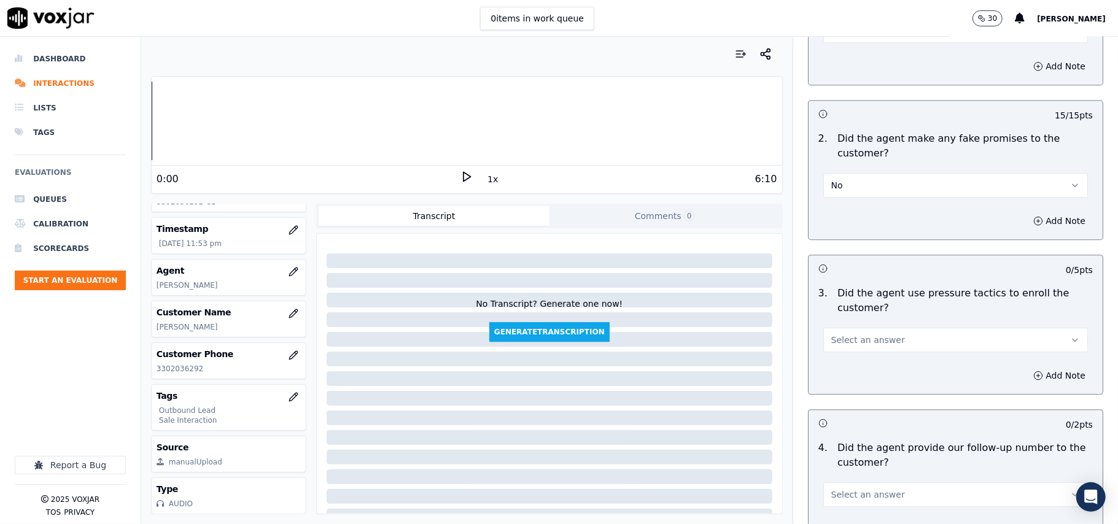
scroll to position [2537, 0]
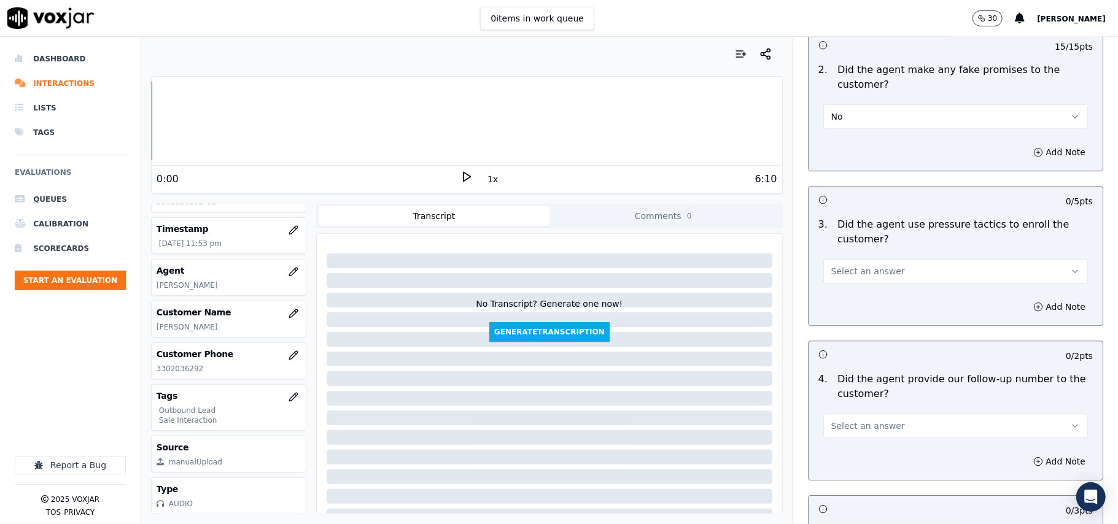
click at [870, 265] on span "Select an answer" at bounding box center [868, 271] width 74 height 12
click at [860, 304] on div "No" at bounding box center [929, 311] width 238 height 20
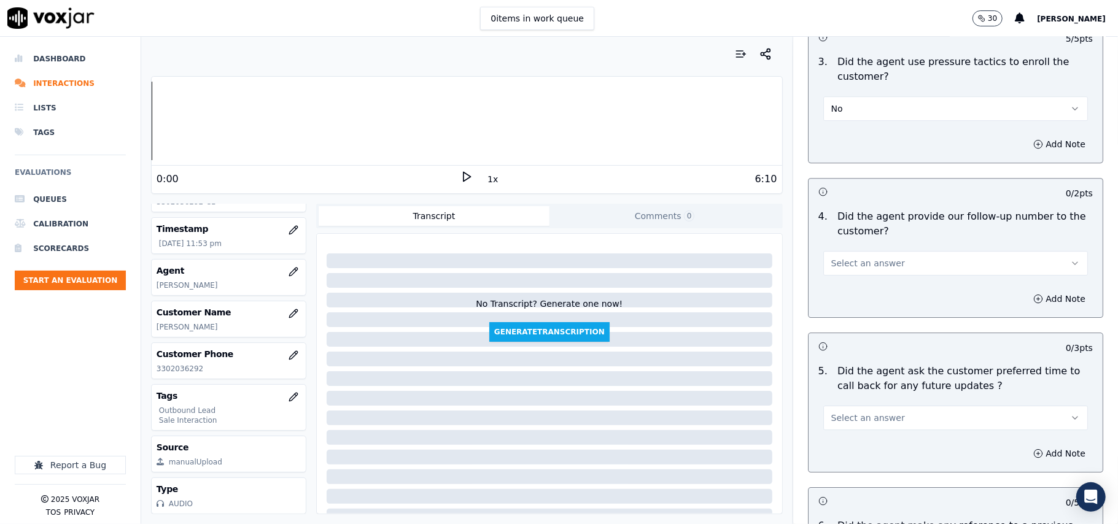
scroll to position [2701, 0]
click at [906, 250] on button "Select an answer" at bounding box center [955, 262] width 265 height 25
click at [892, 289] on div "Yes" at bounding box center [929, 283] width 238 height 20
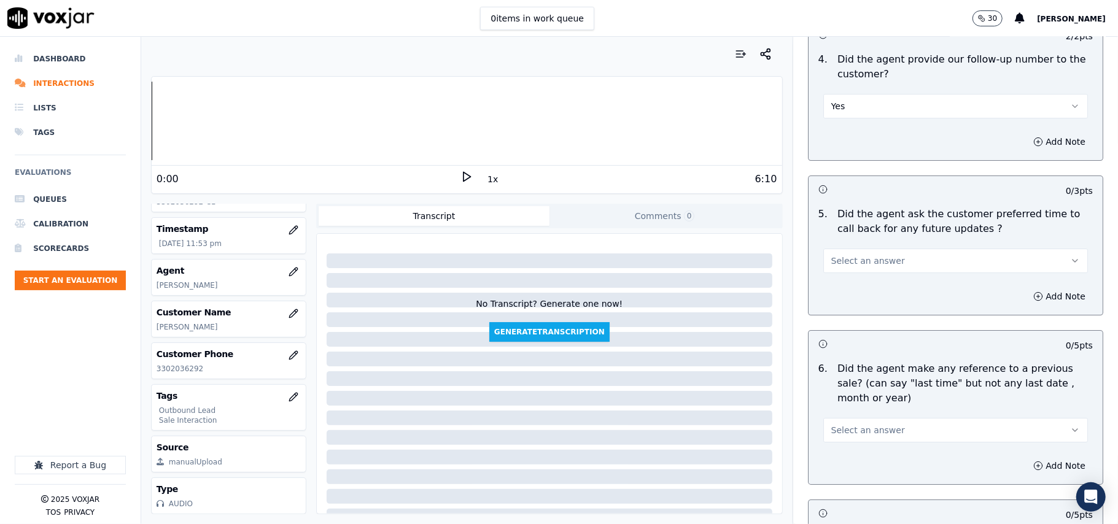
scroll to position [2864, 0]
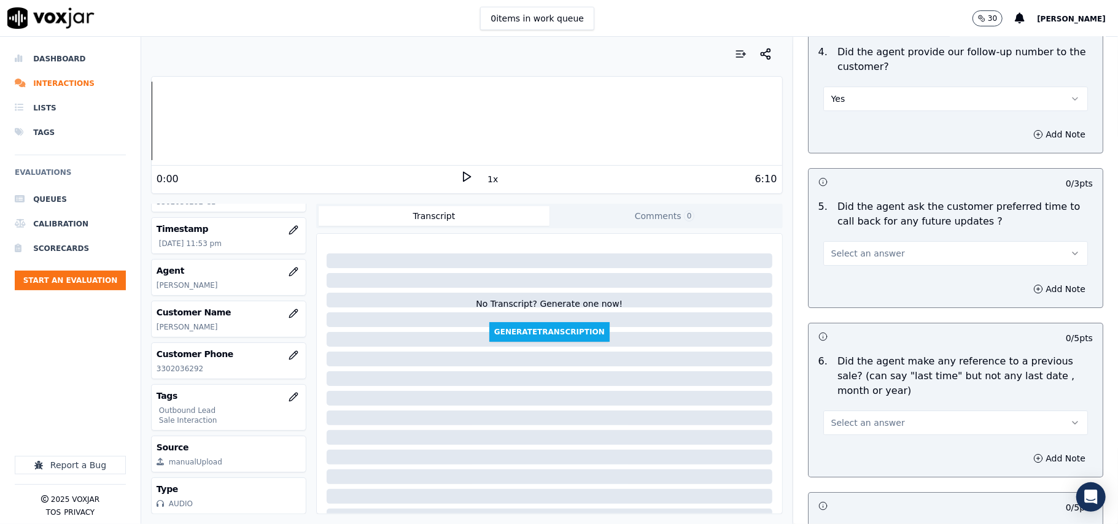
click at [902, 244] on button "Select an answer" at bounding box center [955, 253] width 265 height 25
click at [869, 276] on div "Yes" at bounding box center [929, 274] width 238 height 20
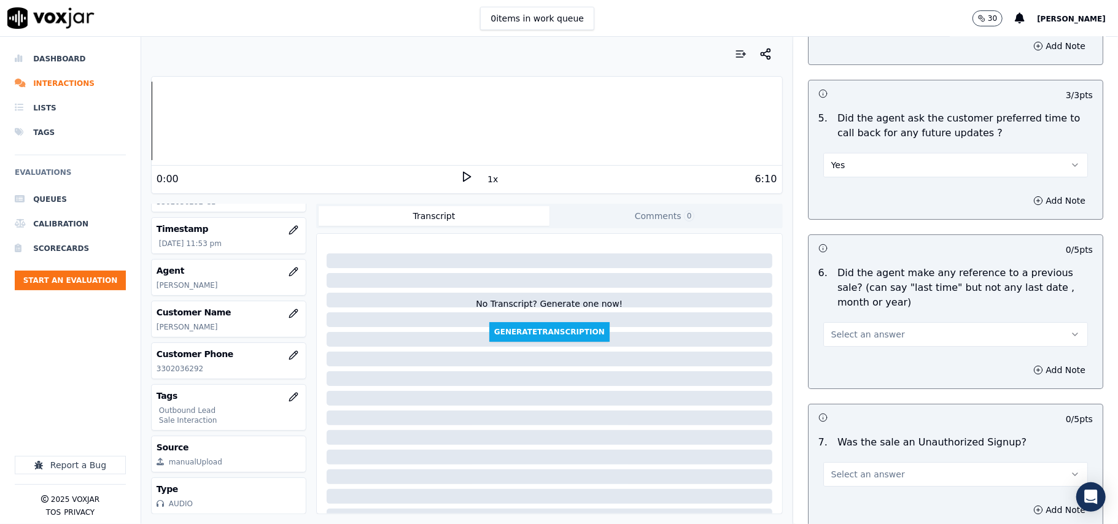
scroll to position [3028, 0]
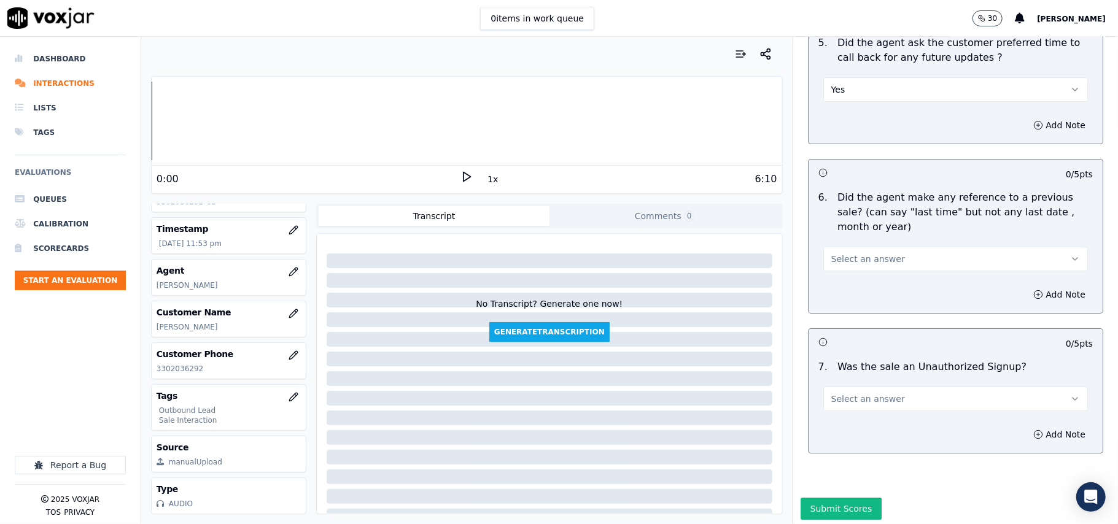
click at [868, 247] on button "Select an answer" at bounding box center [955, 259] width 265 height 25
click at [863, 293] on div "No" at bounding box center [929, 300] width 238 height 20
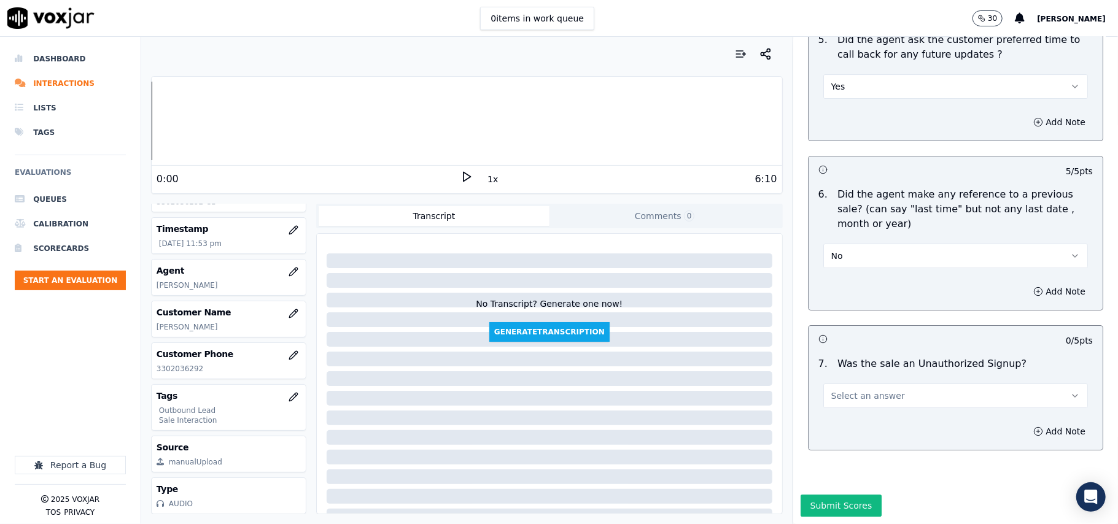
scroll to position [3062, 0]
click at [868, 384] on button "Select an answer" at bounding box center [955, 396] width 265 height 25
click at [864, 399] on div "No" at bounding box center [929, 407] width 238 height 20
drag, startPoint x: 837, startPoint y: 468, endPoint x: 812, endPoint y: 406, distance: 66.6
click at [835, 495] on button "Submit Scores" at bounding box center [841, 506] width 82 height 22
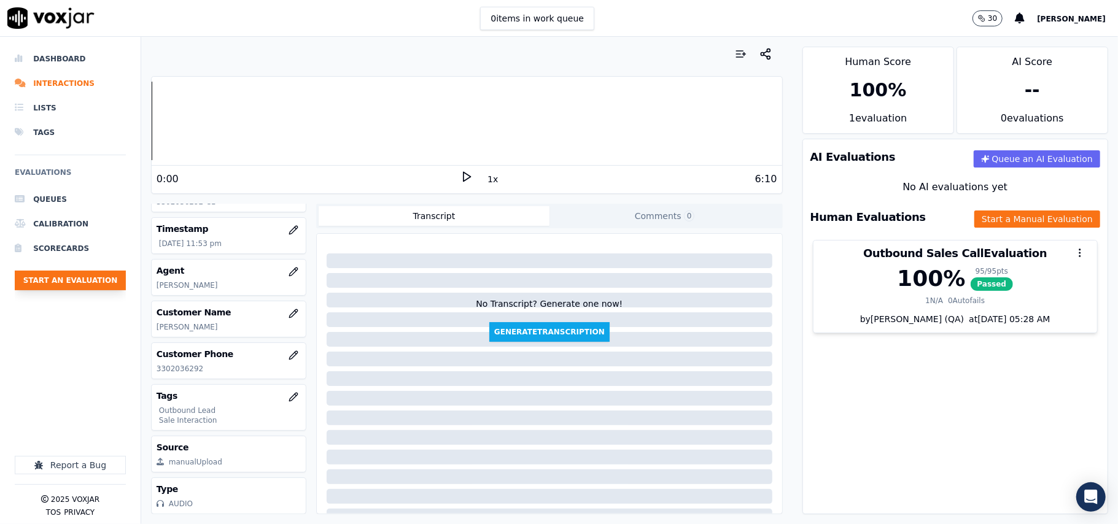
click at [58, 283] on button "Start an Evaluation" at bounding box center [70, 281] width 111 height 20
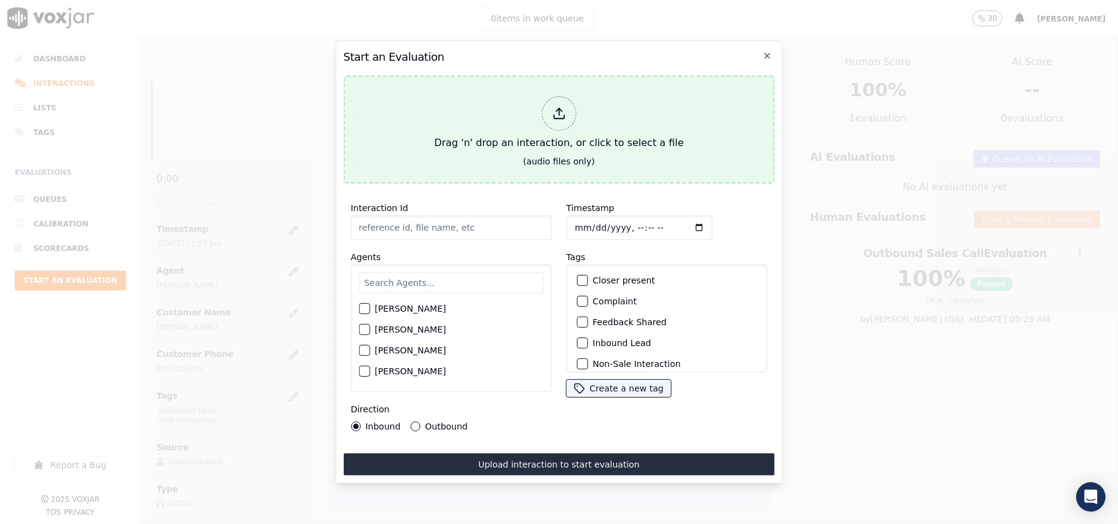
click at [627, 99] on div "Drag 'n' drop an interaction, or click to select a file" at bounding box center [558, 123] width 259 height 64
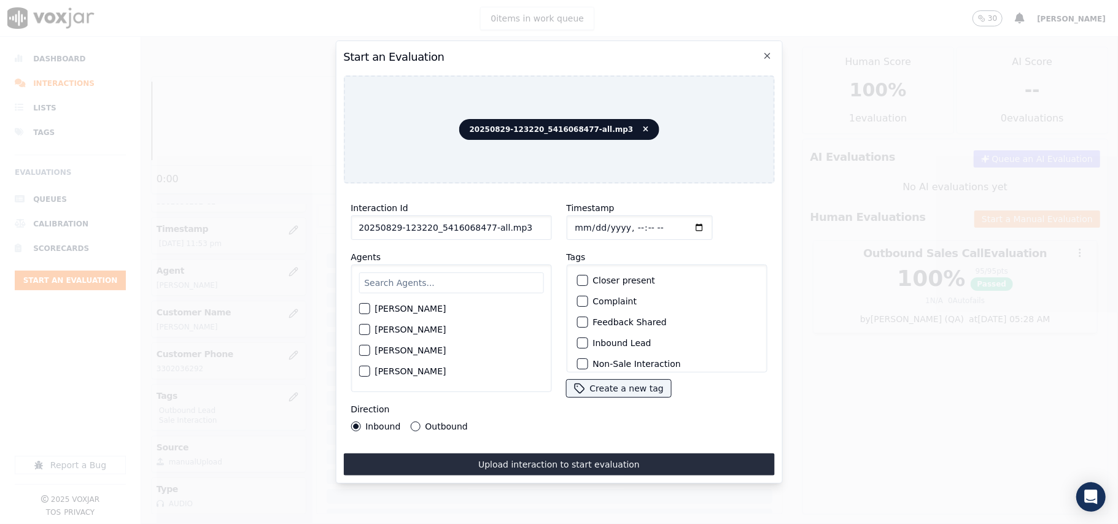
drag, startPoint x: 503, startPoint y: 222, endPoint x: 482, endPoint y: 222, distance: 21.5
click at [482, 222] on input "20250829-123220_5416068477-all.mp3" at bounding box center [451, 227] width 201 height 25
type input "20250829-123220_5416068477-C1"
click at [582, 225] on input "Timestamp" at bounding box center [639, 227] width 146 height 25
click at [675, 222] on input "Timestamp" at bounding box center [639, 227] width 146 height 25
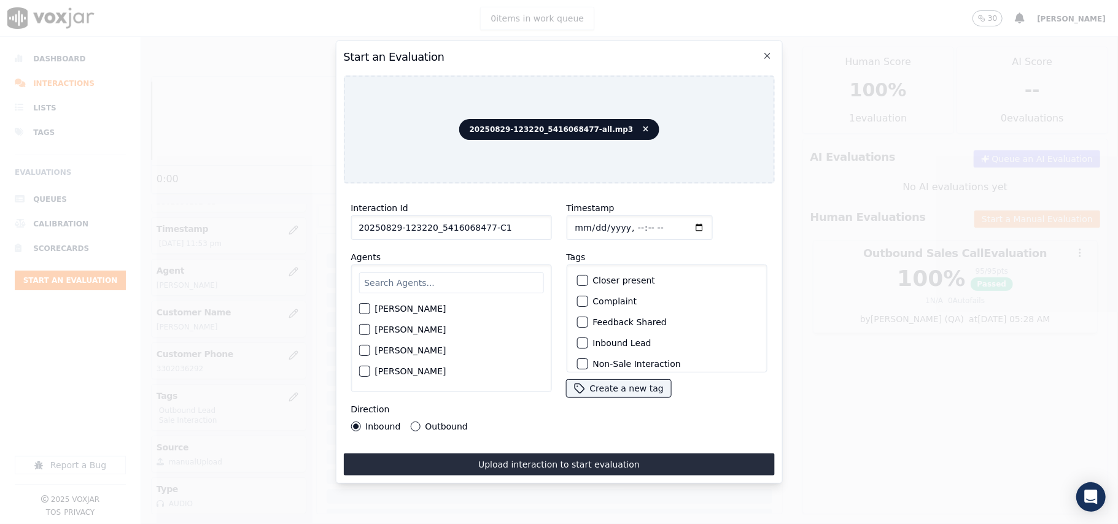
type input "[DATE]T23:58"
click at [720, 211] on div "Timestamp" at bounding box center [666, 220] width 201 height 39
click at [452, 278] on input "text" at bounding box center [450, 283] width 185 height 21
type input "[PERSON_NAME]"
click at [401, 310] on label "[PERSON_NAME]" at bounding box center [409, 312] width 71 height 9
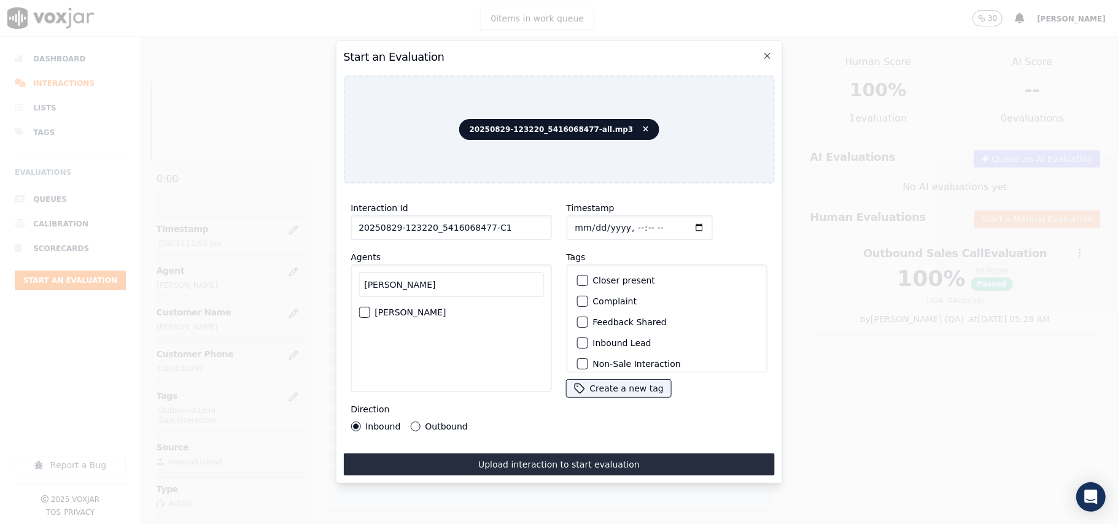
click at [370, 310] on button "[PERSON_NAME]" at bounding box center [363, 312] width 11 height 11
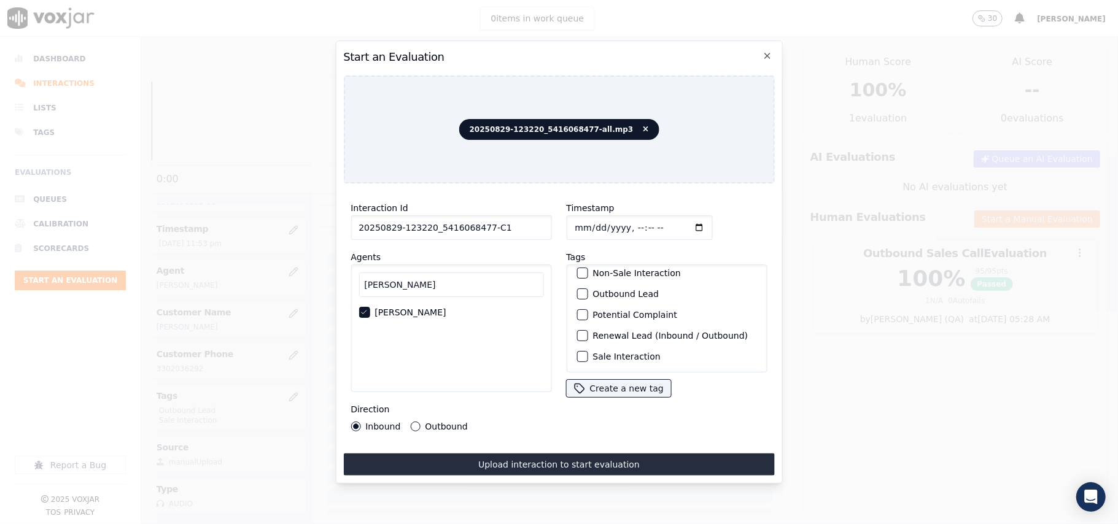
click at [592, 352] on label "Sale Interaction" at bounding box center [626, 356] width 68 height 9
click at [587, 351] on button "Sale Interaction" at bounding box center [581, 356] width 11 height 11
click at [577, 290] on div "button" at bounding box center [581, 294] width 9 height 9
click at [433, 424] on label "Outbound" at bounding box center [446, 426] width 42 height 9
click at [420, 424] on button "Outbound" at bounding box center [415, 427] width 10 height 10
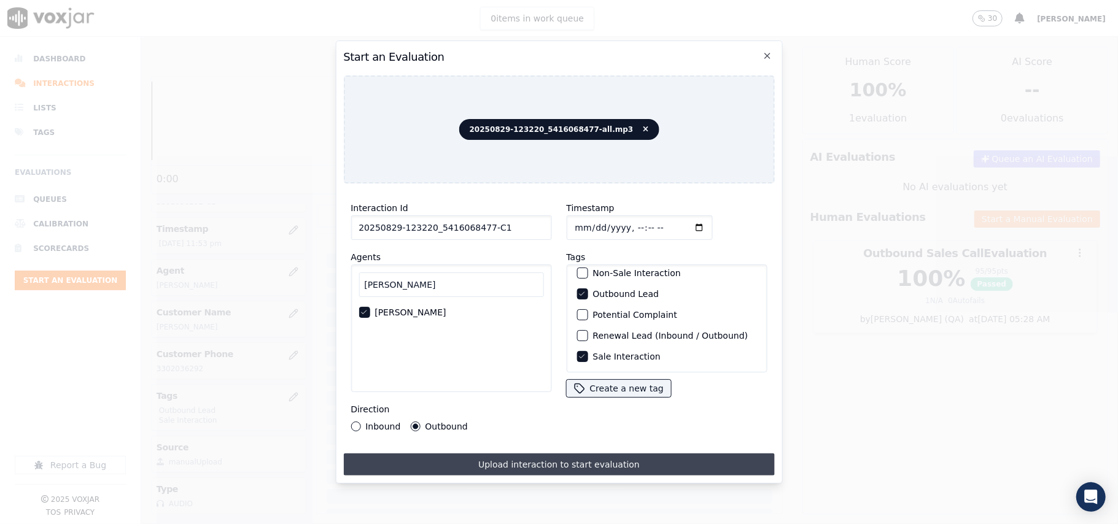
click at [455, 454] on button "Upload interaction to start evaluation" at bounding box center [558, 465] width 431 height 22
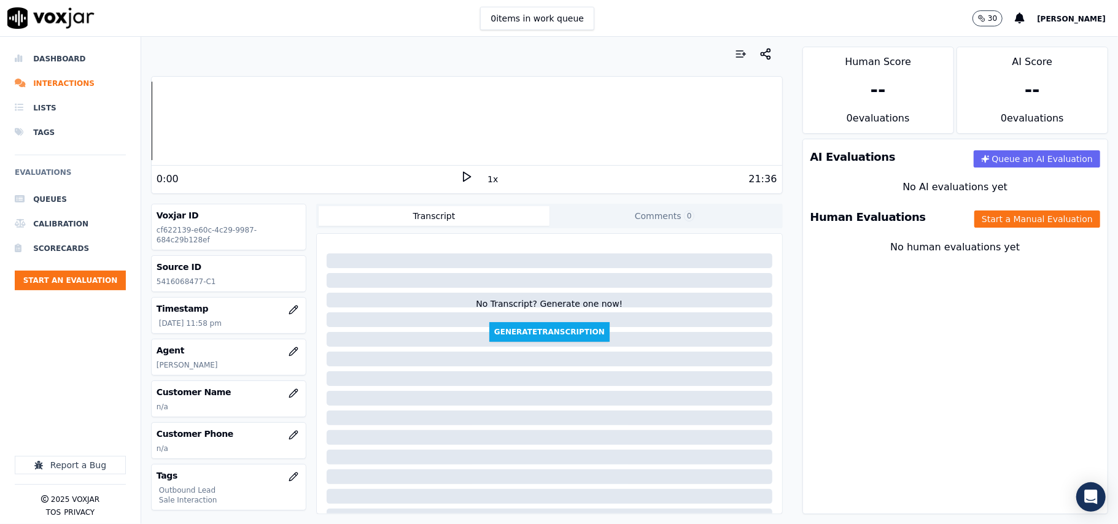
click at [276, 382] on div "Customer Name n/a" at bounding box center [228, 399] width 155 height 37
click at [289, 391] on icon "button" at bounding box center [294, 394] width 10 height 10
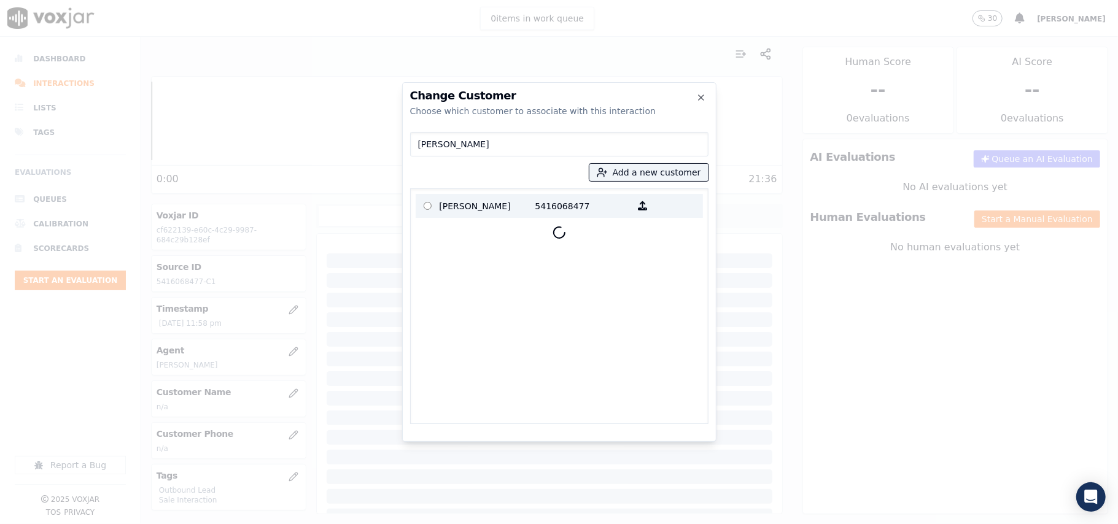
type input "[PERSON_NAME]"
click at [462, 211] on p "[PERSON_NAME]" at bounding box center [488, 205] width 96 height 19
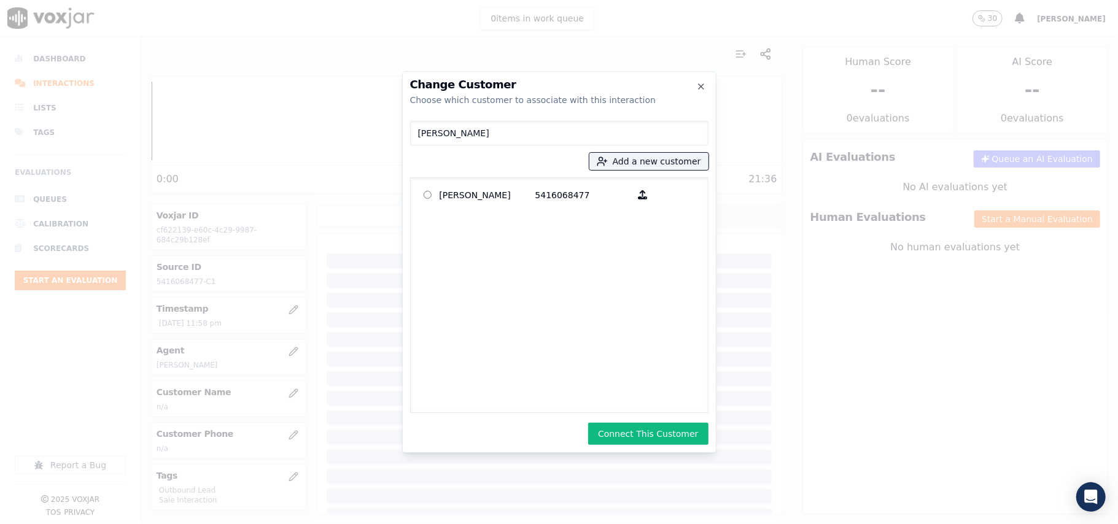
click at [602, 430] on button "Connect This Customer" at bounding box center [648, 434] width 120 height 22
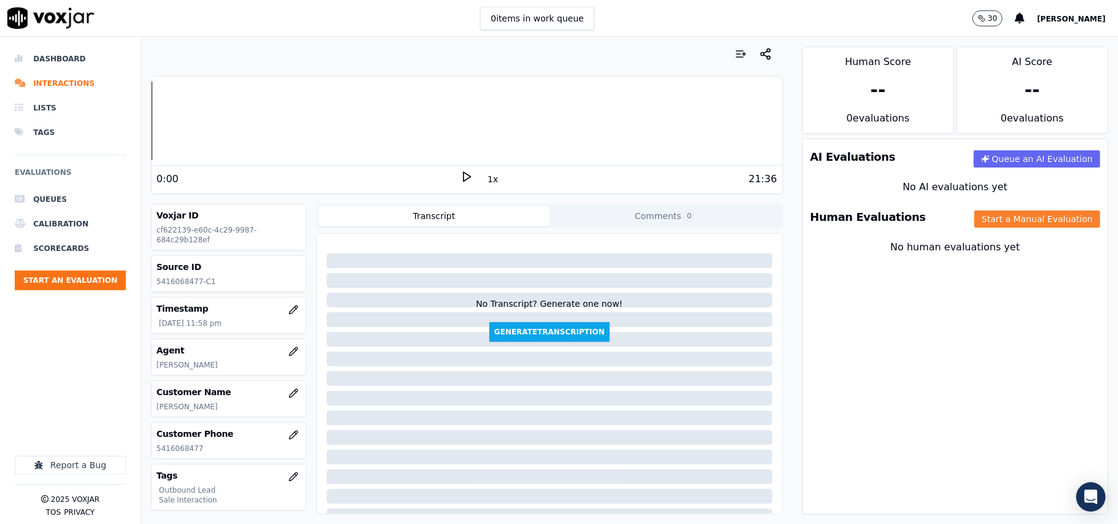
click at [997, 219] on button "Start a Manual Evaluation" at bounding box center [1037, 219] width 126 height 17
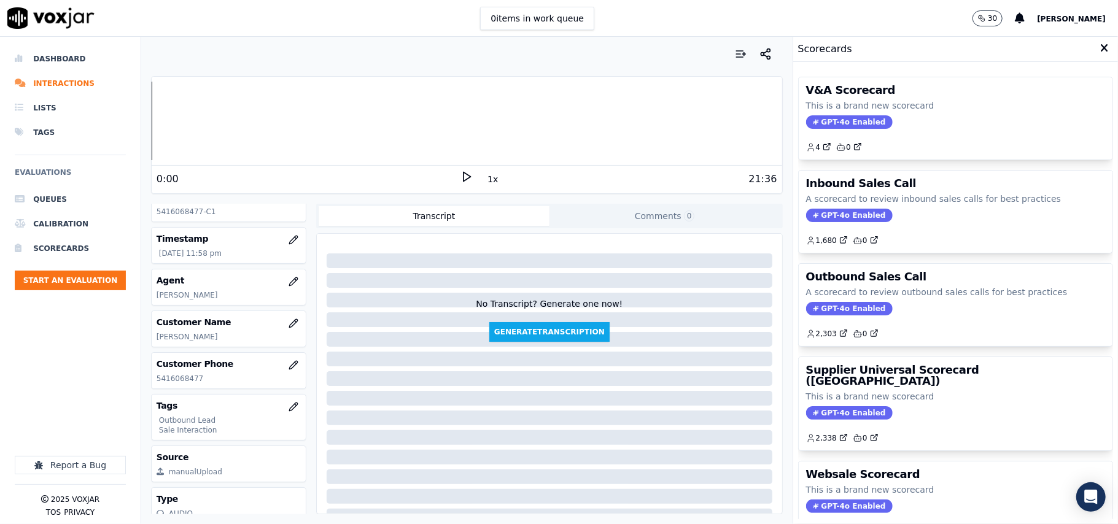
scroll to position [120, 0]
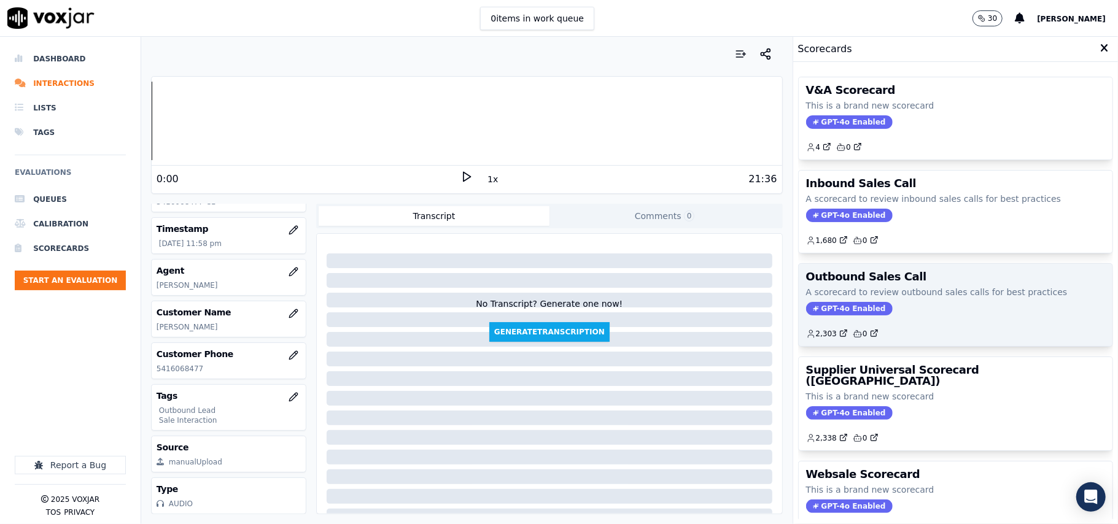
click at [808, 315] on span "GPT-4o Enabled" at bounding box center [849, 309] width 87 height 14
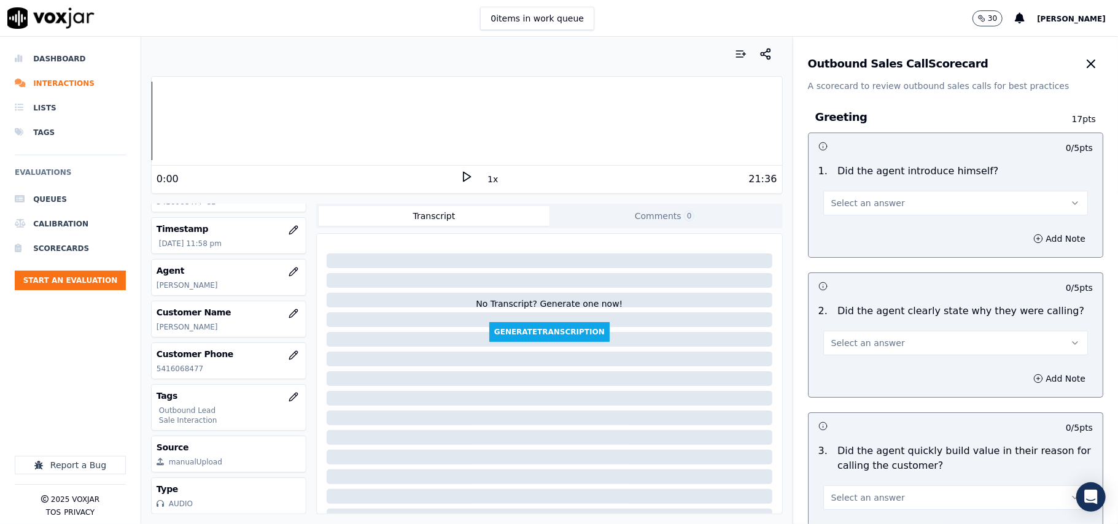
click at [840, 195] on button "Select an answer" at bounding box center [955, 203] width 265 height 25
click at [834, 234] on div "Yes" at bounding box center [929, 232] width 238 height 20
click at [859, 339] on span "Select an answer" at bounding box center [868, 343] width 74 height 12
drag, startPoint x: 867, startPoint y: 352, endPoint x: 872, endPoint y: 369, distance: 17.5
click at [872, 369] on div "Yes" at bounding box center [929, 372] width 238 height 20
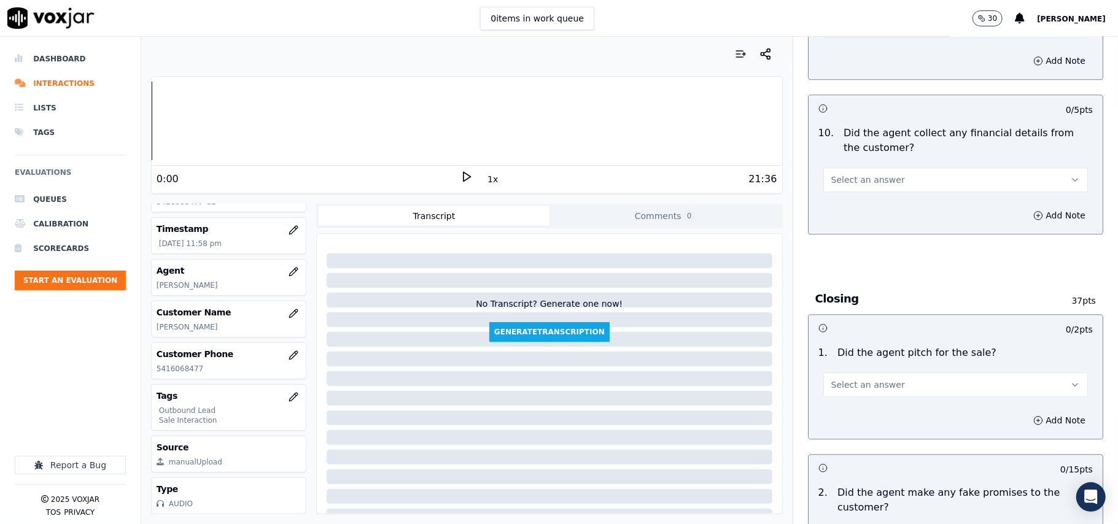
scroll to position [3062, 0]
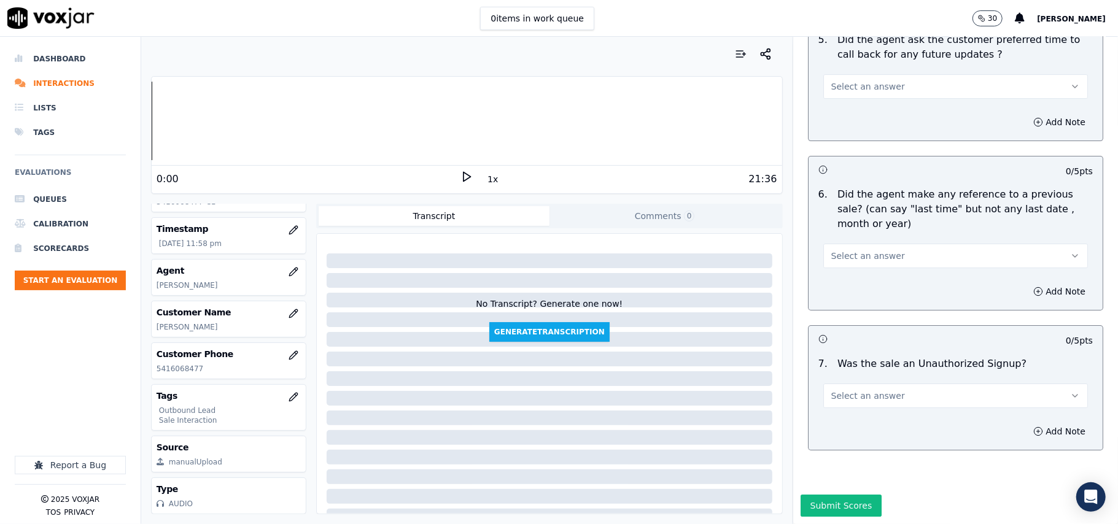
click at [915, 384] on button "Select an answer" at bounding box center [955, 396] width 265 height 25
click at [894, 400] on div "No" at bounding box center [929, 407] width 238 height 20
click at [868, 250] on span "Select an answer" at bounding box center [868, 256] width 74 height 12
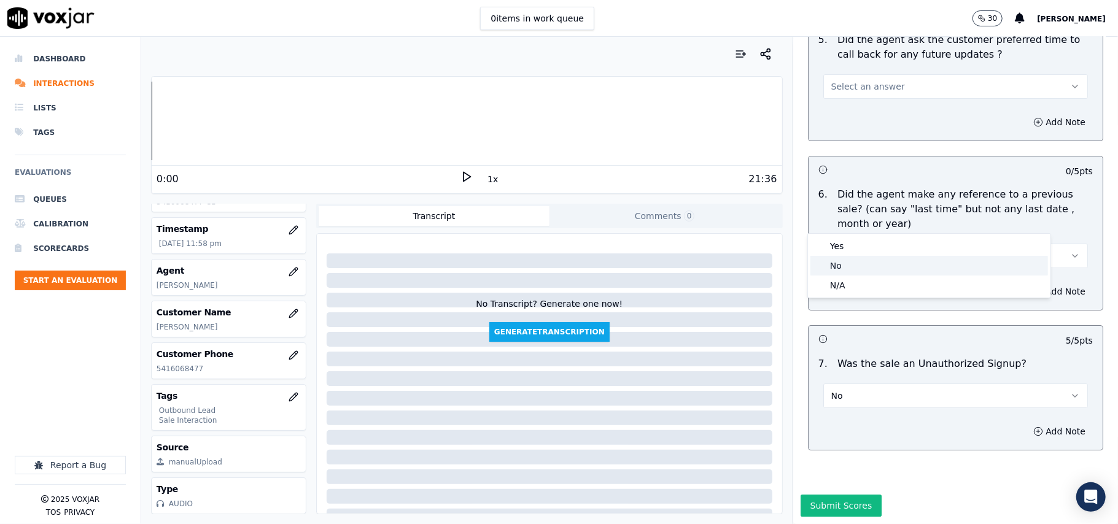
click at [855, 268] on div "No" at bounding box center [929, 266] width 238 height 20
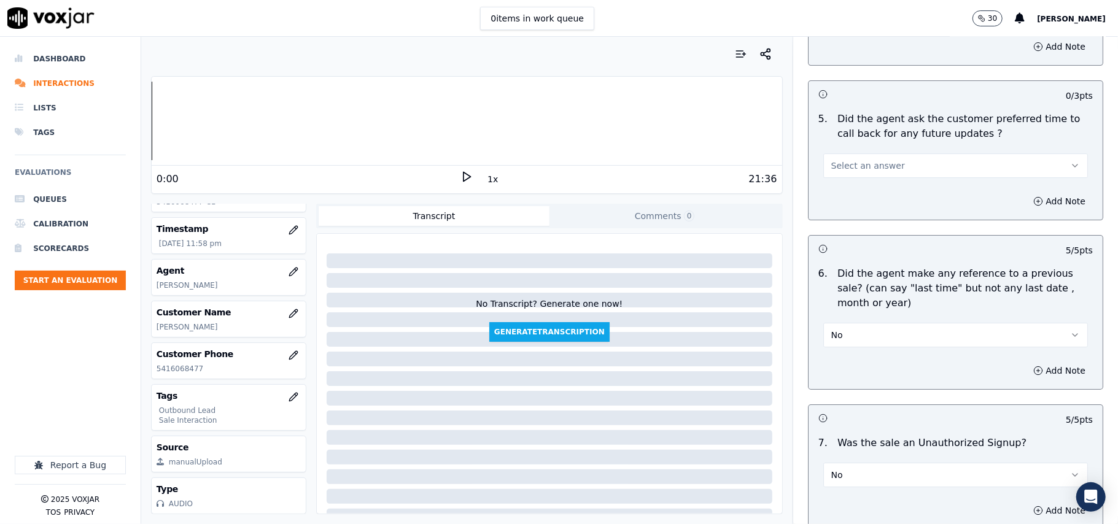
scroll to position [2816, 0]
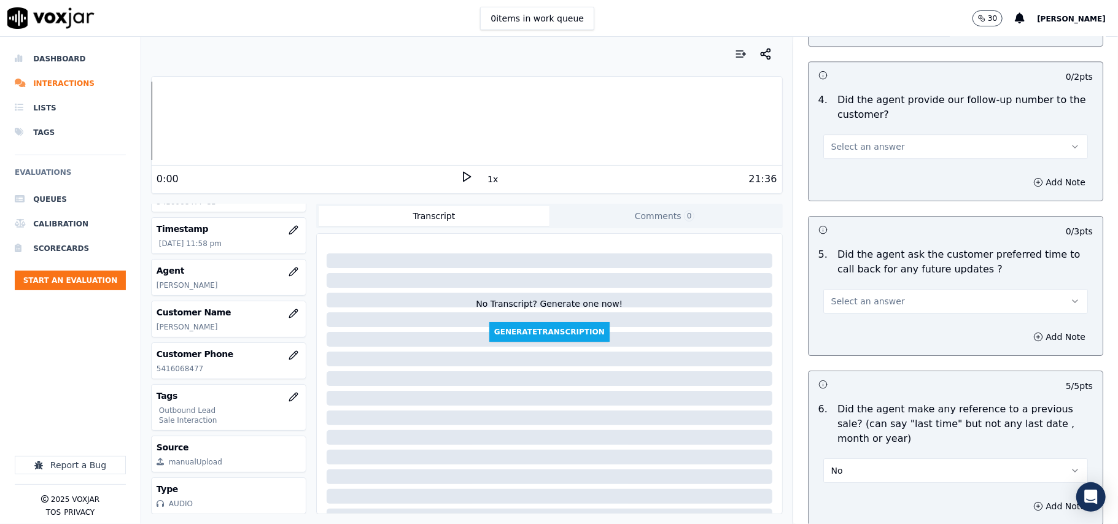
click at [850, 289] on button "Select an answer" at bounding box center [955, 301] width 265 height 25
click at [845, 324] on div "Yes" at bounding box center [929, 322] width 238 height 20
click at [853, 134] on button "Select an answer" at bounding box center [955, 146] width 265 height 25
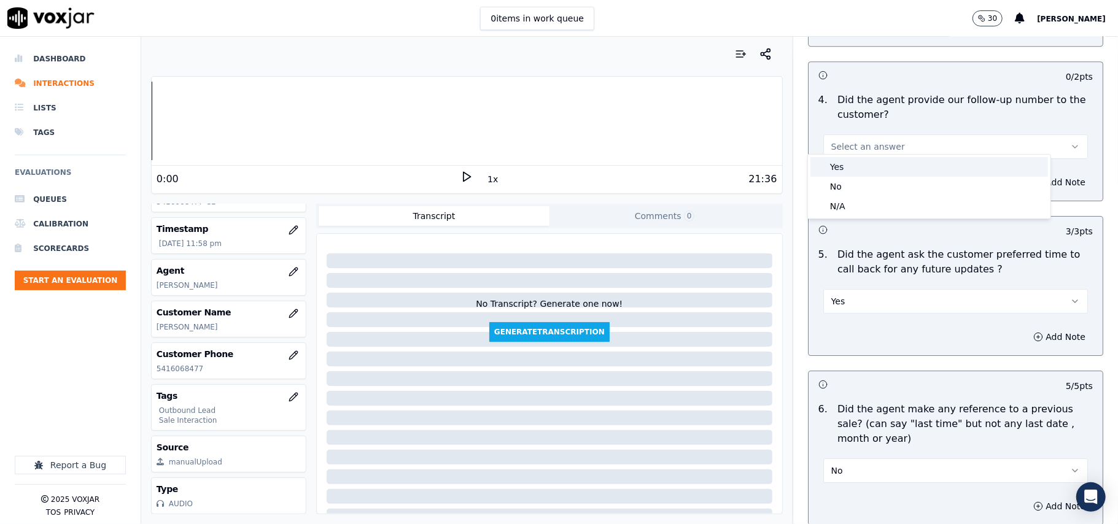
click at [851, 160] on div "Yes" at bounding box center [929, 167] width 238 height 20
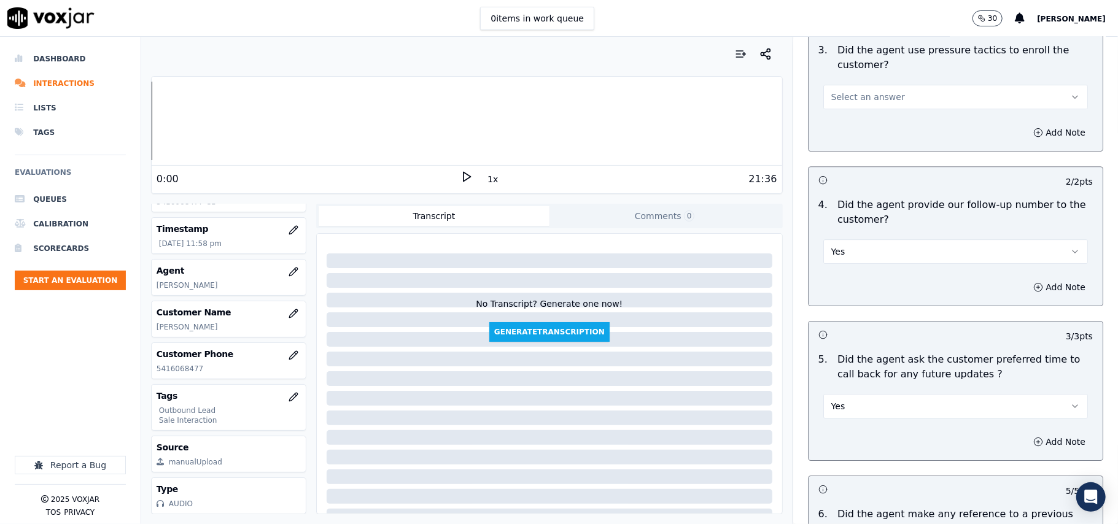
scroll to position [2652, 0]
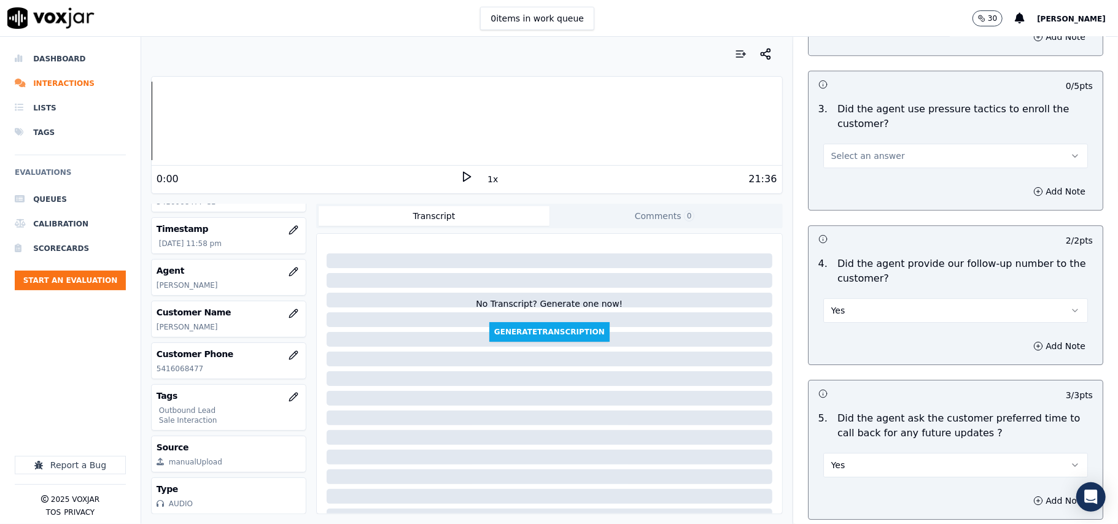
click at [850, 150] on span "Select an answer" at bounding box center [868, 156] width 74 height 12
click at [853, 182] on div "Yes" at bounding box center [929, 176] width 238 height 20
click at [847, 150] on button "Yes" at bounding box center [955, 156] width 265 height 25
click at [853, 199] on div "No" at bounding box center [929, 195] width 238 height 20
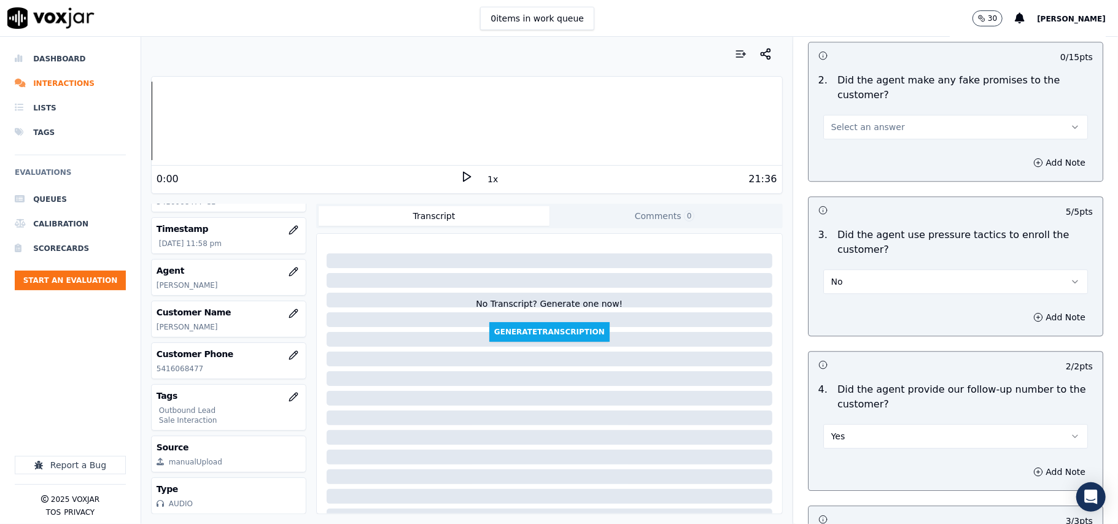
scroll to position [2407, 0]
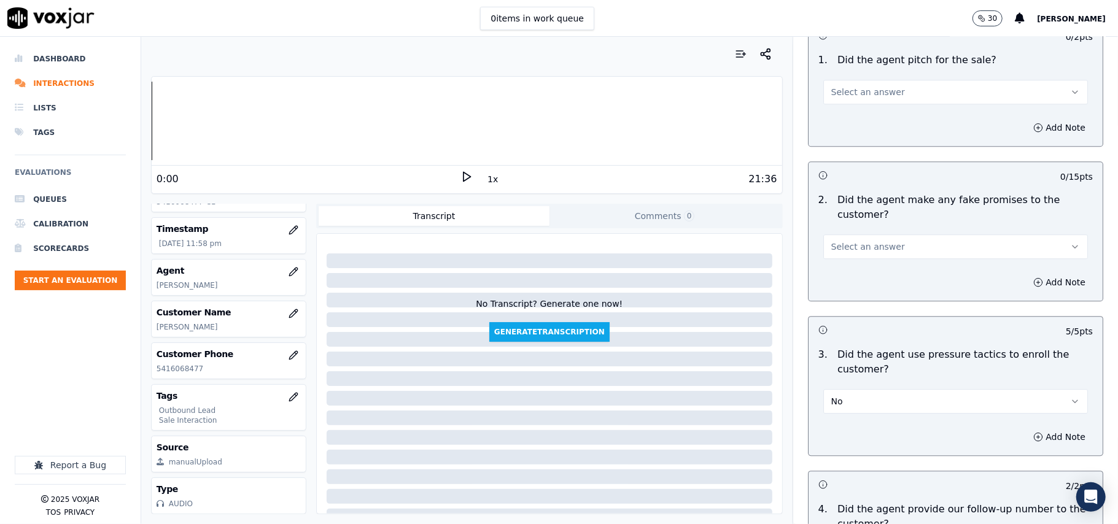
click at [863, 241] on span "Select an answer" at bounding box center [868, 247] width 74 height 12
click at [860, 268] on div "Yes" at bounding box center [929, 266] width 238 height 20
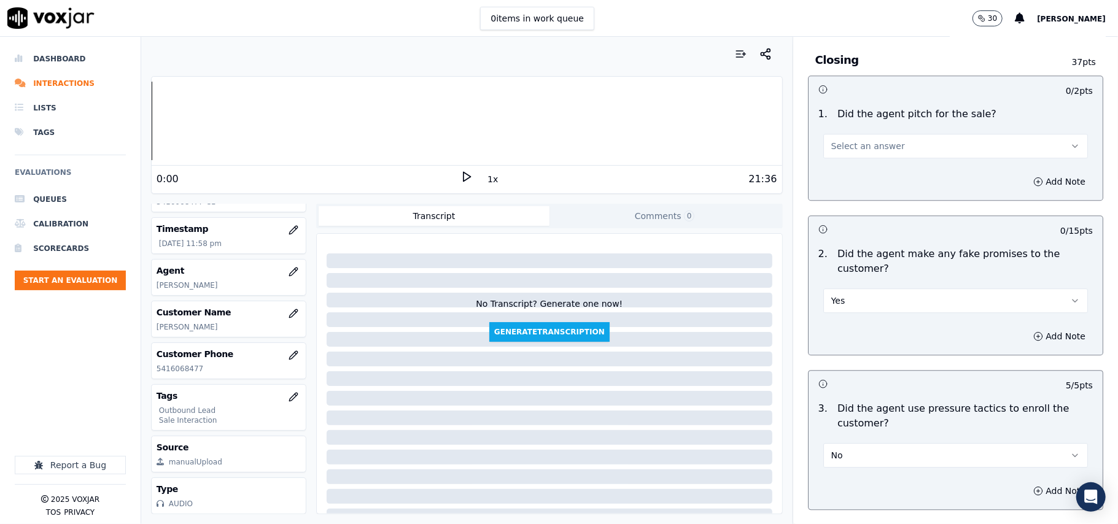
scroll to position [2243, 0]
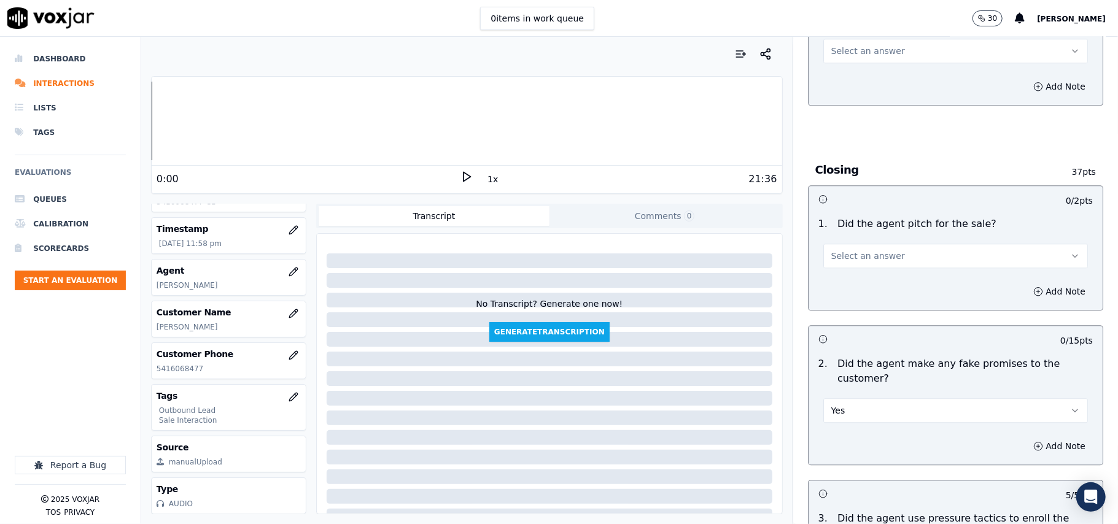
click at [855, 250] on span "Select an answer" at bounding box center [868, 256] width 74 height 12
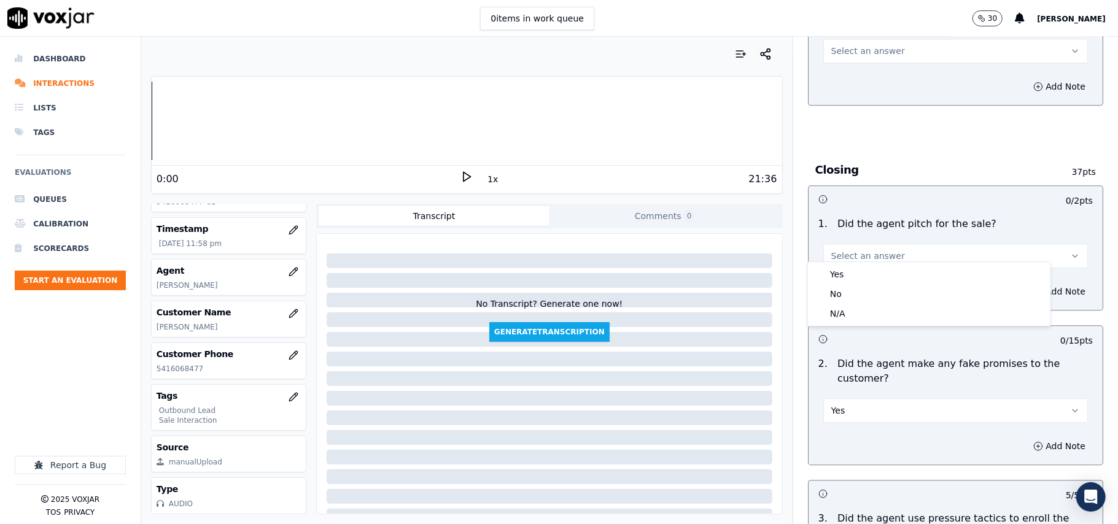
click at [859, 263] on div "Yes No N/A" at bounding box center [929, 294] width 242 height 64
click at [875, 276] on div "Yes" at bounding box center [929, 275] width 238 height 20
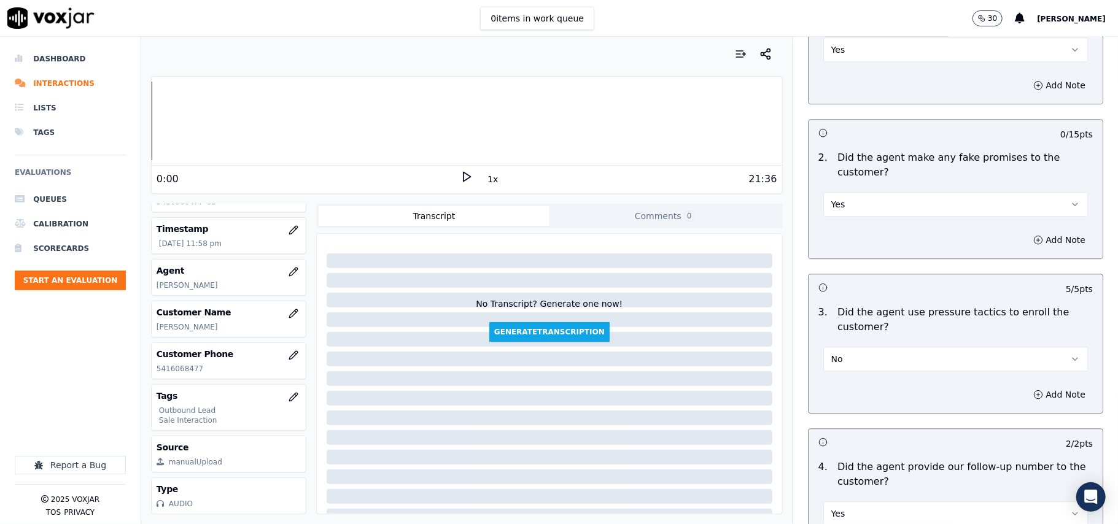
scroll to position [2489, 0]
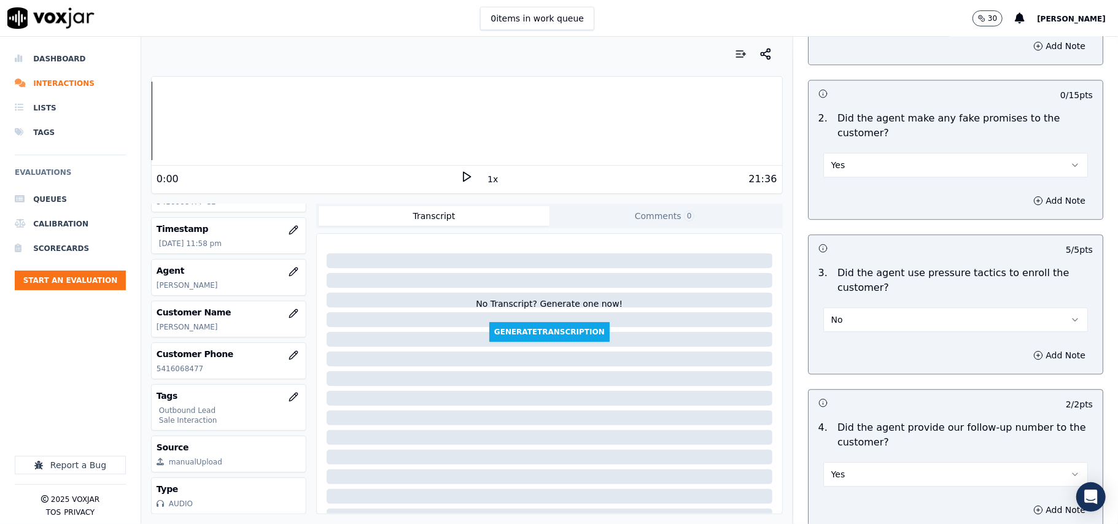
click at [855, 158] on button "Yes" at bounding box center [955, 165] width 265 height 25
click at [852, 207] on div "No" at bounding box center [929, 204] width 238 height 20
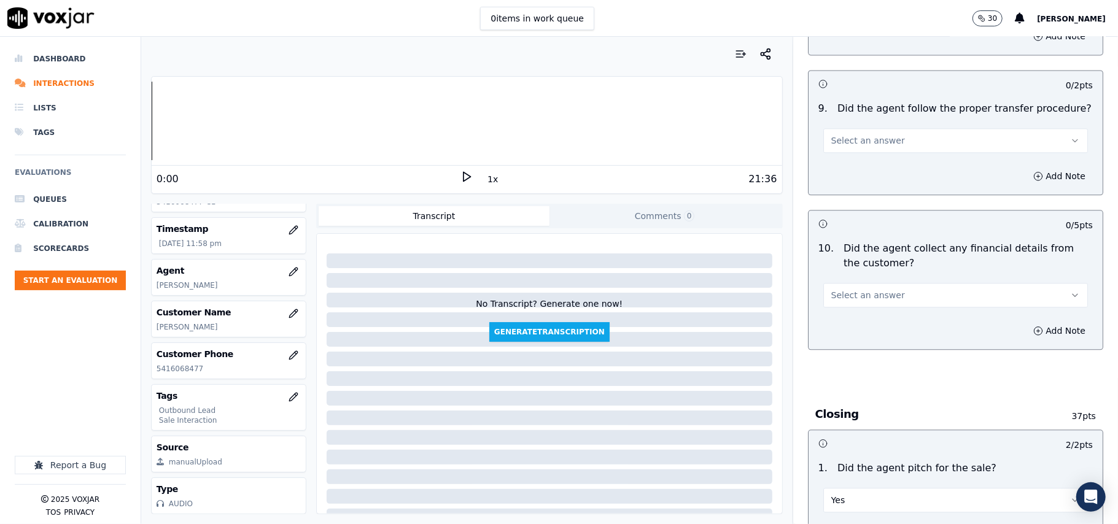
scroll to position [1997, 0]
click at [855, 290] on span "Select an answer" at bounding box center [868, 296] width 74 height 12
click at [847, 327] on div "No" at bounding box center [929, 335] width 238 height 20
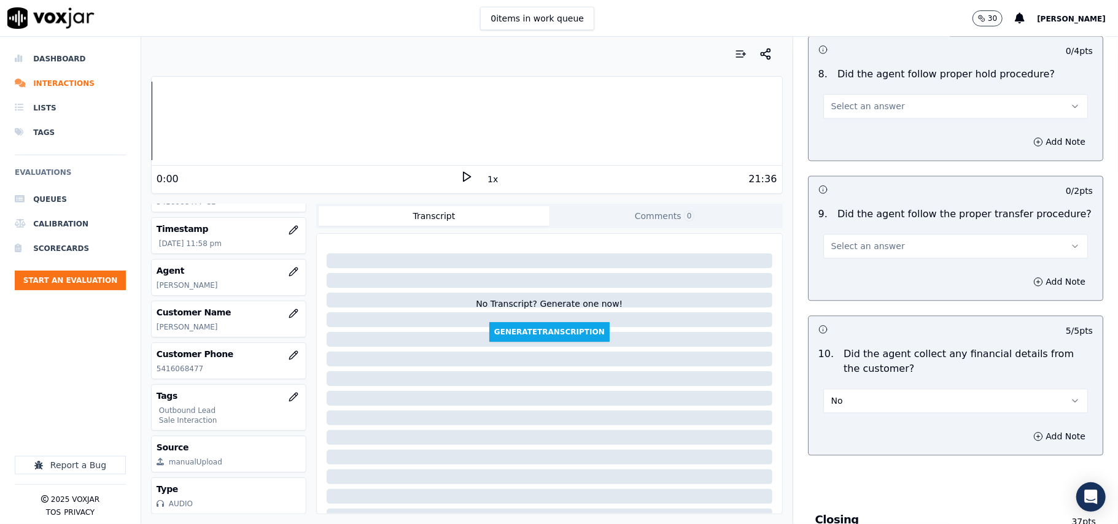
scroll to position [1834, 0]
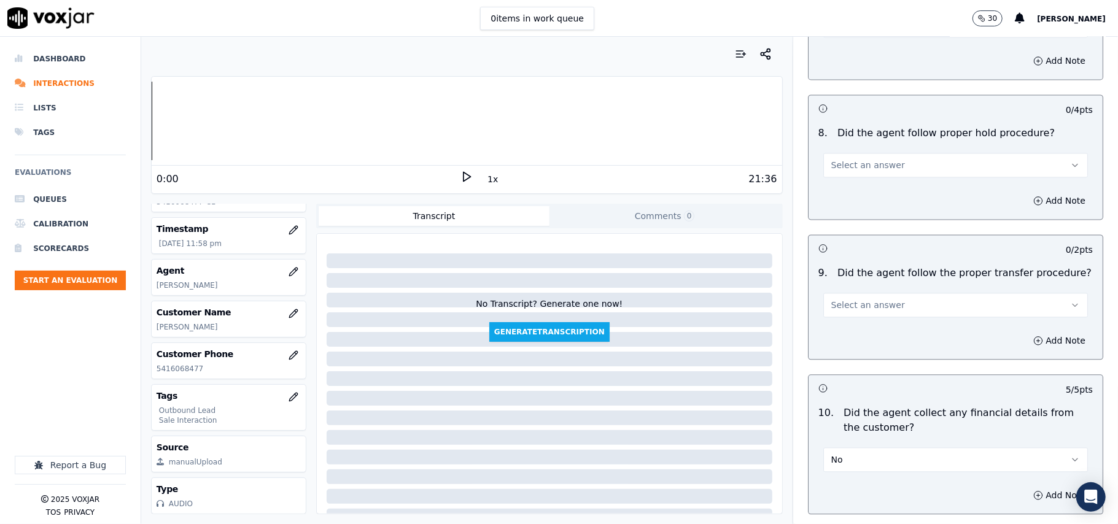
click at [846, 290] on div "Select an answer" at bounding box center [955, 303] width 265 height 27
click at [847, 303] on button "Select an answer" at bounding box center [955, 305] width 265 height 25
click at [838, 320] on div "Yes" at bounding box center [929, 324] width 238 height 20
click at [848, 159] on span "Select an answer" at bounding box center [868, 165] width 74 height 12
click at [853, 188] on div "Yes" at bounding box center [929, 183] width 238 height 20
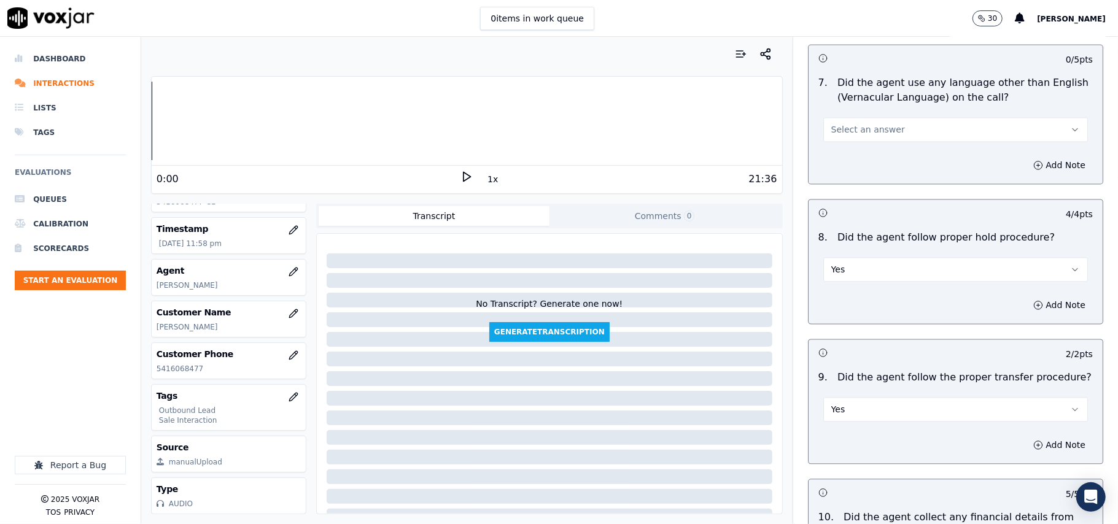
scroll to position [1670, 0]
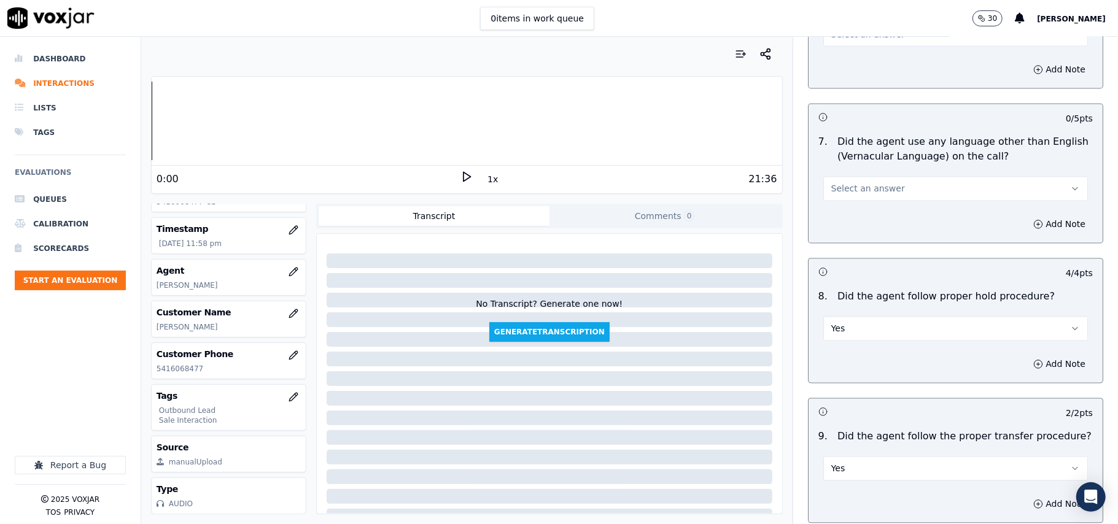
click at [856, 177] on button "Select an answer" at bounding box center [955, 189] width 265 height 25
click at [848, 226] on div "No" at bounding box center [929, 226] width 238 height 20
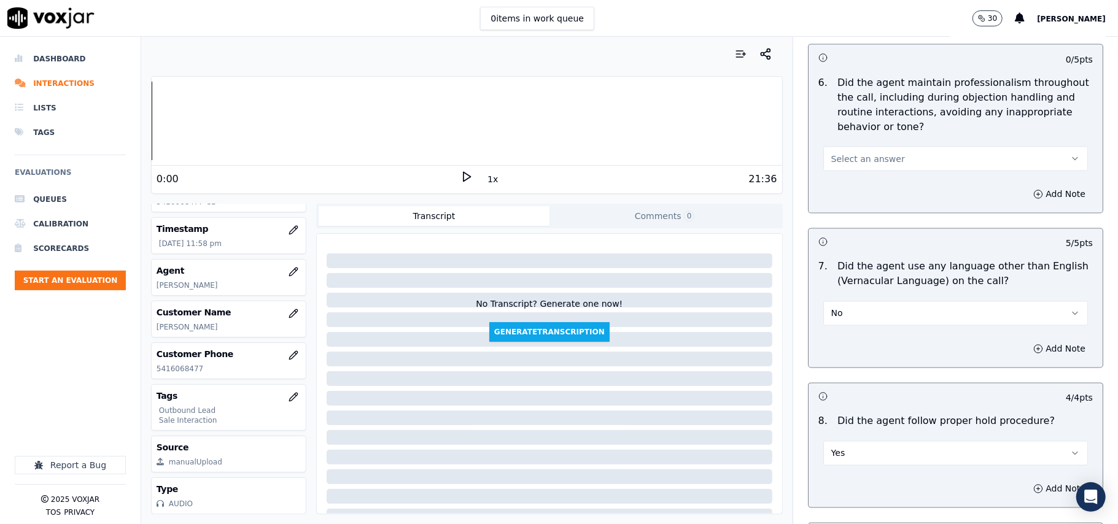
scroll to position [1425, 0]
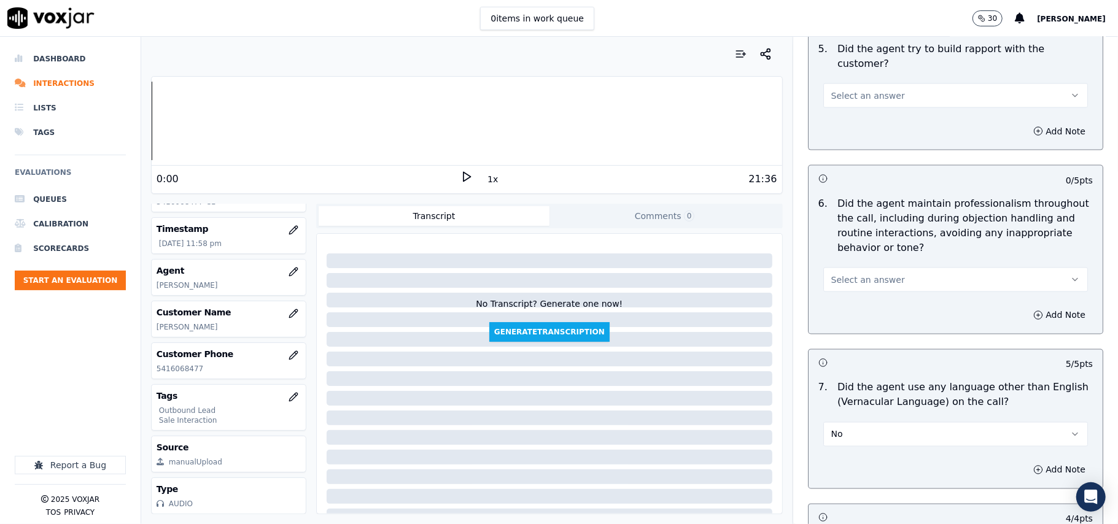
drag, startPoint x: 853, startPoint y: 261, endPoint x: 853, endPoint y: 277, distance: 16.6
click at [853, 268] on button "Select an answer" at bounding box center [955, 280] width 265 height 25
click at [853, 290] on div "Yes" at bounding box center [929, 297] width 238 height 20
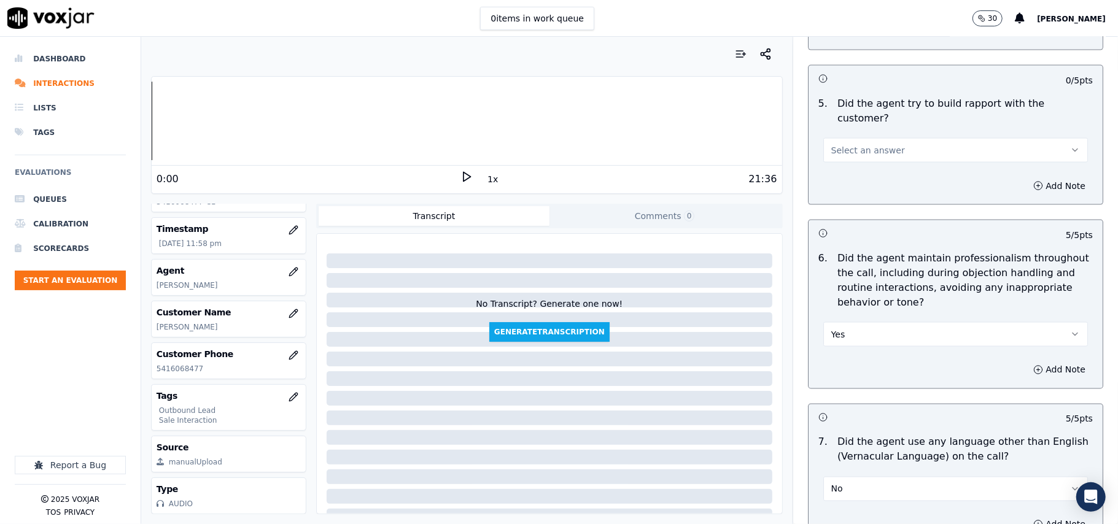
scroll to position [1261, 0]
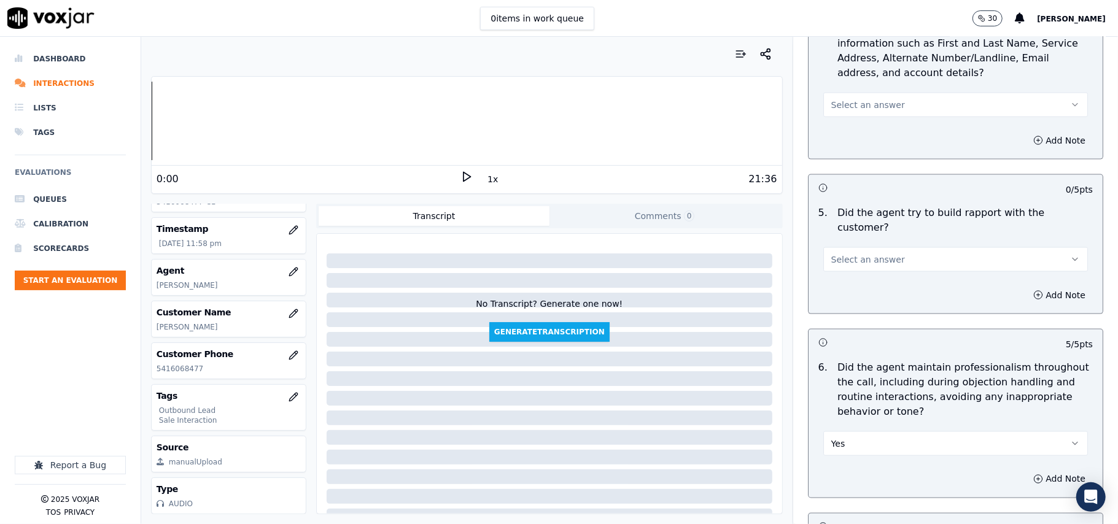
click at [859, 256] on button "Select an answer" at bounding box center [955, 259] width 265 height 25
click at [859, 273] on div "Yes" at bounding box center [929, 276] width 238 height 20
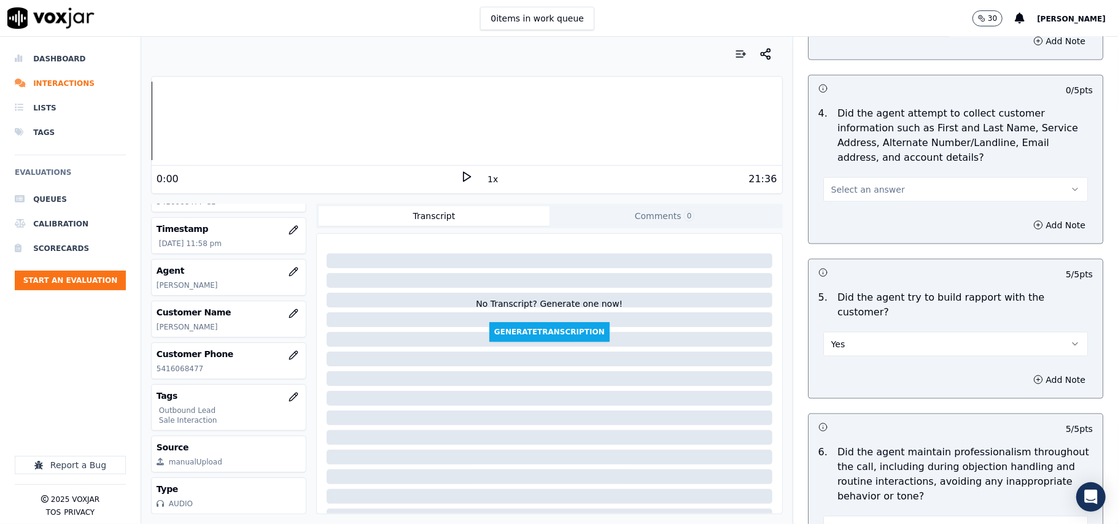
scroll to position [1098, 0]
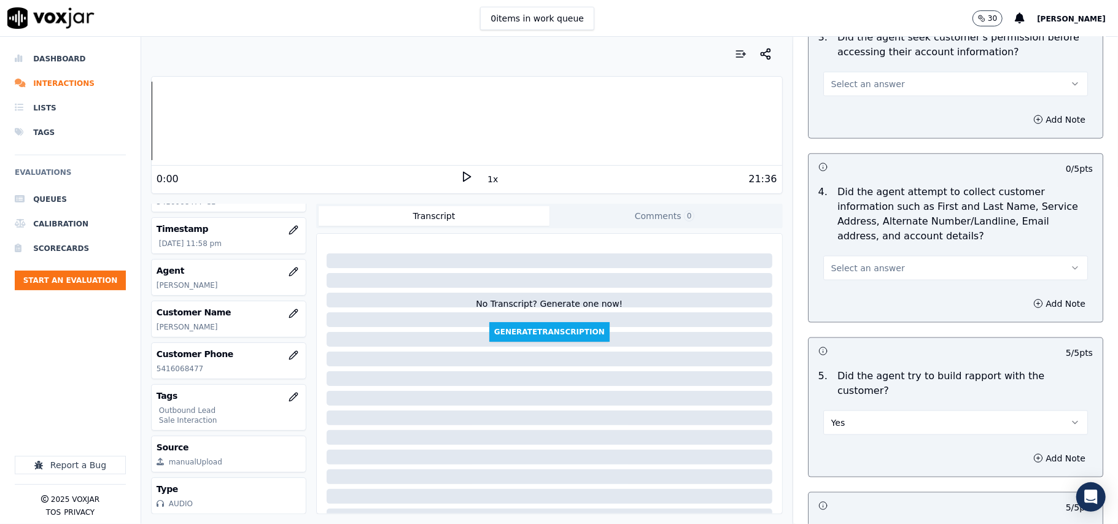
click at [862, 261] on button "Select an answer" at bounding box center [955, 268] width 265 height 25
click at [836, 341] on div "N/A" at bounding box center [929, 338] width 238 height 20
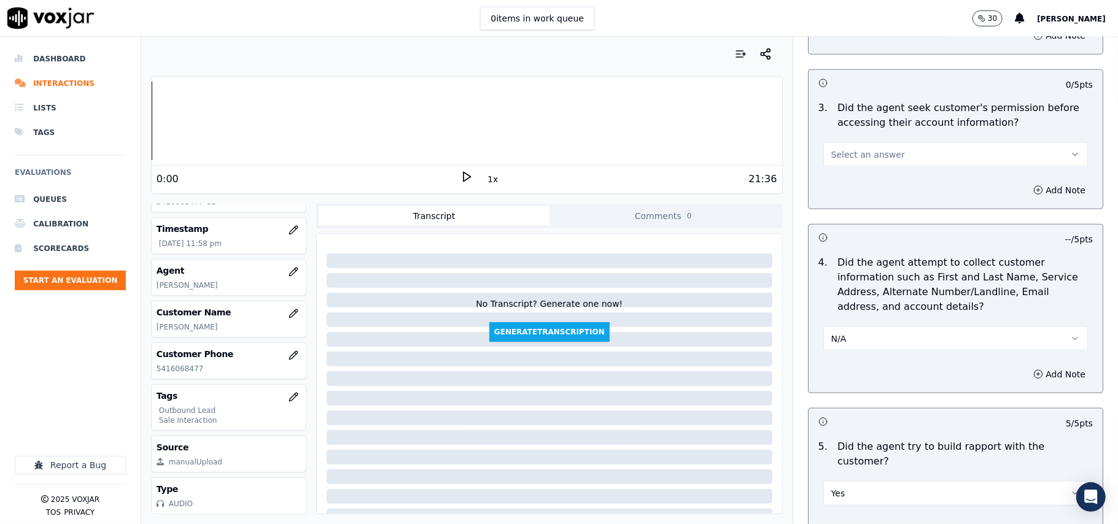
scroll to position [934, 0]
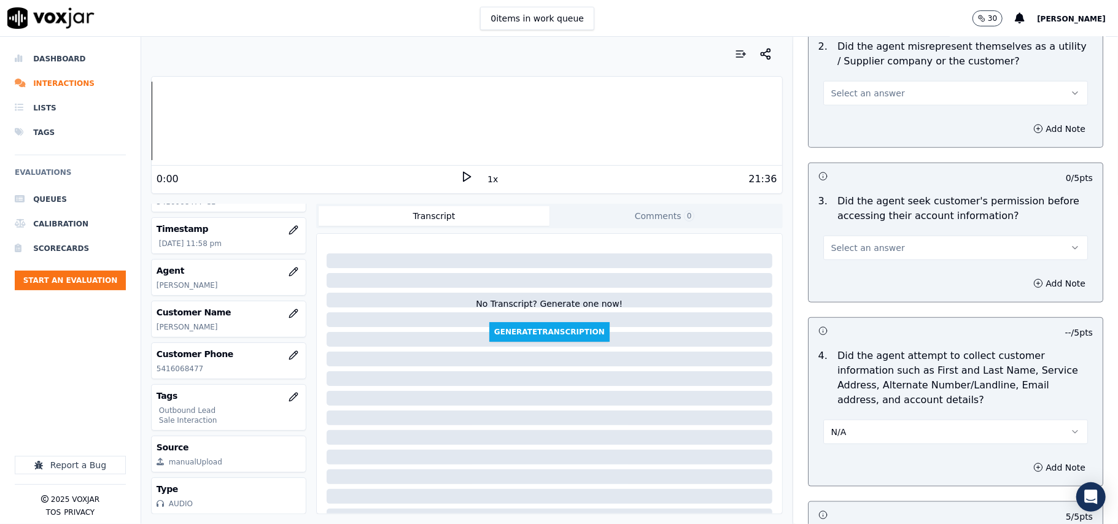
click at [847, 247] on span "Select an answer" at bounding box center [868, 248] width 74 height 12
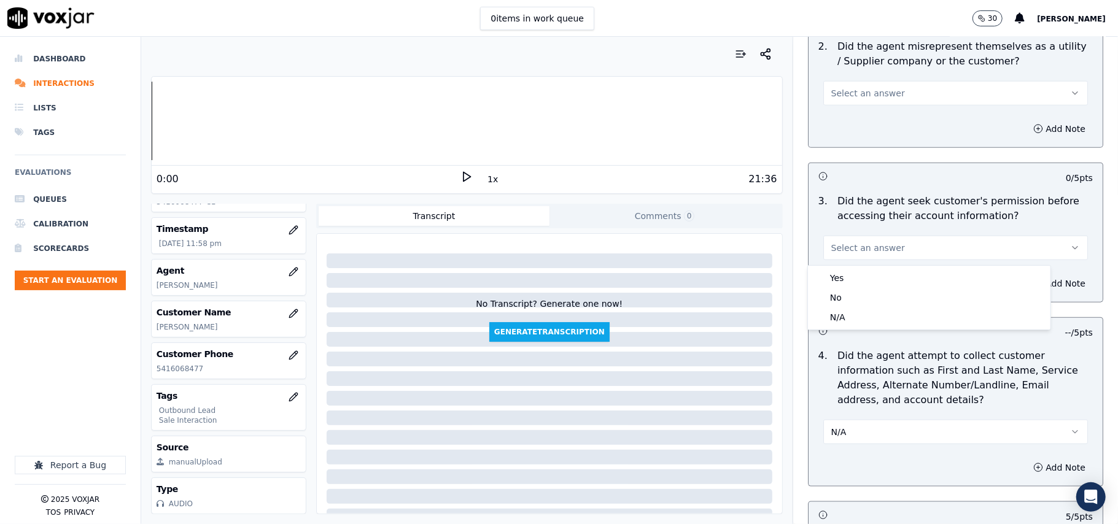
click at [850, 266] on div "Yes No N/A" at bounding box center [929, 298] width 242 height 64
click at [850, 273] on div "Yes" at bounding box center [929, 278] width 238 height 20
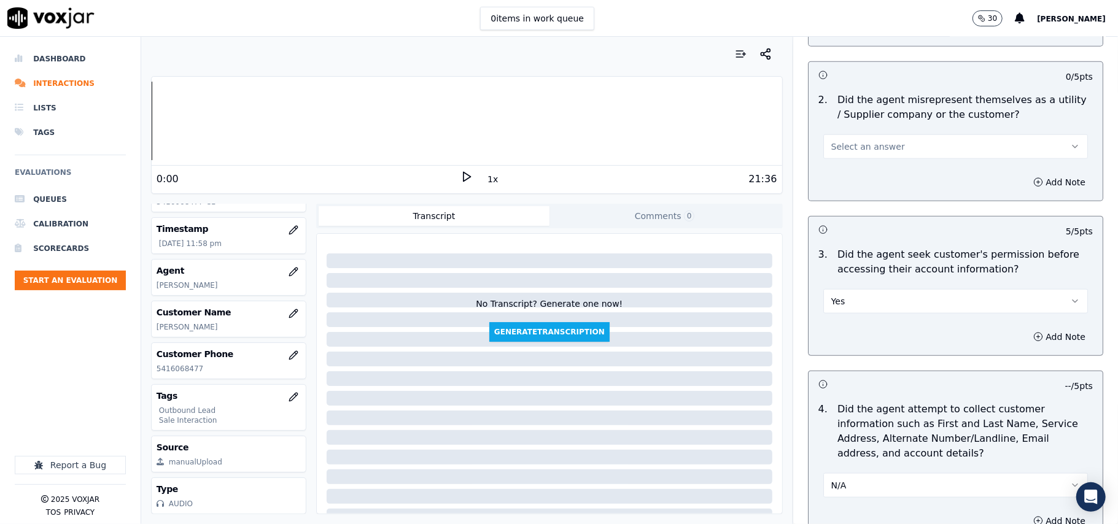
scroll to position [852, 0]
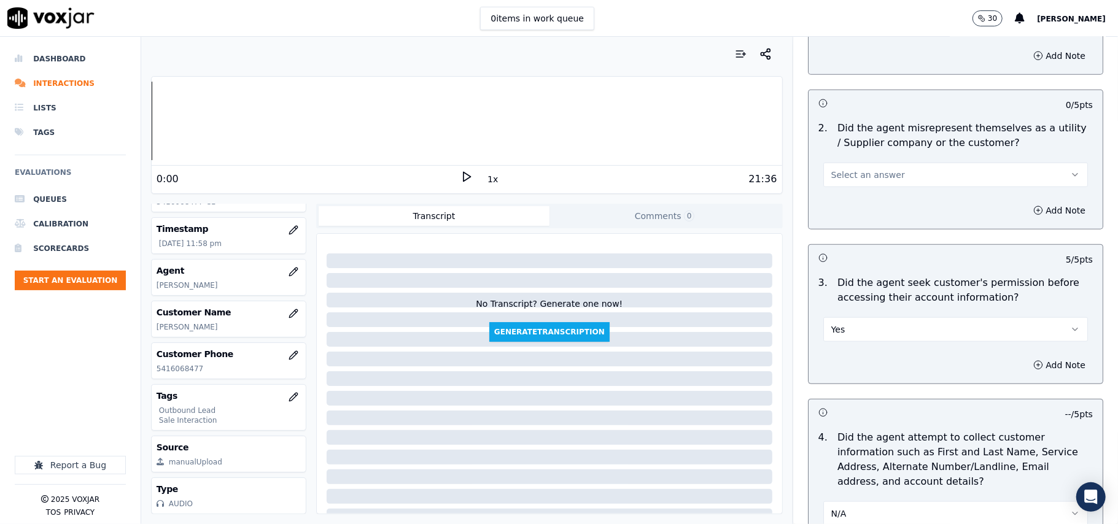
click at [850, 170] on button "Select an answer" at bounding box center [955, 175] width 265 height 25
click at [848, 221] on div "No" at bounding box center [929, 225] width 238 height 20
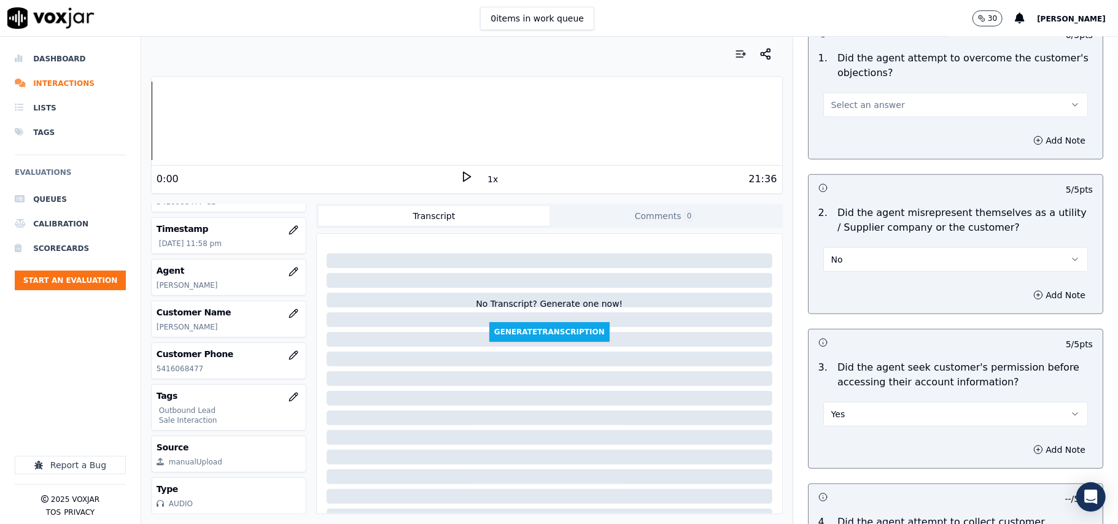
scroll to position [688, 0]
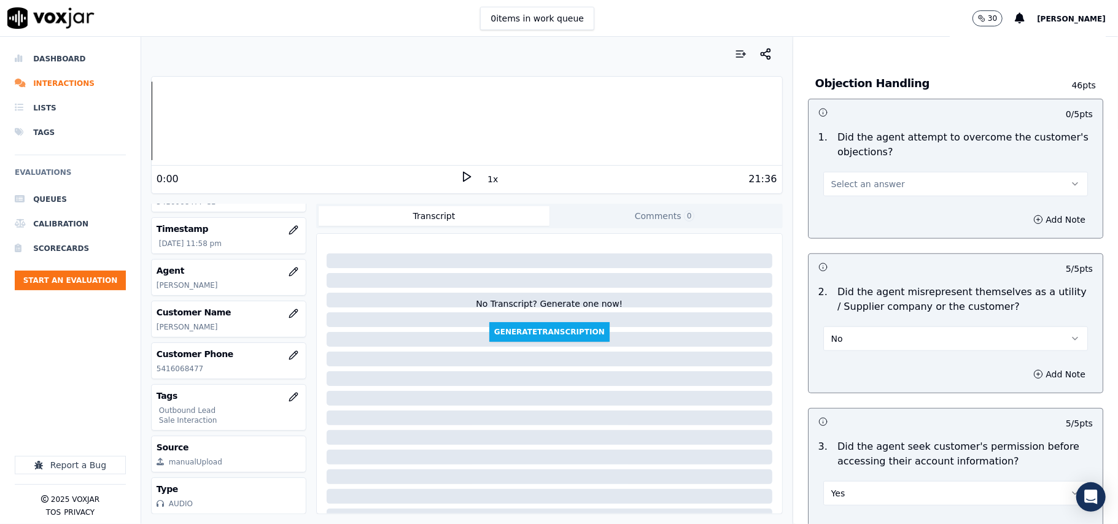
click at [850, 182] on span "Select an answer" at bounding box center [868, 184] width 74 height 12
click at [853, 207] on div "Yes" at bounding box center [929, 214] width 238 height 20
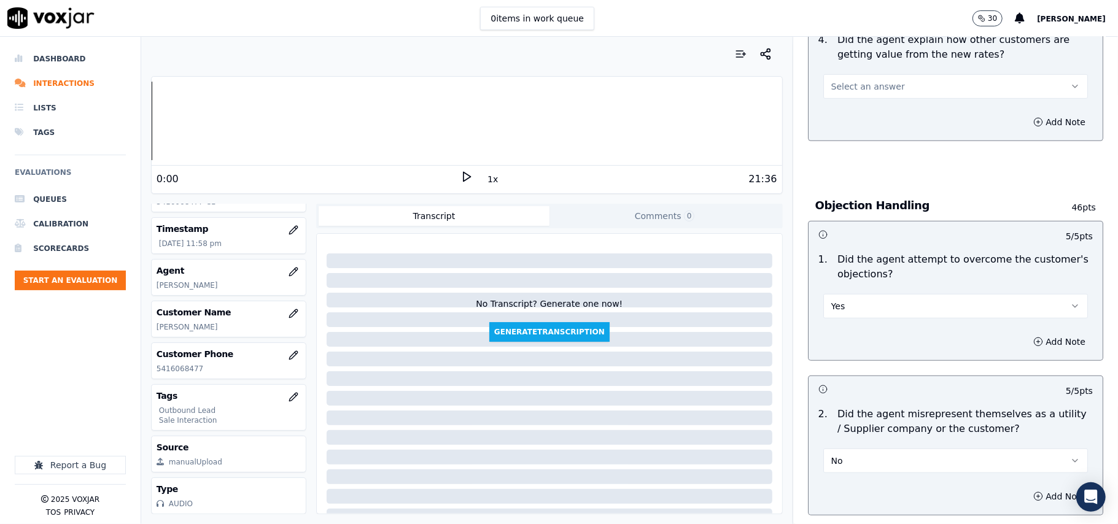
scroll to position [443, 0]
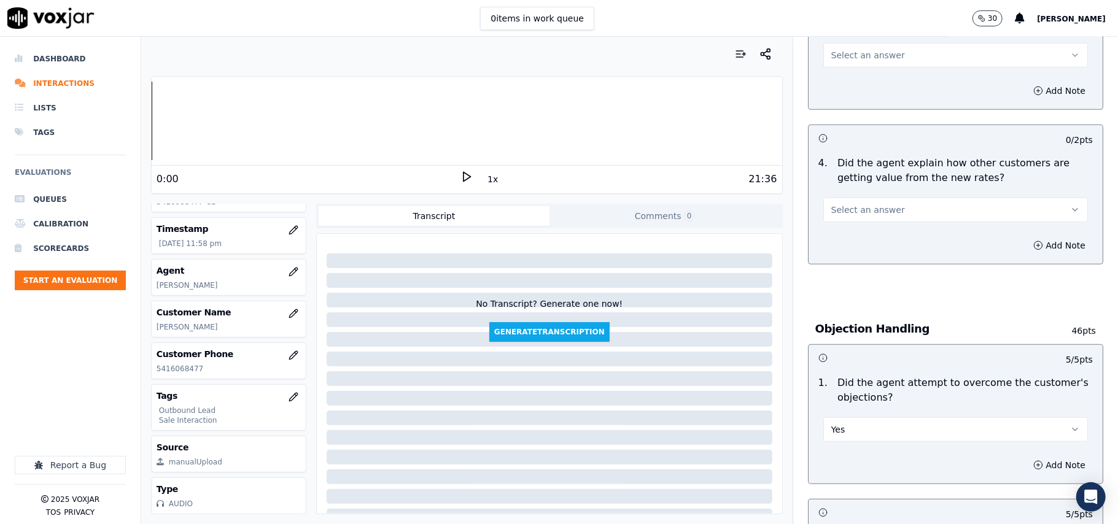
click at [869, 212] on span "Select an answer" at bounding box center [868, 210] width 74 height 12
click at [867, 239] on div "Yes" at bounding box center [929, 239] width 238 height 20
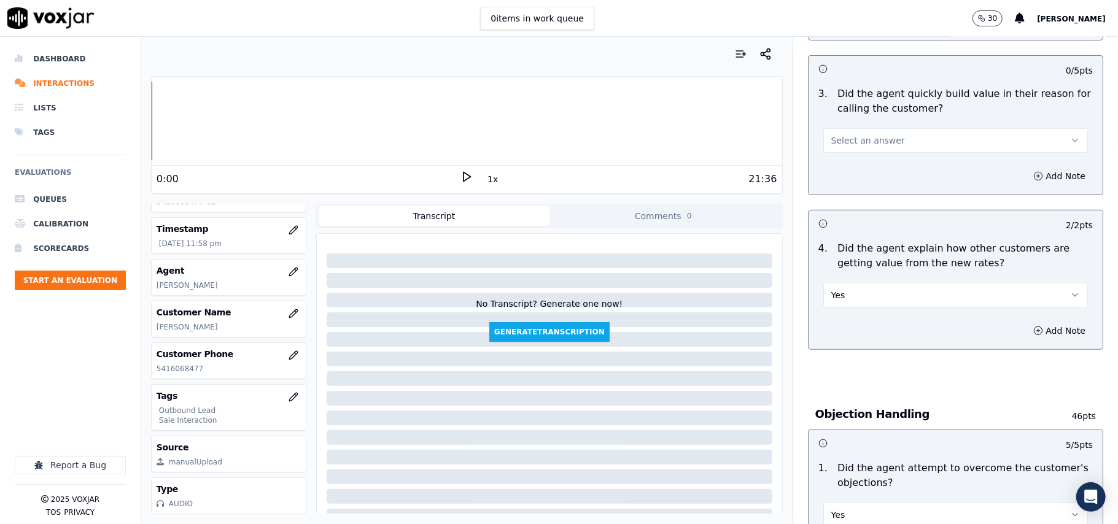
scroll to position [279, 0]
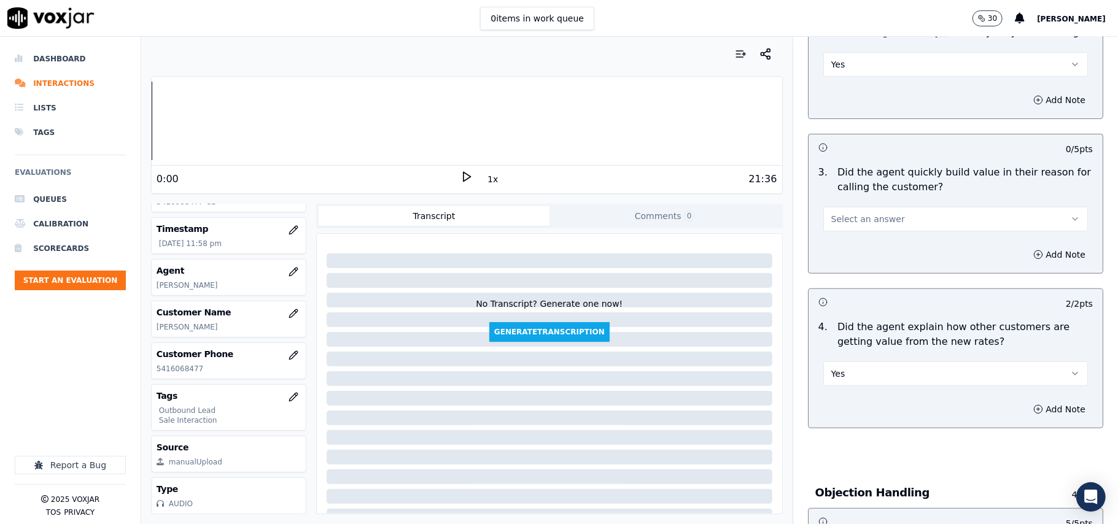
click at [850, 207] on button "Select an answer" at bounding box center [955, 219] width 265 height 25
click at [842, 243] on div "Yes" at bounding box center [929, 248] width 238 height 20
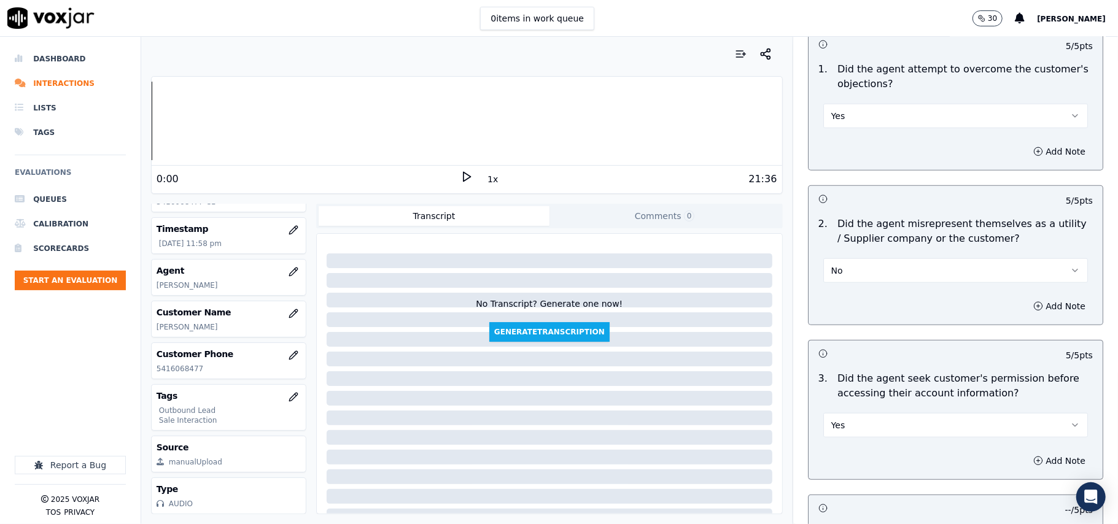
scroll to position [3062, 0]
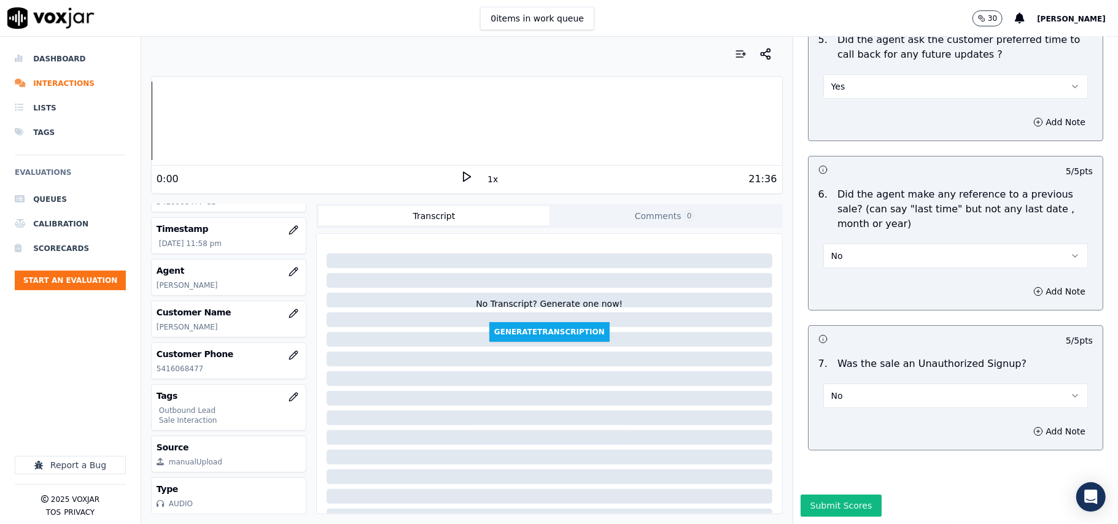
drag, startPoint x: 826, startPoint y: 471, endPoint x: 805, endPoint y: 425, distance: 50.5
click at [827, 495] on button "Submit Scores" at bounding box center [841, 506] width 82 height 22
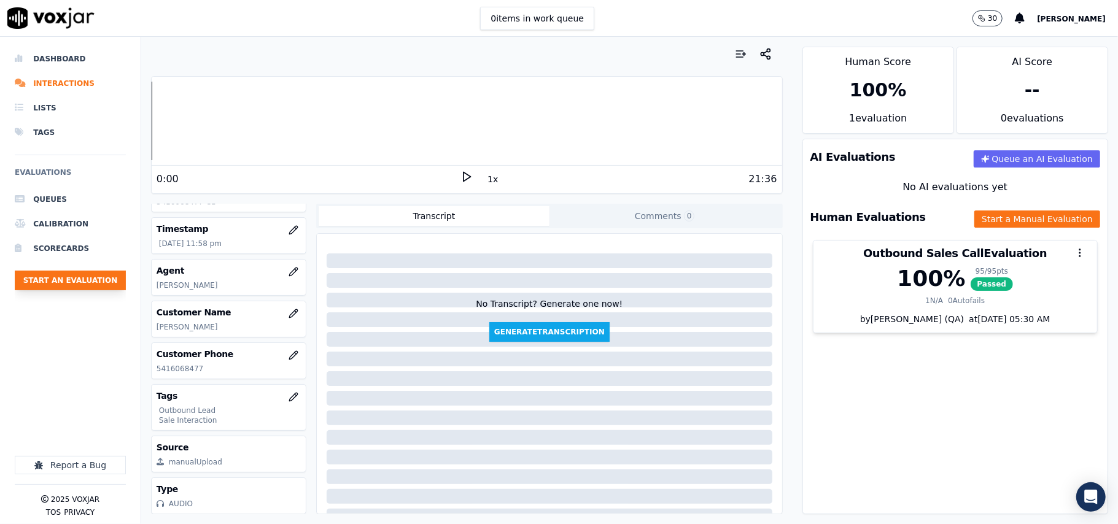
click at [68, 285] on button "Start an Evaluation" at bounding box center [70, 281] width 111 height 20
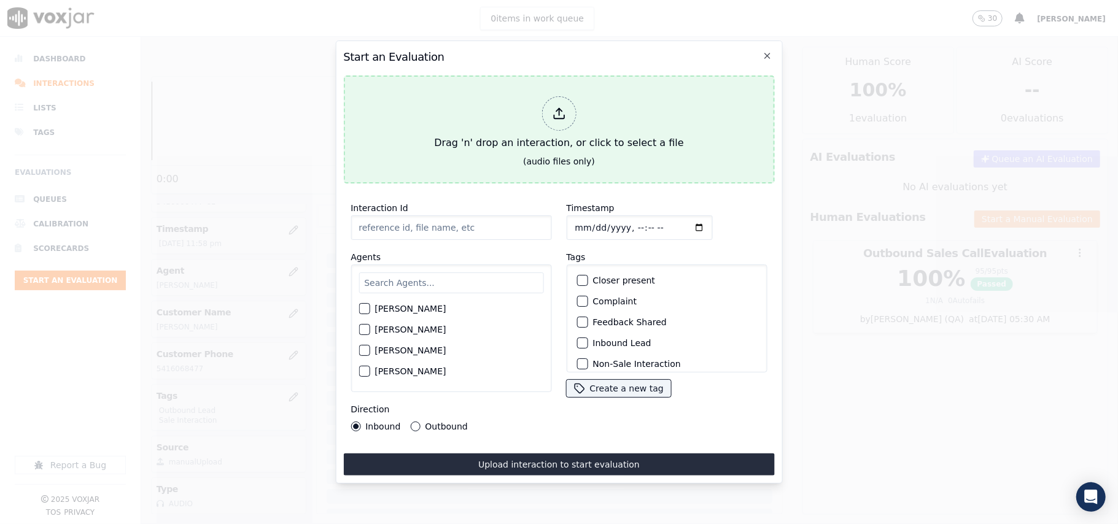
click at [552, 121] on div at bounding box center [558, 113] width 34 height 34
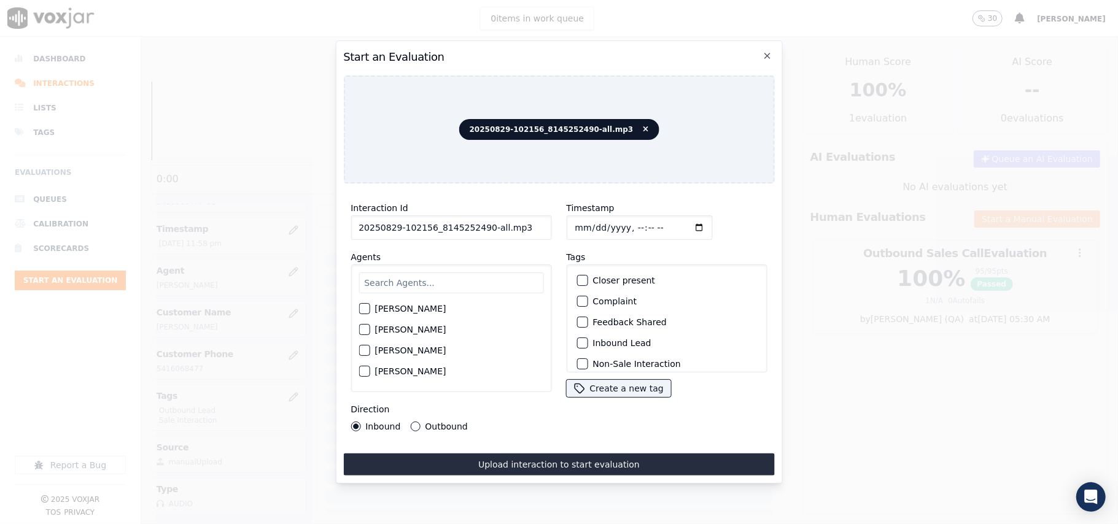
drag, startPoint x: 519, startPoint y: 219, endPoint x: 481, endPoint y: 215, distance: 37.7
click at [481, 215] on input "20250829-102156_8145252490-all.mp3" at bounding box center [451, 227] width 201 height 25
type input "20250829-102156_8145252490-C1"
click at [590, 217] on input "Timestamp" at bounding box center [639, 227] width 146 height 25
click at [676, 219] on input "Timestamp" at bounding box center [639, 227] width 146 height 25
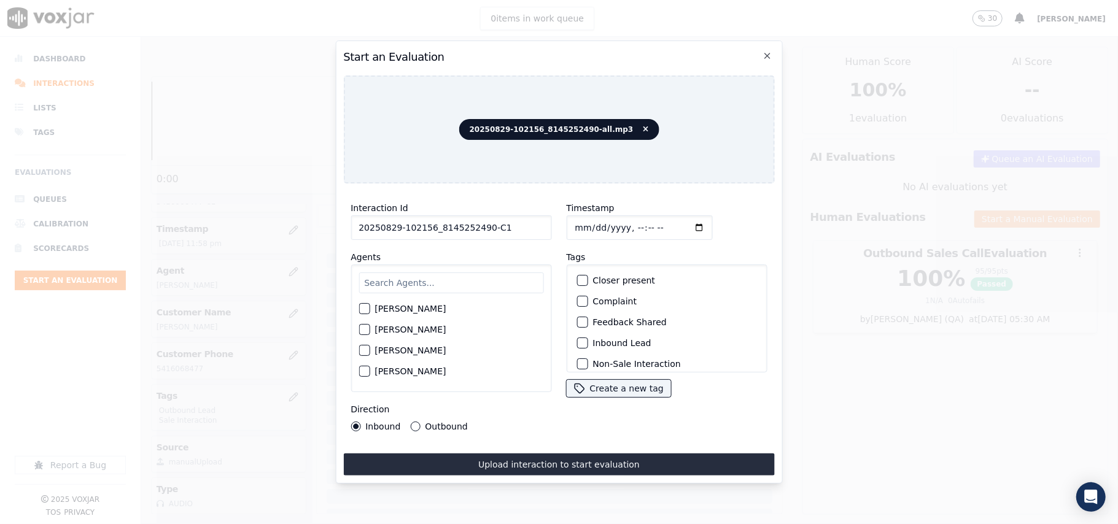
type input "[DATE]T00:00"
click at [440, 285] on input "text" at bounding box center [450, 283] width 185 height 21
type input "ja"
click at [395, 368] on label "[PERSON_NAME]" at bounding box center [409, 372] width 71 height 9
click at [370, 368] on button "[PERSON_NAME]" at bounding box center [363, 372] width 11 height 11
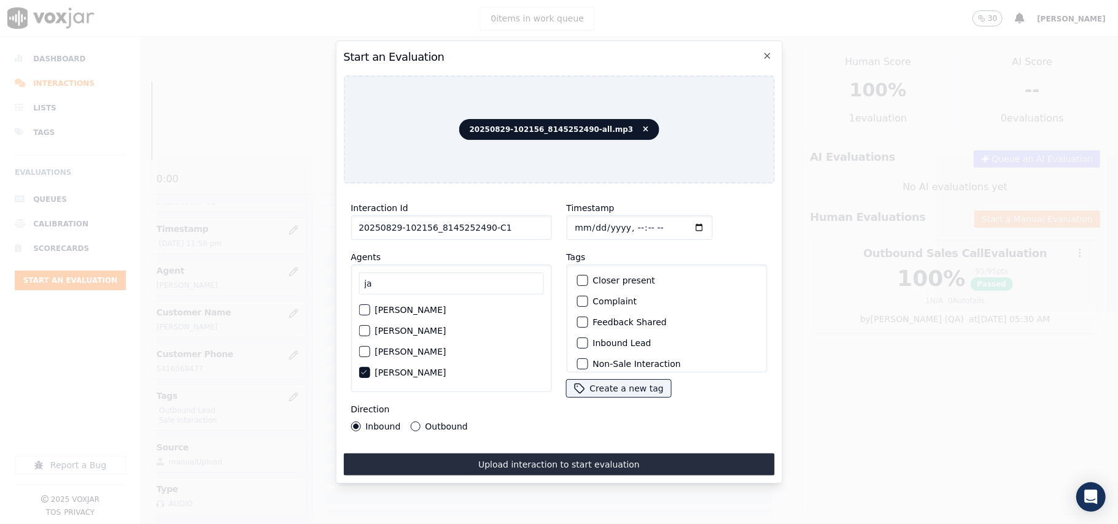
click at [580, 338] on button "Inbound Lead" at bounding box center [581, 343] width 11 height 11
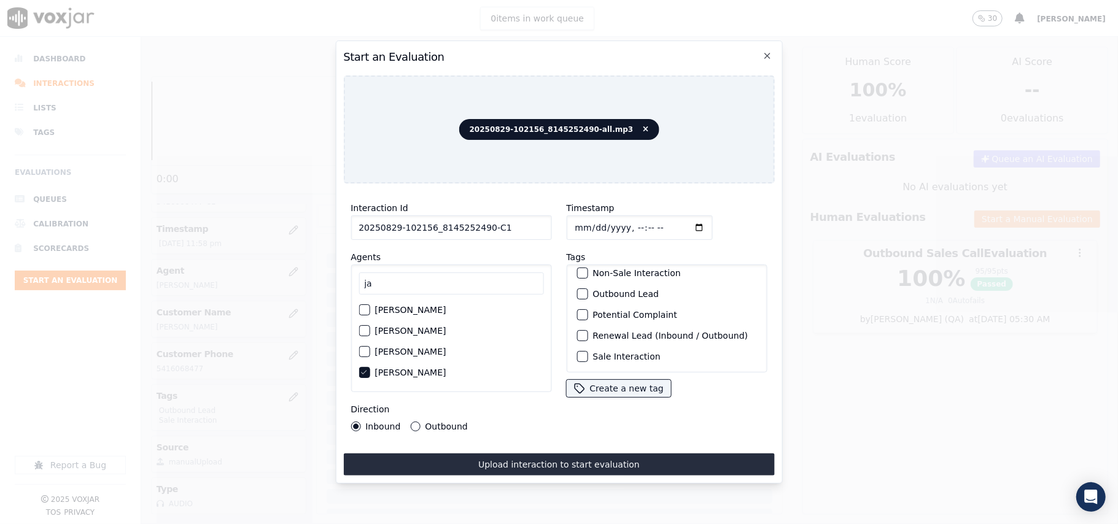
click at [592, 352] on label "Sale Interaction" at bounding box center [626, 356] width 68 height 9
click at [587, 351] on button "Sale Interaction" at bounding box center [581, 356] width 11 height 11
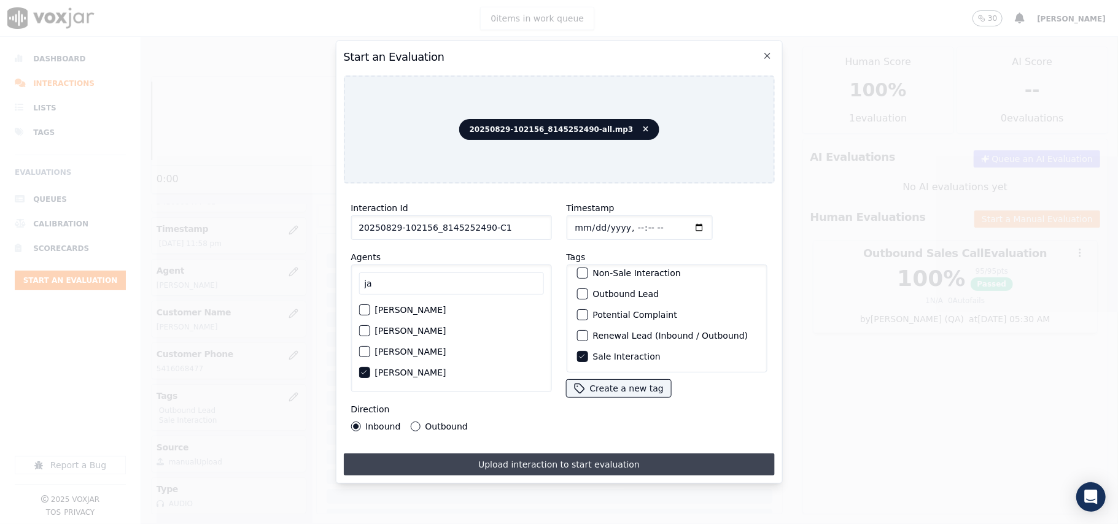
click at [465, 455] on button "Upload interaction to start evaluation" at bounding box center [558, 465] width 431 height 22
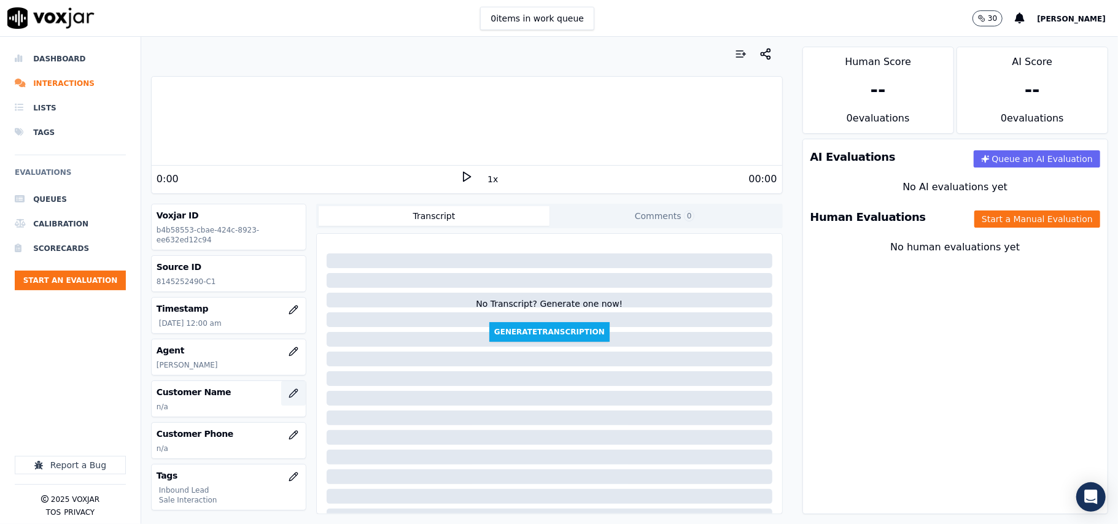
click at [289, 392] on icon "button" at bounding box center [294, 394] width 10 height 10
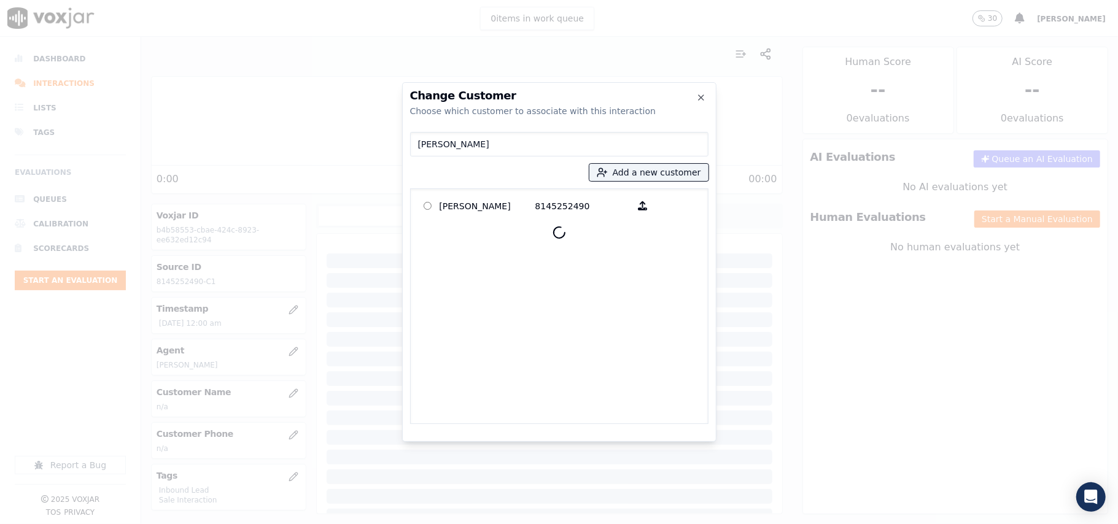
click at [420, 142] on input "[PERSON_NAME]" at bounding box center [559, 144] width 298 height 25
type input "[PERSON_NAME]"
click at [444, 204] on p "[PERSON_NAME]" at bounding box center [488, 205] width 96 height 19
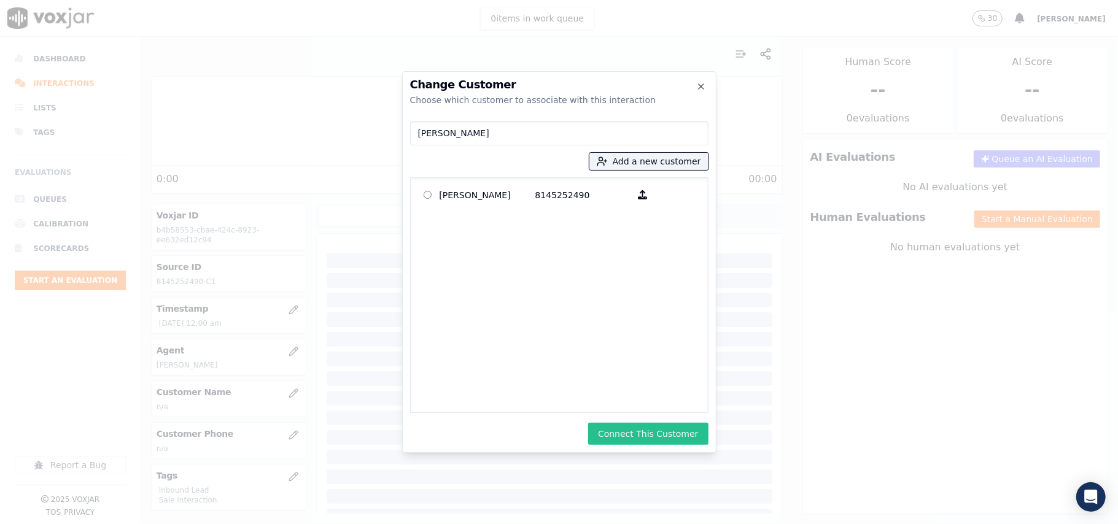
click at [646, 433] on button "Connect This Customer" at bounding box center [648, 434] width 120 height 22
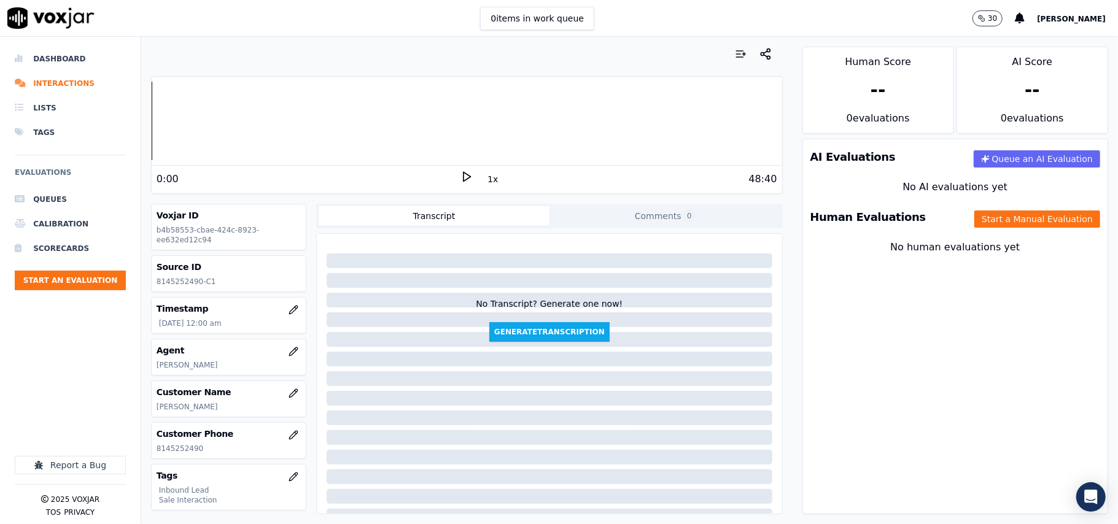
drag, startPoint x: 969, startPoint y: 219, endPoint x: 862, endPoint y: 268, distance: 117.3
click at [974, 219] on button "Start a Manual Evaluation" at bounding box center [1037, 219] width 126 height 17
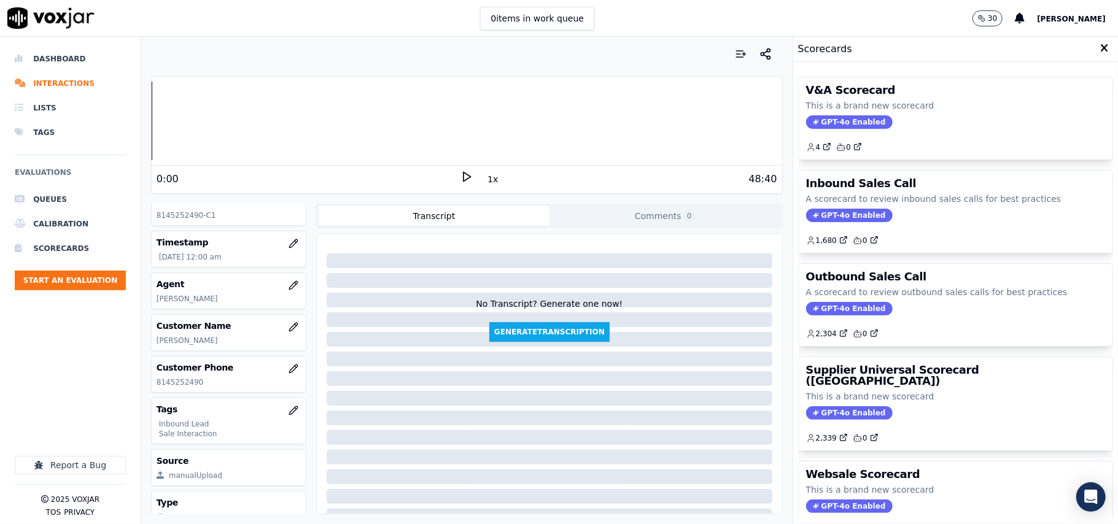
scroll to position [120, 0]
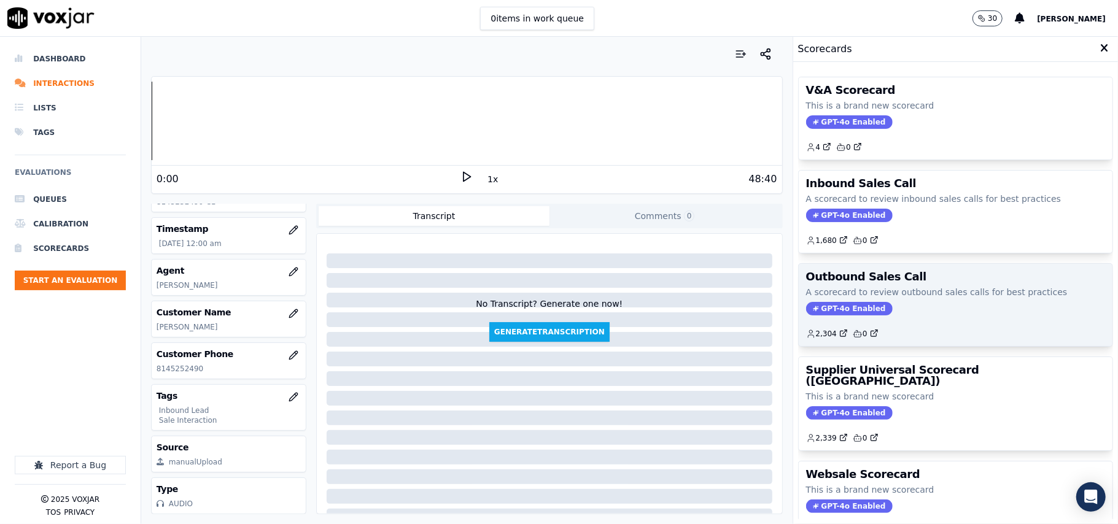
click at [818, 308] on span "GPT-4o Enabled" at bounding box center [849, 309] width 87 height 14
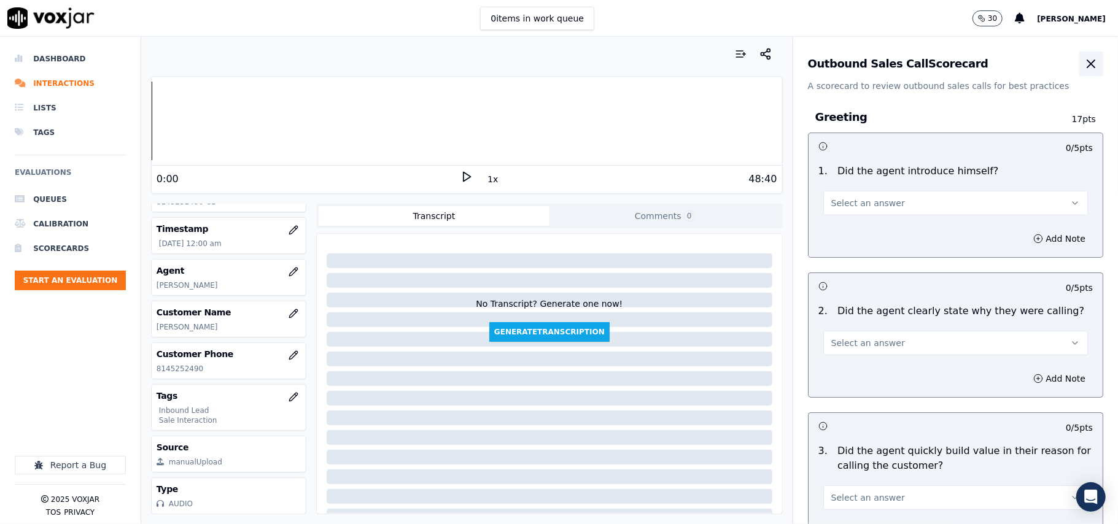
click at [1083, 57] on icon "button" at bounding box center [1090, 63] width 15 height 15
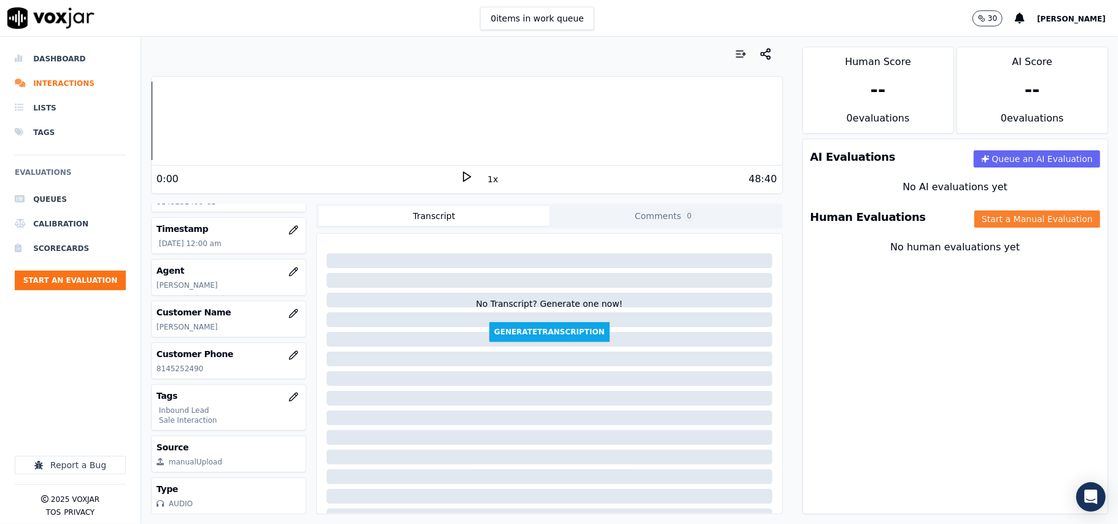
click at [990, 214] on button "Start a Manual Evaluation" at bounding box center [1037, 219] width 126 height 17
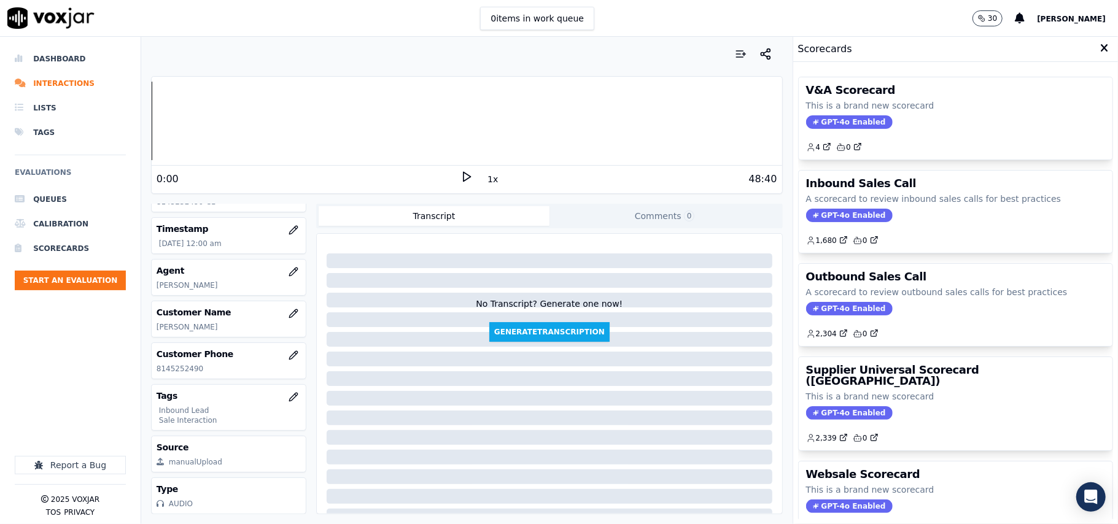
drag, startPoint x: 835, startPoint y: 214, endPoint x: 843, endPoint y: 223, distance: 12.7
click at [835, 212] on span "GPT-4o Enabled" at bounding box center [849, 216] width 87 height 14
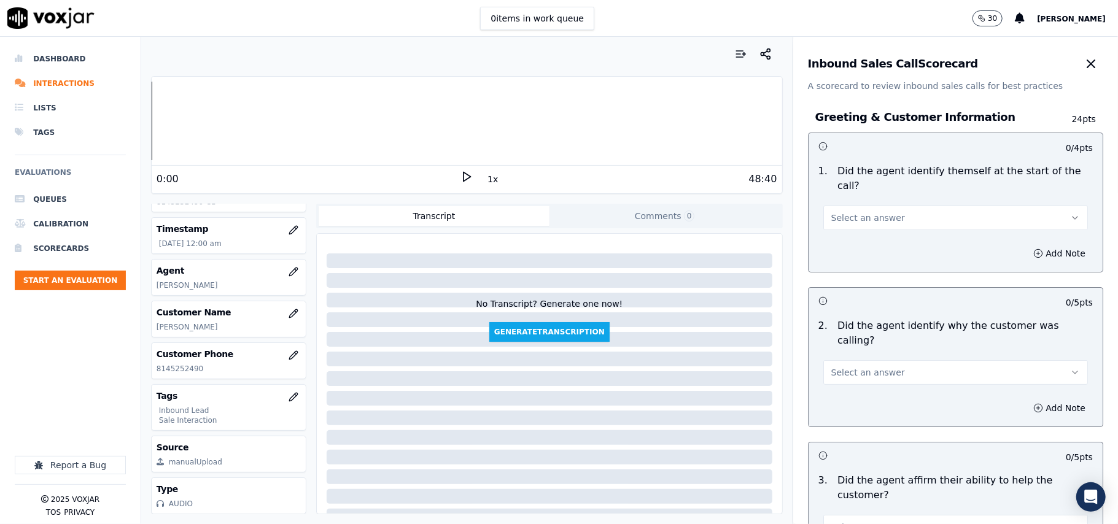
click at [894, 207] on button "Select an answer" at bounding box center [955, 218] width 265 height 25
click at [870, 227] on div "Yes" at bounding box center [929, 232] width 238 height 20
click at [885, 360] on button "Select an answer" at bounding box center [955, 372] width 265 height 25
click at [840, 371] on div "Yes" at bounding box center [929, 372] width 238 height 20
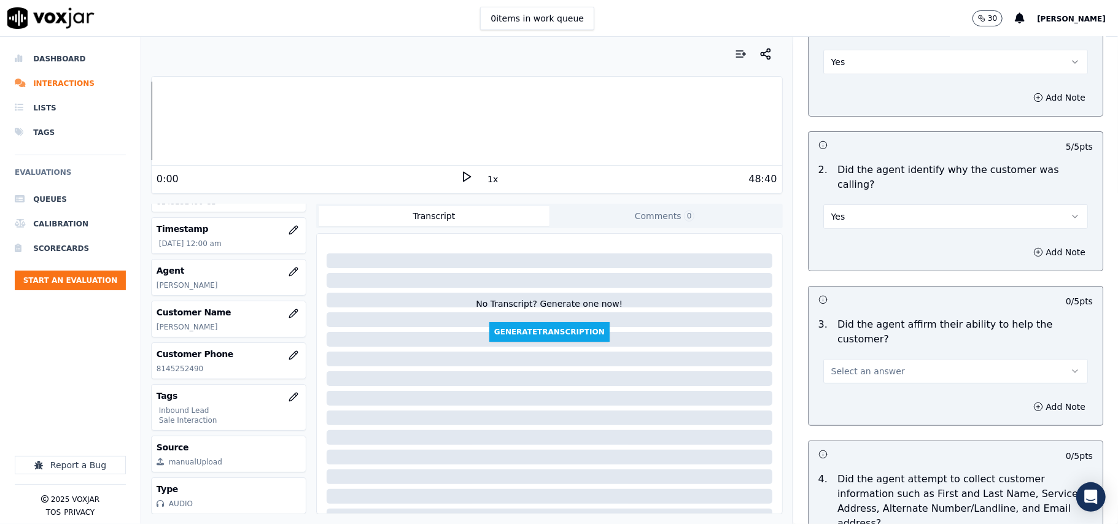
scroll to position [246, 0]
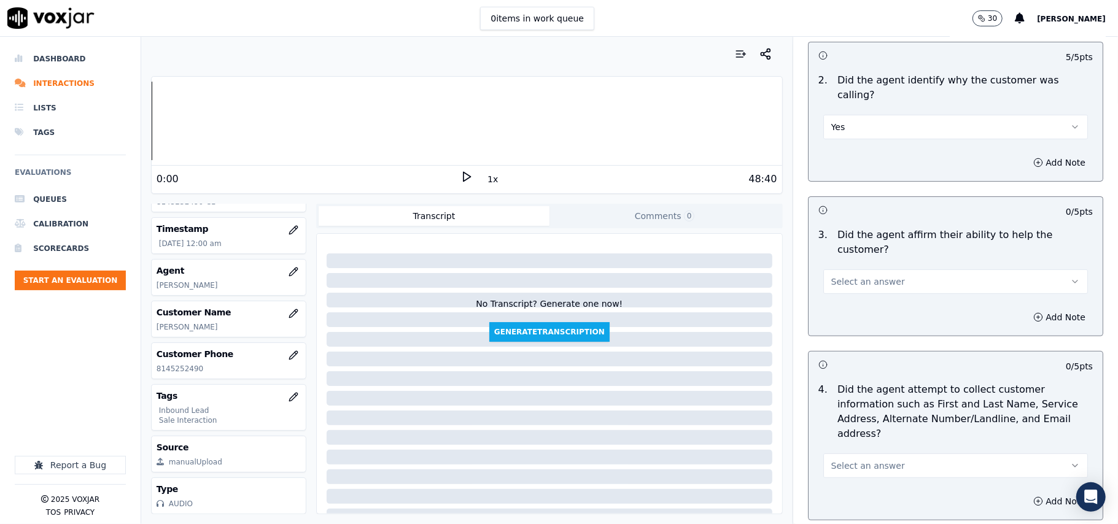
drag, startPoint x: 840, startPoint y: 225, endPoint x: 840, endPoint y: 253, distance: 28.2
click at [841, 267] on div "Select an answer" at bounding box center [955, 280] width 265 height 27
click at [833, 269] on button "Select an answer" at bounding box center [955, 281] width 265 height 25
click at [833, 268] on div "Yes" at bounding box center [929, 267] width 238 height 20
click at [870, 460] on span "Select an answer" at bounding box center [868, 466] width 74 height 12
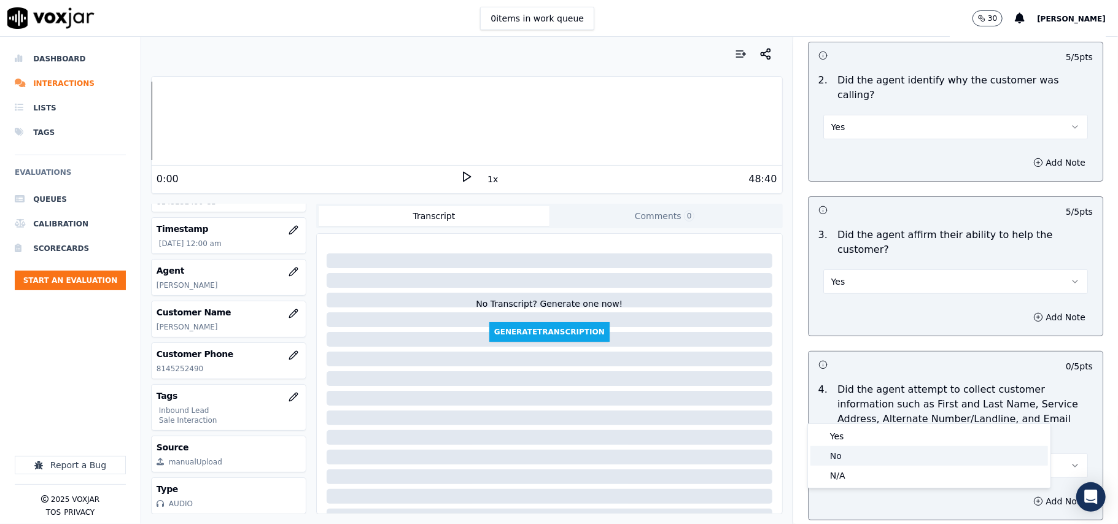
click at [848, 447] on div "No" at bounding box center [929, 456] width 238 height 20
click at [845, 454] on button "No" at bounding box center [955, 466] width 265 height 25
click at [848, 428] on div "Yes" at bounding box center [929, 437] width 238 height 20
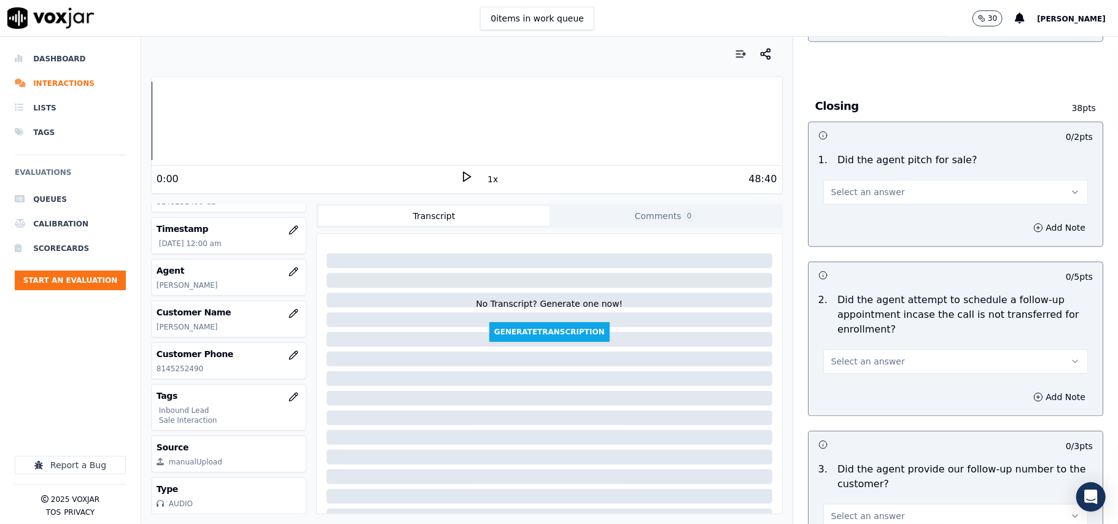
scroll to position [3436, 0]
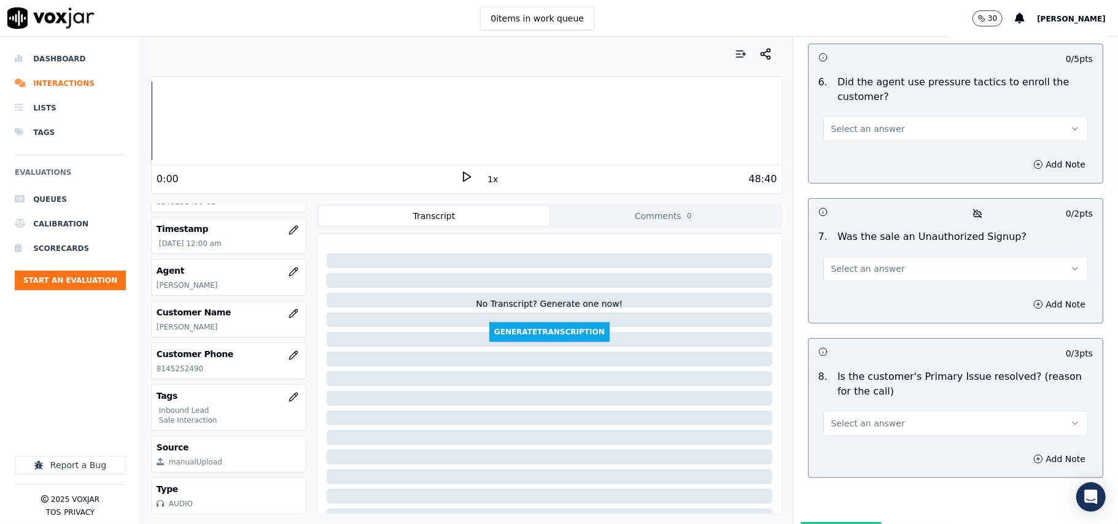
click at [901, 411] on button "Select an answer" at bounding box center [955, 423] width 265 height 25
click at [866, 381] on div "Yes" at bounding box center [929, 387] width 238 height 20
click at [861, 263] on span "Select an answer" at bounding box center [868, 269] width 74 height 12
click at [853, 252] on div "No" at bounding box center [929, 251] width 238 height 20
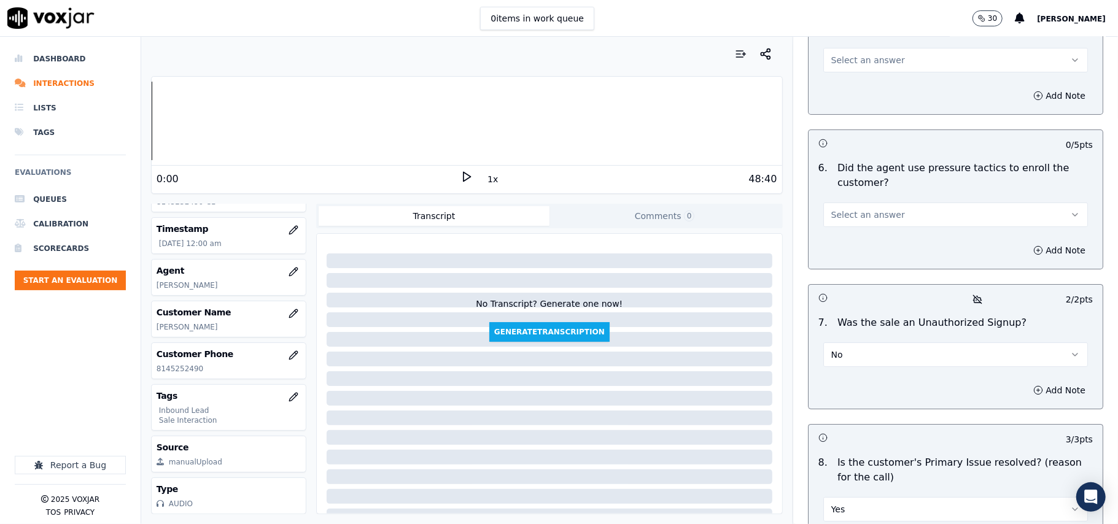
scroll to position [3272, 0]
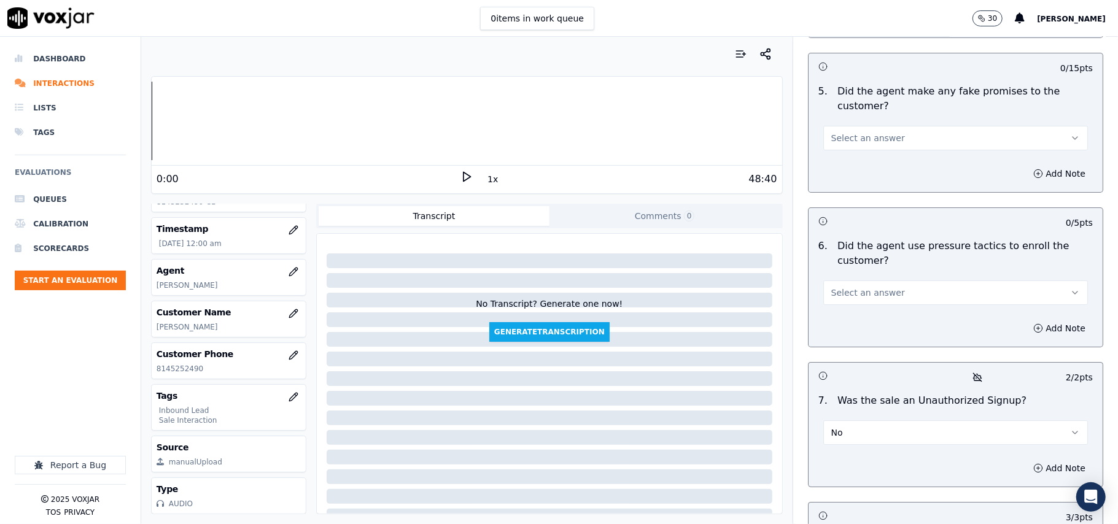
click at [858, 287] on span "Select an answer" at bounding box center [868, 293] width 74 height 12
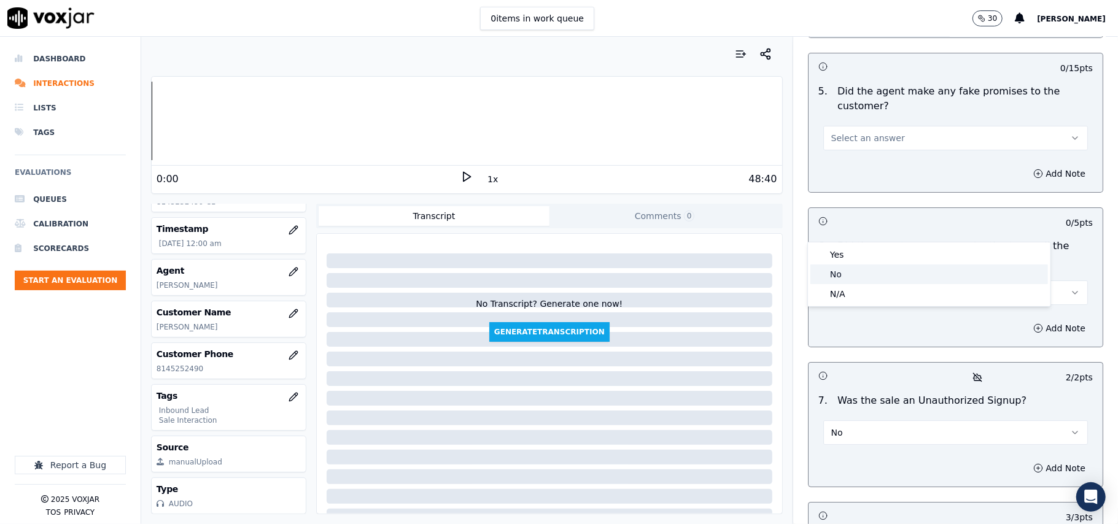
click at [859, 268] on div "No" at bounding box center [929, 275] width 238 height 20
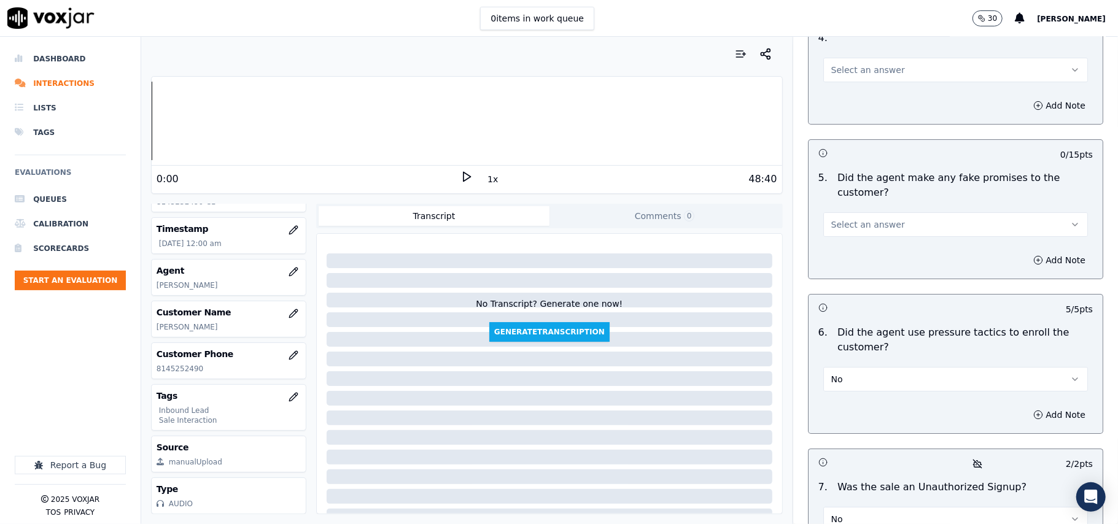
scroll to position [3026, 0]
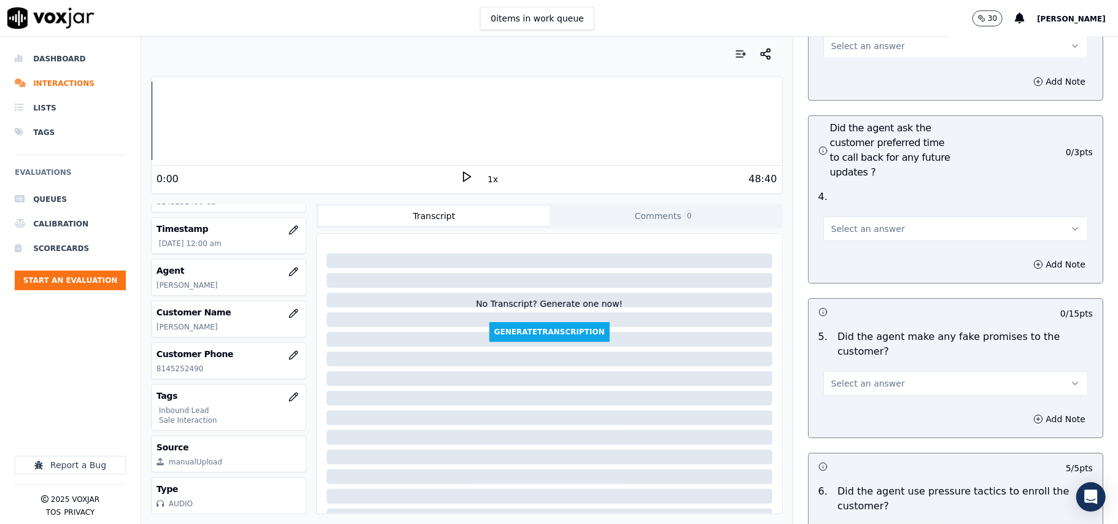
click at [866, 378] on span "Select an answer" at bounding box center [868, 384] width 74 height 12
click at [866, 362] on div "No" at bounding box center [929, 365] width 238 height 20
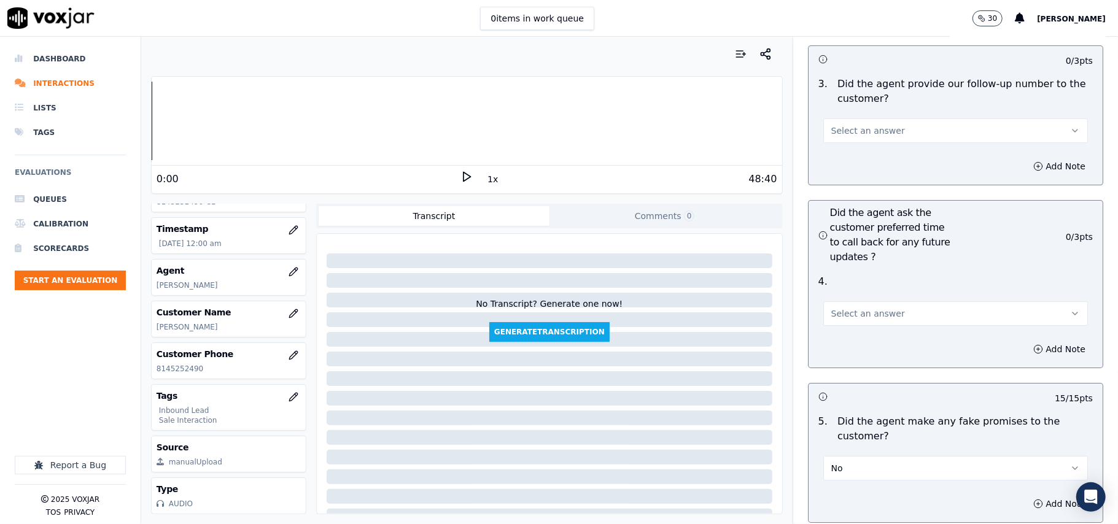
scroll to position [2863, 0]
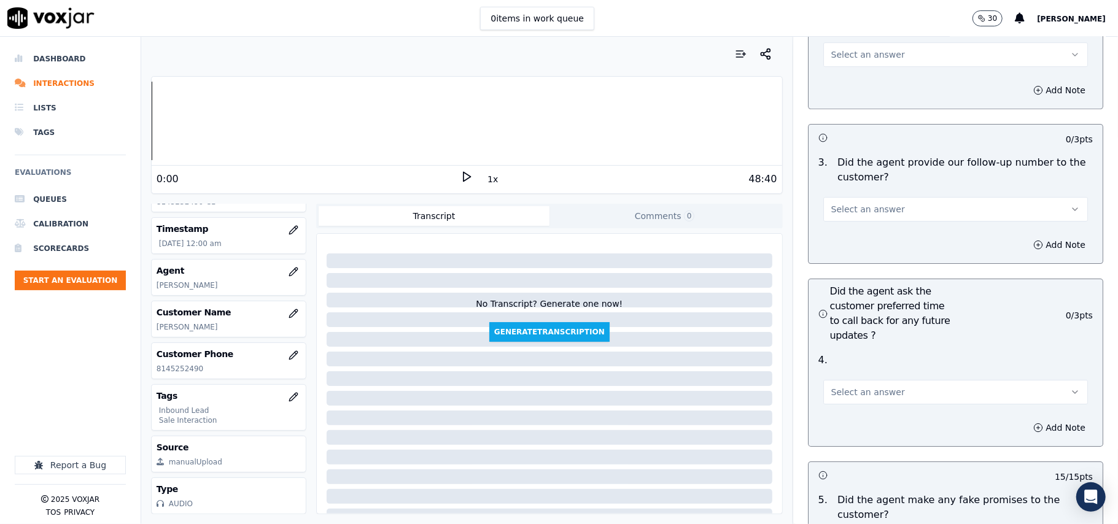
click at [840, 386] on span "Select an answer" at bounding box center [868, 392] width 74 height 12
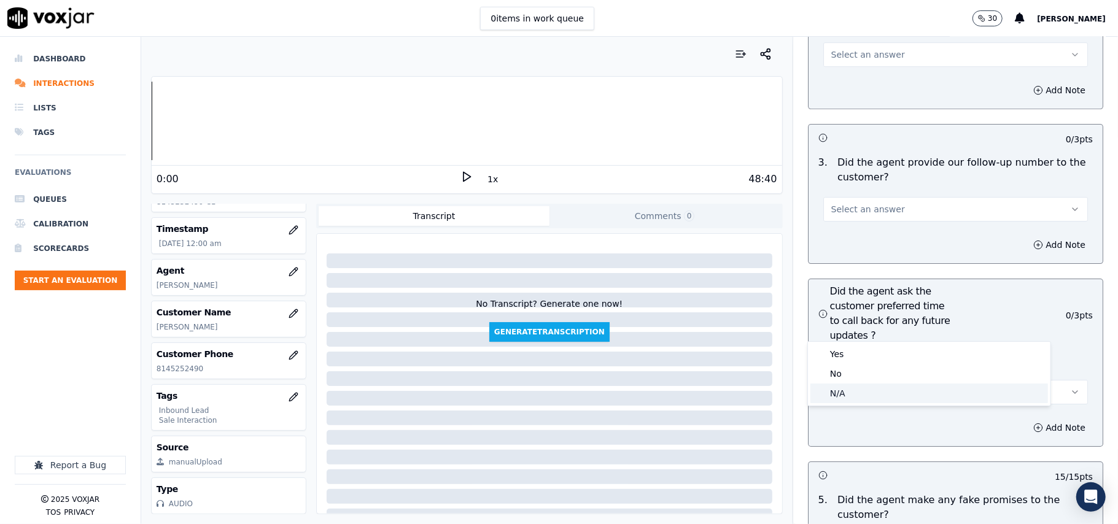
click at [852, 398] on div "N/A" at bounding box center [929, 394] width 238 height 20
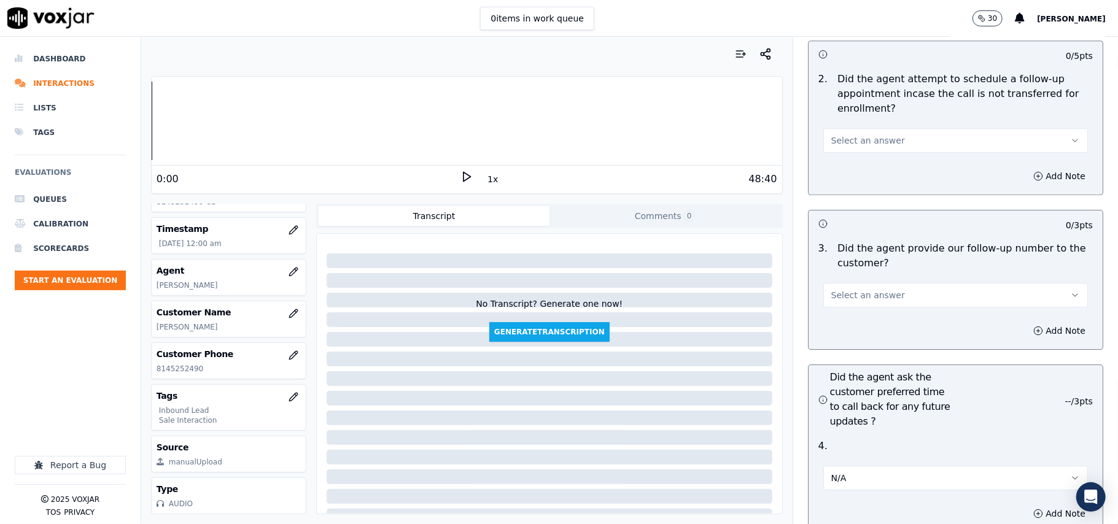
scroll to position [2699, 0]
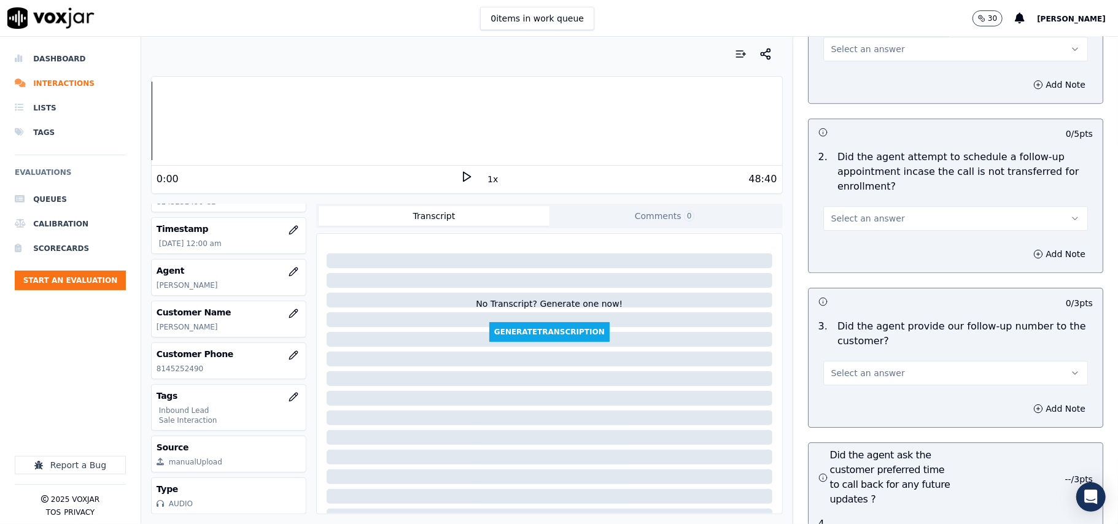
click at [843, 361] on button "Select an answer" at bounding box center [955, 373] width 265 height 25
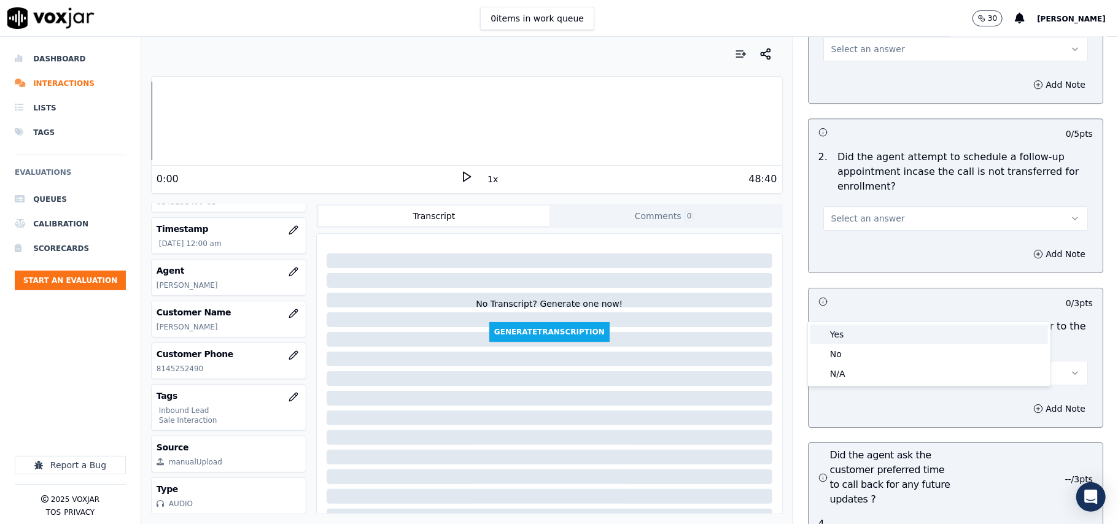
click at [845, 329] on div "Yes" at bounding box center [929, 335] width 238 height 20
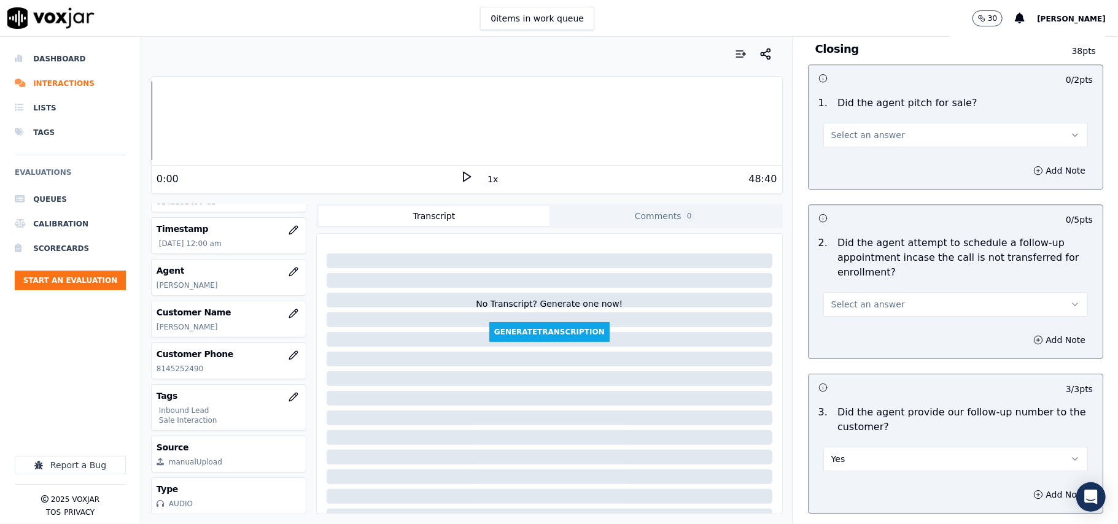
scroll to position [2535, 0]
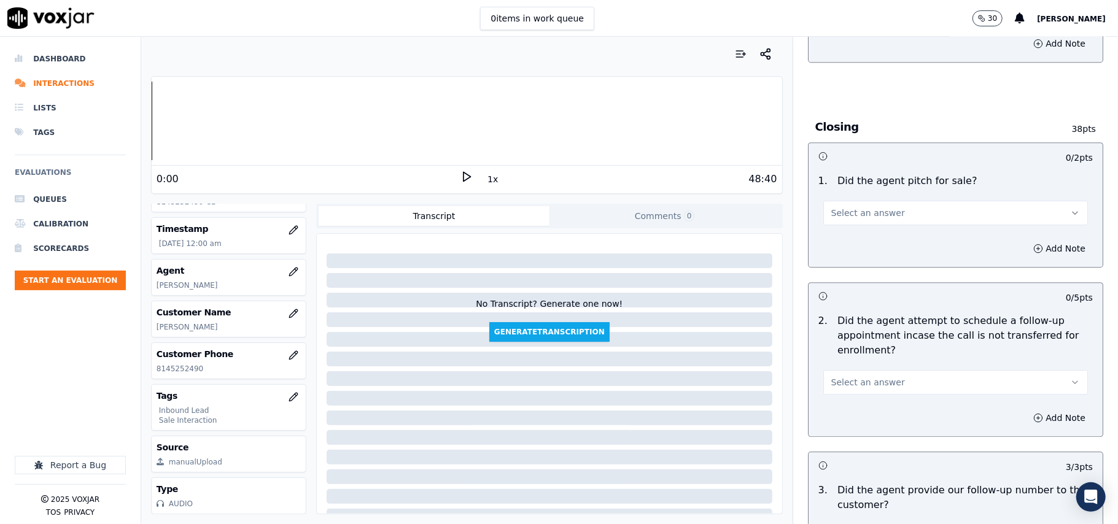
click at [845, 376] on span "Select an answer" at bounding box center [868, 382] width 74 height 12
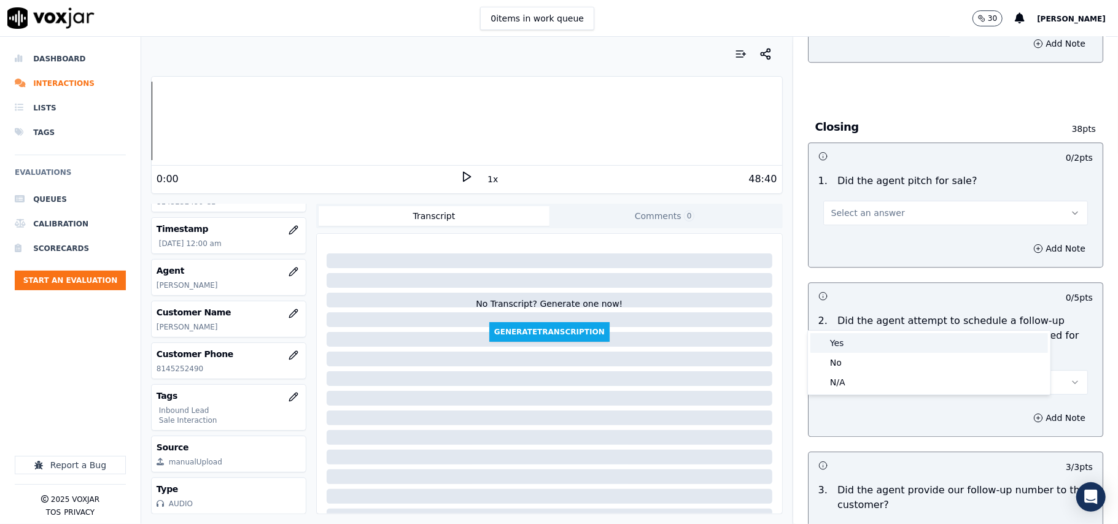
click at [846, 339] on div "Yes" at bounding box center [929, 343] width 238 height 20
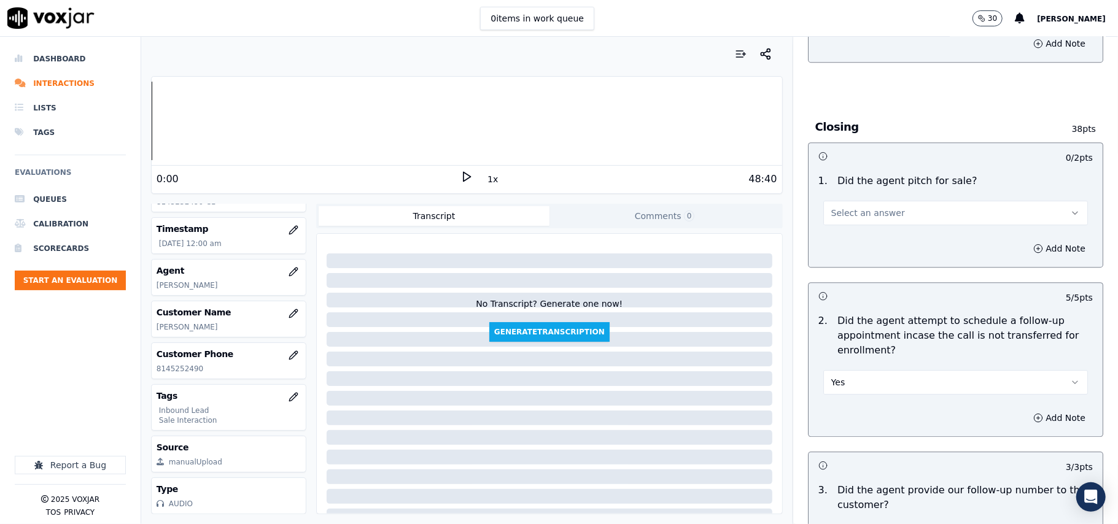
scroll to position [2372, 0]
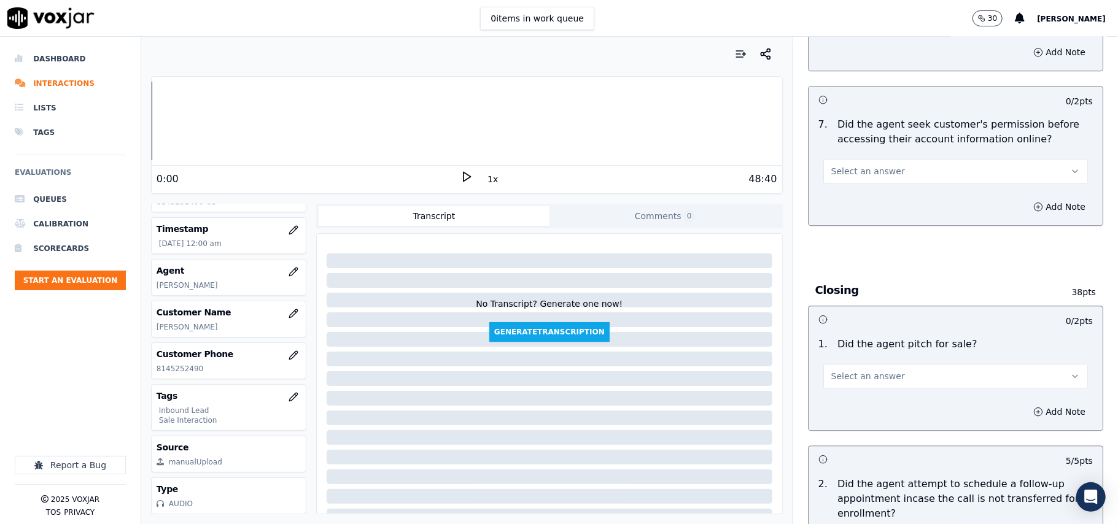
click at [838, 352] on div "Select an answer" at bounding box center [955, 370] width 284 height 37
click at [840, 370] on span "Select an answer" at bounding box center [868, 376] width 74 height 12
click at [845, 346] on div "Yes" at bounding box center [929, 337] width 238 height 20
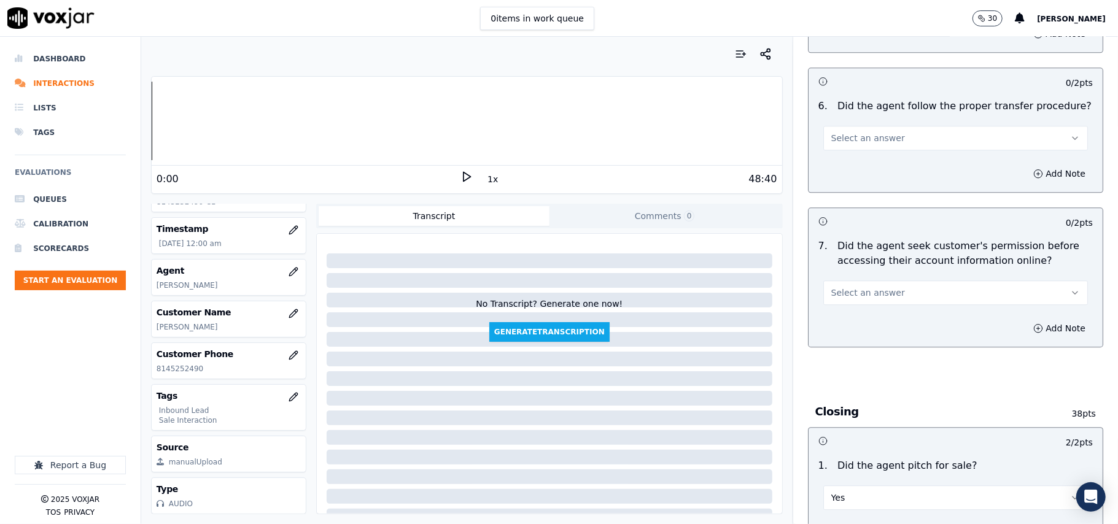
scroll to position [2126, 0]
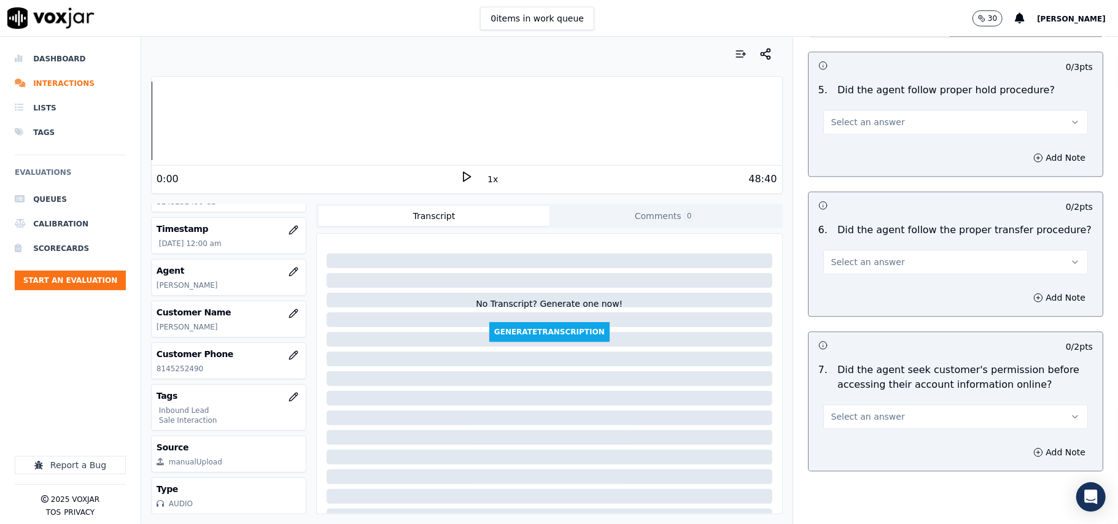
click at [860, 411] on span "Select an answer" at bounding box center [868, 417] width 74 height 12
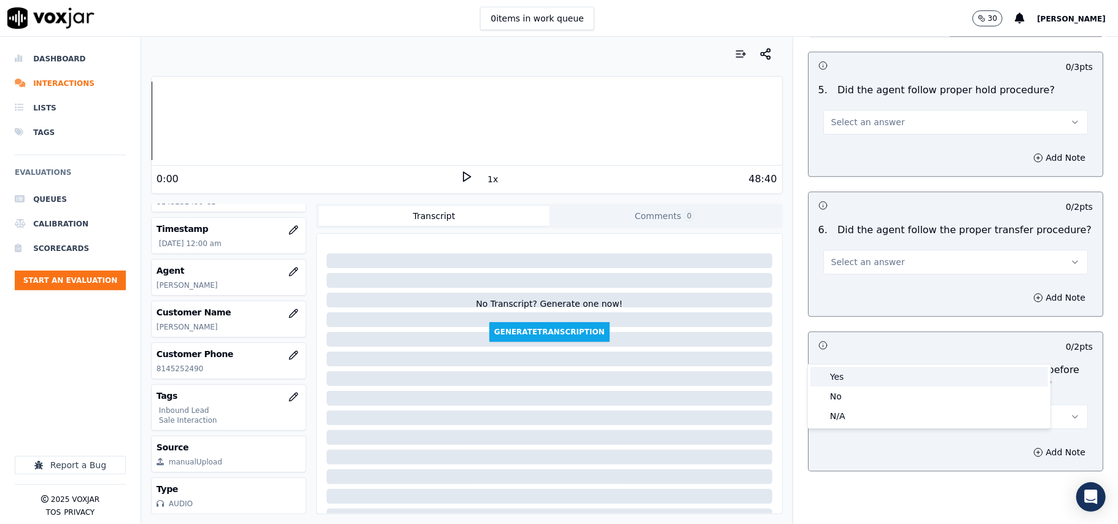
click at [858, 371] on div "Yes" at bounding box center [929, 377] width 238 height 20
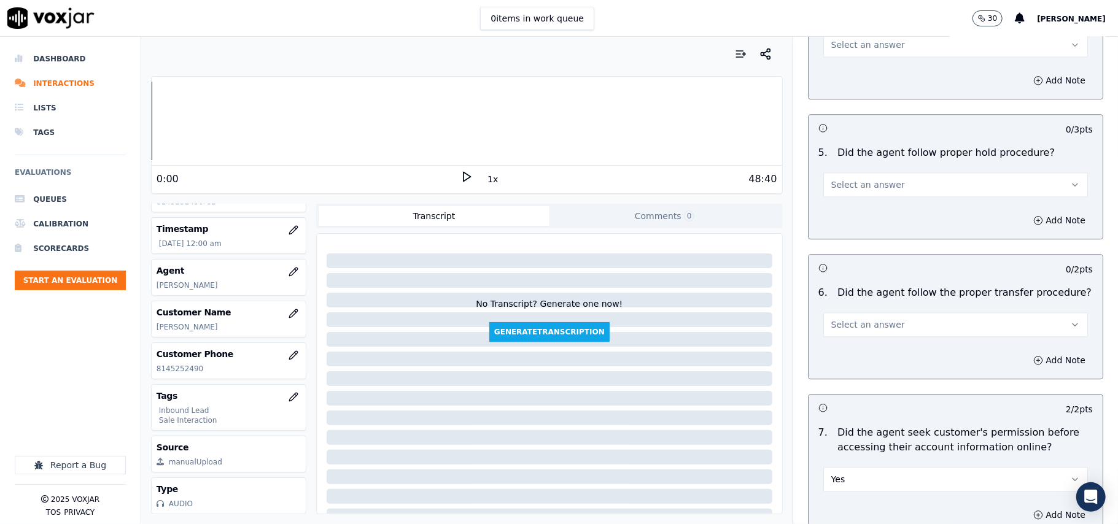
scroll to position [1962, 0]
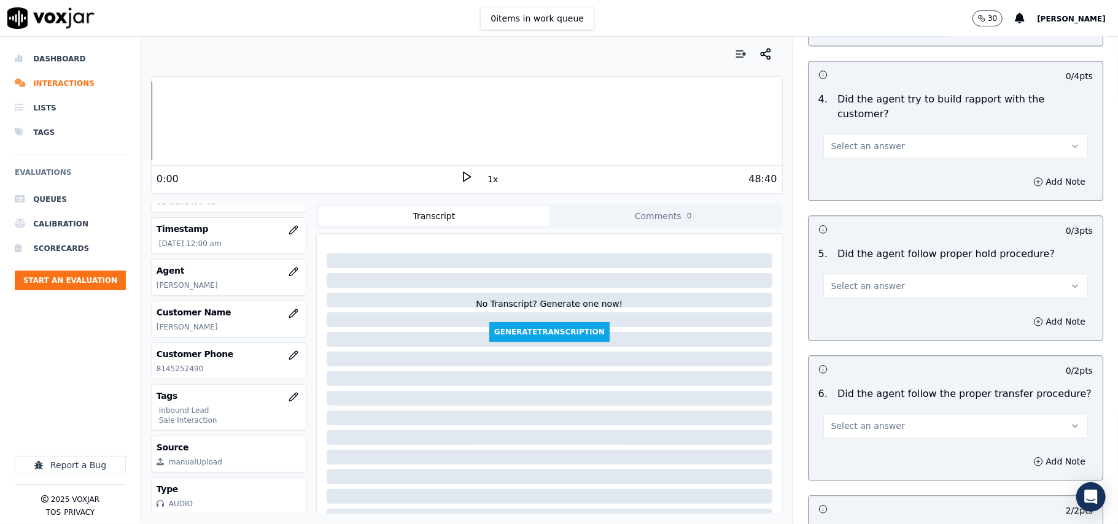
click at [856, 420] on span "Select an answer" at bounding box center [868, 426] width 74 height 12
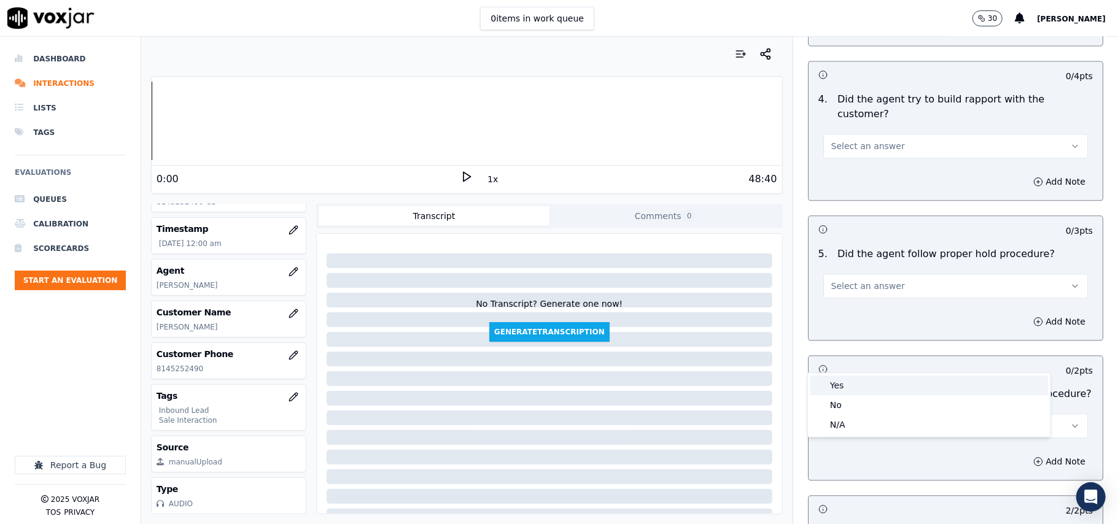
click at [863, 378] on div "Yes" at bounding box center [929, 386] width 238 height 20
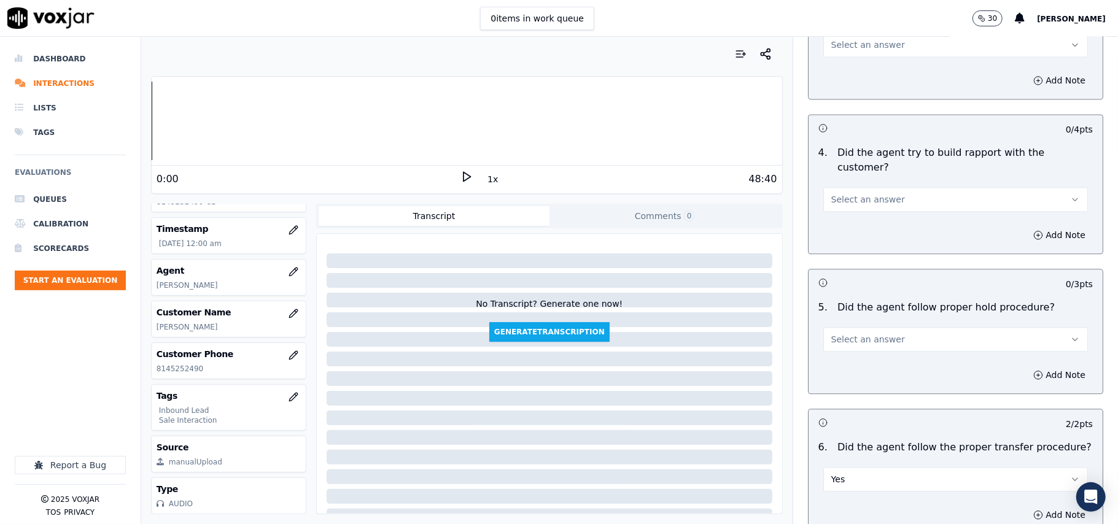
scroll to position [1881, 0]
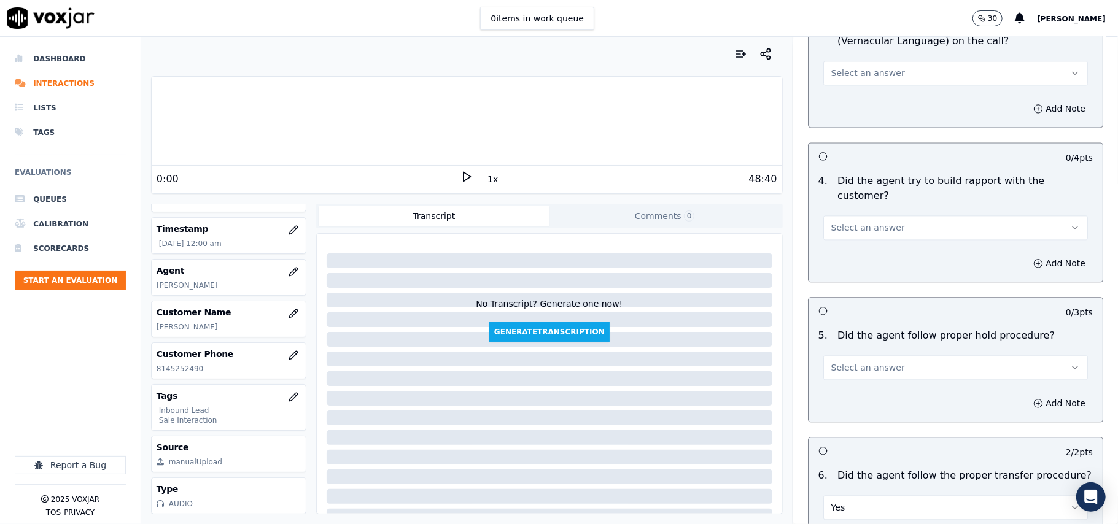
click at [831, 362] on span "Select an answer" at bounding box center [868, 368] width 74 height 12
click at [841, 335] on div "Yes" at bounding box center [929, 327] width 238 height 20
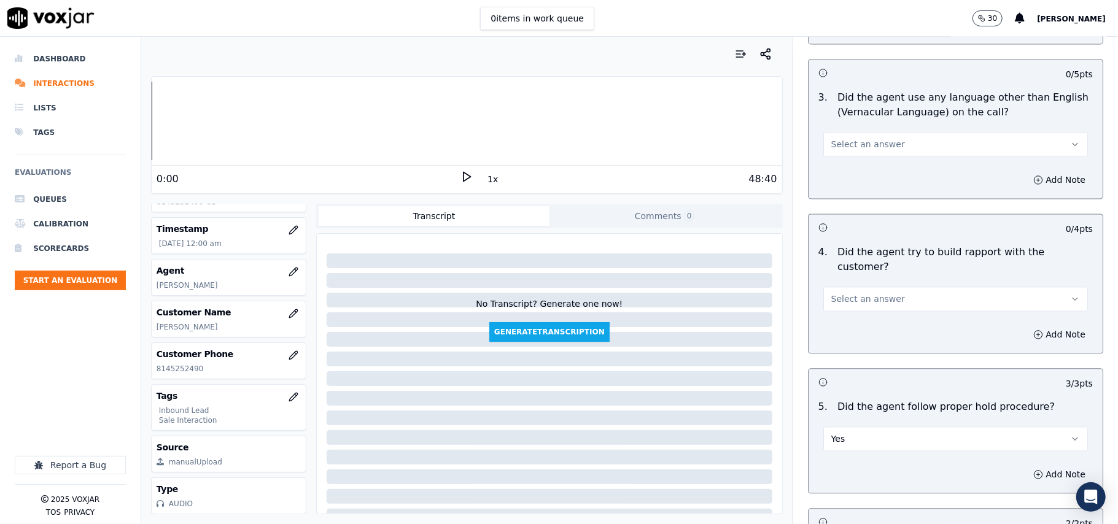
scroll to position [1717, 0]
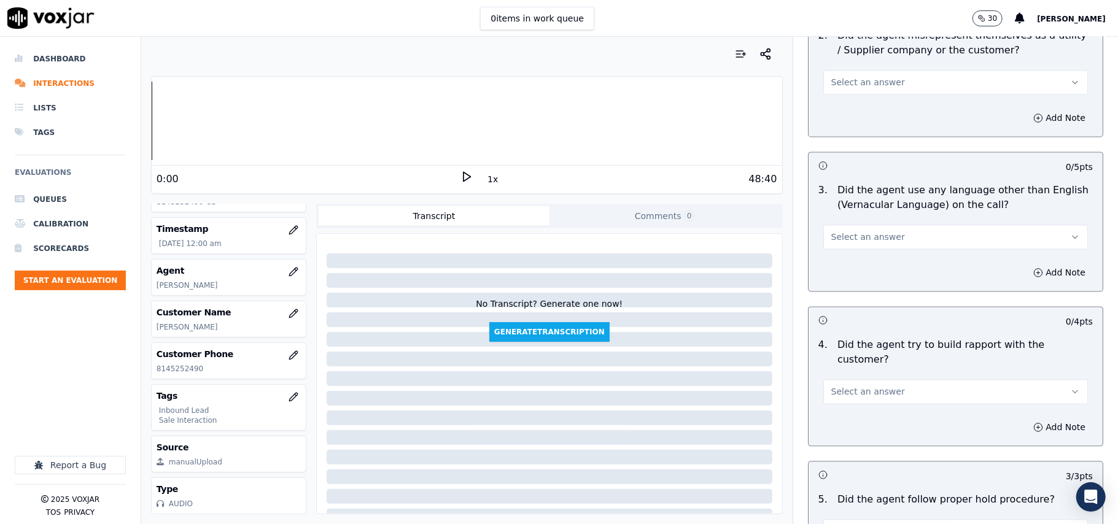
drag, startPoint x: 850, startPoint y: 322, endPoint x: 850, endPoint y: 331, distance: 9.2
click at [850, 385] on span "Select an answer" at bounding box center [868, 391] width 74 height 12
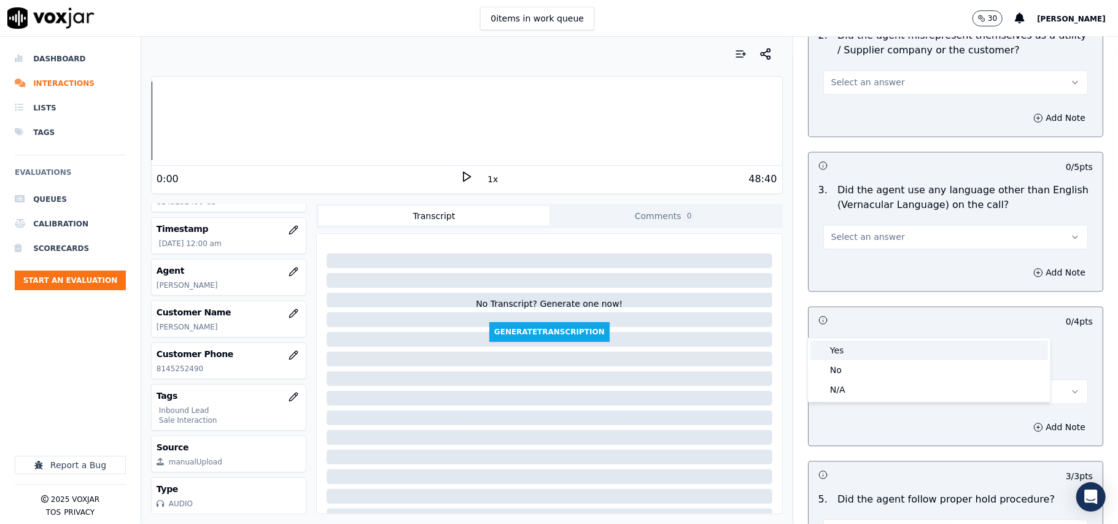
click at [848, 351] on div "Yes" at bounding box center [929, 351] width 238 height 20
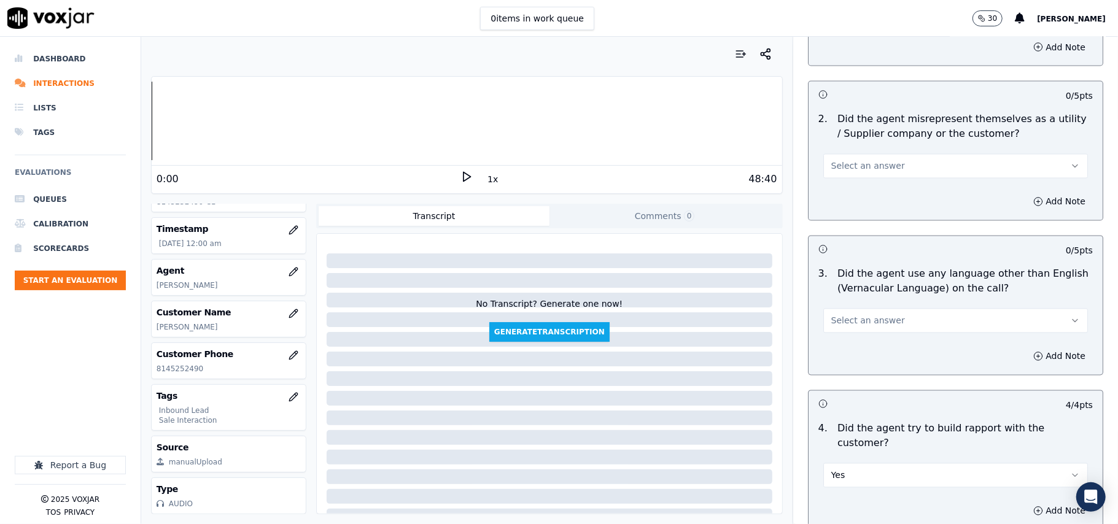
scroll to position [1553, 0]
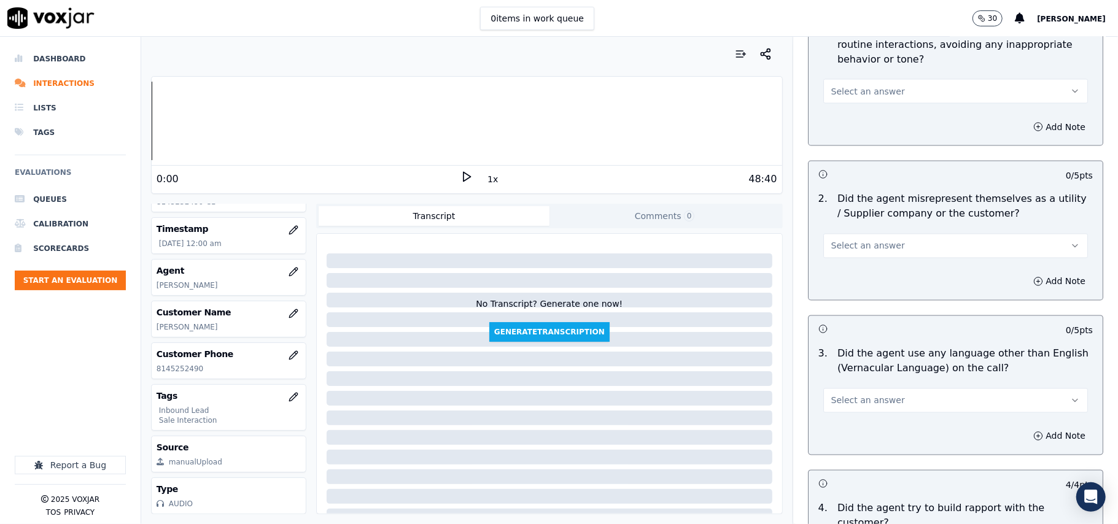
click at [840, 395] on span "Select an answer" at bounding box center [868, 401] width 74 height 12
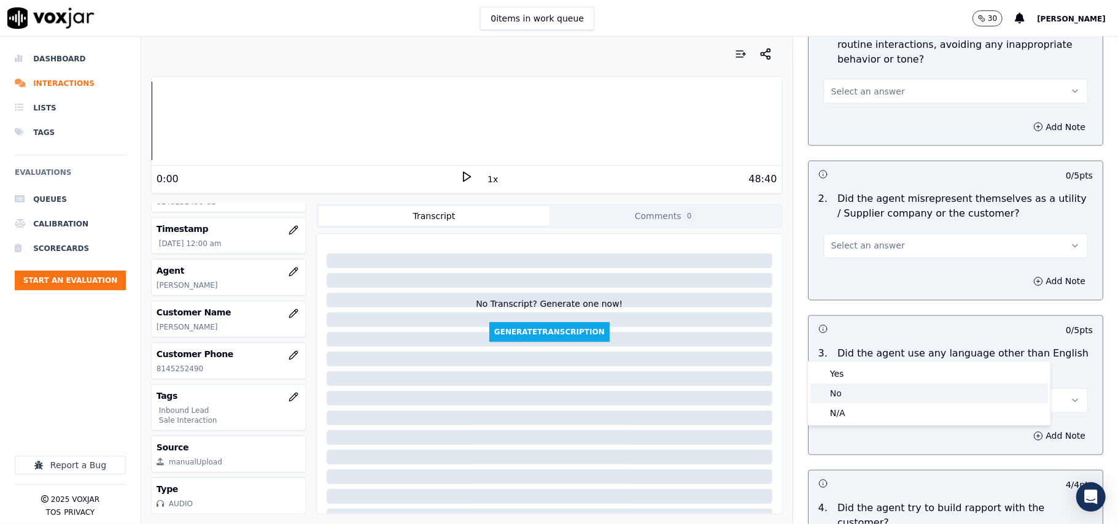
click at [834, 389] on div "No" at bounding box center [929, 394] width 238 height 20
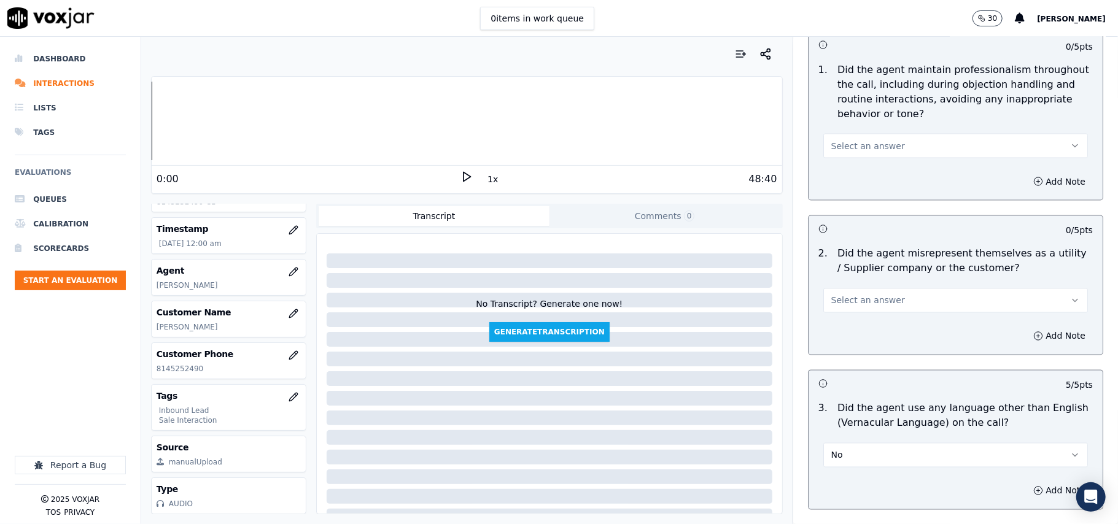
scroll to position [1471, 0]
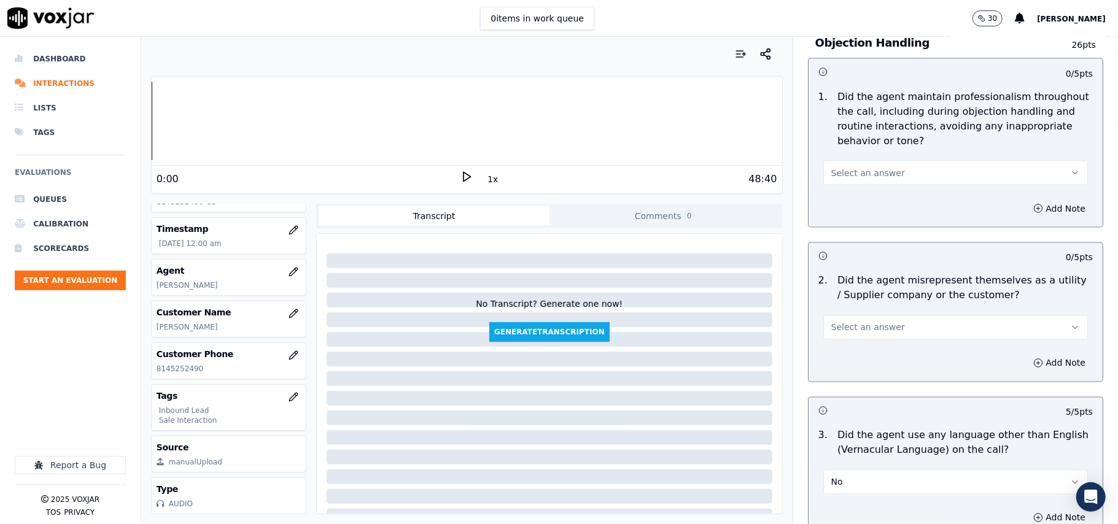
click at [847, 316] on button "Select an answer" at bounding box center [955, 328] width 265 height 25
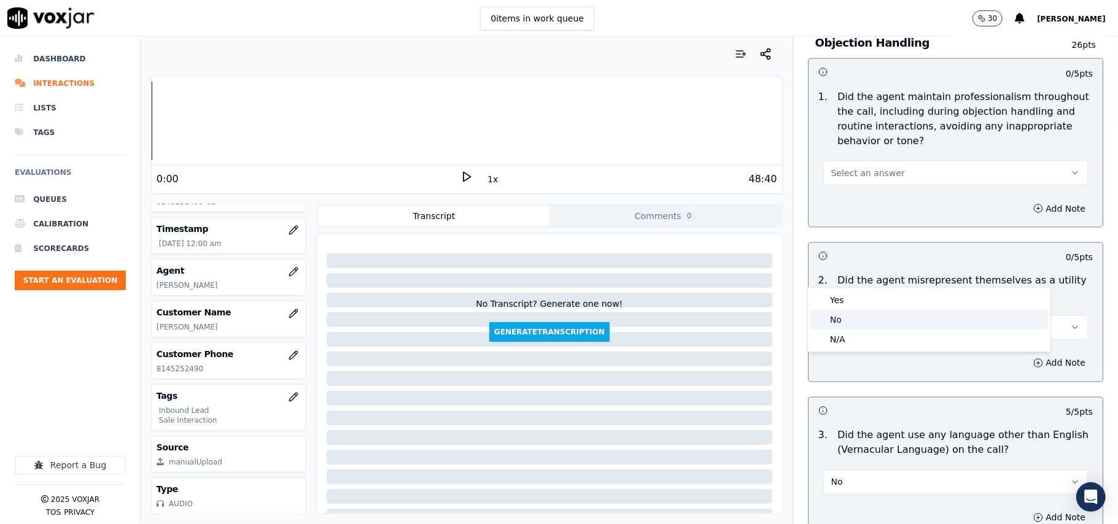
click at [850, 320] on div "No" at bounding box center [929, 320] width 238 height 20
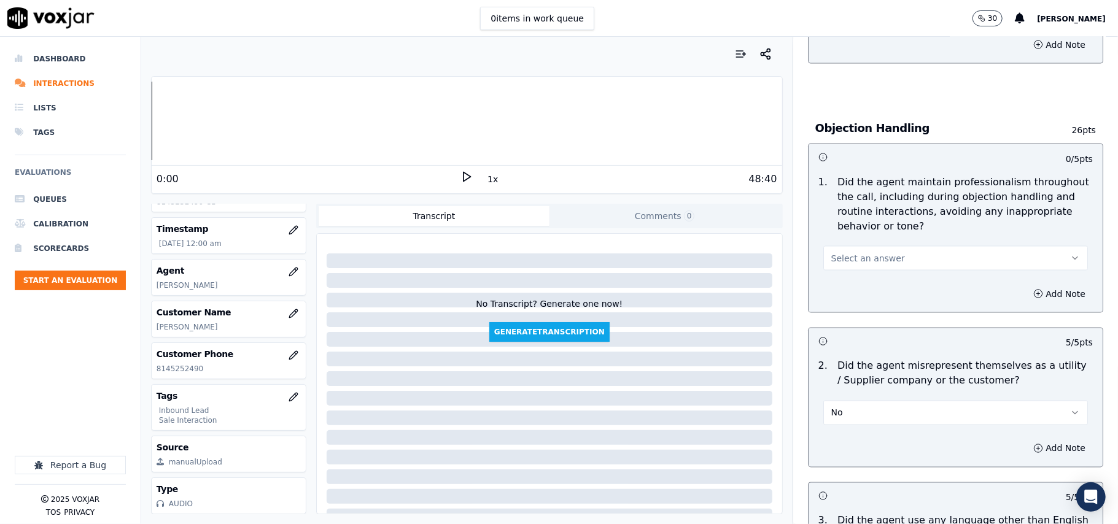
scroll to position [1307, 0]
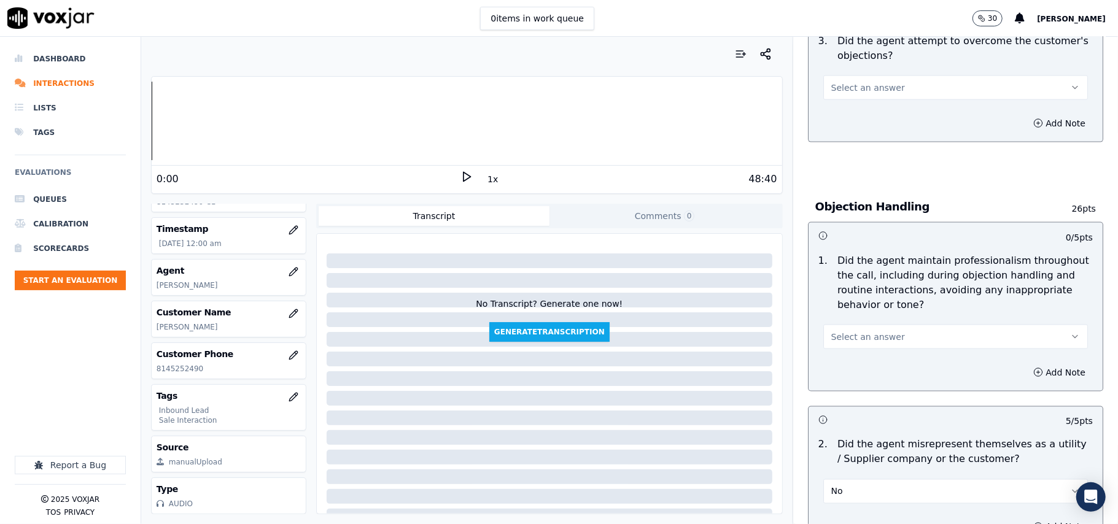
click at [848, 331] on span "Select an answer" at bounding box center [868, 337] width 74 height 12
click at [848, 306] on div "Yes" at bounding box center [929, 309] width 238 height 20
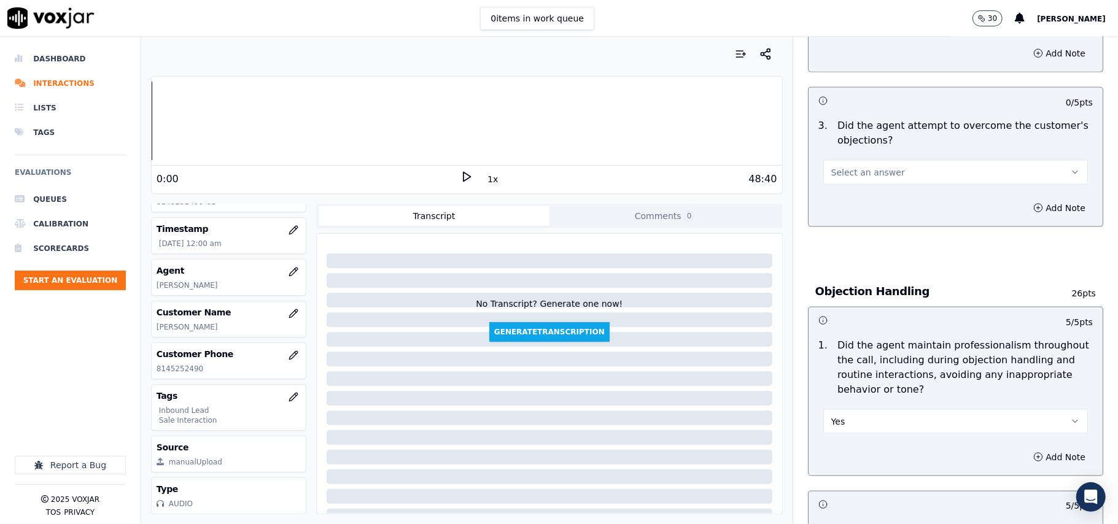
scroll to position [1144, 0]
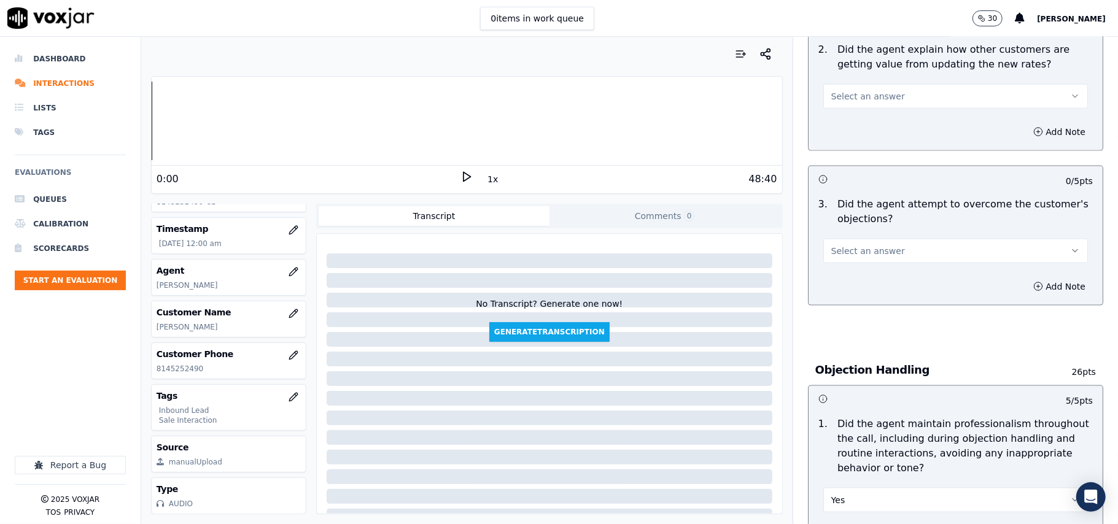
click at [840, 245] on span "Select an answer" at bounding box center [868, 251] width 74 height 12
click at [840, 226] on div "Yes" at bounding box center [929, 223] width 238 height 20
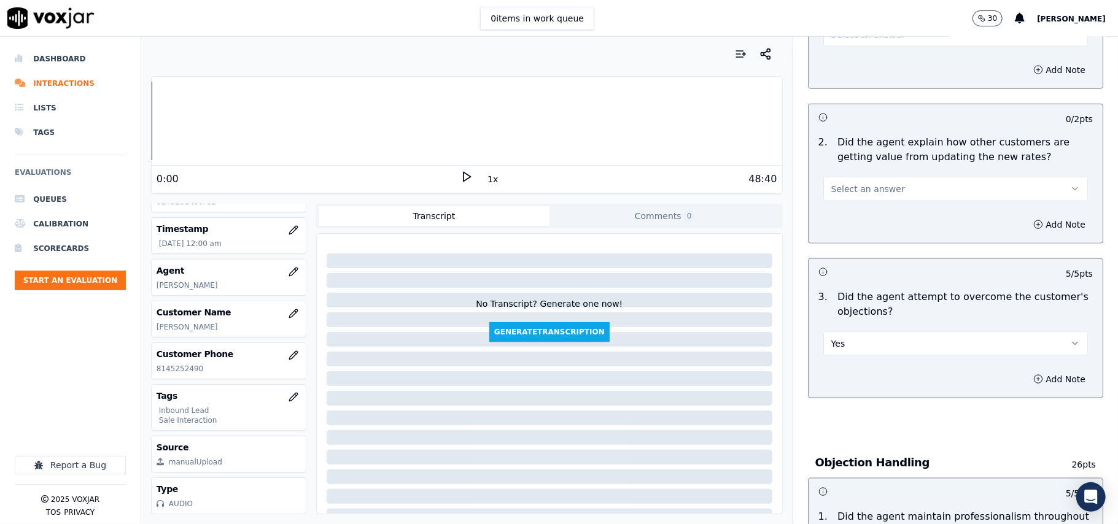
scroll to position [980, 0]
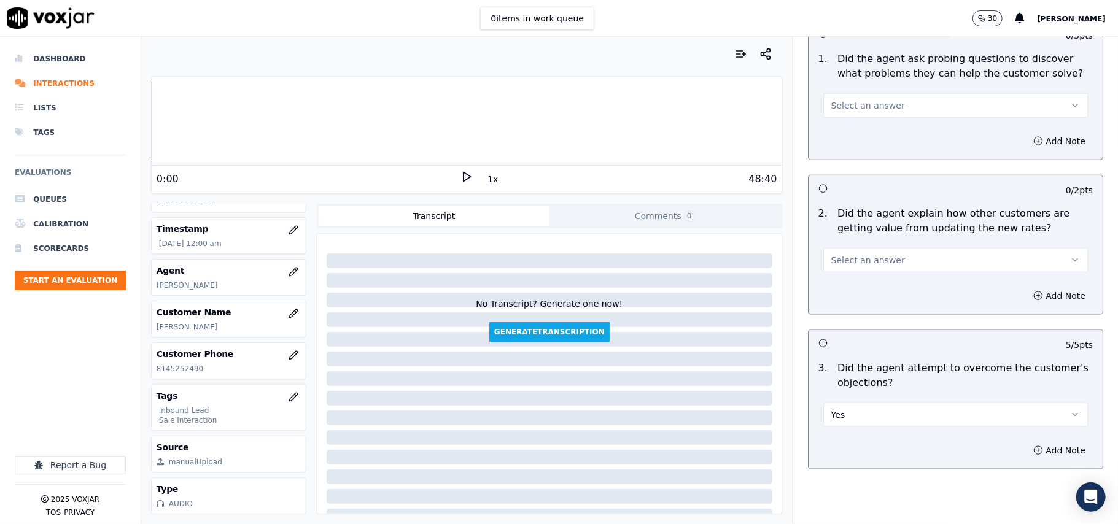
click at [840, 254] on span "Select an answer" at bounding box center [868, 260] width 74 height 12
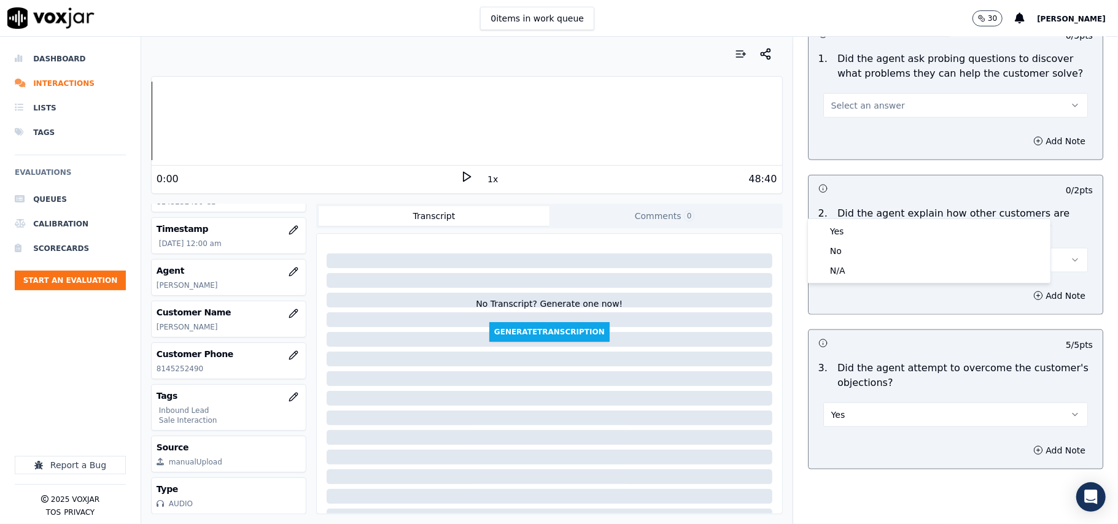
click at [842, 221] on div "Yes No N/A" at bounding box center [929, 251] width 242 height 64
click at [846, 224] on div "Yes" at bounding box center [929, 232] width 238 height 20
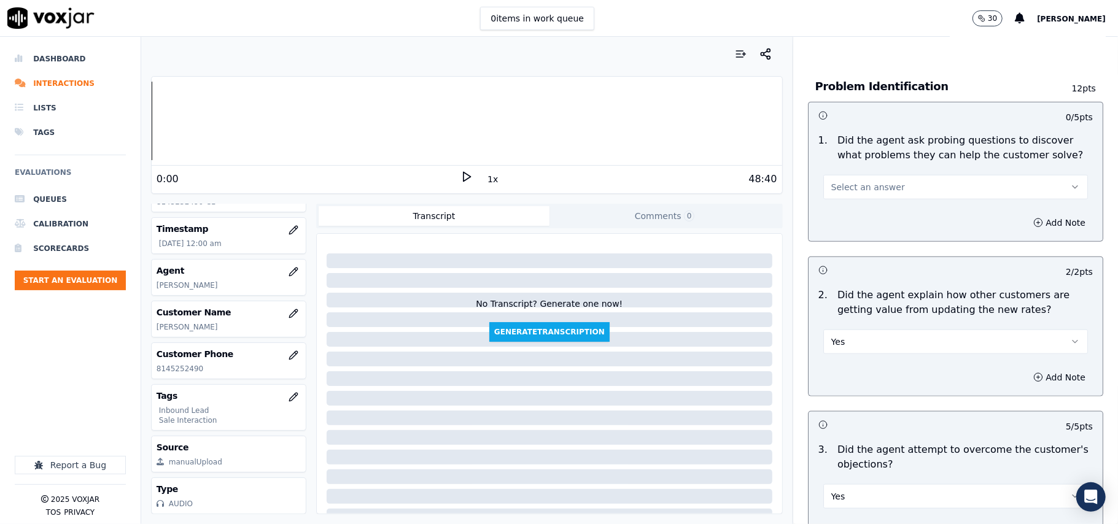
scroll to position [816, 0]
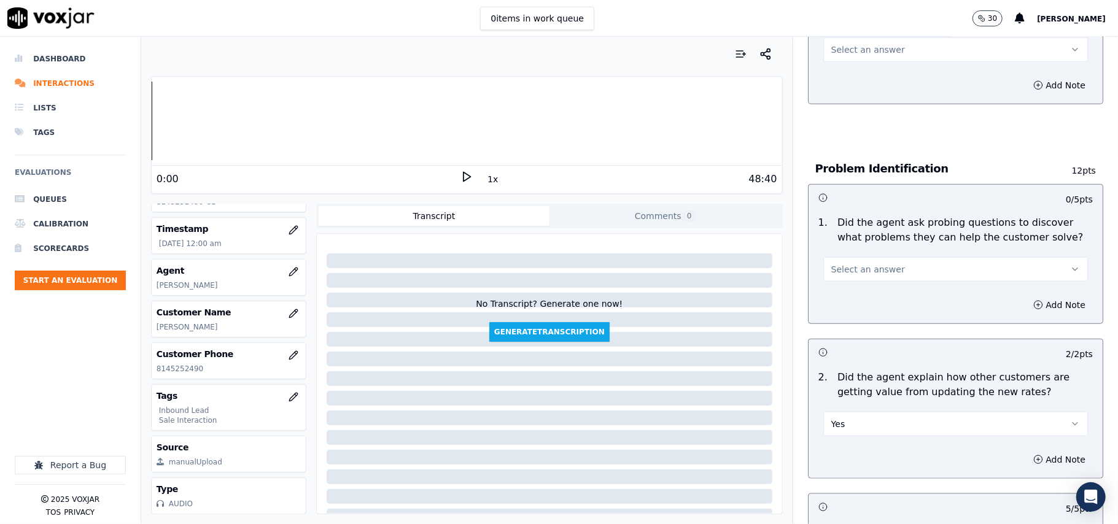
click at [848, 257] on button "Select an answer" at bounding box center [955, 269] width 265 height 25
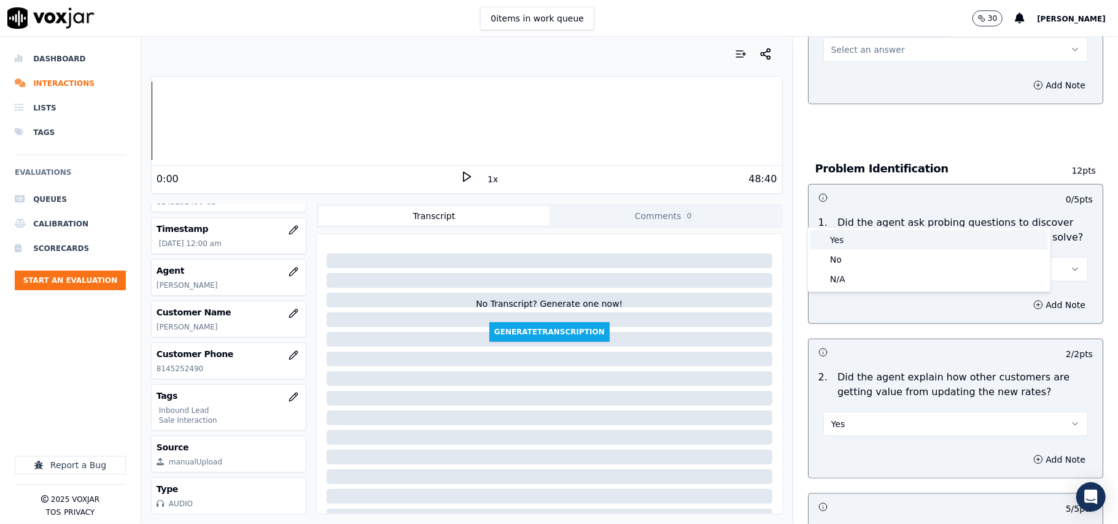
click at [848, 244] on div "Yes" at bounding box center [929, 240] width 238 height 20
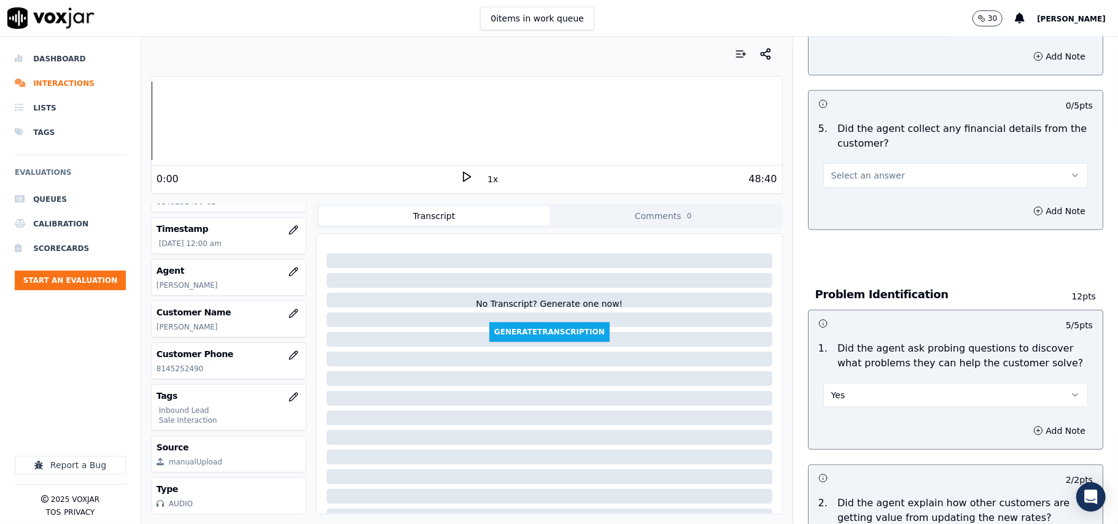
scroll to position [571, 0]
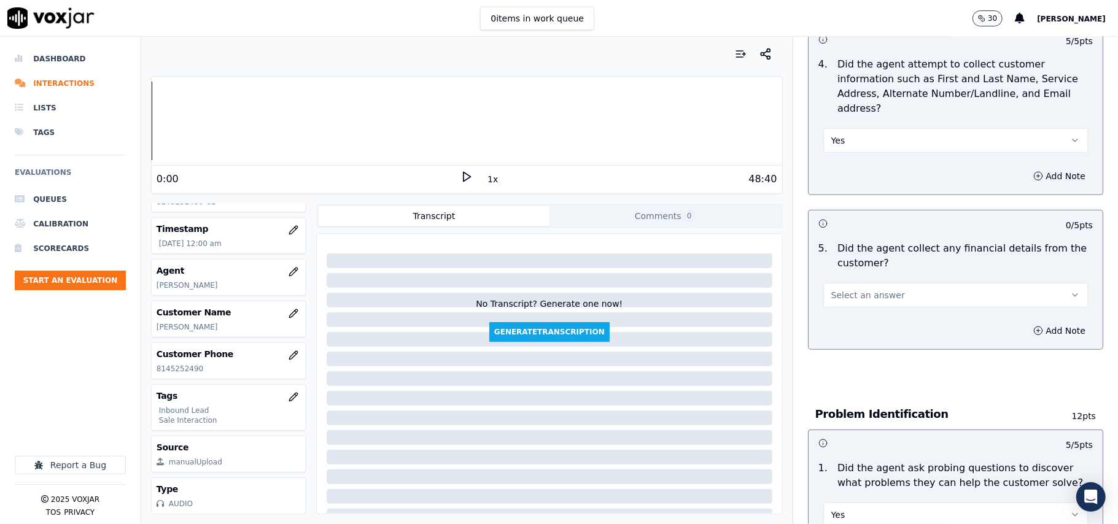
click at [843, 289] on span "Select an answer" at bounding box center [868, 295] width 74 height 12
click at [835, 283] on div "No" at bounding box center [929, 286] width 238 height 20
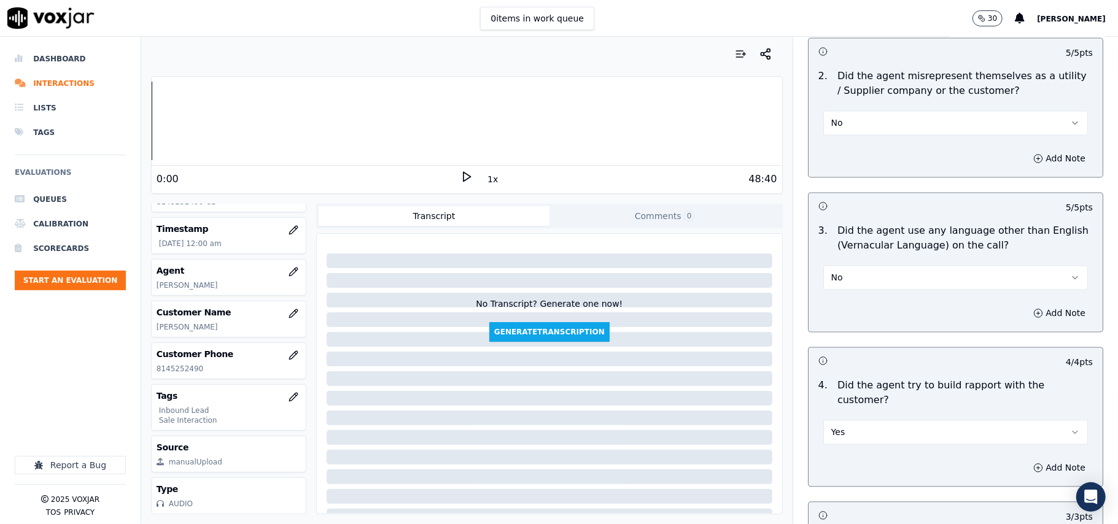
scroll to position [3436, 0]
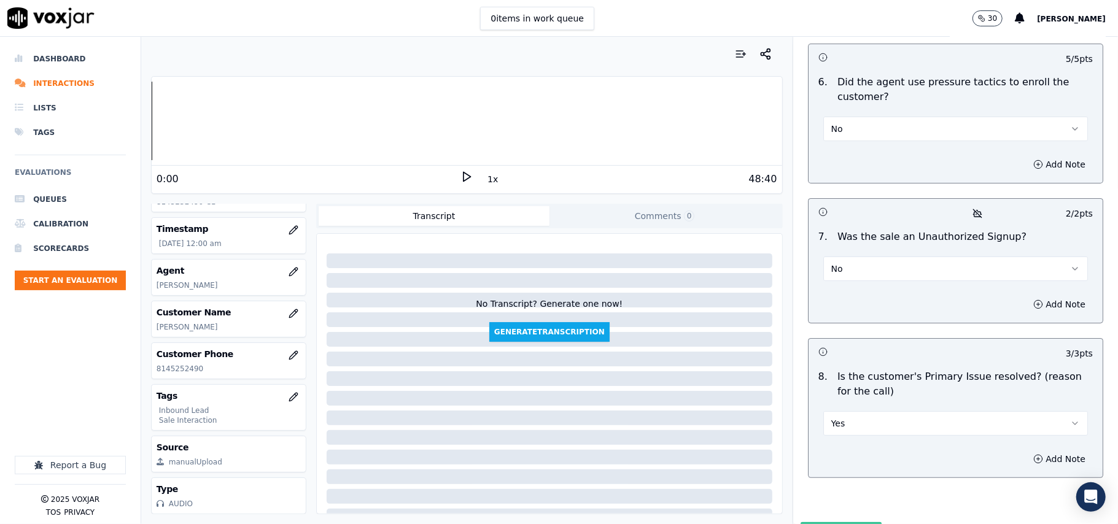
click at [820, 522] on button "Submit Scores" at bounding box center [841, 533] width 82 height 22
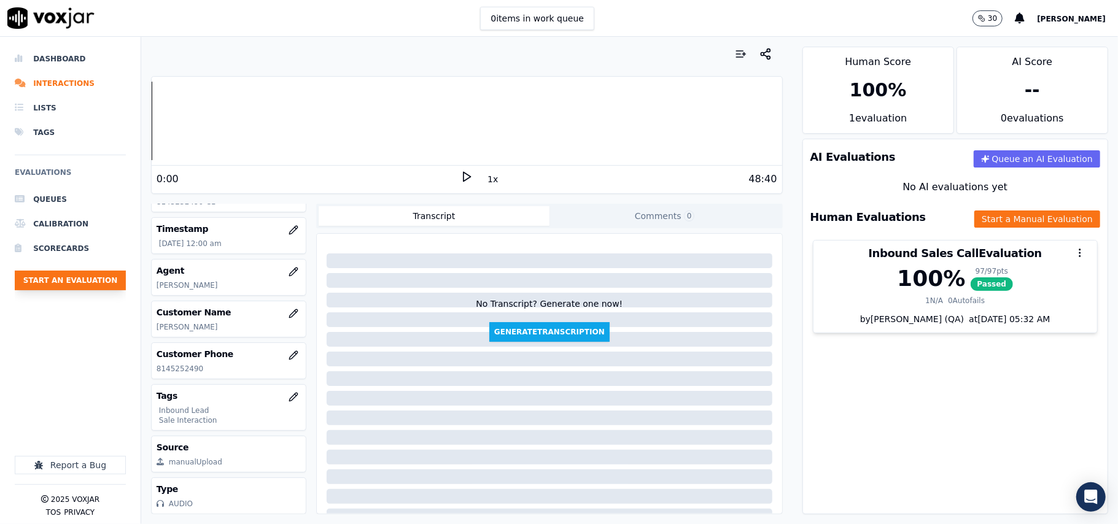
click at [74, 277] on button "Start an Evaluation" at bounding box center [70, 281] width 111 height 20
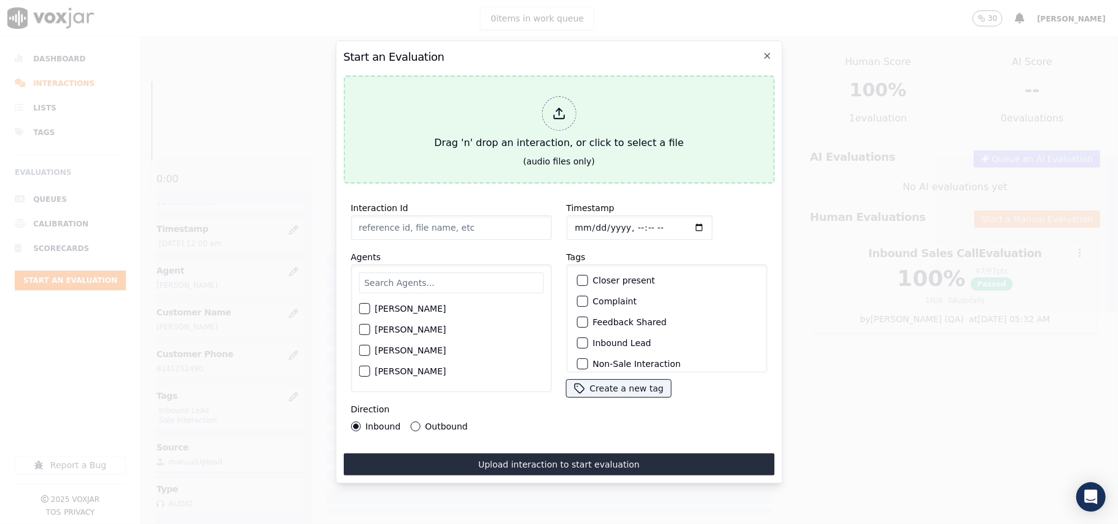
click at [566, 120] on div at bounding box center [558, 113] width 34 height 34
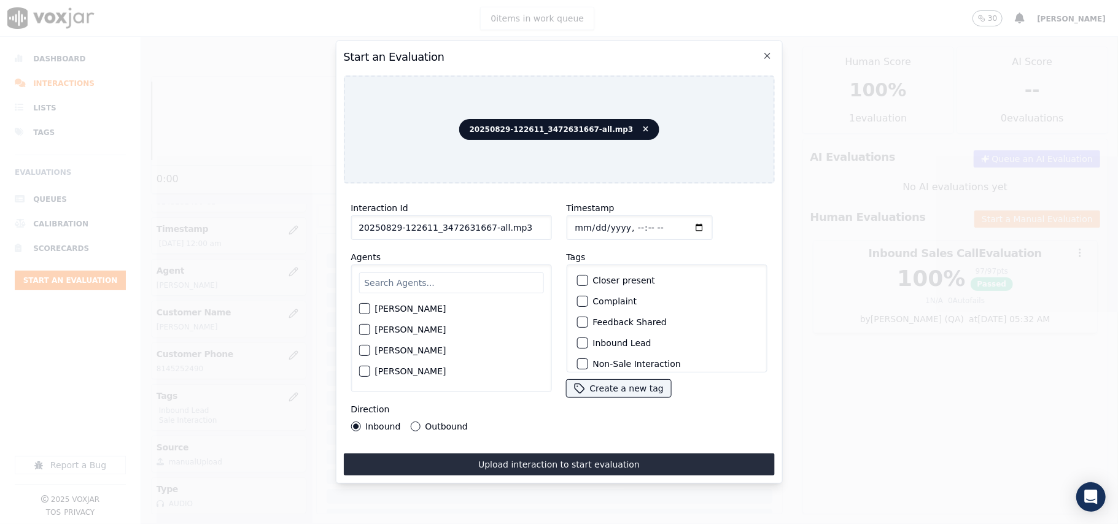
drag, startPoint x: 524, startPoint y: 220, endPoint x: 482, endPoint y: 224, distance: 42.6
click at [482, 224] on input "20250829-122611_3472631667-all.mp3" at bounding box center [451, 227] width 201 height 25
type input "20250829-122611_3472631667-C1"
click at [679, 223] on input "Timestamp" at bounding box center [639, 227] width 146 height 25
type input "[DATE]T00:02"
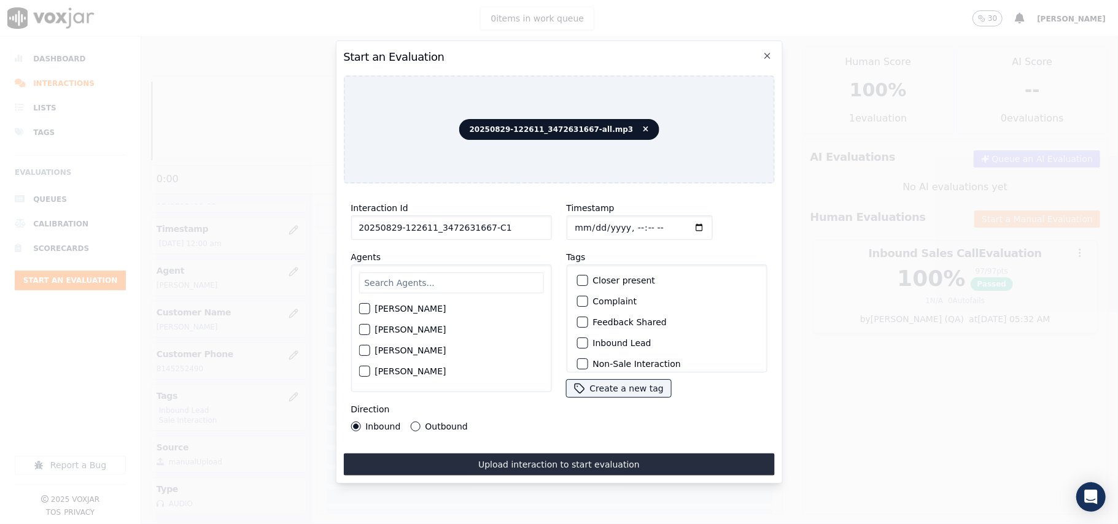
click at [421, 280] on input "text" at bounding box center [450, 283] width 185 height 21
type input "eth"
click at [363, 295] on div "eth [PERSON_NAME] [PERSON_NAME]" at bounding box center [451, 329] width 201 height 128
click at [362, 309] on div "button" at bounding box center [363, 312] width 9 height 9
click at [581, 342] on button "Inbound Lead" at bounding box center [581, 343] width 11 height 11
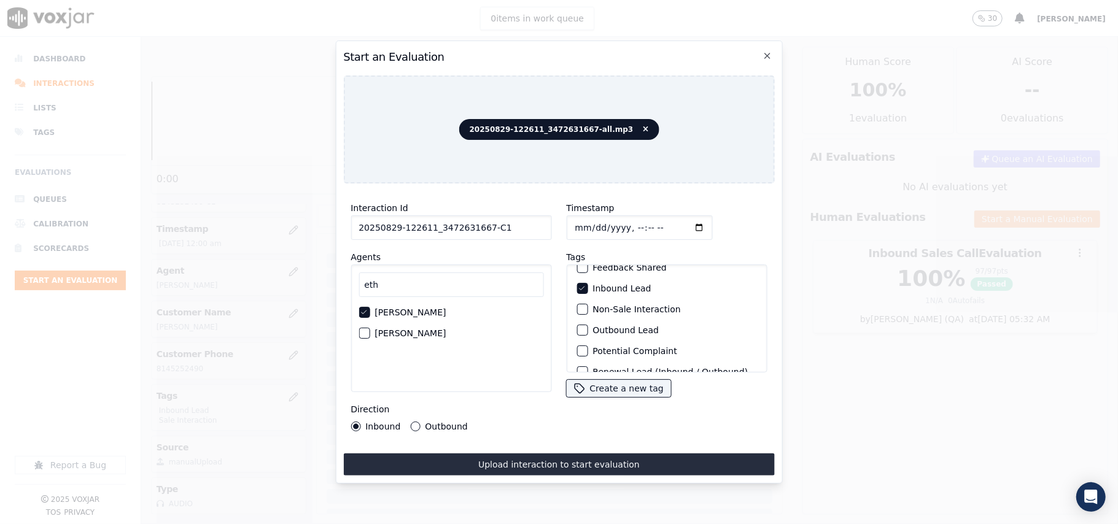
scroll to position [107, 0]
click at [583, 346] on div "Sale Interaction" at bounding box center [666, 356] width 190 height 21
click at [580, 351] on button "Sale Interaction" at bounding box center [581, 356] width 11 height 11
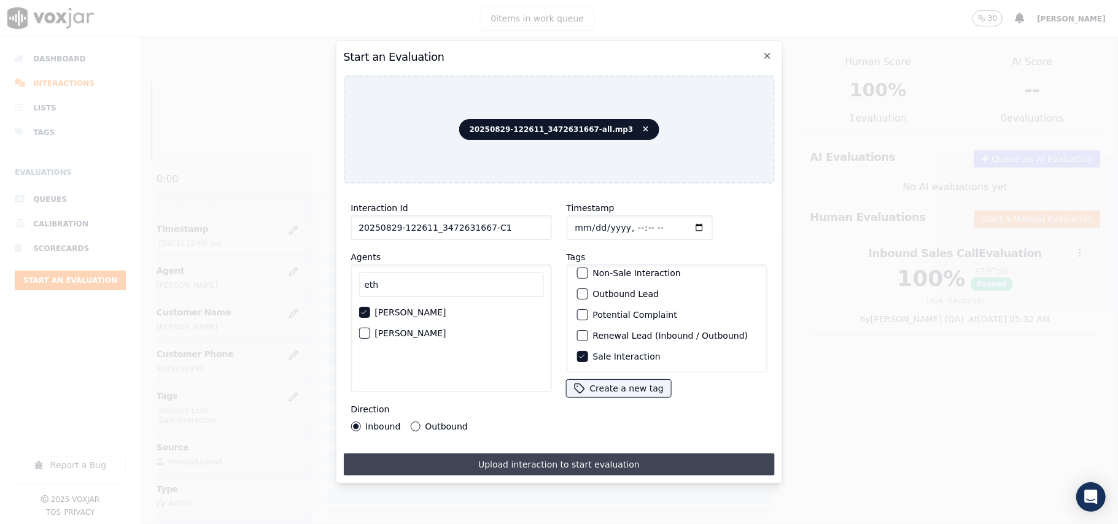
click at [533, 454] on button "Upload interaction to start evaluation" at bounding box center [558, 465] width 431 height 22
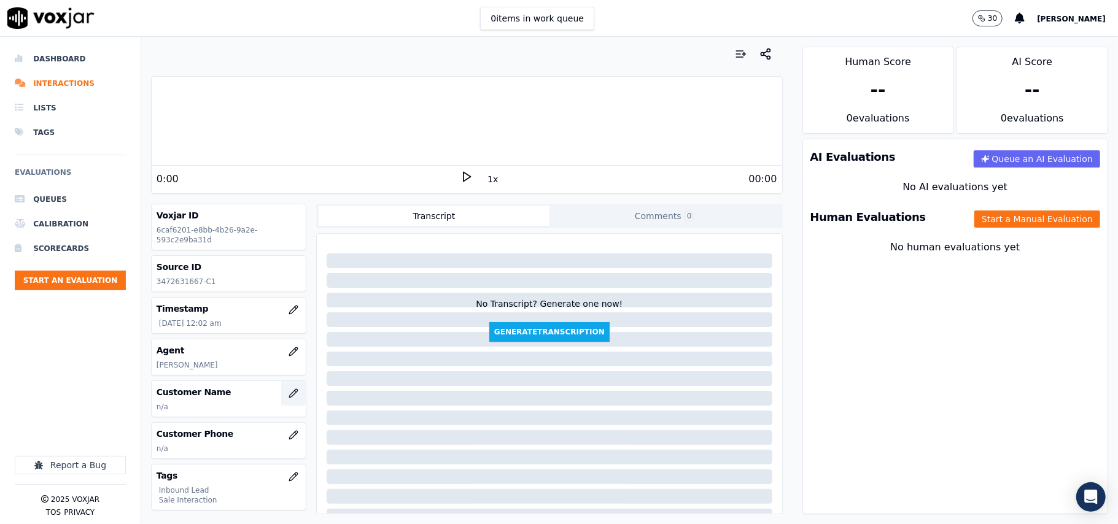
click at [282, 394] on button "button" at bounding box center [293, 393] width 25 height 25
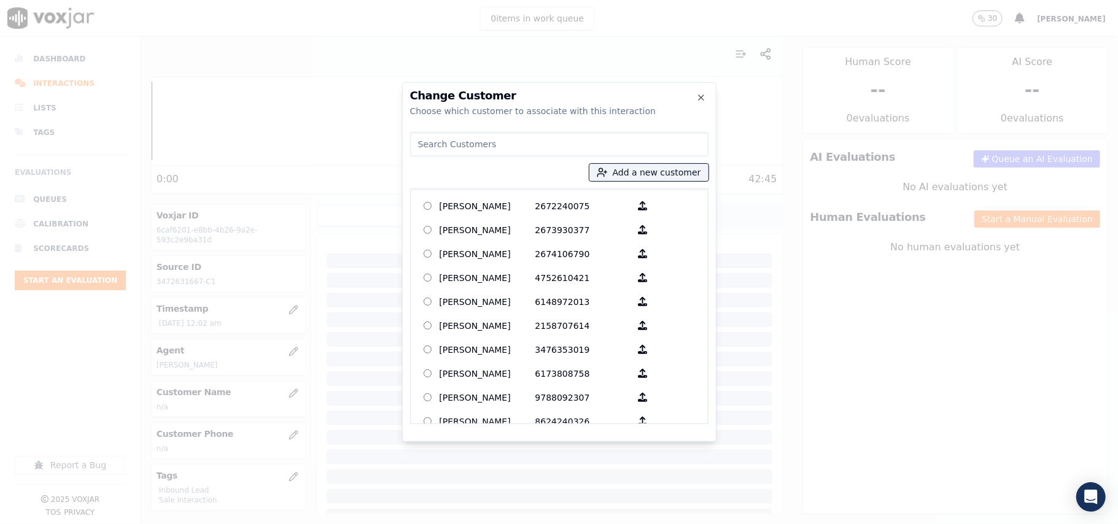
paste input "[PERSON_NAME]"
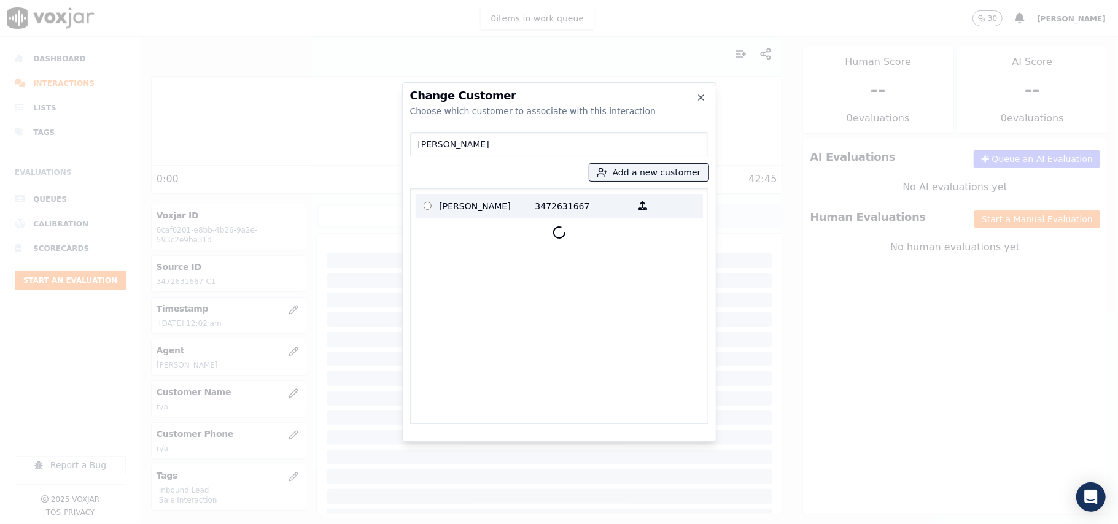
type input "[PERSON_NAME]"
click at [479, 214] on p "[PERSON_NAME]" at bounding box center [488, 205] width 96 height 19
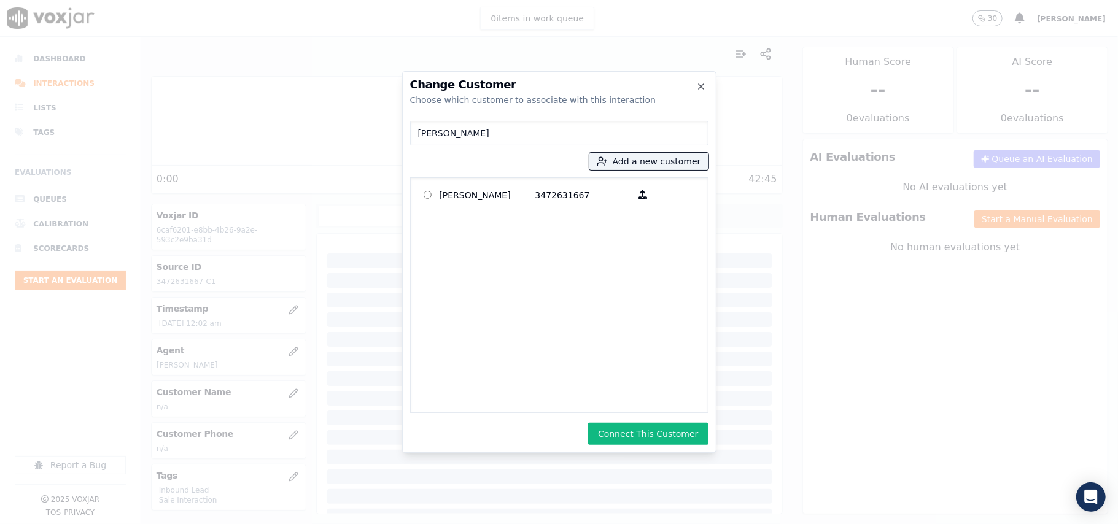
click at [631, 433] on button "Connect This Customer" at bounding box center [648, 434] width 120 height 22
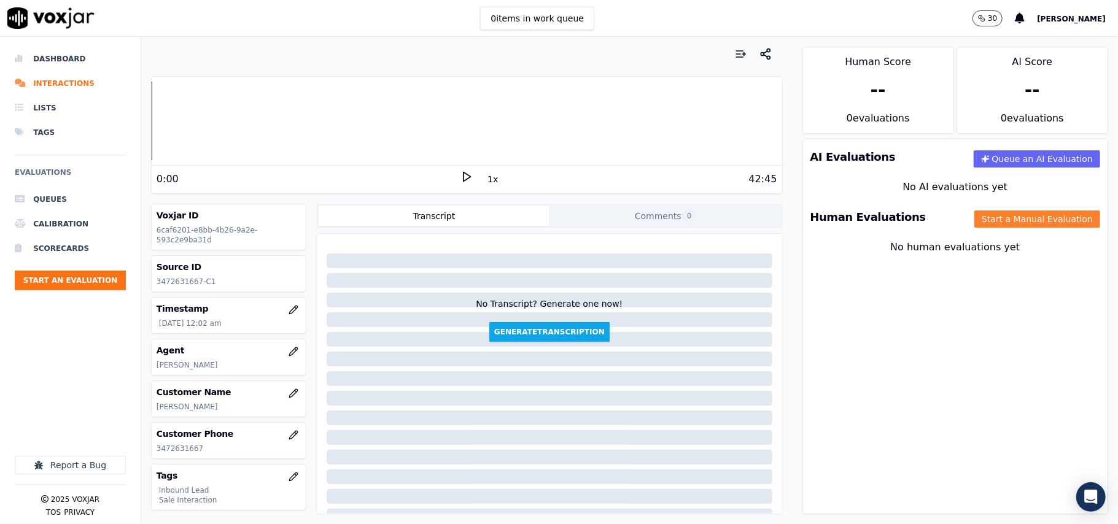
click at [974, 212] on button "Start a Manual Evaluation" at bounding box center [1037, 219] width 126 height 17
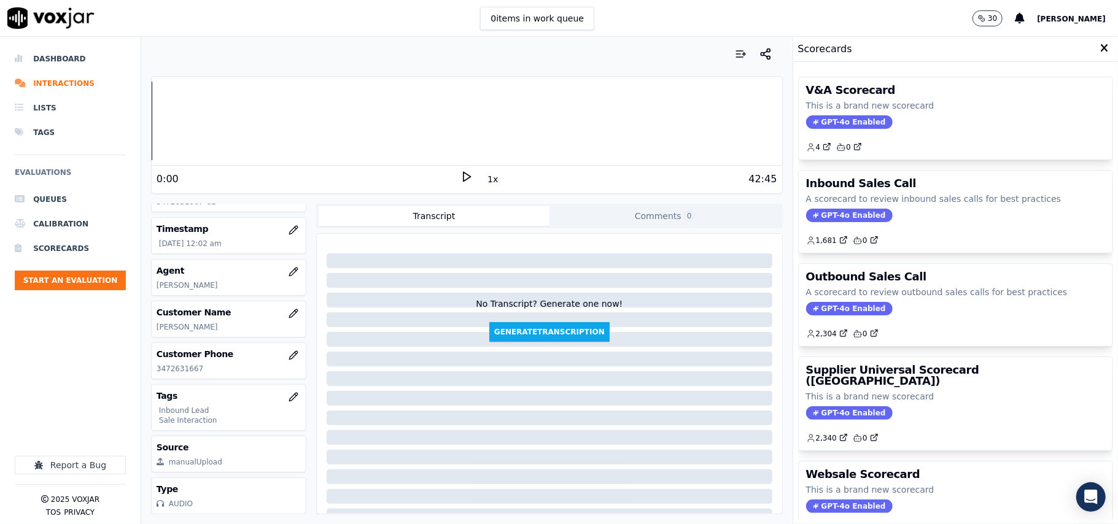
scroll to position [120, 0]
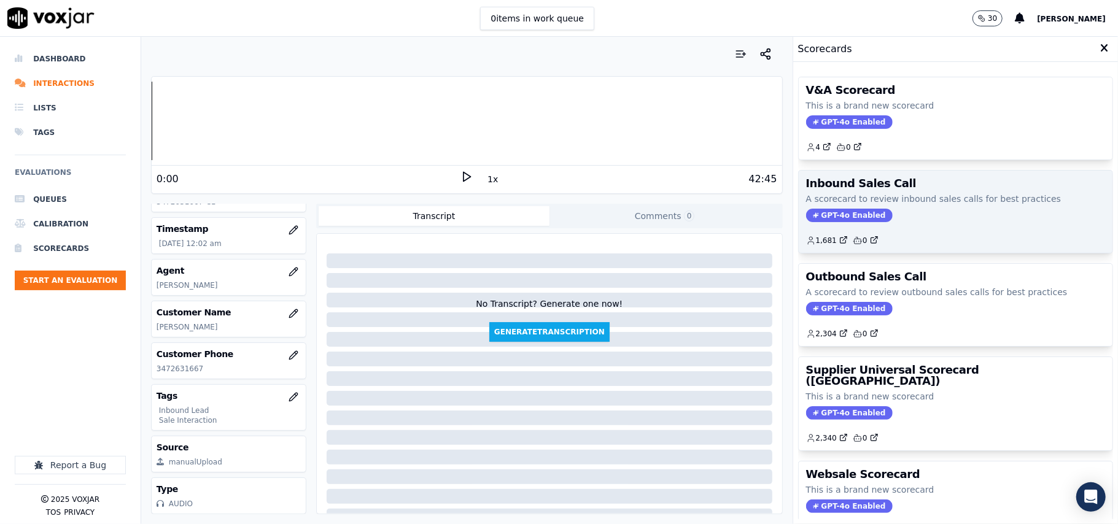
click at [815, 222] on span "GPT-4o Enabled" at bounding box center [849, 216] width 87 height 14
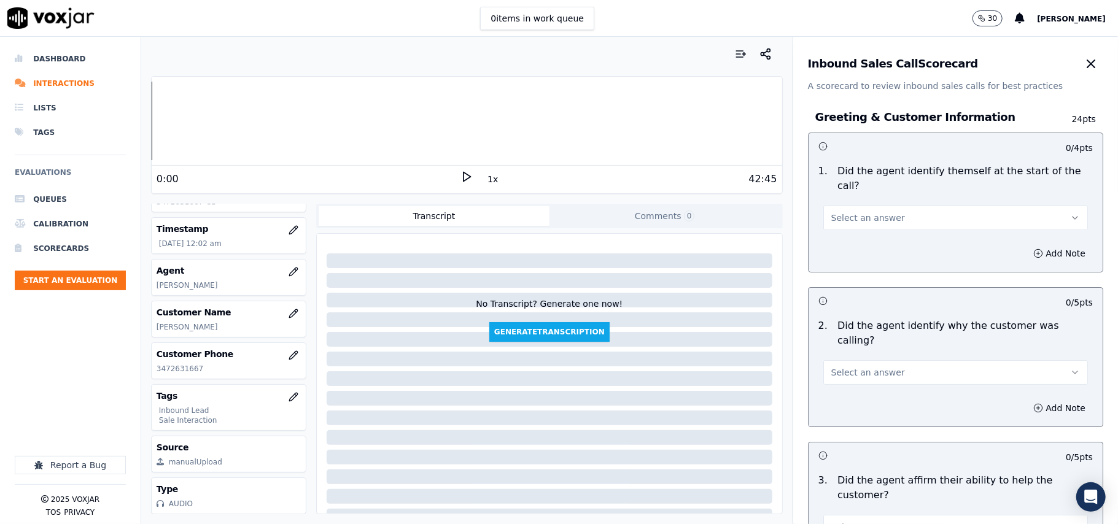
scroll to position [1435, 0]
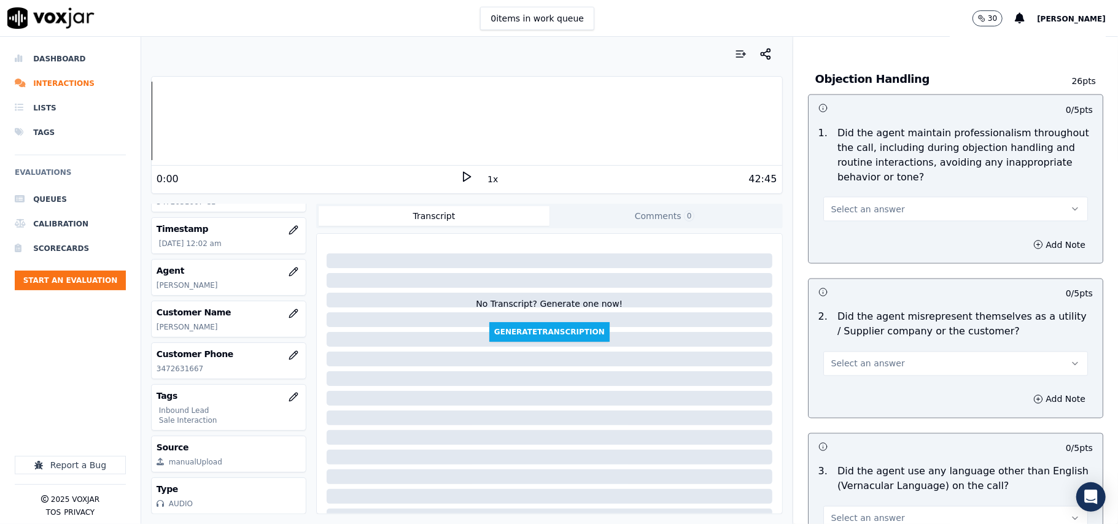
click at [868, 352] on button "Select an answer" at bounding box center [955, 364] width 265 height 25
click at [845, 332] on div "Yes" at bounding box center [929, 337] width 238 height 20
click at [1023, 381] on div "Add Note" at bounding box center [955, 399] width 294 height 37
click at [1029, 391] on button "Add Note" at bounding box center [1059, 399] width 67 height 17
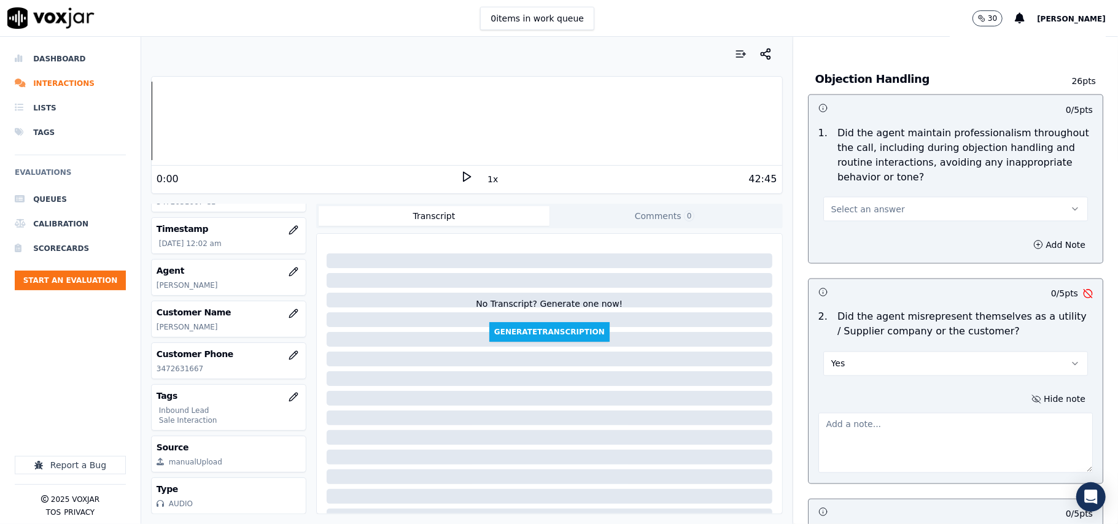
click at [883, 413] on textarea at bounding box center [955, 443] width 274 height 60
paste textarea "Misrepresentation – @1:37 – “I’ll give you a much better price, OK?”"
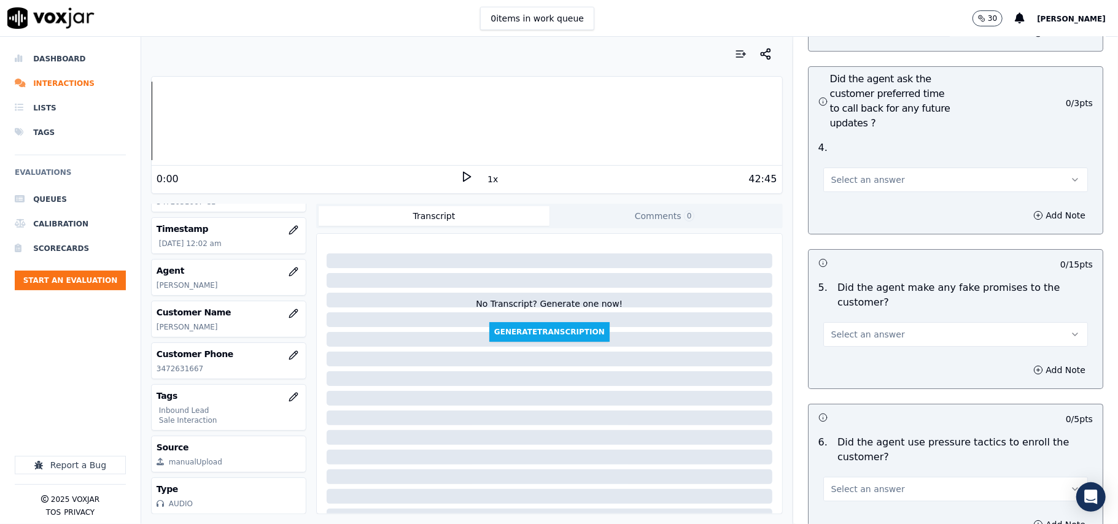
scroll to position [3501, 0]
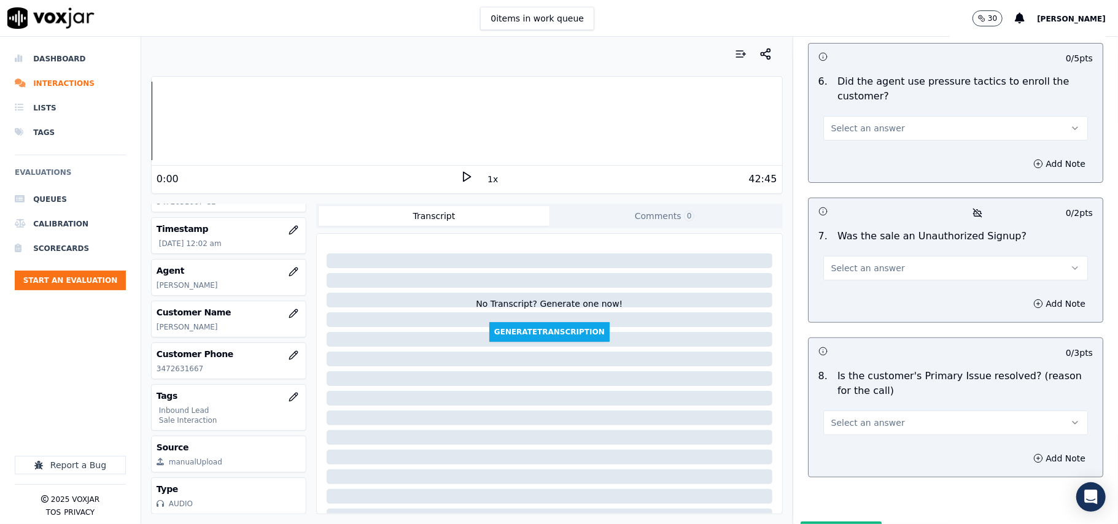
type textarea "Misrepresentation – @1:37 – “I’ll give you a much better price, OK?”"
click at [886, 411] on button "Select an answer" at bounding box center [955, 423] width 265 height 25
click at [852, 389] on div "Yes" at bounding box center [929, 387] width 238 height 20
click at [823, 256] on button "Select an answer" at bounding box center [955, 268] width 265 height 25
click at [858, 244] on div "No" at bounding box center [929, 251] width 238 height 20
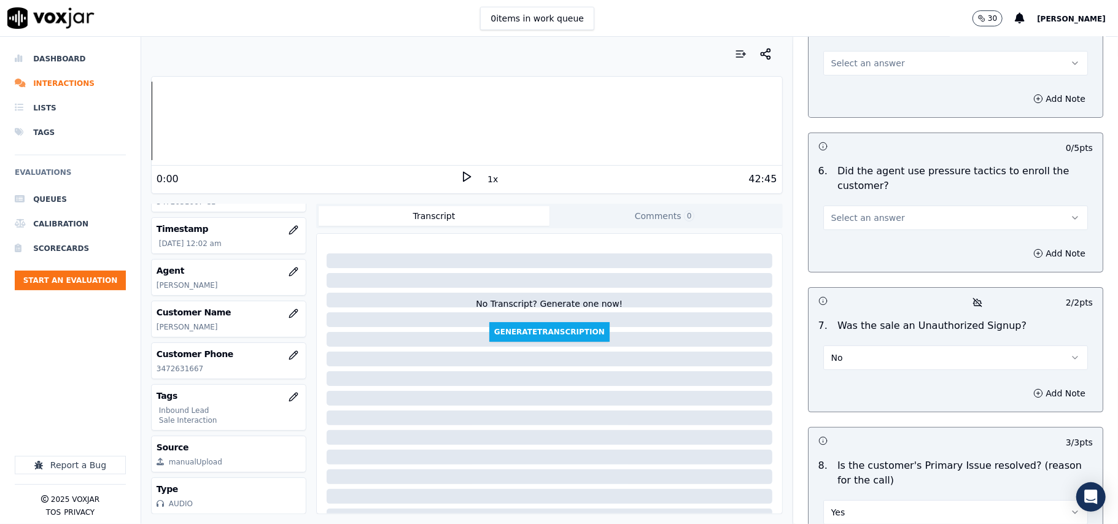
scroll to position [3256, 0]
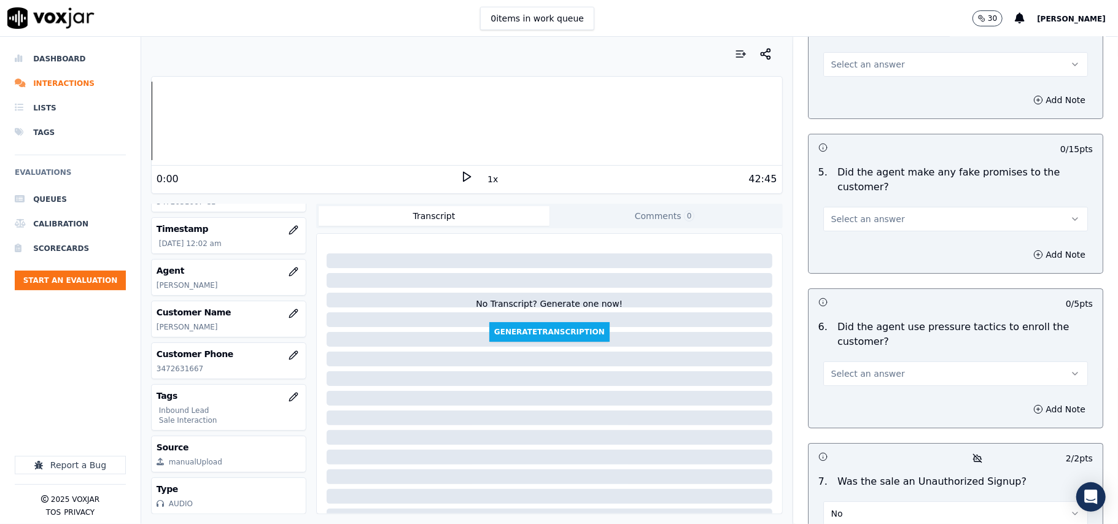
click at [881, 362] on button "Select an answer" at bounding box center [955, 374] width 265 height 25
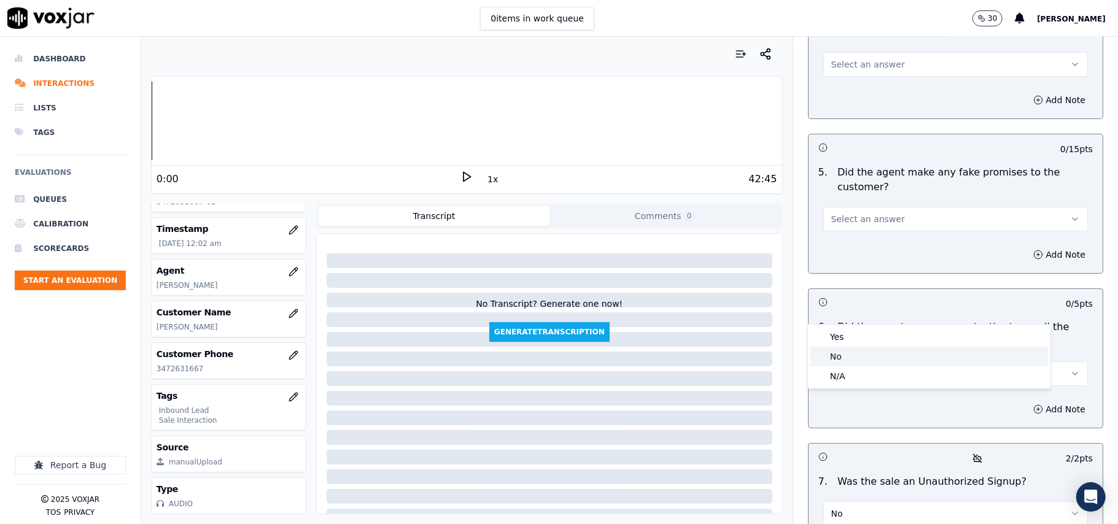
click at [890, 356] on div "No" at bounding box center [929, 357] width 238 height 20
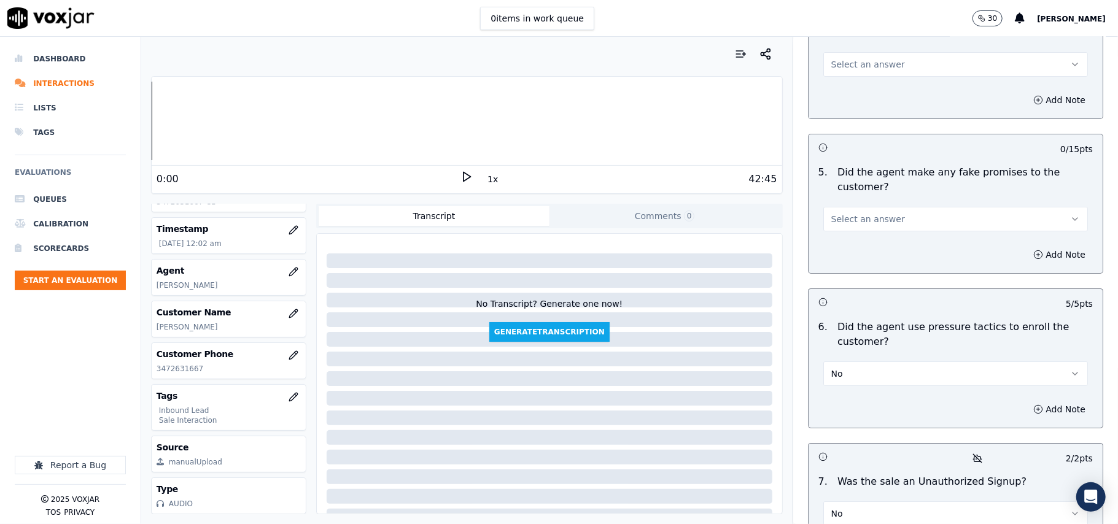
click at [861, 213] on span "Select an answer" at bounding box center [868, 219] width 74 height 12
click at [854, 205] on div "No" at bounding box center [929, 202] width 238 height 20
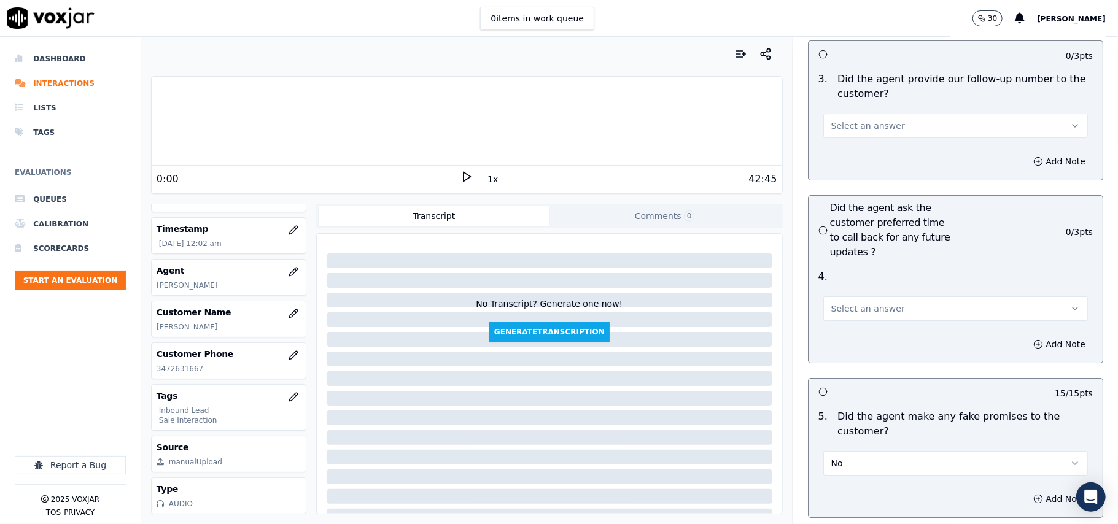
scroll to position [3010, 0]
click at [863, 304] on span "Select an answer" at bounding box center [868, 310] width 74 height 12
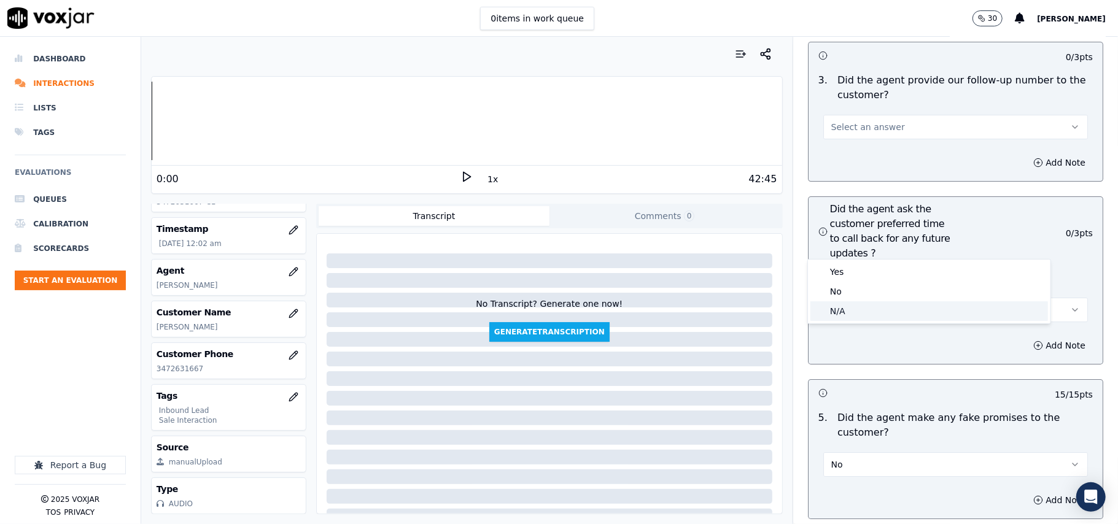
click at [856, 304] on div "N/A" at bounding box center [929, 311] width 238 height 20
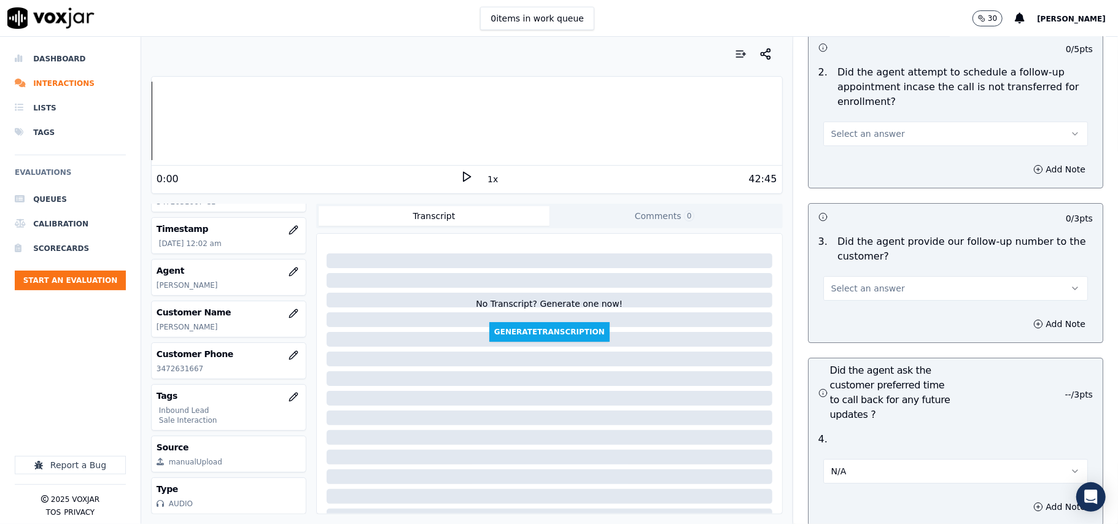
scroll to position [2846, 0]
click at [868, 285] on span "Select an answer" at bounding box center [868, 291] width 74 height 12
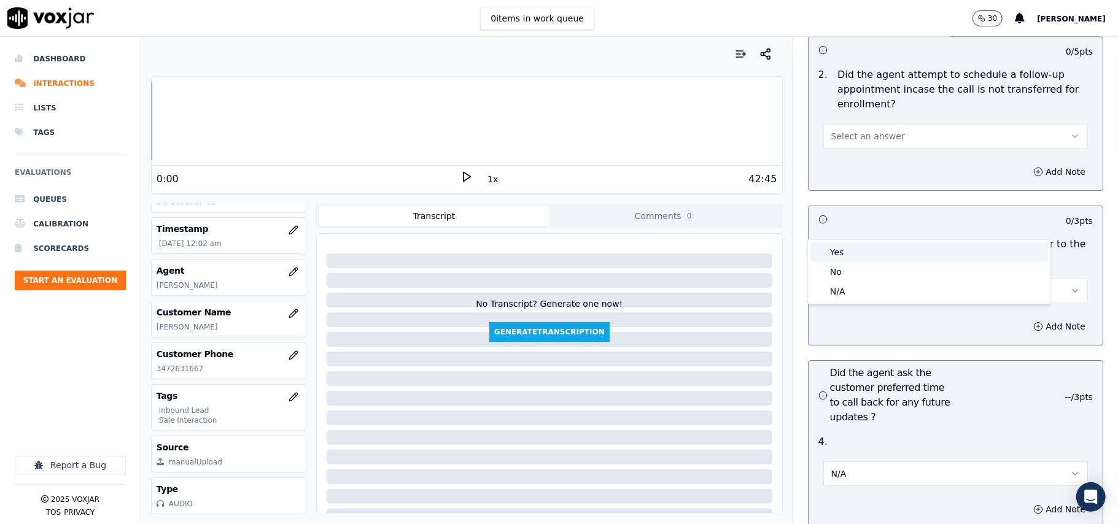
click at [869, 248] on div "Yes" at bounding box center [929, 252] width 238 height 20
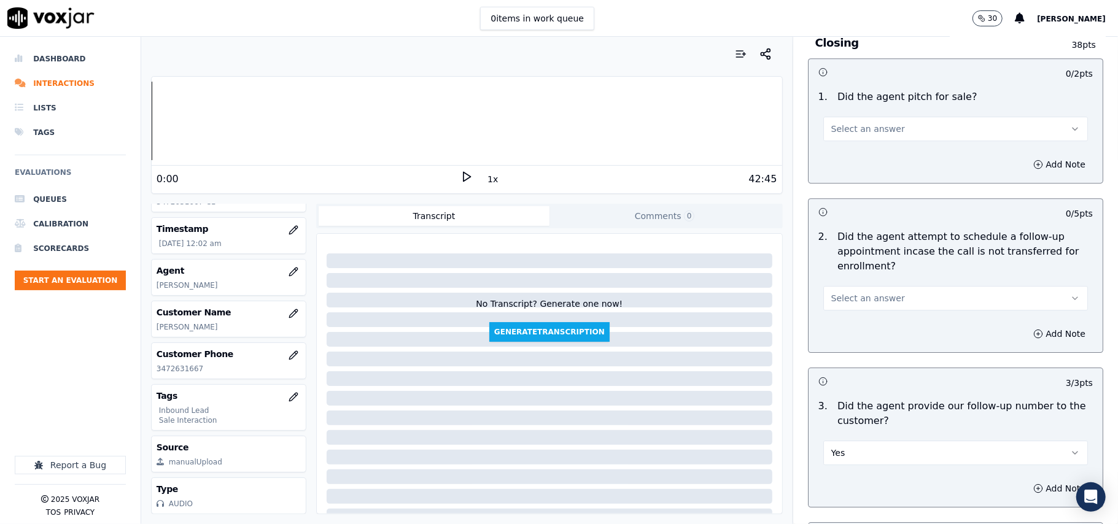
scroll to position [2683, 0]
click at [869, 294] on span "Select an answer" at bounding box center [868, 300] width 74 height 12
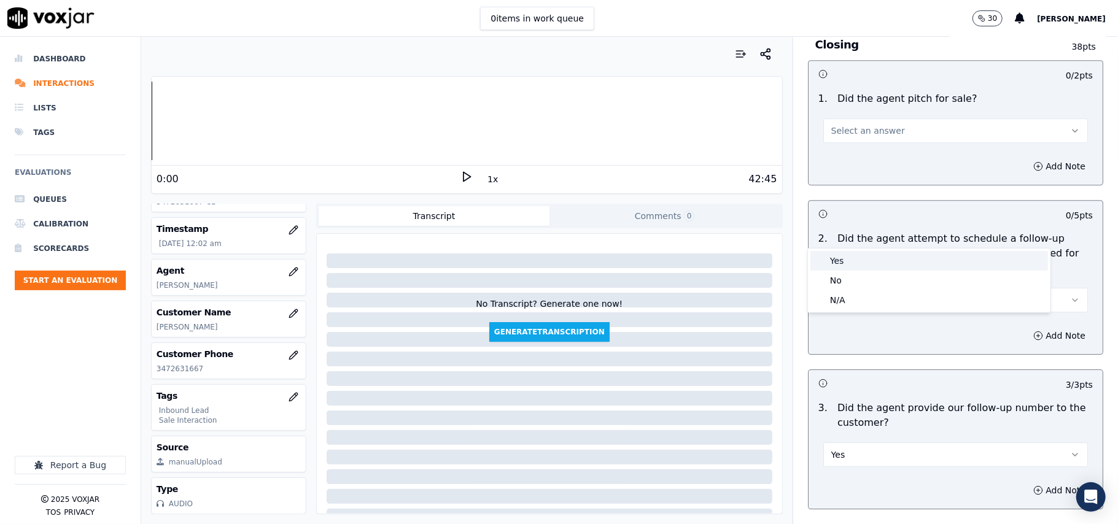
click at [869, 263] on div "Yes" at bounding box center [929, 261] width 238 height 20
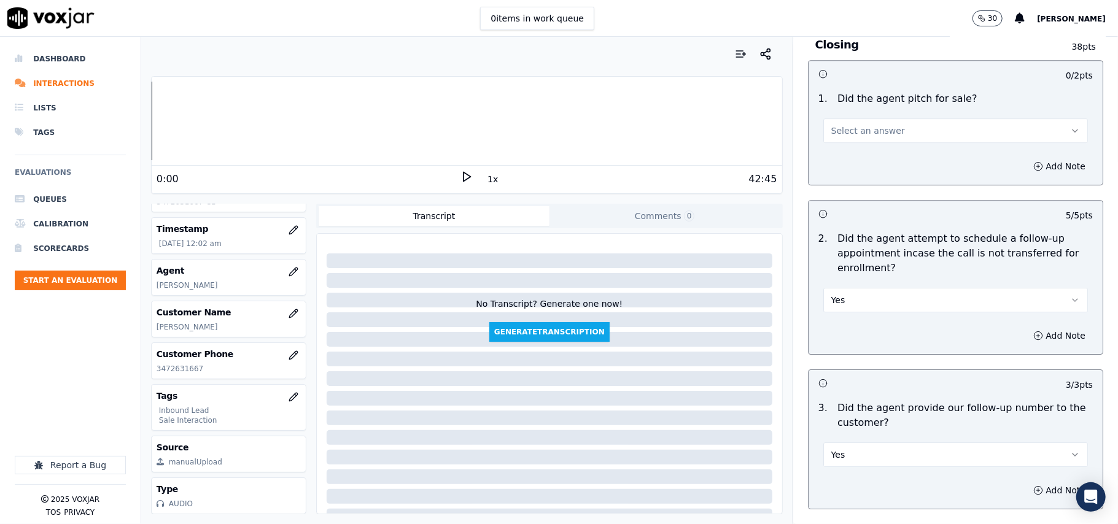
scroll to position [2437, 0]
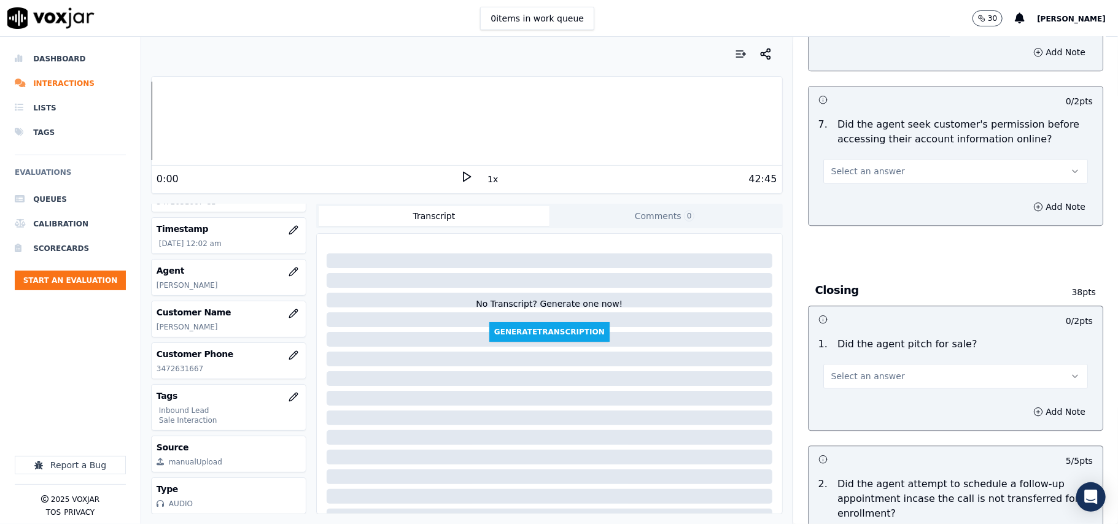
click at [873, 393] on div "Add Note" at bounding box center [955, 411] width 294 height 37
click at [870, 370] on span "Select an answer" at bounding box center [868, 376] width 74 height 12
click at [860, 333] on div "Yes" at bounding box center [929, 337] width 238 height 20
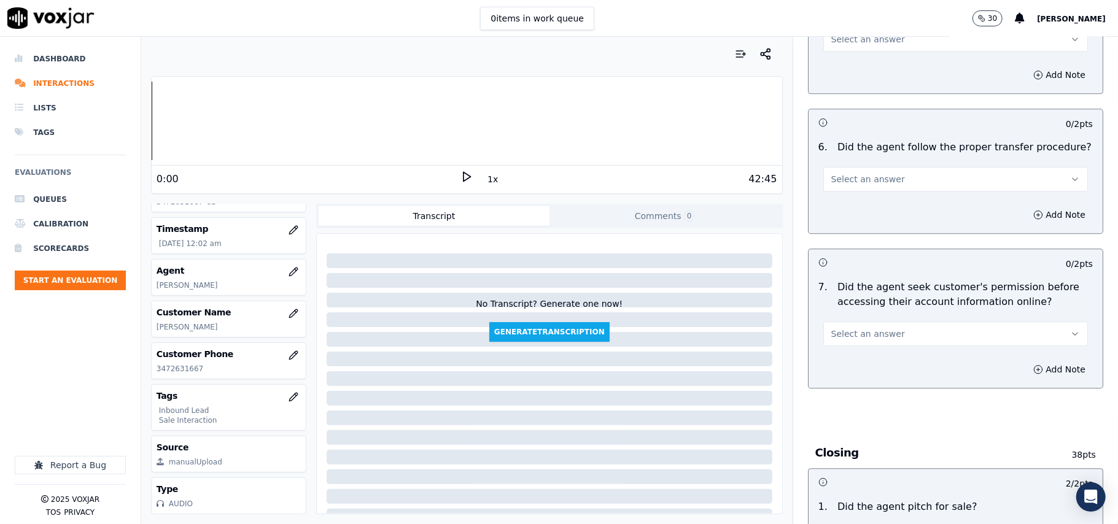
scroll to position [2274, 0]
click at [862, 328] on span "Select an answer" at bounding box center [868, 334] width 74 height 12
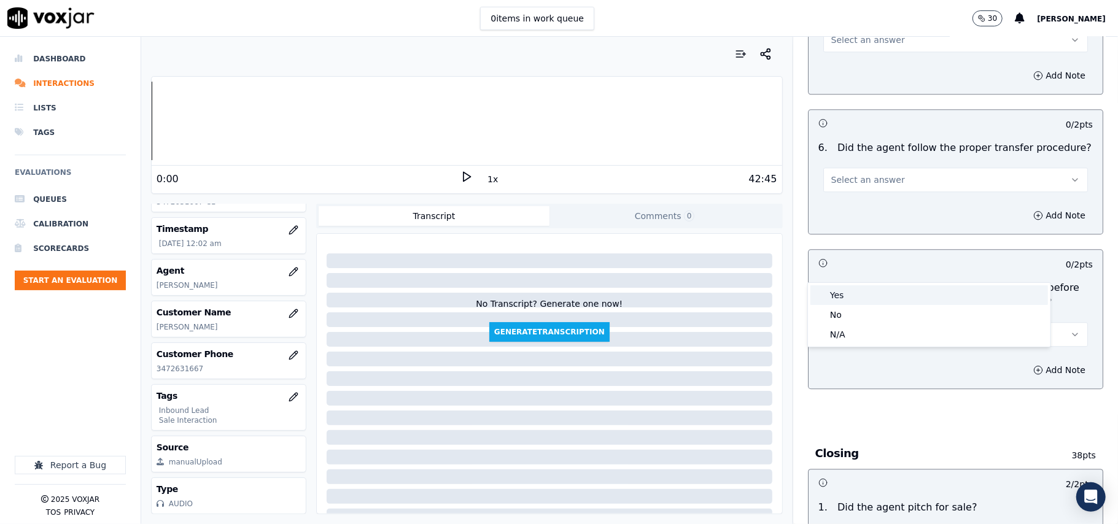
click at [868, 297] on div "Yes" at bounding box center [929, 295] width 238 height 20
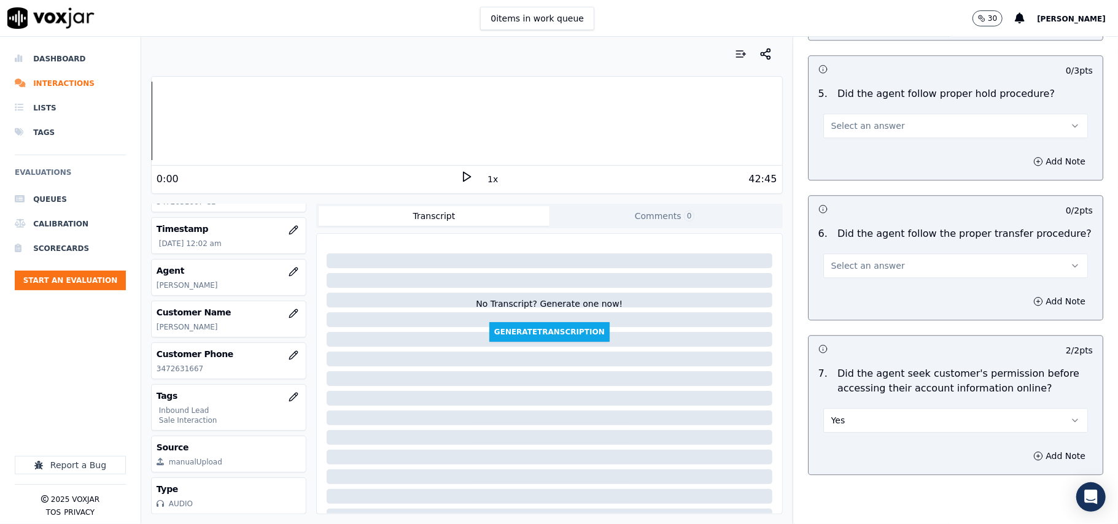
scroll to position [2110, 0]
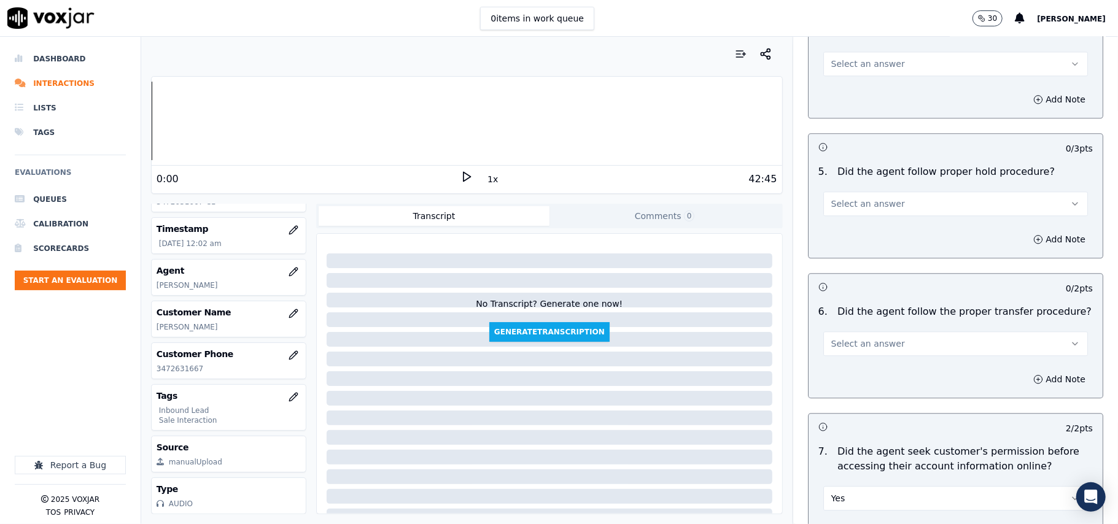
click at [870, 338] on span "Select an answer" at bounding box center [868, 344] width 74 height 12
click at [870, 311] on div "Yes" at bounding box center [929, 304] width 238 height 20
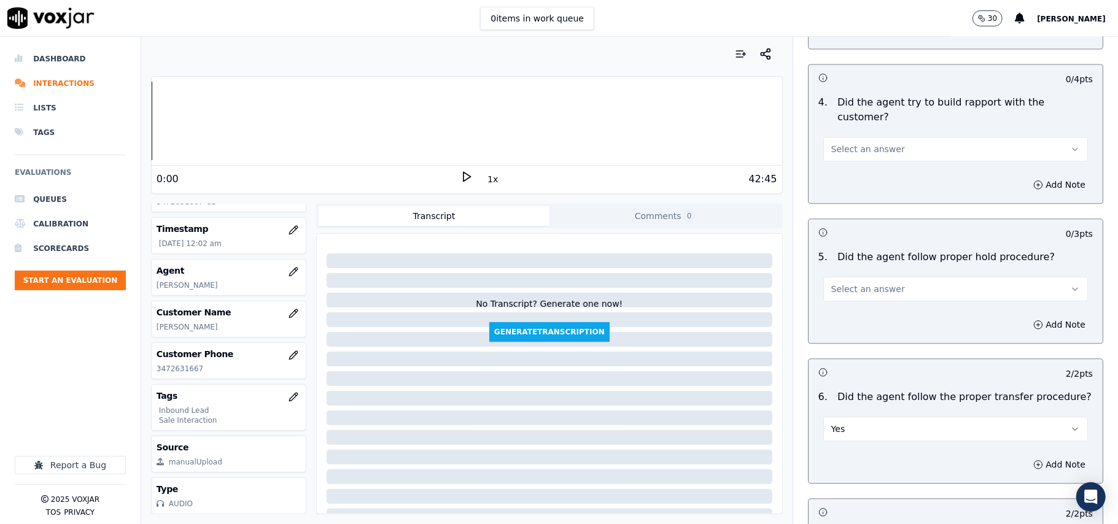
scroll to position [1946, 0]
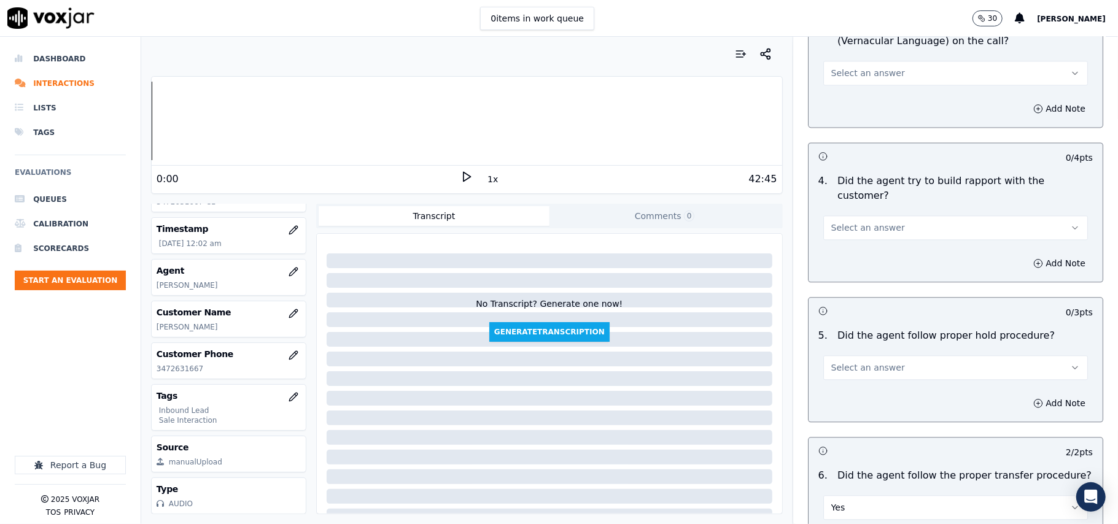
click at [869, 385] on div "Add Note" at bounding box center [955, 403] width 294 height 37
click at [869, 362] on span "Select an answer" at bounding box center [868, 368] width 74 height 12
click at [858, 330] on div "Yes" at bounding box center [929, 327] width 238 height 20
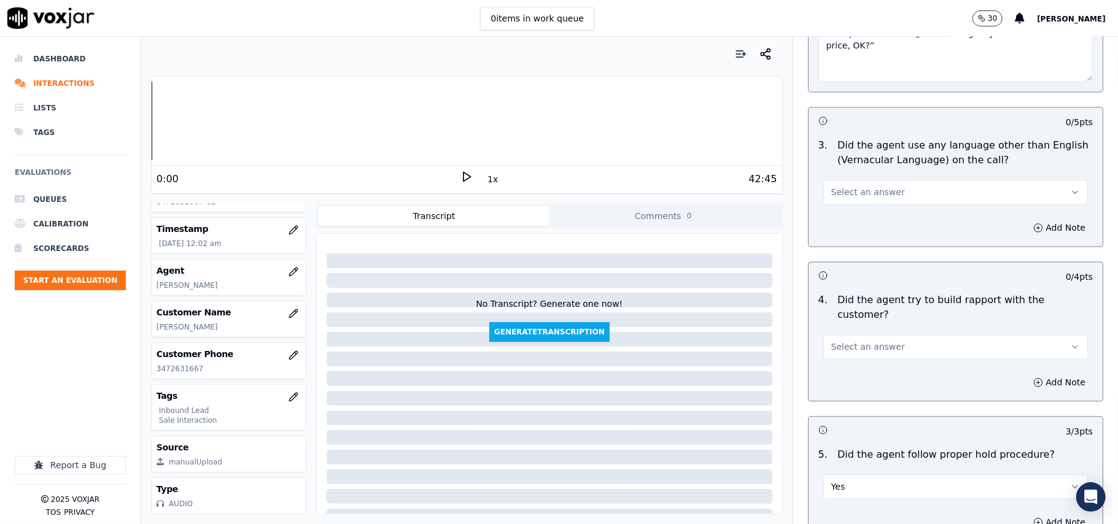
scroll to position [1700, 0]
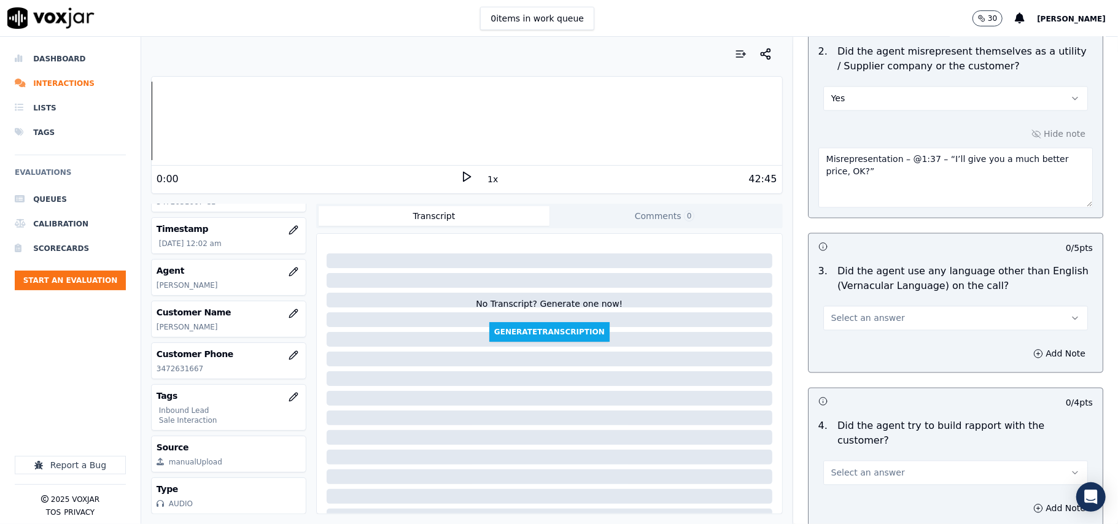
click at [874, 467] on span "Select an answer" at bounding box center [868, 473] width 74 height 12
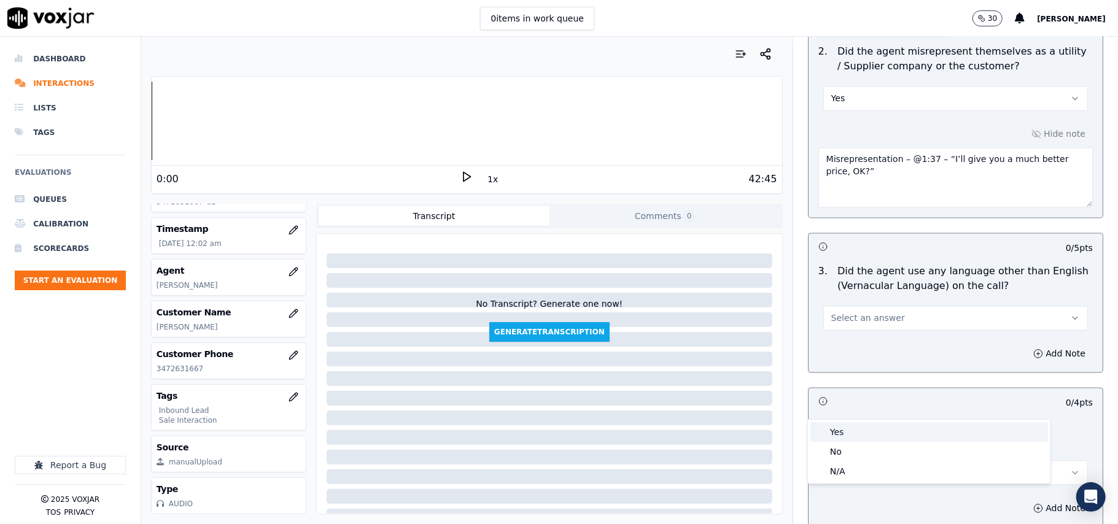
click at [862, 440] on div "Yes" at bounding box center [929, 432] width 238 height 20
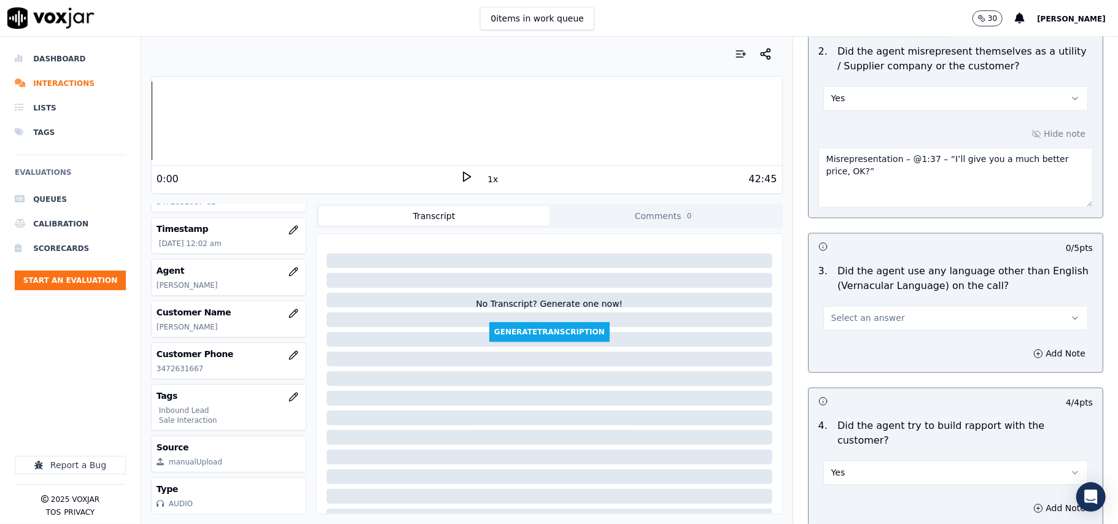
click at [848, 312] on span "Select an answer" at bounding box center [868, 318] width 74 height 12
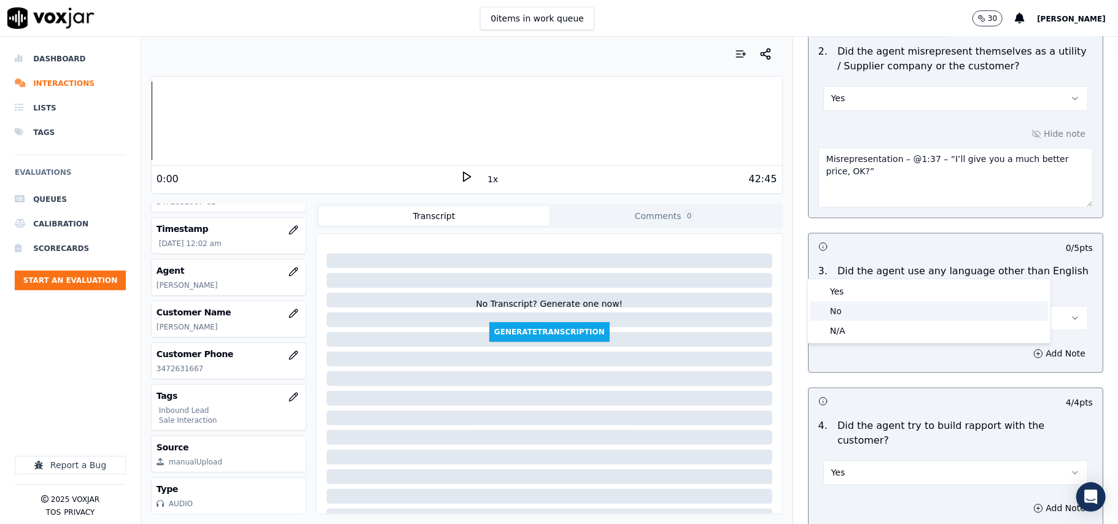
click at [869, 311] on div "No" at bounding box center [929, 311] width 238 height 20
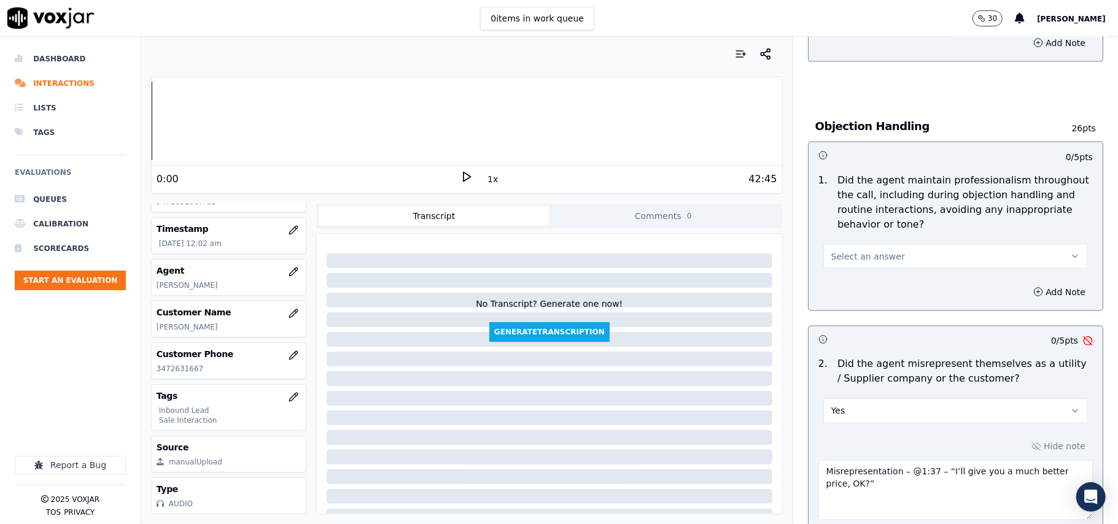
scroll to position [1292, 0]
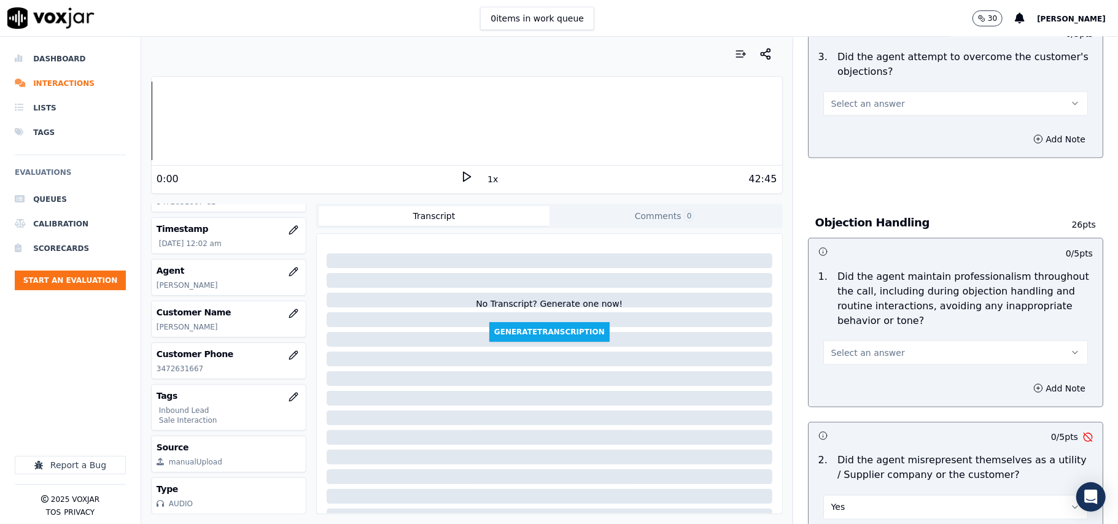
click at [864, 347] on span "Select an answer" at bounding box center [868, 353] width 74 height 12
click at [867, 325] on div "Yes" at bounding box center [929, 326] width 238 height 20
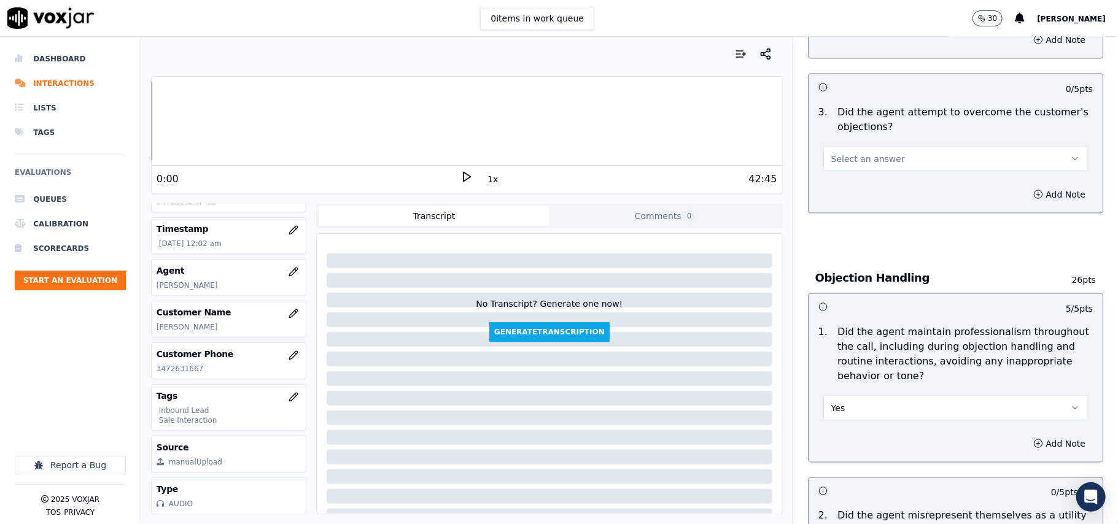
scroll to position [1209, 0]
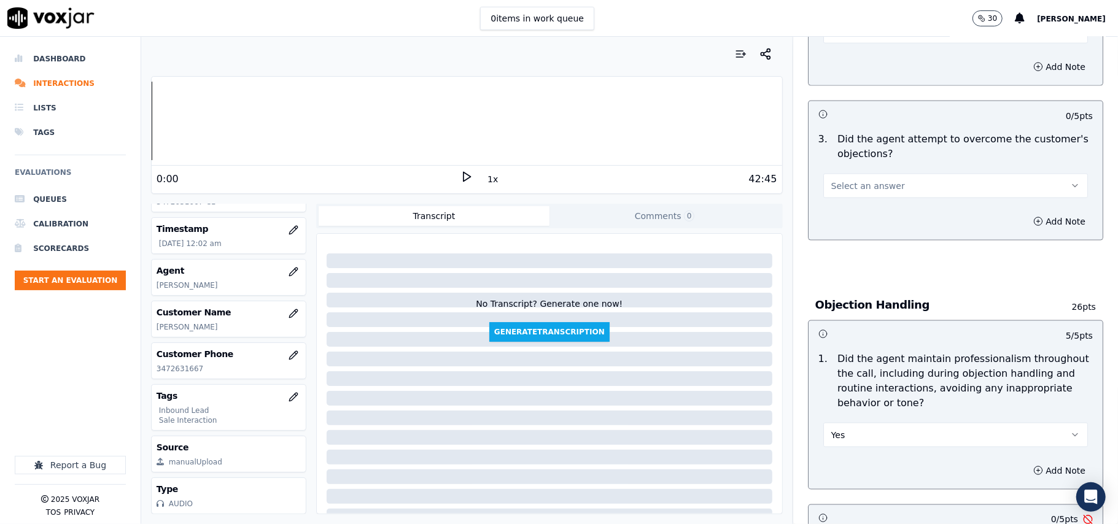
click at [890, 174] on button "Select an answer" at bounding box center [955, 186] width 265 height 25
click at [889, 152] on div "Yes" at bounding box center [929, 158] width 238 height 20
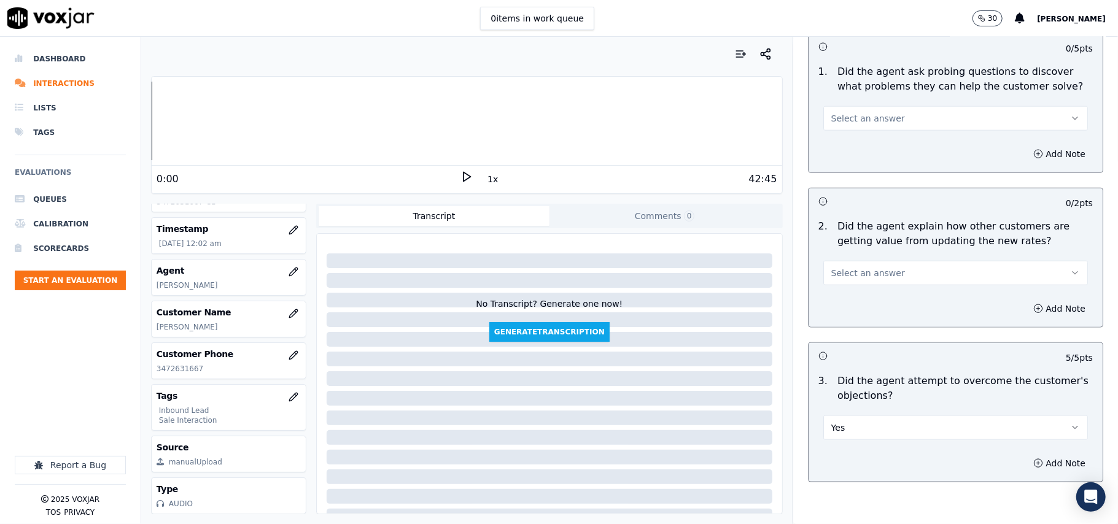
scroll to position [964, 0]
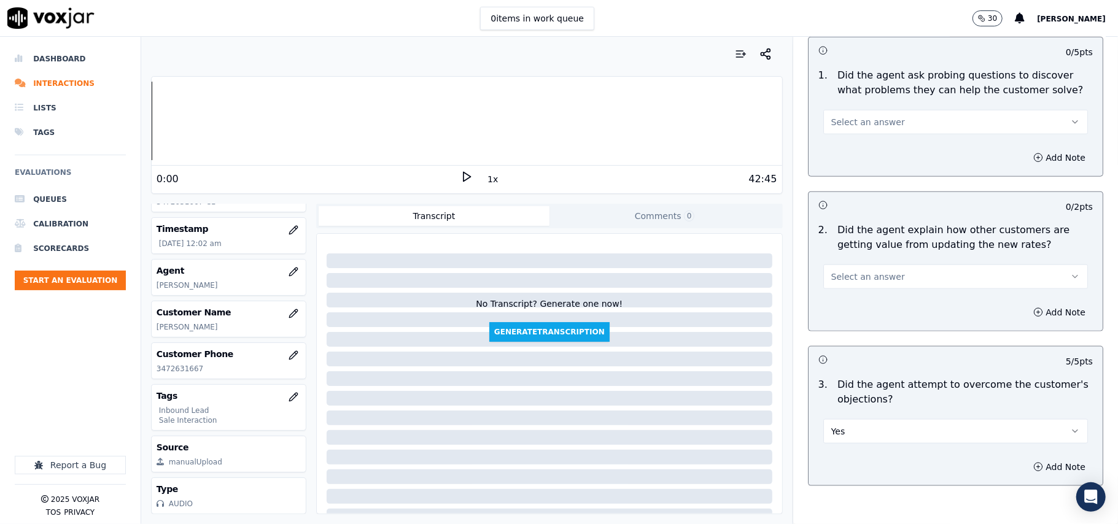
click at [886, 265] on button "Select an answer" at bounding box center [955, 277] width 265 height 25
click at [879, 250] on div "Yes" at bounding box center [929, 248] width 238 height 20
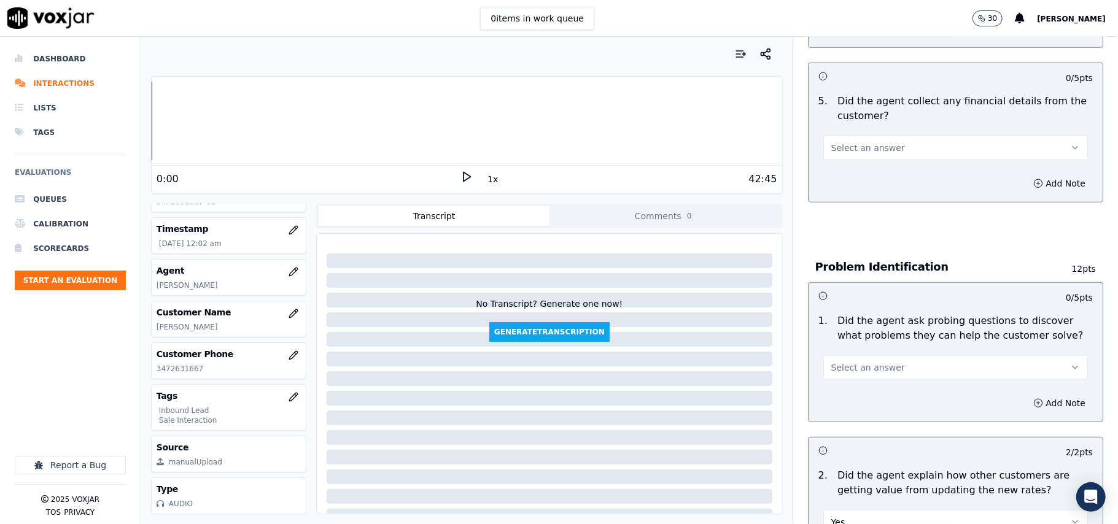
click at [893, 322] on div "1 . Did the agent ask probing questions to discover what problems they can help…" at bounding box center [955, 347] width 294 height 76
click at [862, 362] on span "Select an answer" at bounding box center [868, 368] width 74 height 12
click at [862, 330] on div "Yes" at bounding box center [929, 338] width 238 height 20
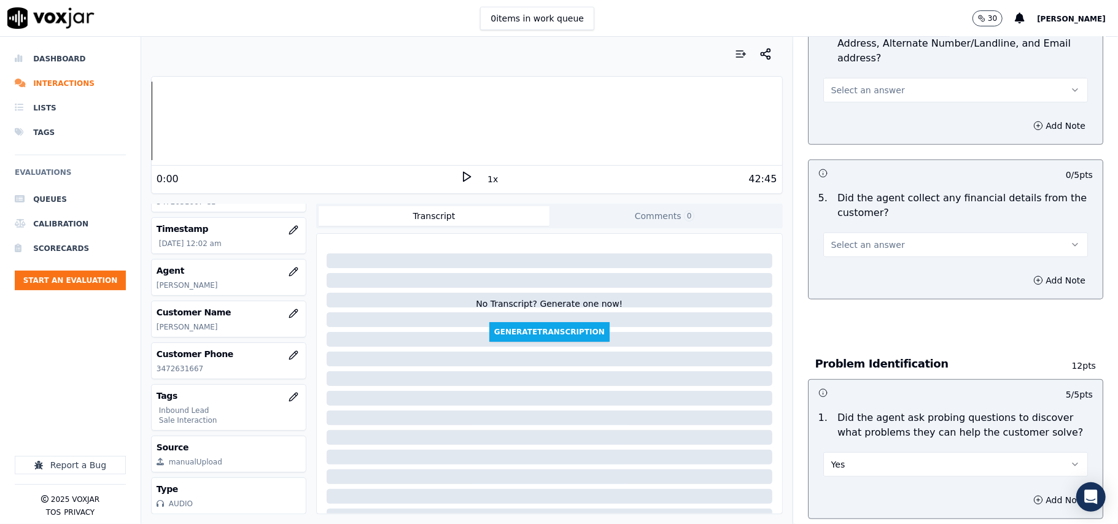
scroll to position [473, 0]
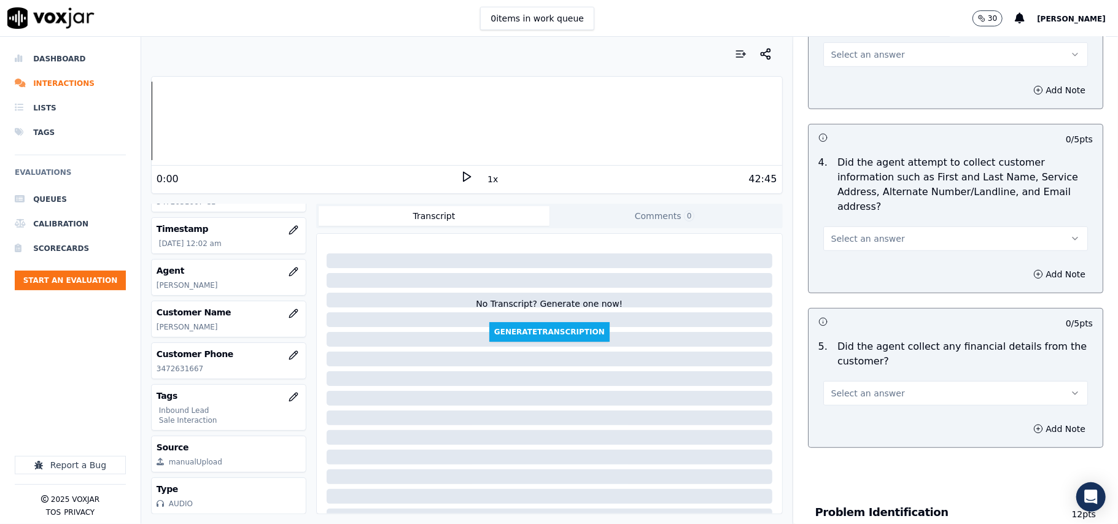
click at [857, 387] on span "Select an answer" at bounding box center [868, 393] width 74 height 12
click at [845, 379] on div "No" at bounding box center [929, 384] width 238 height 20
click at [858, 214] on div "Select an answer" at bounding box center [955, 232] width 284 height 37
click at [861, 227] on button "Select an answer" at bounding box center [955, 239] width 265 height 25
click at [842, 252] on div "N/A" at bounding box center [929, 248] width 238 height 20
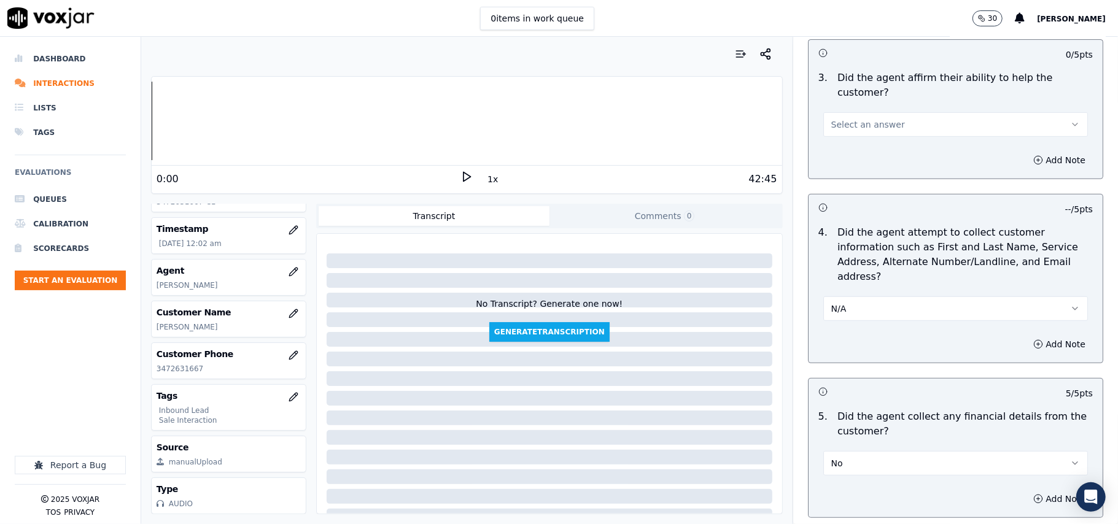
scroll to position [309, 0]
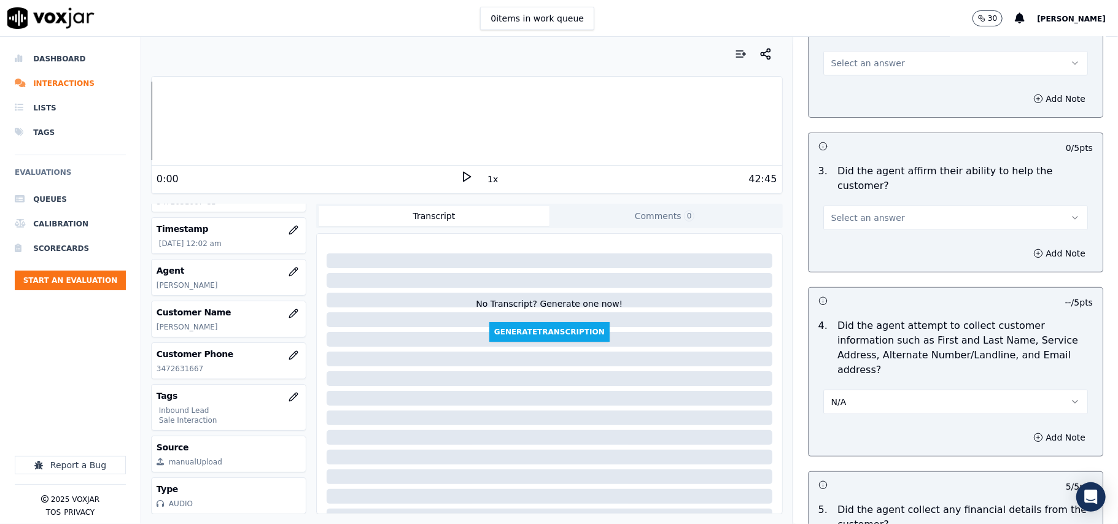
drag, startPoint x: 873, startPoint y: 340, endPoint x: 867, endPoint y: 357, distance: 17.7
click at [873, 390] on button "N/A" at bounding box center [955, 402] width 265 height 25
click at [850, 377] on div "Yes" at bounding box center [929, 373] width 238 height 20
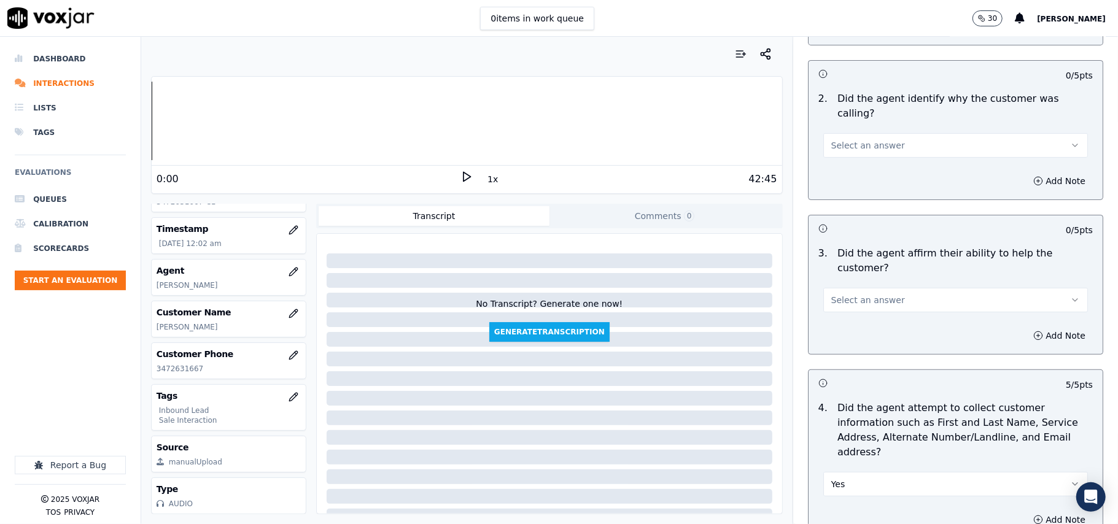
click at [870, 288] on button "Select an answer" at bounding box center [955, 300] width 265 height 25
click at [865, 284] on div "Yes" at bounding box center [929, 284] width 238 height 20
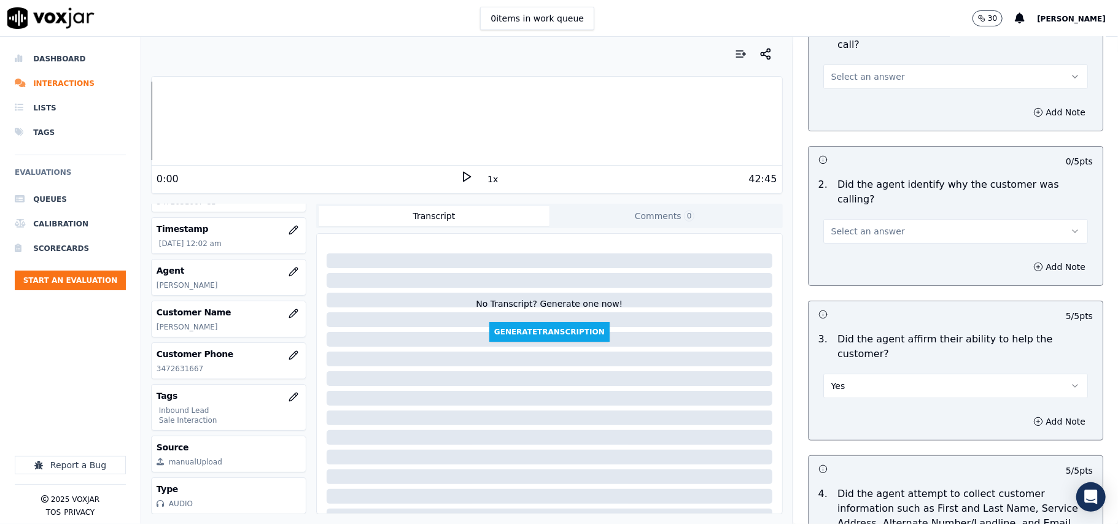
scroll to position [64, 0]
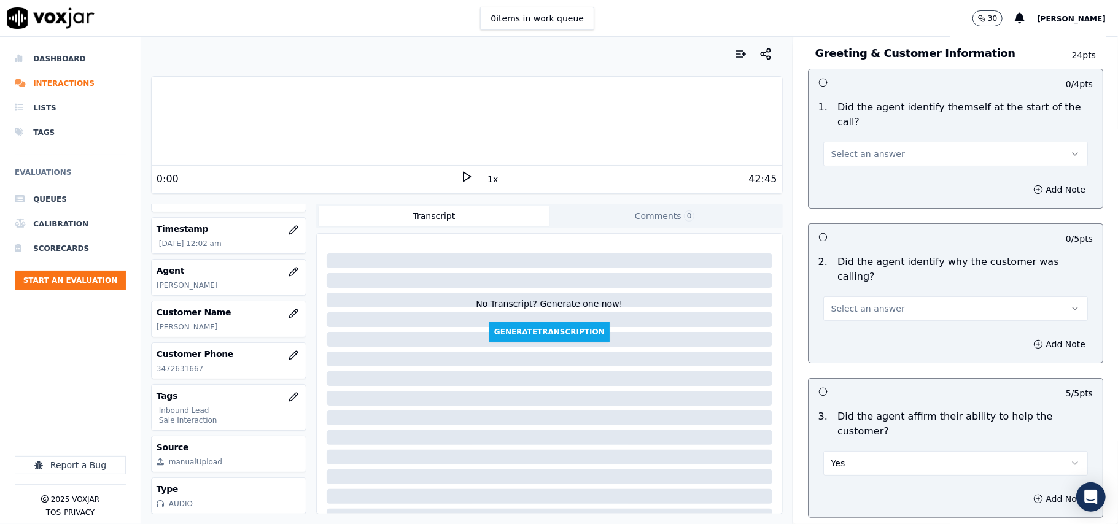
click at [873, 303] on span "Select an answer" at bounding box center [868, 309] width 74 height 12
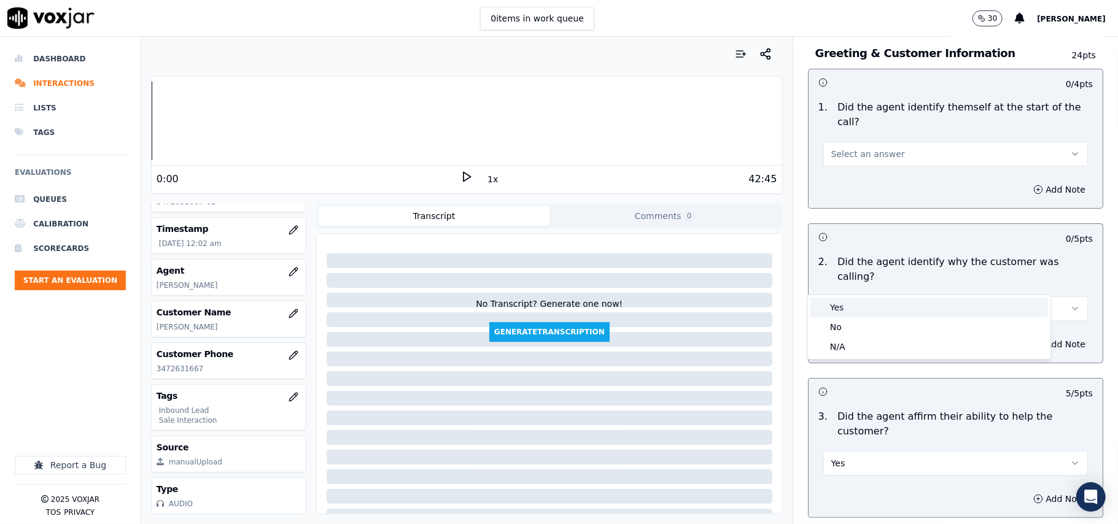
click at [873, 302] on div "Yes" at bounding box center [929, 308] width 238 height 20
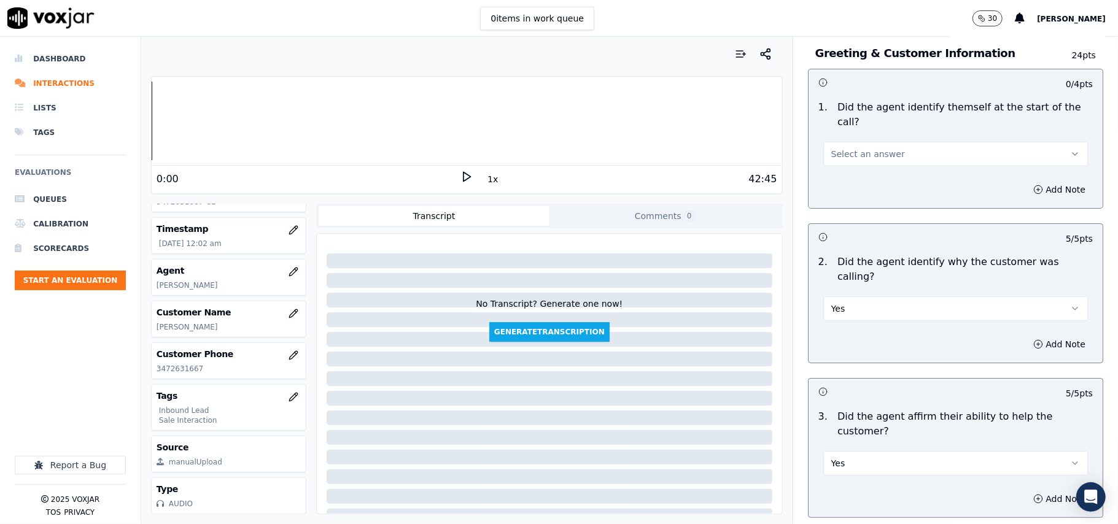
click at [868, 150] on button "Select an answer" at bounding box center [955, 154] width 265 height 25
click at [859, 167] on div "Yes" at bounding box center [929, 168] width 238 height 20
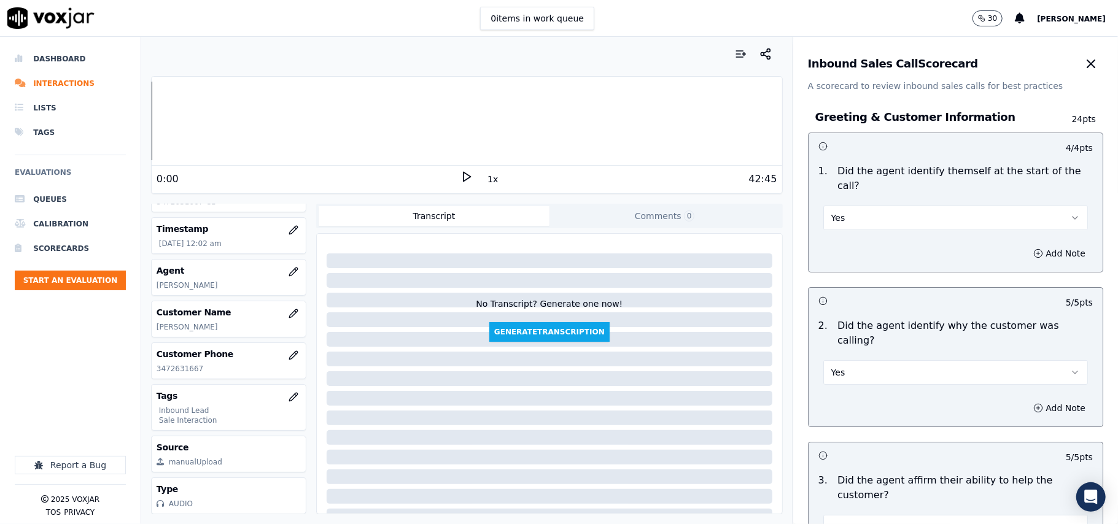
scroll to position [3501, 0]
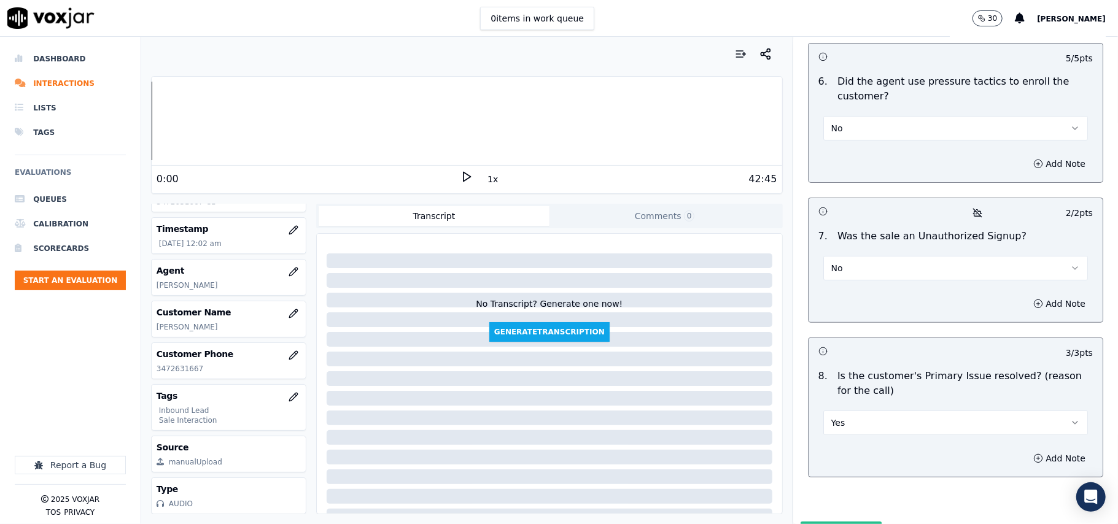
click at [826, 522] on button "Submit Scores" at bounding box center [841, 533] width 82 height 22
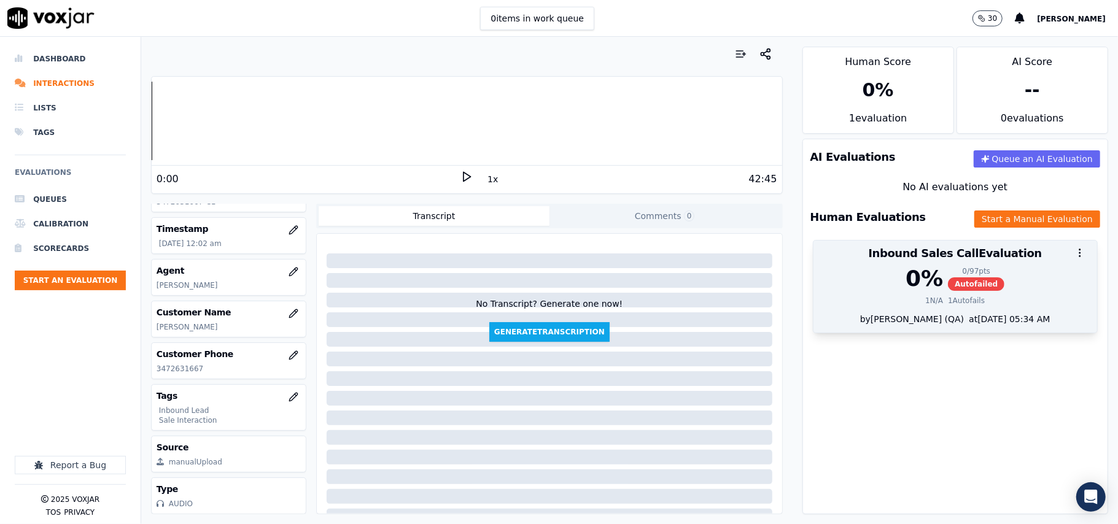
click at [881, 291] on div "0 % 0 / 97 pts Autofailed" at bounding box center [955, 278] width 269 height 25
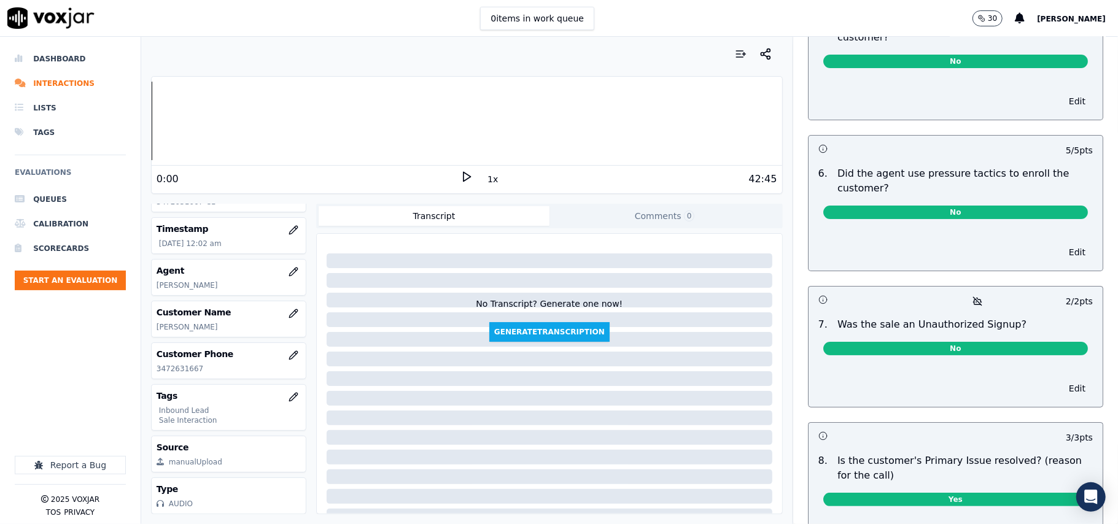
scroll to position [3396, 0]
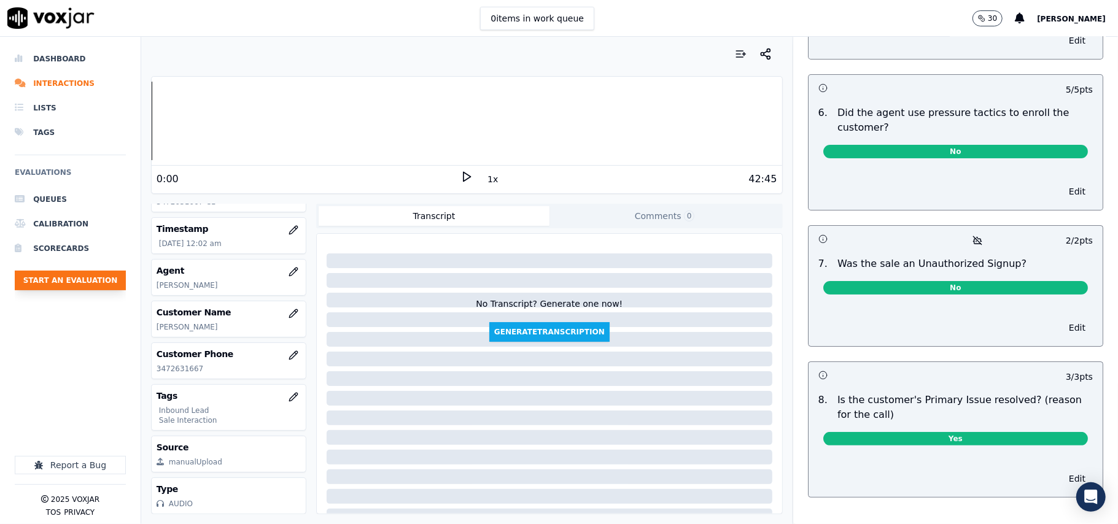
click at [64, 279] on button "Start an Evaluation" at bounding box center [70, 281] width 111 height 20
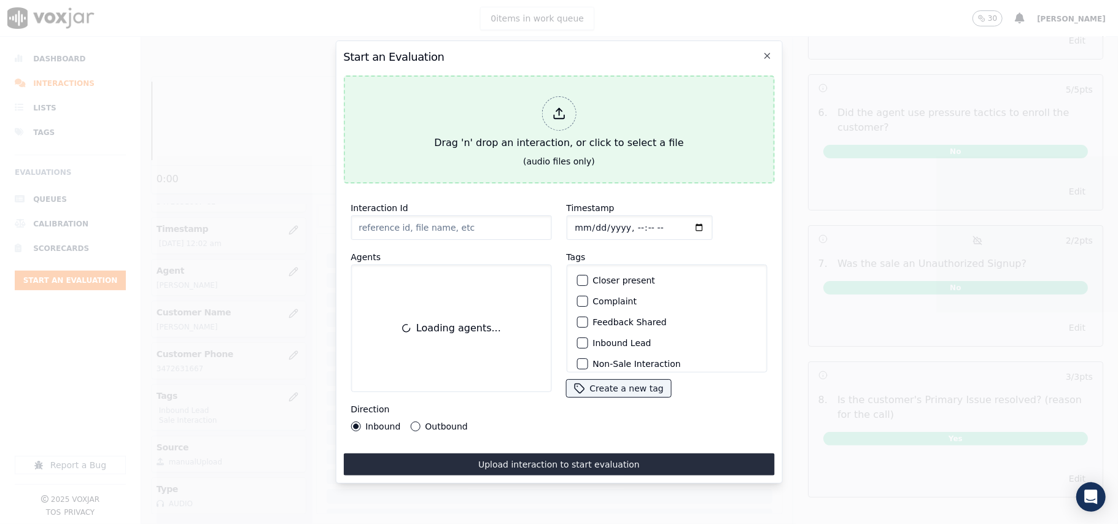
click at [560, 119] on div at bounding box center [558, 113] width 34 height 34
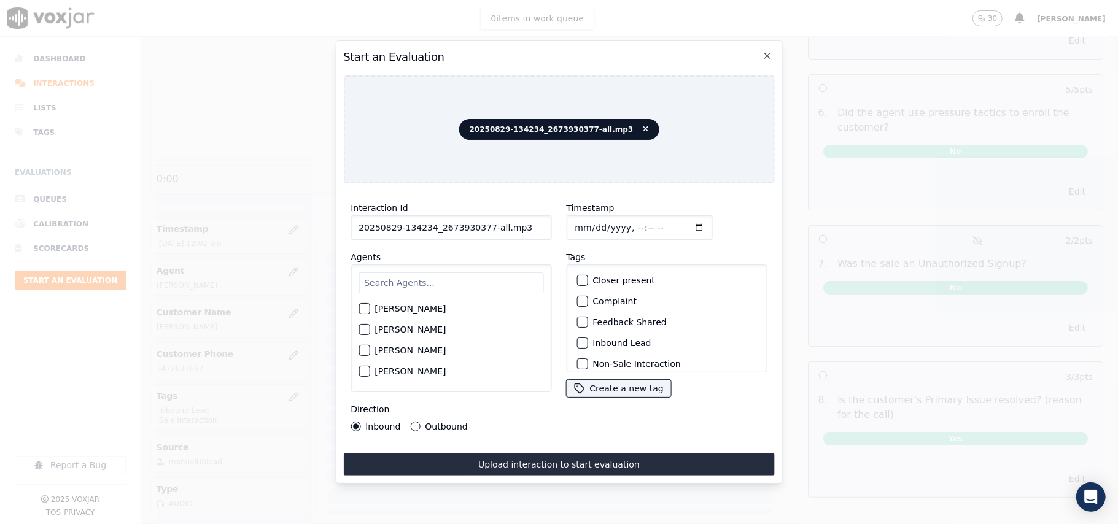
drag, startPoint x: 524, startPoint y: 219, endPoint x: 480, endPoint y: 222, distance: 43.7
click at [480, 222] on input "20250829-134234_2673930377-all.mp3" at bounding box center [451, 227] width 201 height 25
type input "20250829-134234_2673930377-C1"
click at [587, 224] on input "Timestamp" at bounding box center [639, 227] width 146 height 25
click at [681, 223] on input "Timestamp" at bounding box center [639, 227] width 146 height 25
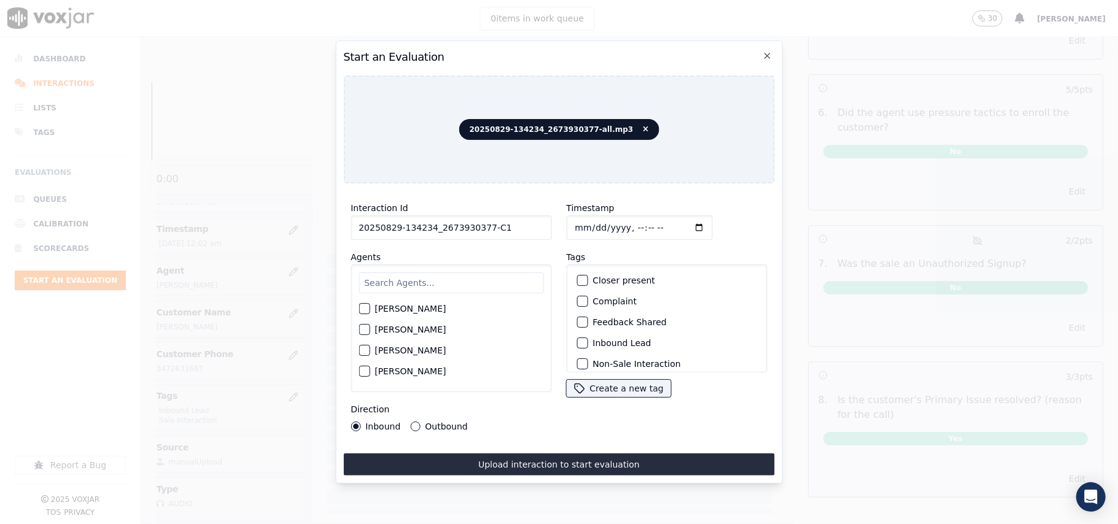
type input "[DATE]T00:04"
click at [428, 273] on input "text" at bounding box center [450, 283] width 185 height 21
type input "wal"
click at [395, 329] on label "[PERSON_NAME]" at bounding box center [409, 333] width 71 height 9
click at [370, 328] on button "[PERSON_NAME]" at bounding box center [363, 333] width 11 height 11
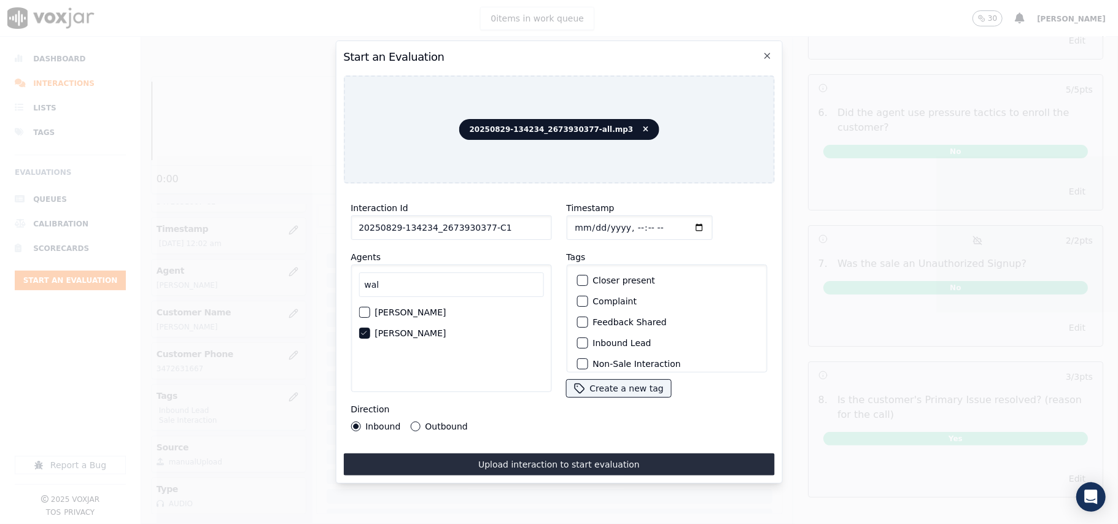
click at [583, 334] on div "Inbound Lead" at bounding box center [666, 343] width 190 height 21
click at [577, 340] on div "button" at bounding box center [581, 343] width 9 height 9
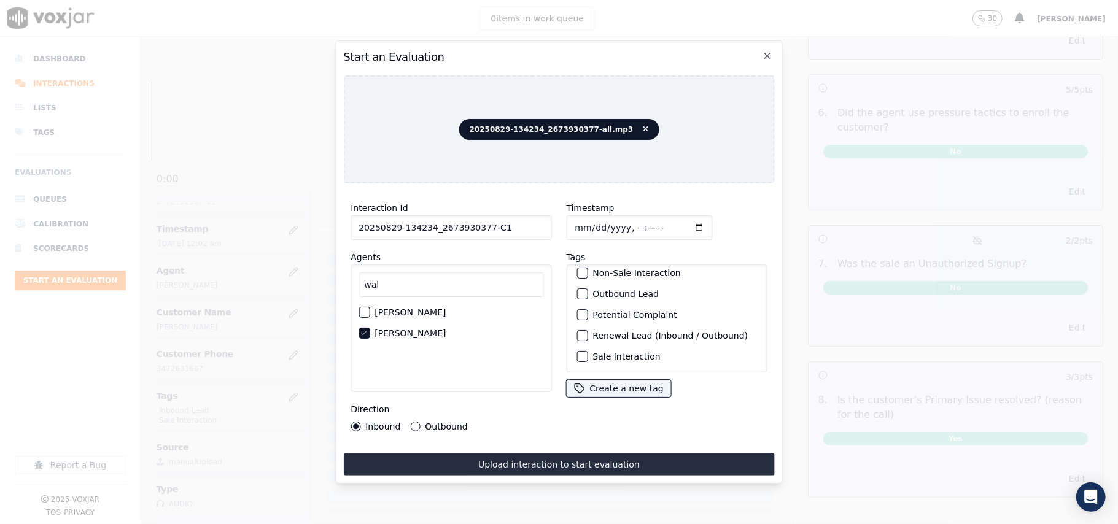
click at [580, 351] on button "Sale Interaction" at bounding box center [581, 356] width 11 height 11
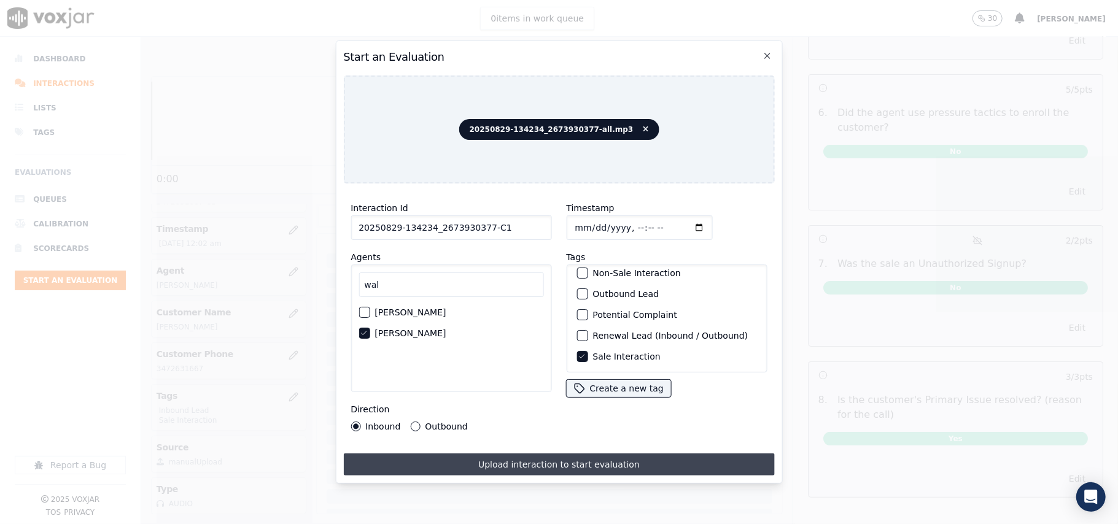
click at [487, 455] on button "Upload interaction to start evaluation" at bounding box center [558, 465] width 431 height 22
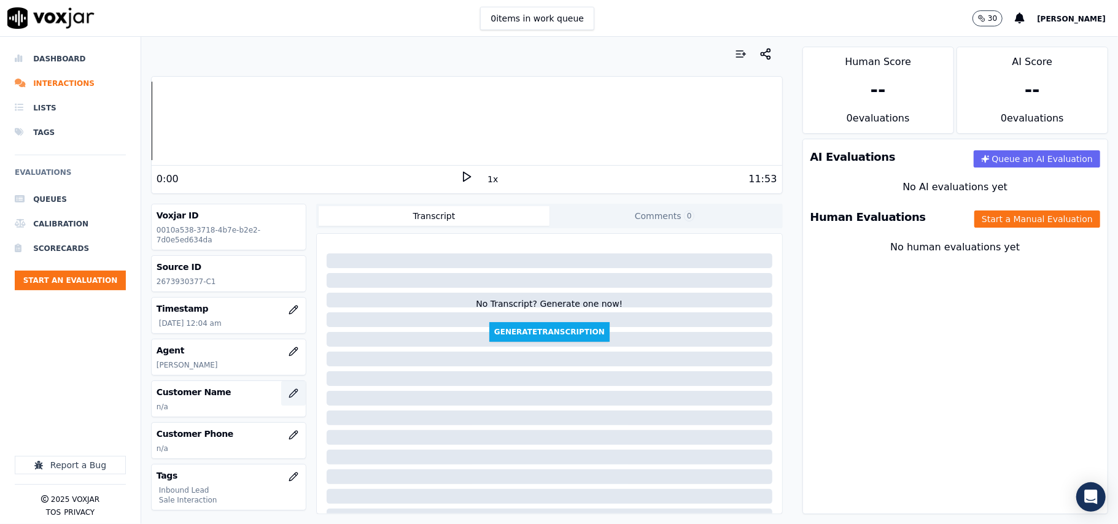
click at [289, 394] on icon "button" at bounding box center [293, 393] width 8 height 8
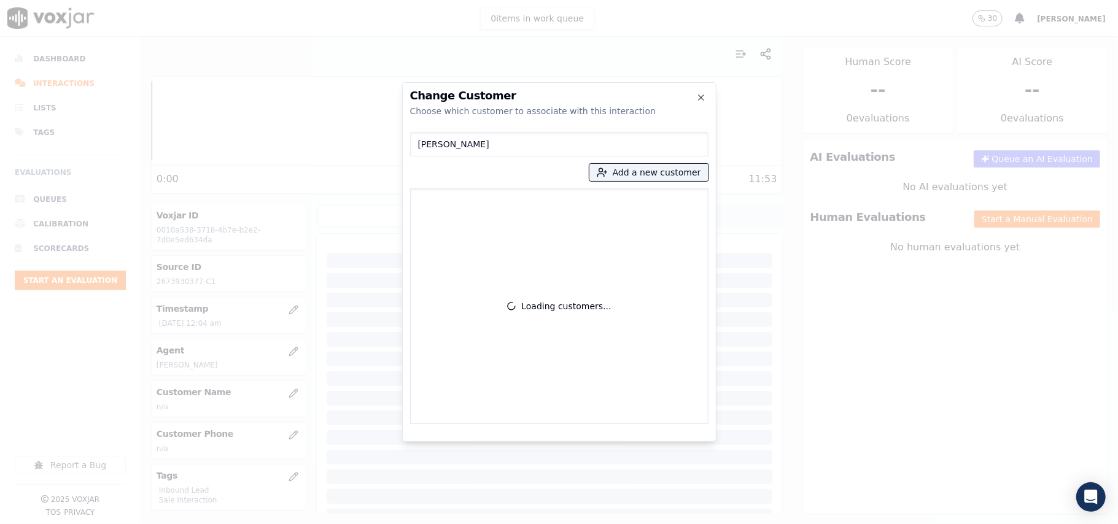
click at [420, 145] on input "[PERSON_NAME]" at bounding box center [559, 144] width 298 height 25
type input "[PERSON_NAME]"
click at [489, 204] on p "[PERSON_NAME]" at bounding box center [488, 205] width 96 height 19
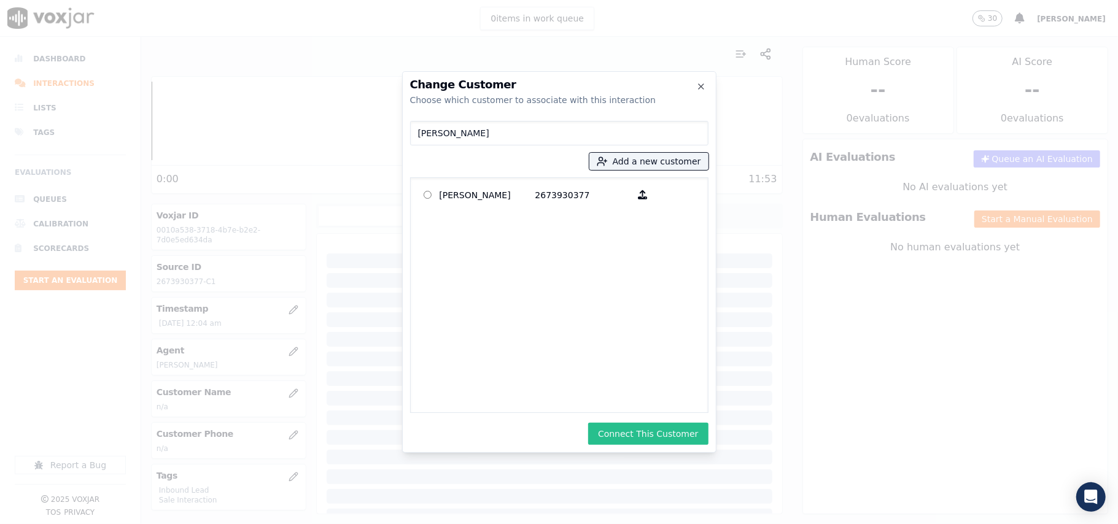
click at [670, 436] on button "Connect This Customer" at bounding box center [648, 434] width 120 height 22
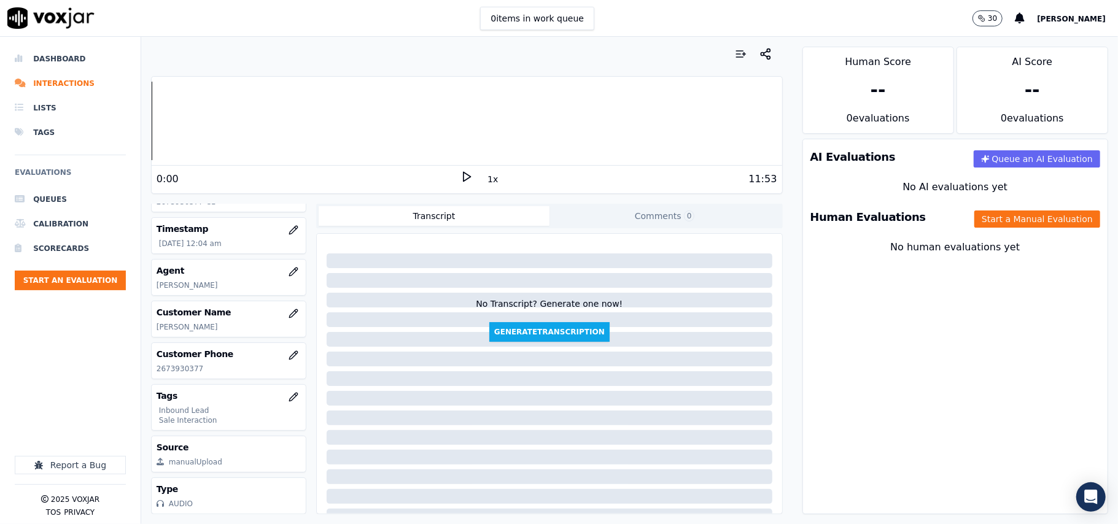
scroll to position [120, 0]
click at [995, 220] on button "Start a Manual Evaluation" at bounding box center [1037, 219] width 126 height 17
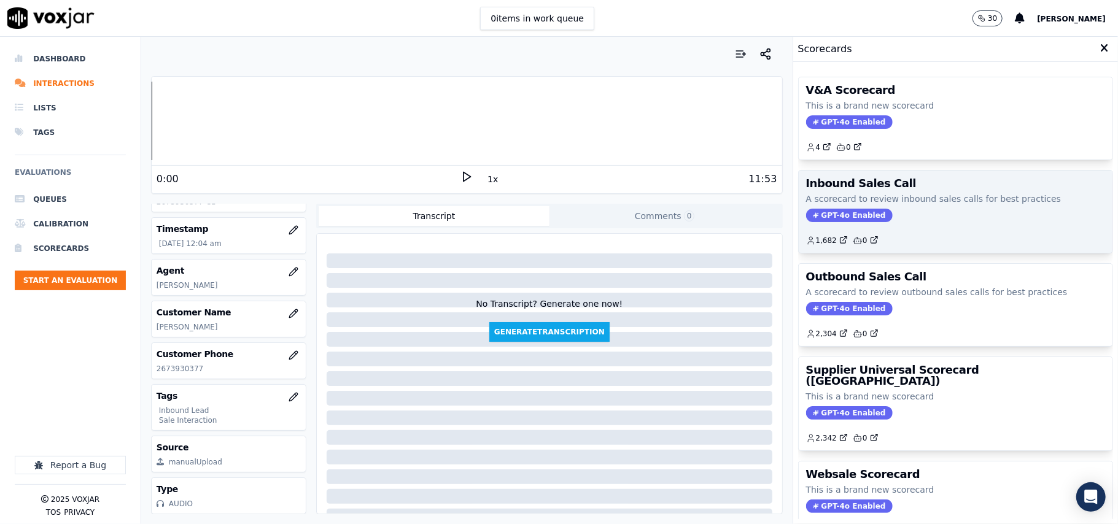
click at [850, 225] on div "Inbound Sales Call A scorecard to review inbound sales calls for best practices…" at bounding box center [956, 212] width 314 height 82
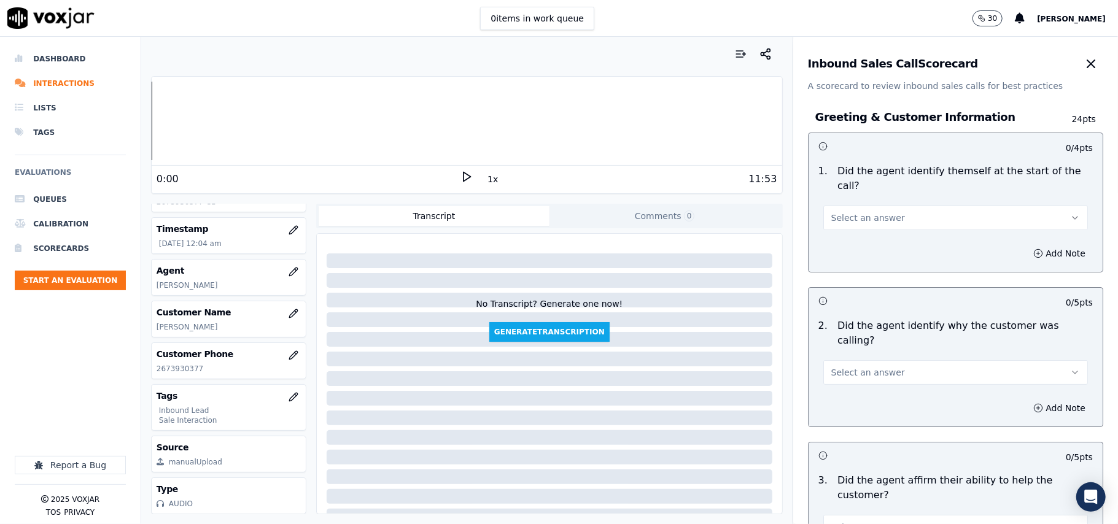
scroll to position [1605, 0]
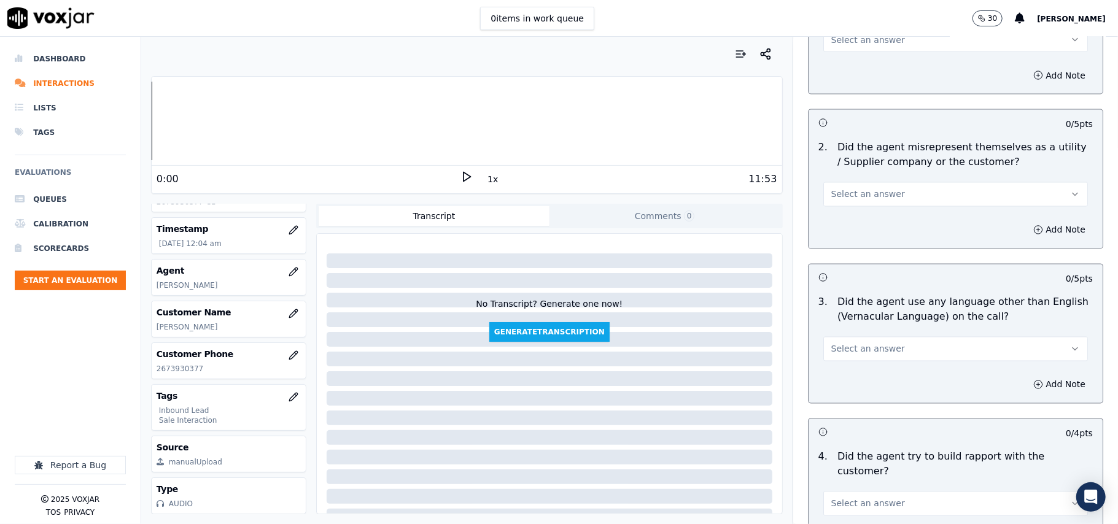
click at [853, 343] on span "Select an answer" at bounding box center [868, 349] width 74 height 12
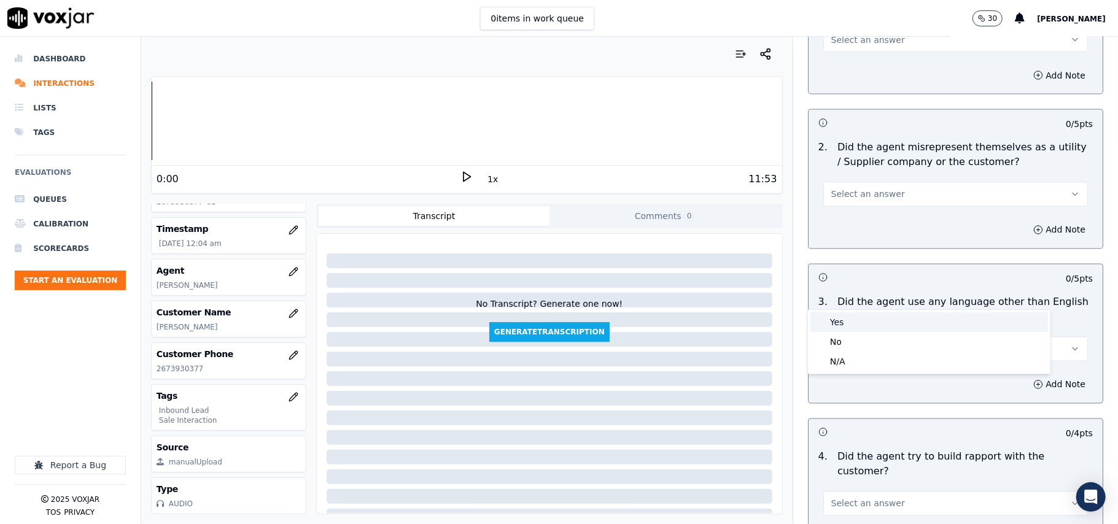
click at [846, 325] on div "Yes" at bounding box center [929, 322] width 238 height 20
click at [1026, 376] on button "Add Note" at bounding box center [1059, 384] width 67 height 17
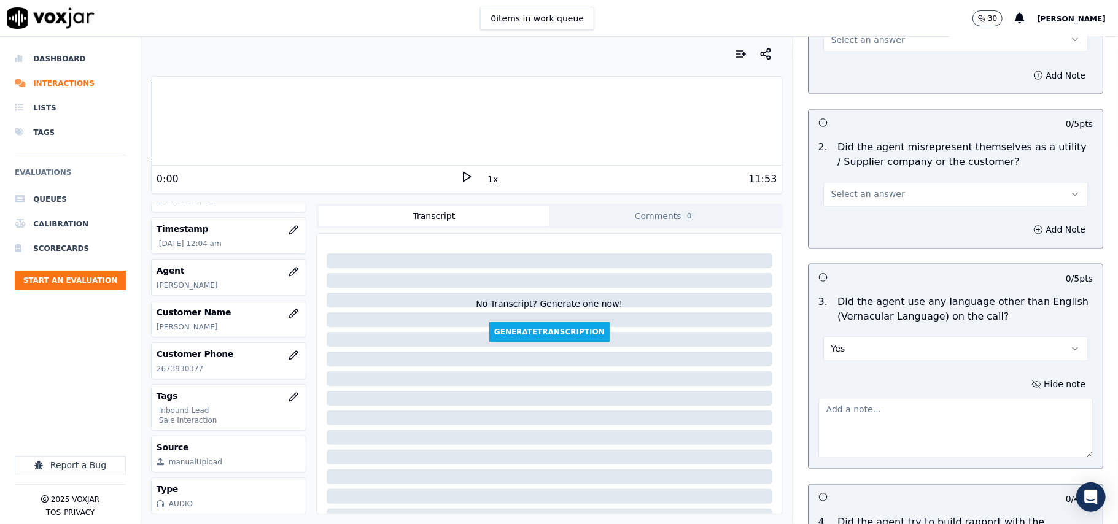
click at [850, 398] on textarea at bounding box center [955, 428] width 274 height 60
paste textarea "@03:20 – Agent [PERSON_NAME] was found using vernacular while the customer was …"
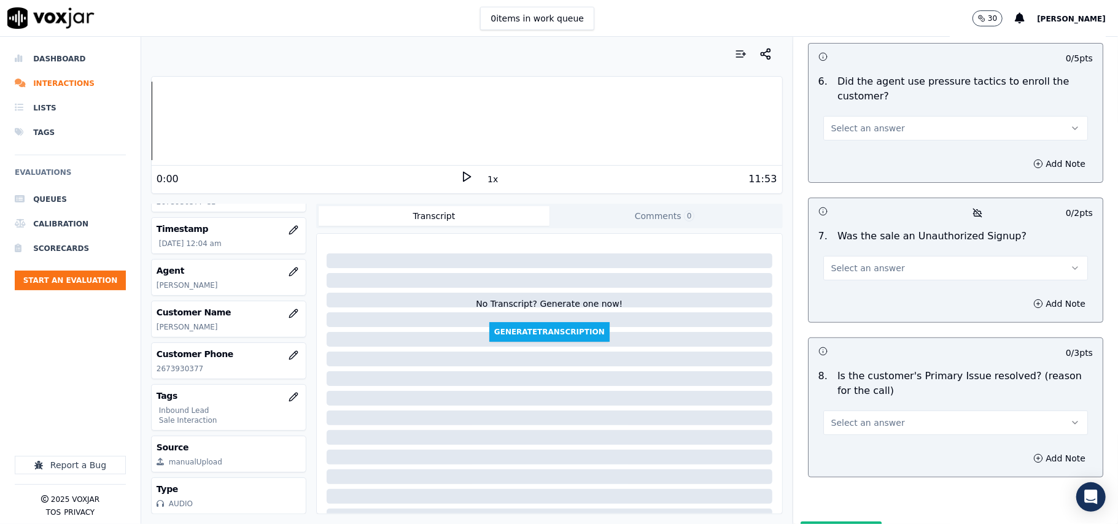
type textarea "@03:20 – Agent [PERSON_NAME] was found using vernacular while the customer was …"
click at [873, 417] on span "Select an answer" at bounding box center [868, 423] width 74 height 12
click at [861, 384] on div "Yes" at bounding box center [929, 387] width 238 height 20
click at [858, 262] on span "Select an answer" at bounding box center [868, 268] width 74 height 12
click at [848, 248] on div "No" at bounding box center [929, 251] width 238 height 20
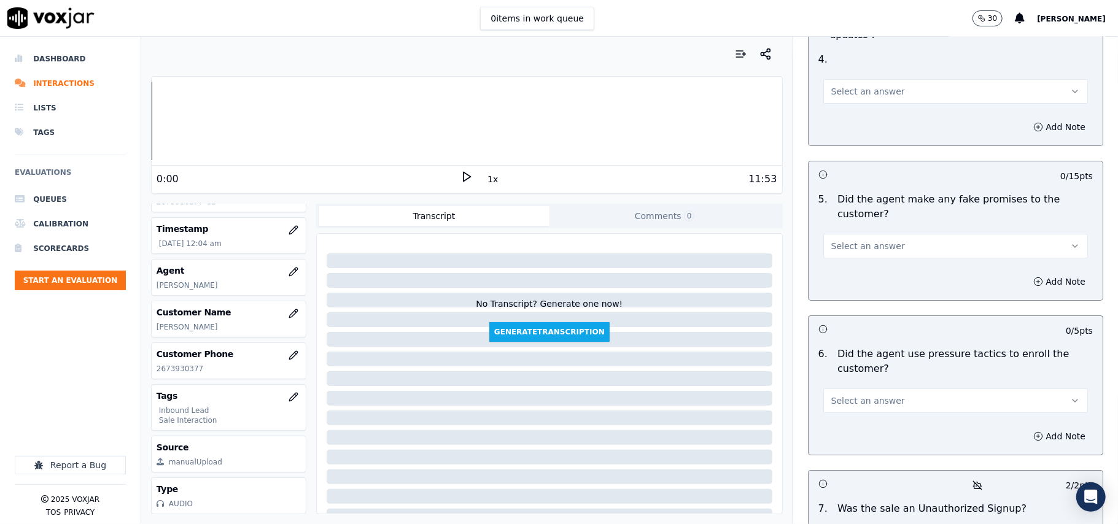
scroll to position [3174, 0]
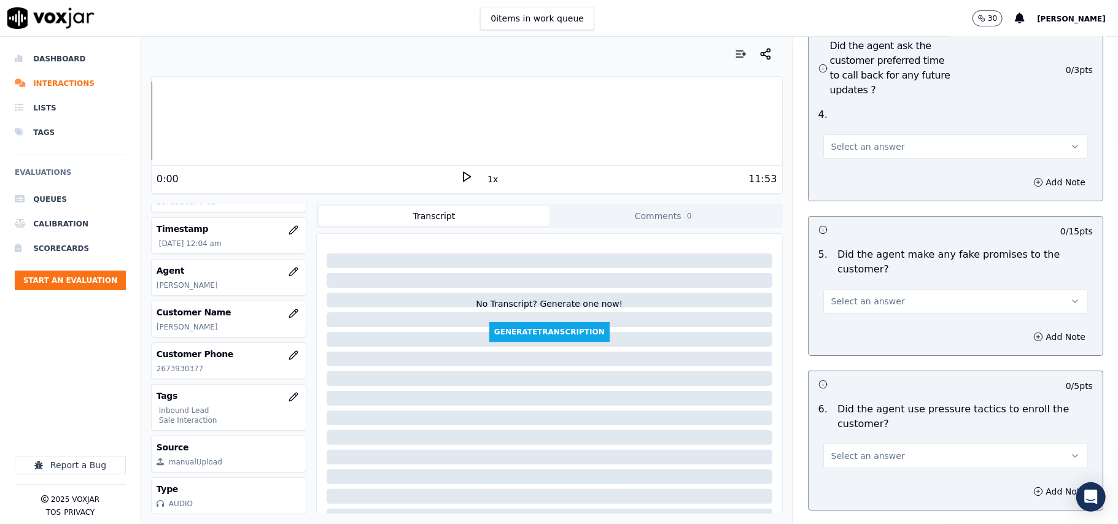
click at [882, 444] on button "Select an answer" at bounding box center [955, 456] width 265 height 25
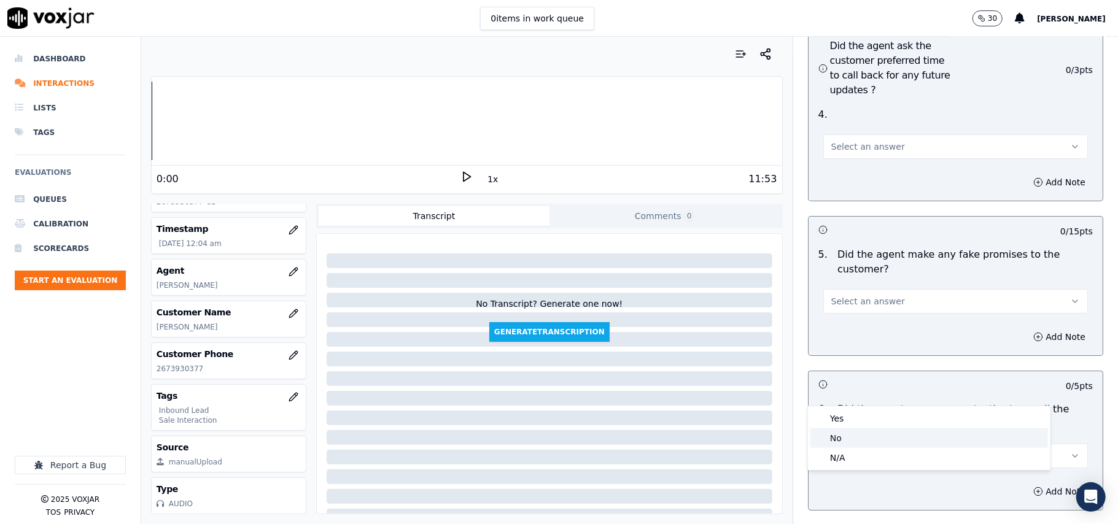
click at [845, 428] on div "No" at bounding box center [929, 438] width 238 height 20
click at [840, 295] on span "Select an answer" at bounding box center [868, 301] width 74 height 12
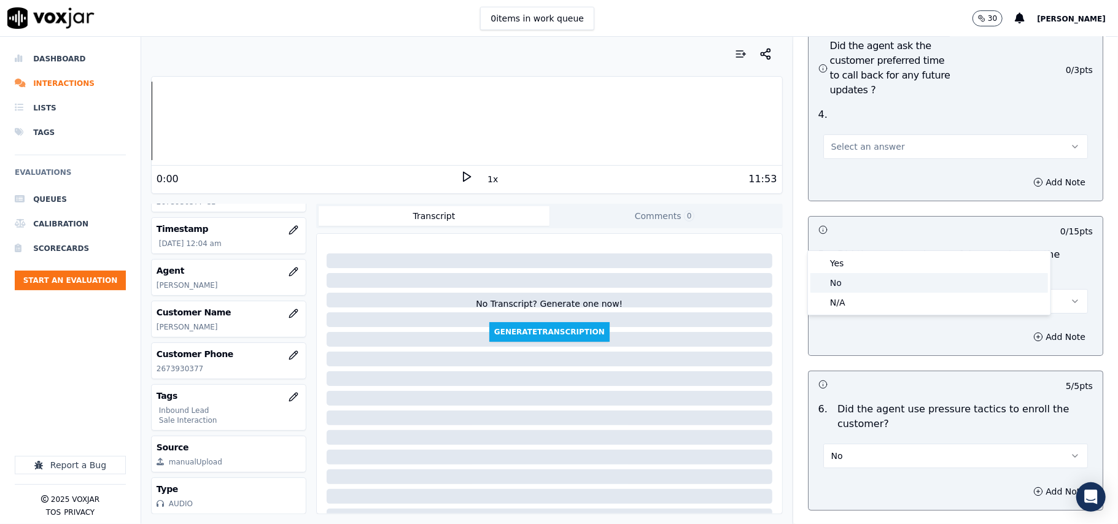
click at [839, 276] on div "No" at bounding box center [929, 283] width 238 height 20
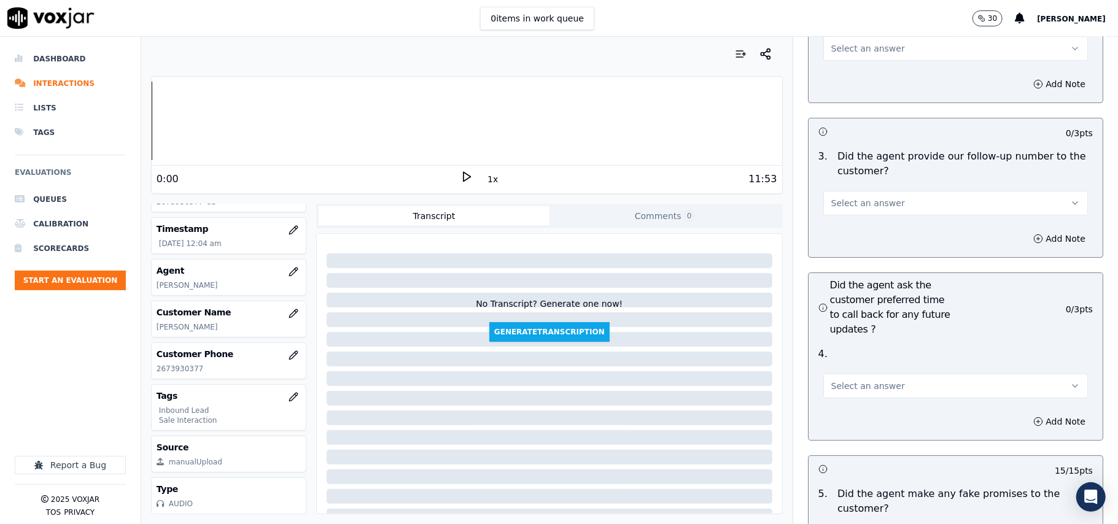
scroll to position [2928, 0]
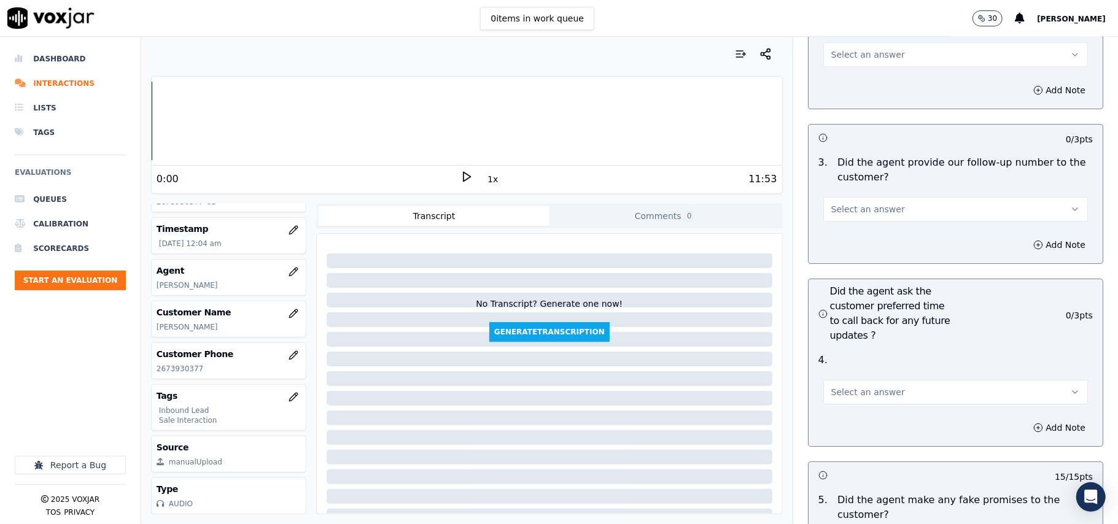
click at [840, 386] on span "Select an answer" at bounding box center [868, 392] width 74 height 12
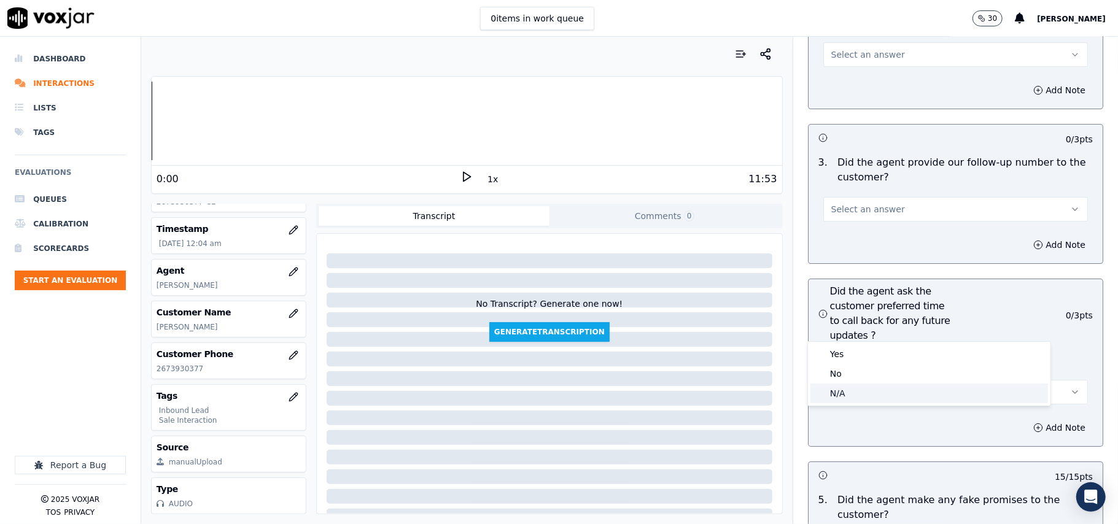
click at [848, 384] on div "N/A" at bounding box center [929, 394] width 238 height 20
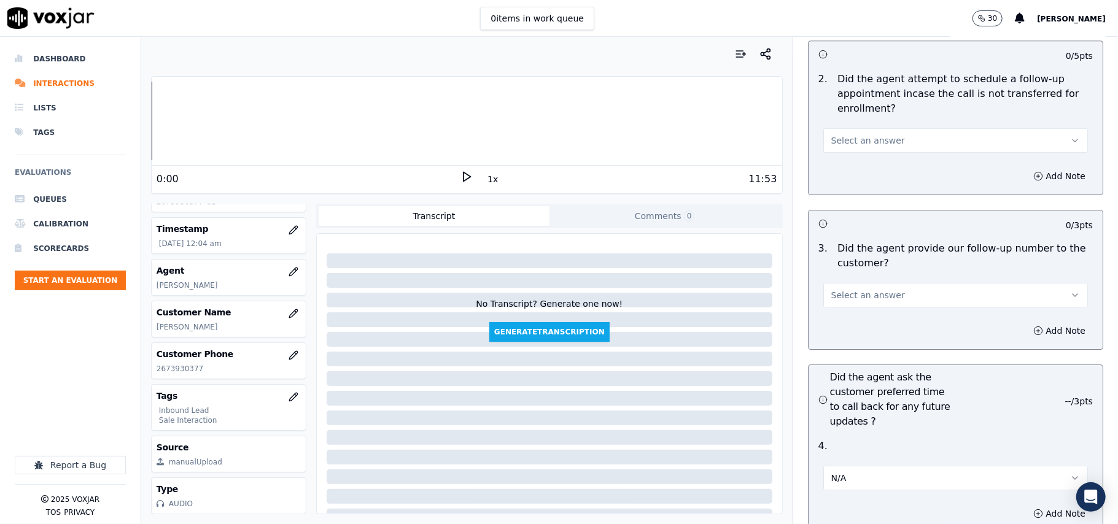
scroll to position [2765, 0]
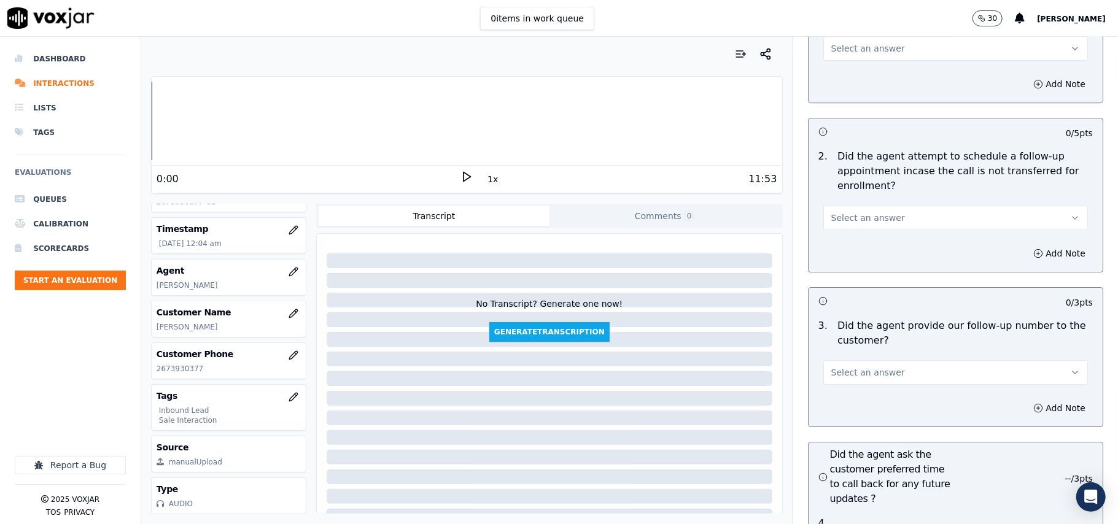
click at [858, 360] on button "Select an answer" at bounding box center [955, 372] width 265 height 25
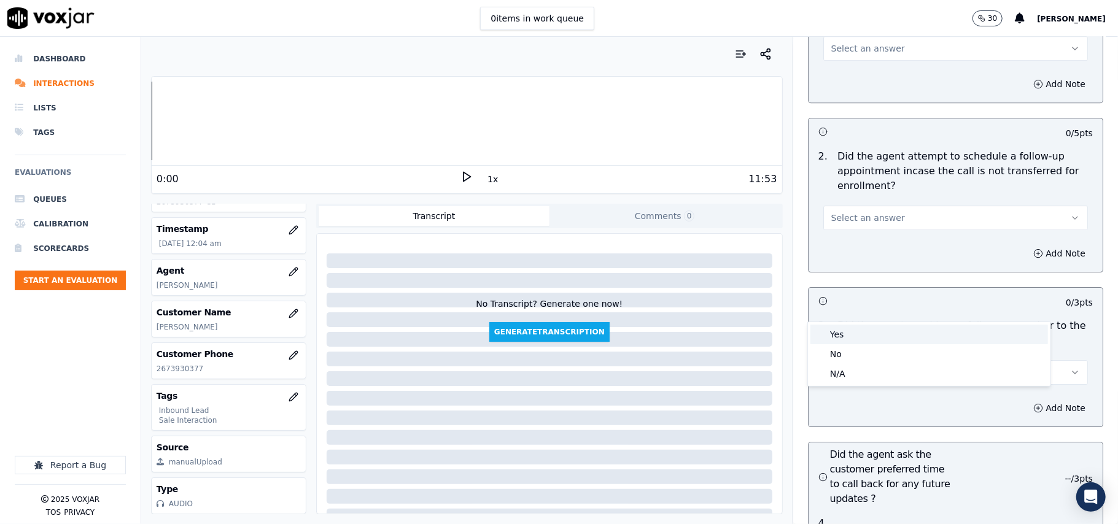
click at [858, 332] on div "Yes" at bounding box center [929, 335] width 238 height 20
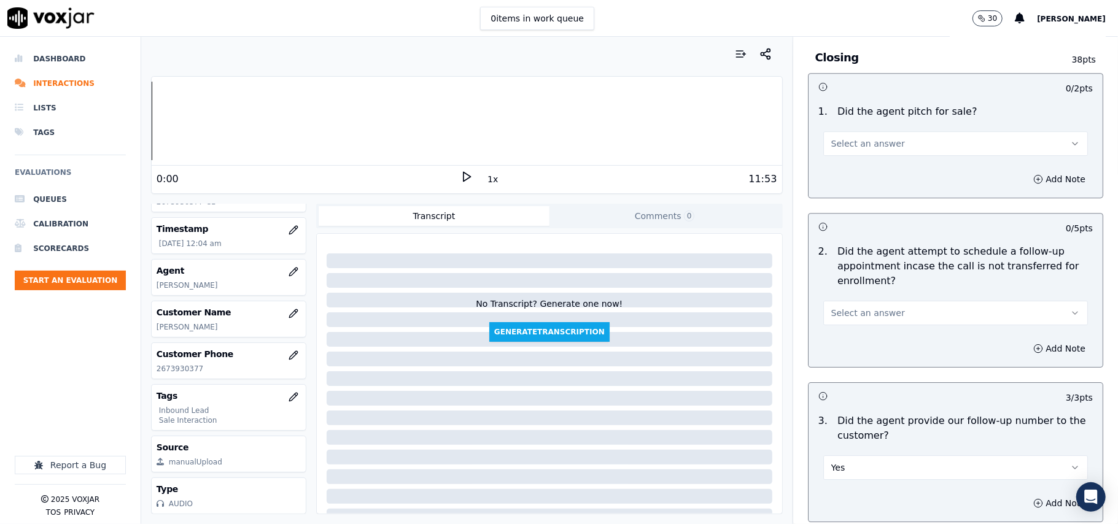
scroll to position [2601, 0]
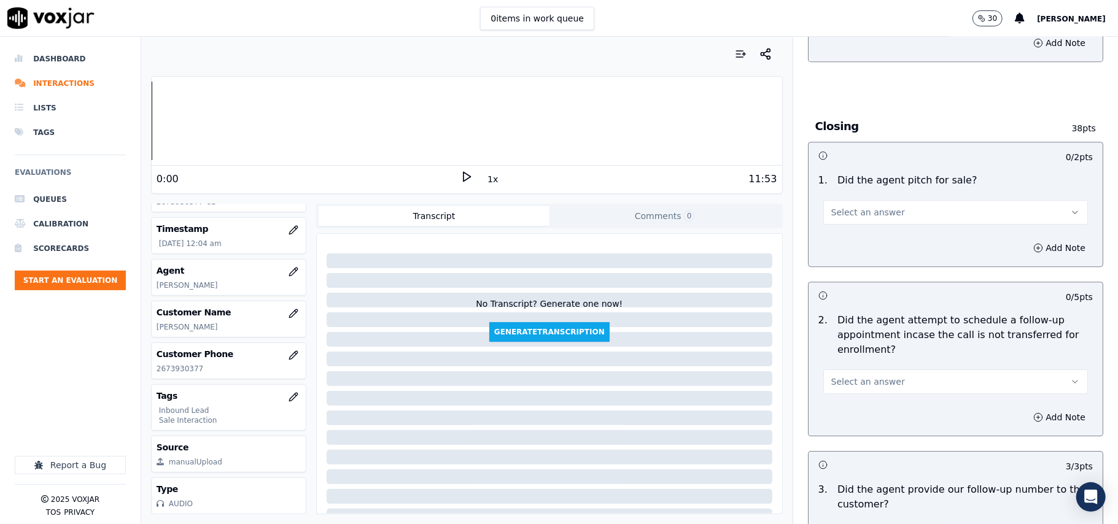
click at [867, 376] on span "Select an answer" at bounding box center [868, 382] width 74 height 12
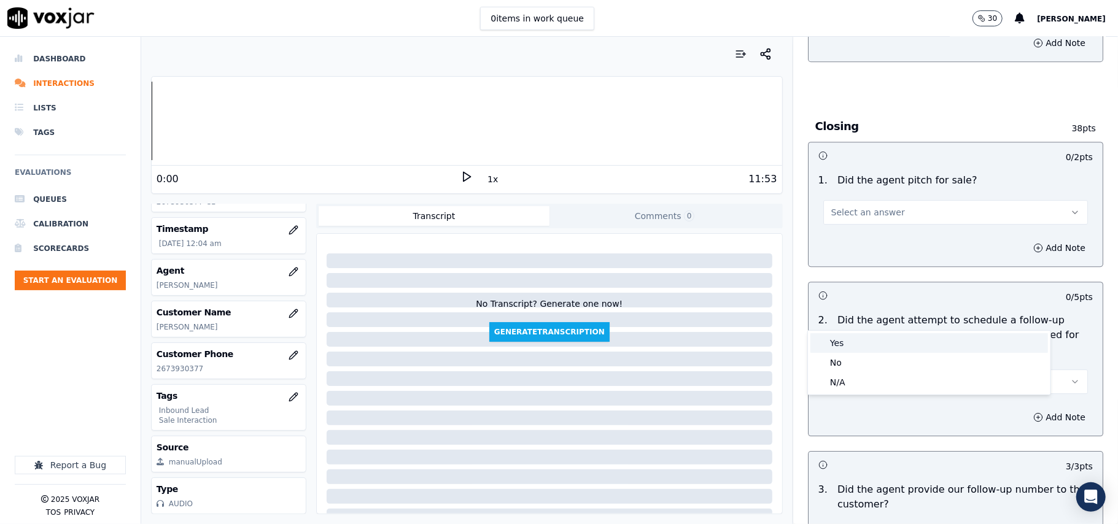
click at [867, 341] on div "Yes" at bounding box center [929, 343] width 238 height 20
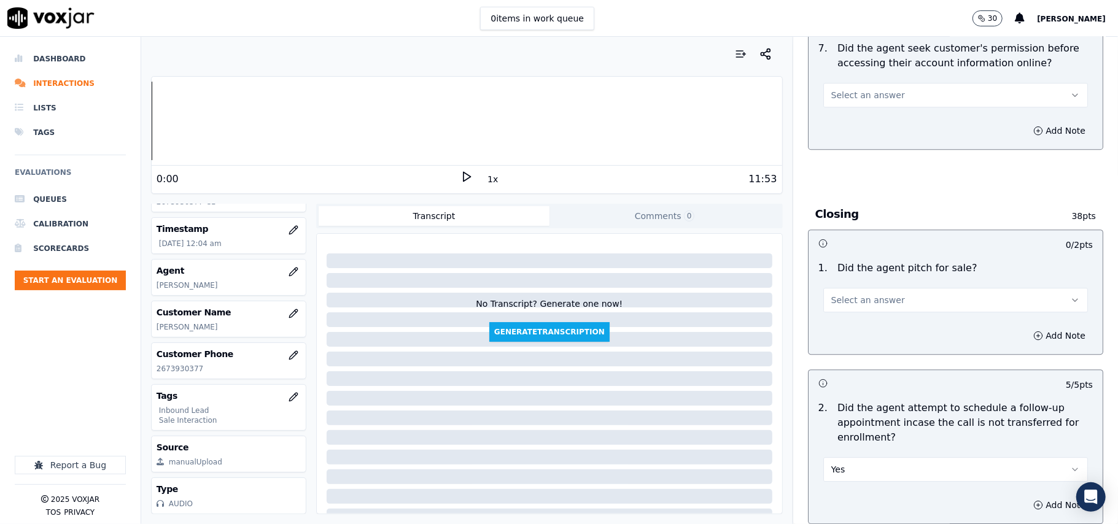
scroll to position [2437, 0]
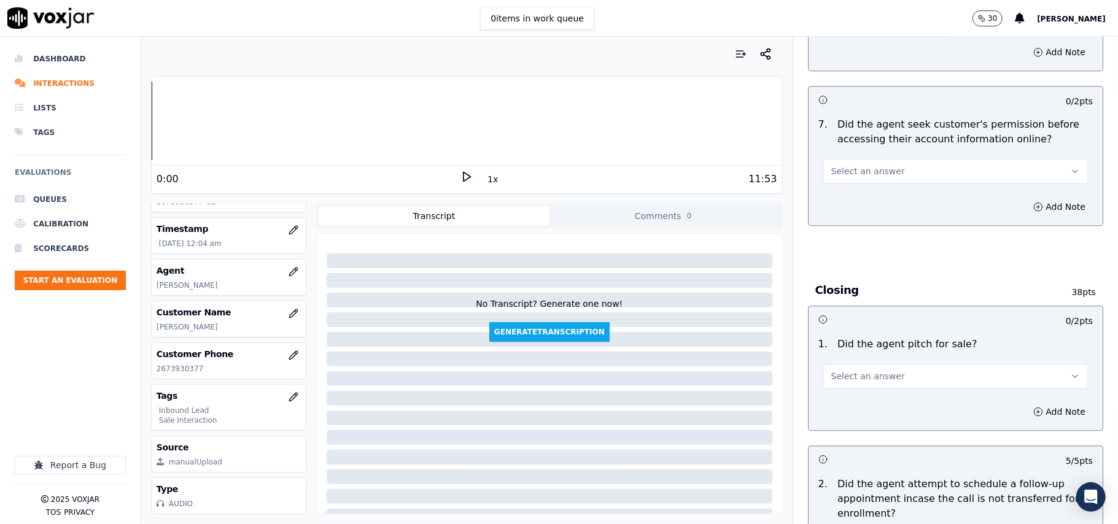
click at [860, 370] on span "Select an answer" at bounding box center [868, 376] width 74 height 12
click at [859, 331] on div "Yes" at bounding box center [929, 337] width 238 height 20
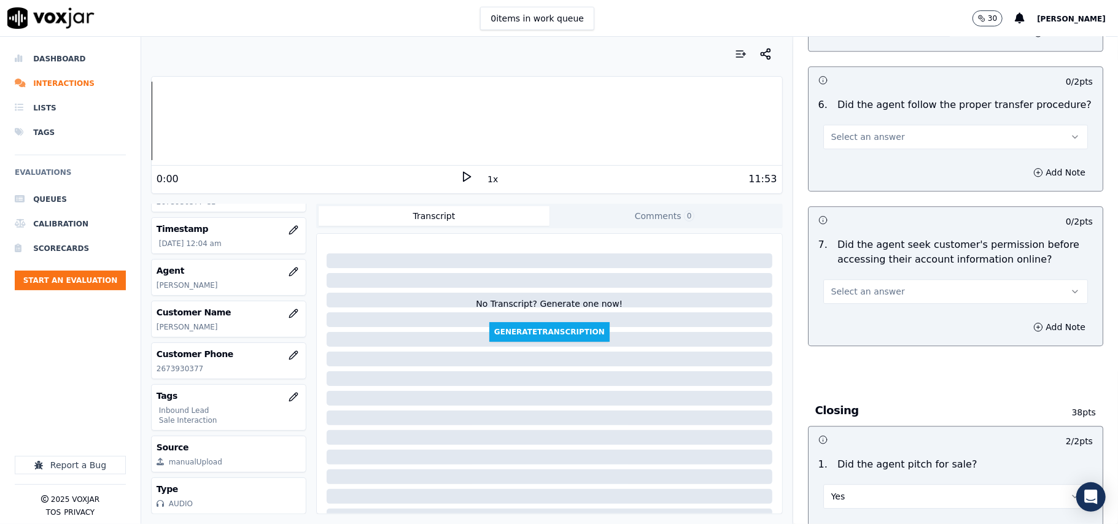
scroll to position [2191, 0]
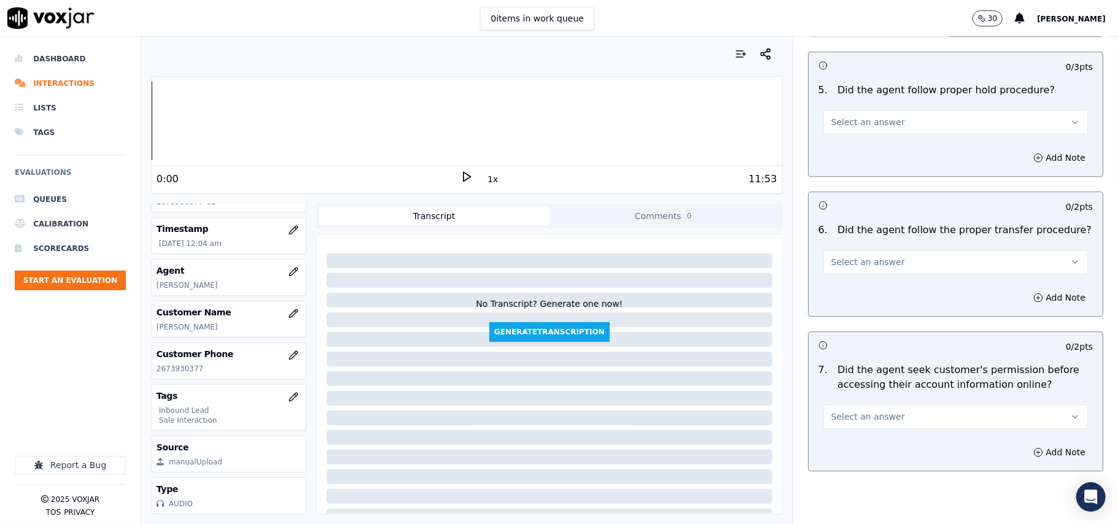
click at [862, 405] on button "Select an answer" at bounding box center [955, 417] width 265 height 25
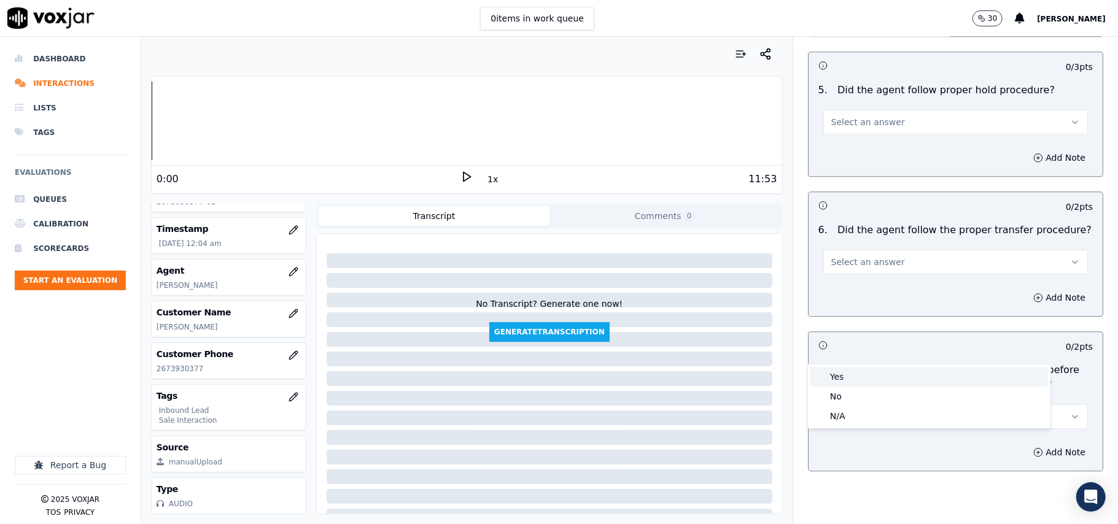
click at [862, 371] on div "Yes" at bounding box center [929, 377] width 238 height 20
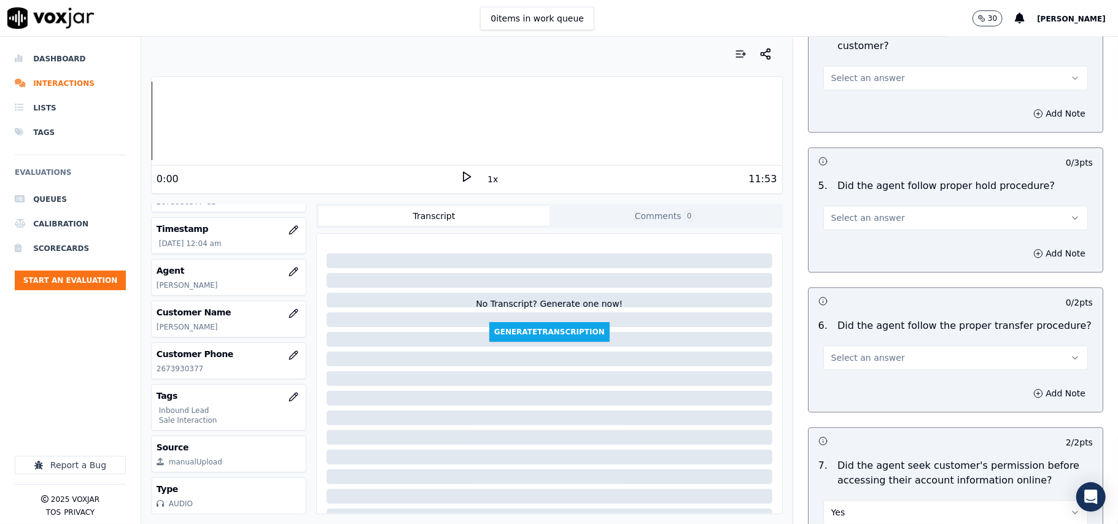
scroll to position [2028, 0]
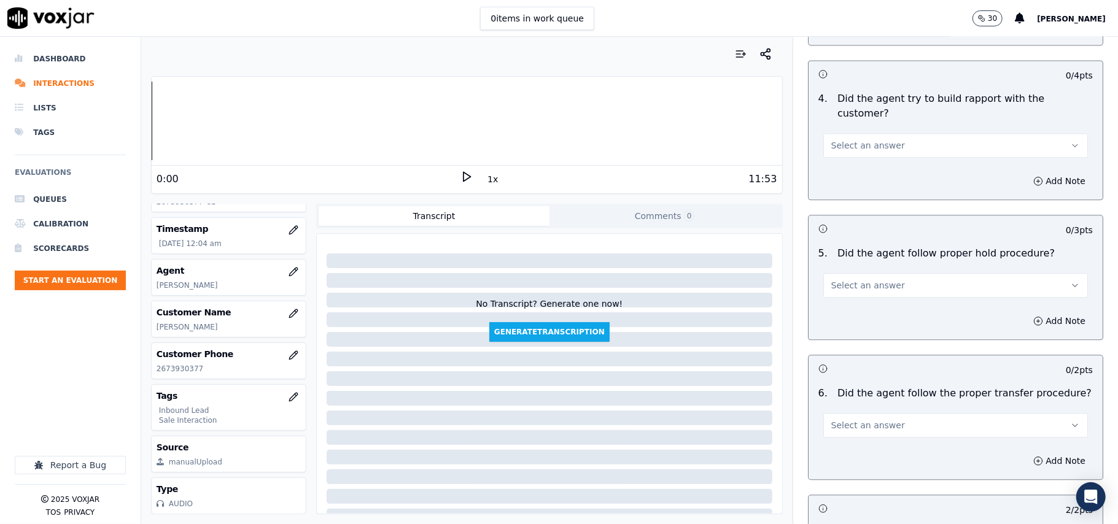
click at [867, 419] on span "Select an answer" at bounding box center [868, 425] width 74 height 12
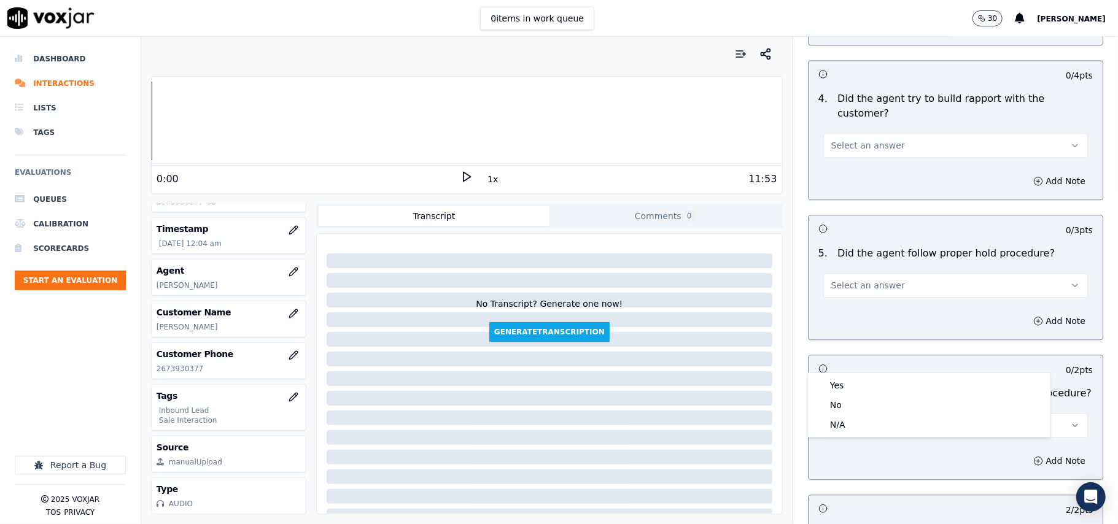
click at [869, 374] on div "Yes No N/A" at bounding box center [929, 405] width 242 height 64
click at [867, 383] on div "Yes" at bounding box center [929, 386] width 238 height 20
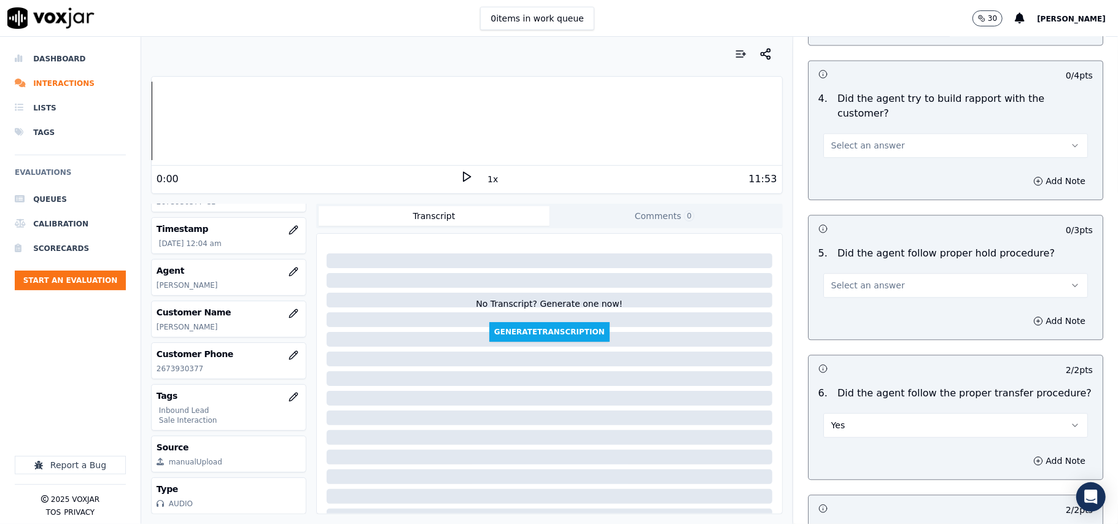
click at [880, 273] on button "Select an answer" at bounding box center [955, 285] width 265 height 25
click at [880, 241] on div "Yes" at bounding box center [929, 245] width 238 height 20
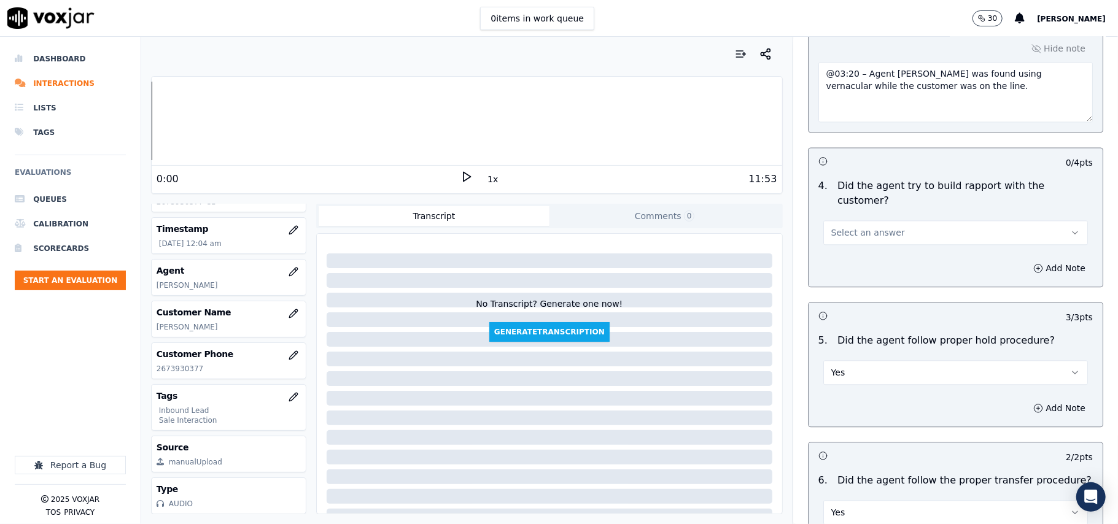
scroll to position [1783, 0]
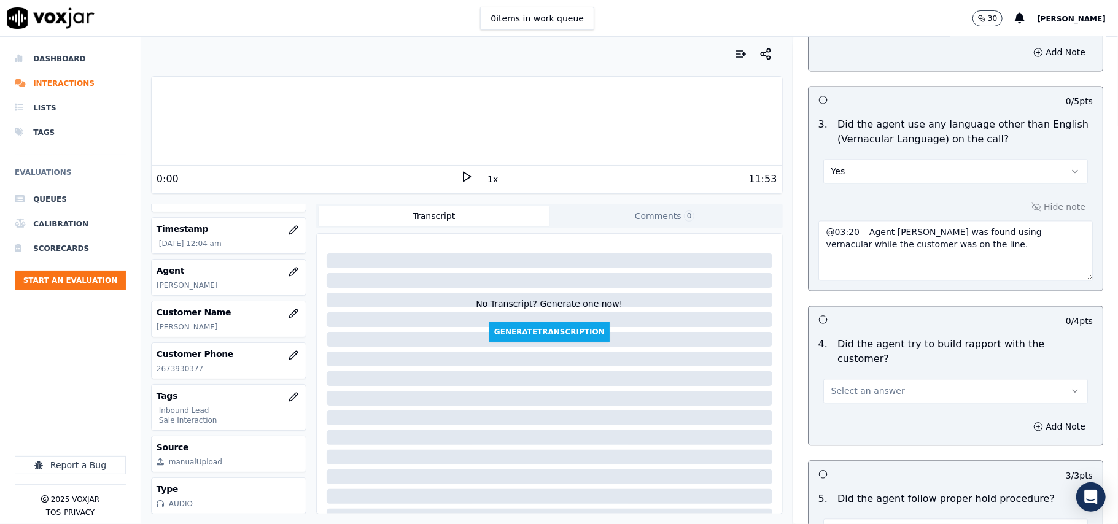
click at [893, 379] on button "Select an answer" at bounding box center [955, 391] width 265 height 25
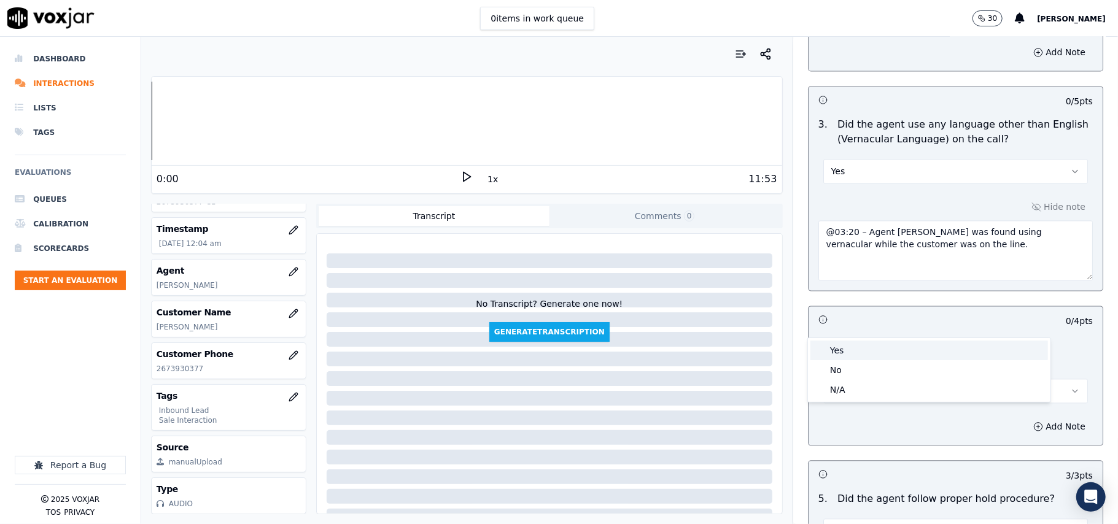
click at [892, 355] on div "Yes" at bounding box center [929, 351] width 238 height 20
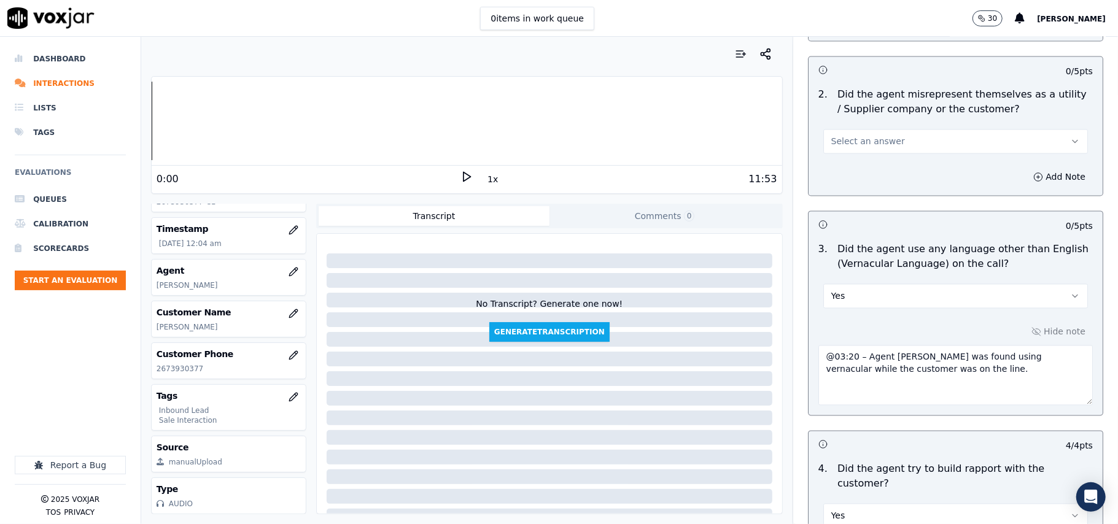
scroll to position [1537, 0]
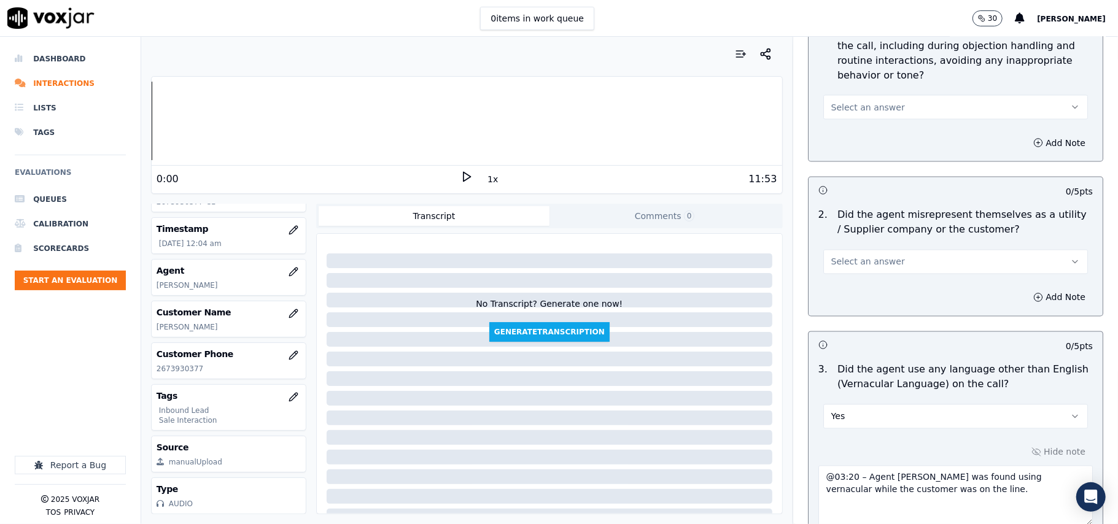
click at [859, 256] on span "Select an answer" at bounding box center [868, 262] width 74 height 12
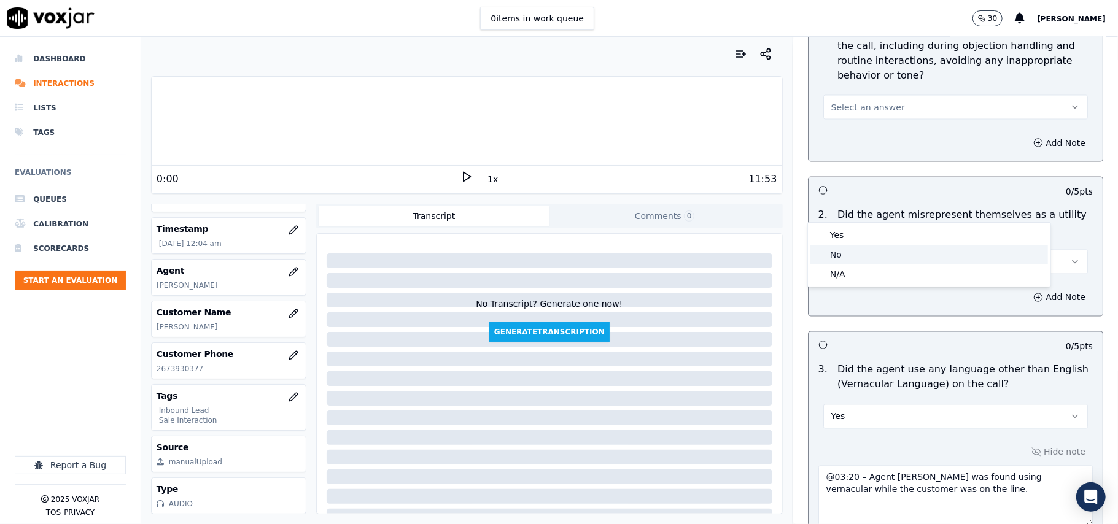
click at [868, 254] on div "No" at bounding box center [929, 255] width 238 height 20
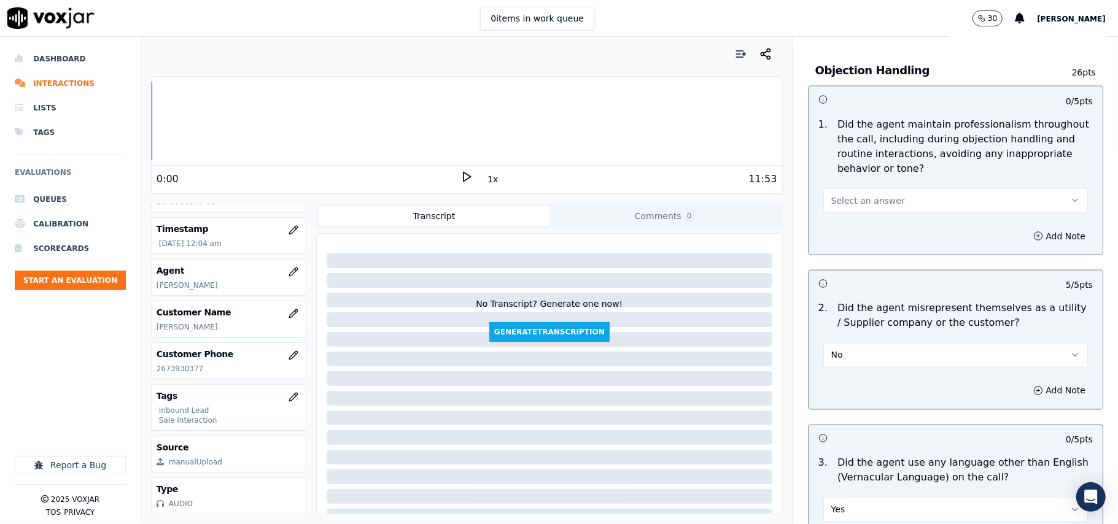
scroll to position [1373, 0]
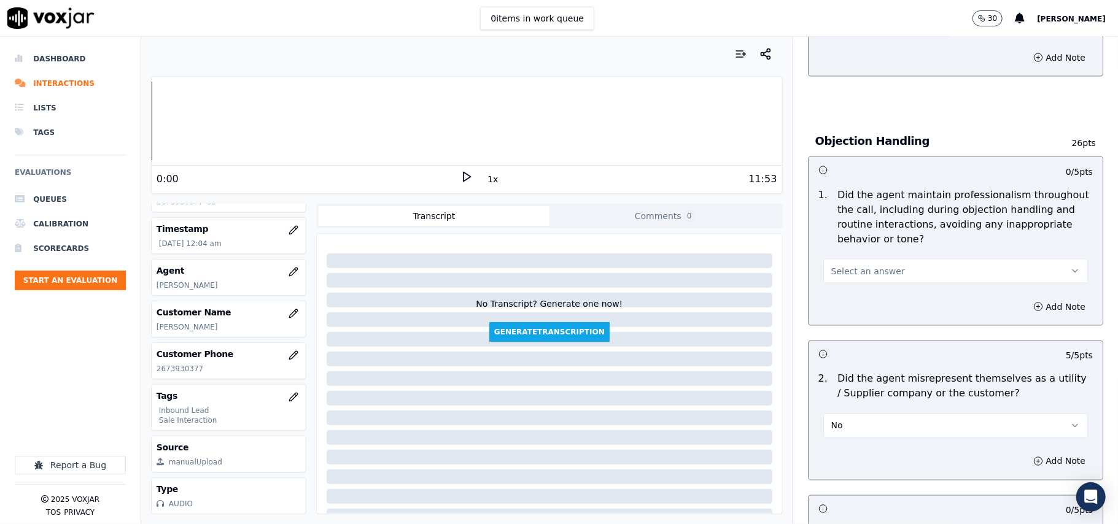
click at [867, 265] on span "Select an answer" at bounding box center [868, 271] width 74 height 12
click at [872, 239] on div "Yes" at bounding box center [929, 244] width 238 height 20
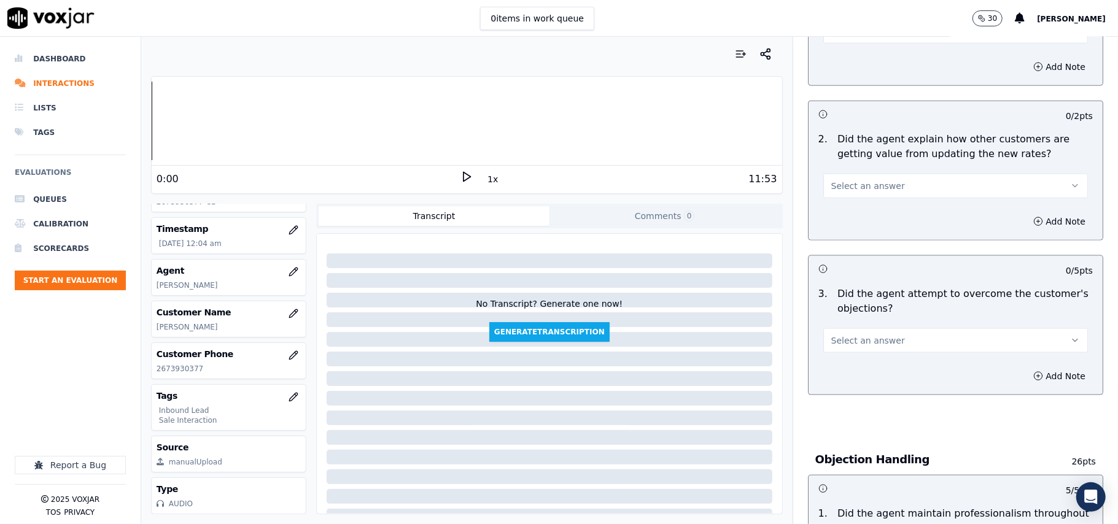
scroll to position [1046, 0]
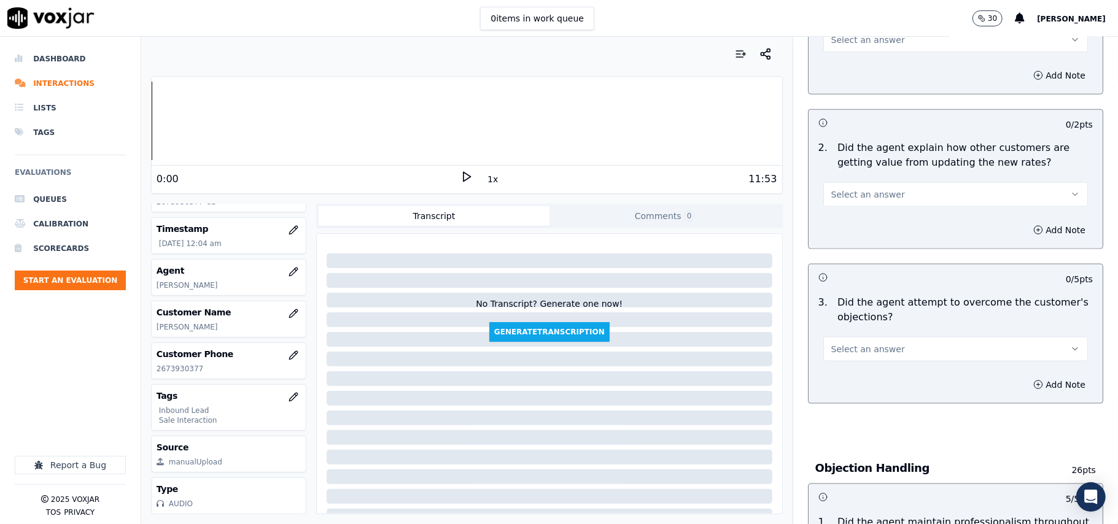
click at [874, 343] on span "Select an answer" at bounding box center [868, 349] width 74 height 12
click at [872, 322] on div "Yes" at bounding box center [929, 321] width 238 height 20
click at [890, 182] on button "Select an answer" at bounding box center [955, 194] width 265 height 25
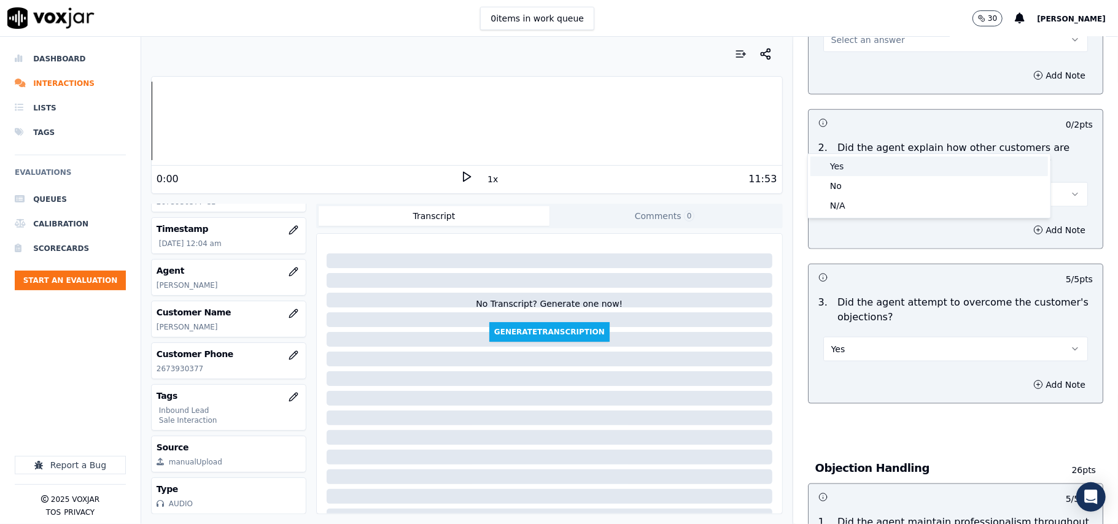
click at [884, 170] on div "Yes" at bounding box center [929, 167] width 238 height 20
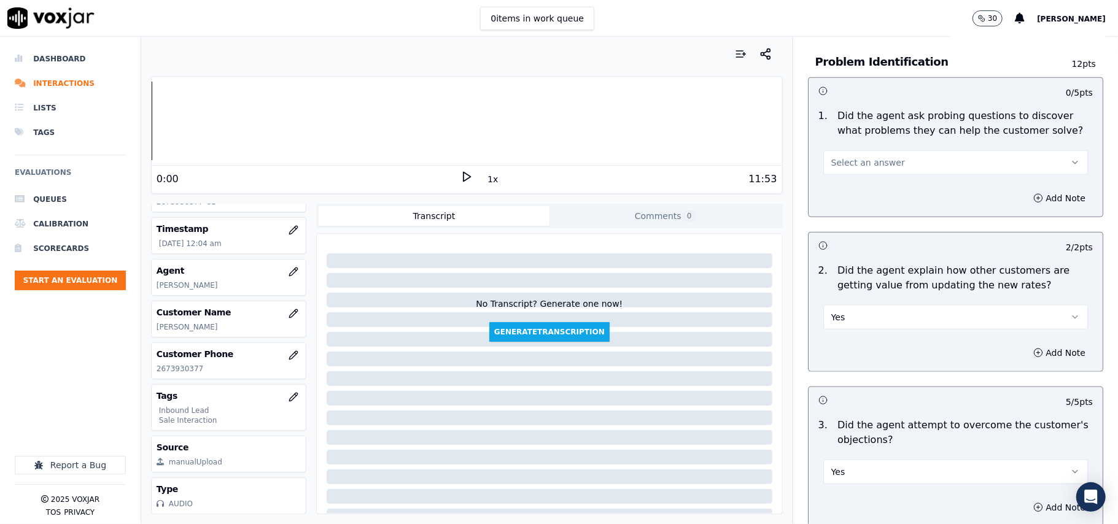
scroll to position [800, 0]
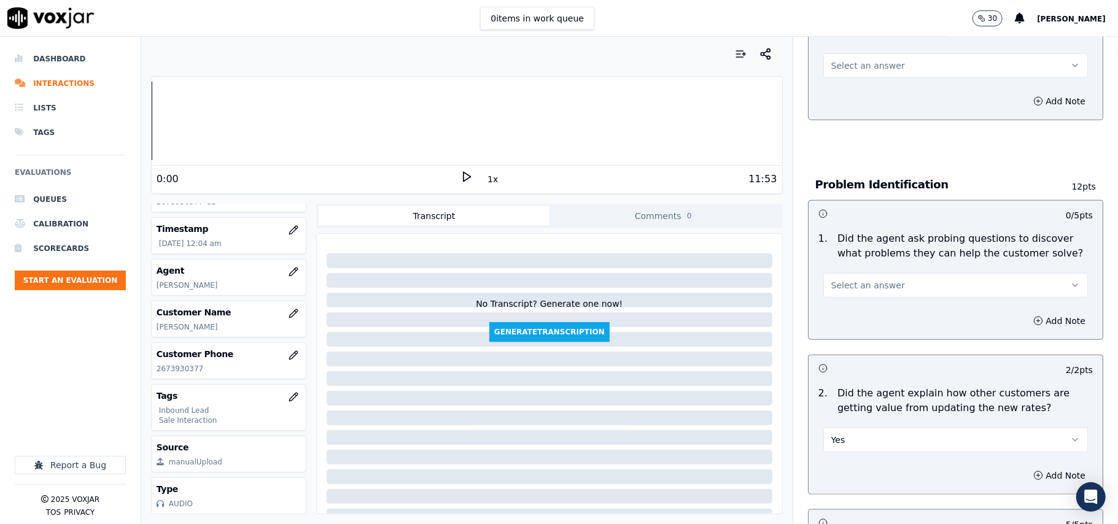
click at [870, 273] on button "Select an answer" at bounding box center [955, 285] width 265 height 25
click at [873, 255] on div "Yes" at bounding box center [929, 257] width 238 height 20
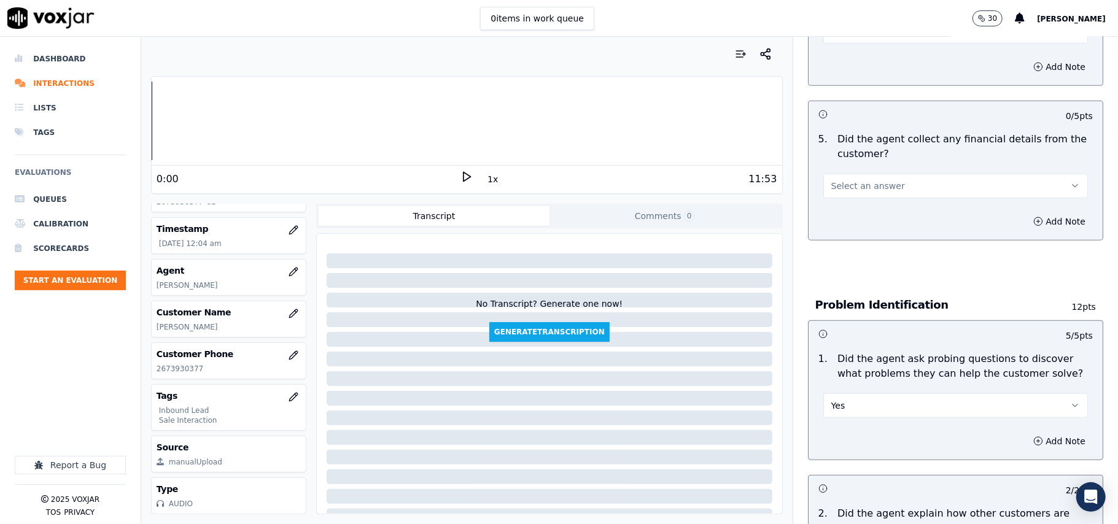
scroll to position [555, 0]
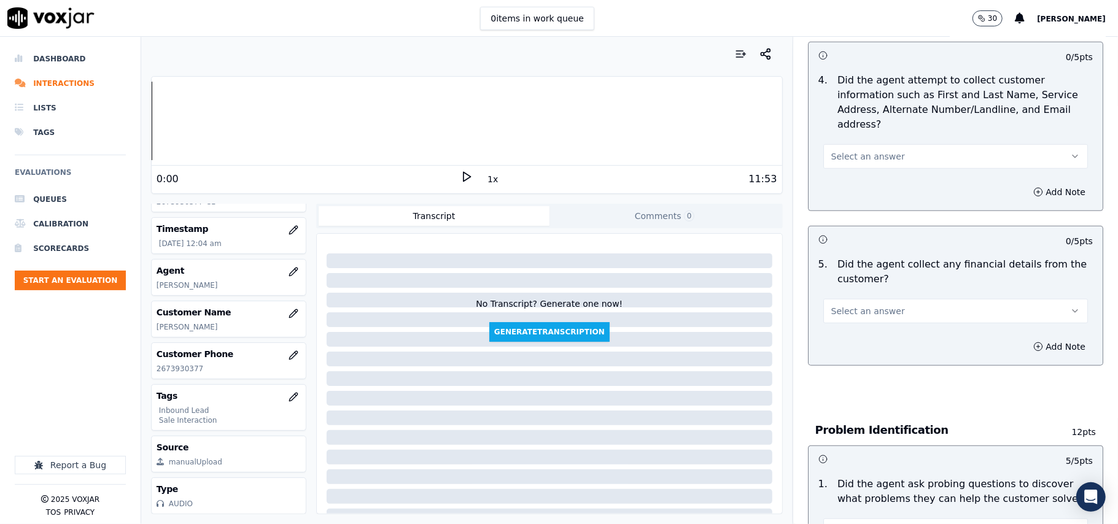
click at [885, 299] on button "Select an answer" at bounding box center [955, 311] width 265 height 25
click at [872, 281] on div "Yes" at bounding box center [929, 282] width 238 height 20
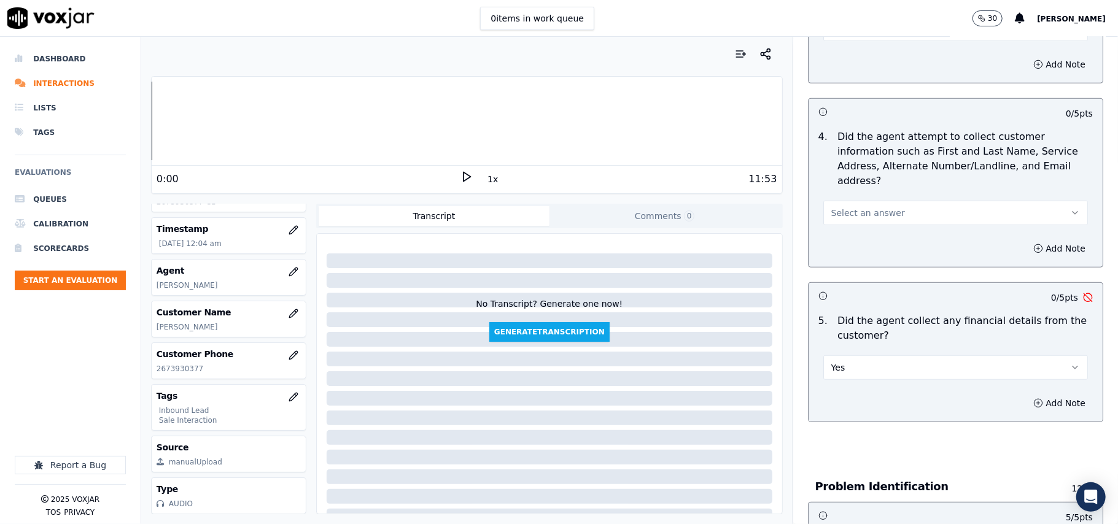
scroll to position [473, 0]
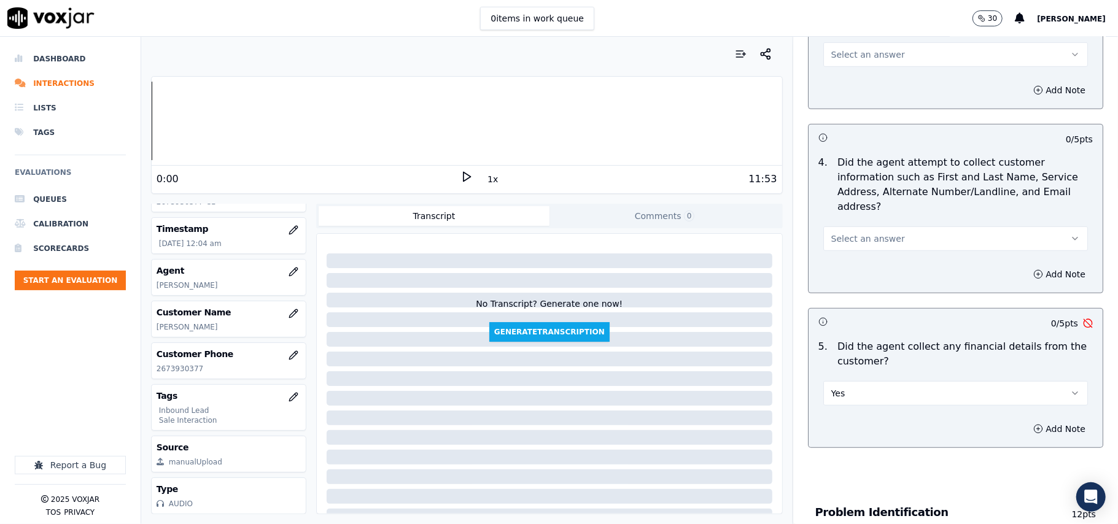
click at [863, 233] on span "Select an answer" at bounding box center [868, 239] width 74 height 12
click at [853, 214] on div "Yes" at bounding box center [929, 209] width 238 height 20
click at [857, 381] on button "Yes" at bounding box center [955, 393] width 265 height 25
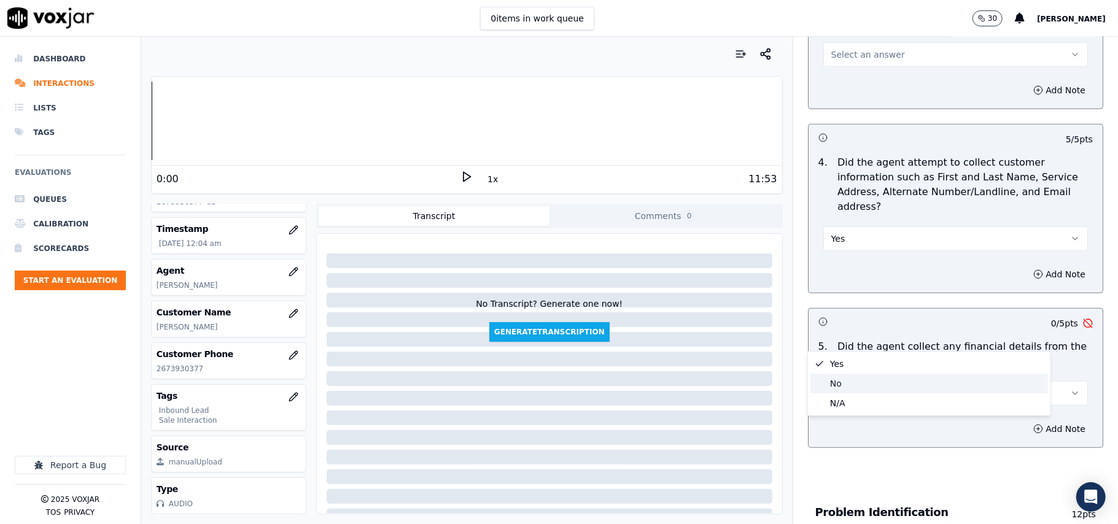
click at [853, 376] on div "No" at bounding box center [929, 384] width 238 height 20
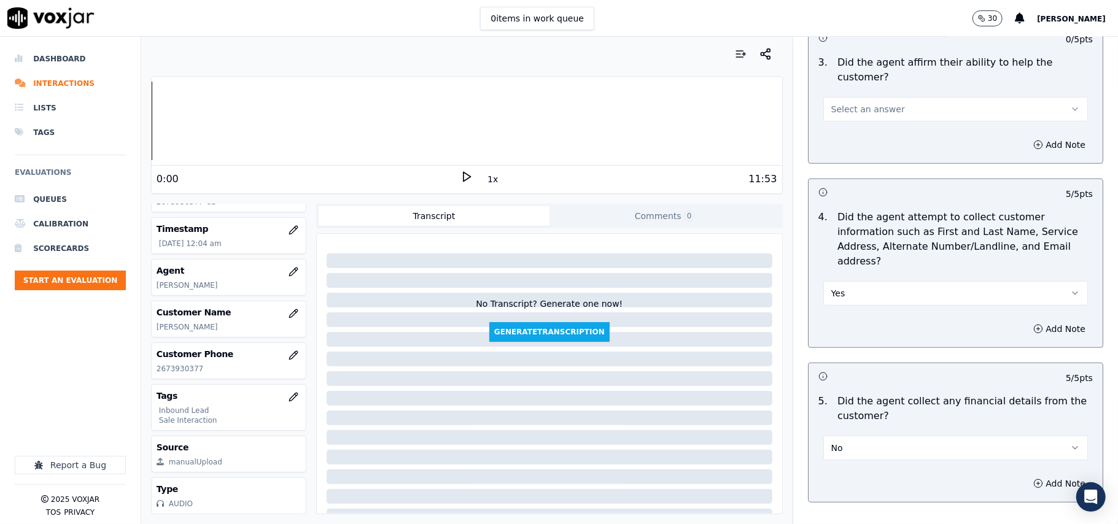
scroll to position [391, 0]
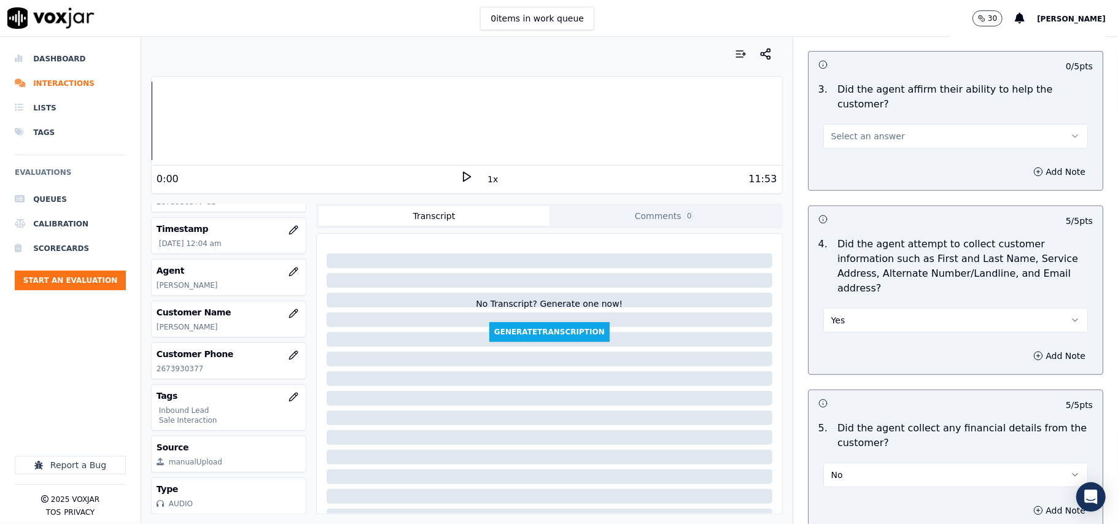
click at [862, 130] on span "Select an answer" at bounding box center [868, 136] width 74 height 12
click at [862, 109] on div "Yes No N/A" at bounding box center [929, 141] width 242 height 64
click at [860, 118] on div "Yes" at bounding box center [929, 121] width 238 height 20
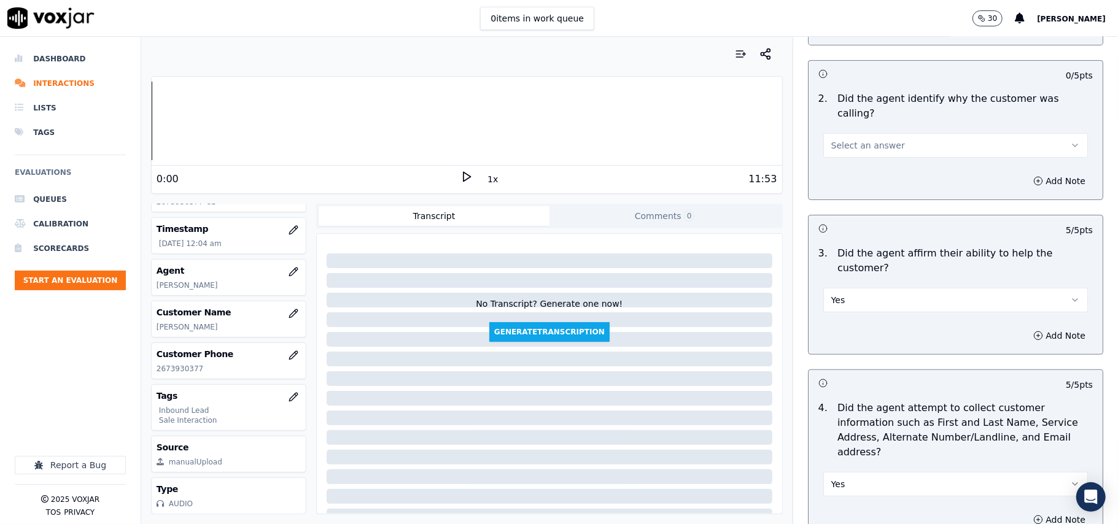
click at [875, 139] on span "Select an answer" at bounding box center [868, 145] width 74 height 12
click at [866, 140] on div "Yes" at bounding box center [929, 144] width 238 height 20
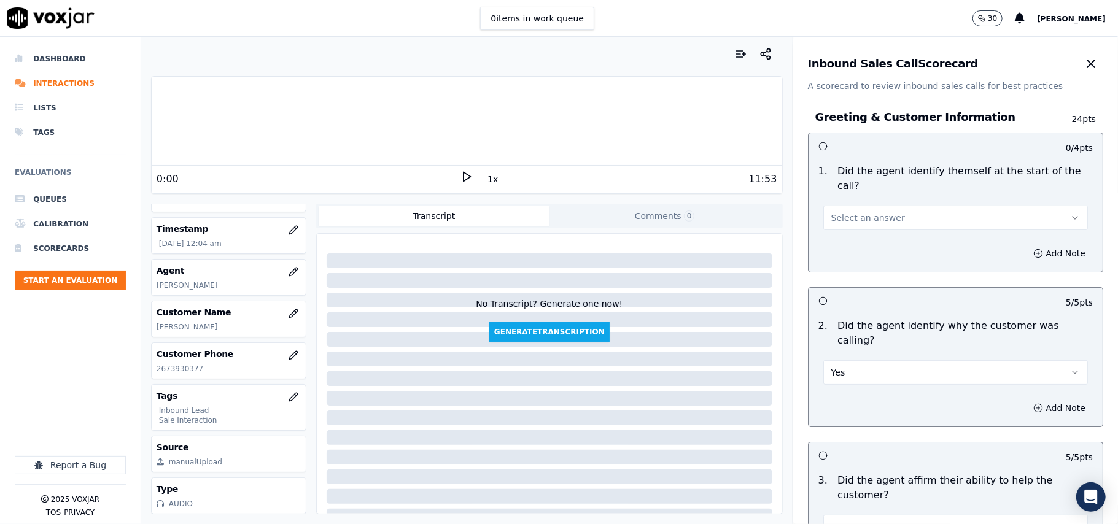
click at [867, 212] on span "Select an answer" at bounding box center [868, 218] width 74 height 12
click at [857, 232] on div "Yes" at bounding box center [929, 232] width 238 height 20
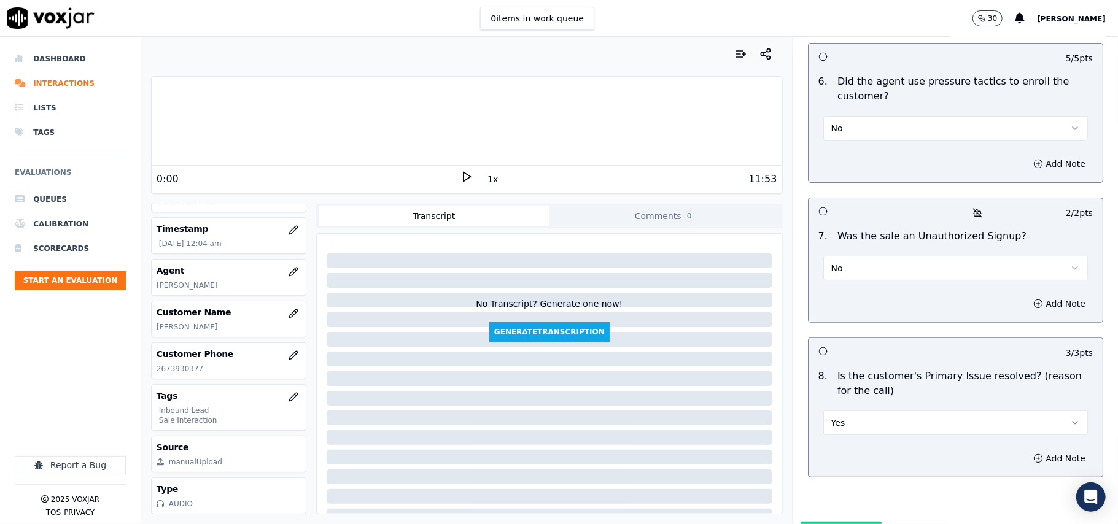
click at [800, 522] on button "Submit Scores" at bounding box center [841, 533] width 82 height 22
